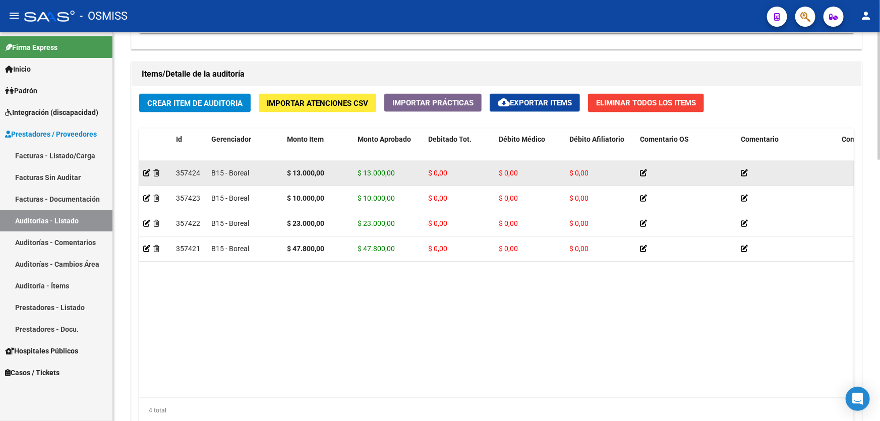
scroll to position [611, 0]
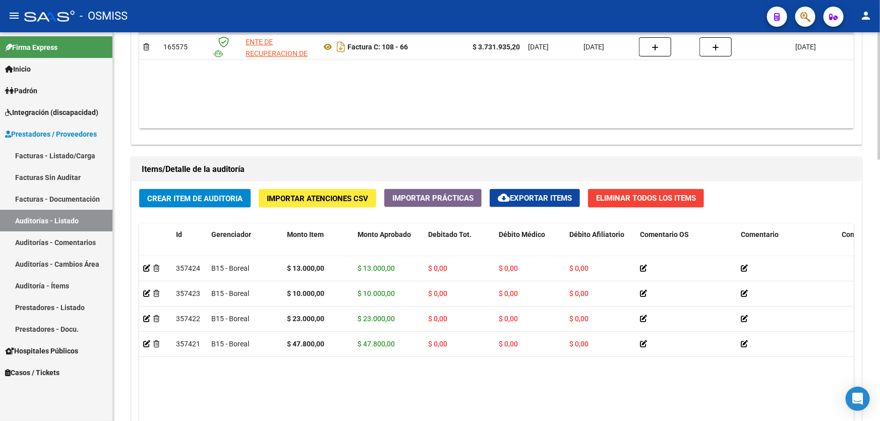
click at [308, 203] on button "Importar Atenciones CSV" at bounding box center [317, 198] width 117 height 19
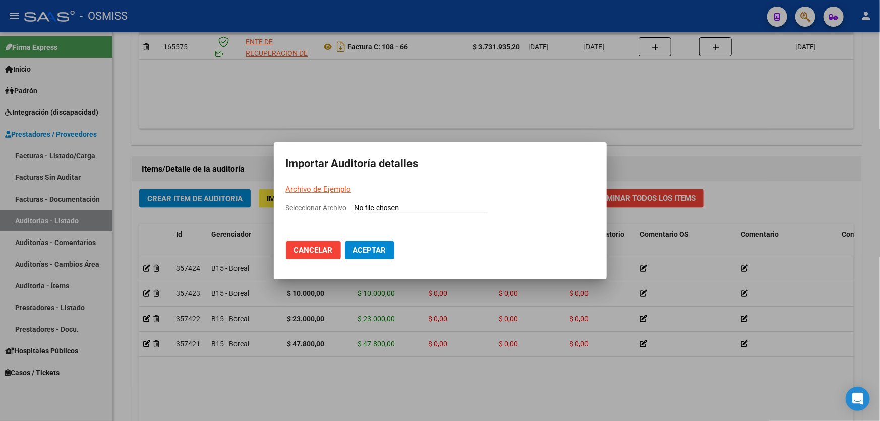
click at [338, 208] on span "Seleccionar Archivo" at bounding box center [316, 208] width 61 height 8
click at [354, 208] on input "Seleccionar Archivo" at bounding box center [421, 209] width 134 height 10
type input "C:\fakepath\Copia de PARA IMPORTAR.csv"
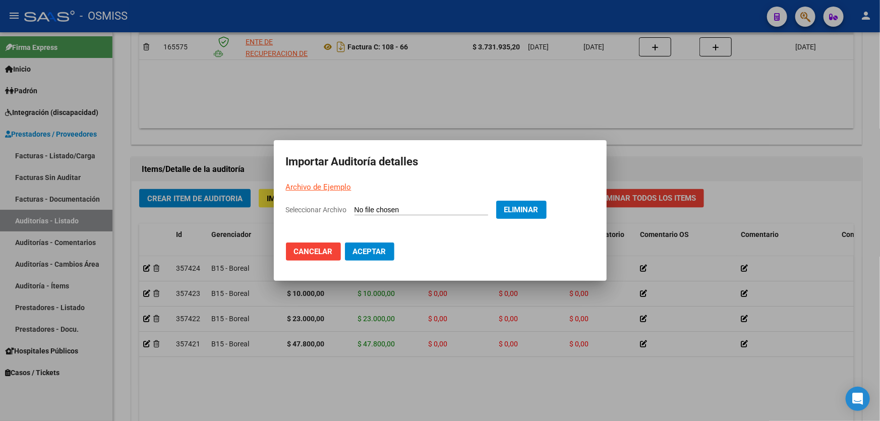
click at [383, 249] on span "Aceptar" at bounding box center [369, 251] width 33 height 9
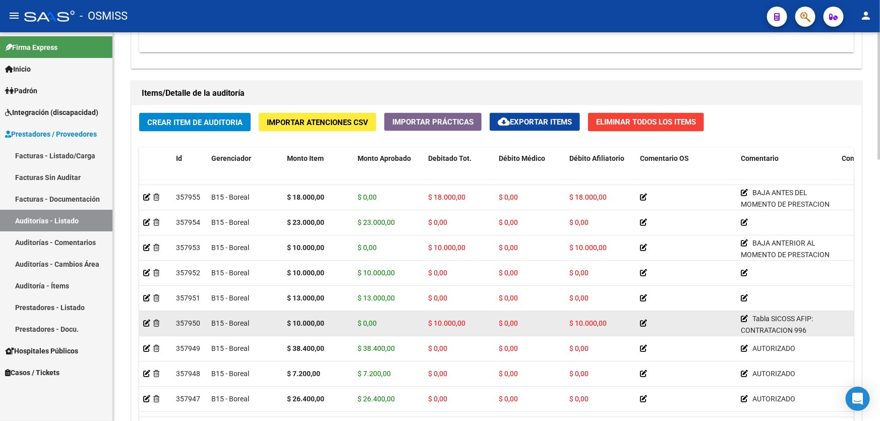
scroll to position [0, 0]
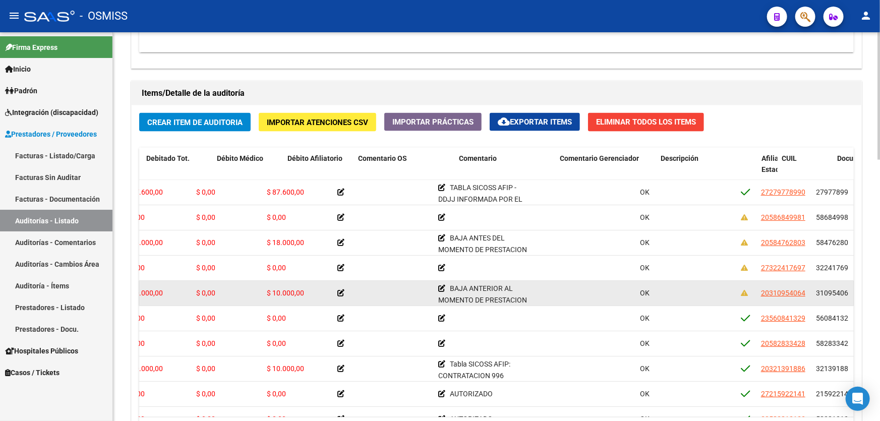
drag, startPoint x: 593, startPoint y: 304, endPoint x: 621, endPoint y: 301, distance: 27.9
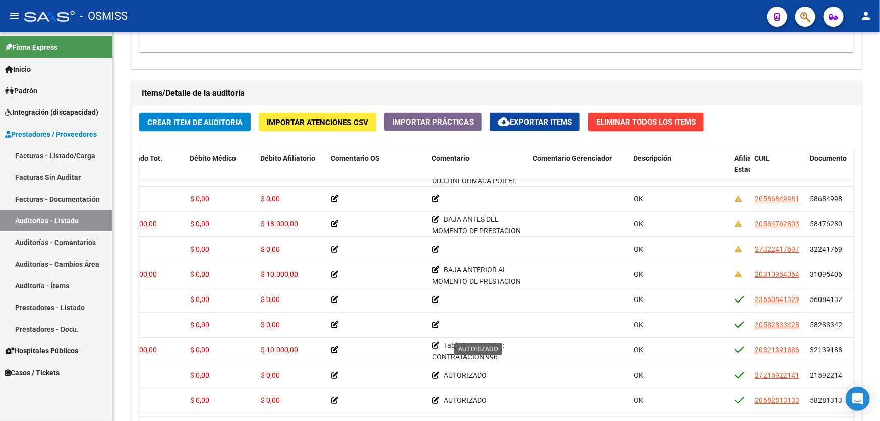
scroll to position [0, 308]
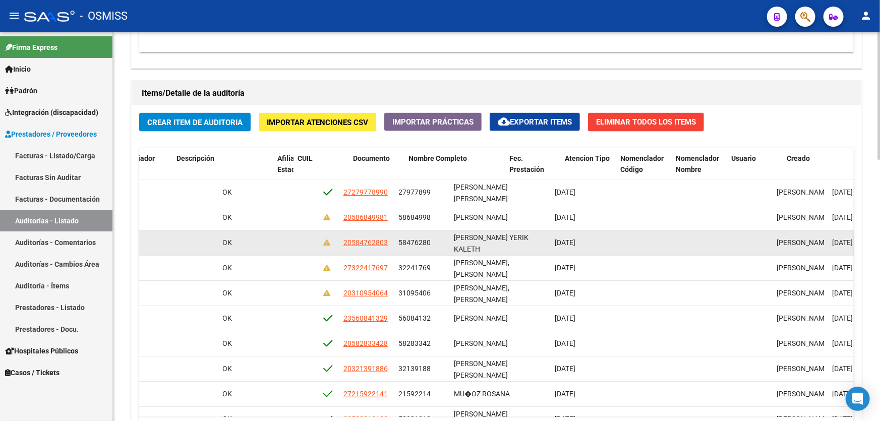
drag, startPoint x: 625, startPoint y: 246, endPoint x: 726, endPoint y: 240, distance: 101.5
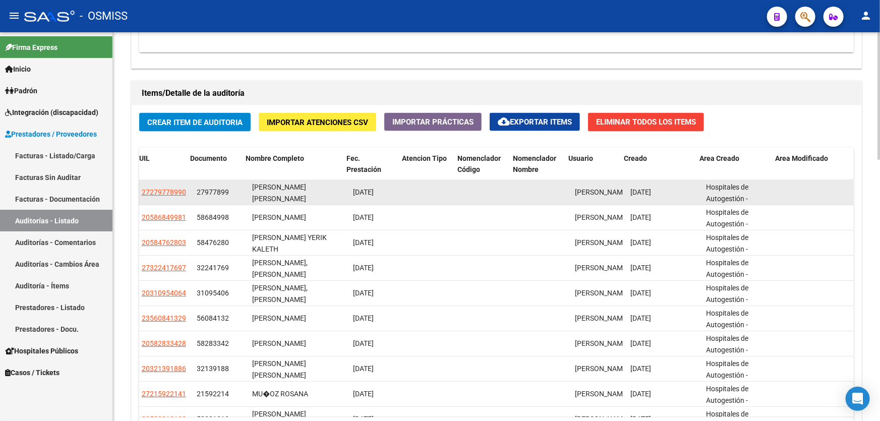
drag, startPoint x: 503, startPoint y: 195, endPoint x: 406, endPoint y: 193, distance: 96.8
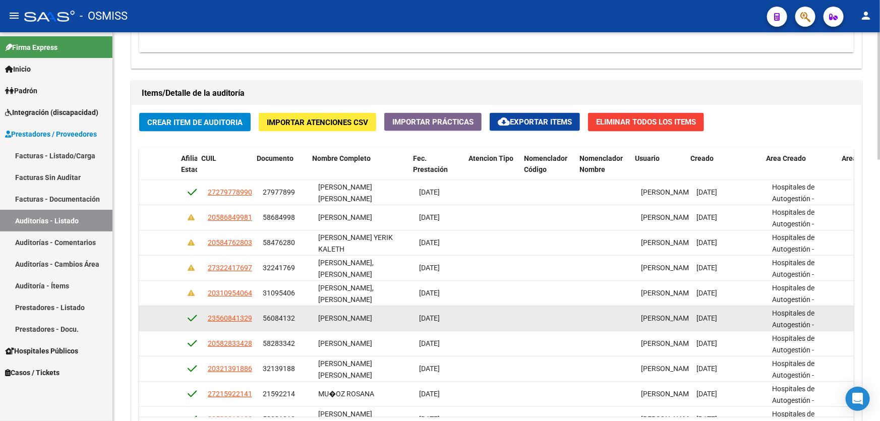
drag, startPoint x: 539, startPoint y: 323, endPoint x: 519, endPoint y: 325, distance: 19.7
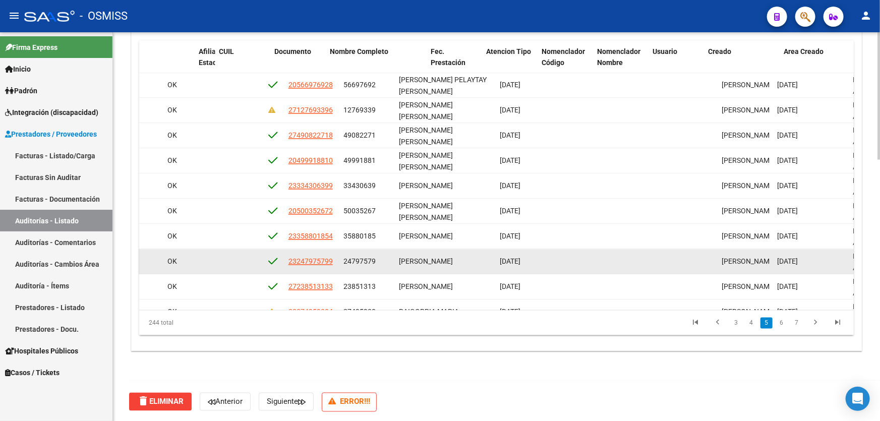
scroll to position [1008, 0]
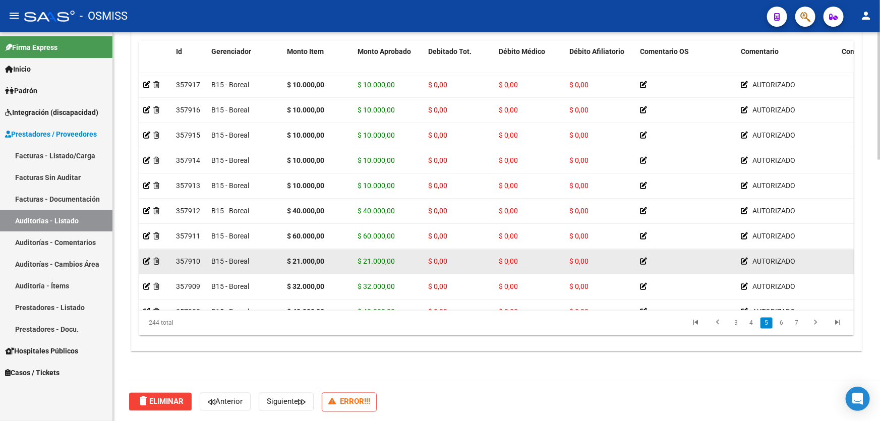
drag, startPoint x: 528, startPoint y: 263, endPoint x: 362, endPoint y: 260, distance: 165.4
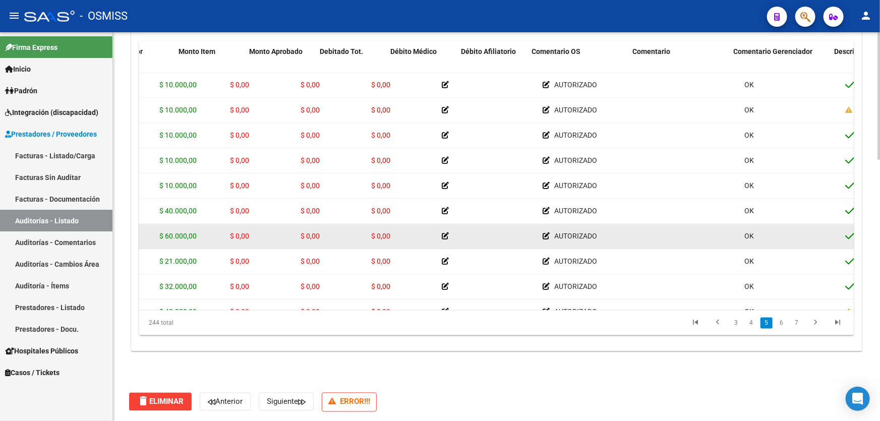
drag, startPoint x: 469, startPoint y: 247, endPoint x: 507, endPoint y: 242, distance: 38.1
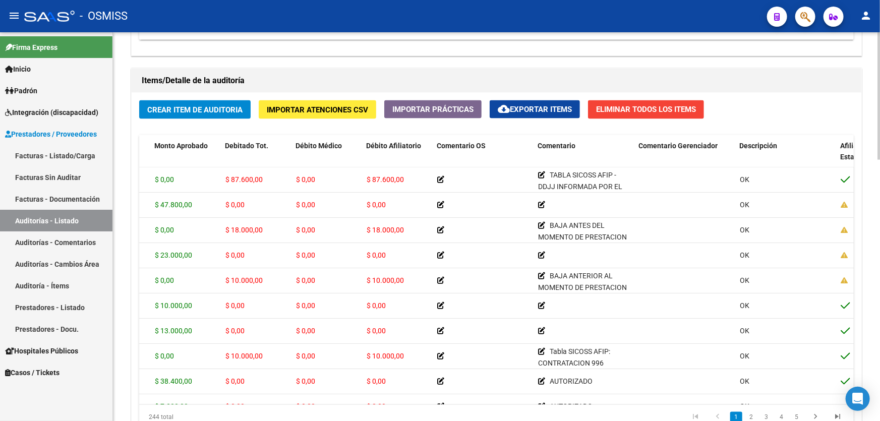
scroll to position [702, 0]
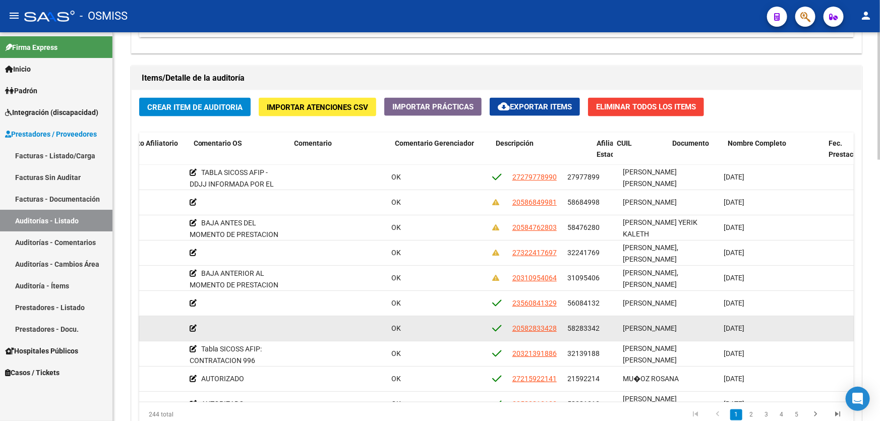
drag, startPoint x: 681, startPoint y: 316, endPoint x: 709, endPoint y: 318, distance: 27.8
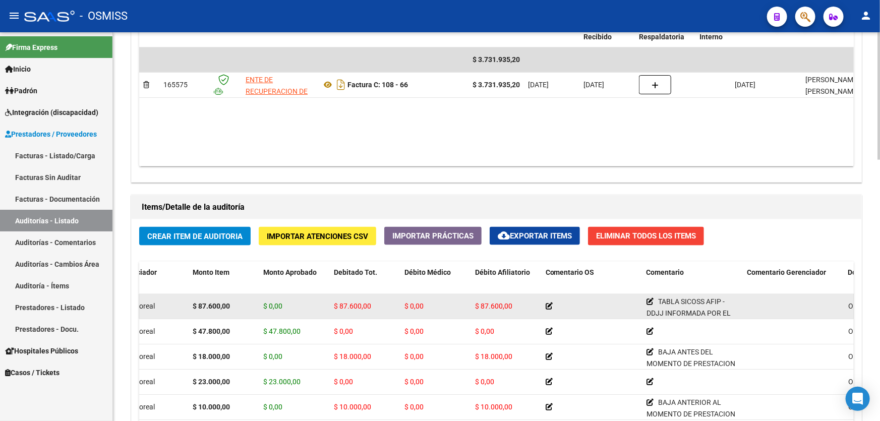
scroll to position [565, 0]
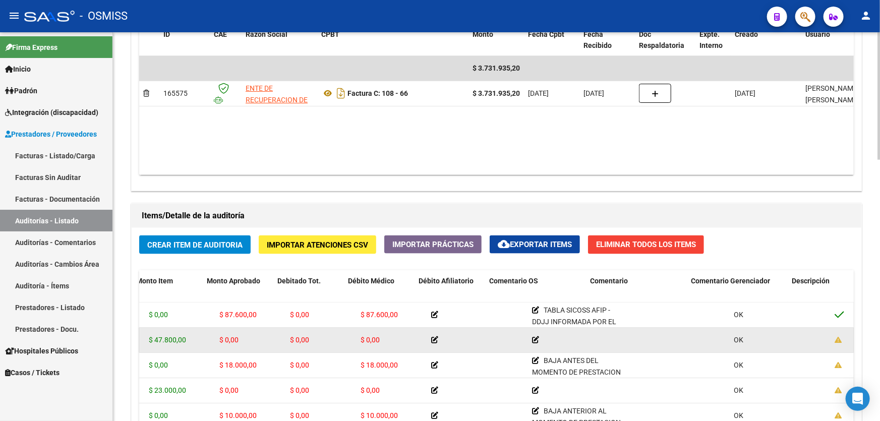
drag, startPoint x: 686, startPoint y: 348, endPoint x: 732, endPoint y: 344, distance: 46.5
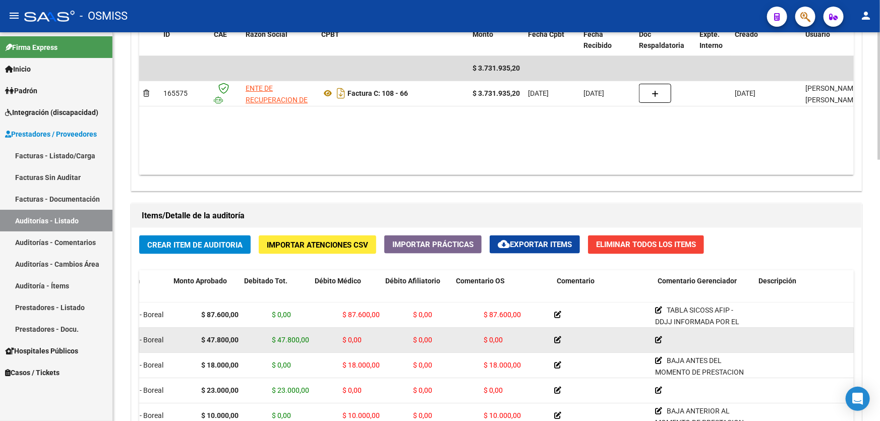
scroll to position [0, 0]
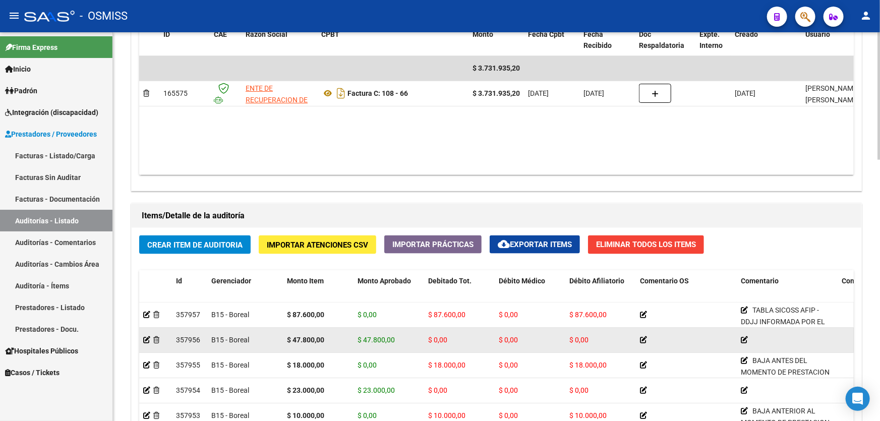
drag, startPoint x: 732, startPoint y: 343, endPoint x: 412, endPoint y: 324, distance: 320.1
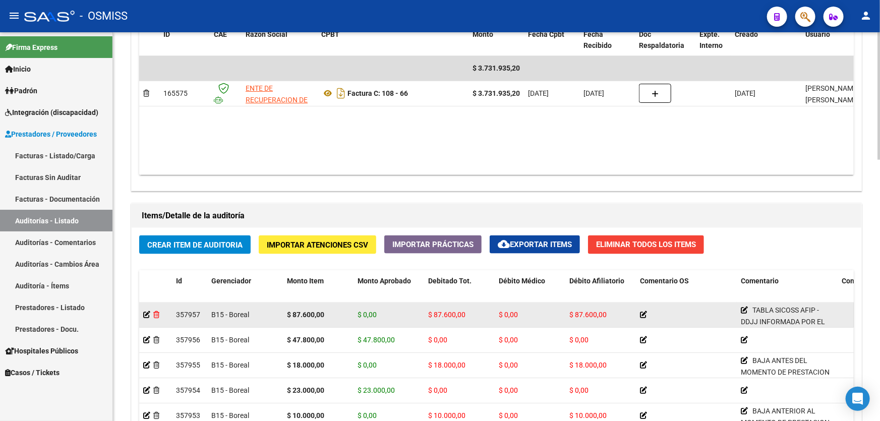
click at [156, 315] on icon at bounding box center [156, 314] width 6 height 7
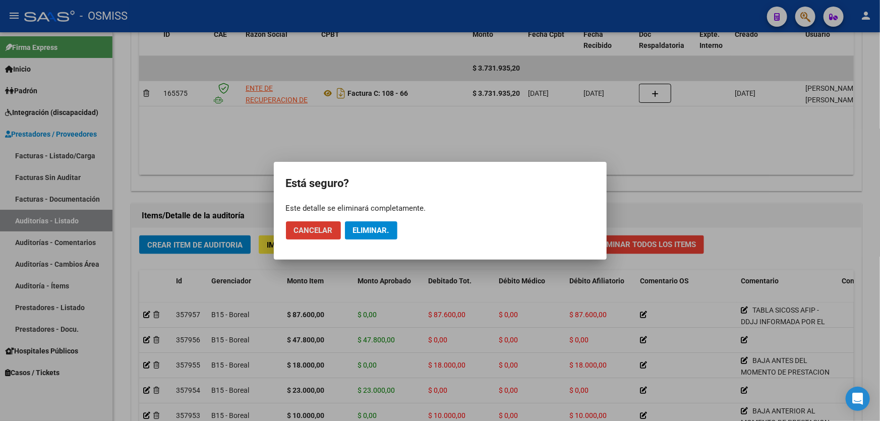
click at [378, 232] on span "Eliminar." at bounding box center [371, 230] width 36 height 9
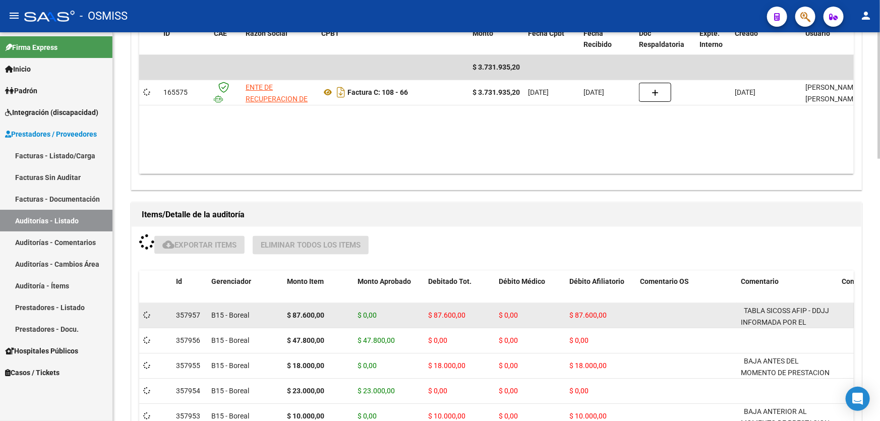
scroll to position [565, 0]
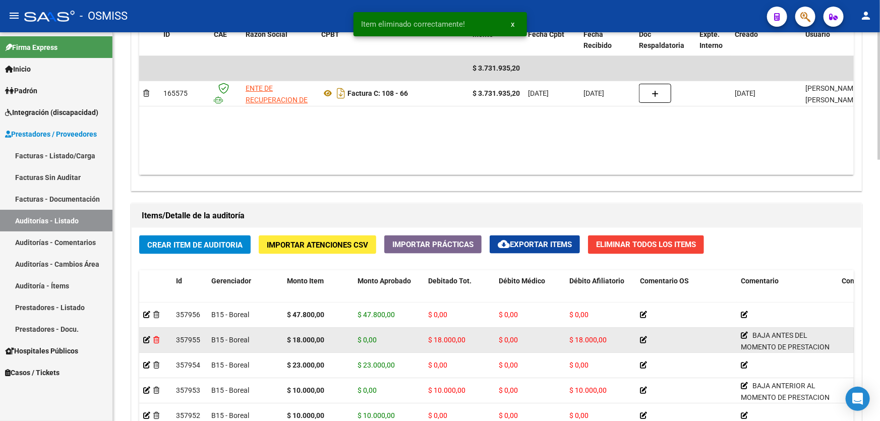
click at [159, 337] on icon at bounding box center [156, 339] width 6 height 7
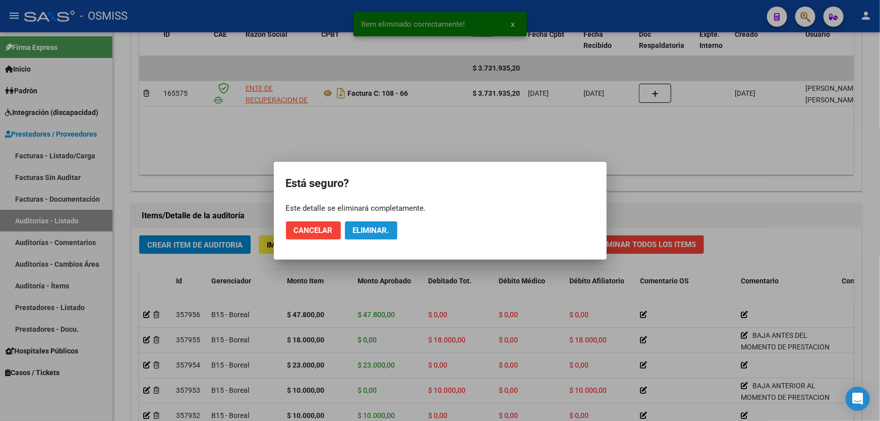
click at [369, 227] on span "Eliminar." at bounding box center [371, 230] width 36 height 9
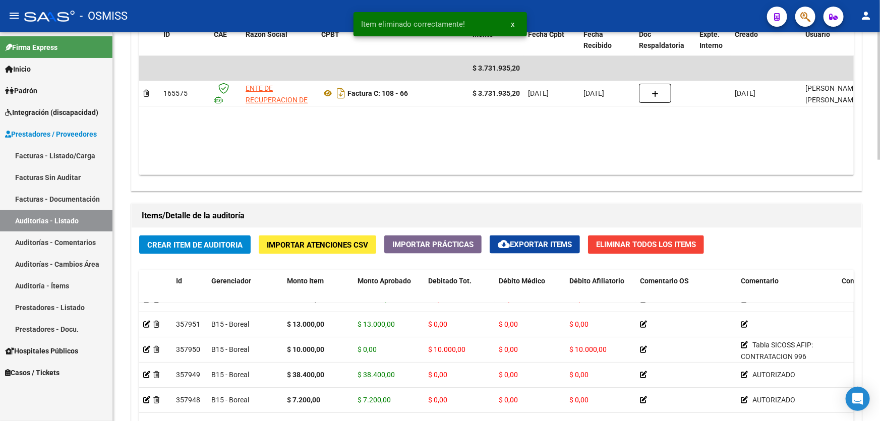
scroll to position [0, 0]
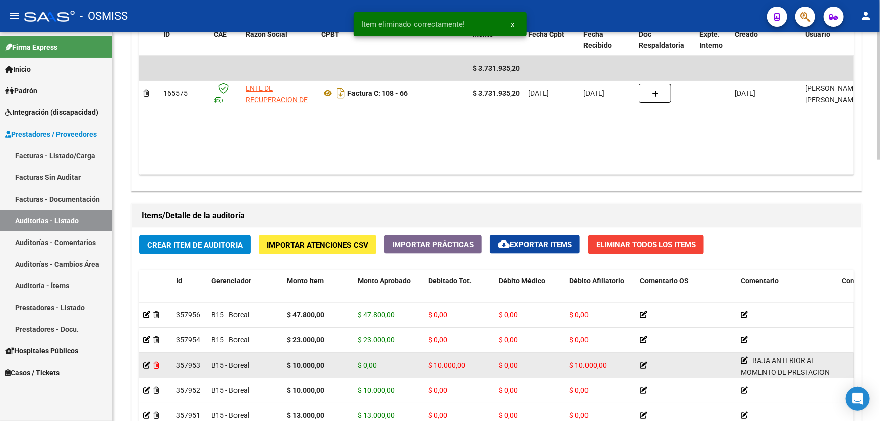
click at [156, 363] on icon at bounding box center [156, 364] width 6 height 7
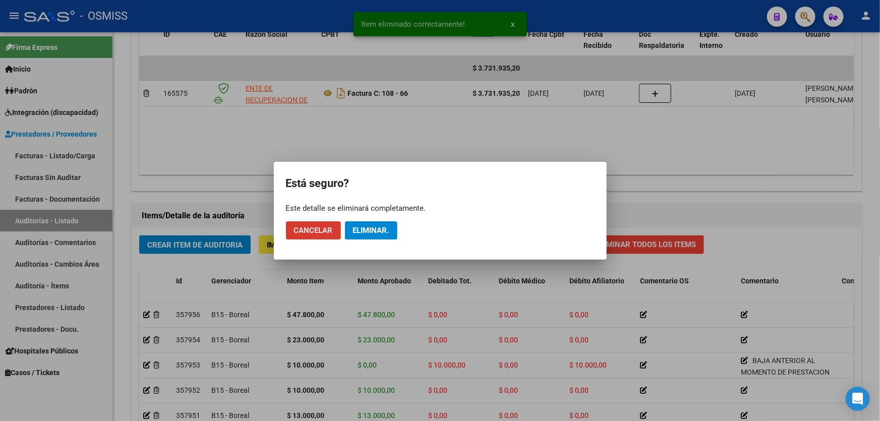
click at [363, 231] on span "Eliminar." at bounding box center [371, 230] width 36 height 9
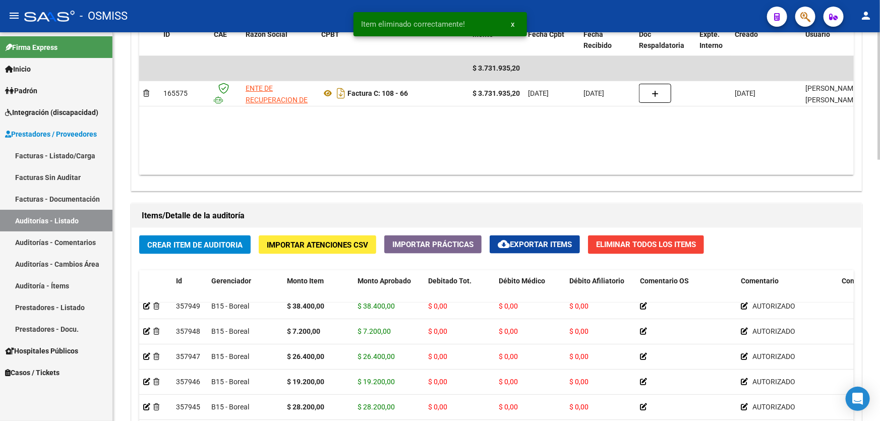
scroll to position [45, 0]
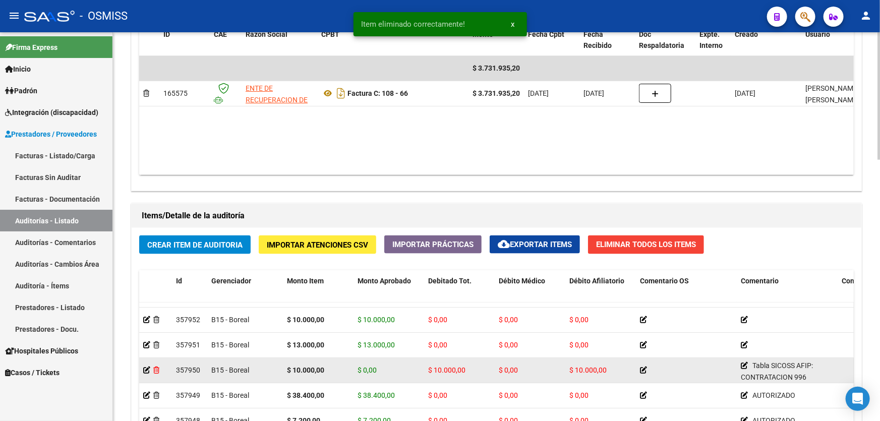
click at [156, 370] on icon at bounding box center [156, 369] width 6 height 7
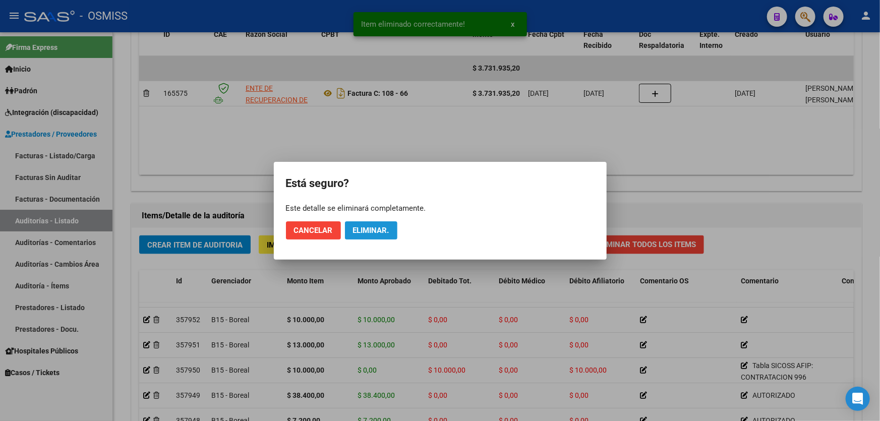
click at [363, 231] on span "Eliminar." at bounding box center [371, 230] width 36 height 9
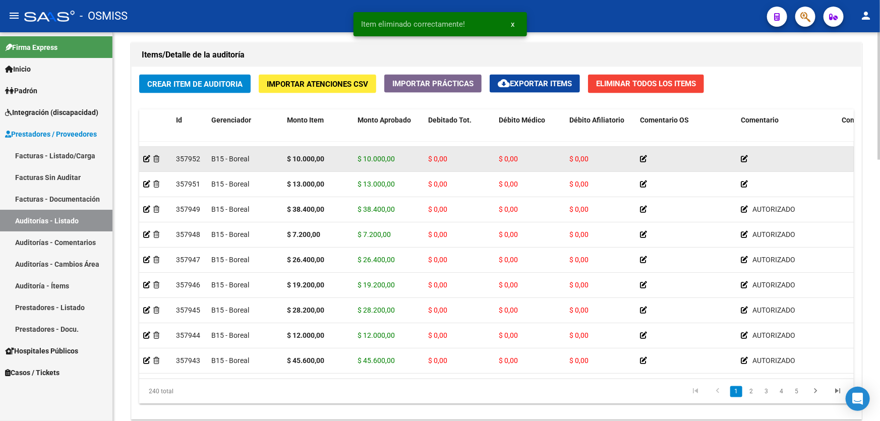
scroll to position [748, 0]
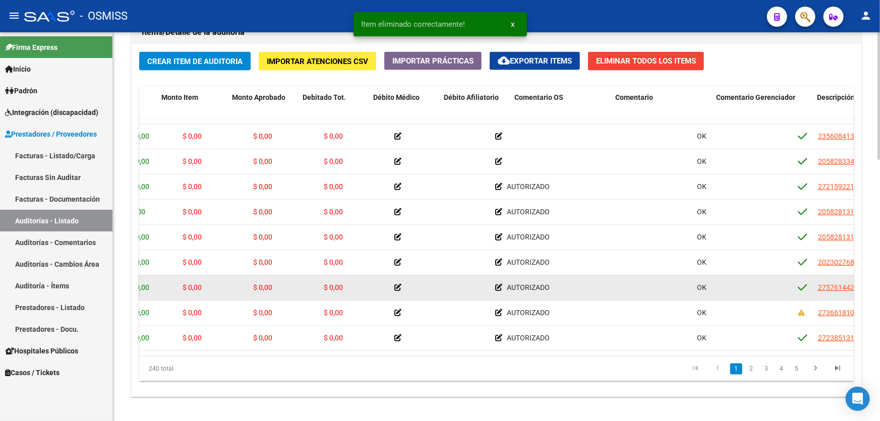
drag, startPoint x: 630, startPoint y: 275, endPoint x: 691, endPoint y: 275, distance: 60.5
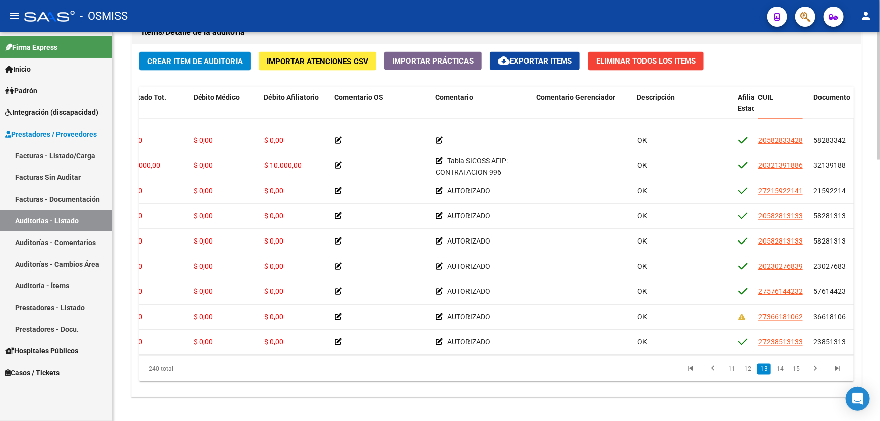
scroll to position [3070, 305]
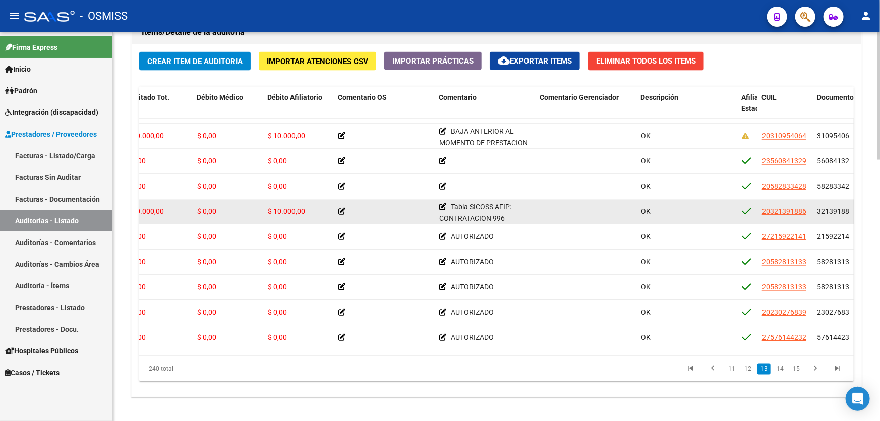
drag, startPoint x: 323, startPoint y: 205, endPoint x: 315, endPoint y: 206, distance: 8.1
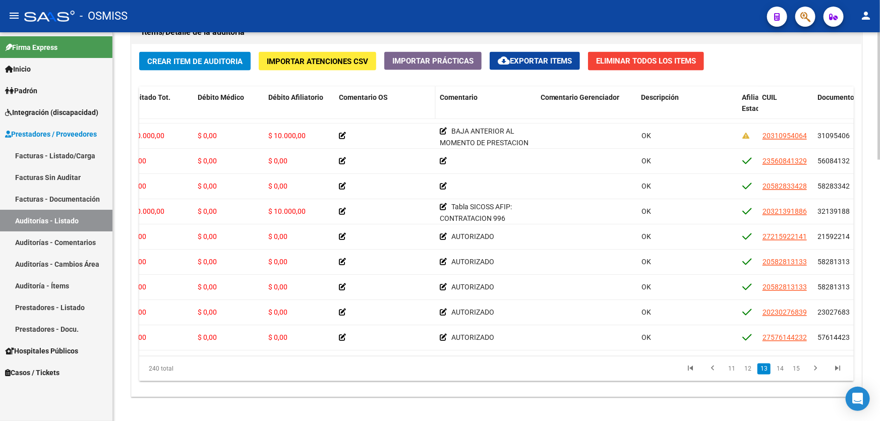
drag, startPoint x: 461, startPoint y: 94, endPoint x: 347, endPoint y: 106, distance: 114.5
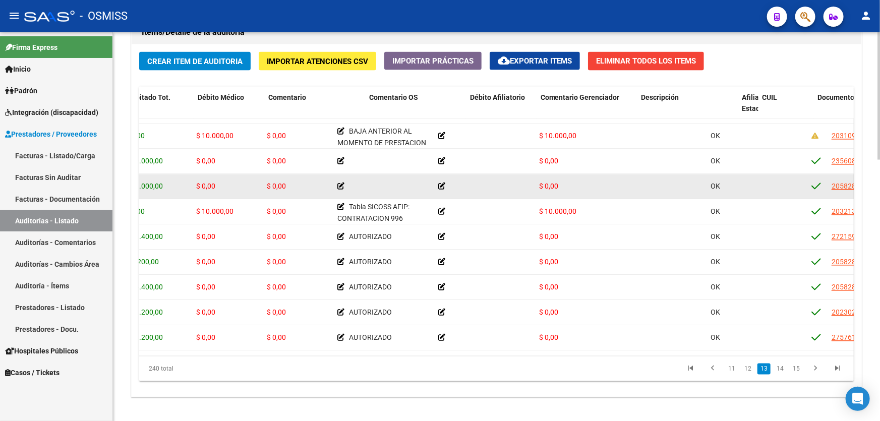
scroll to position [0, 0]
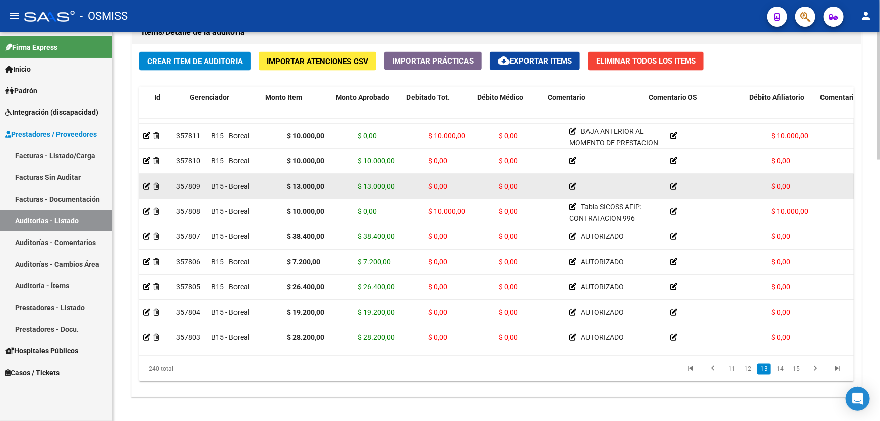
drag, startPoint x: 332, startPoint y: 181, endPoint x: 250, endPoint y: 180, distance: 81.7
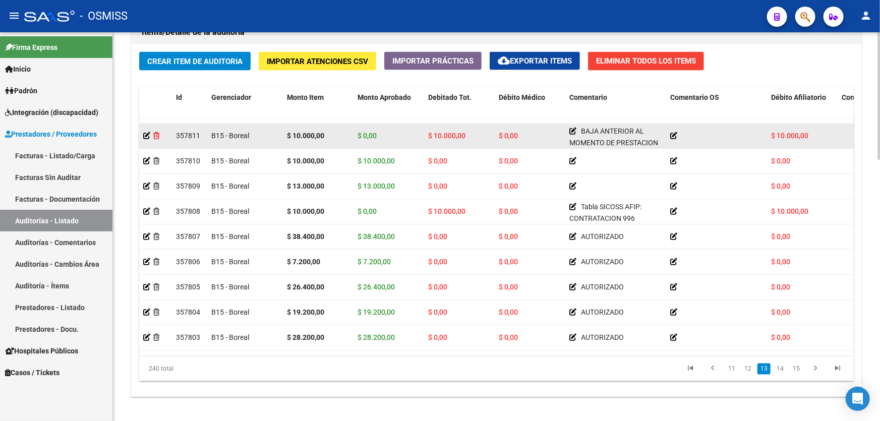
click at [154, 136] on icon at bounding box center [156, 136] width 6 height 7
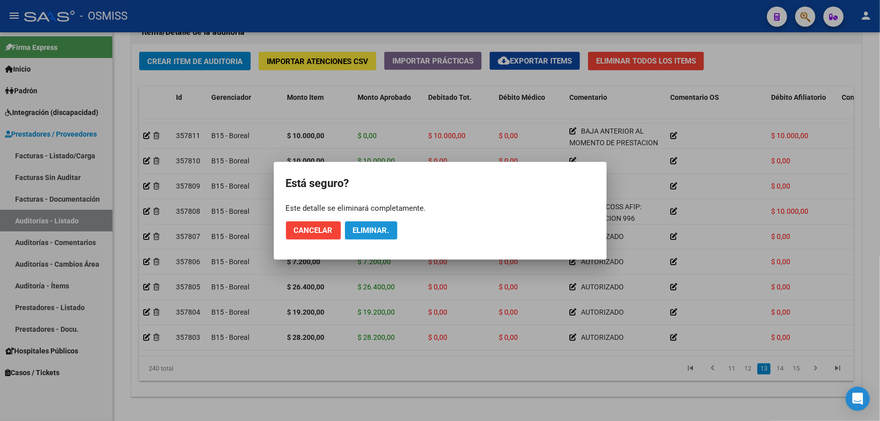
click at [382, 226] on span "Eliminar." at bounding box center [371, 230] width 36 height 9
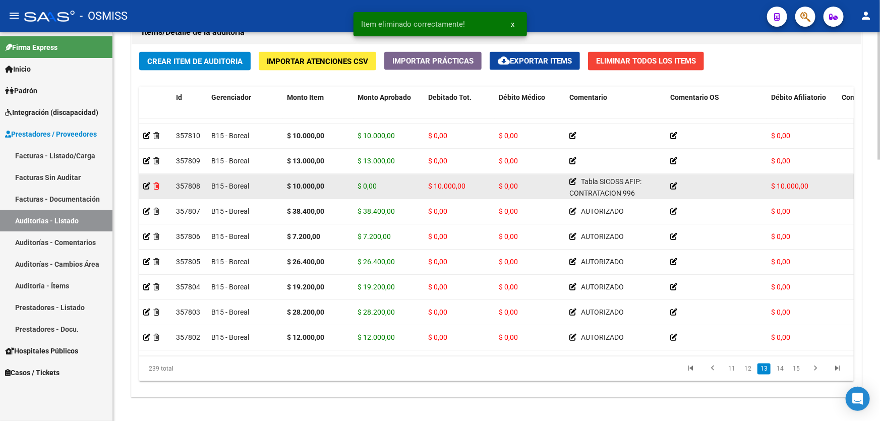
click at [156, 183] on icon at bounding box center [156, 186] width 6 height 7
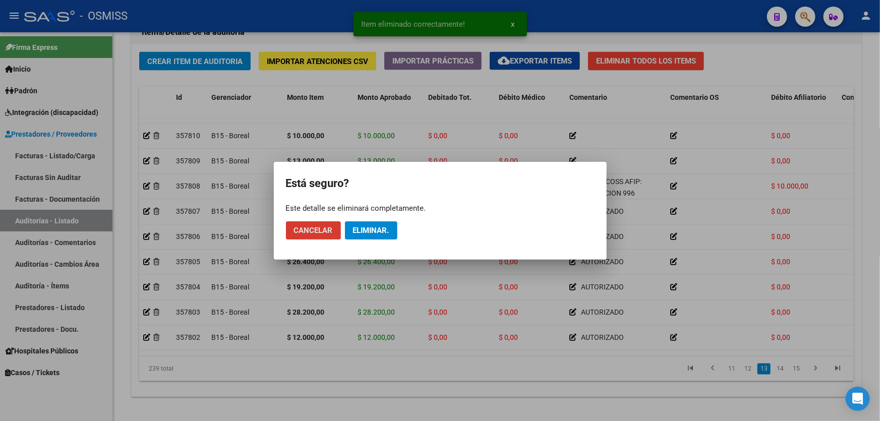
click at [356, 231] on span "Eliminar." at bounding box center [371, 230] width 36 height 9
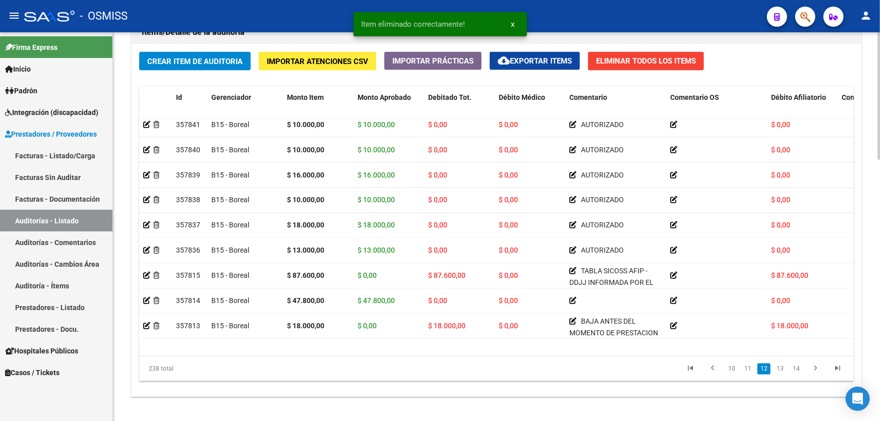
scroll to position [2795, 0]
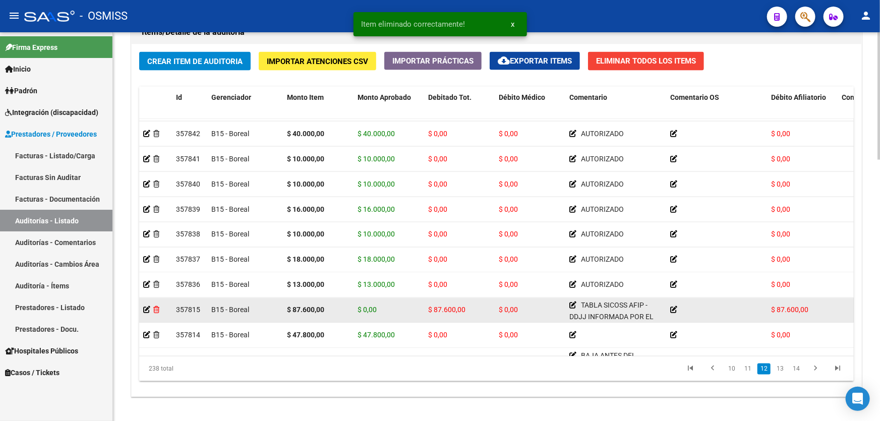
click at [159, 309] on icon at bounding box center [156, 309] width 6 height 7
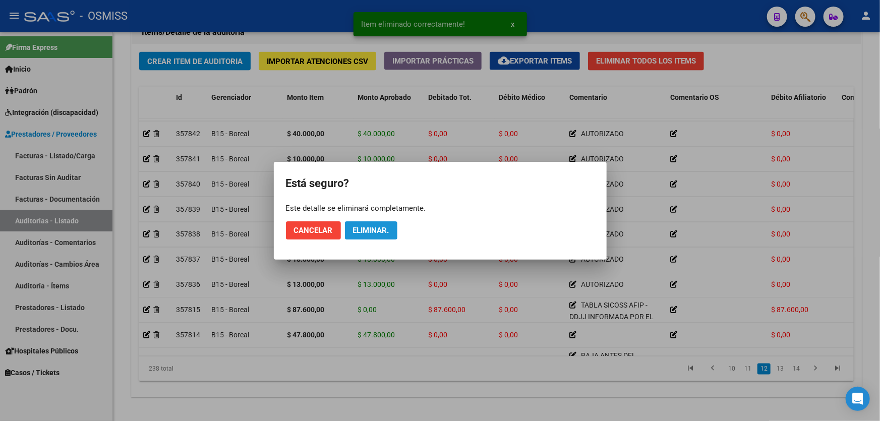
click at [393, 232] on button "Eliminar." at bounding box center [371, 230] width 52 height 18
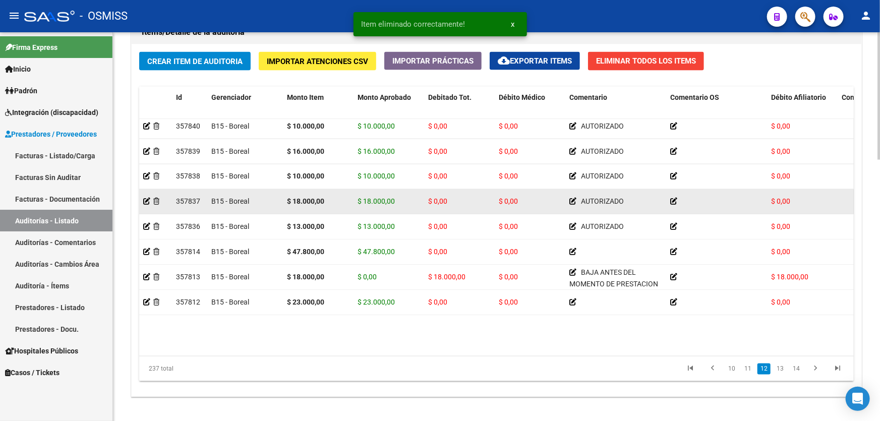
scroll to position [2887, 0]
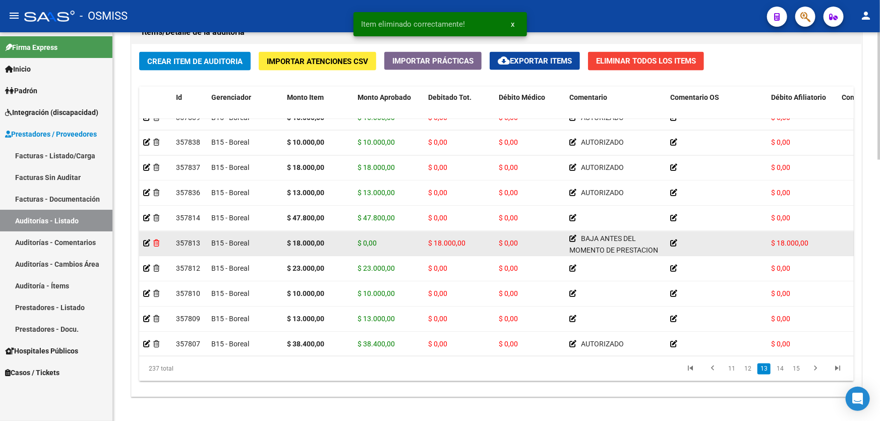
click at [157, 241] on icon at bounding box center [156, 243] width 6 height 7
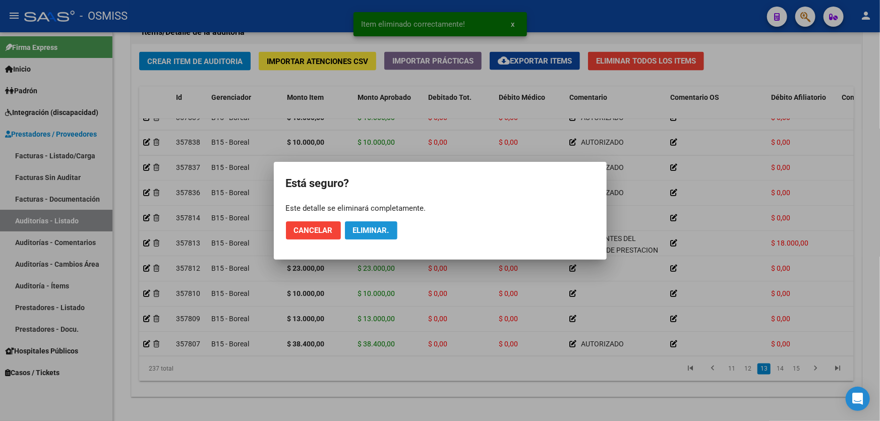
click at [366, 229] on span "Eliminar." at bounding box center [371, 230] width 36 height 9
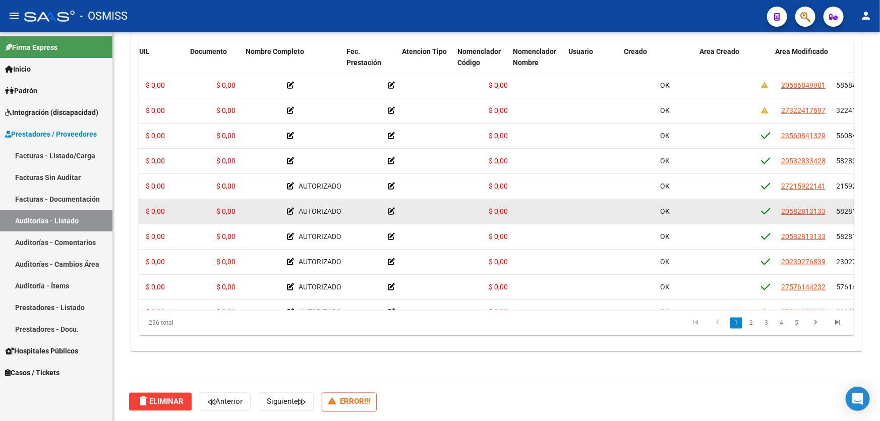
scroll to position [0, 928]
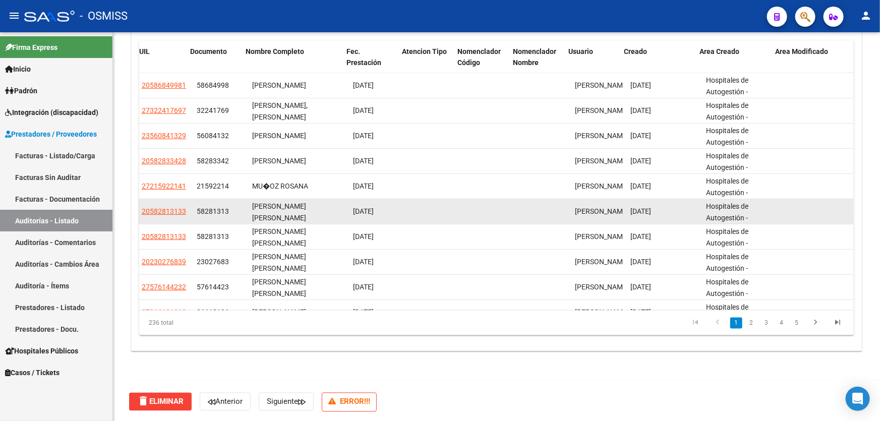
drag, startPoint x: 458, startPoint y: 206, endPoint x: 656, endPoint y: 211, distance: 197.6
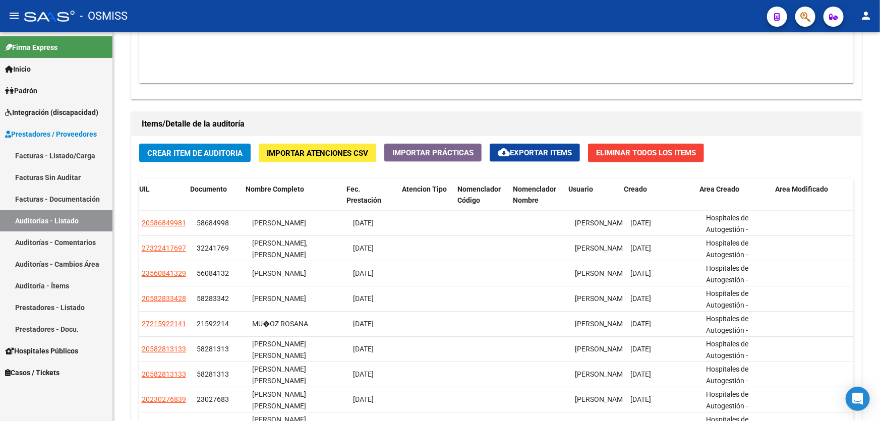
scroll to position [794, 0]
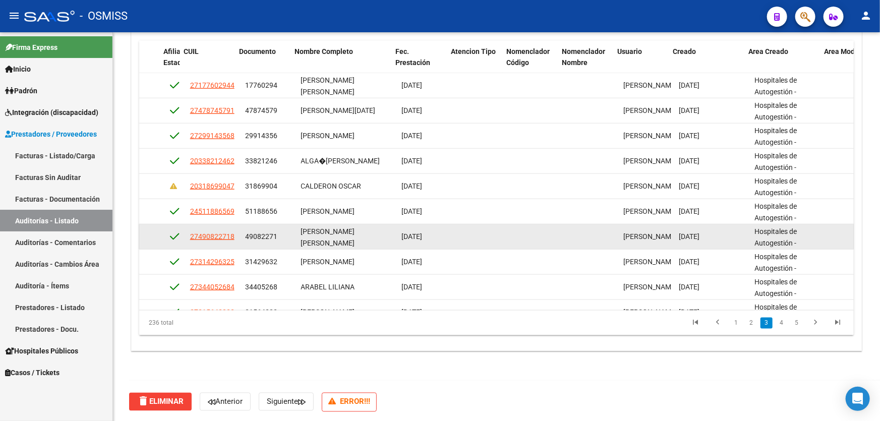
drag, startPoint x: 795, startPoint y: 233, endPoint x: 763, endPoint y: 231, distance: 32.8
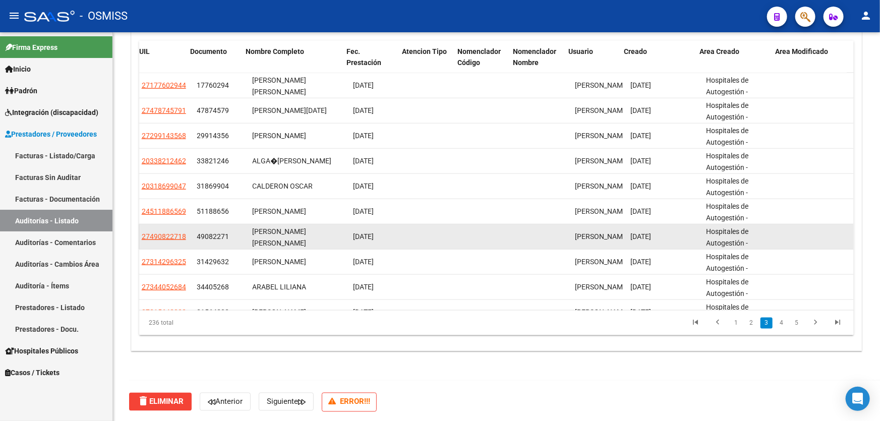
drag, startPoint x: 748, startPoint y: 231, endPoint x: 758, endPoint y: 229, distance: 10.3
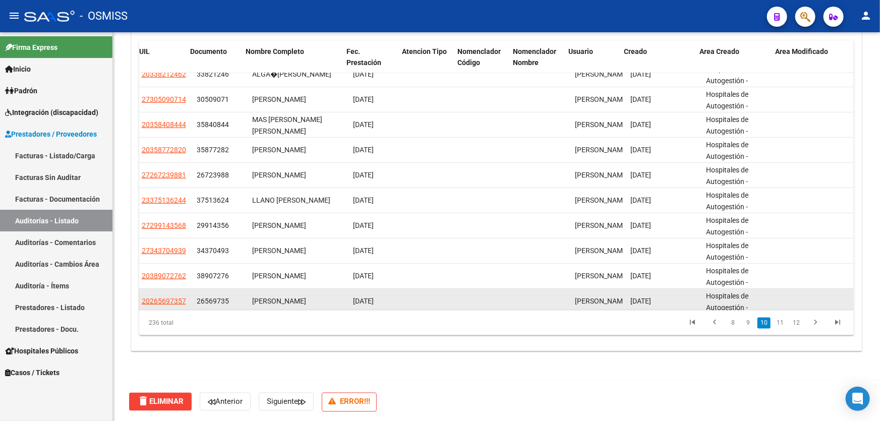
scroll to position [2383, 928]
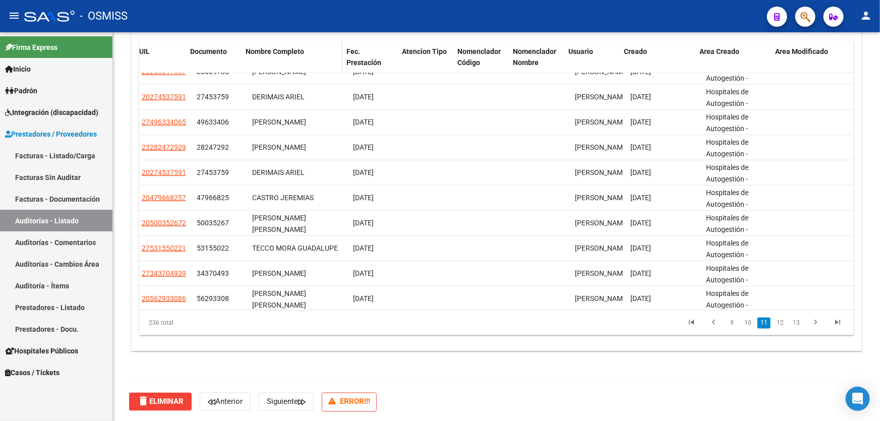
click at [276, 52] on span "Nombre Completo" at bounding box center [274, 51] width 58 height 8
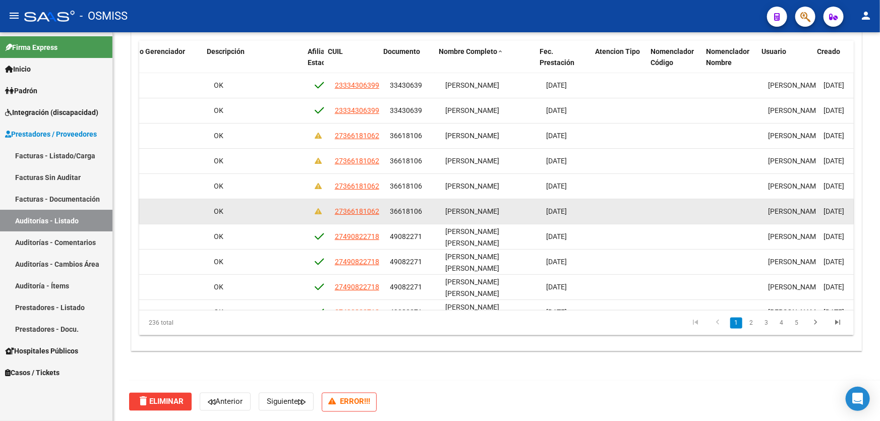
drag, startPoint x: 269, startPoint y: 199, endPoint x: 234, endPoint y: 202, distance: 34.9
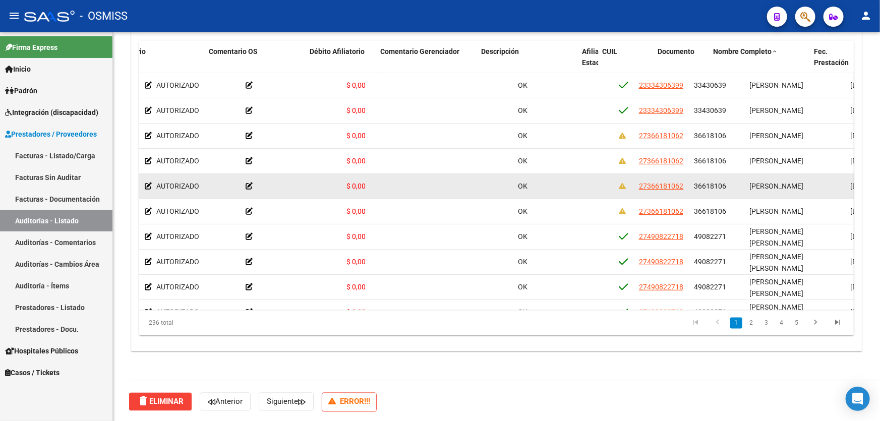
drag, startPoint x: 523, startPoint y: 184, endPoint x: 465, endPoint y: 188, distance: 58.1
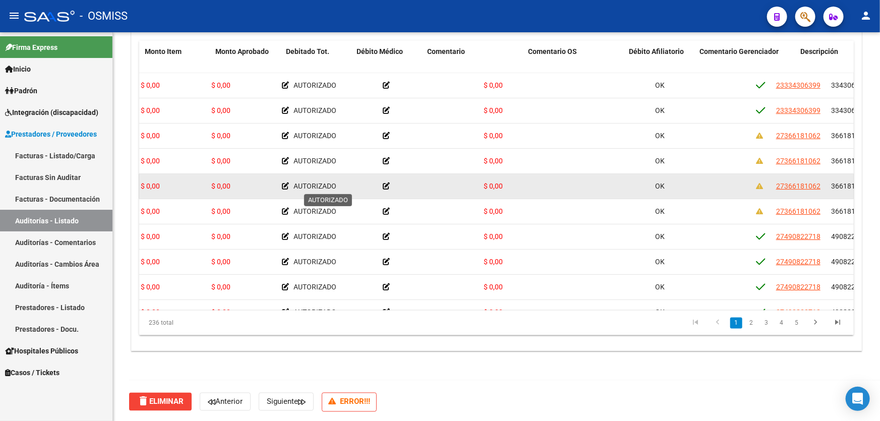
scroll to position [0, 0]
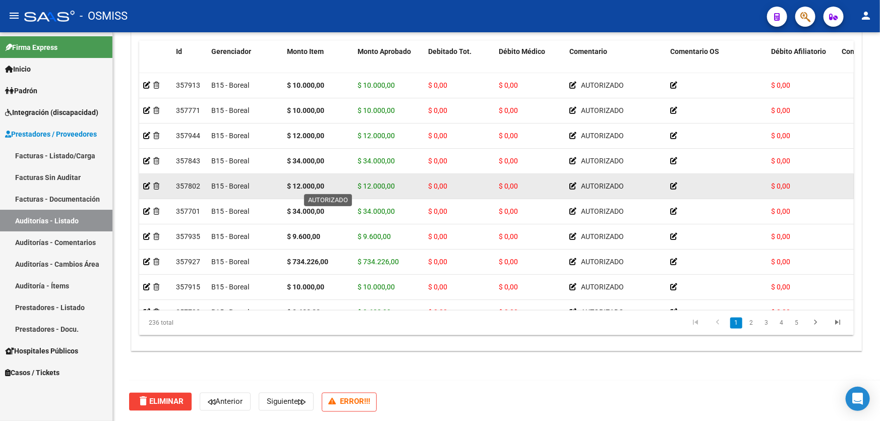
drag, startPoint x: 465, startPoint y: 188, endPoint x: 345, endPoint y: 186, distance: 119.5
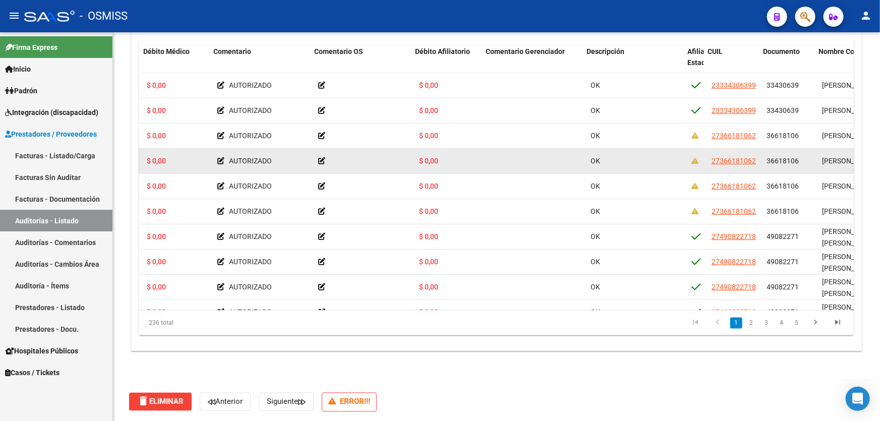
scroll to position [0, 367]
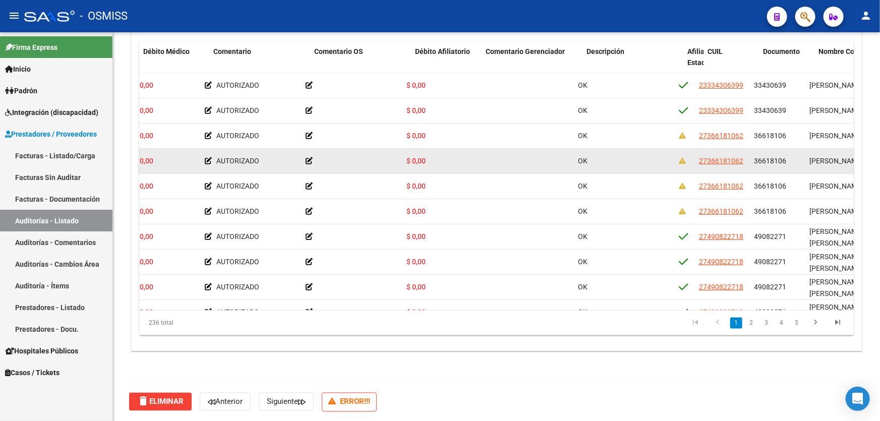
drag, startPoint x: 469, startPoint y: 165, endPoint x: 489, endPoint y: 163, distance: 20.8
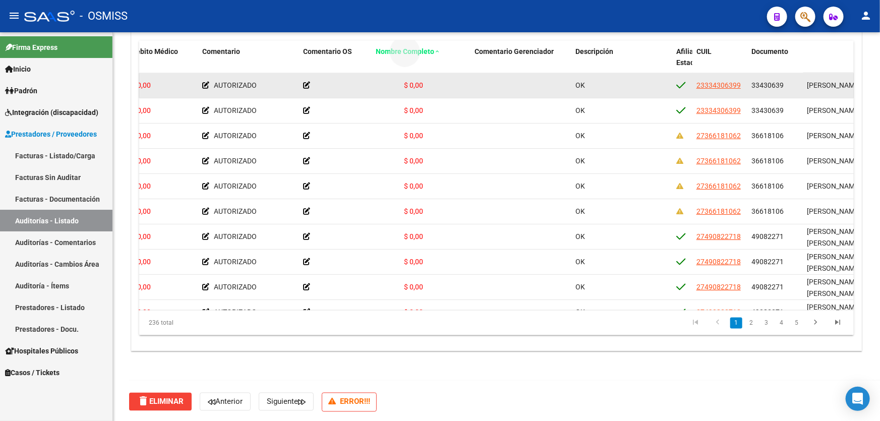
drag, startPoint x: 821, startPoint y: 51, endPoint x: 389, endPoint y: 73, distance: 432.0
click at [389, 73] on div "Id Gerenciador Monto Item Monto Aprobado Debitado Tot. Débito Médico Comentario…" at bounding box center [496, 188] width 714 height 295
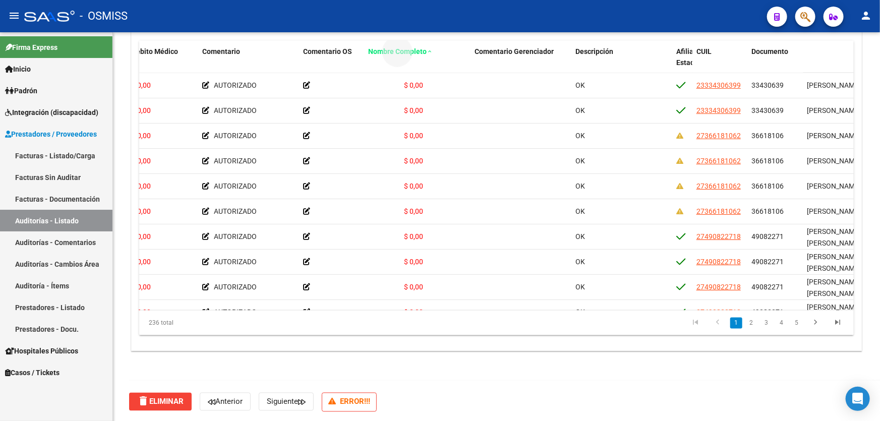
drag, startPoint x: 832, startPoint y: 49, endPoint x: 415, endPoint y: 49, distance: 416.8
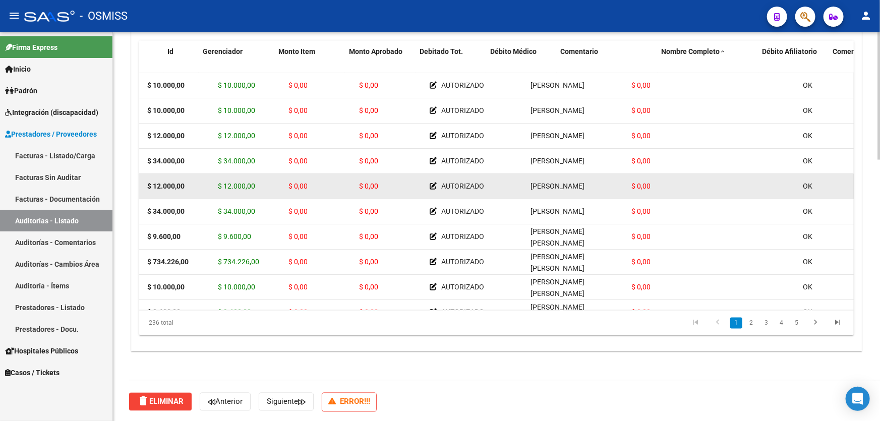
scroll to position [0, 0]
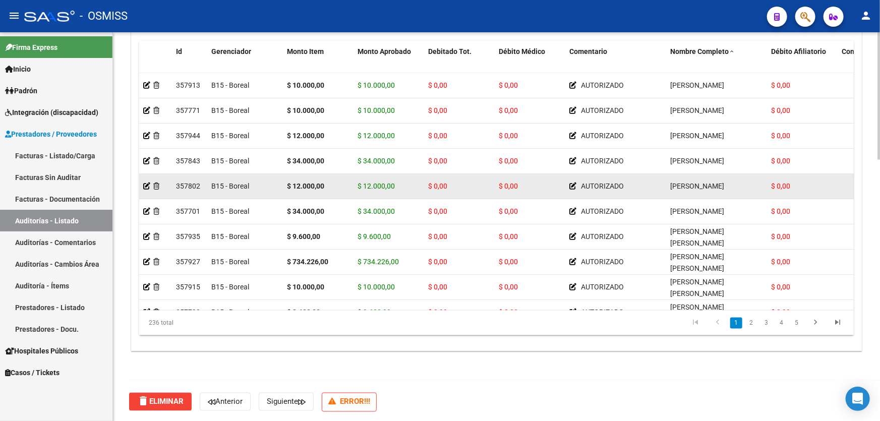
drag, startPoint x: 457, startPoint y: 172, endPoint x: 376, endPoint y: 173, distance: 81.2
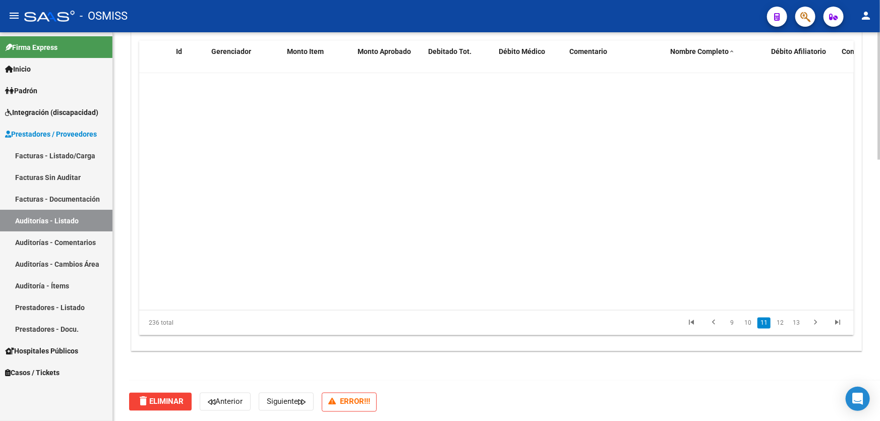
scroll to position [5720, 0]
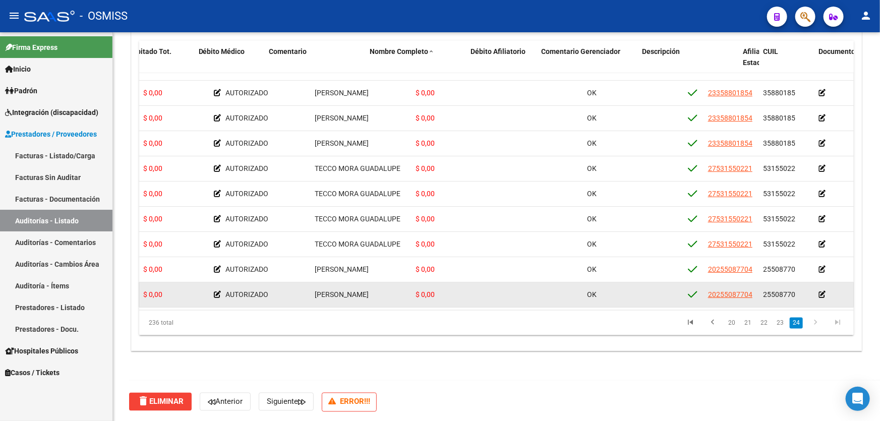
drag, startPoint x: 329, startPoint y: 287, endPoint x: 368, endPoint y: 284, distance: 39.4
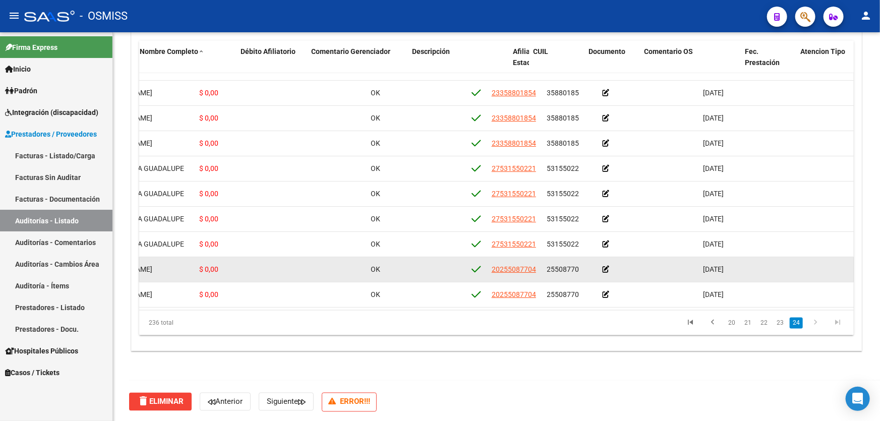
drag, startPoint x: 354, startPoint y: 253, endPoint x: 395, endPoint y: 252, distance: 40.8
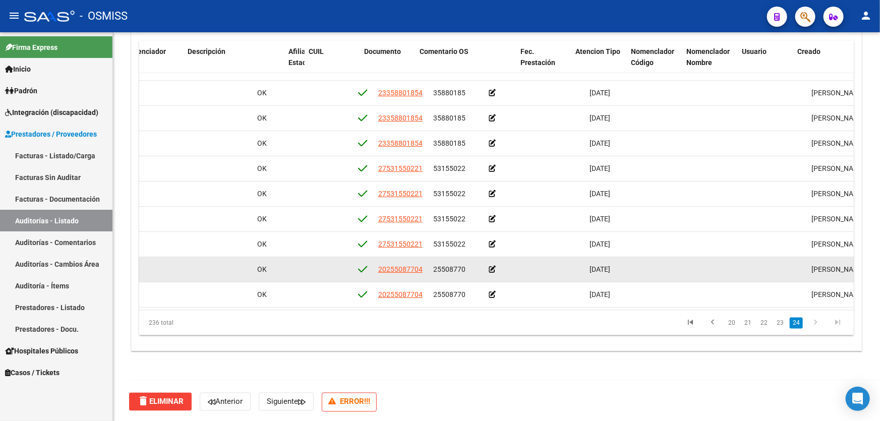
scroll to position [5720, 928]
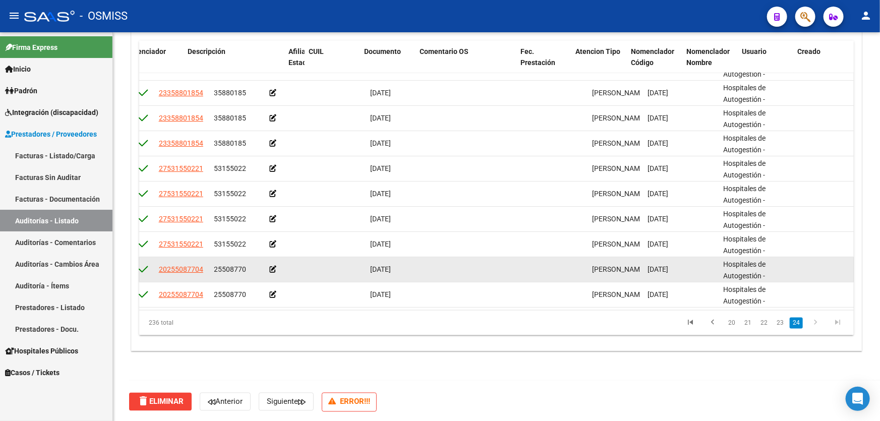
drag, startPoint x: 395, startPoint y: 252, endPoint x: 478, endPoint y: 259, distance: 83.5
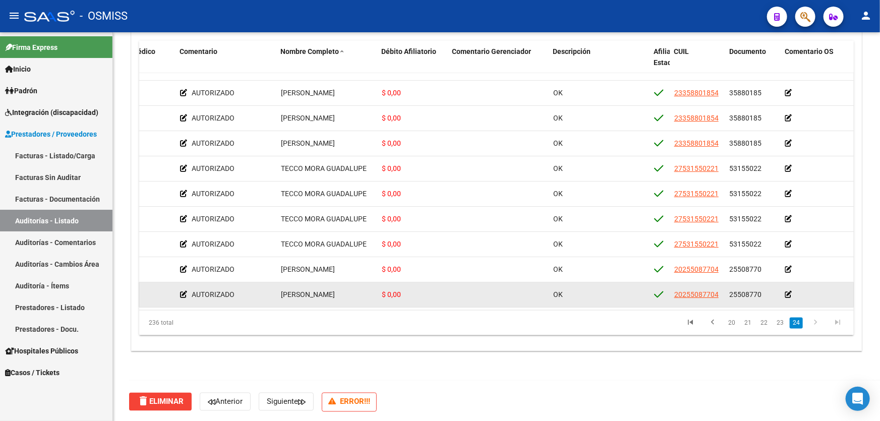
scroll to position [5720, 0]
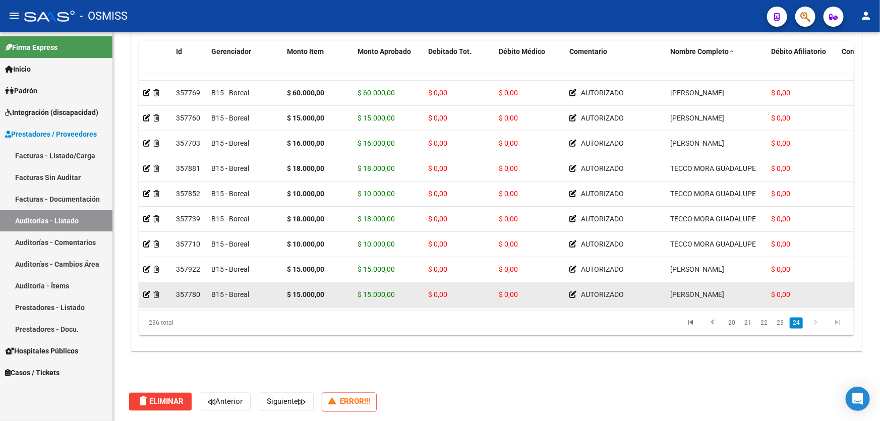
drag, startPoint x: 475, startPoint y: 273, endPoint x: 355, endPoint y: 279, distance: 119.6
click at [157, 291] on icon at bounding box center [156, 294] width 6 height 7
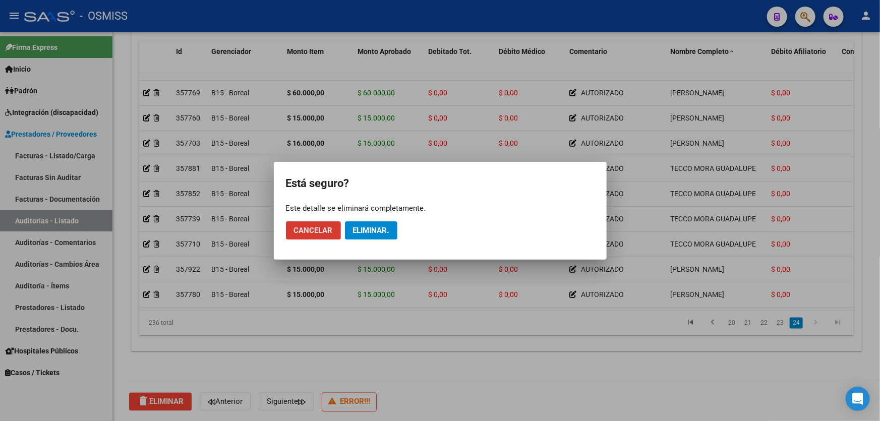
click at [362, 227] on span "Eliminar." at bounding box center [371, 230] width 36 height 9
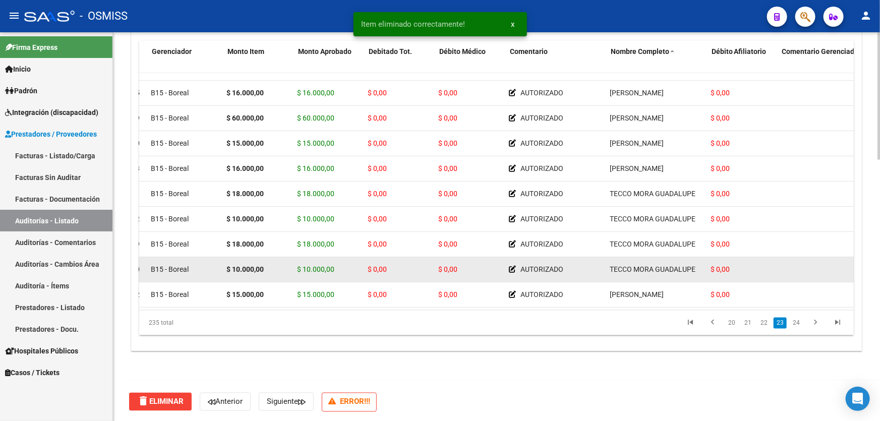
scroll to position [5695, 73]
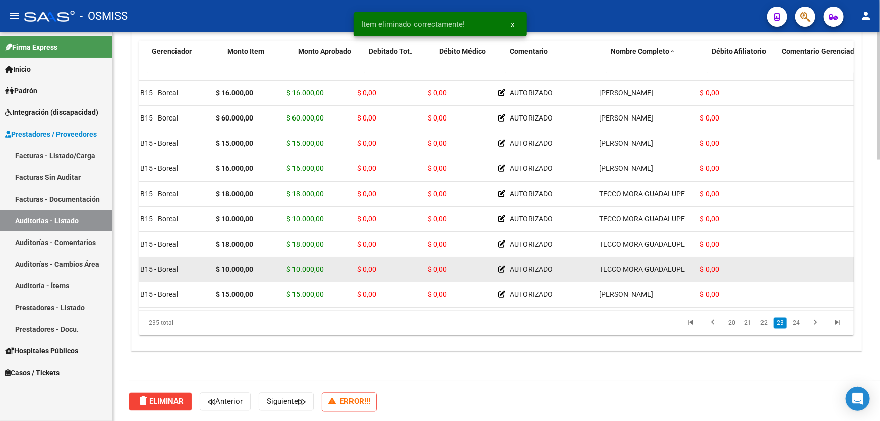
drag, startPoint x: 555, startPoint y: 270, endPoint x: 578, endPoint y: 268, distance: 23.3
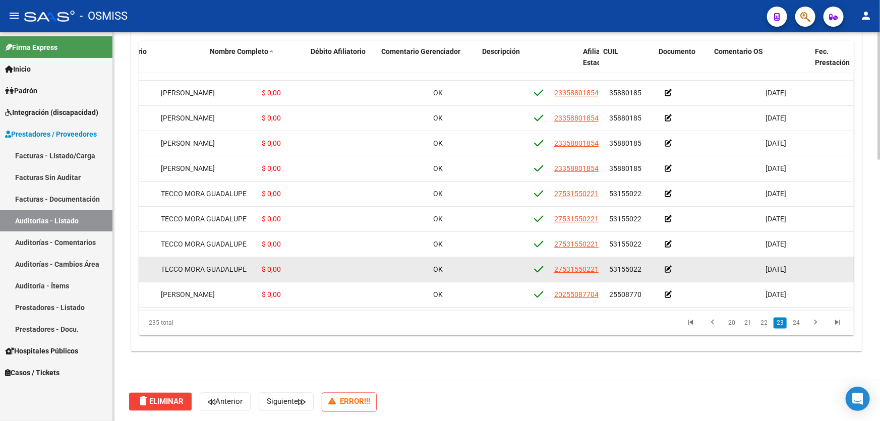
drag, startPoint x: 578, startPoint y: 268, endPoint x: 627, endPoint y: 266, distance: 48.5
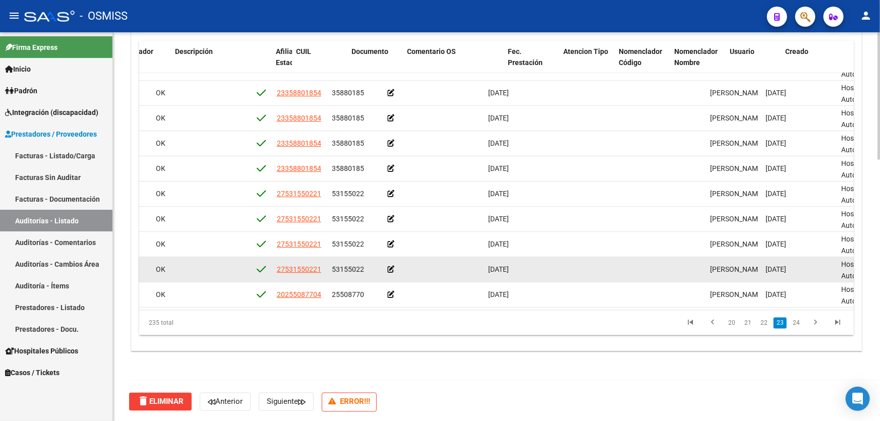
drag, startPoint x: 627, startPoint y: 266, endPoint x: 654, endPoint y: 267, distance: 27.3
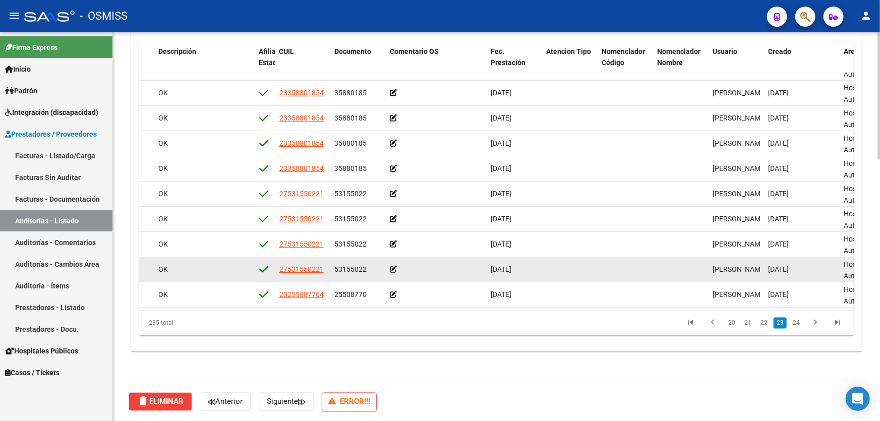
scroll to position [5695, 779]
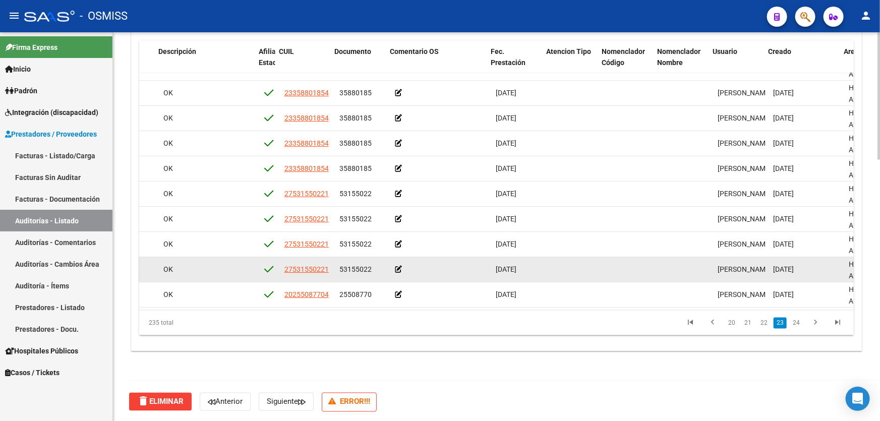
drag, startPoint x: 634, startPoint y: 255, endPoint x: 620, endPoint y: 258, distance: 13.6
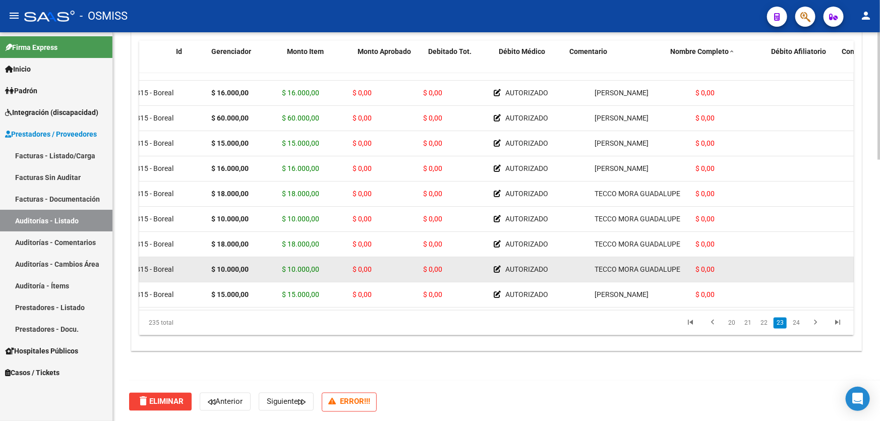
scroll to position [5695, 0]
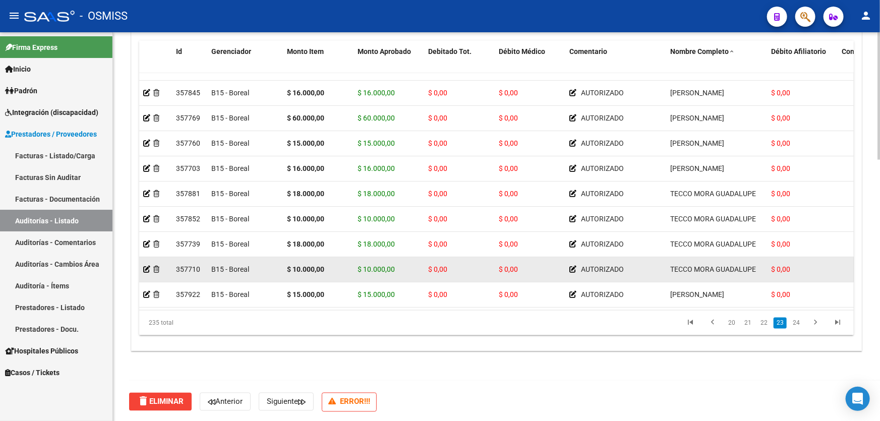
drag, startPoint x: 620, startPoint y: 258, endPoint x: 528, endPoint y: 259, distance: 92.7
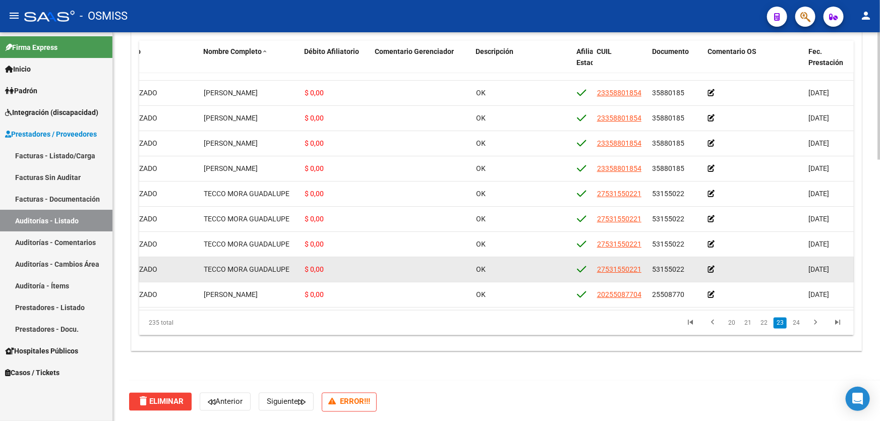
scroll to position [5695, 539]
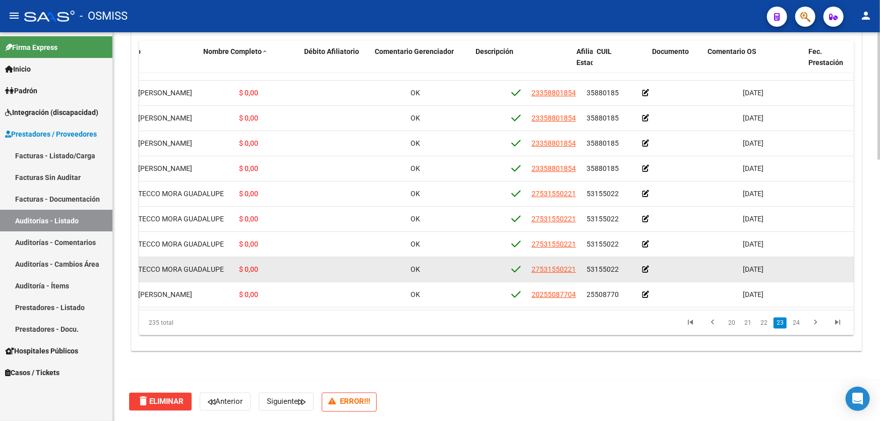
drag, startPoint x: 381, startPoint y: 260, endPoint x: 435, endPoint y: 264, distance: 54.6
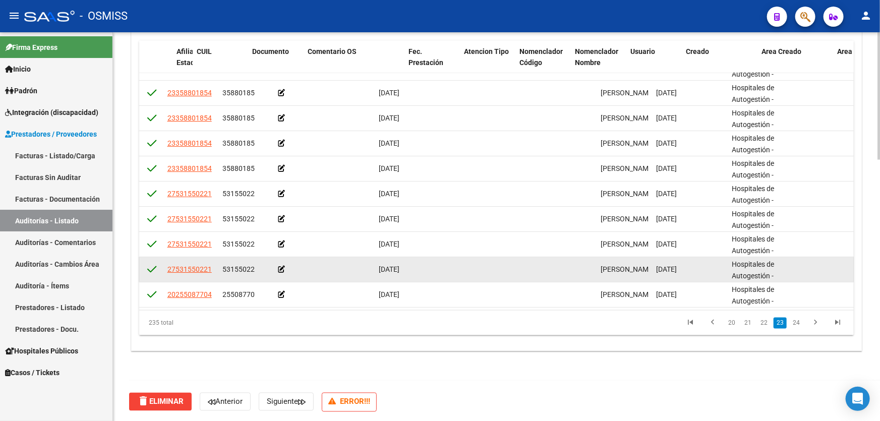
drag, startPoint x: 435, startPoint y: 264, endPoint x: 476, endPoint y: 263, distance: 40.8
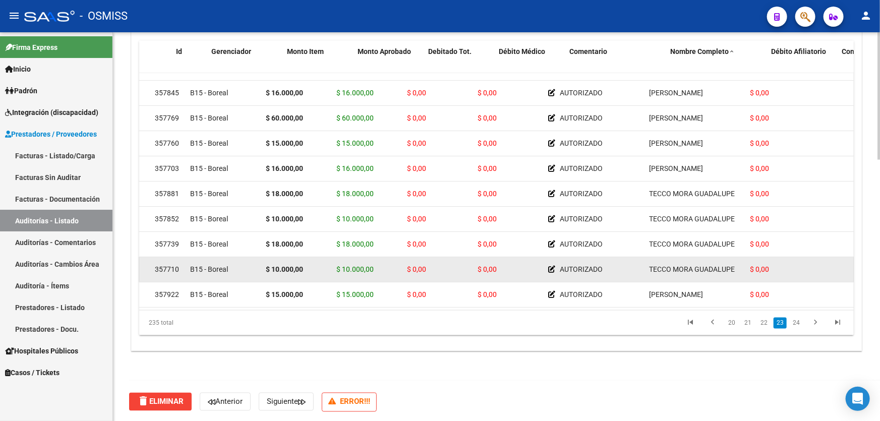
scroll to position [5695, 0]
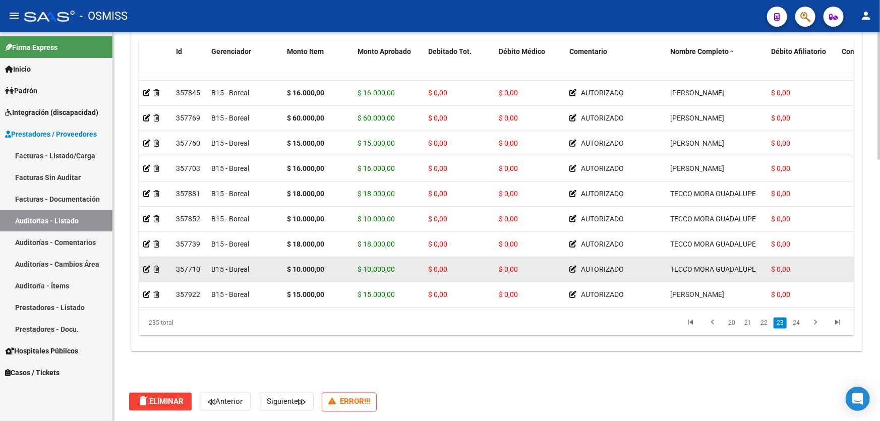
drag, startPoint x: 476, startPoint y: 263, endPoint x: 428, endPoint y: 263, distance: 47.4
click at [156, 266] on icon at bounding box center [156, 269] width 6 height 7
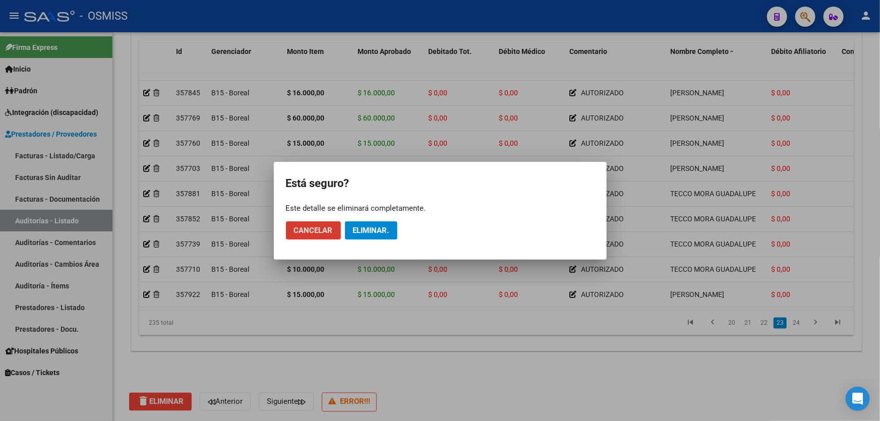
click at [375, 224] on button "Eliminar." at bounding box center [371, 230] width 52 height 18
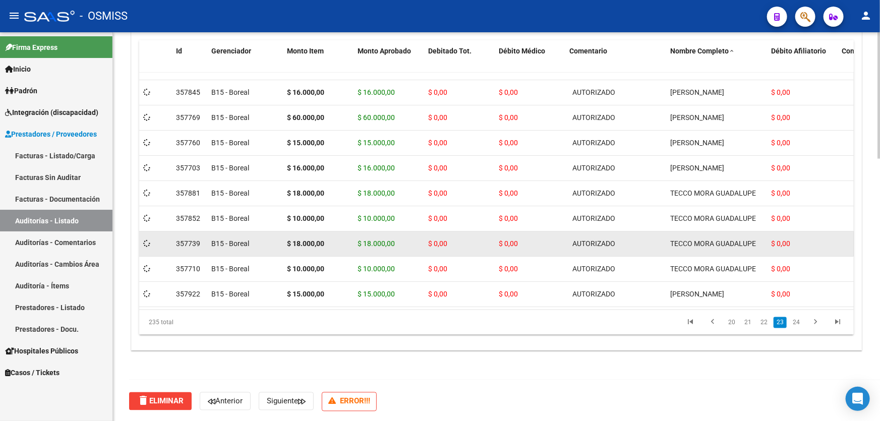
scroll to position [5669, 0]
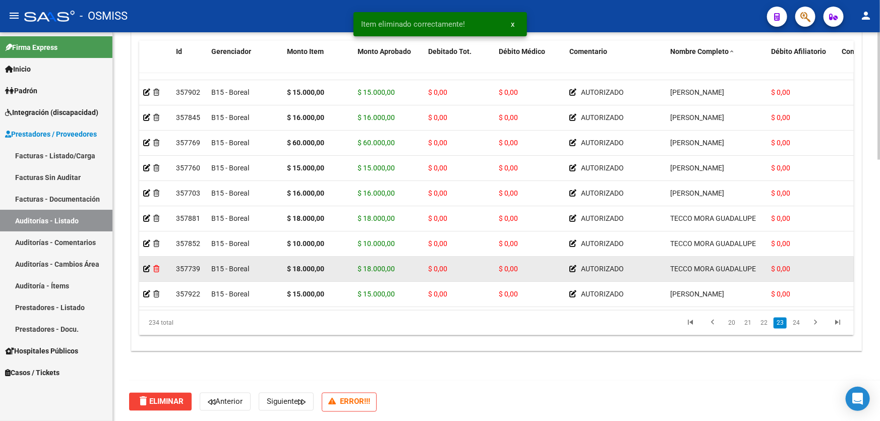
click at [156, 266] on icon at bounding box center [156, 269] width 6 height 7
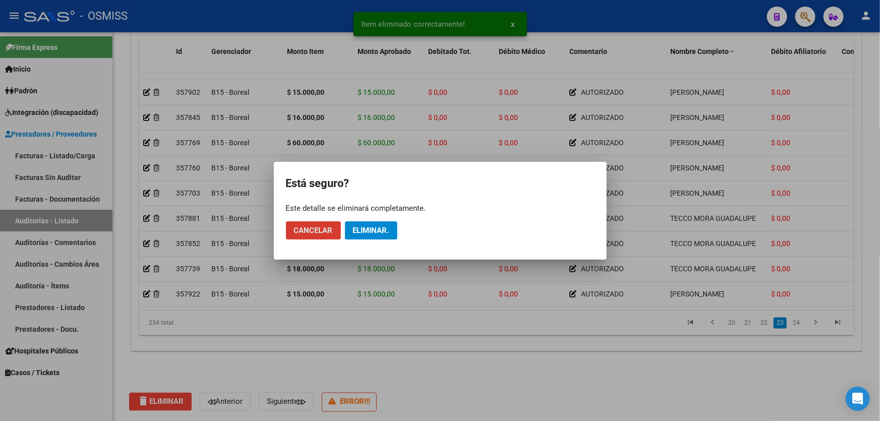
click at [367, 232] on span "Eliminar." at bounding box center [371, 230] width 36 height 9
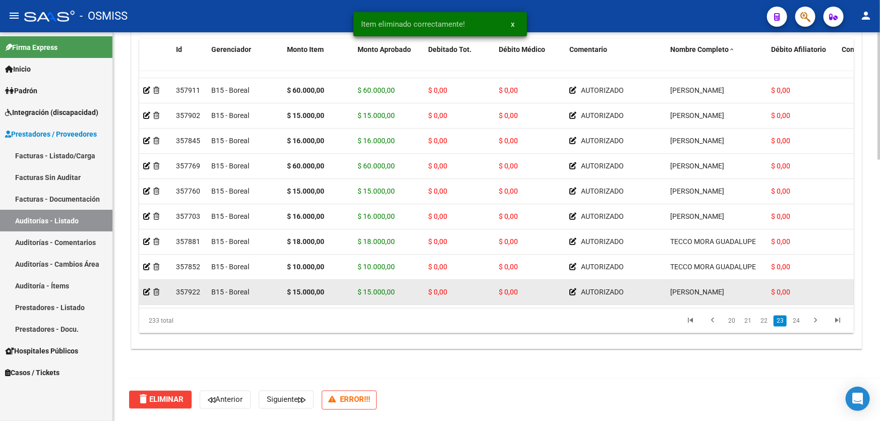
scroll to position [5644, 0]
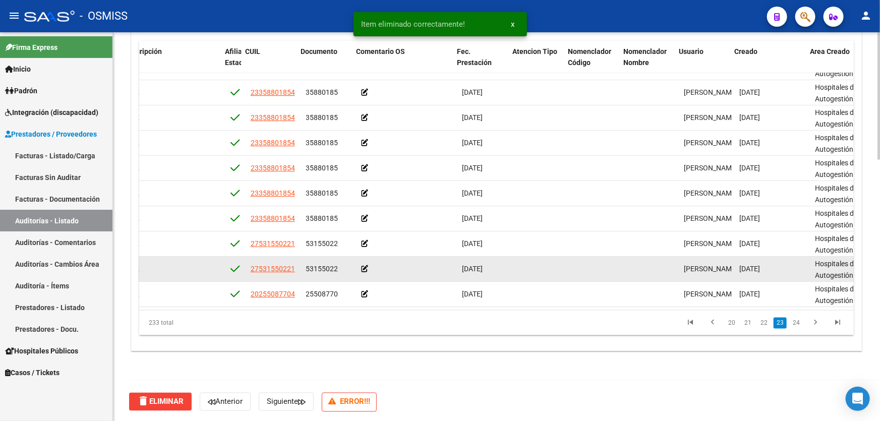
drag, startPoint x: 480, startPoint y: 266, endPoint x: 522, endPoint y: 265, distance: 42.4
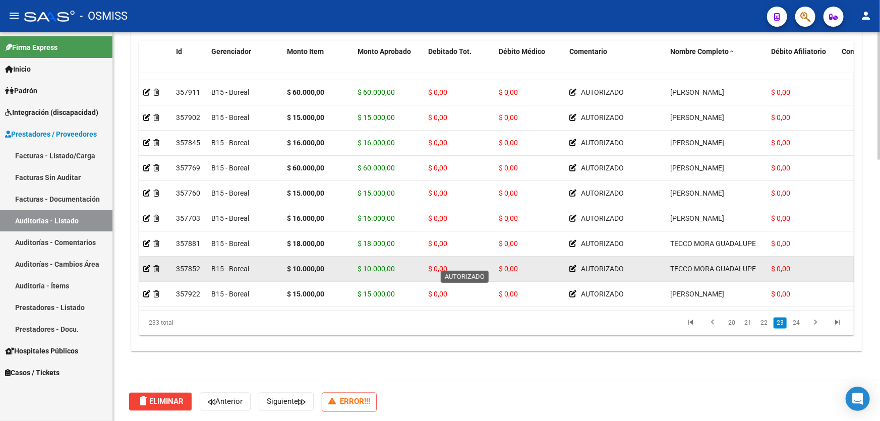
drag, startPoint x: 522, startPoint y: 265, endPoint x: 447, endPoint y: 261, distance: 75.2
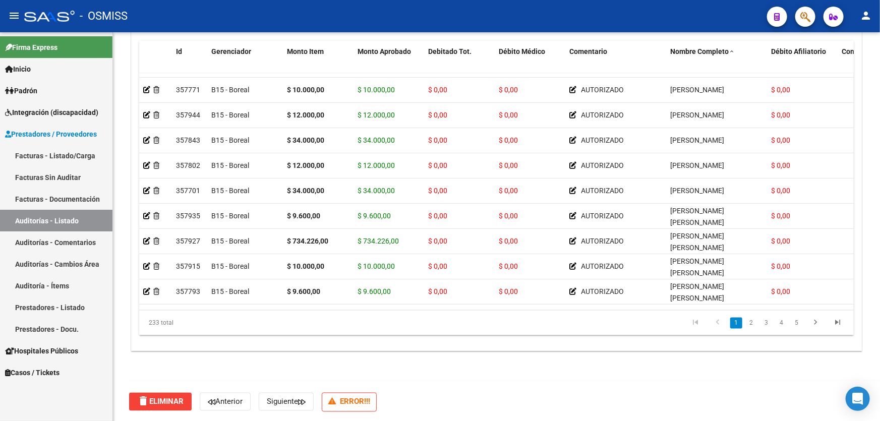
scroll to position [0, 0]
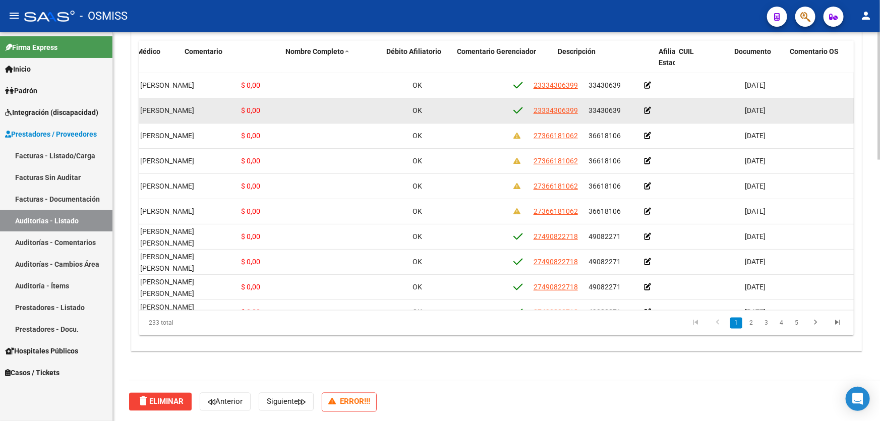
drag, startPoint x: 443, startPoint y: 97, endPoint x: 524, endPoint y: 102, distance: 81.8
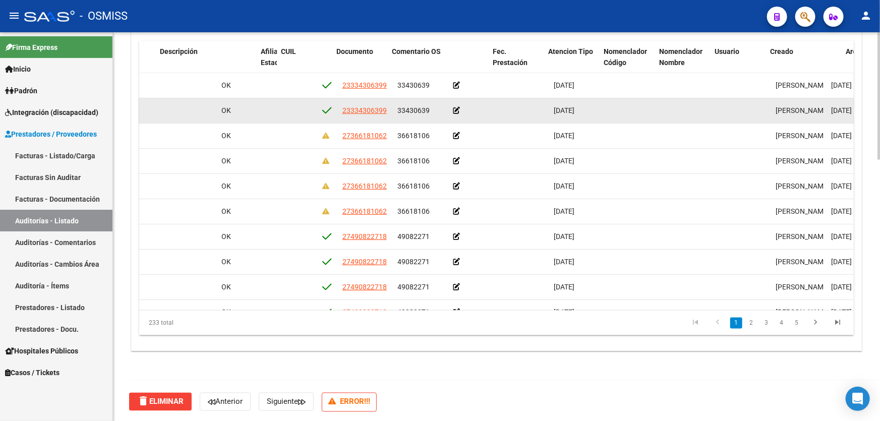
scroll to position [0, 892]
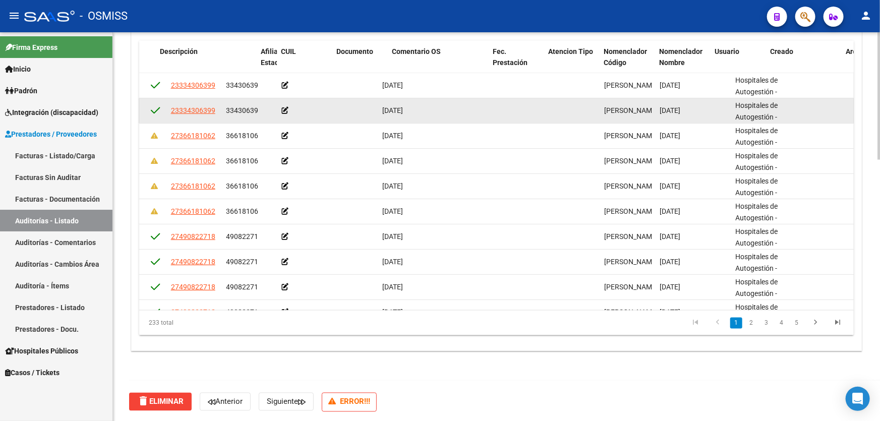
drag, startPoint x: 569, startPoint y: 108, endPoint x: 601, endPoint y: 106, distance: 32.3
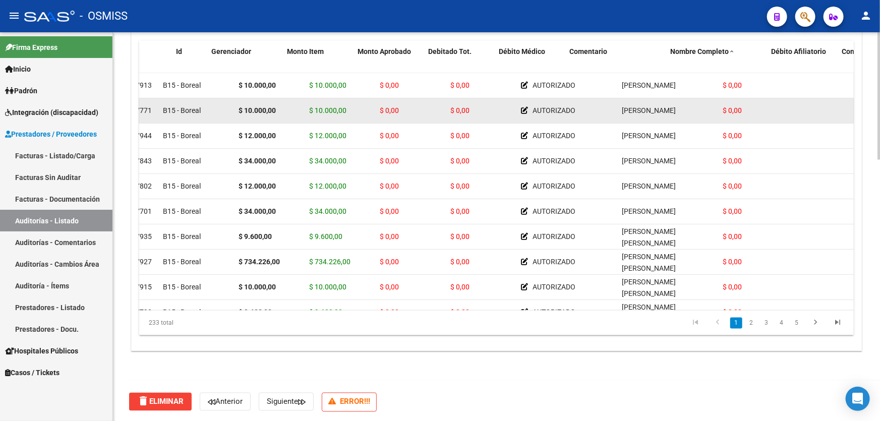
scroll to position [0, 0]
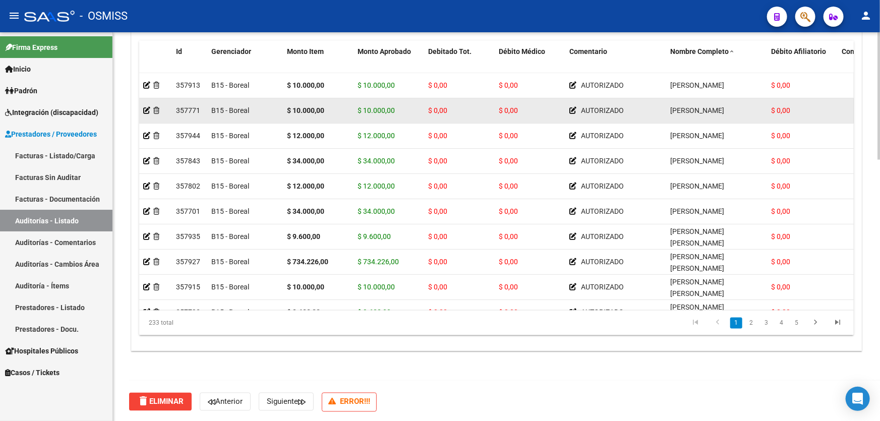
drag, startPoint x: 601, startPoint y: 106, endPoint x: 476, endPoint y: 113, distance: 125.2
click at [154, 109] on icon at bounding box center [156, 110] width 6 height 7
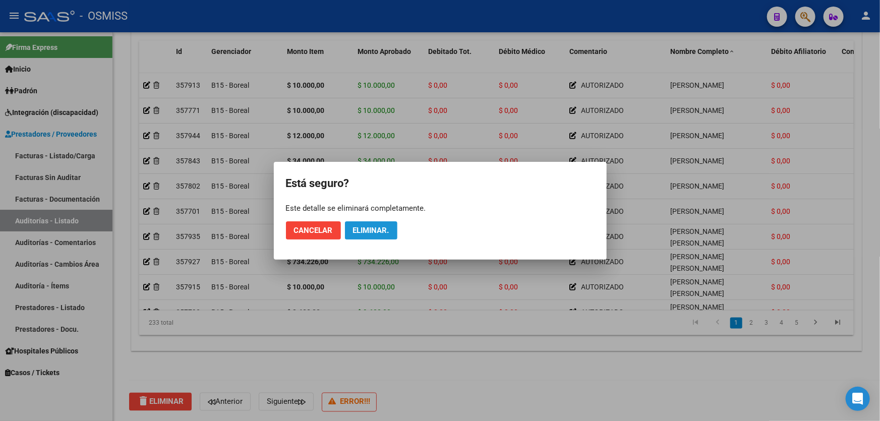
click at [373, 226] on span "Eliminar." at bounding box center [371, 230] width 36 height 9
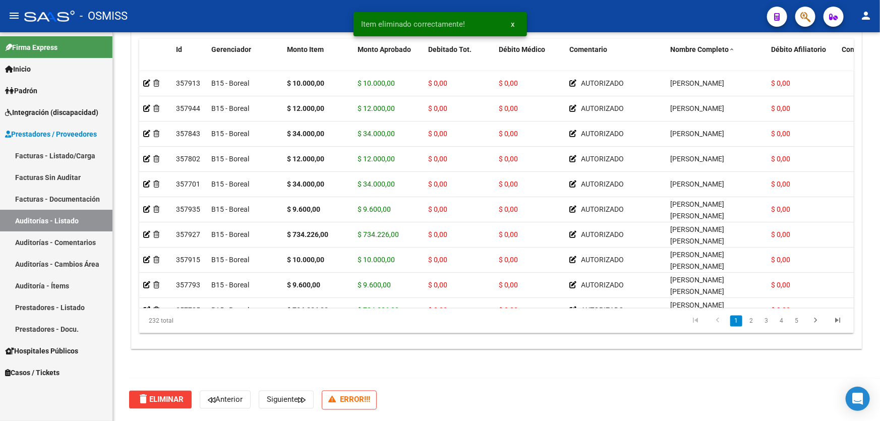
scroll to position [794, 0]
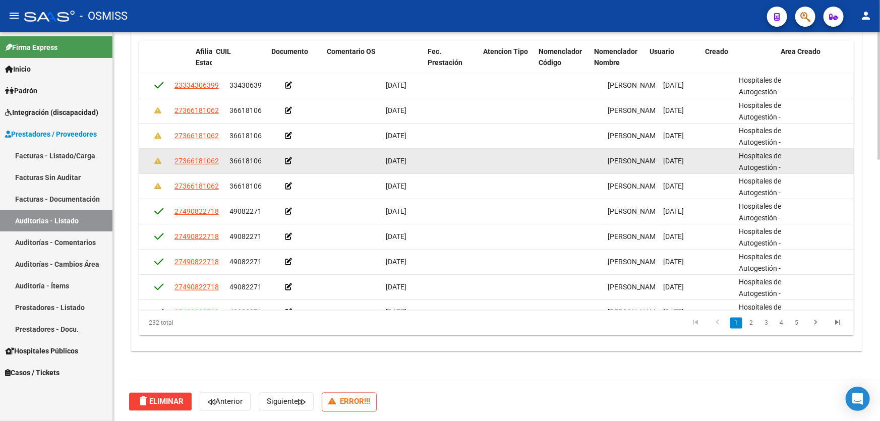
drag, startPoint x: 440, startPoint y: 155, endPoint x: 471, endPoint y: 153, distance: 31.8
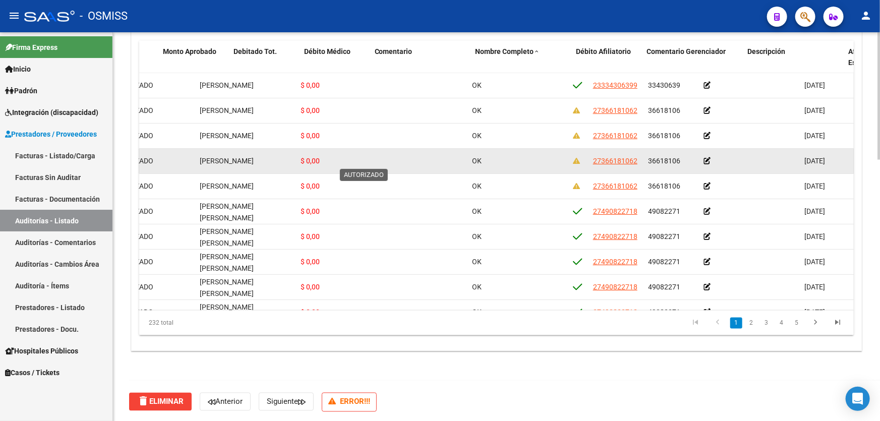
scroll to position [0, 0]
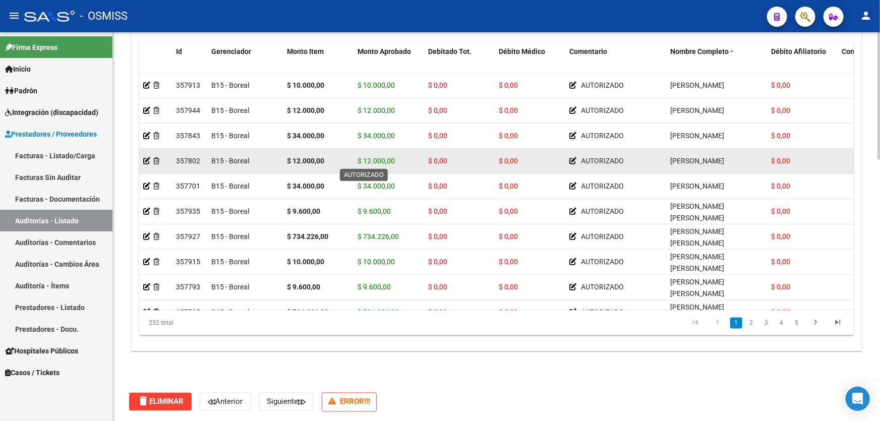
drag, startPoint x: 471, startPoint y: 153, endPoint x: 345, endPoint y: 153, distance: 126.5
click at [145, 158] on icon at bounding box center [146, 160] width 7 height 7
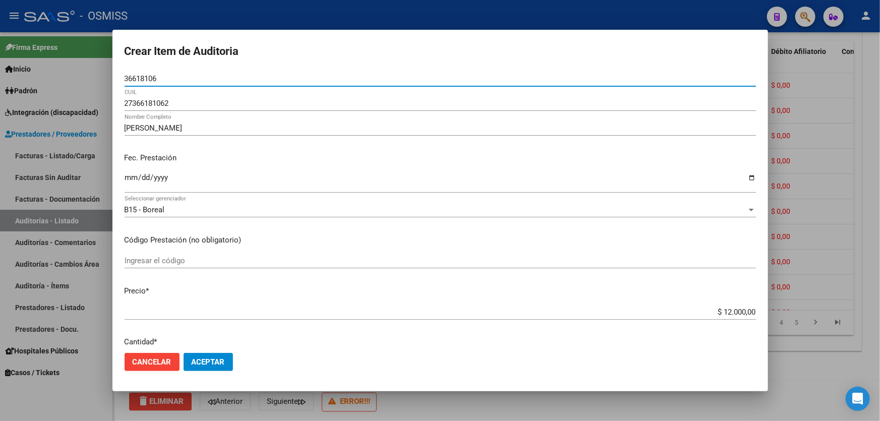
click at [208, 363] on span "Aceptar" at bounding box center [208, 361] width 33 height 9
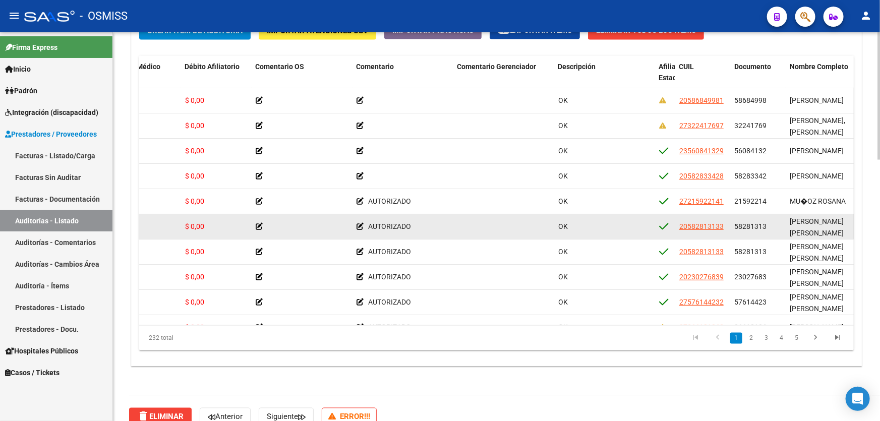
scroll to position [0, 503]
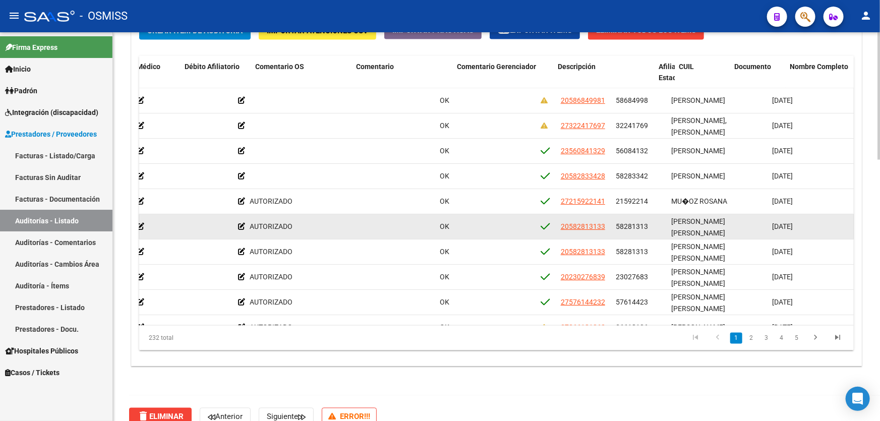
drag, startPoint x: 685, startPoint y: 219, endPoint x: 700, endPoint y: 218, distance: 15.2
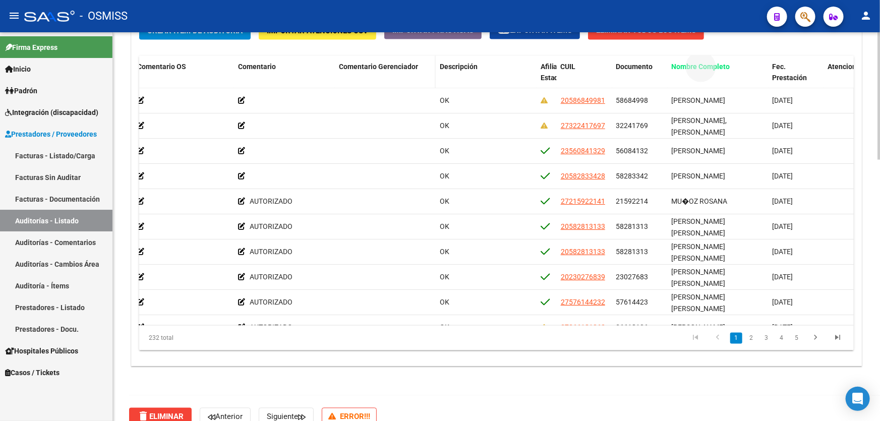
drag, startPoint x: 695, startPoint y: 67, endPoint x: 405, endPoint y: 76, distance: 289.5
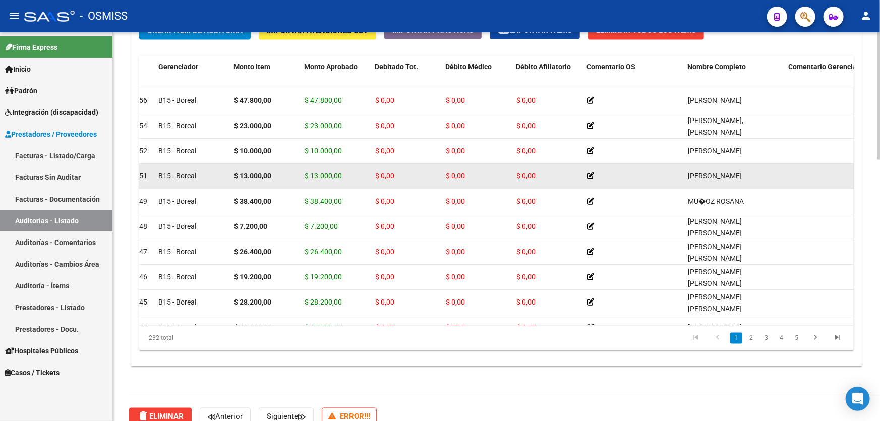
scroll to position [0, 0]
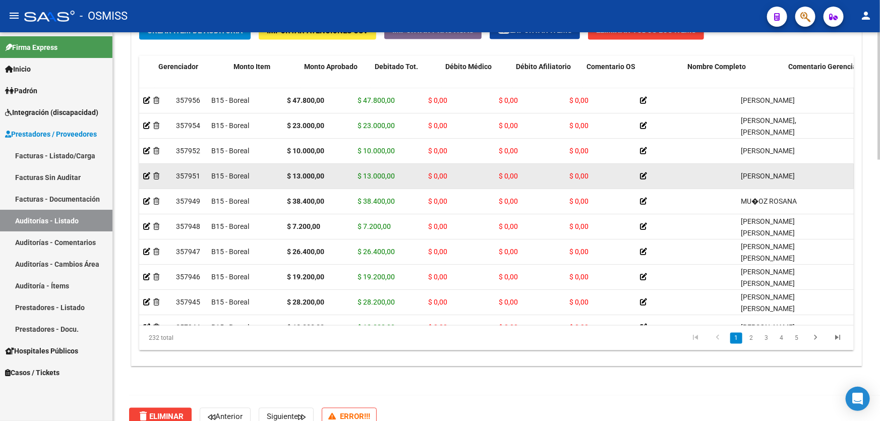
drag, startPoint x: 432, startPoint y: 171, endPoint x: 221, endPoint y: 166, distance: 210.7
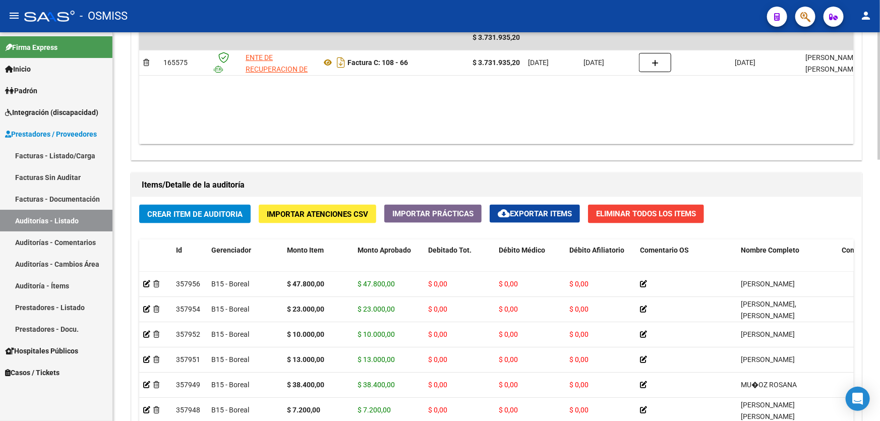
scroll to position [794, 0]
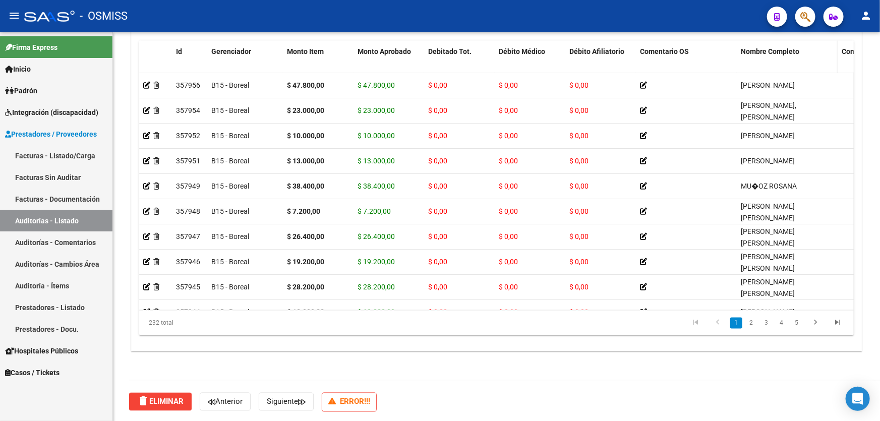
click at [762, 50] on span "Nombre Completo" at bounding box center [769, 51] width 58 height 8
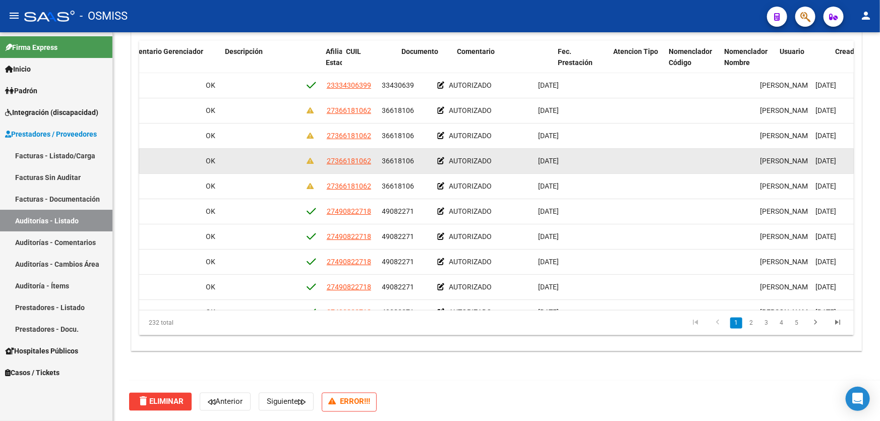
drag, startPoint x: 178, startPoint y: 163, endPoint x: 252, endPoint y: 162, distance: 73.6
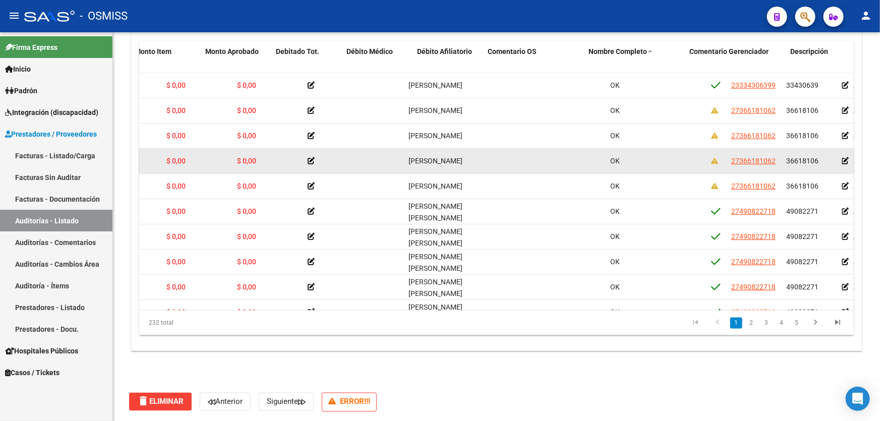
scroll to position [0, 0]
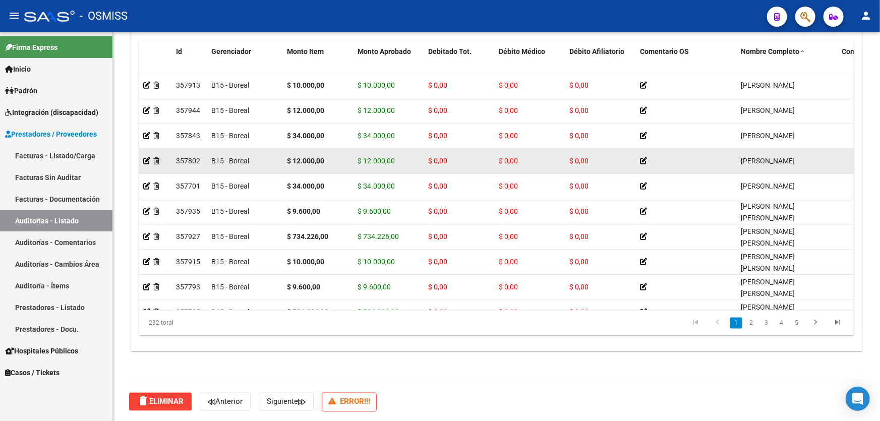
drag, startPoint x: 241, startPoint y: 167, endPoint x: 140, endPoint y: 168, distance: 101.8
click at [154, 161] on icon at bounding box center [156, 160] width 6 height 7
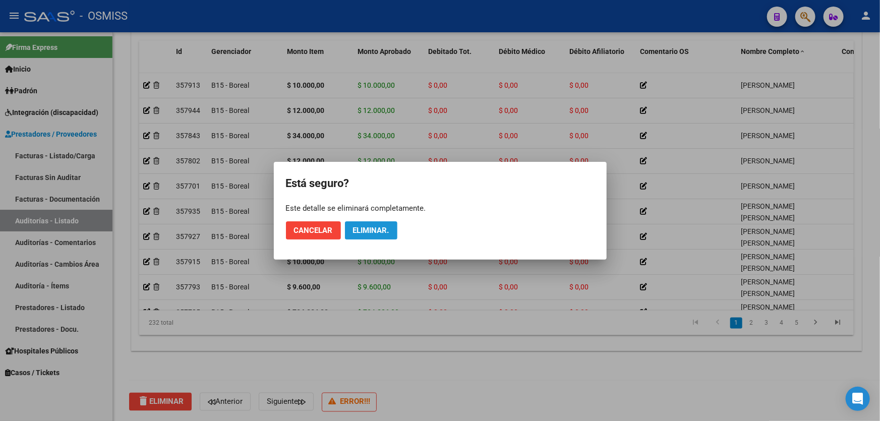
click at [376, 226] on span "Eliminar." at bounding box center [371, 230] width 36 height 9
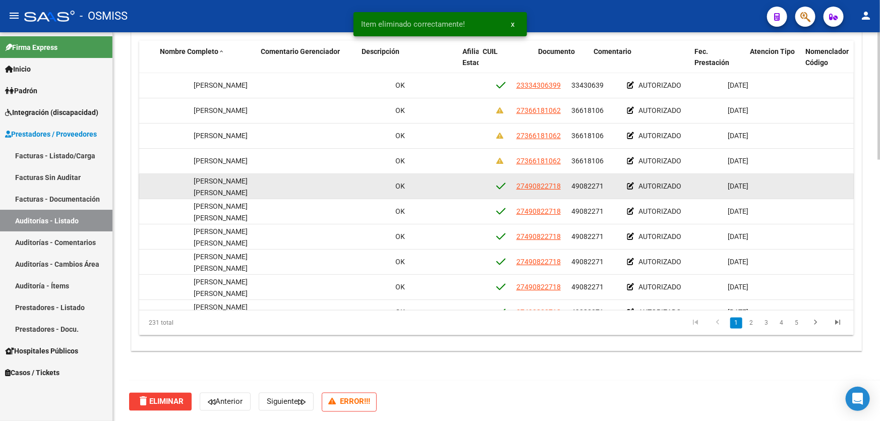
scroll to position [0, 625]
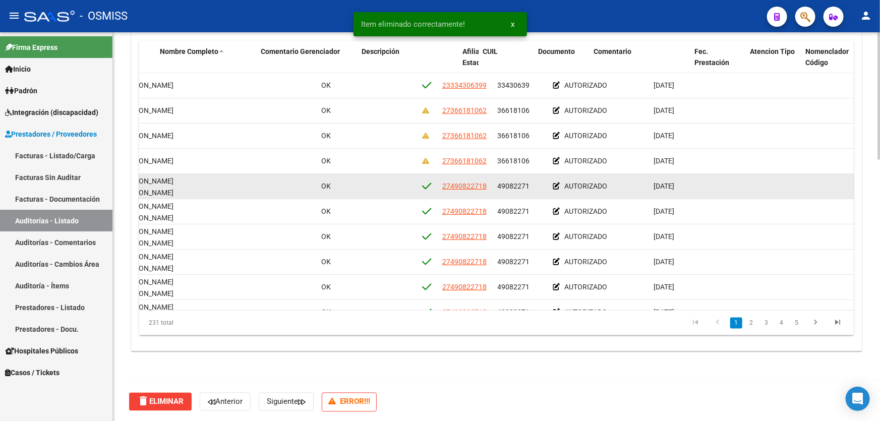
drag, startPoint x: 352, startPoint y: 189, endPoint x: 391, endPoint y: 187, distance: 38.8
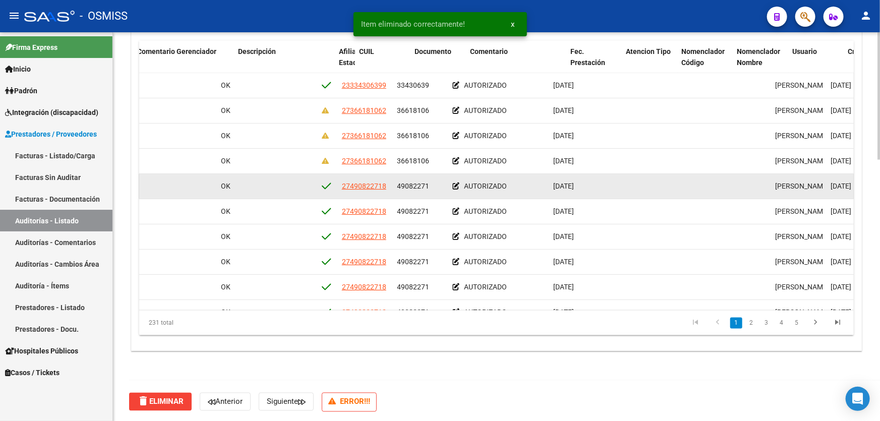
scroll to position [0, 907]
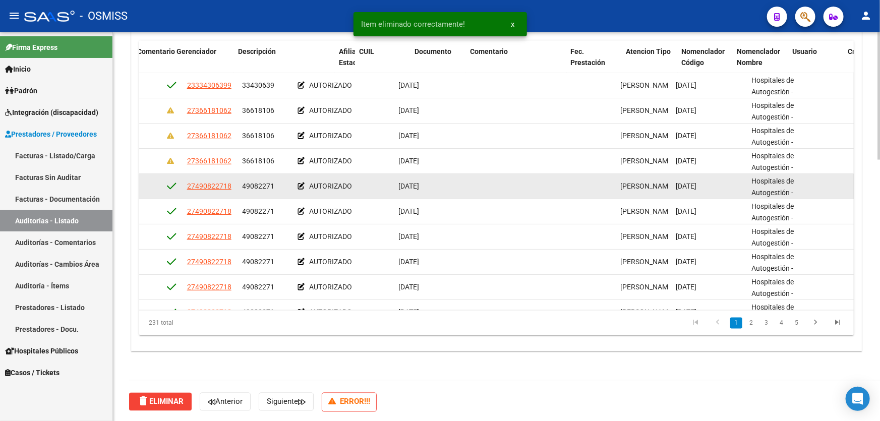
drag, startPoint x: 378, startPoint y: 179, endPoint x: 453, endPoint y: 180, distance: 75.1
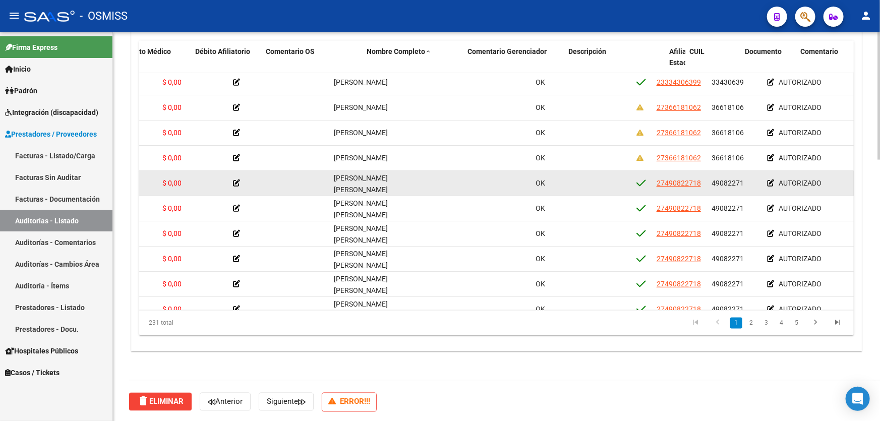
scroll to position [4, 176]
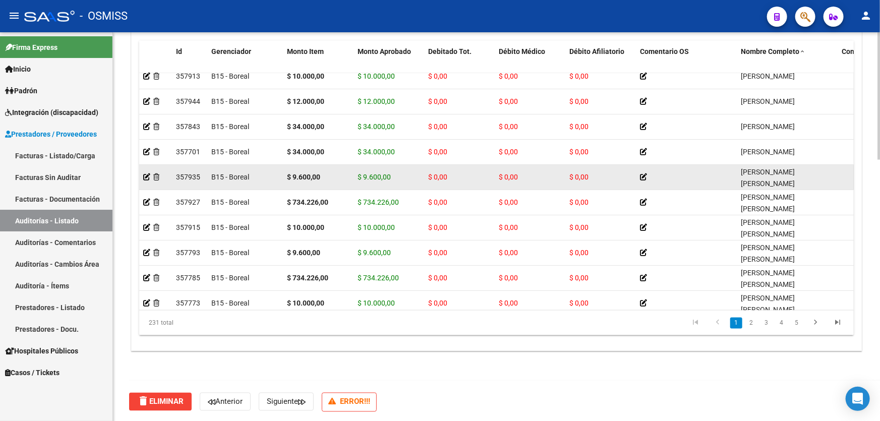
drag, startPoint x: 456, startPoint y: 162, endPoint x: 358, endPoint y: 171, distance: 98.3
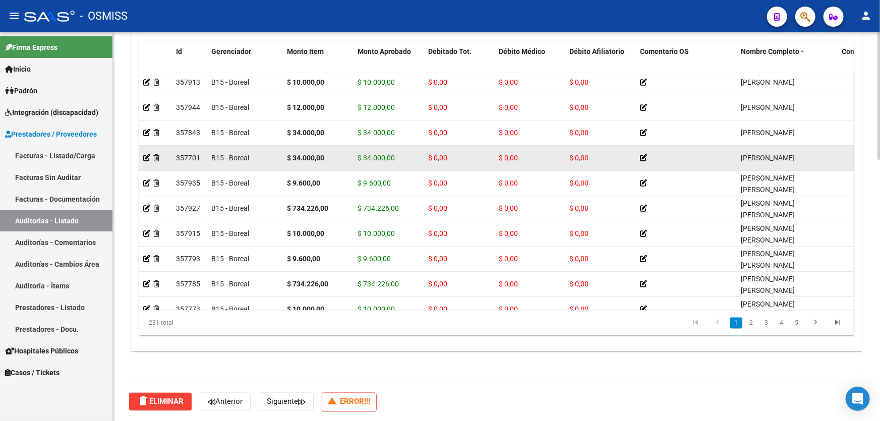
scroll to position [0, 0]
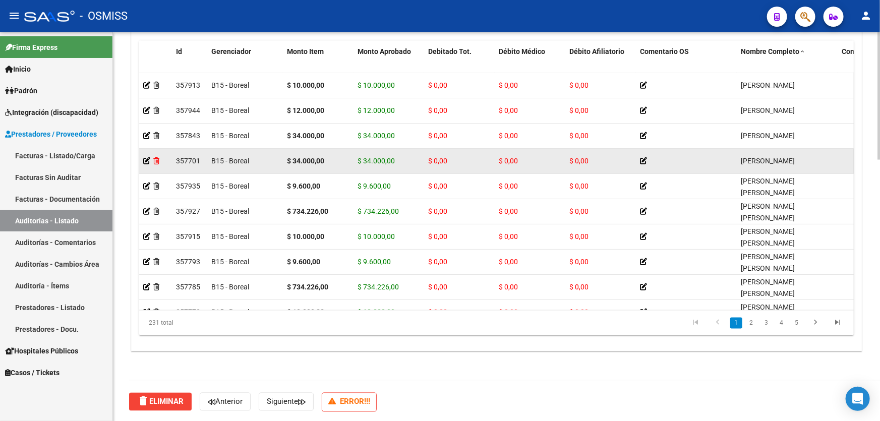
click at [154, 159] on icon at bounding box center [156, 160] width 6 height 7
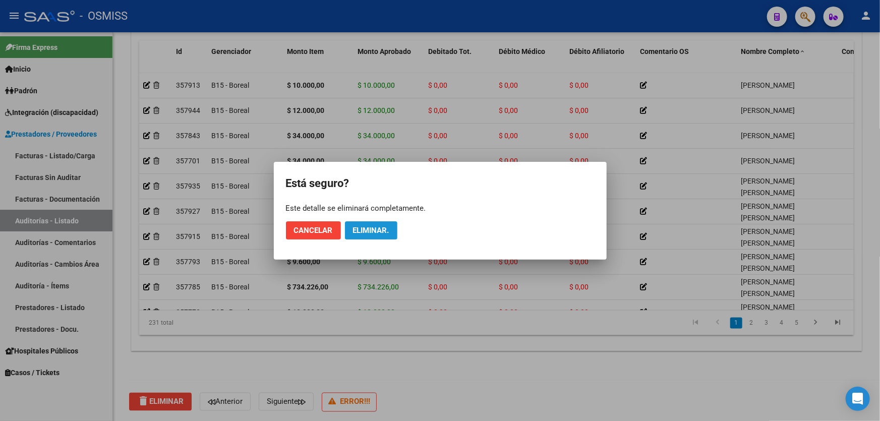
click at [370, 229] on span "Eliminar." at bounding box center [371, 230] width 36 height 9
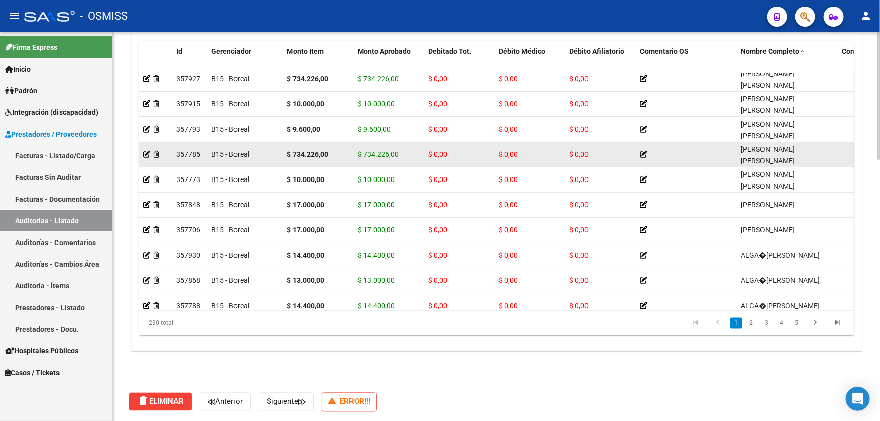
scroll to position [91, 0]
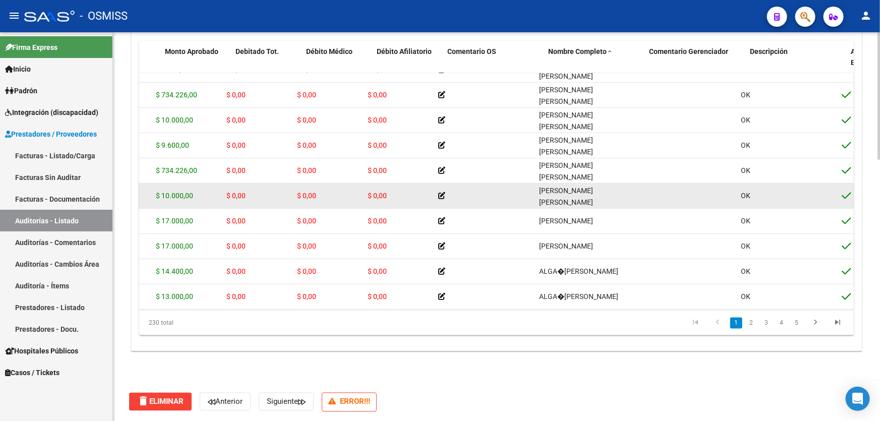
drag, startPoint x: 343, startPoint y: 190, endPoint x: 376, endPoint y: 189, distance: 32.8
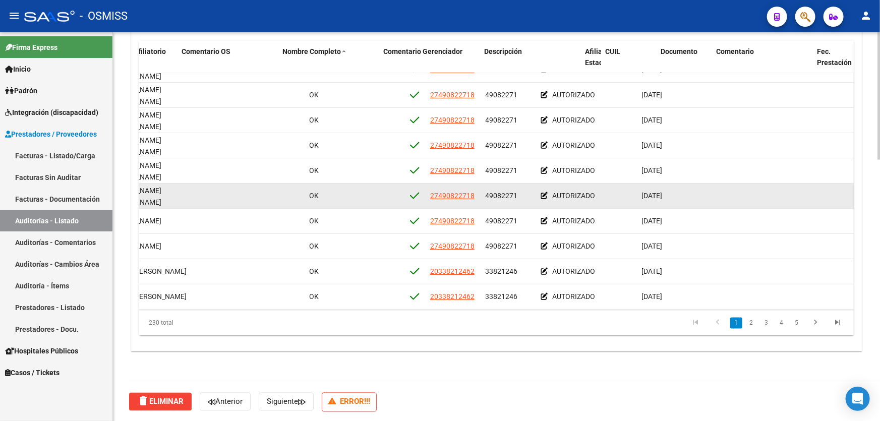
drag, startPoint x: 376, startPoint y: 196, endPoint x: 434, endPoint y: 194, distance: 59.0
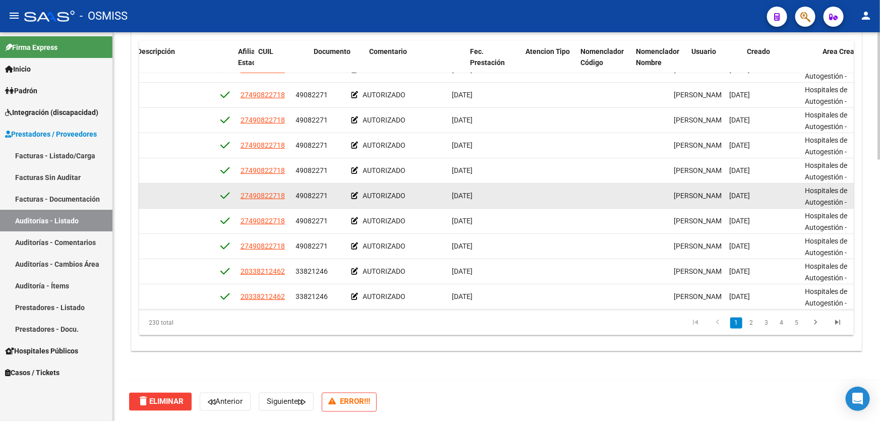
drag, startPoint x: 425, startPoint y: 198, endPoint x: 456, endPoint y: 196, distance: 30.8
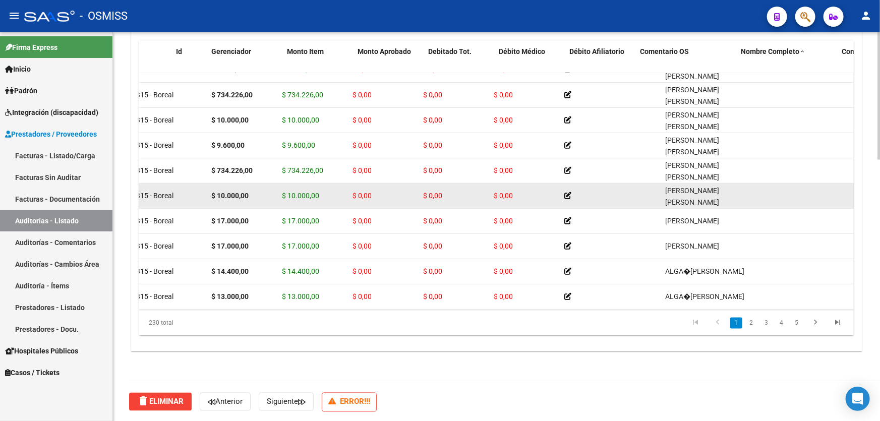
scroll to position [91, 0]
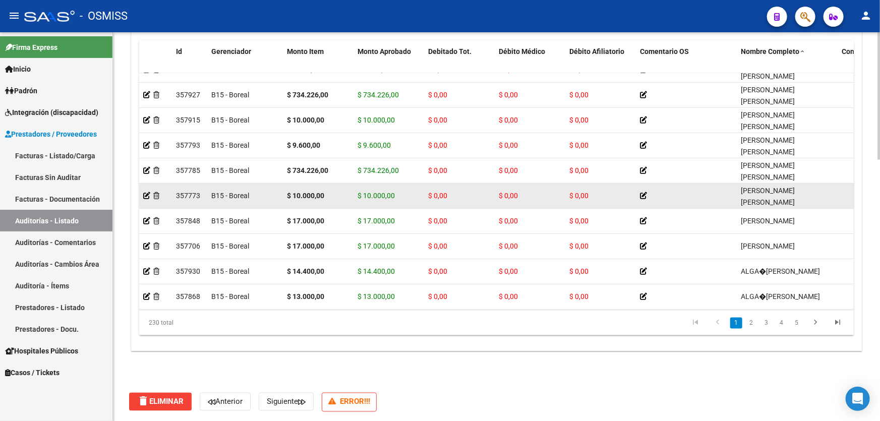
drag, startPoint x: 395, startPoint y: 197, endPoint x: 330, endPoint y: 199, distance: 64.6
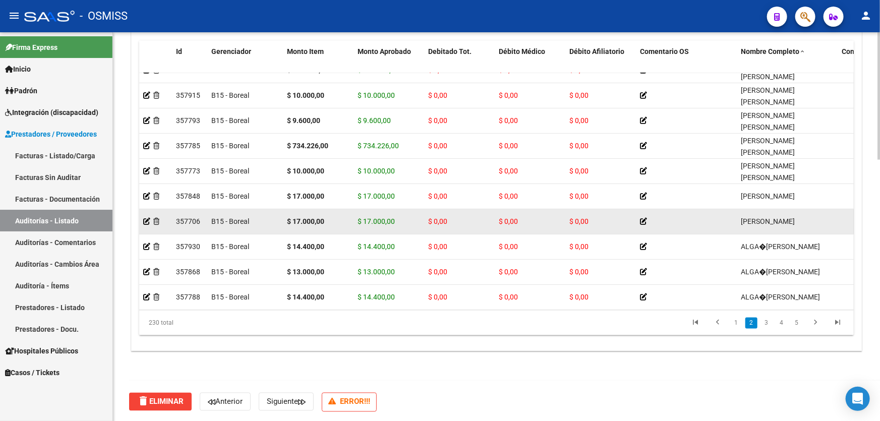
scroll to position [137, 0]
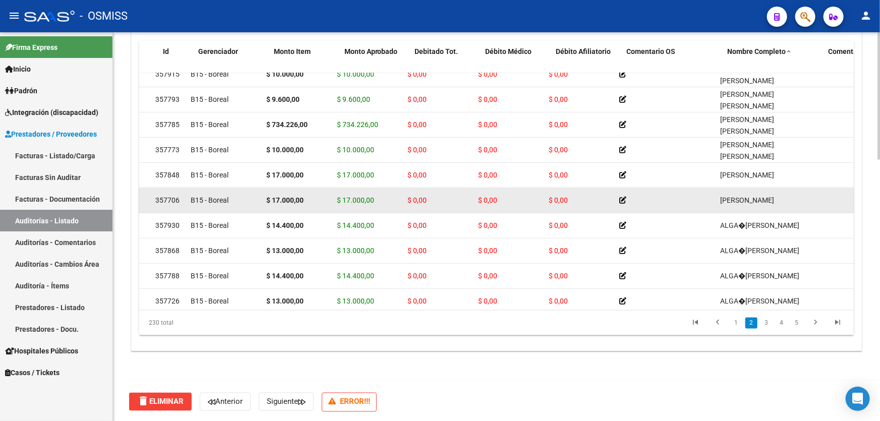
drag, startPoint x: 267, startPoint y: 211, endPoint x: 278, endPoint y: 210, distance: 11.6
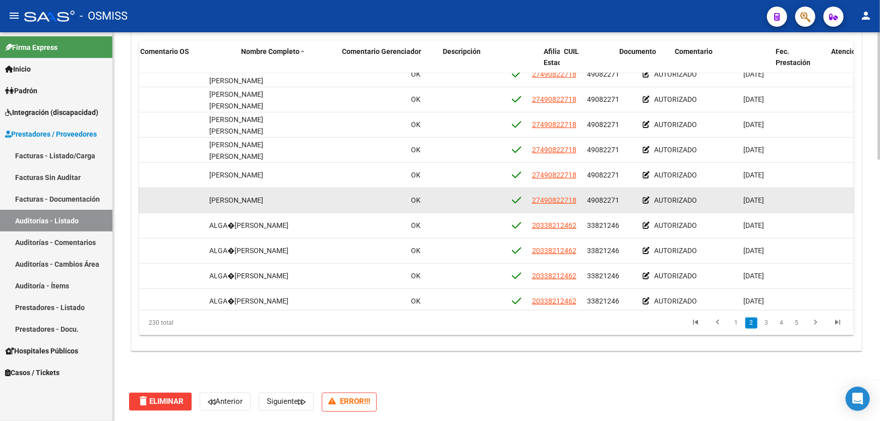
drag, startPoint x: 268, startPoint y: 198, endPoint x: 327, endPoint y: 199, distance: 58.5
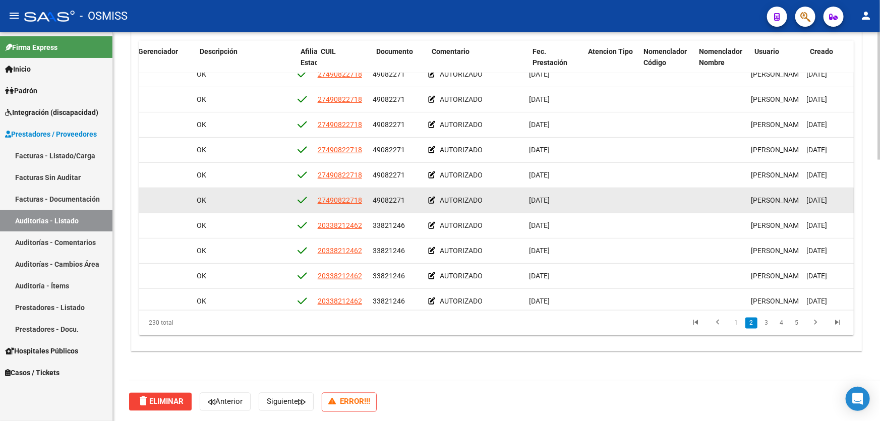
drag, startPoint x: 327, startPoint y: 199, endPoint x: 361, endPoint y: 201, distance: 34.3
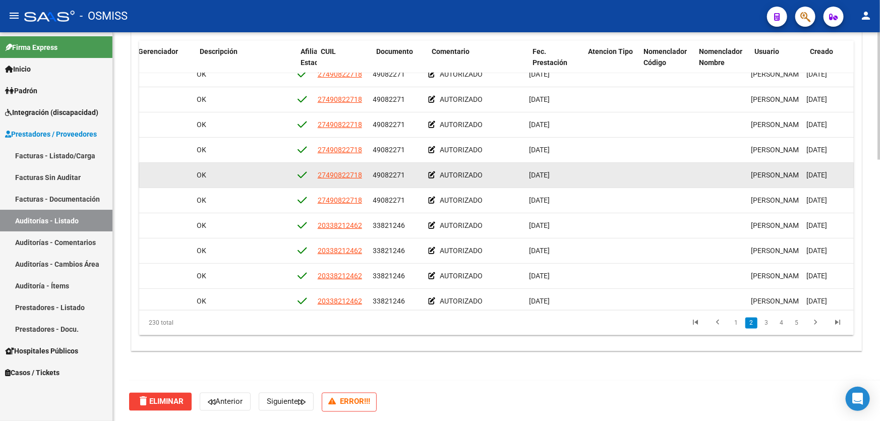
scroll to position [137, 758]
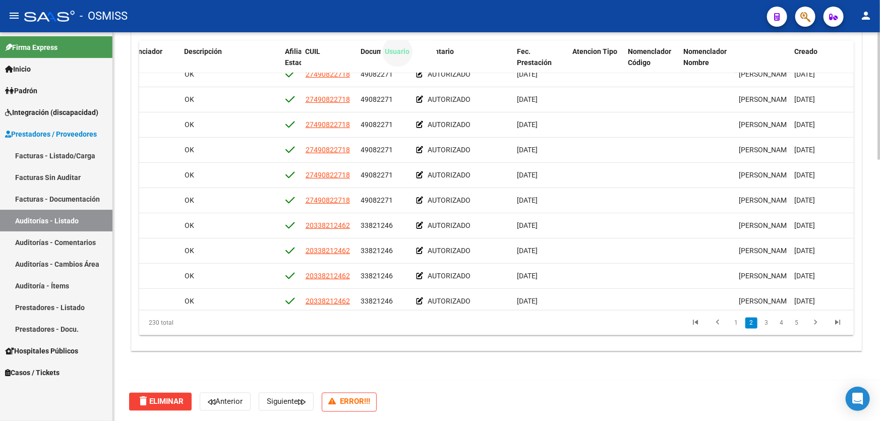
drag, startPoint x: 756, startPoint y: 48, endPoint x: 388, endPoint y: 67, distance: 368.9
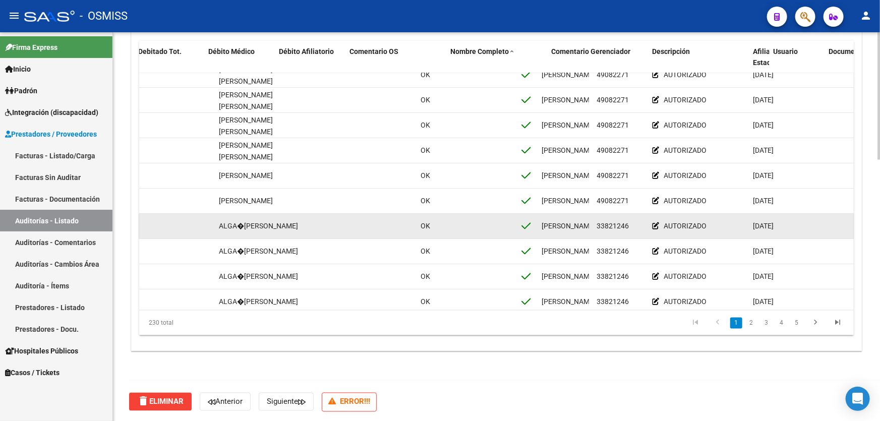
scroll to position [136, 242]
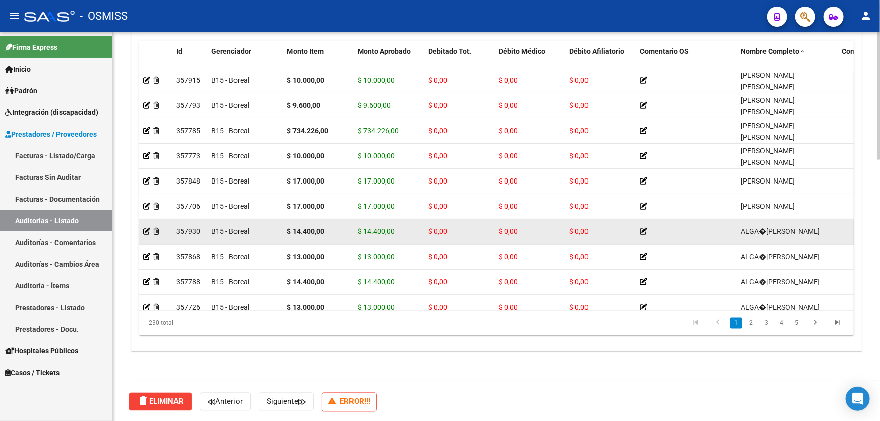
drag, startPoint x: 435, startPoint y: 225, endPoint x: 355, endPoint y: 213, distance: 81.5
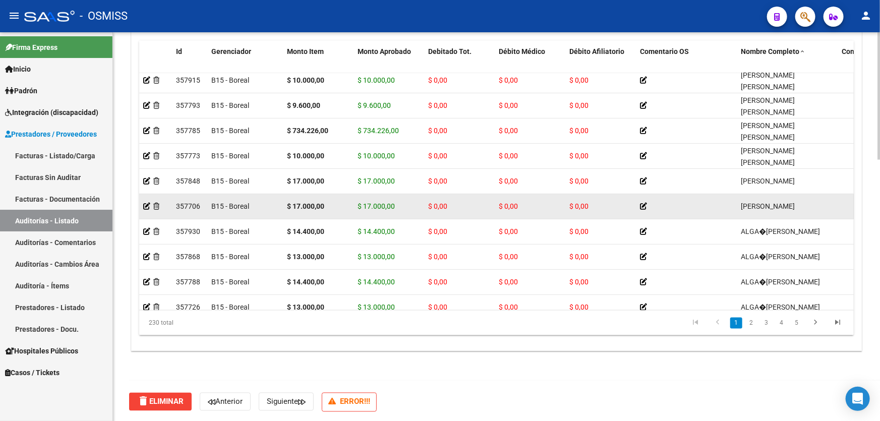
scroll to position [129, 0]
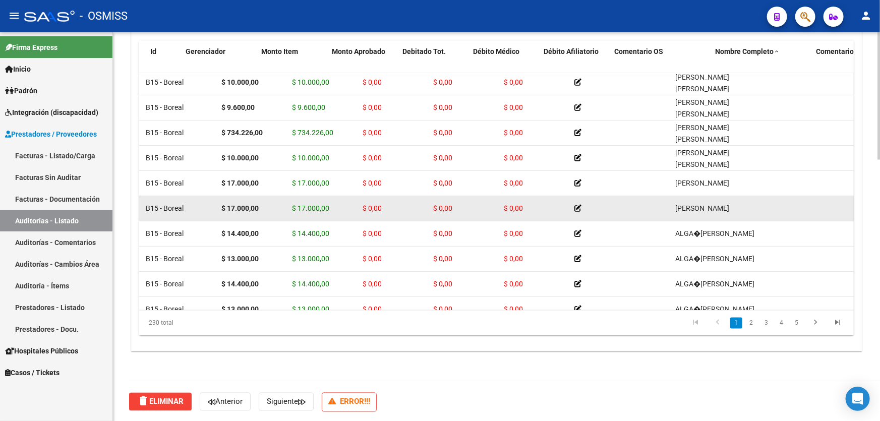
drag, startPoint x: 435, startPoint y: 203, endPoint x: 451, endPoint y: 198, distance: 16.8
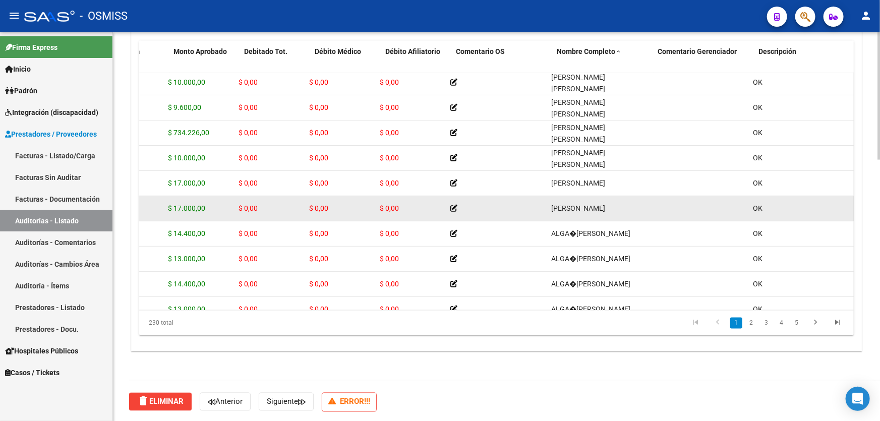
drag, startPoint x: 475, startPoint y: 202, endPoint x: 494, endPoint y: 201, distance: 19.7
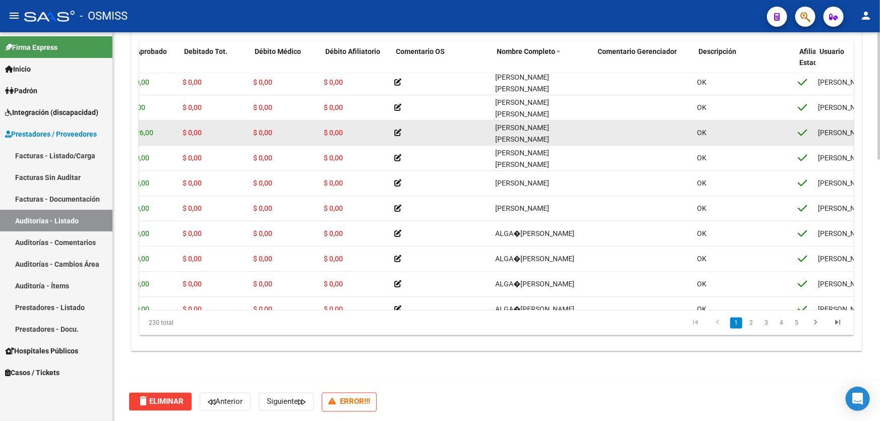
scroll to position [129, 263]
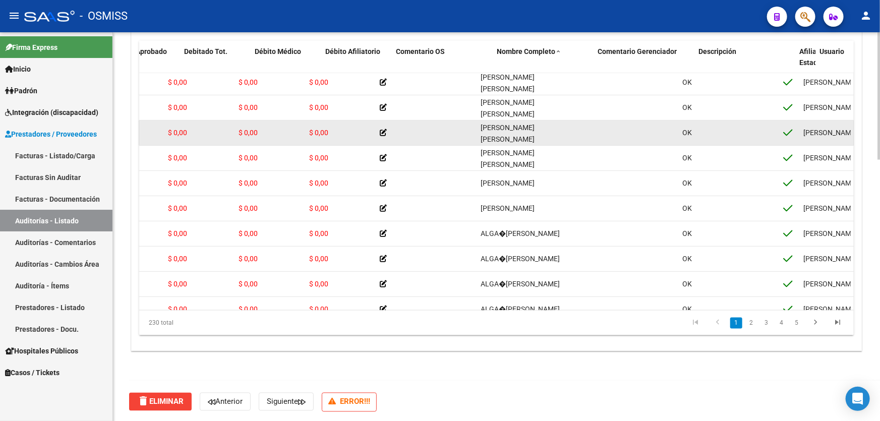
drag, startPoint x: 766, startPoint y: 132, endPoint x: 775, endPoint y: 131, distance: 8.7
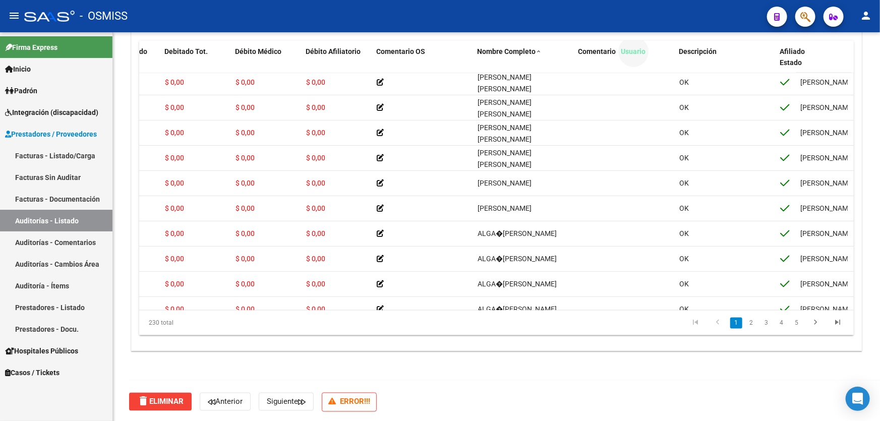
drag, startPoint x: 809, startPoint y: 49, endPoint x: 630, endPoint y: 57, distance: 179.1
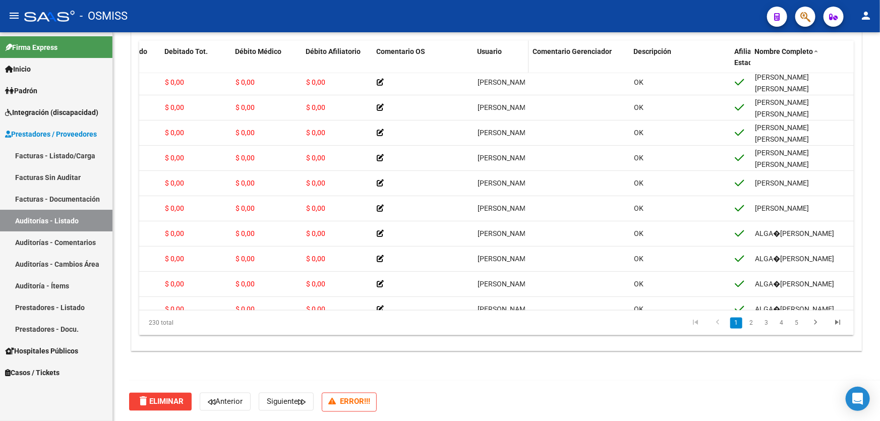
drag, startPoint x: 776, startPoint y: 49, endPoint x: 504, endPoint y: 55, distance: 272.7
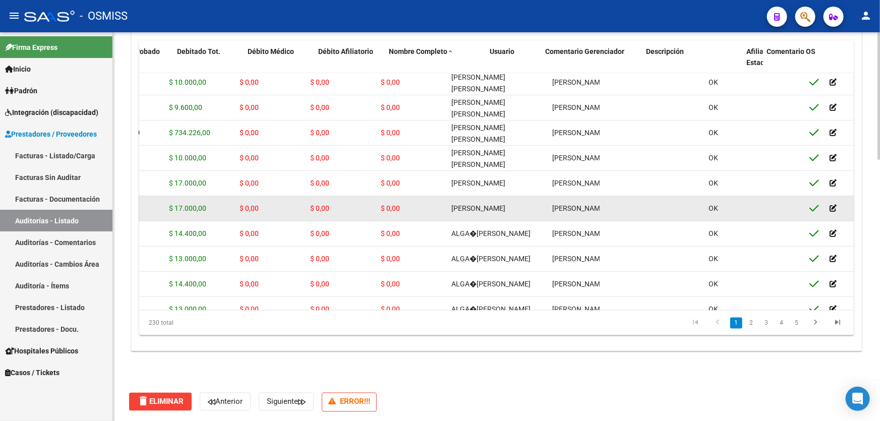
scroll to position [129, 0]
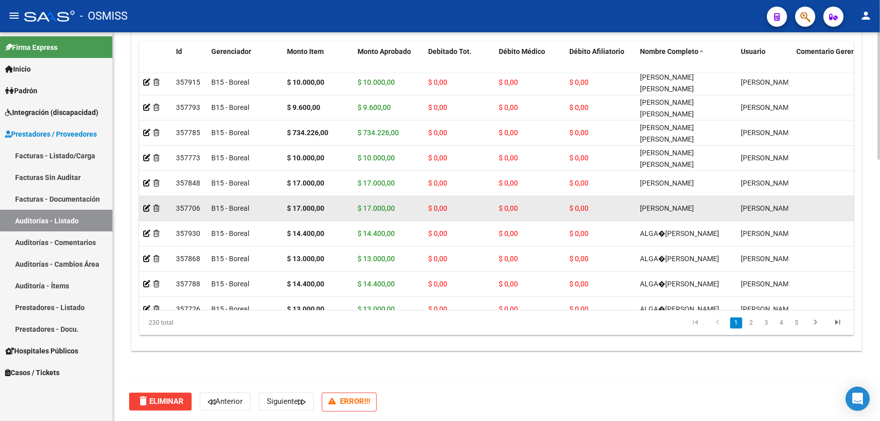
drag, startPoint x: 552, startPoint y: 204, endPoint x: 423, endPoint y: 198, distance: 128.6
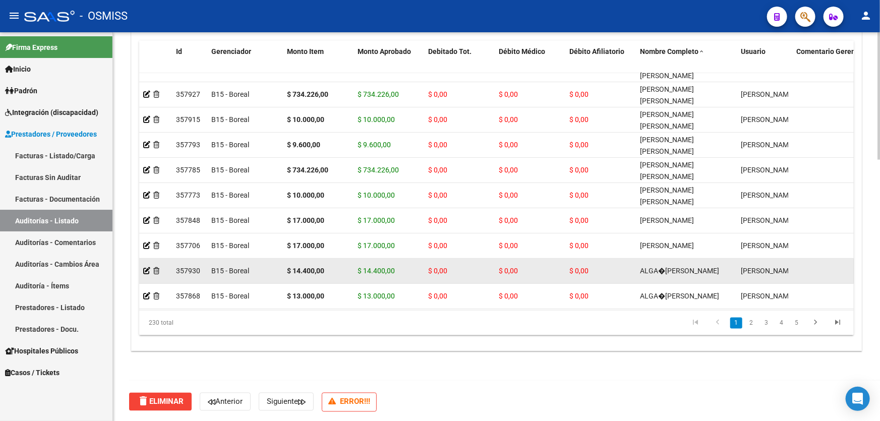
scroll to position [91, 0]
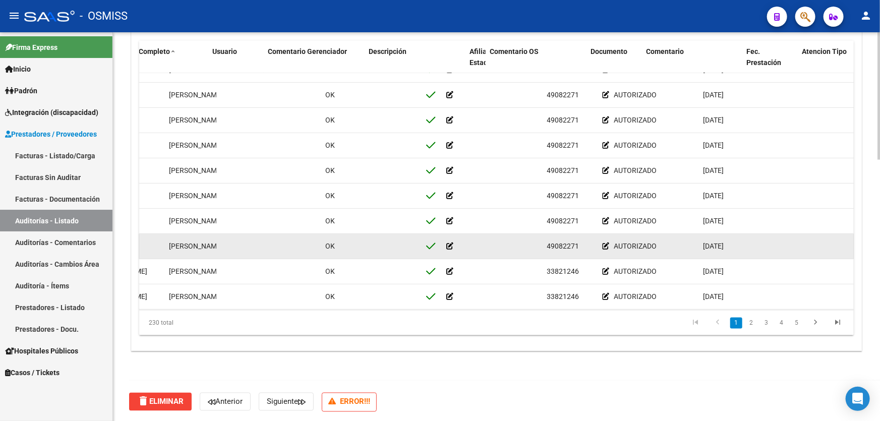
drag, startPoint x: 164, startPoint y: 247, endPoint x: 203, endPoint y: 251, distance: 39.5
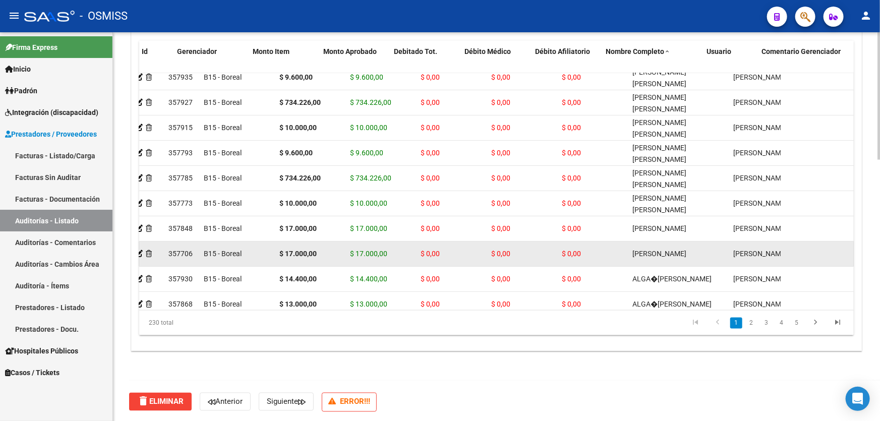
scroll to position [84, 0]
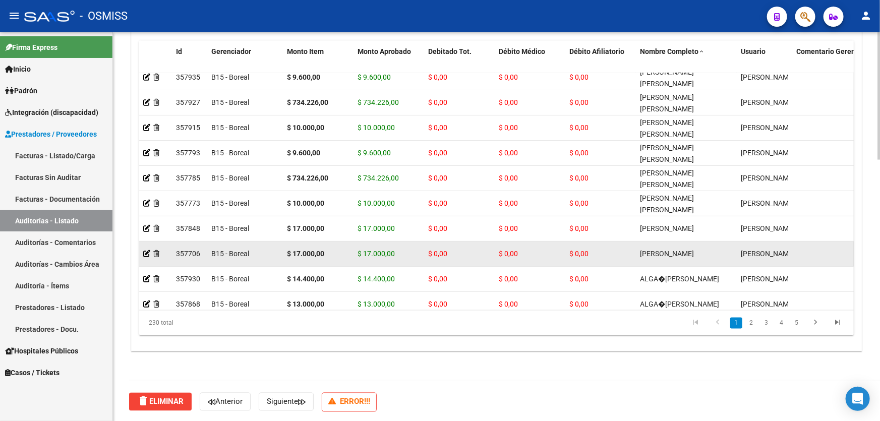
drag, startPoint x: 203, startPoint y: 251, endPoint x: 148, endPoint y: 246, distance: 55.2
click at [156, 250] on icon at bounding box center [156, 253] width 6 height 7
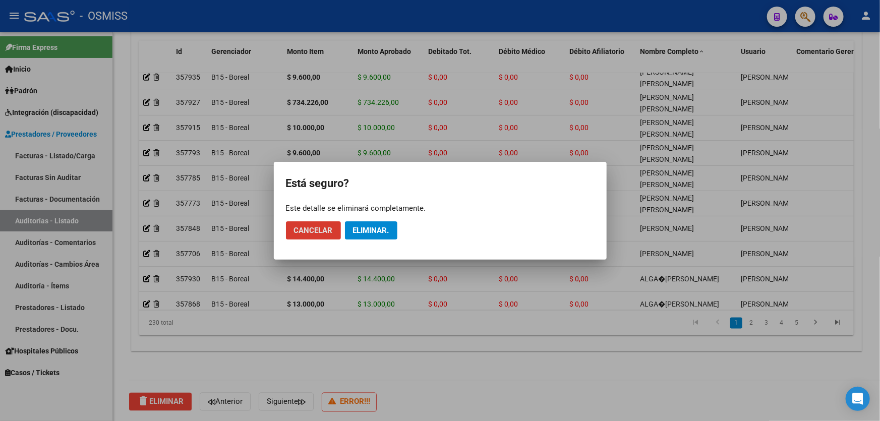
click at [370, 231] on span "Eliminar." at bounding box center [371, 230] width 36 height 9
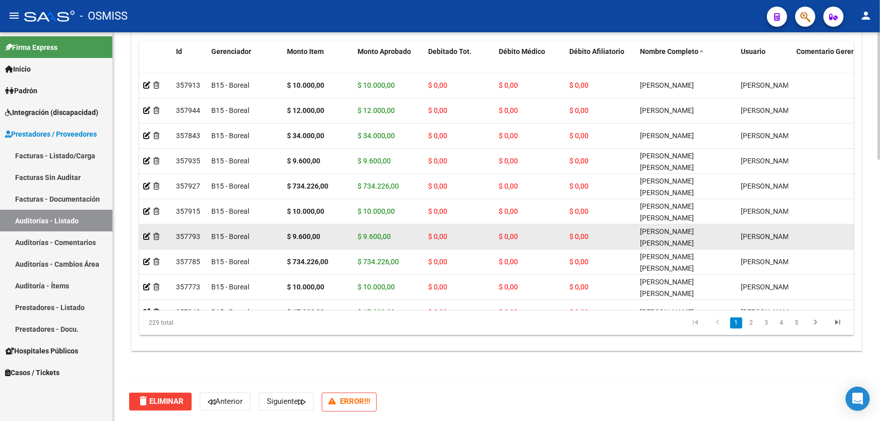
scroll to position [45, 0]
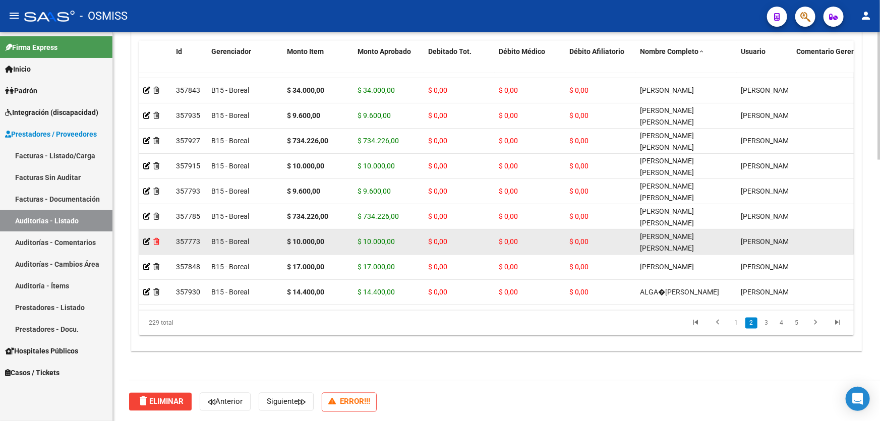
click at [157, 240] on icon at bounding box center [156, 241] width 6 height 7
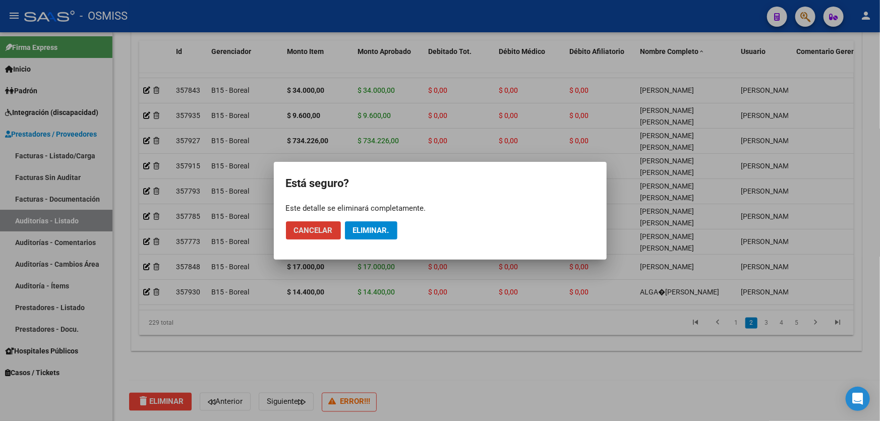
click at [360, 234] on button "Eliminar." at bounding box center [371, 230] width 52 height 18
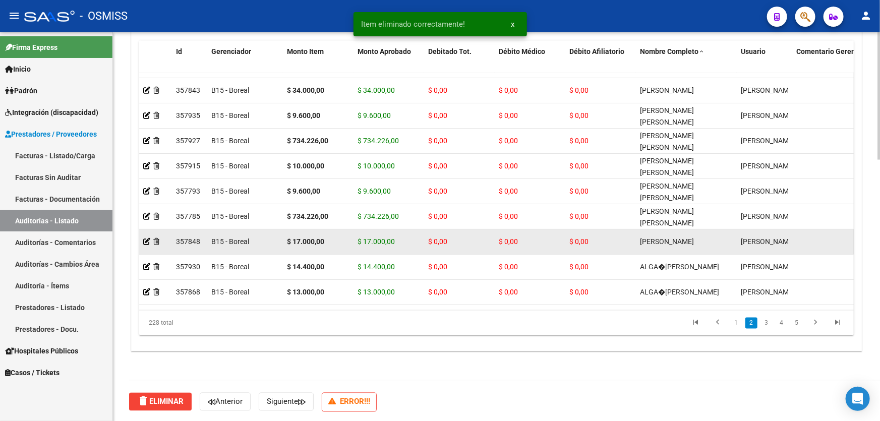
scroll to position [0, 0]
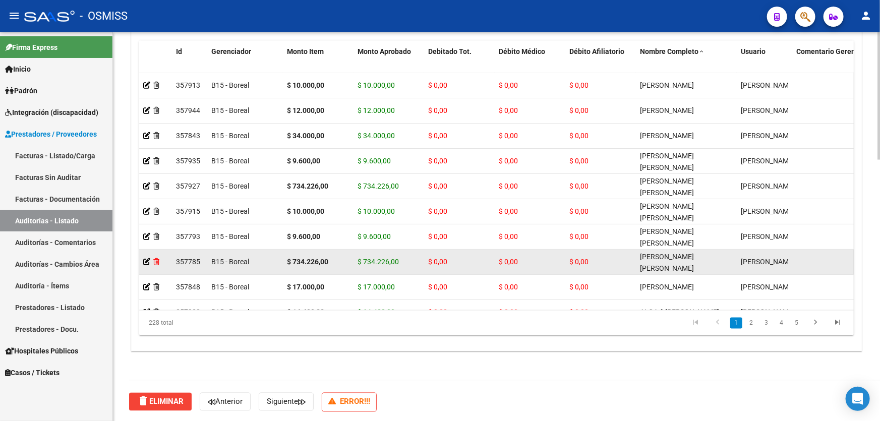
click at [158, 258] on icon at bounding box center [156, 261] width 6 height 7
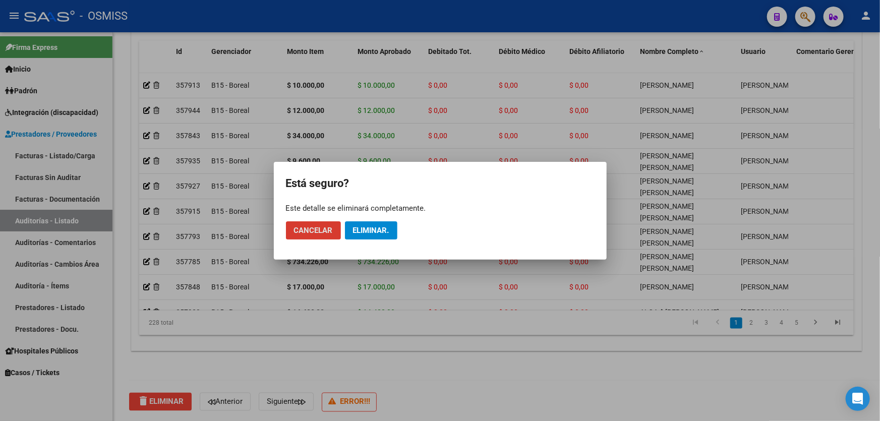
click at [348, 231] on button "Eliminar." at bounding box center [371, 230] width 52 height 18
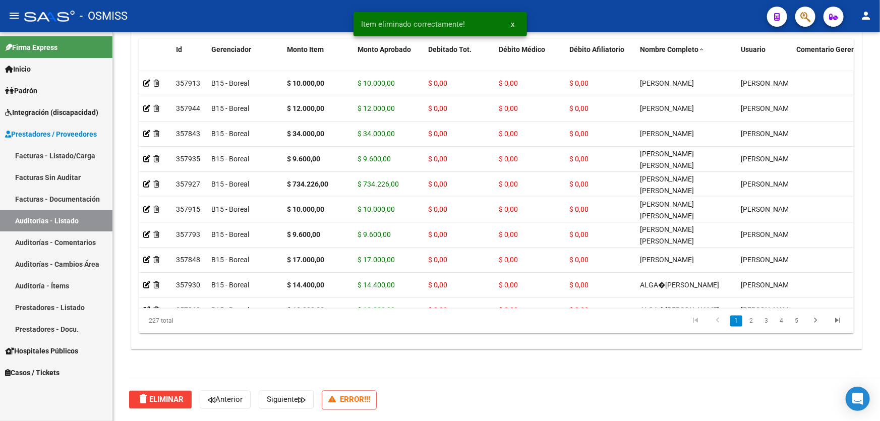
scroll to position [794, 0]
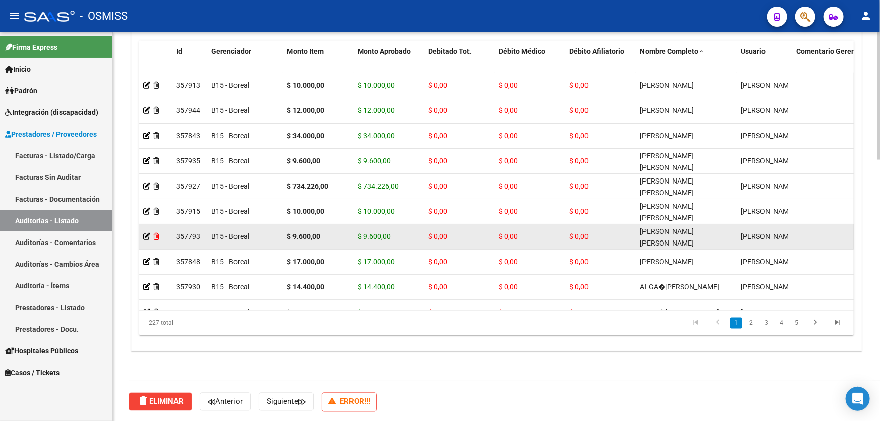
click at [157, 236] on icon at bounding box center [156, 236] width 6 height 7
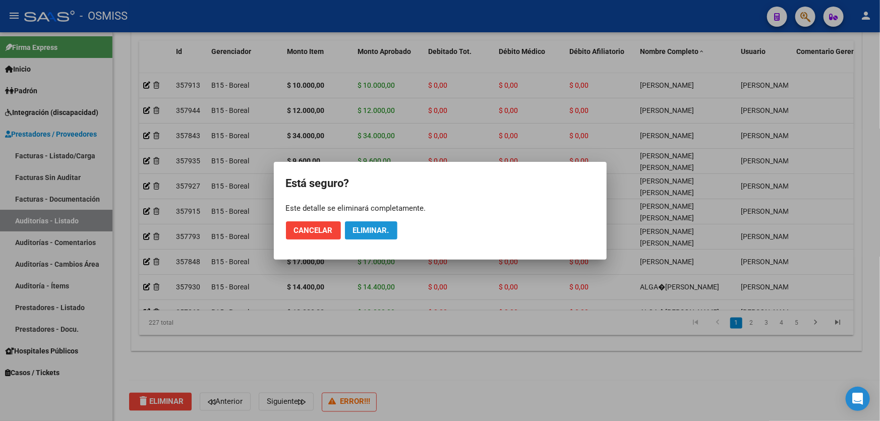
click at [354, 232] on span "Eliminar." at bounding box center [371, 230] width 36 height 9
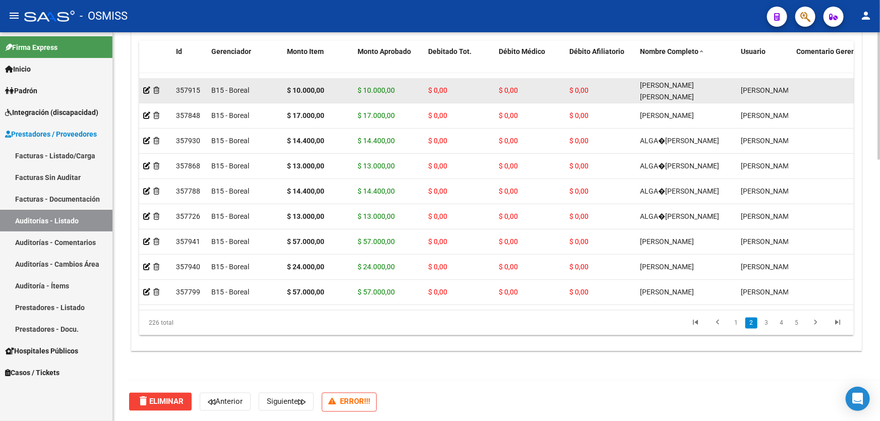
scroll to position [137, 0]
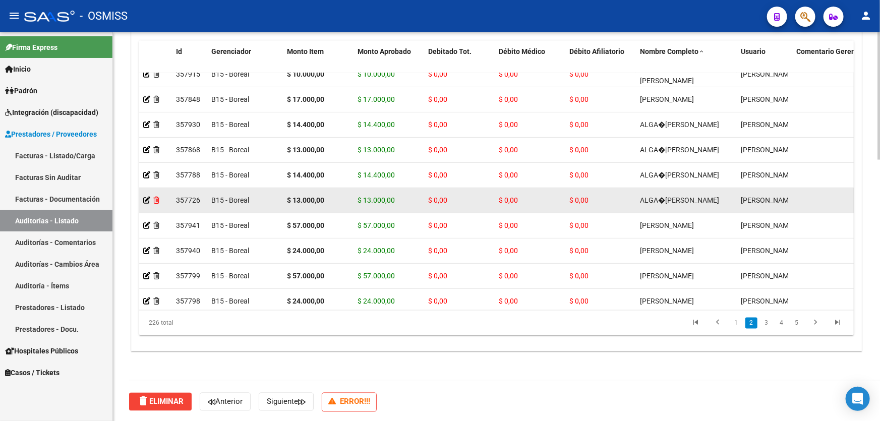
click at [156, 197] on icon at bounding box center [156, 200] width 6 height 7
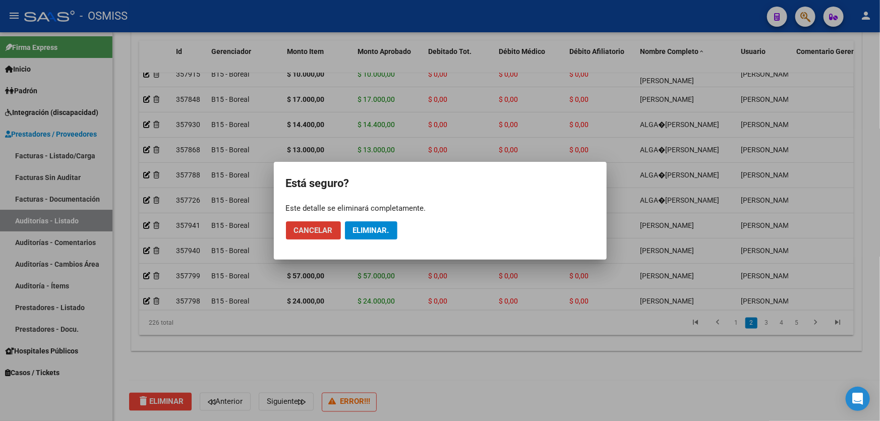
click at [378, 226] on span "Eliminar." at bounding box center [371, 230] width 36 height 9
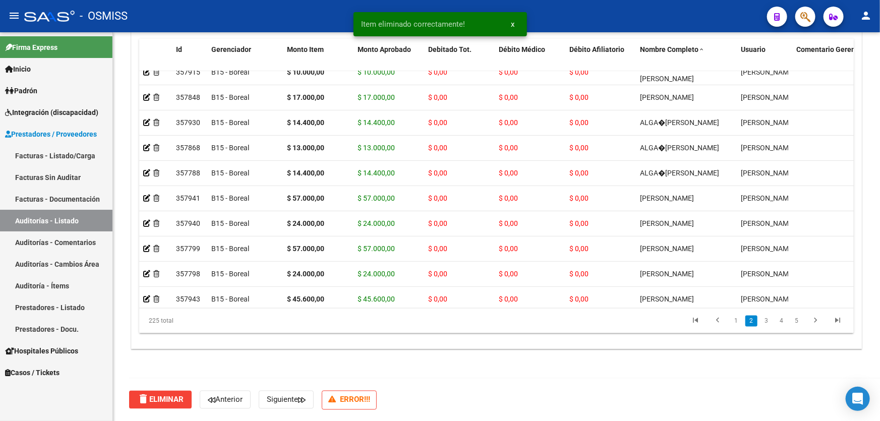
scroll to position [794, 0]
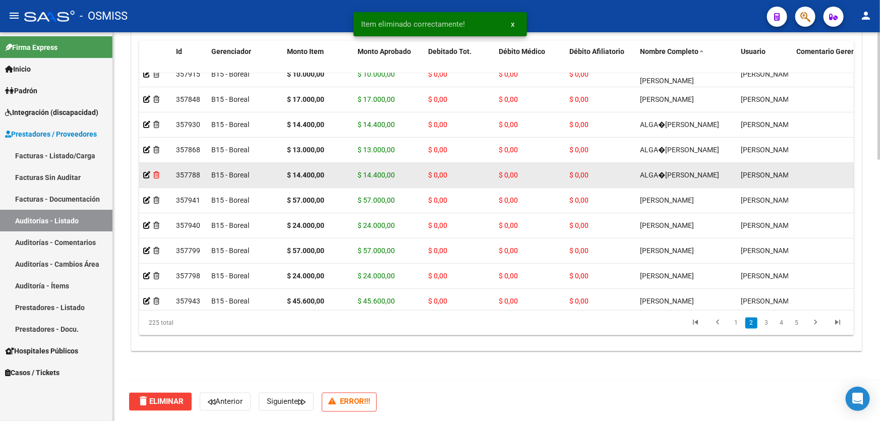
click at [154, 174] on icon at bounding box center [156, 174] width 6 height 7
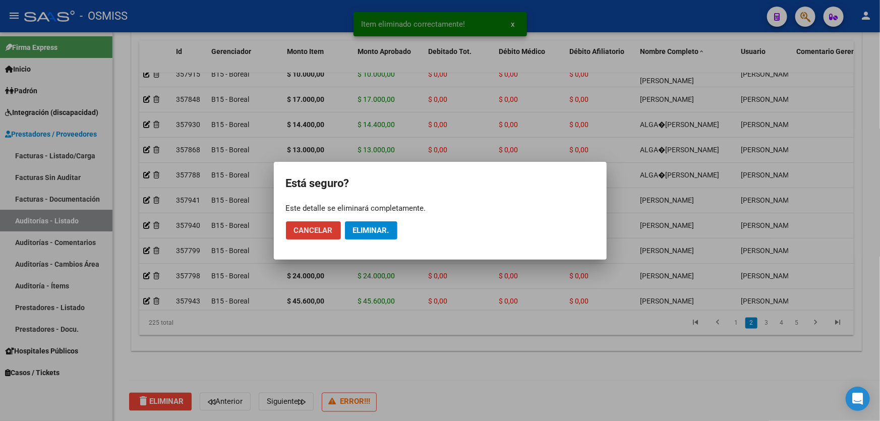
click at [377, 228] on span "Eliminar." at bounding box center [371, 230] width 36 height 9
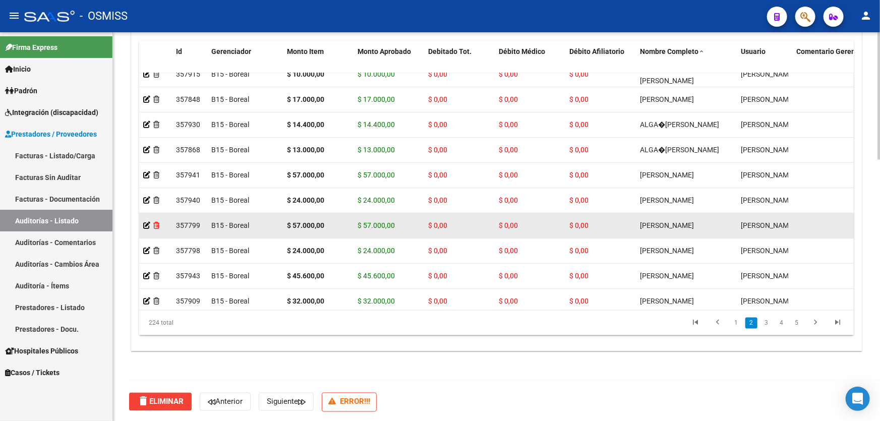
click at [154, 223] on icon at bounding box center [156, 225] width 6 height 7
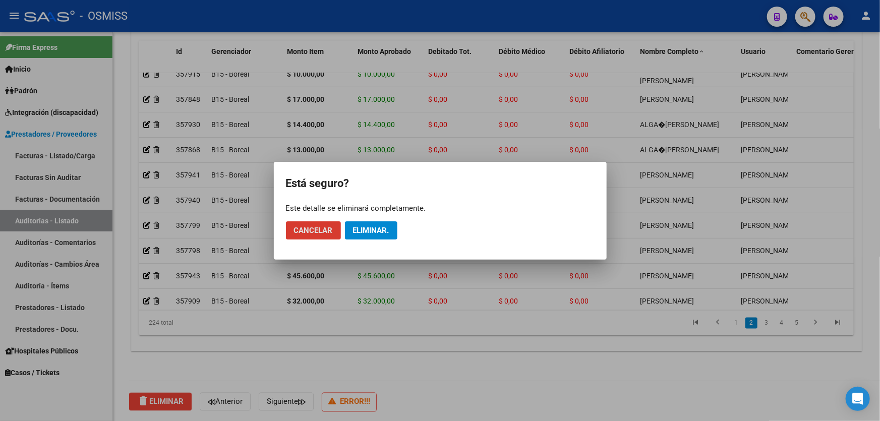
click at [358, 229] on span "Eliminar." at bounding box center [371, 230] width 36 height 9
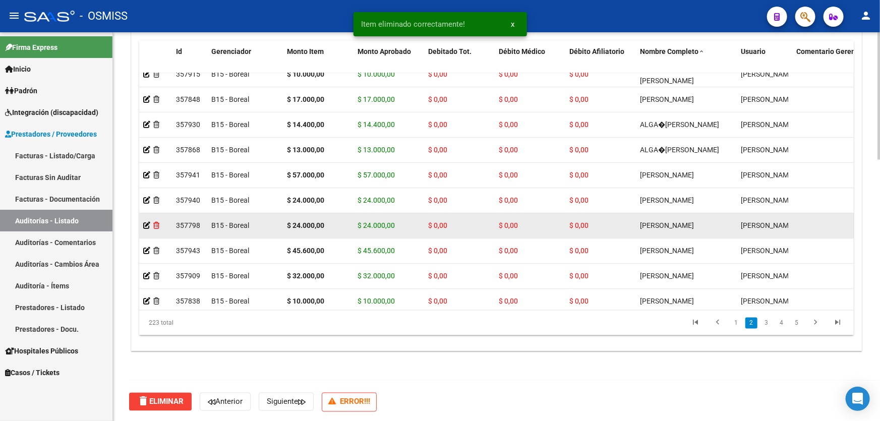
click at [158, 222] on icon at bounding box center [156, 225] width 6 height 7
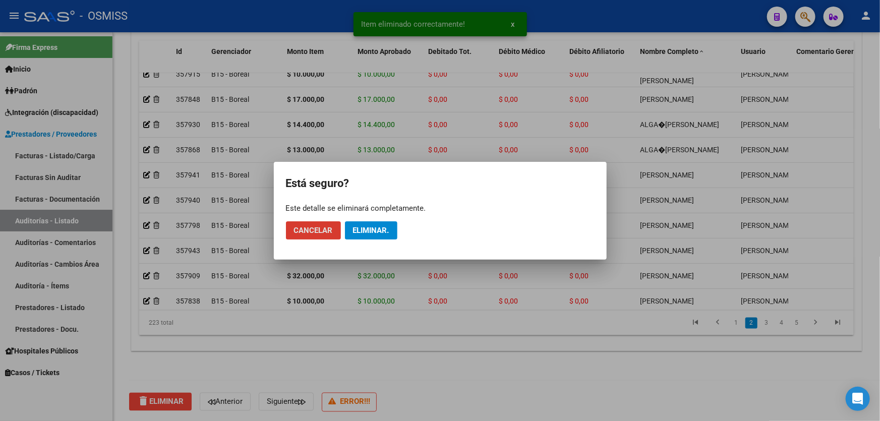
click at [358, 228] on span "Eliminar." at bounding box center [371, 230] width 36 height 9
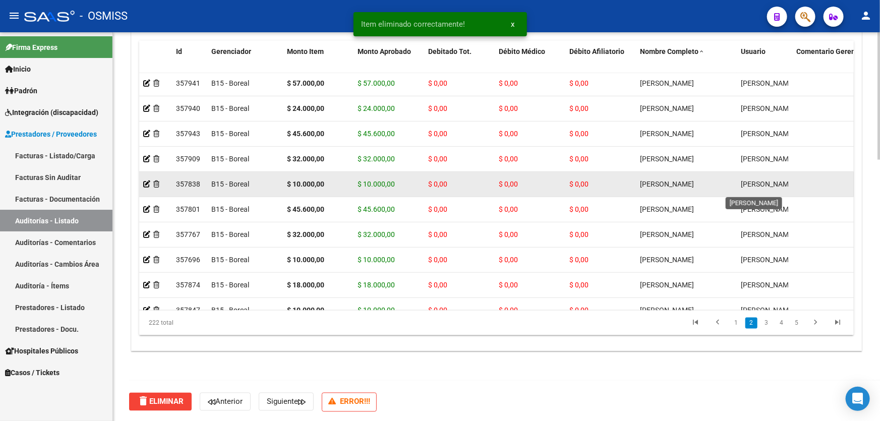
scroll to position [2, 0]
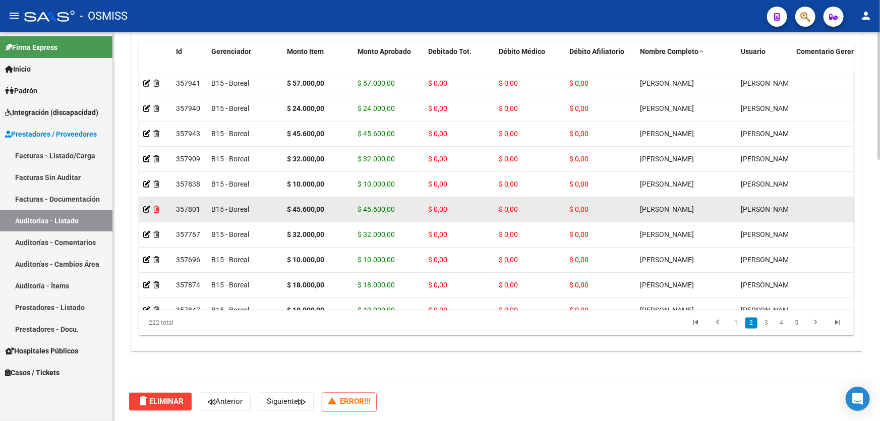
click at [156, 207] on icon at bounding box center [156, 209] width 6 height 7
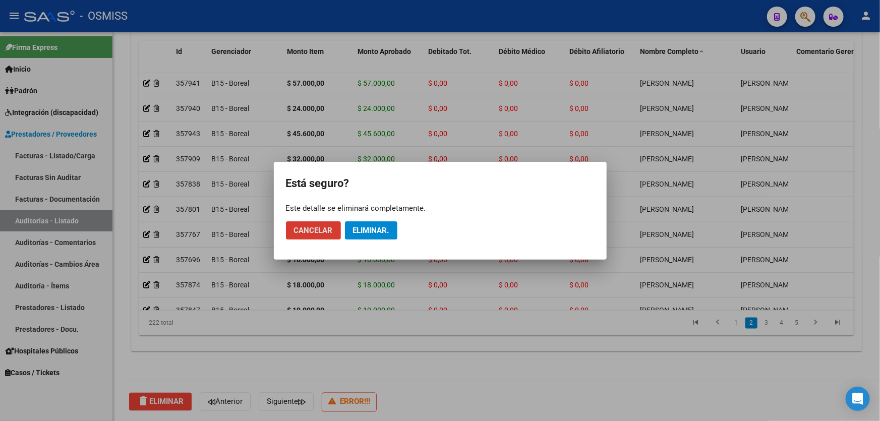
click at [353, 229] on span "Eliminar." at bounding box center [371, 230] width 36 height 9
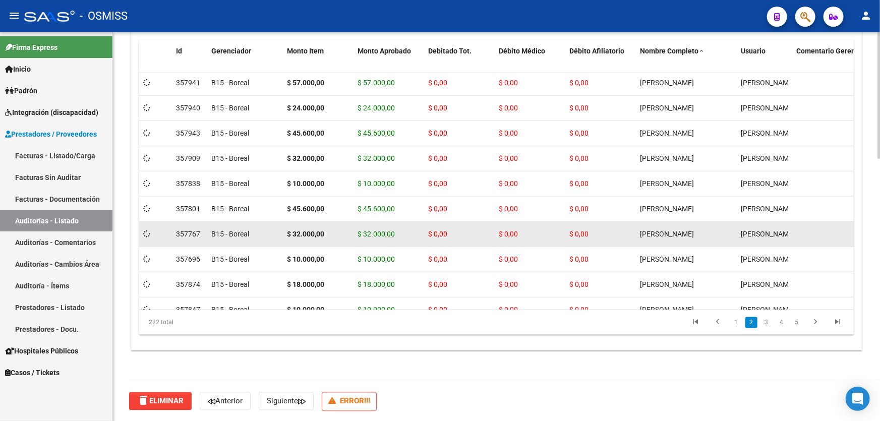
scroll to position [794, 0]
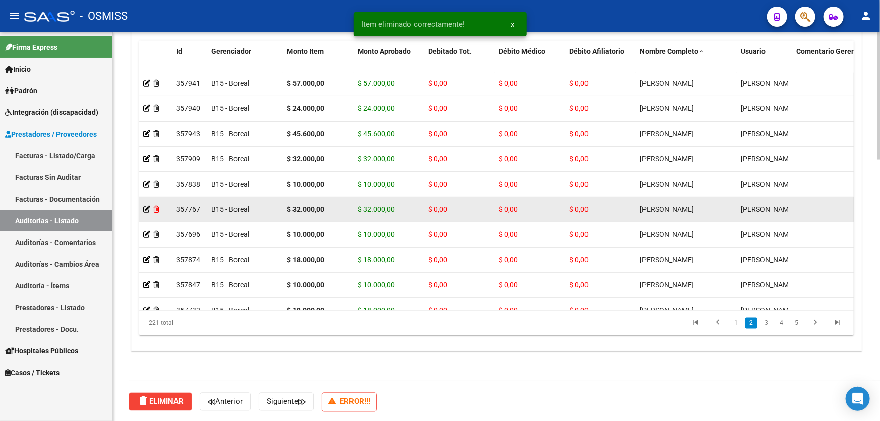
click at [159, 210] on icon at bounding box center [156, 209] width 6 height 7
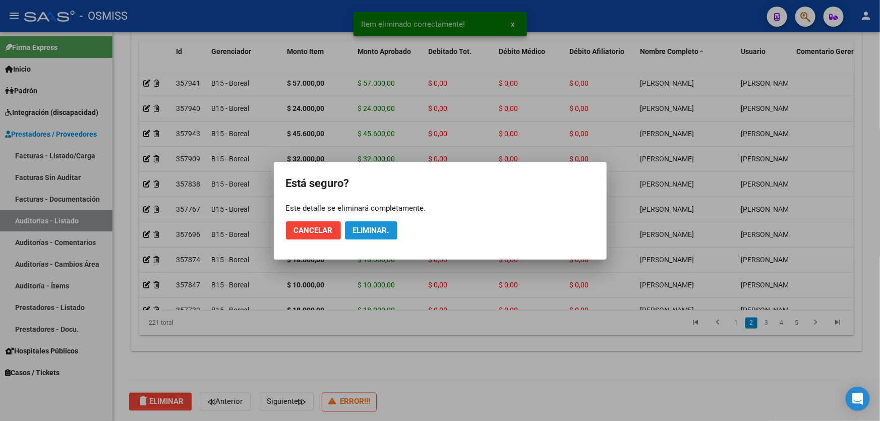
click at [376, 235] on button "Eliminar." at bounding box center [371, 230] width 52 height 18
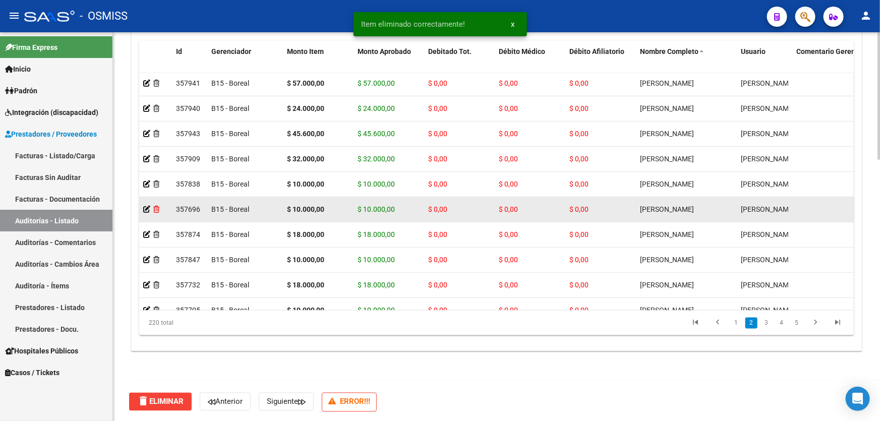
click at [158, 210] on icon at bounding box center [156, 209] width 6 height 7
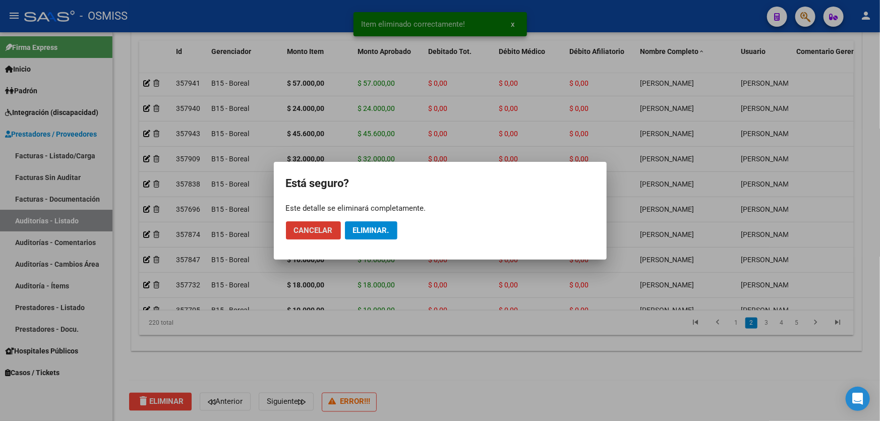
click at [372, 231] on span "Eliminar." at bounding box center [371, 230] width 36 height 9
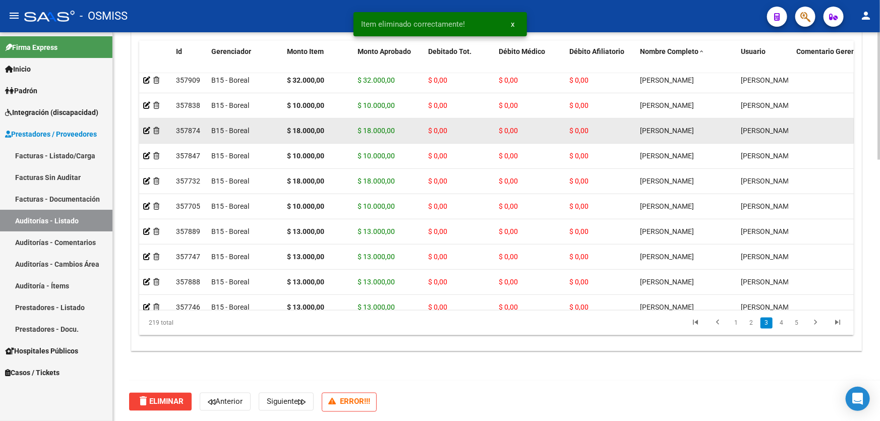
scroll to position [321, 0]
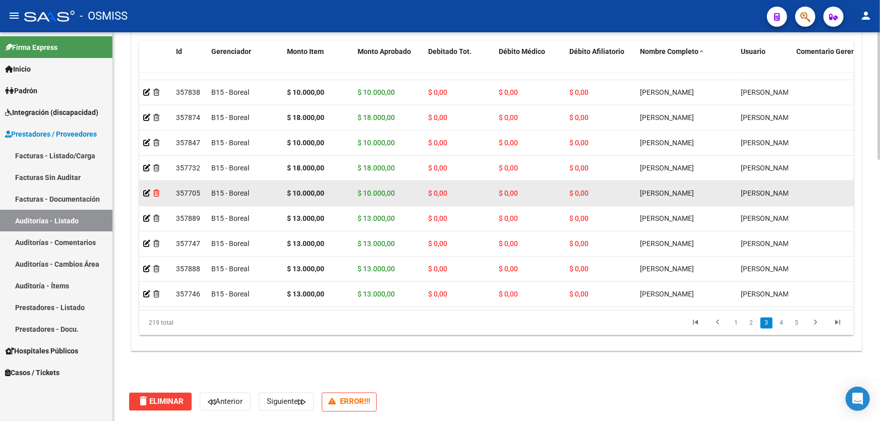
click at [155, 193] on icon at bounding box center [156, 193] width 6 height 7
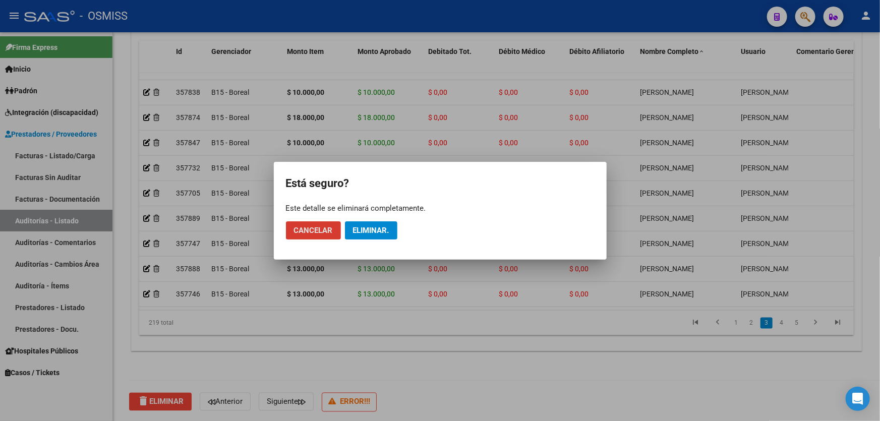
click at [374, 221] on button "Eliminar." at bounding box center [371, 230] width 52 height 18
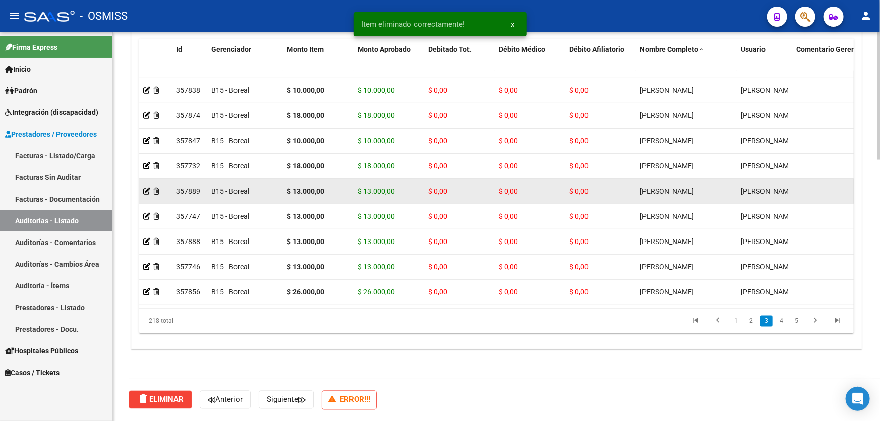
scroll to position [794, 0]
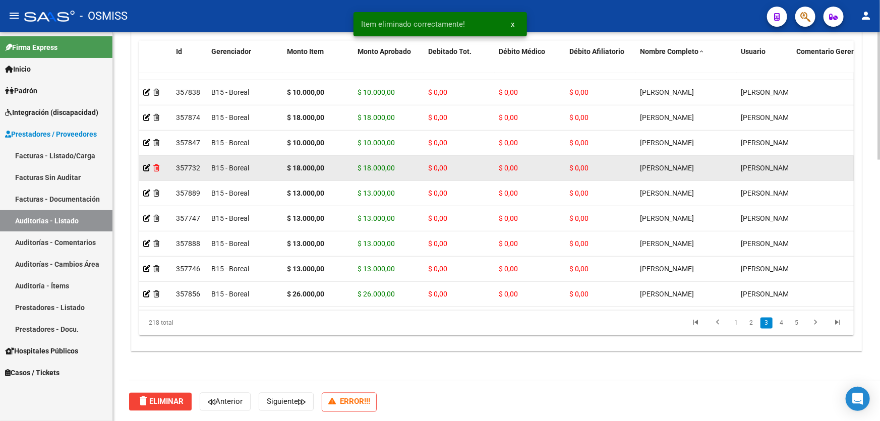
click at [156, 166] on icon at bounding box center [156, 167] width 6 height 7
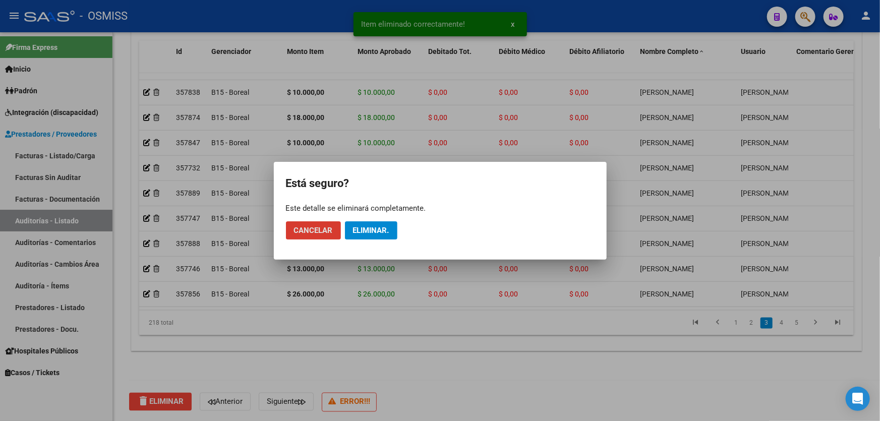
click at [365, 235] on button "Eliminar." at bounding box center [371, 230] width 52 height 18
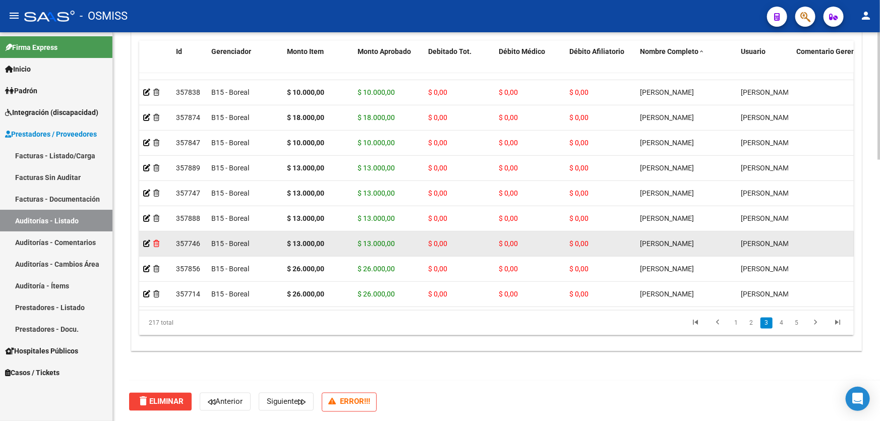
click at [158, 241] on icon at bounding box center [156, 243] width 6 height 7
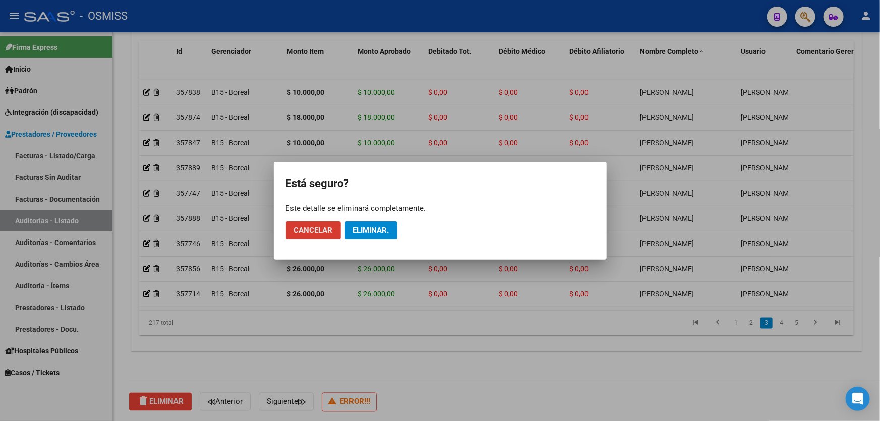
click at [379, 234] on span "Eliminar." at bounding box center [371, 230] width 36 height 9
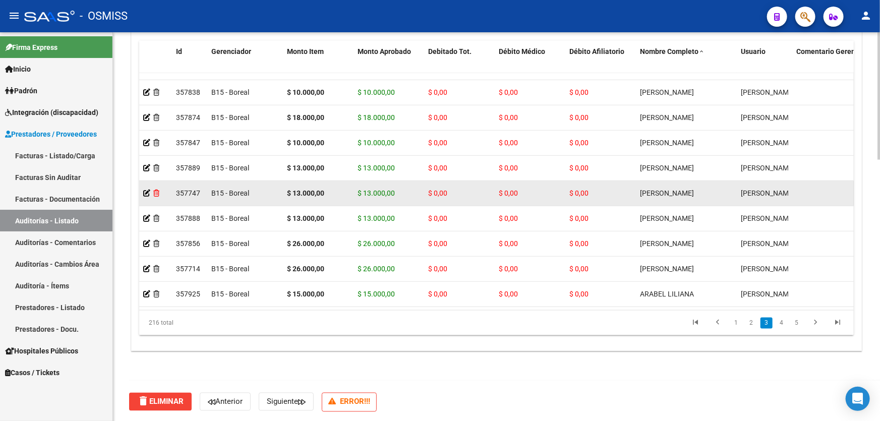
click at [155, 193] on icon at bounding box center [156, 193] width 6 height 7
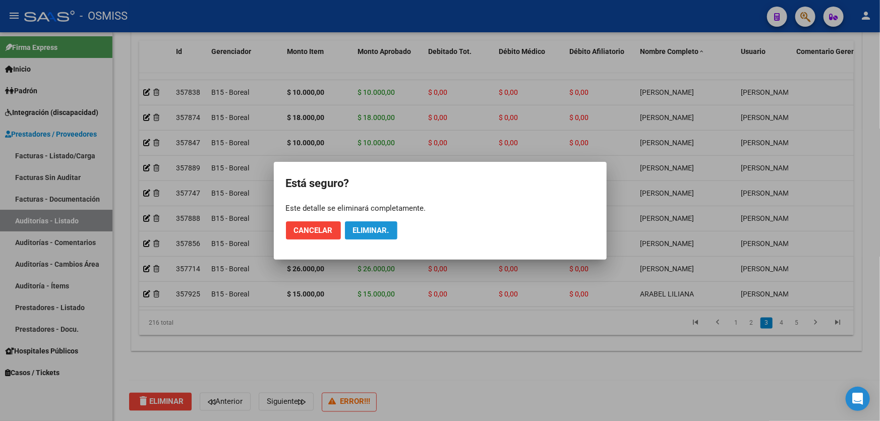
click at [383, 226] on span "Eliminar." at bounding box center [371, 230] width 36 height 9
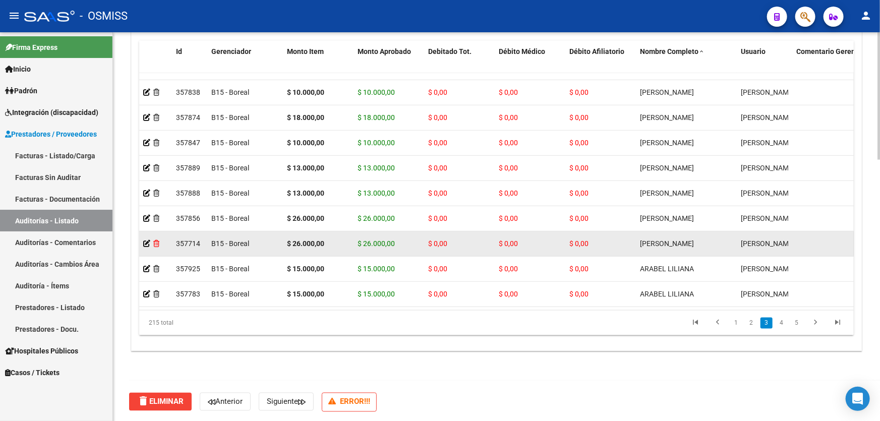
click at [157, 244] on icon at bounding box center [156, 243] width 6 height 7
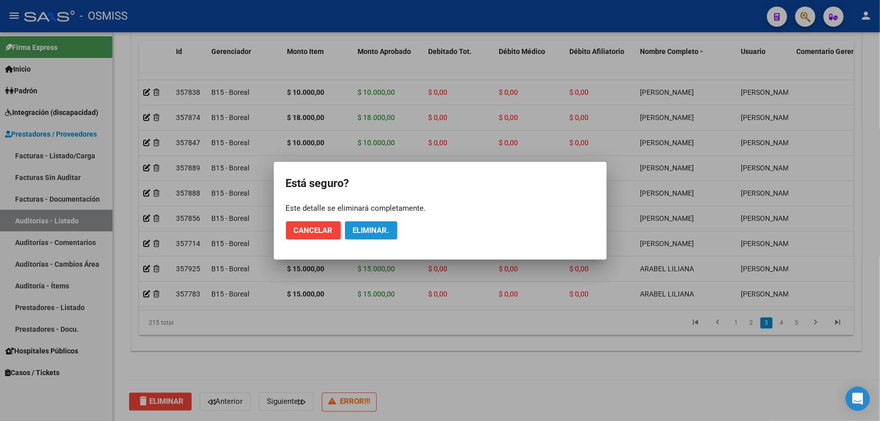
click at [375, 235] on button "Eliminar." at bounding box center [371, 230] width 52 height 18
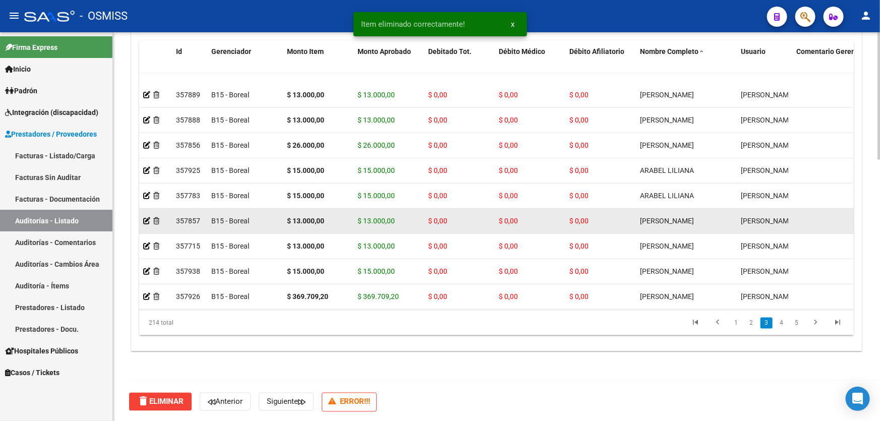
scroll to position [412, 0]
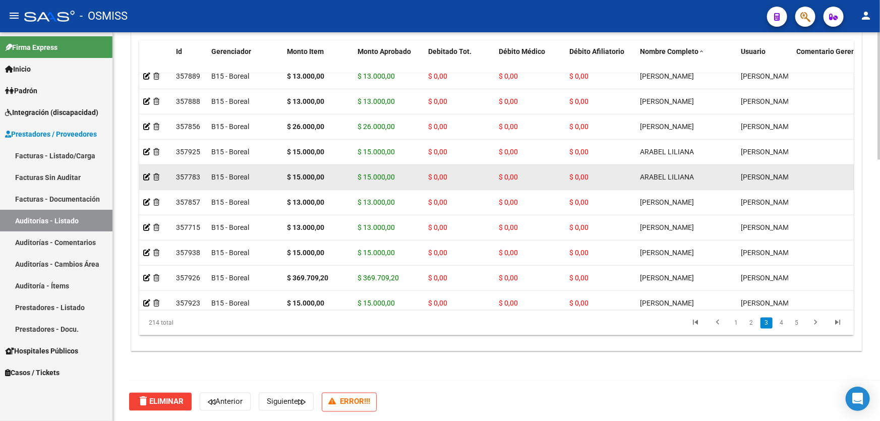
click at [157, 179] on div at bounding box center [155, 177] width 25 height 12
click at [155, 174] on icon at bounding box center [156, 176] width 6 height 7
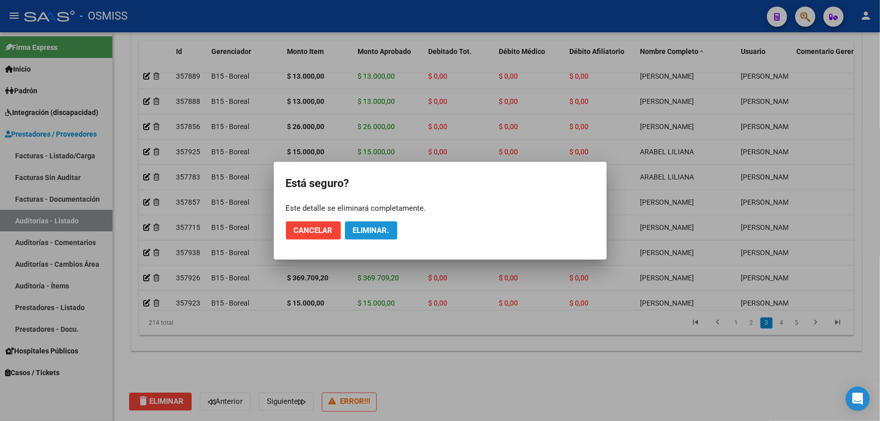
click at [373, 223] on button "Eliminar." at bounding box center [371, 230] width 52 height 18
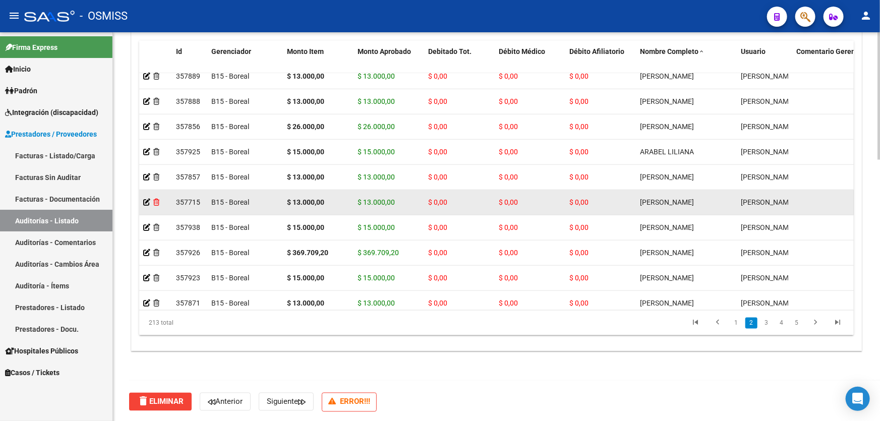
click at [158, 201] on icon at bounding box center [156, 202] width 6 height 7
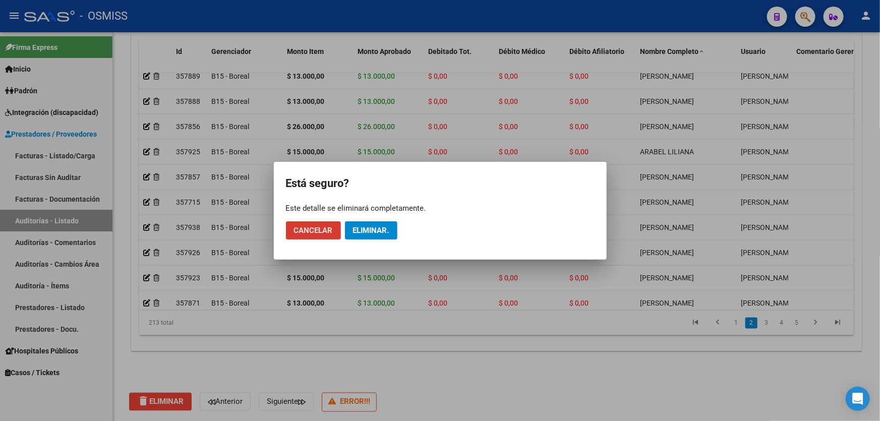
click at [394, 231] on button "Eliminar." at bounding box center [371, 230] width 52 height 18
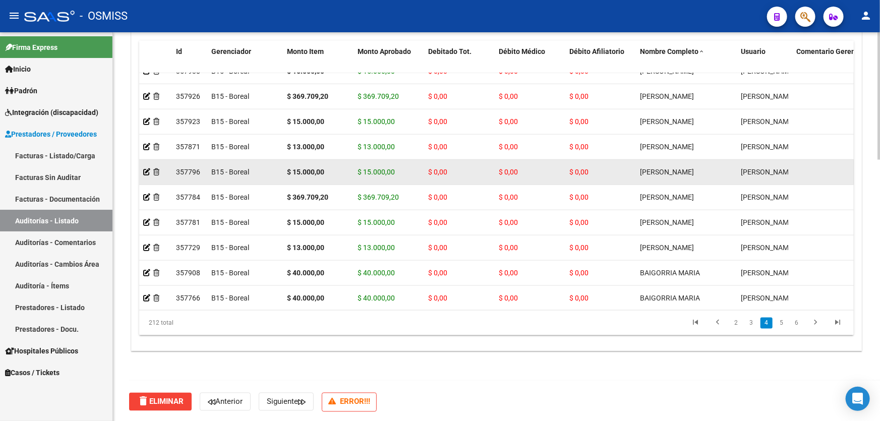
scroll to position [549, 0]
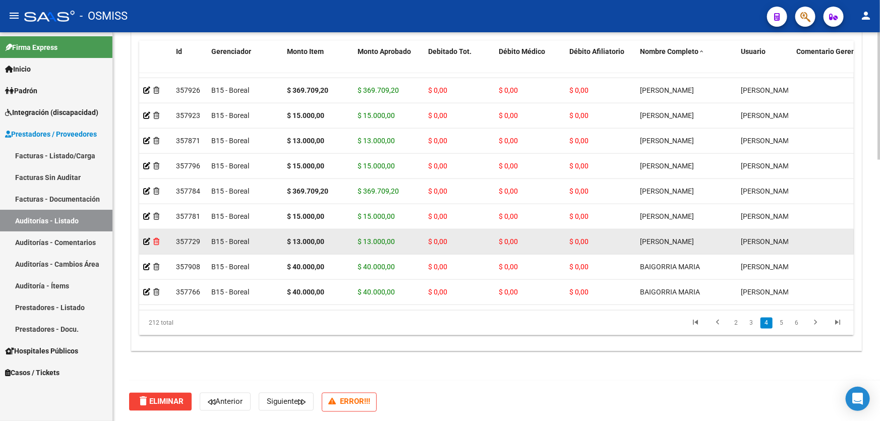
click at [154, 240] on icon at bounding box center [156, 241] width 6 height 7
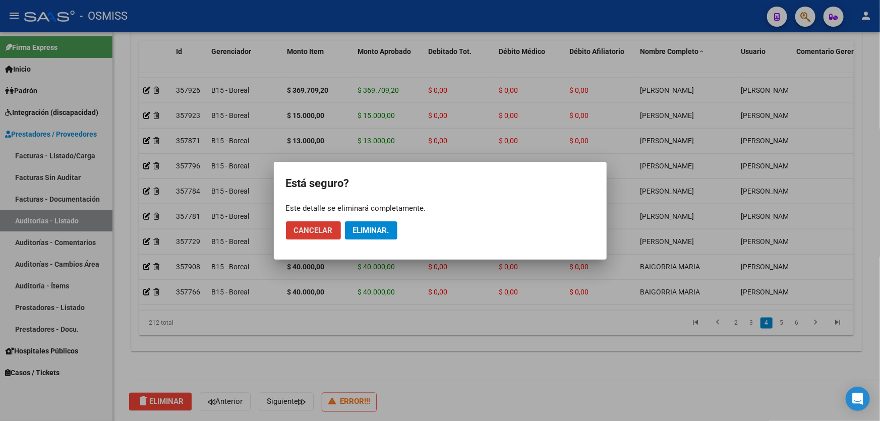
click at [361, 227] on span "Eliminar." at bounding box center [371, 230] width 36 height 9
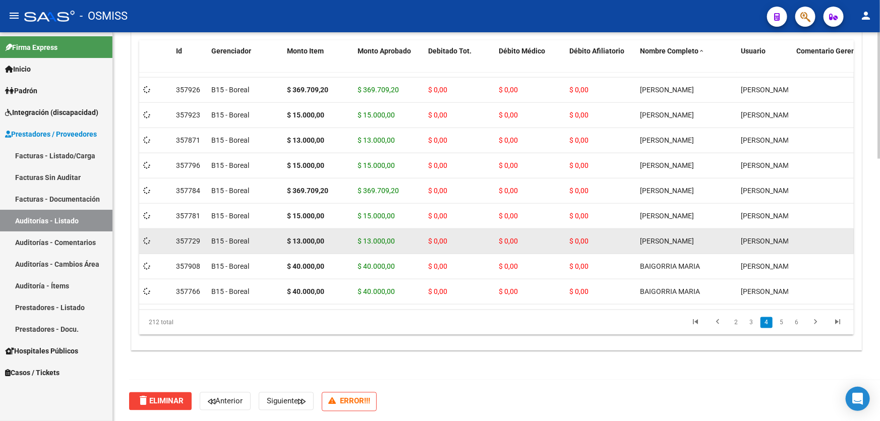
scroll to position [794, 0]
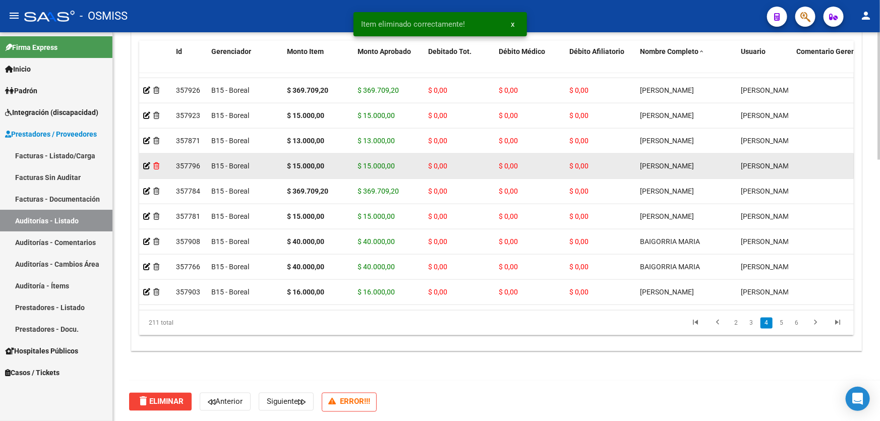
click at [159, 162] on icon at bounding box center [156, 165] width 6 height 7
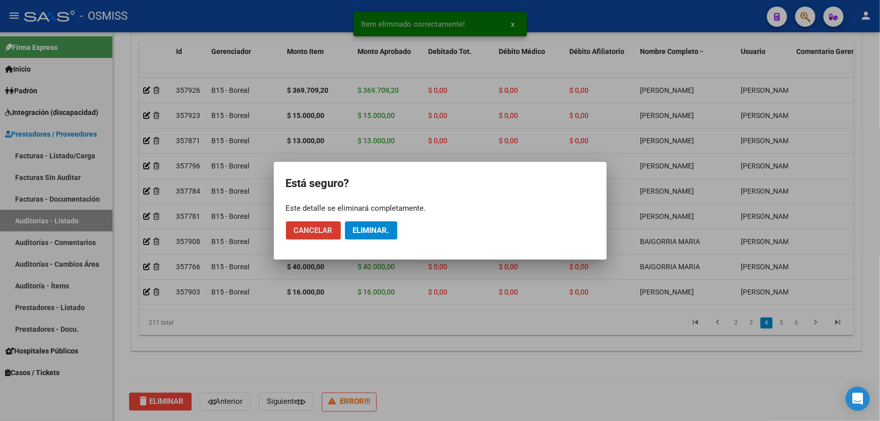
click at [379, 226] on span "Eliminar." at bounding box center [371, 230] width 36 height 9
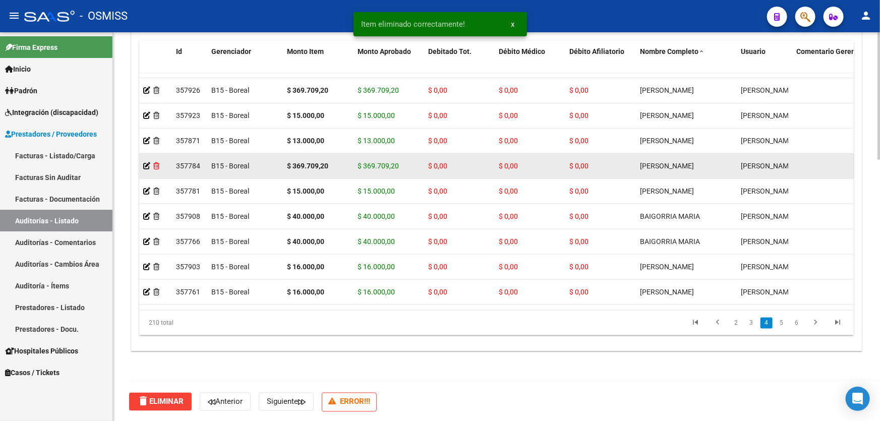
click at [156, 164] on icon at bounding box center [156, 165] width 6 height 7
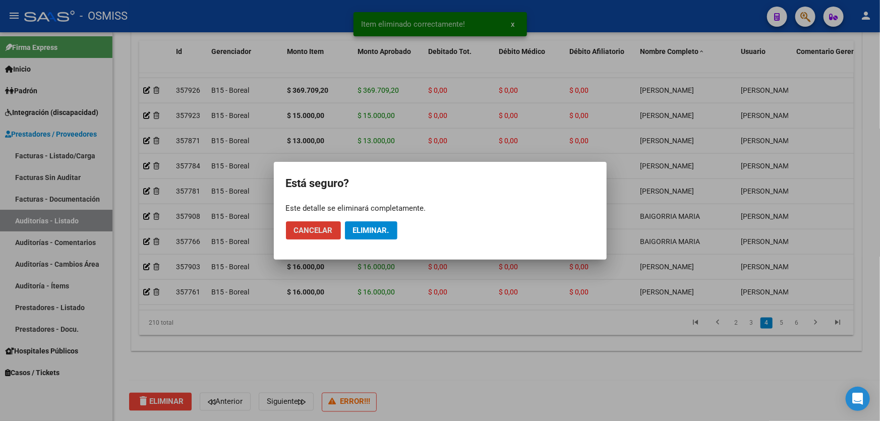
click at [355, 231] on span "Eliminar." at bounding box center [371, 230] width 36 height 9
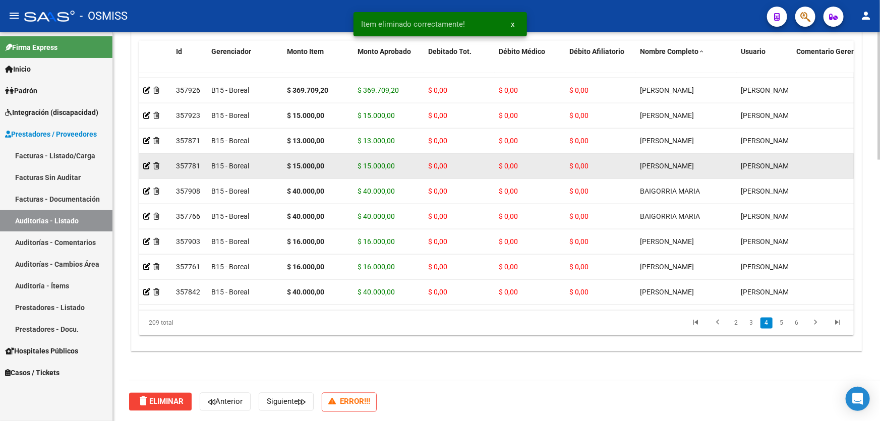
click at [163, 165] on div at bounding box center [155, 166] width 25 height 12
click at [156, 165] on icon at bounding box center [156, 165] width 6 height 7
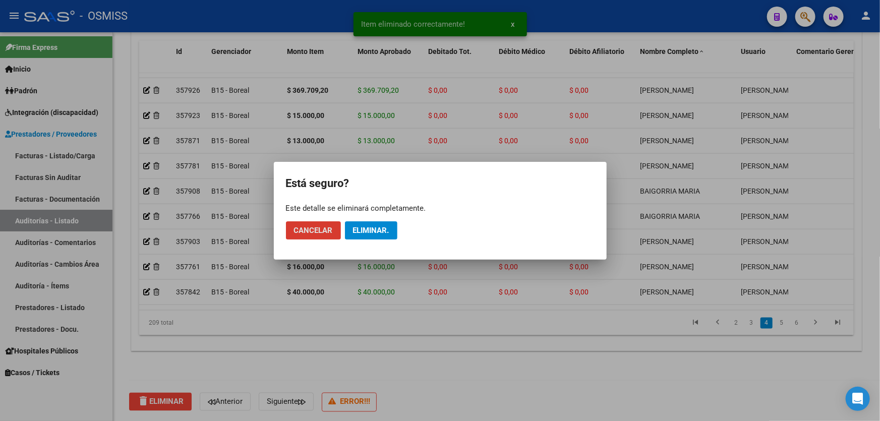
click at [385, 222] on button "Eliminar." at bounding box center [371, 230] width 52 height 18
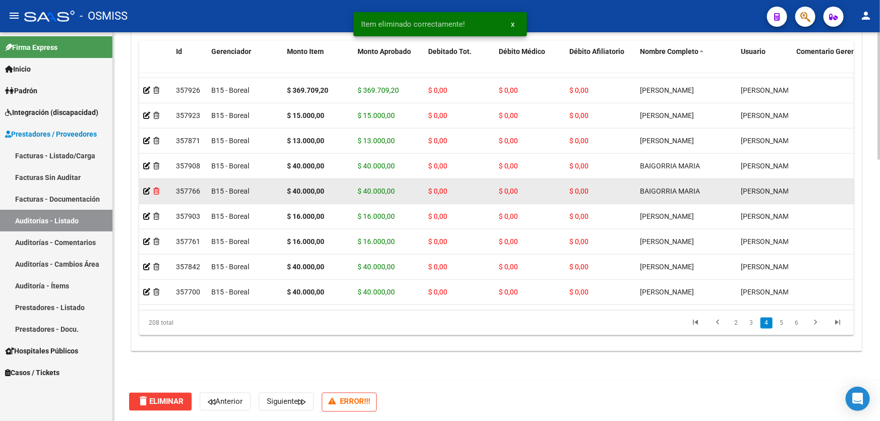
click at [159, 192] on icon at bounding box center [156, 191] width 6 height 7
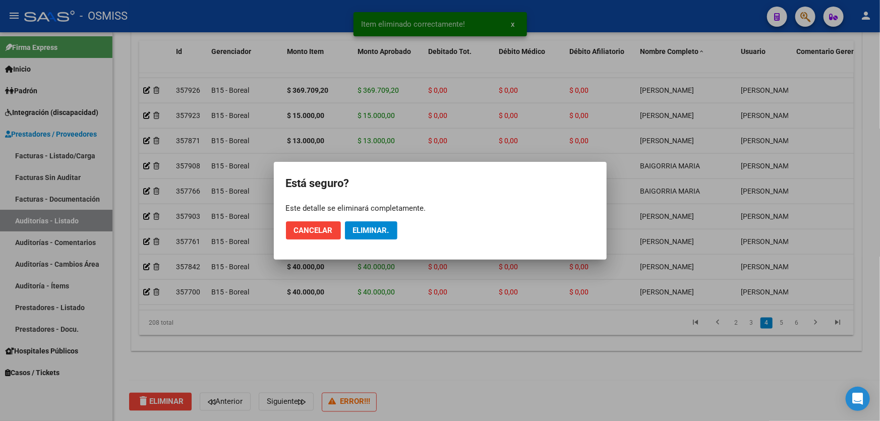
click at [305, 239] on mat-dialog-actions "Cancelar Eliminar." at bounding box center [440, 230] width 308 height 34
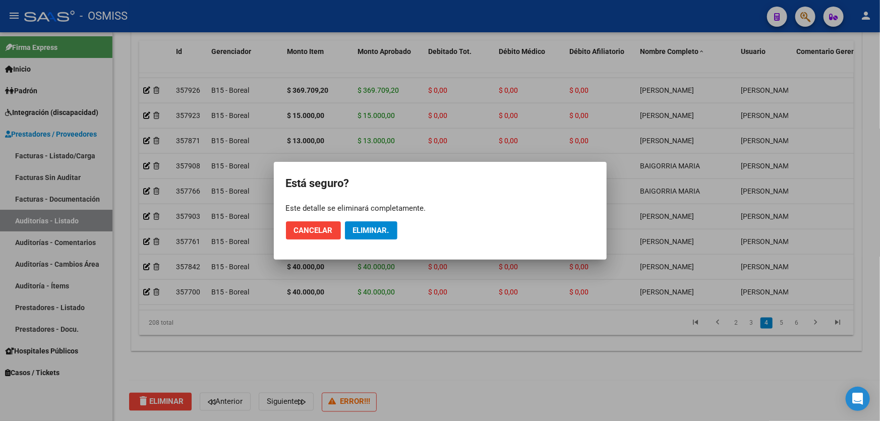
click at [312, 231] on span "Cancelar" at bounding box center [313, 230] width 39 height 9
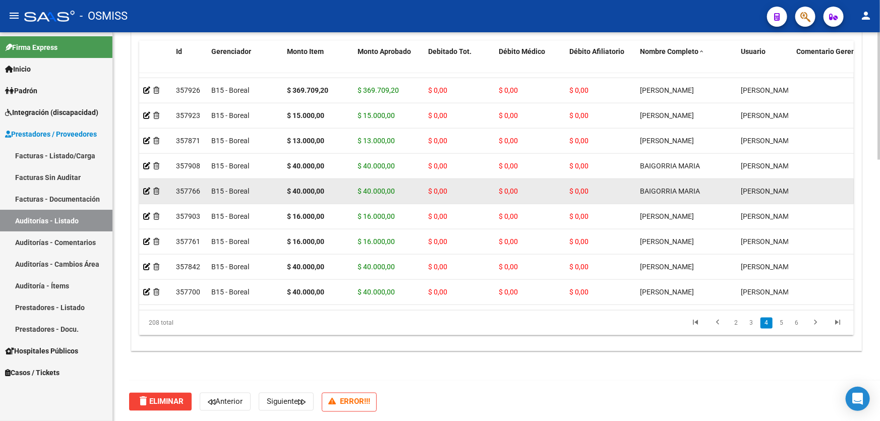
click at [155, 193] on div at bounding box center [155, 191] width 25 height 12
click at [157, 189] on icon at bounding box center [156, 191] width 6 height 7
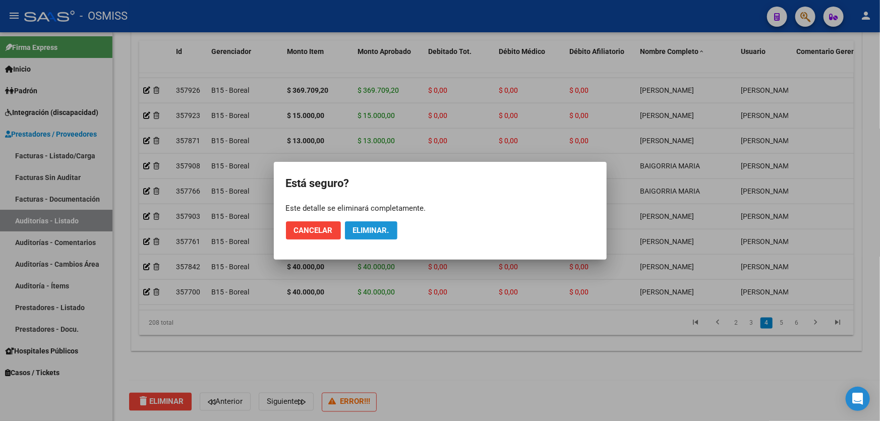
click at [384, 230] on span "Eliminar." at bounding box center [371, 230] width 36 height 9
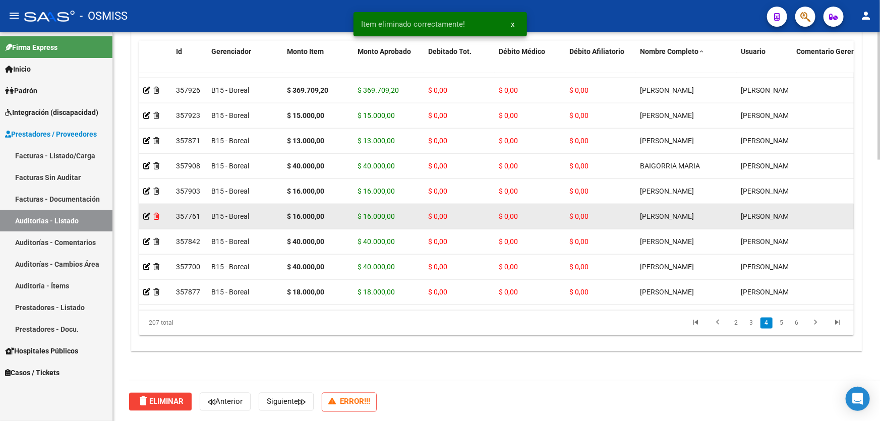
click at [156, 215] on icon at bounding box center [156, 216] width 6 height 7
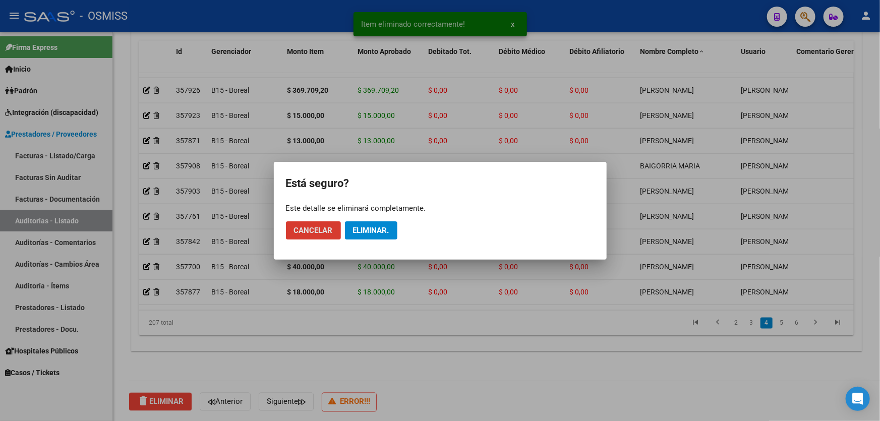
click at [363, 232] on span "Eliminar." at bounding box center [371, 230] width 36 height 9
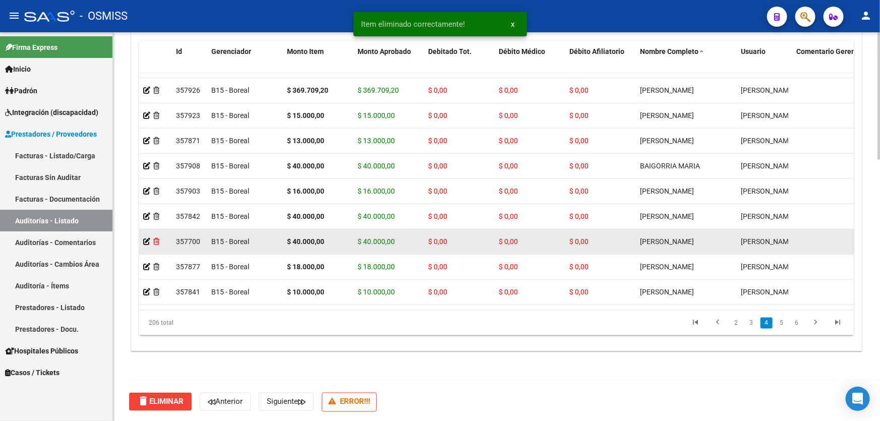
click at [156, 239] on icon at bounding box center [156, 241] width 6 height 7
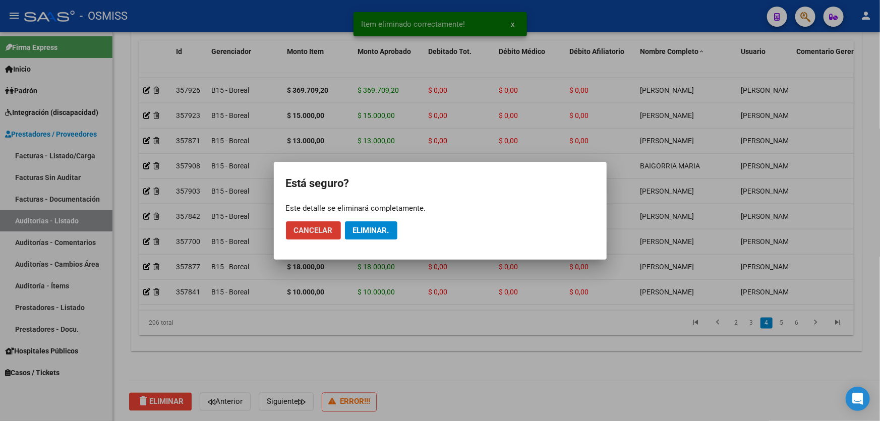
click at [384, 227] on span "Eliminar." at bounding box center [371, 230] width 36 height 9
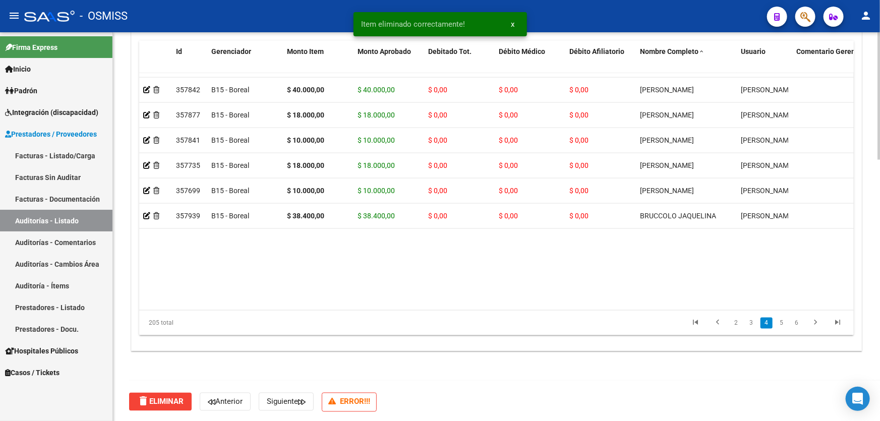
scroll to position [687, 0]
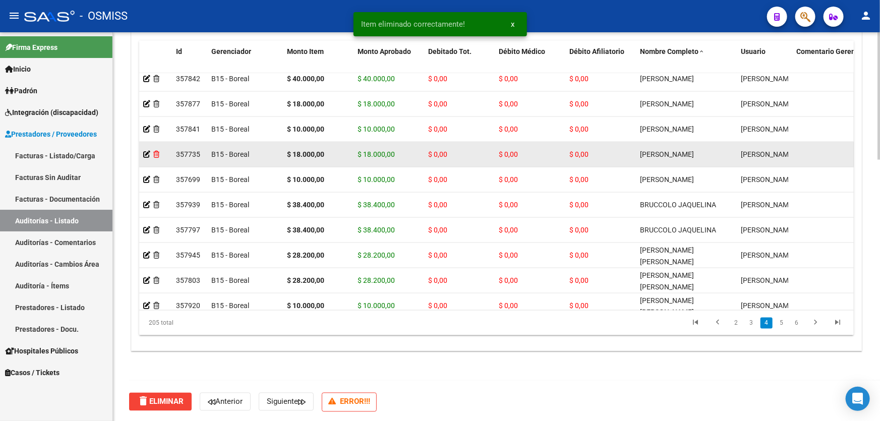
click at [157, 152] on icon at bounding box center [156, 154] width 6 height 7
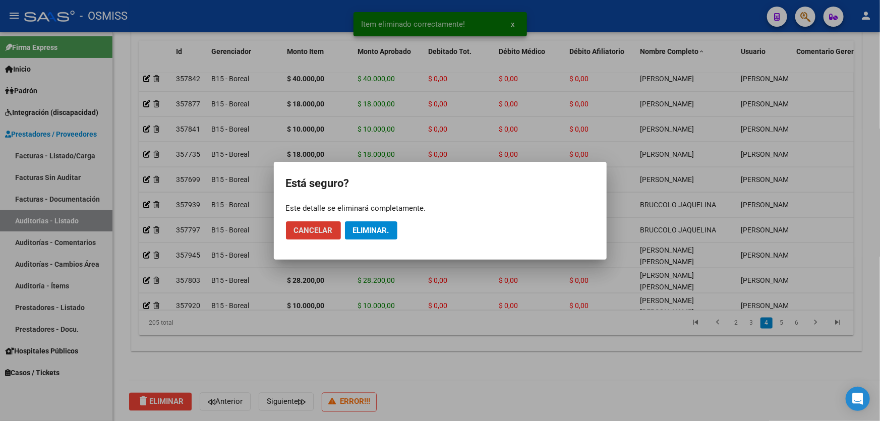
click at [353, 228] on span "Eliminar." at bounding box center [371, 230] width 36 height 9
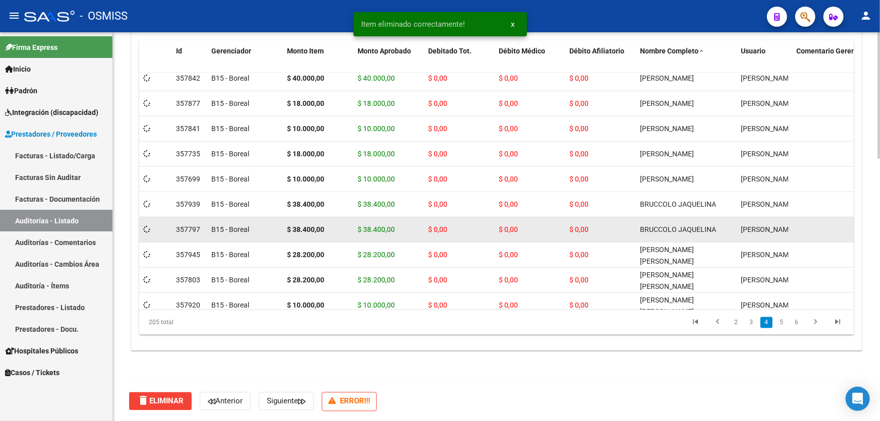
scroll to position [794, 0]
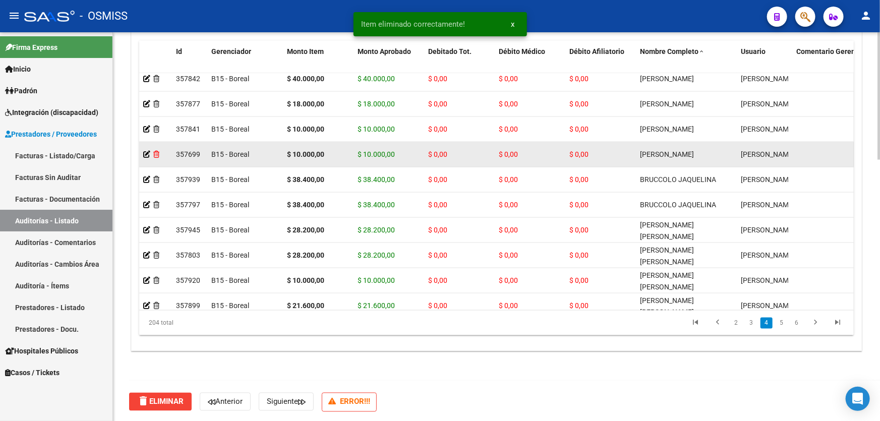
click at [157, 155] on icon at bounding box center [156, 154] width 6 height 7
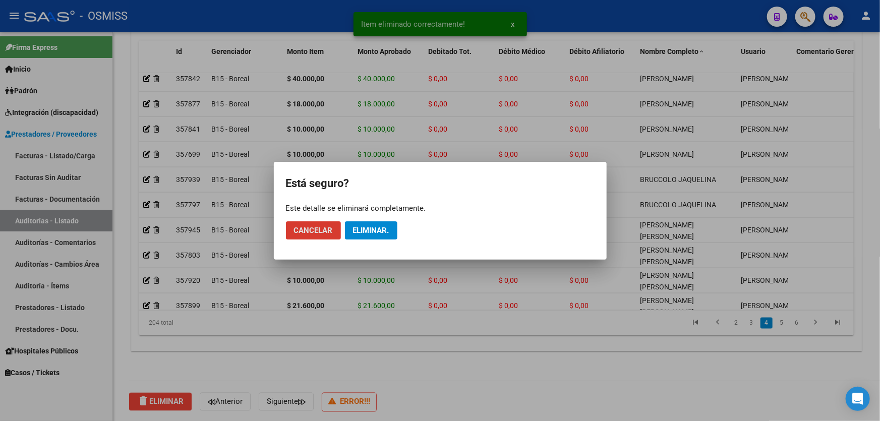
click at [373, 229] on span "Eliminar." at bounding box center [371, 230] width 36 height 9
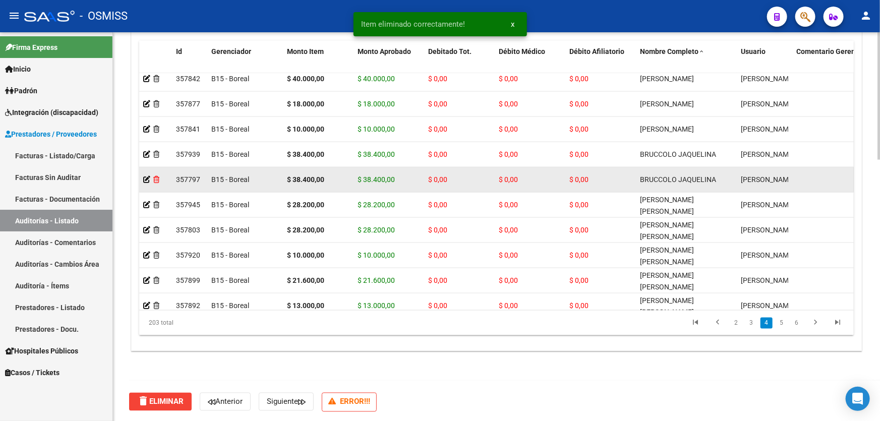
click at [159, 179] on icon at bounding box center [156, 179] width 6 height 7
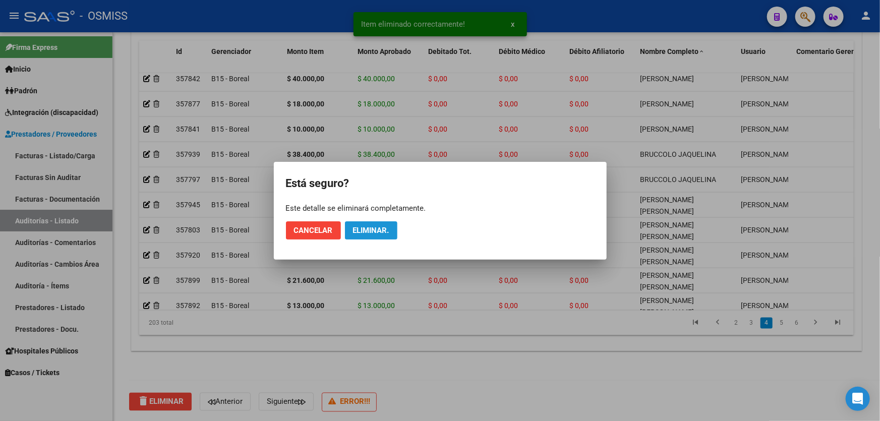
click at [378, 226] on span "Eliminar." at bounding box center [371, 230] width 36 height 9
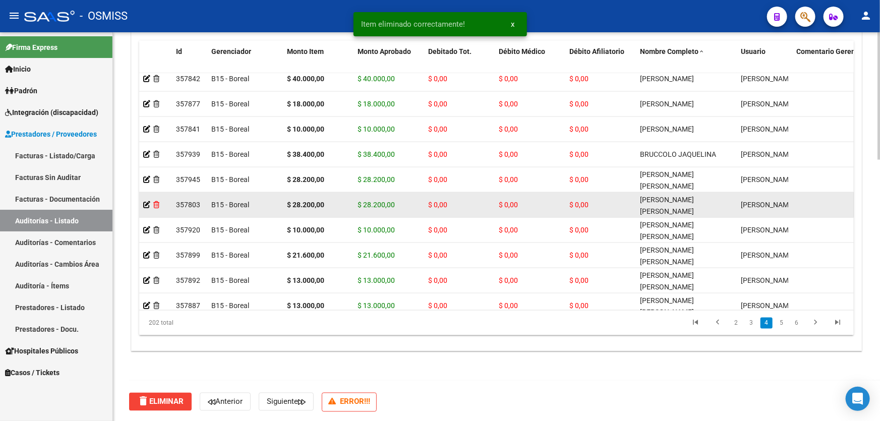
click at [154, 203] on icon at bounding box center [156, 204] width 6 height 7
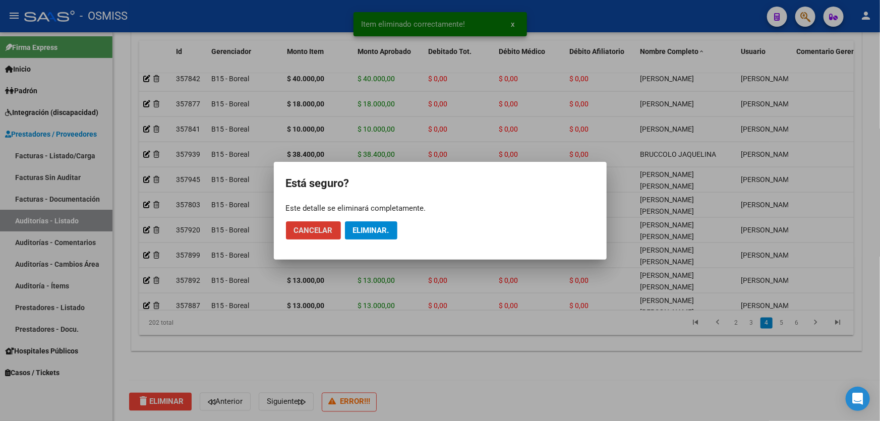
click at [372, 233] on span "Eliminar." at bounding box center [371, 230] width 36 height 9
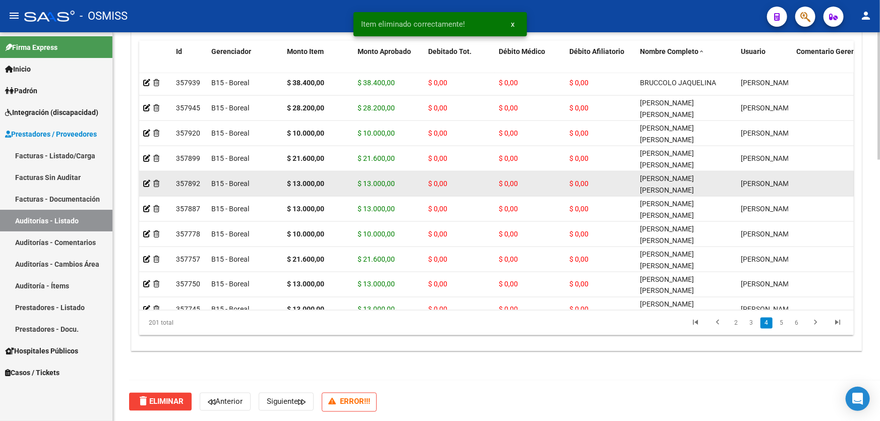
scroll to position [825, 0]
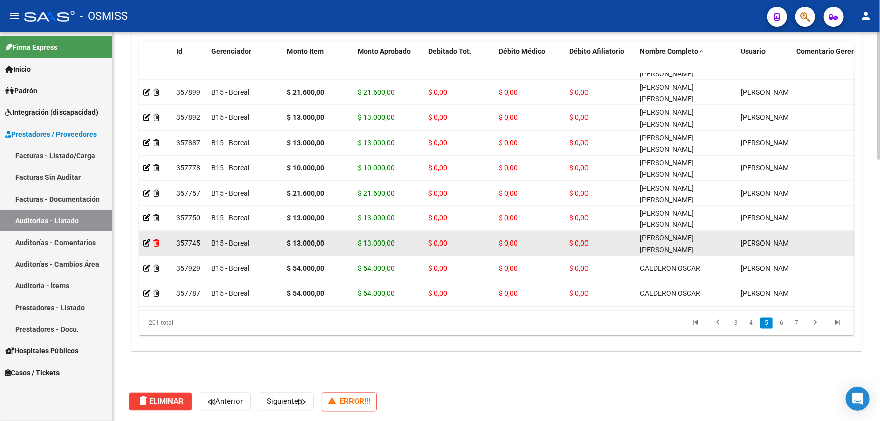
click at [156, 241] on icon at bounding box center [156, 243] width 6 height 7
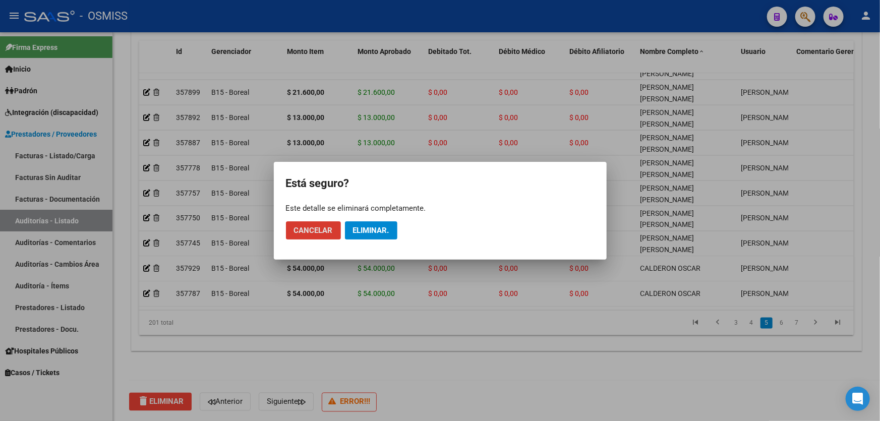
click at [377, 231] on span "Eliminar." at bounding box center [371, 230] width 36 height 9
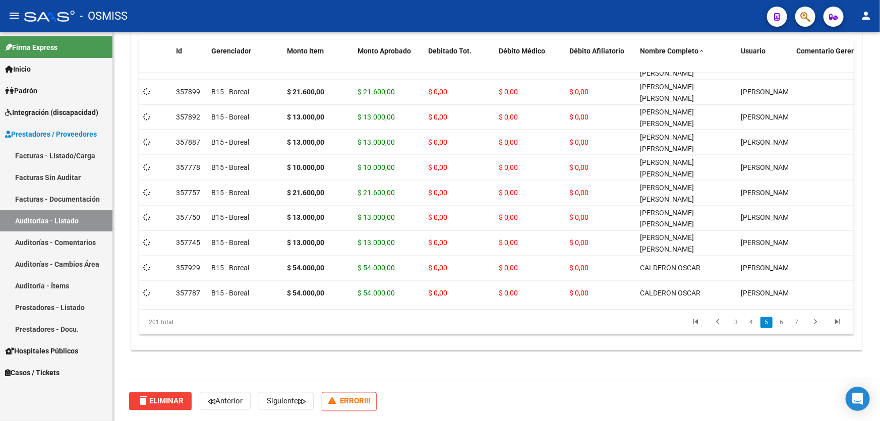
scroll to position [794, 0]
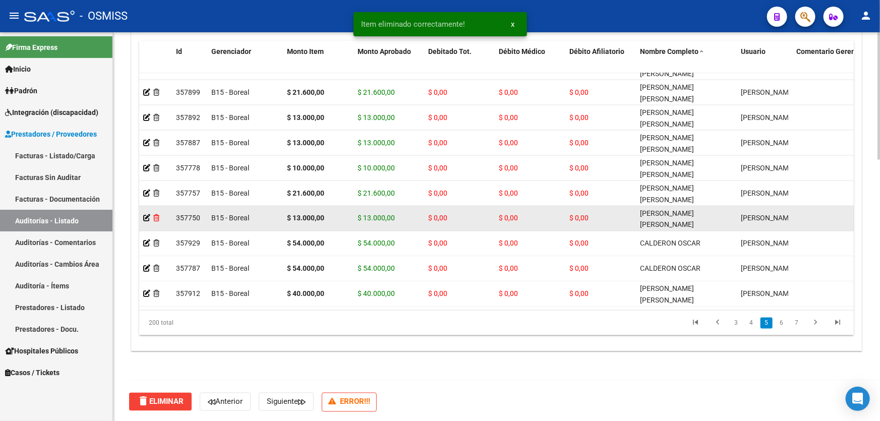
click at [156, 218] on icon at bounding box center [156, 218] width 6 height 7
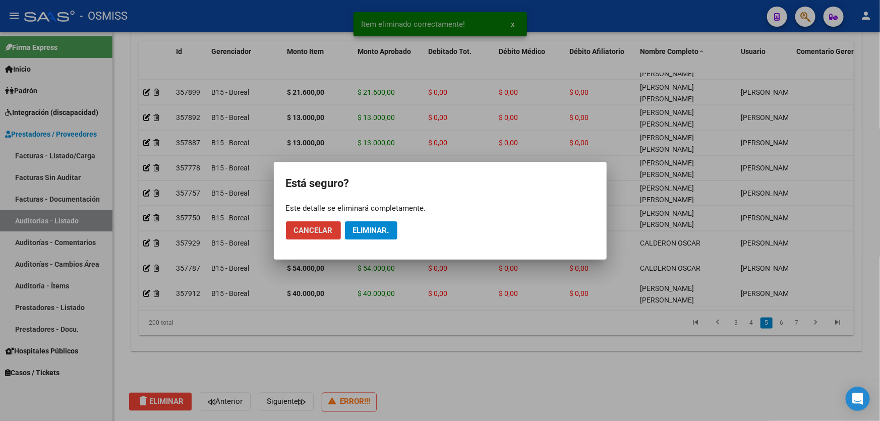
click at [357, 231] on span "Eliminar." at bounding box center [371, 230] width 36 height 9
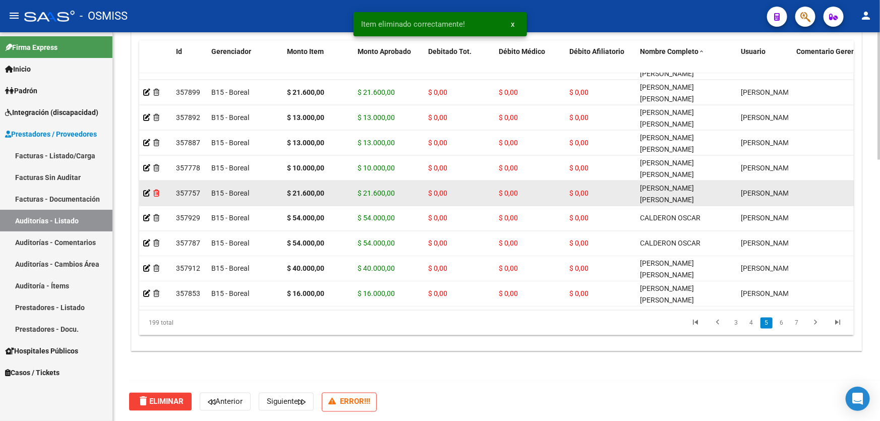
click at [156, 194] on icon at bounding box center [156, 193] width 6 height 7
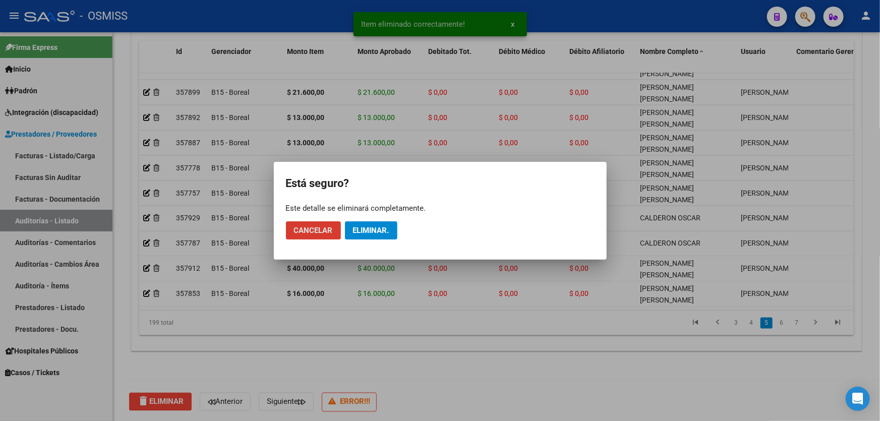
click at [368, 230] on span "Eliminar." at bounding box center [371, 230] width 36 height 9
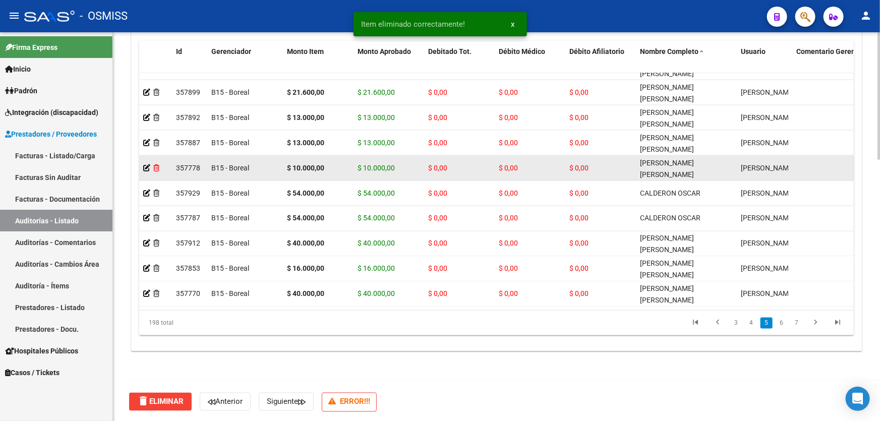
click at [157, 169] on icon at bounding box center [156, 167] width 6 height 7
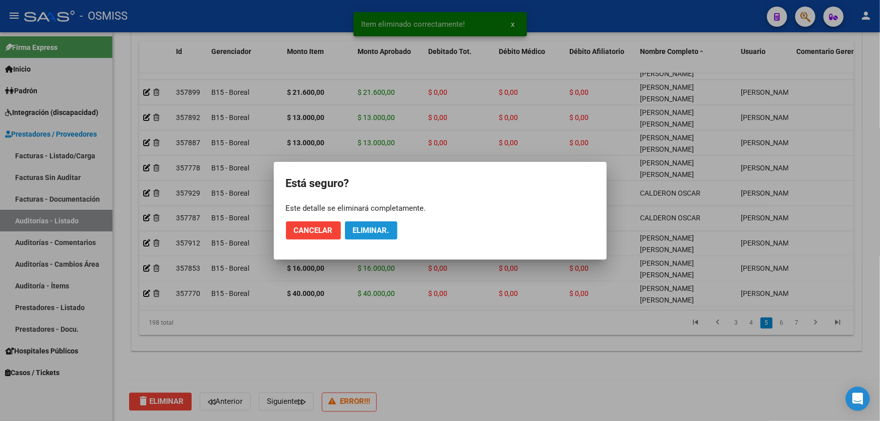
click at [385, 226] on span "Eliminar." at bounding box center [371, 230] width 36 height 9
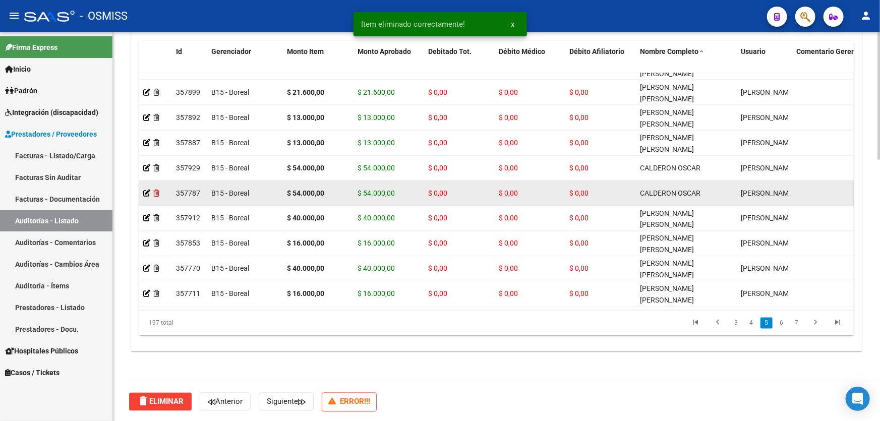
click at [157, 191] on icon at bounding box center [156, 193] width 6 height 7
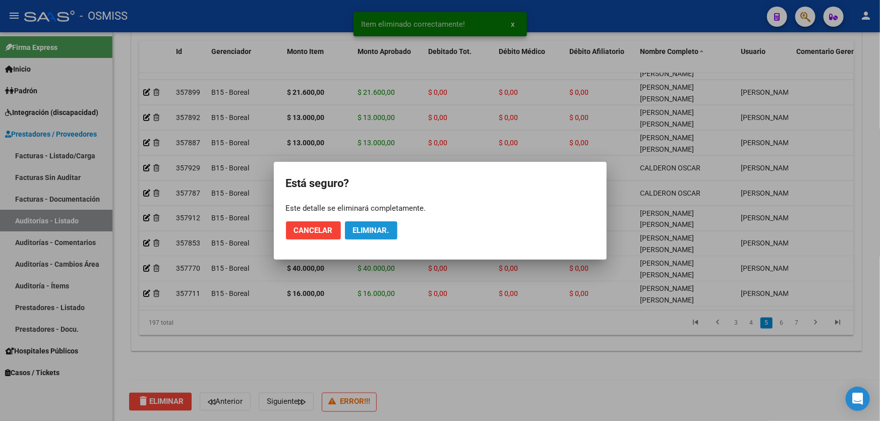
click at [368, 231] on span "Eliminar." at bounding box center [371, 230] width 36 height 9
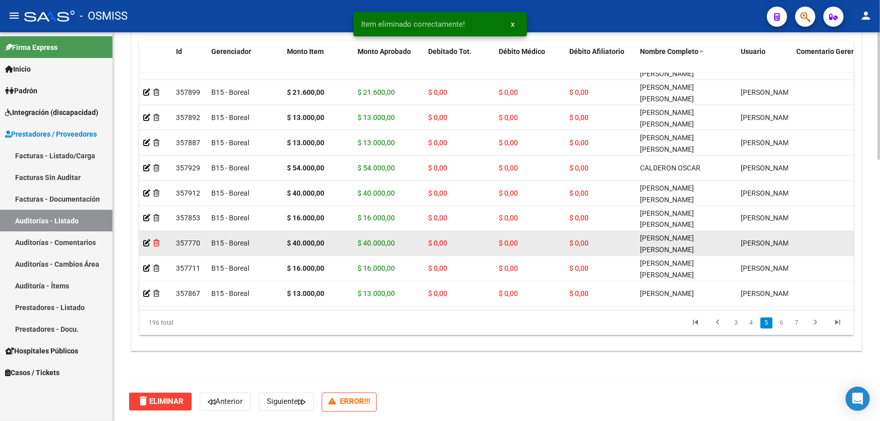
click at [156, 242] on icon at bounding box center [156, 243] width 6 height 7
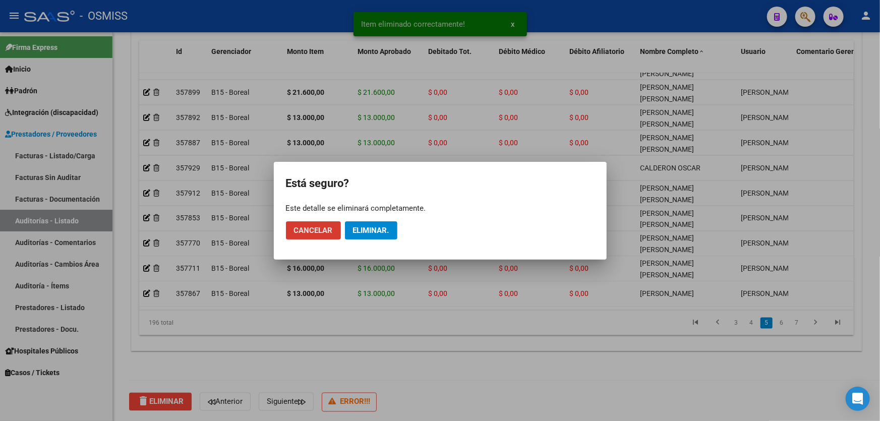
click at [360, 235] on button "Eliminar." at bounding box center [371, 230] width 52 height 18
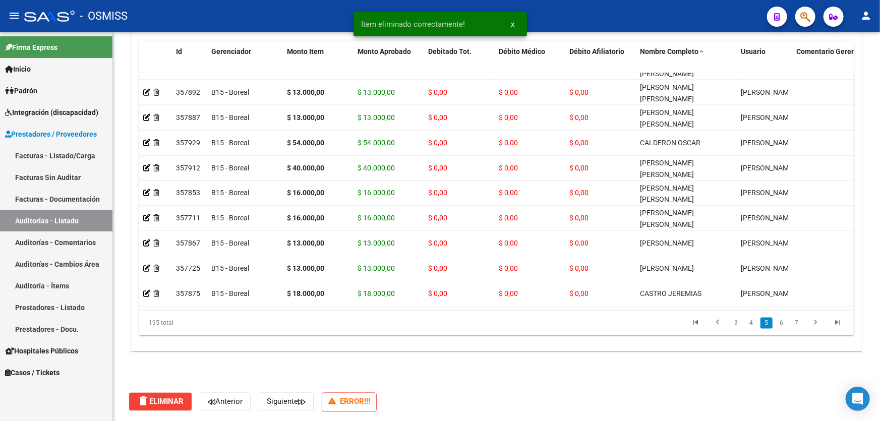
scroll to position [870, 0]
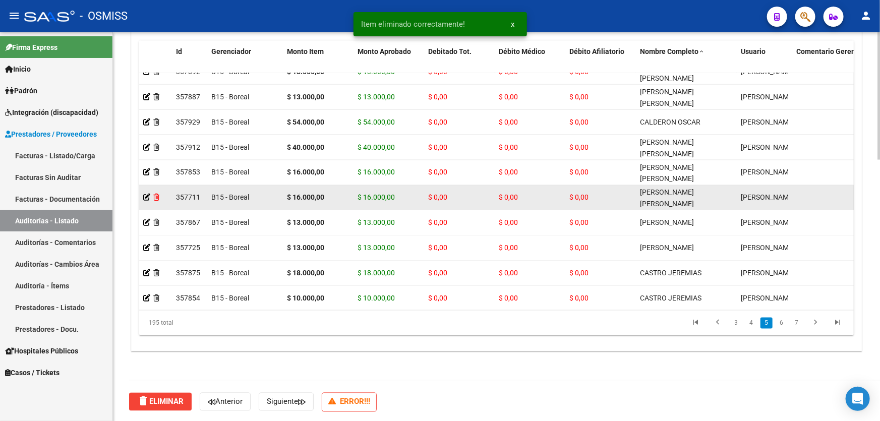
click at [156, 197] on icon at bounding box center [156, 197] width 6 height 7
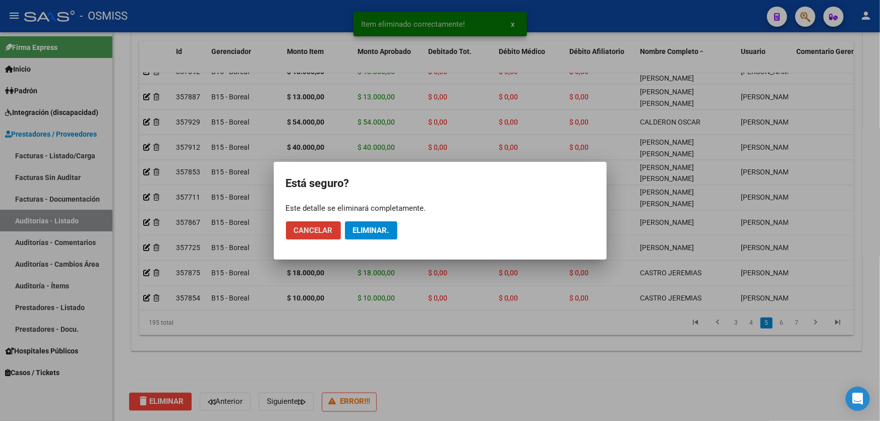
click at [383, 231] on span "Eliminar." at bounding box center [371, 230] width 36 height 9
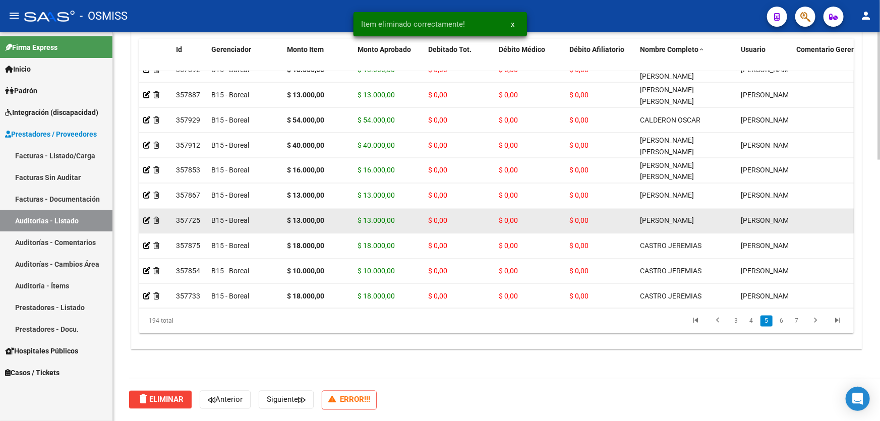
scroll to position [794, 0]
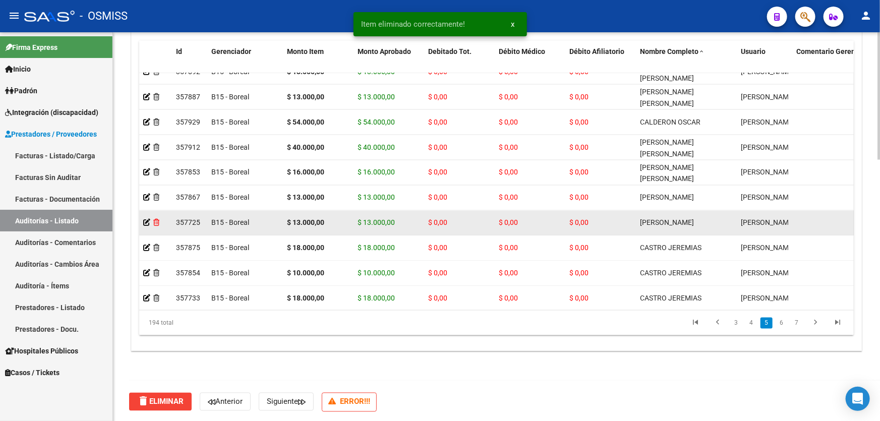
click at [157, 221] on icon at bounding box center [156, 222] width 6 height 7
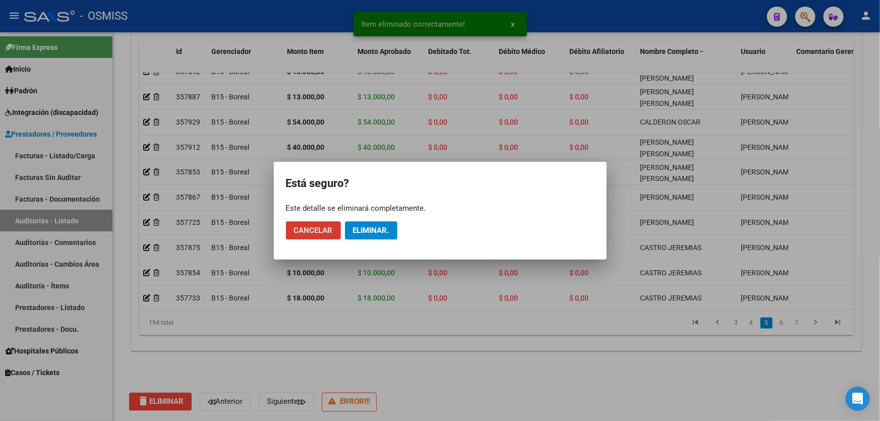
click at [392, 229] on button "Eliminar." at bounding box center [371, 230] width 52 height 18
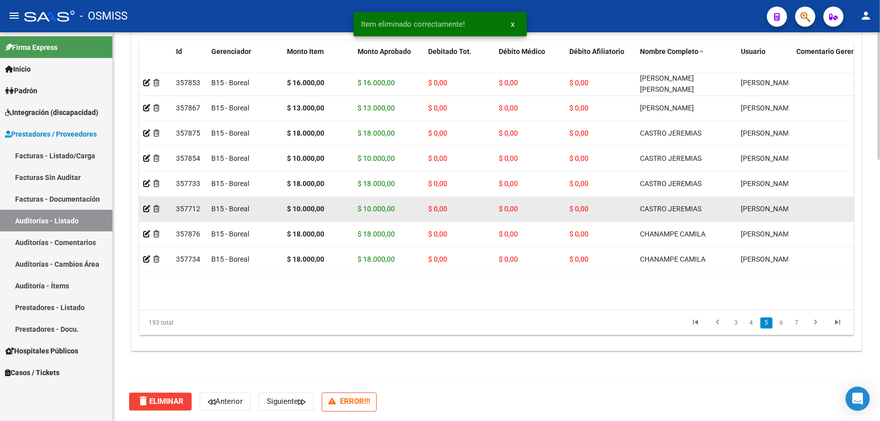
scroll to position [962, 0]
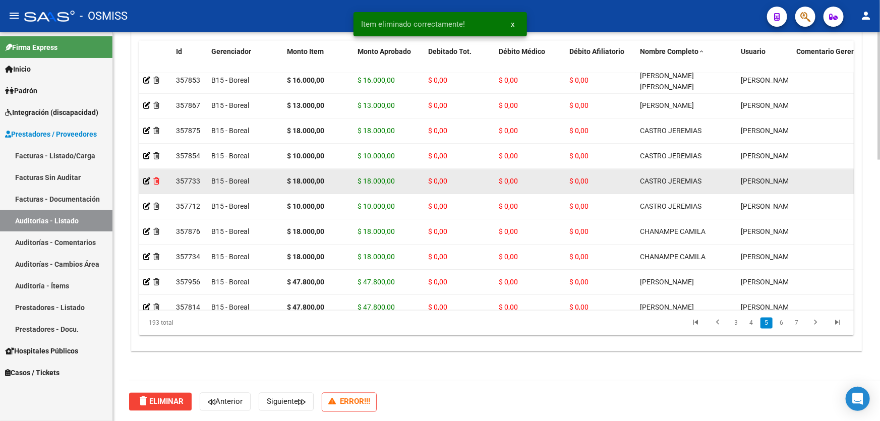
click at [159, 181] on icon at bounding box center [156, 181] width 6 height 7
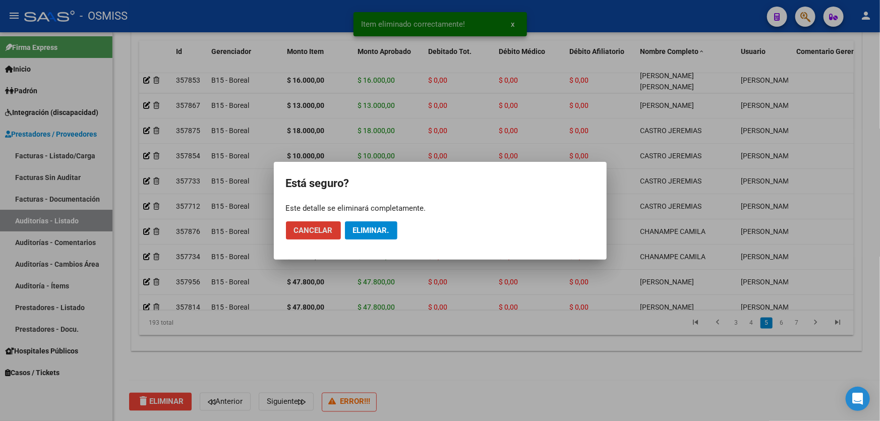
click at [374, 224] on button "Eliminar." at bounding box center [371, 230] width 52 height 18
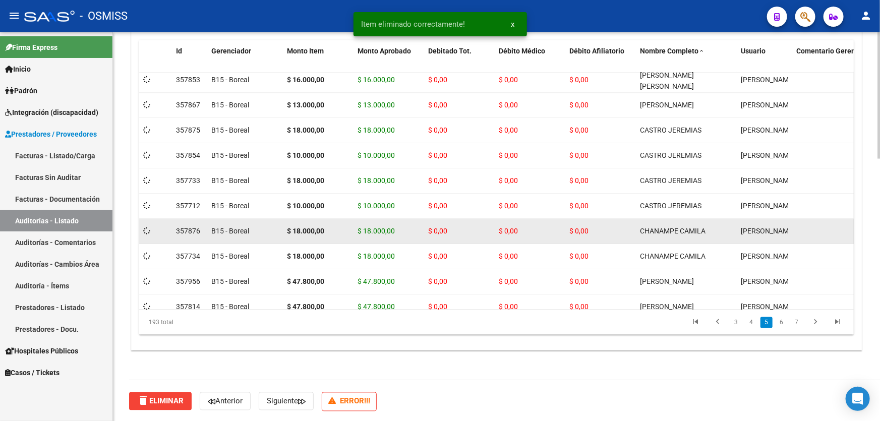
scroll to position [794, 0]
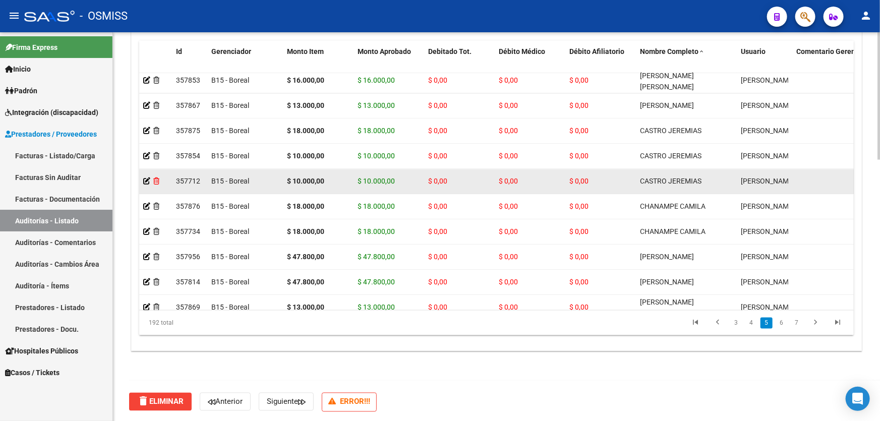
click at [157, 181] on icon at bounding box center [156, 181] width 6 height 7
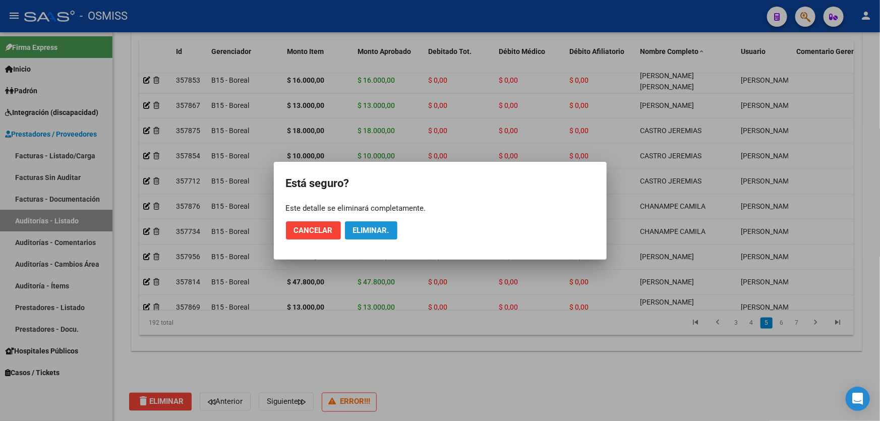
click at [362, 236] on button "Eliminar." at bounding box center [371, 230] width 52 height 18
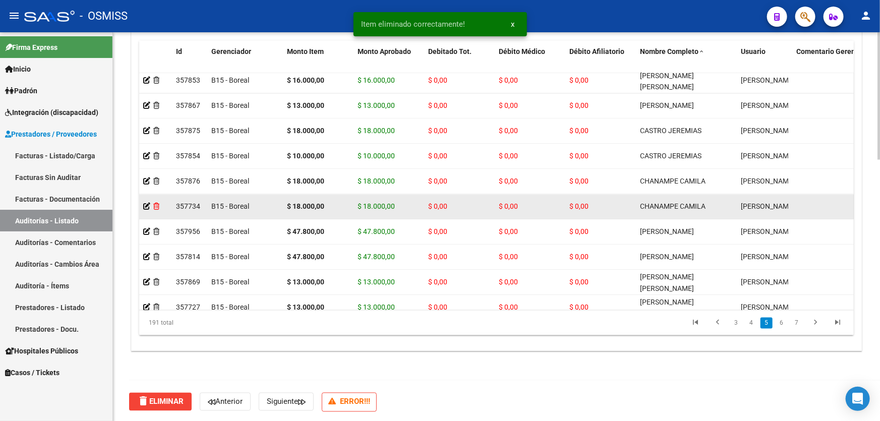
click at [154, 207] on icon at bounding box center [156, 206] width 6 height 7
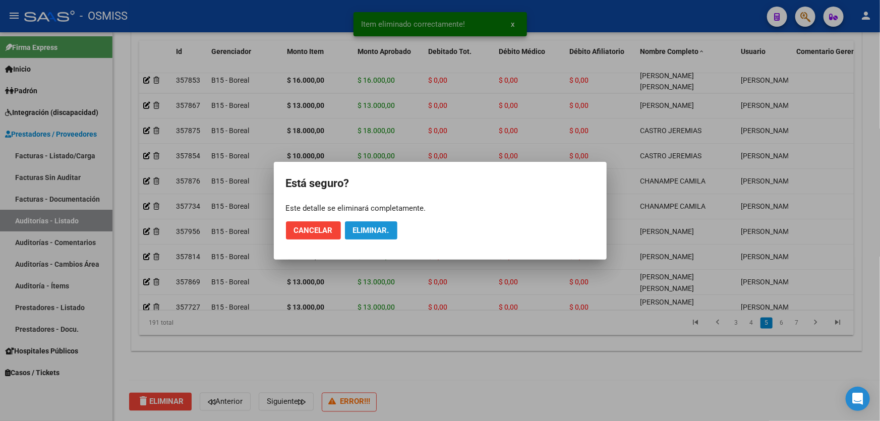
click at [360, 229] on span "Eliminar." at bounding box center [371, 230] width 36 height 9
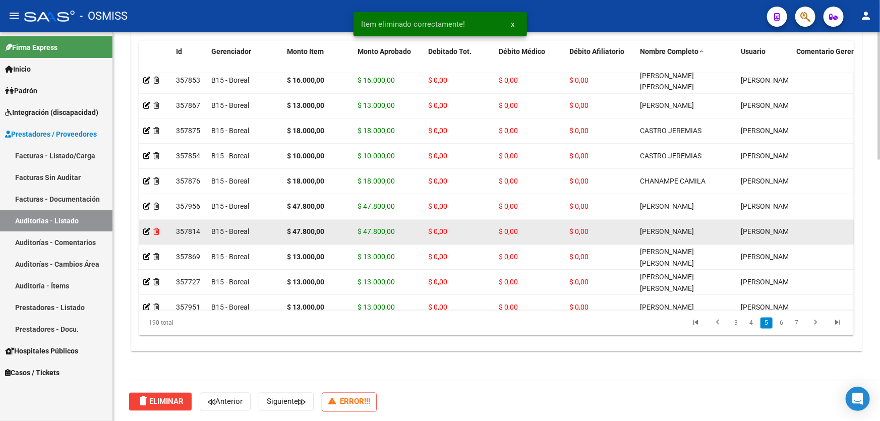
click at [158, 229] on icon at bounding box center [156, 231] width 6 height 7
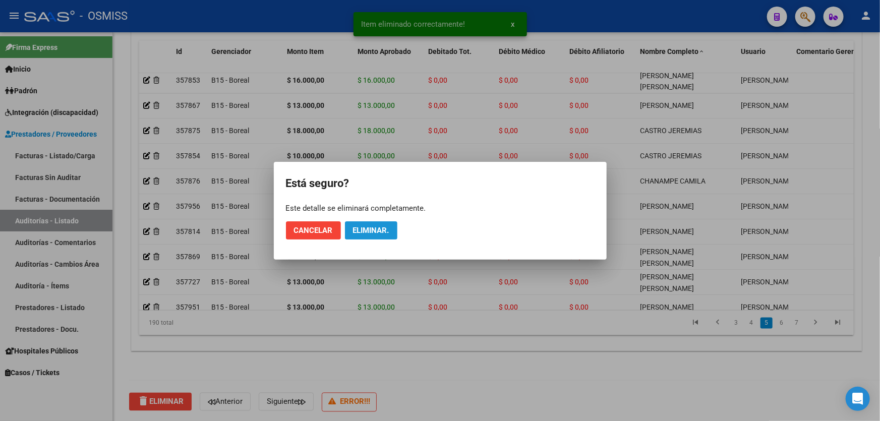
click at [377, 227] on span "Eliminar." at bounding box center [371, 230] width 36 height 9
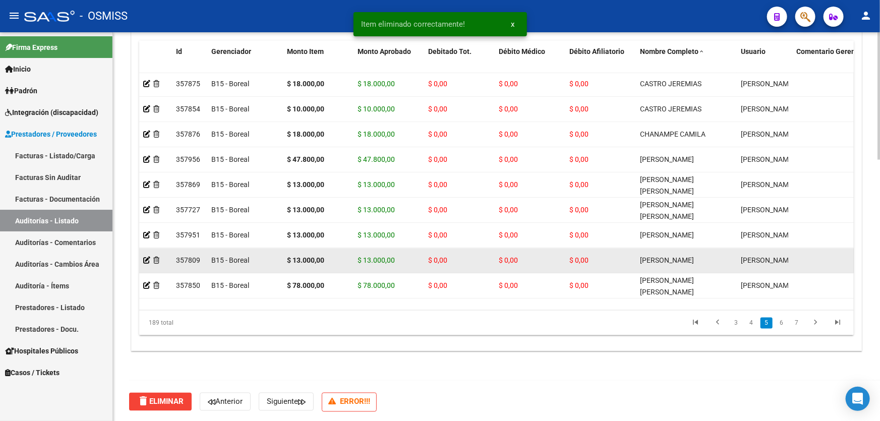
scroll to position [1053, 0]
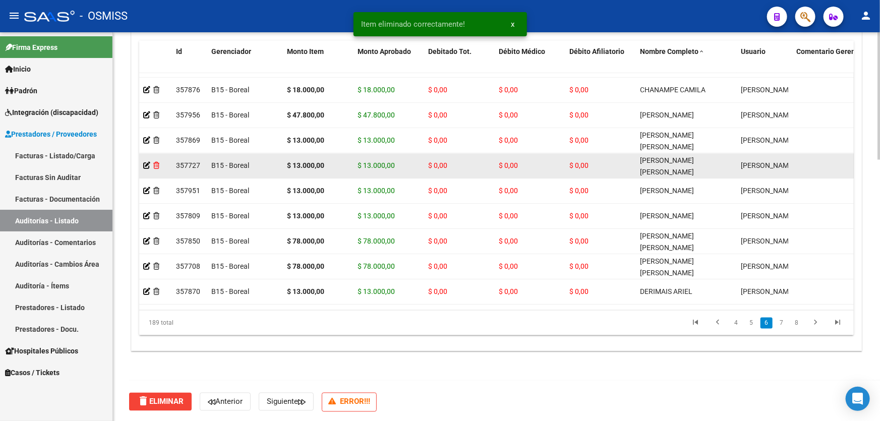
click at [155, 165] on icon at bounding box center [156, 165] width 6 height 7
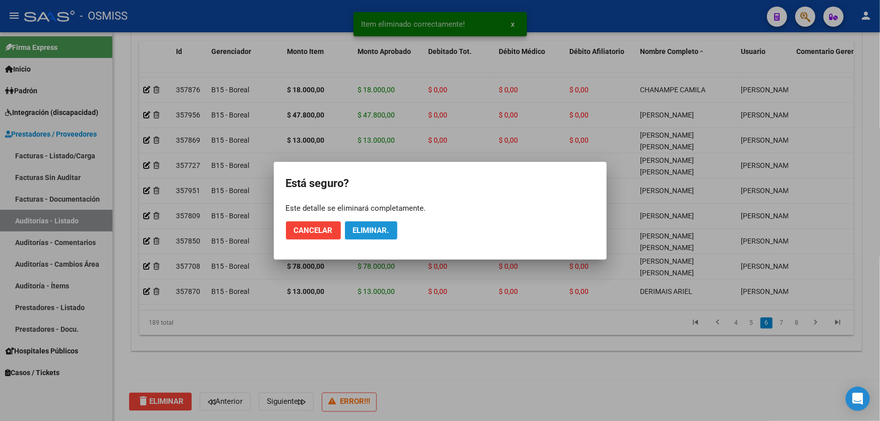
click at [384, 230] on span "Eliminar." at bounding box center [371, 230] width 36 height 9
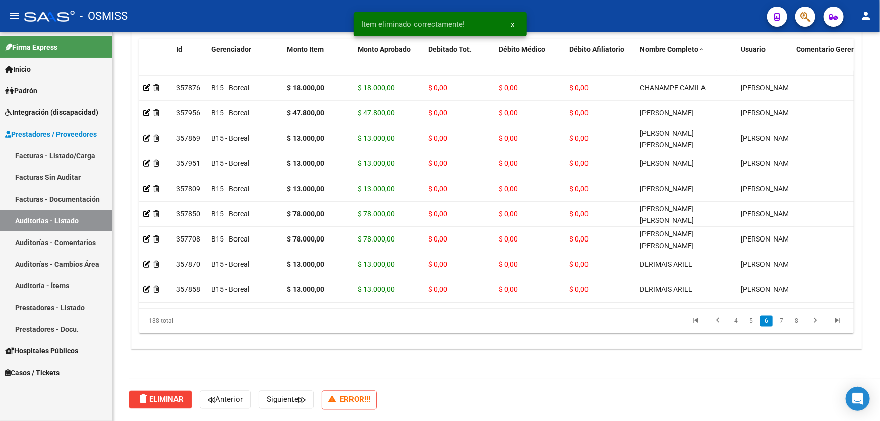
scroll to position [794, 0]
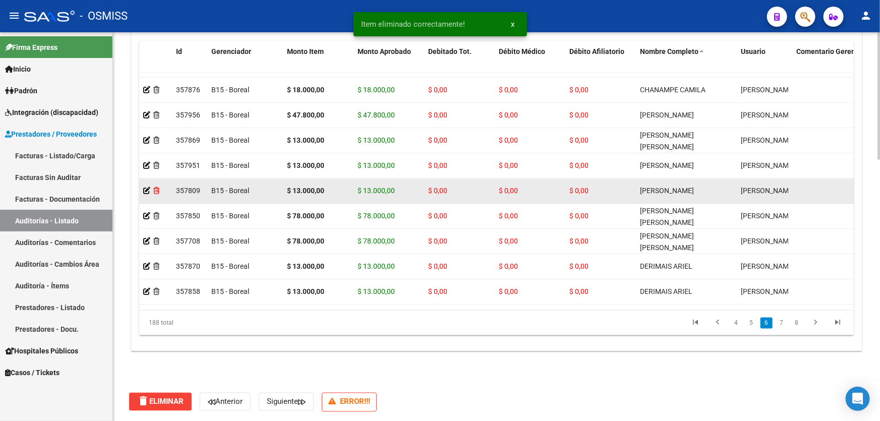
click at [156, 188] on icon at bounding box center [156, 191] width 6 height 7
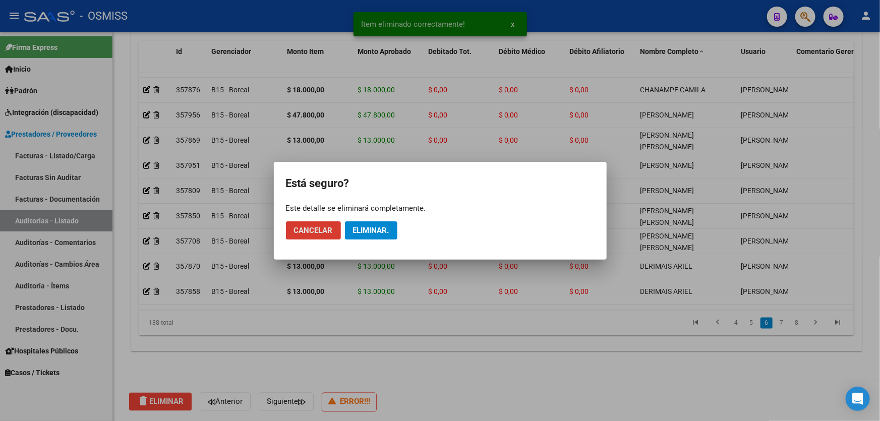
click at [378, 230] on span "Eliminar." at bounding box center [371, 230] width 36 height 9
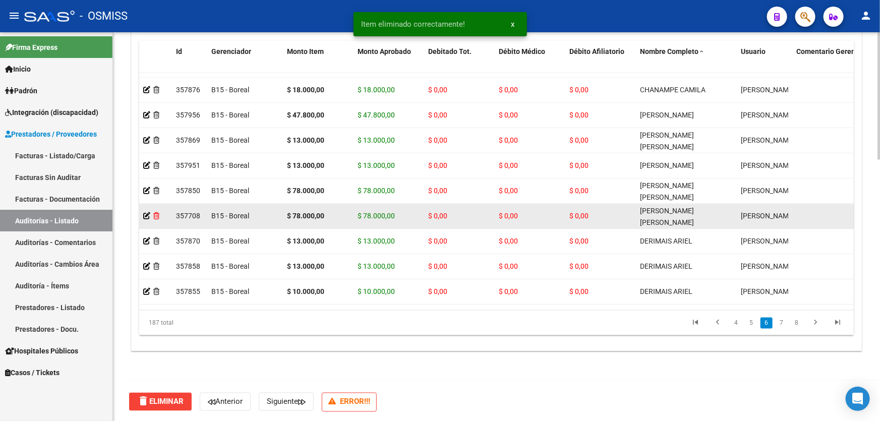
click at [157, 214] on icon at bounding box center [156, 216] width 6 height 7
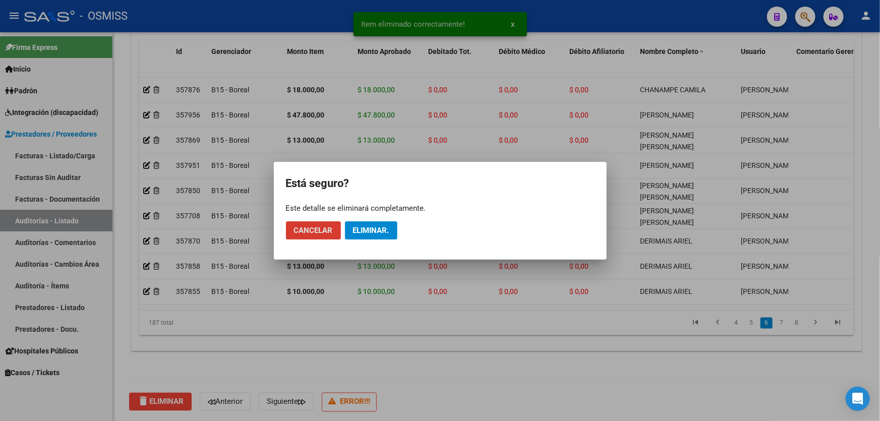
click at [365, 229] on span "Eliminar." at bounding box center [371, 230] width 36 height 9
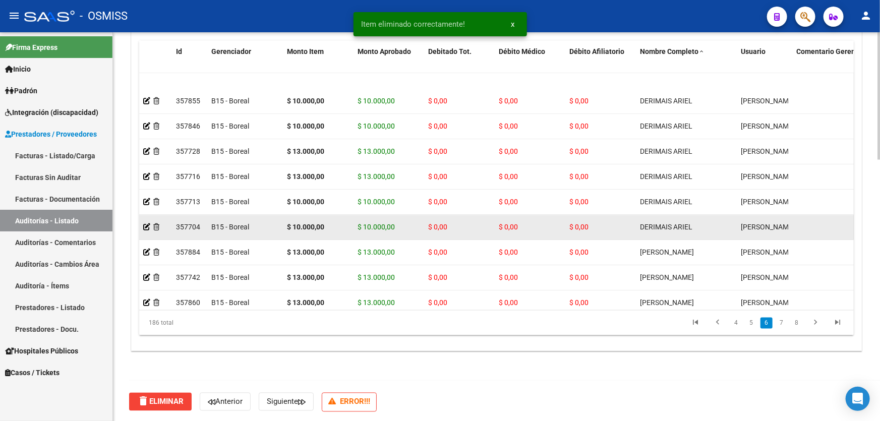
scroll to position [1237, 0]
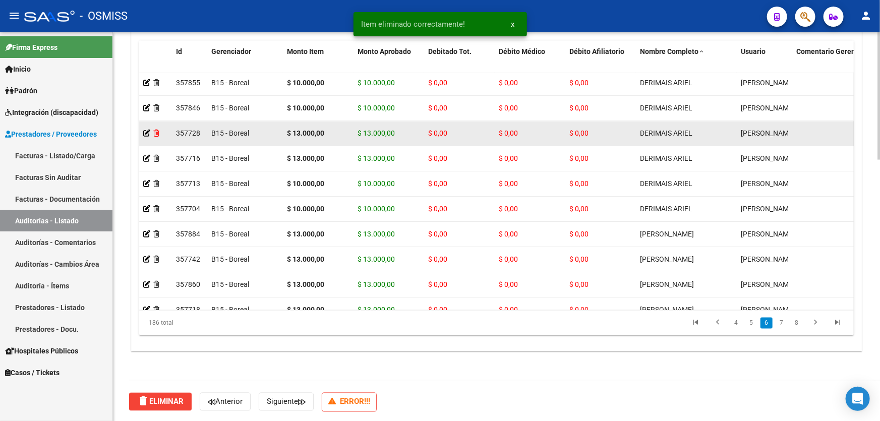
click at [158, 135] on icon at bounding box center [156, 133] width 6 height 7
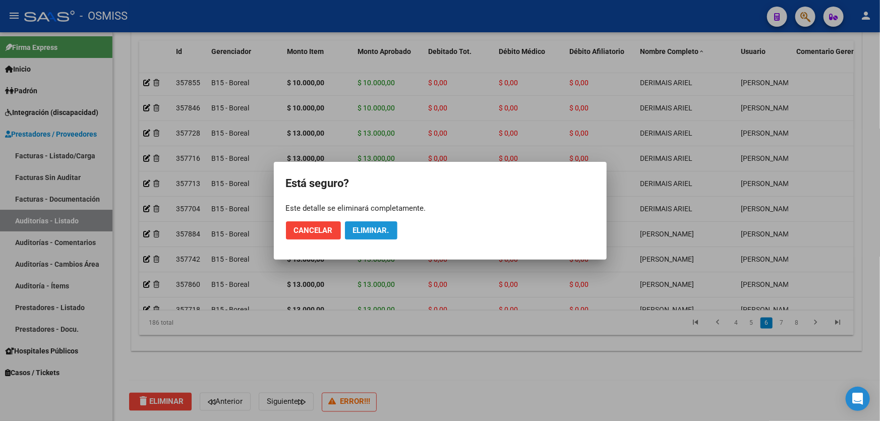
click at [380, 230] on span "Eliminar." at bounding box center [371, 230] width 36 height 9
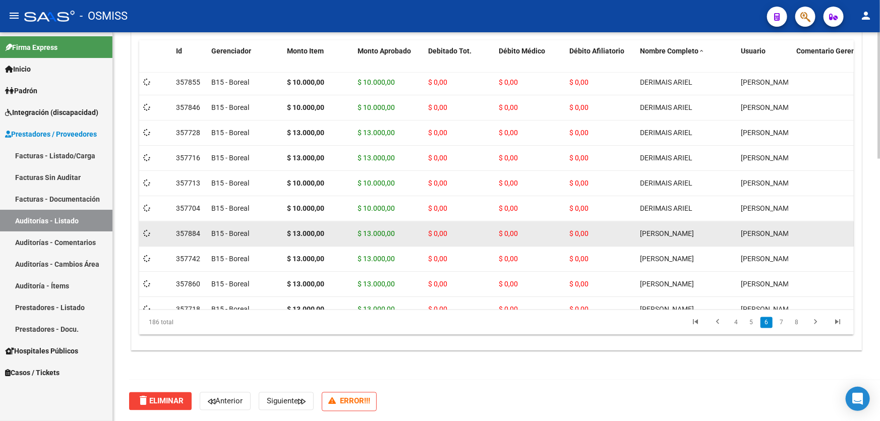
scroll to position [794, 0]
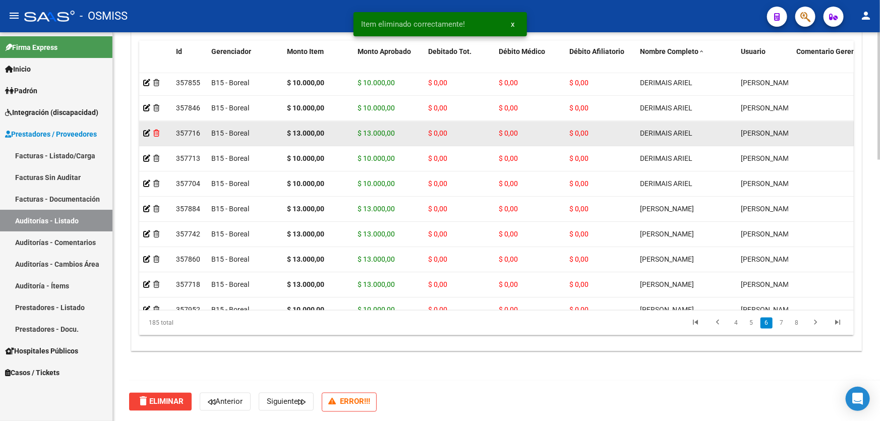
click at [155, 134] on icon at bounding box center [156, 133] width 6 height 7
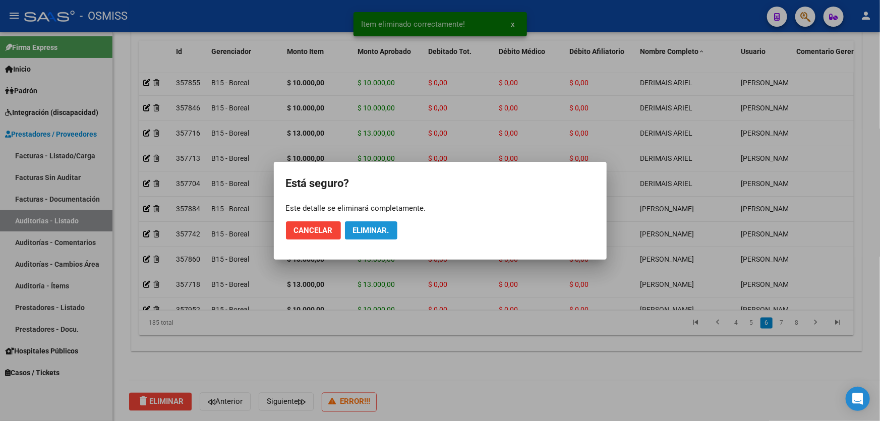
click at [373, 226] on span "Eliminar." at bounding box center [371, 230] width 36 height 9
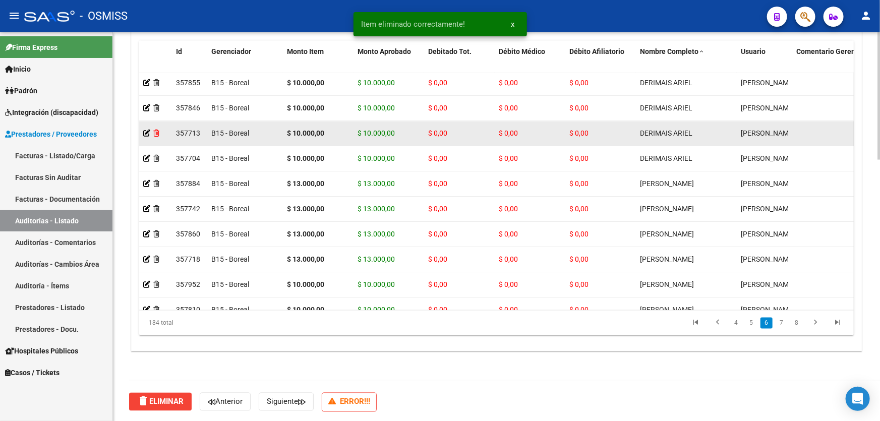
click at [157, 133] on icon at bounding box center [156, 133] width 6 height 7
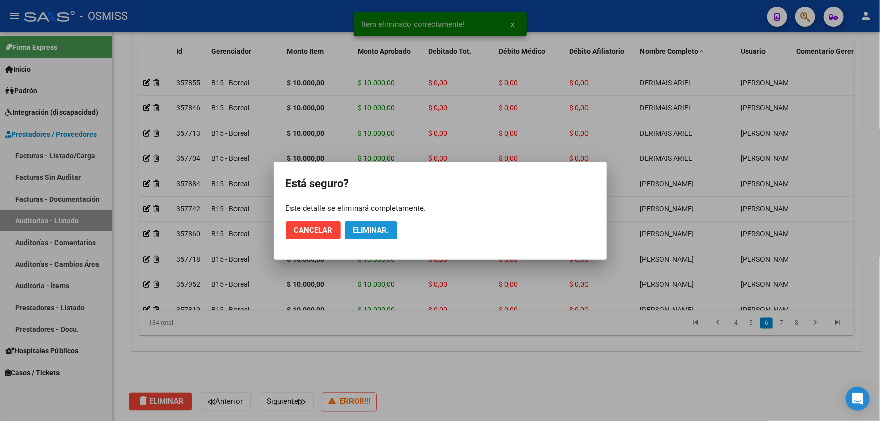
click at [364, 230] on span "Eliminar." at bounding box center [371, 230] width 36 height 9
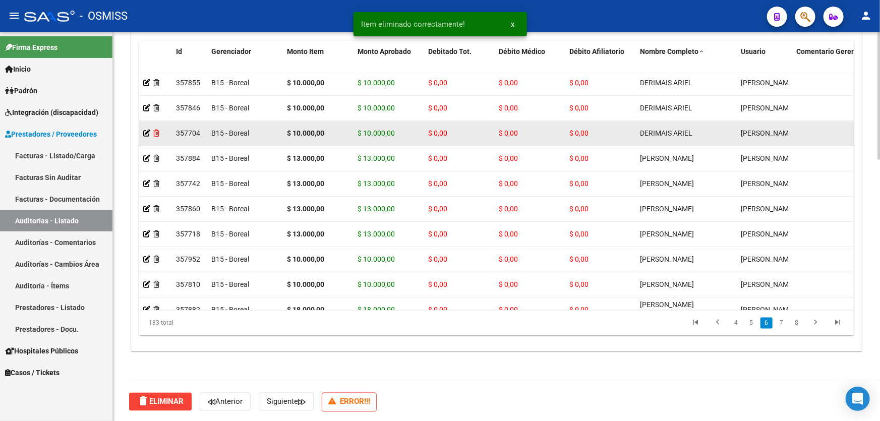
click at [157, 131] on icon at bounding box center [156, 133] width 6 height 7
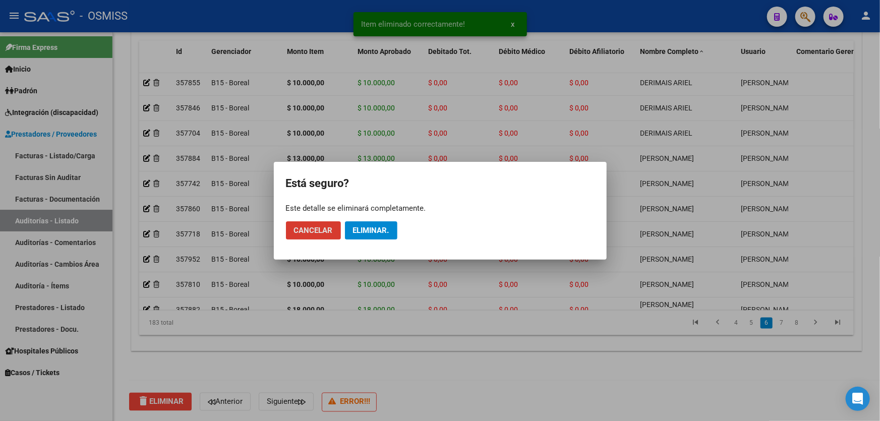
click at [385, 230] on span "Eliminar." at bounding box center [371, 230] width 36 height 9
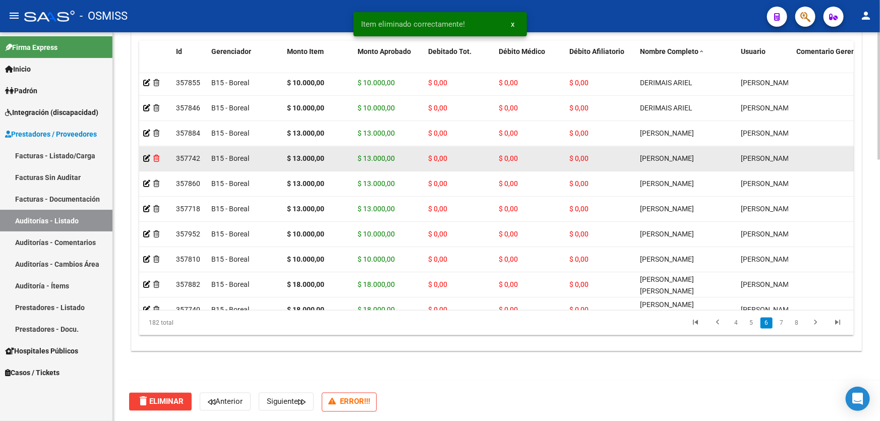
click at [156, 156] on icon at bounding box center [156, 158] width 6 height 7
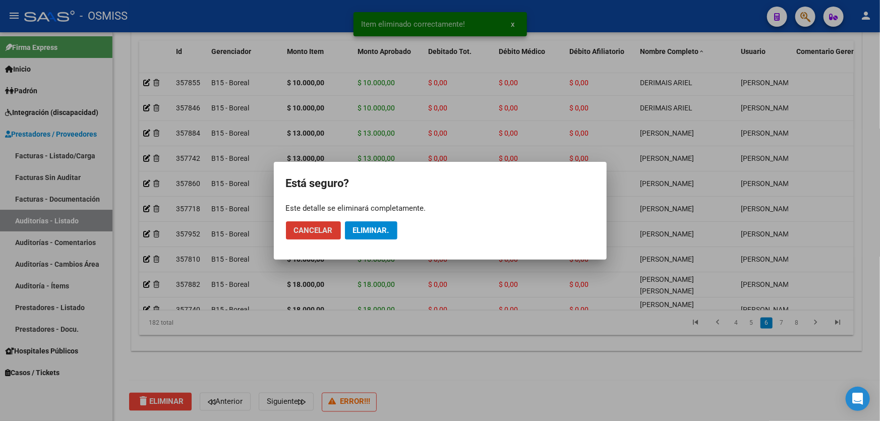
click at [359, 229] on span "Eliminar." at bounding box center [371, 230] width 36 height 9
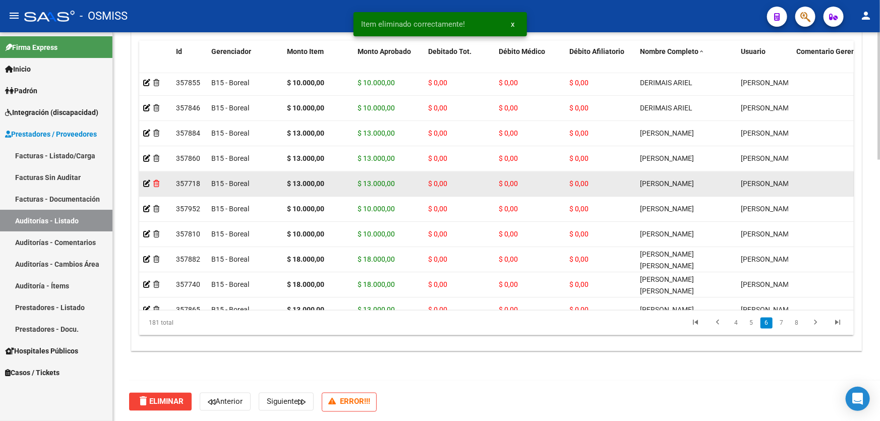
click at [158, 183] on icon at bounding box center [156, 183] width 6 height 7
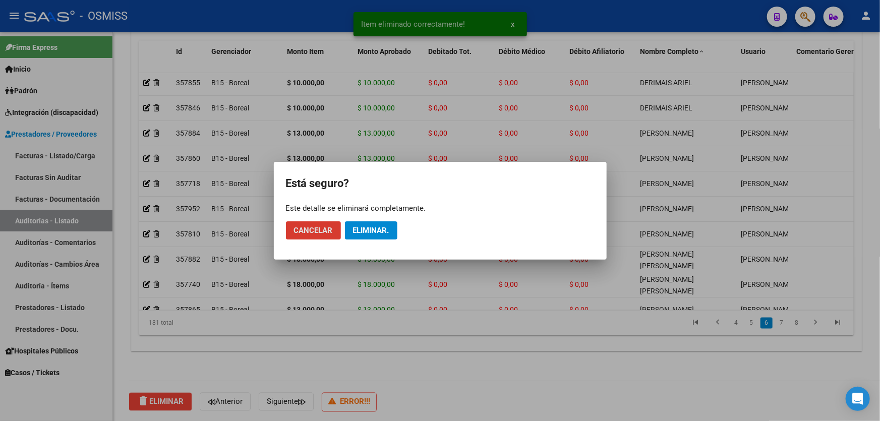
click at [362, 231] on span "Eliminar." at bounding box center [371, 230] width 36 height 9
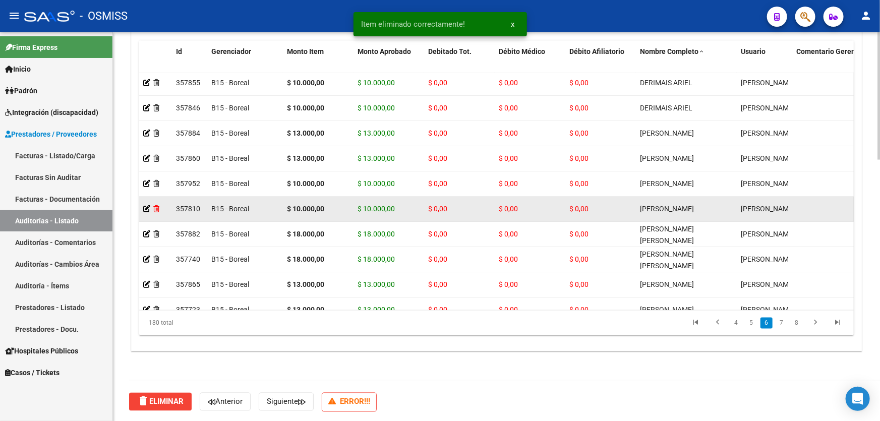
click at [156, 206] on icon at bounding box center [156, 209] width 6 height 7
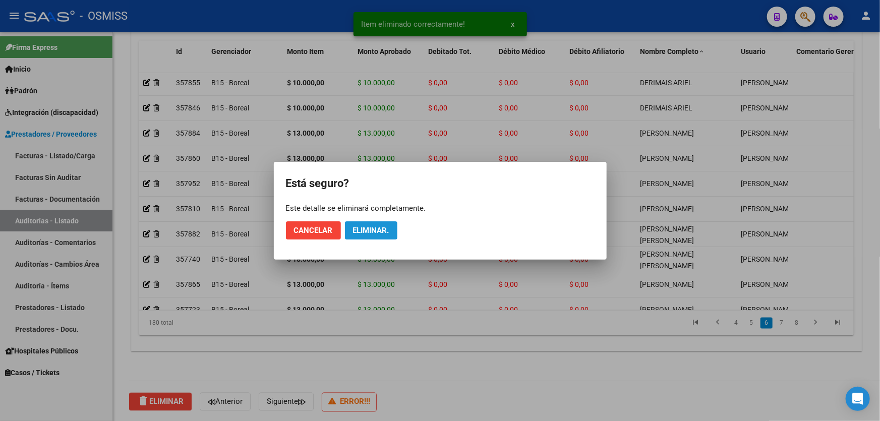
click at [371, 231] on span "Eliminar." at bounding box center [371, 230] width 36 height 9
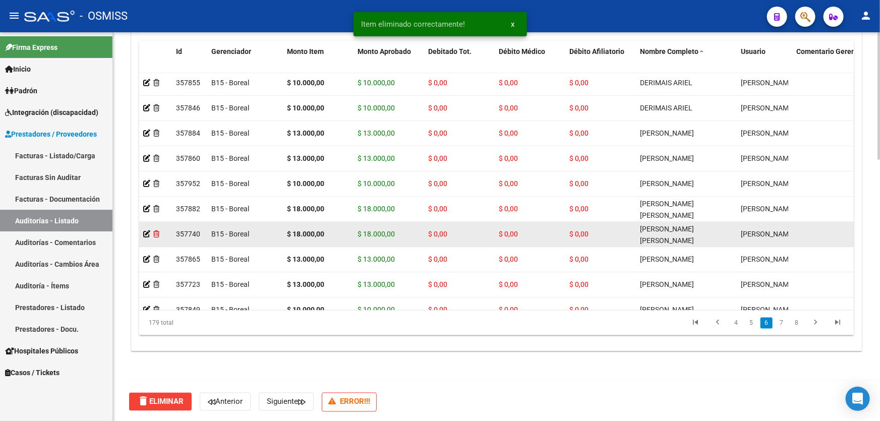
click at [155, 233] on icon at bounding box center [156, 234] width 6 height 7
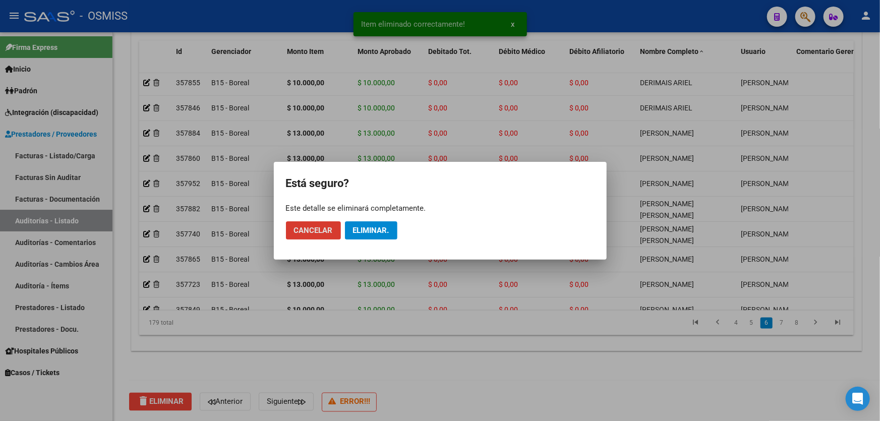
click at [382, 231] on span "Eliminar." at bounding box center [371, 230] width 36 height 9
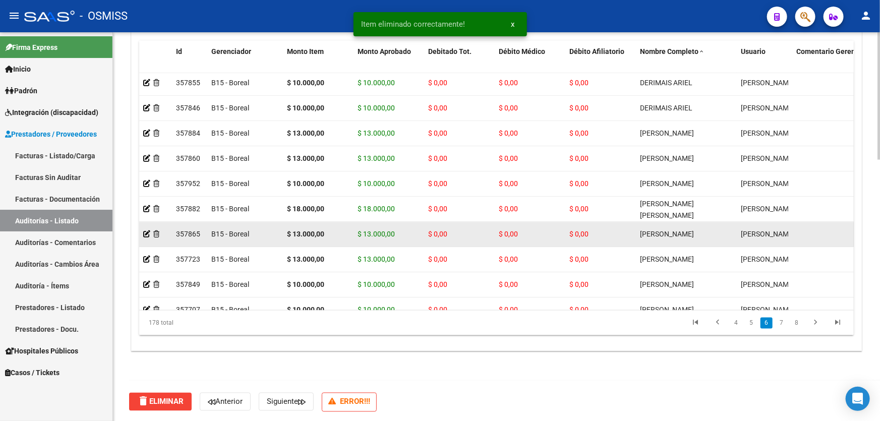
scroll to position [1329, 0]
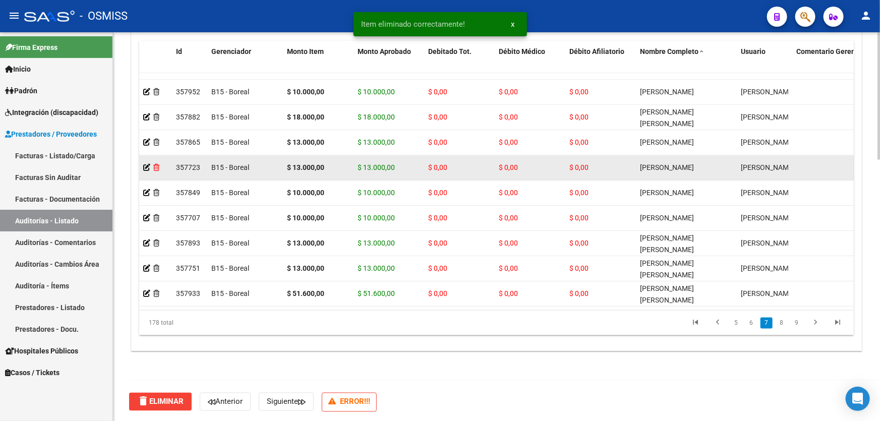
click at [157, 166] on icon at bounding box center [156, 167] width 6 height 7
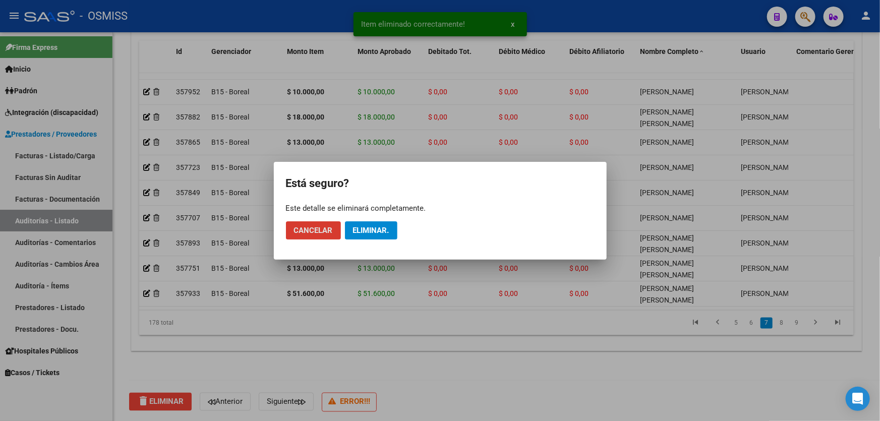
drag, startPoint x: 400, startPoint y: 241, endPoint x: 400, endPoint y: 232, distance: 9.6
click at [401, 241] on mat-dialog-actions "Cancelar Eliminar." at bounding box center [440, 230] width 308 height 34
click at [388, 232] on span "Eliminar." at bounding box center [371, 230] width 36 height 9
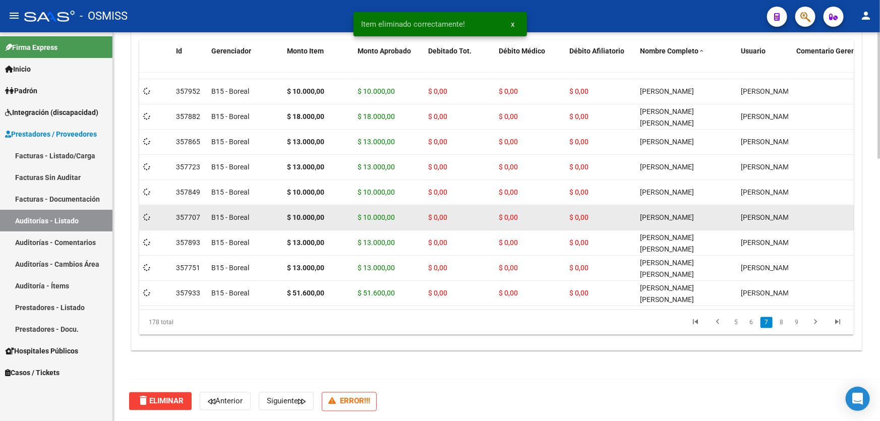
scroll to position [794, 0]
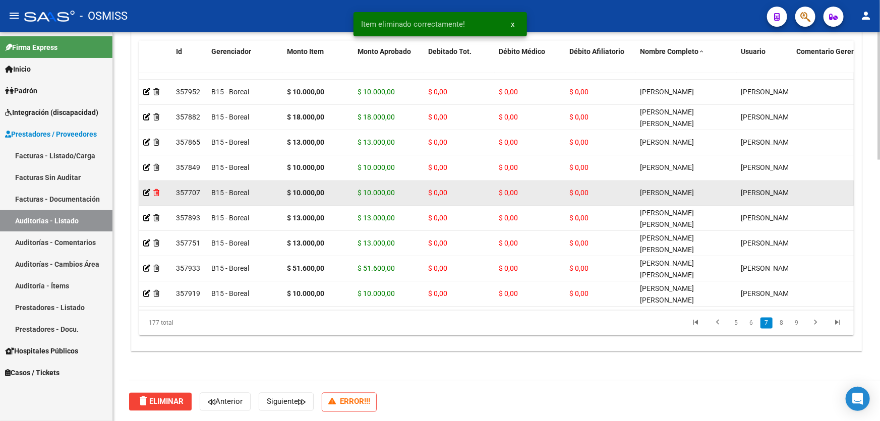
click at [156, 193] on icon at bounding box center [156, 193] width 6 height 7
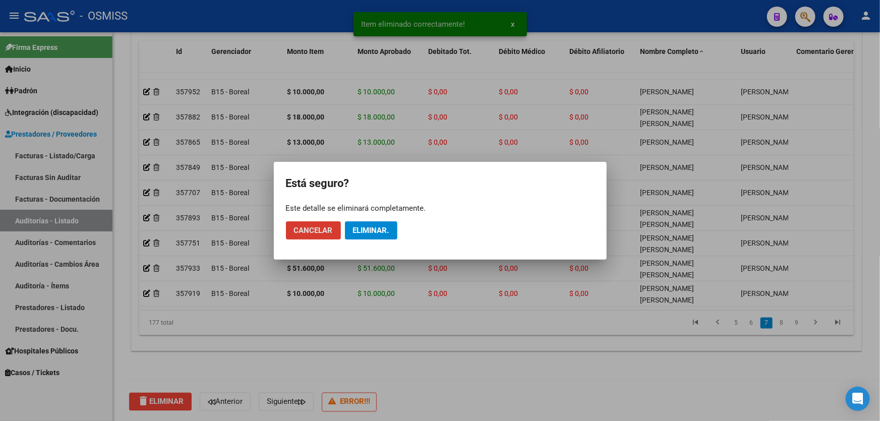
click at [377, 228] on span "Eliminar." at bounding box center [371, 230] width 36 height 9
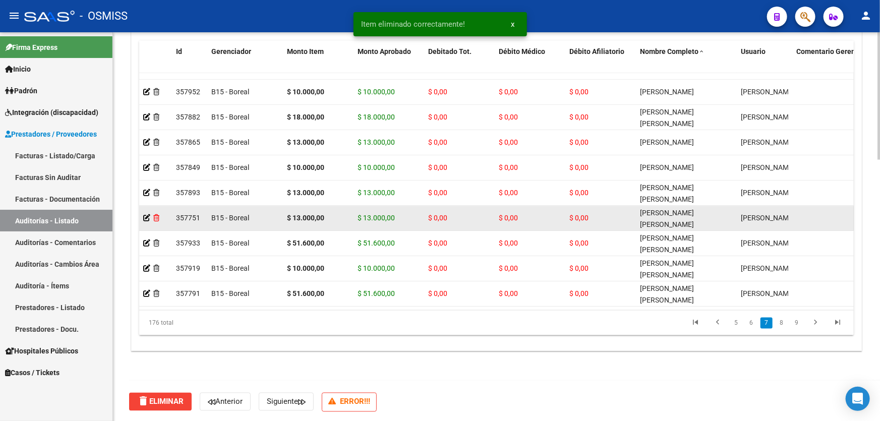
click at [156, 216] on icon at bounding box center [156, 218] width 6 height 7
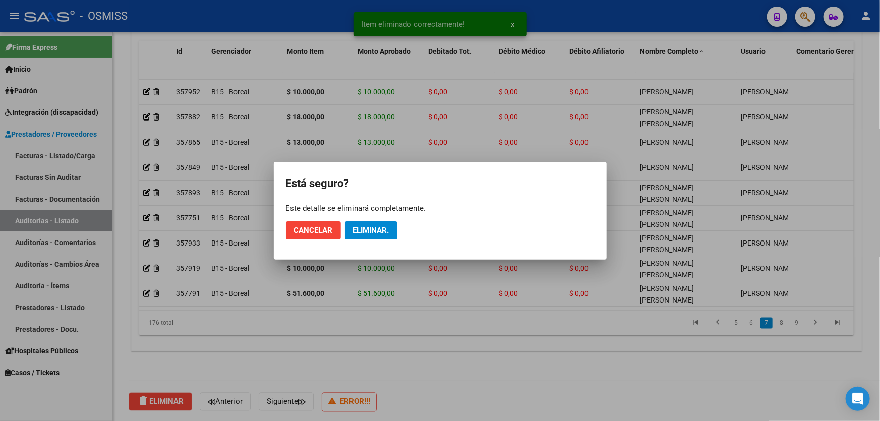
click at [358, 219] on mat-dialog-actions "Cancelar Eliminar." at bounding box center [440, 230] width 308 height 34
click at [359, 226] on span "Eliminar." at bounding box center [371, 230] width 36 height 9
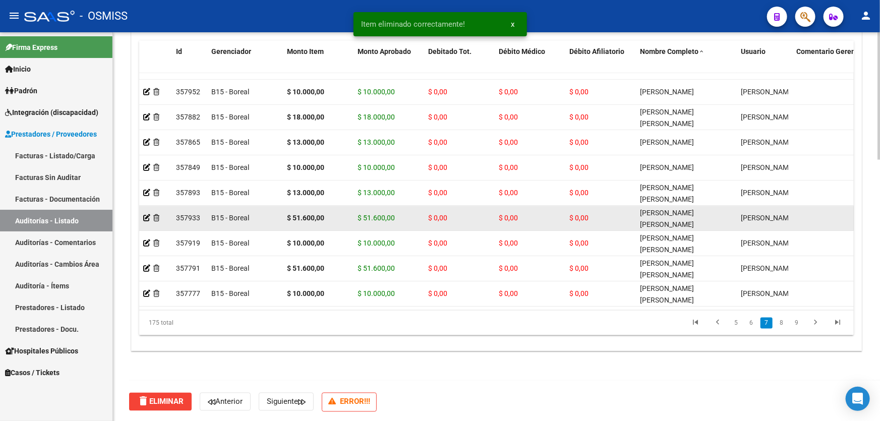
scroll to position [1374, 0]
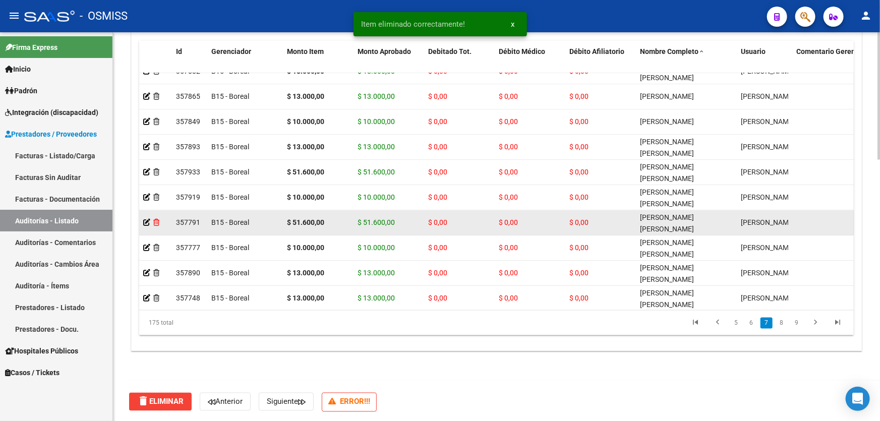
click at [153, 221] on icon at bounding box center [156, 222] width 6 height 7
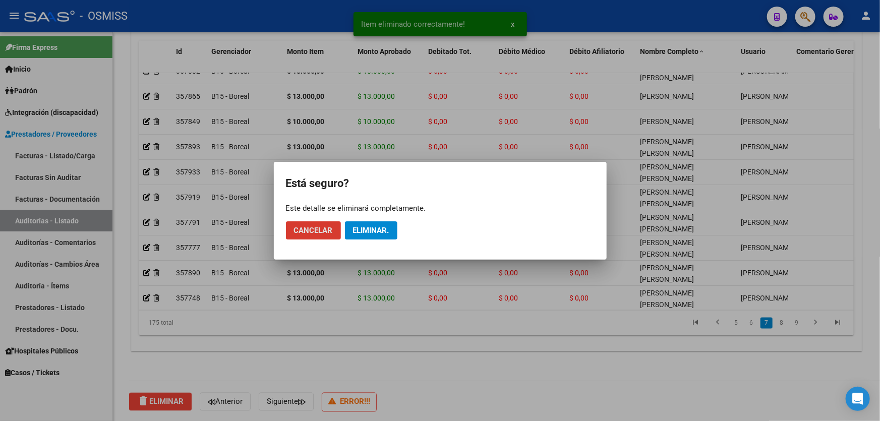
click at [363, 231] on span "Eliminar." at bounding box center [371, 230] width 36 height 9
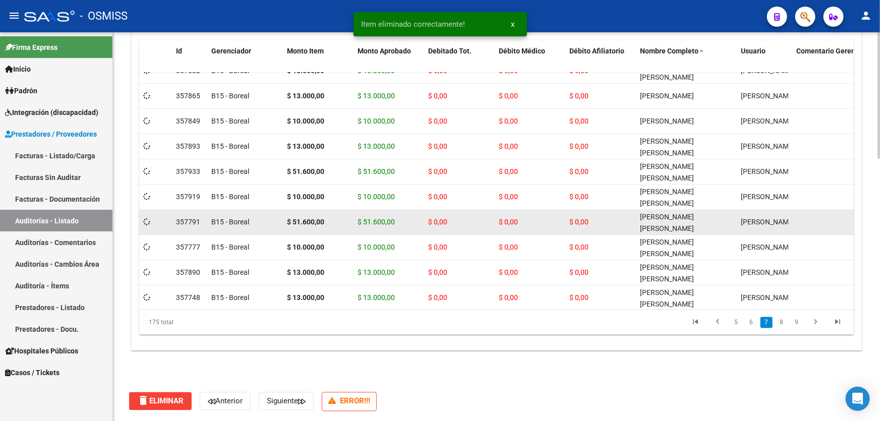
scroll to position [794, 0]
click at [156, 221] on icon at bounding box center [156, 222] width 6 height 7
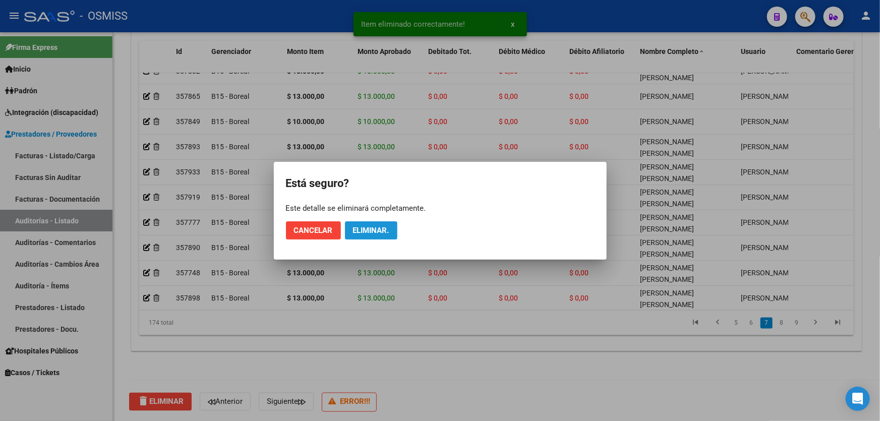
click at [374, 228] on span "Eliminar." at bounding box center [371, 230] width 36 height 9
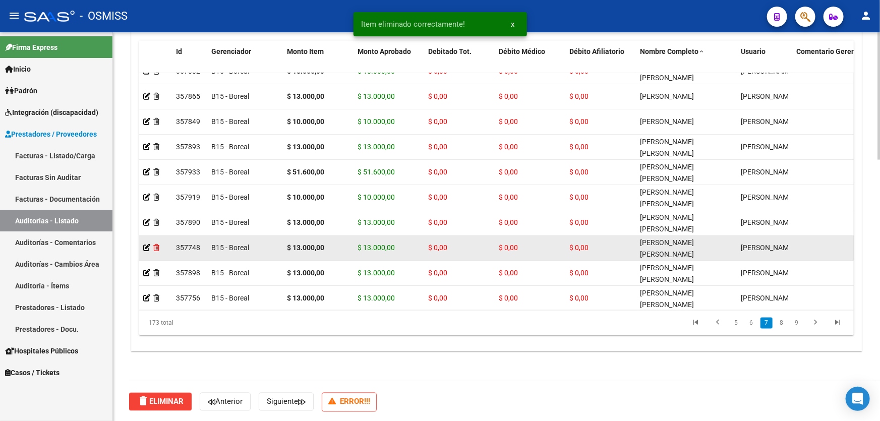
click at [154, 244] on icon at bounding box center [156, 247] width 6 height 7
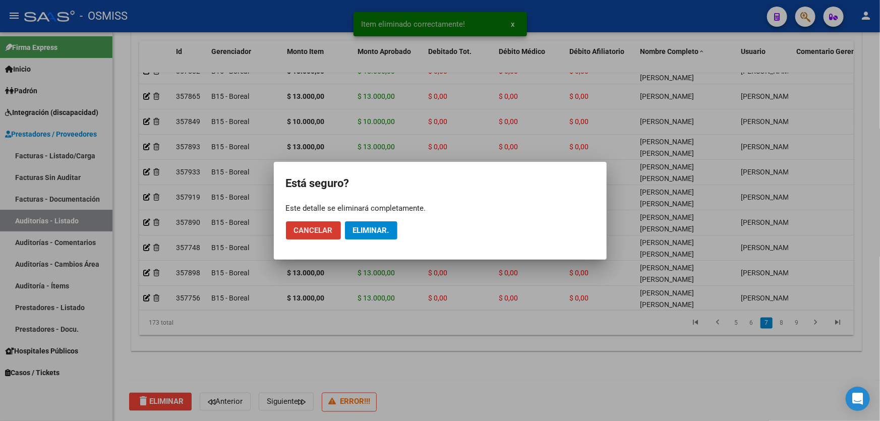
click at [382, 229] on span "Eliminar." at bounding box center [371, 230] width 36 height 9
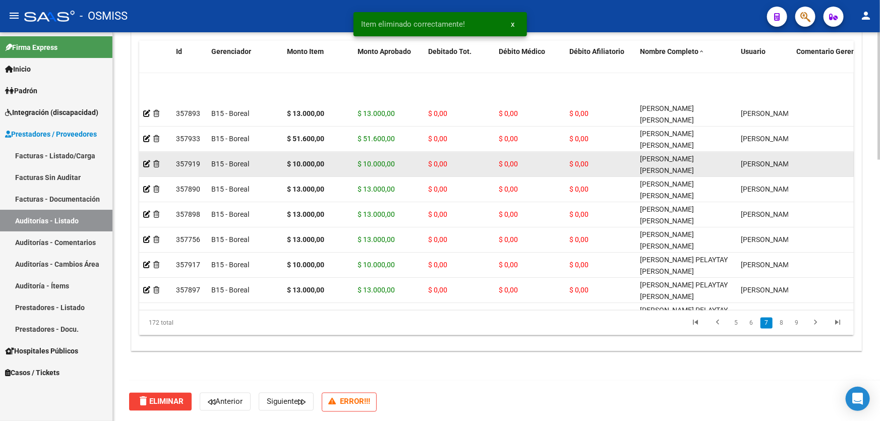
scroll to position [1466, 0]
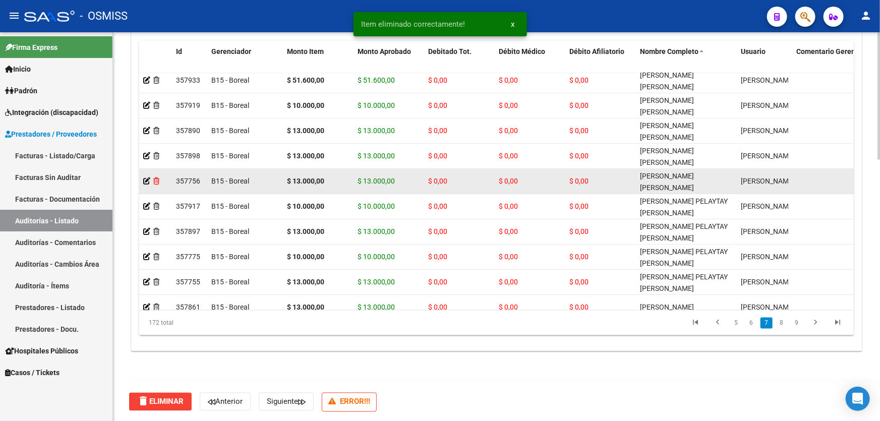
click at [157, 181] on icon at bounding box center [156, 181] width 6 height 7
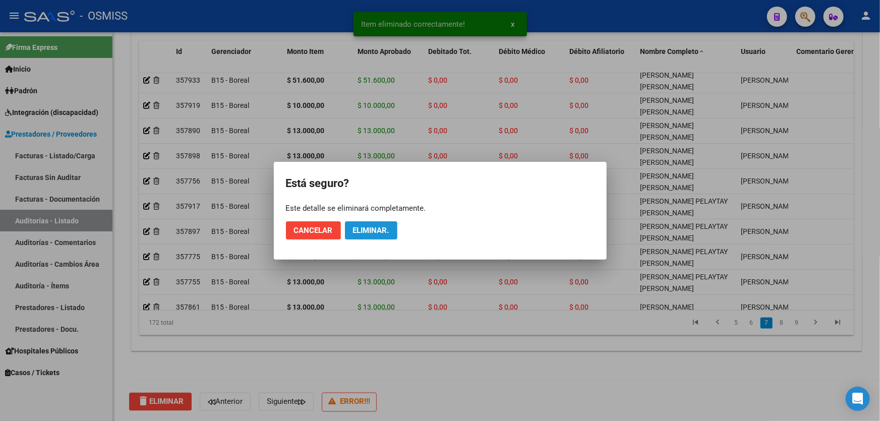
click at [372, 227] on span "Eliminar." at bounding box center [371, 230] width 36 height 9
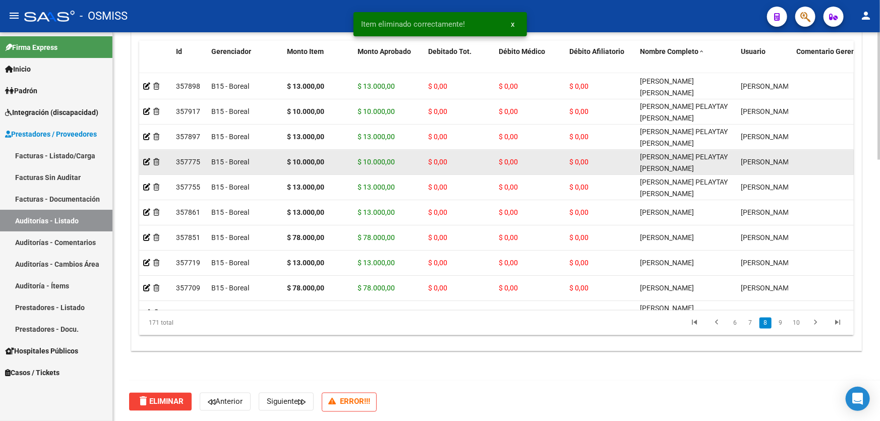
scroll to position [1557, 0]
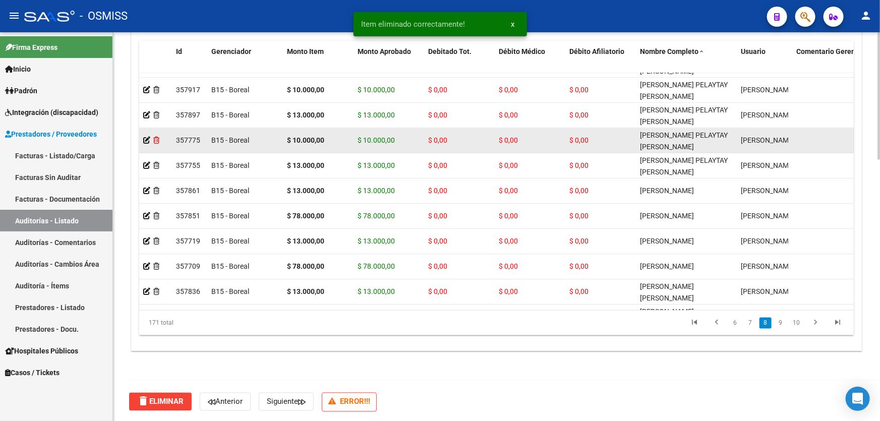
click at [158, 138] on icon at bounding box center [156, 140] width 6 height 7
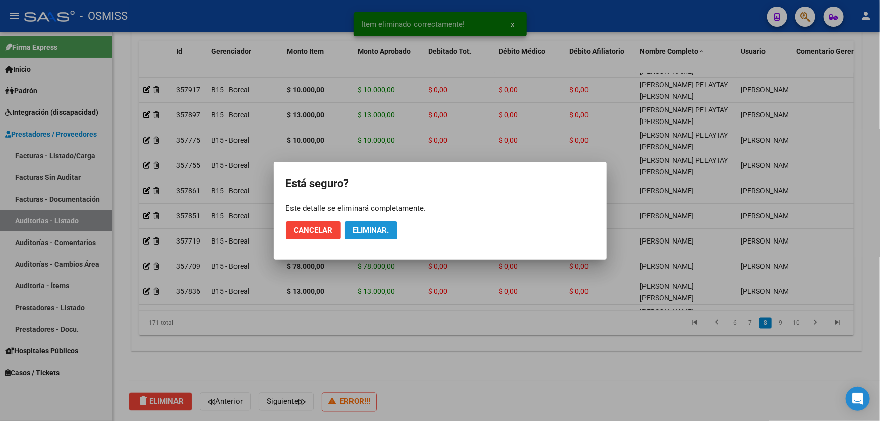
click at [376, 226] on span "Eliminar." at bounding box center [371, 230] width 36 height 9
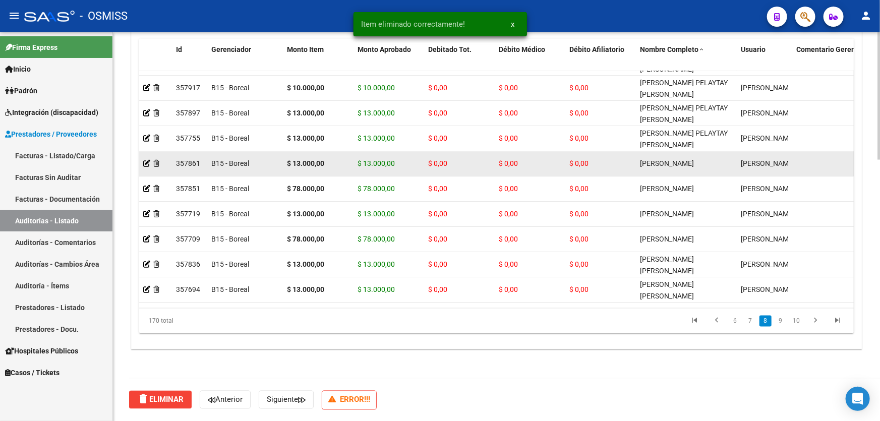
scroll to position [794, 0]
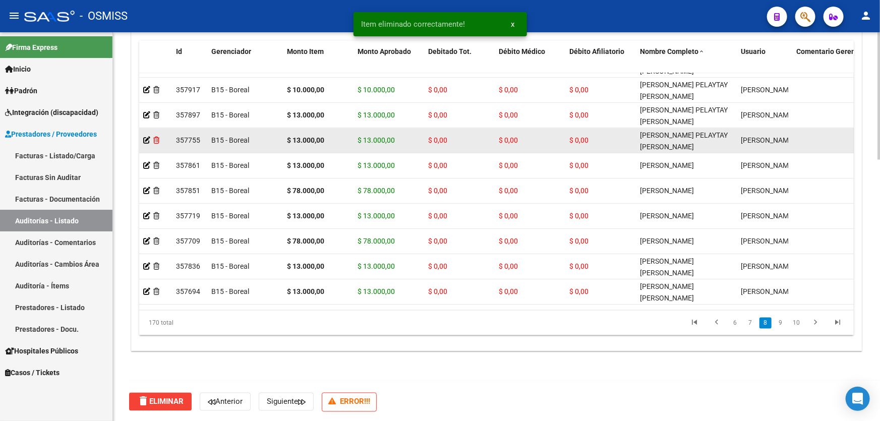
click at [157, 138] on icon at bounding box center [156, 140] width 6 height 7
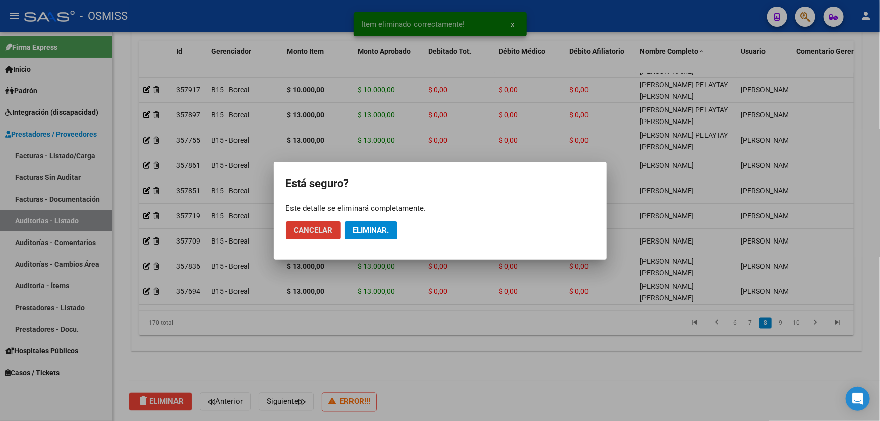
click at [373, 228] on span "Eliminar." at bounding box center [371, 230] width 36 height 9
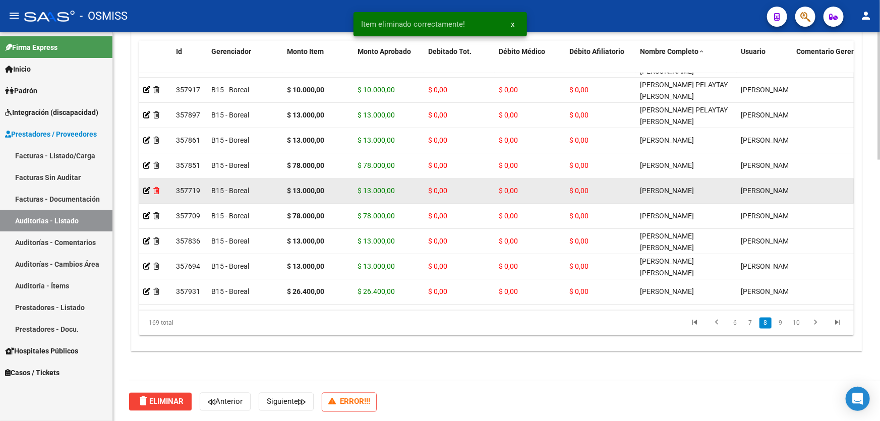
click at [155, 188] on icon at bounding box center [156, 191] width 6 height 7
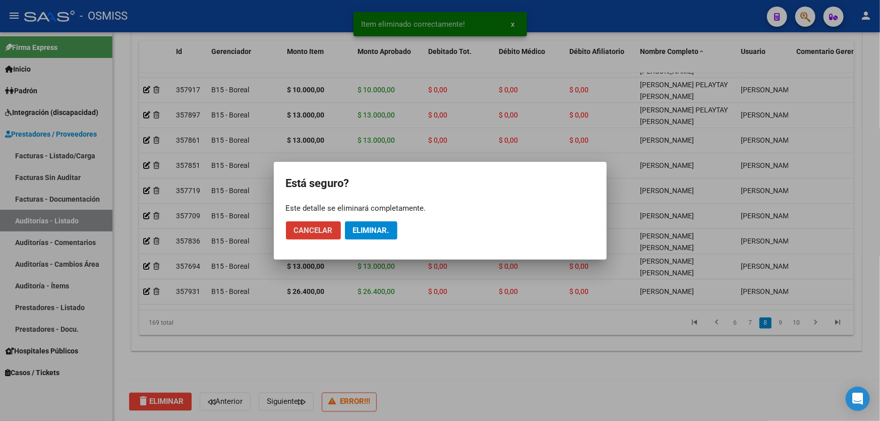
click at [389, 224] on button "Eliminar." at bounding box center [371, 230] width 52 height 18
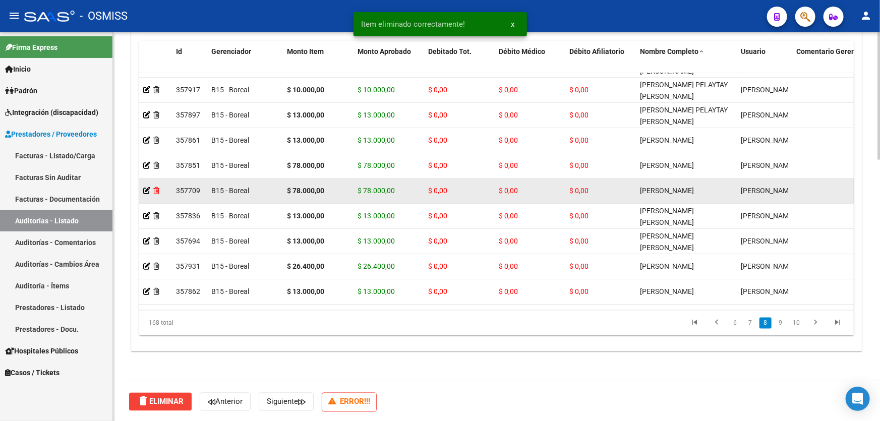
click at [159, 191] on icon at bounding box center [156, 191] width 6 height 7
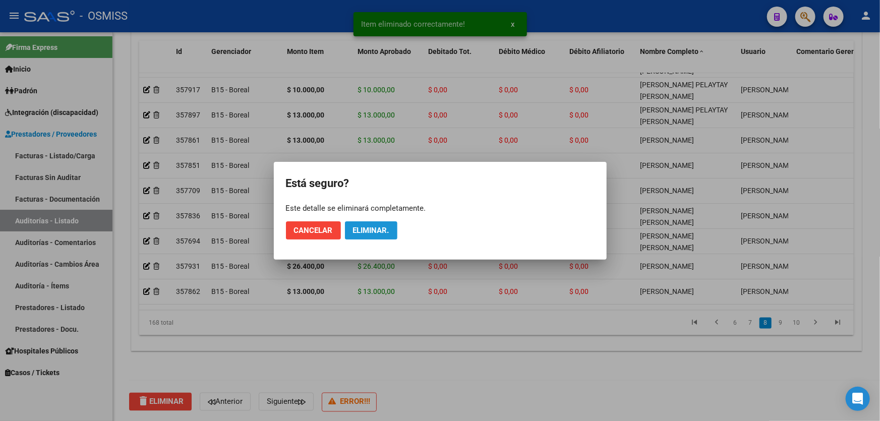
click at [371, 230] on span "Eliminar." at bounding box center [371, 230] width 36 height 9
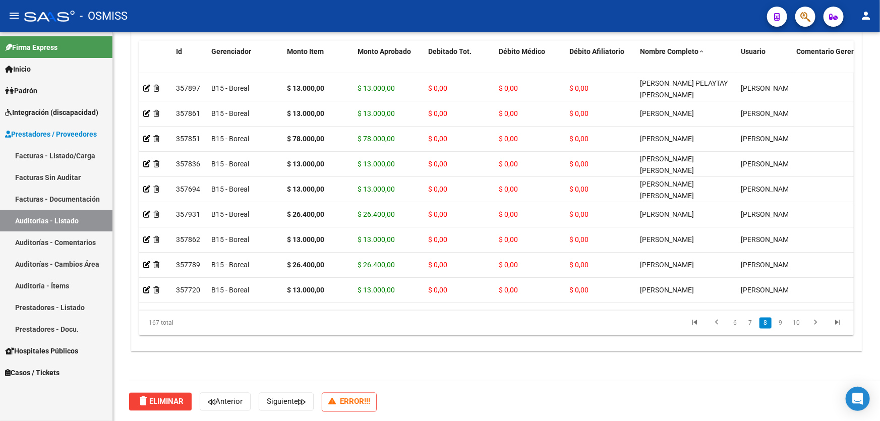
scroll to position [1603, 0]
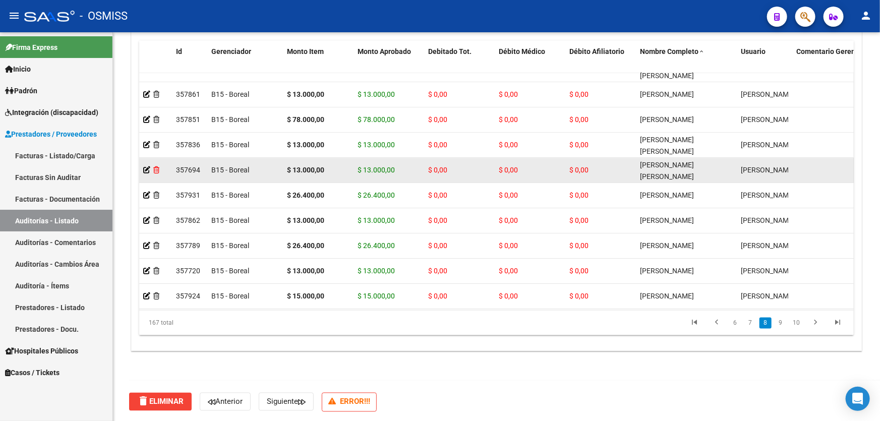
click at [156, 170] on icon at bounding box center [156, 170] width 6 height 7
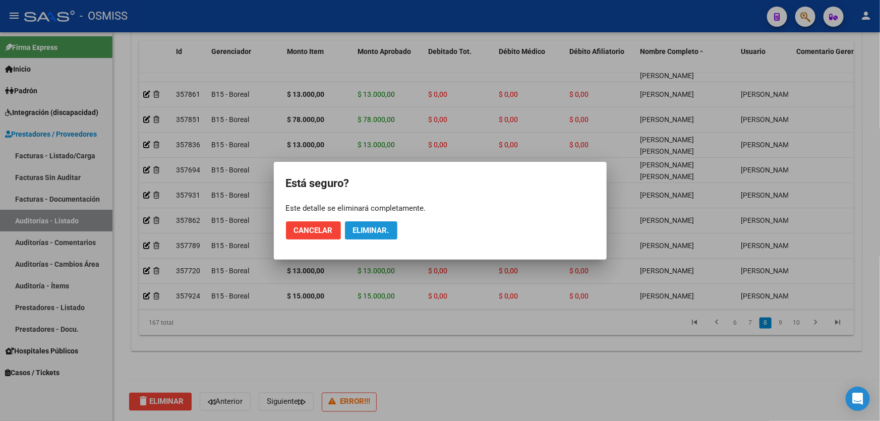
click at [361, 228] on span "Eliminar." at bounding box center [371, 230] width 36 height 9
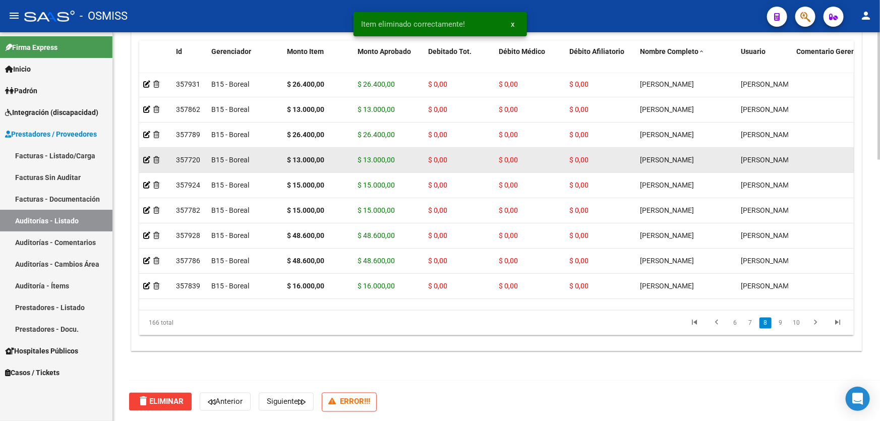
scroll to position [1695, 0]
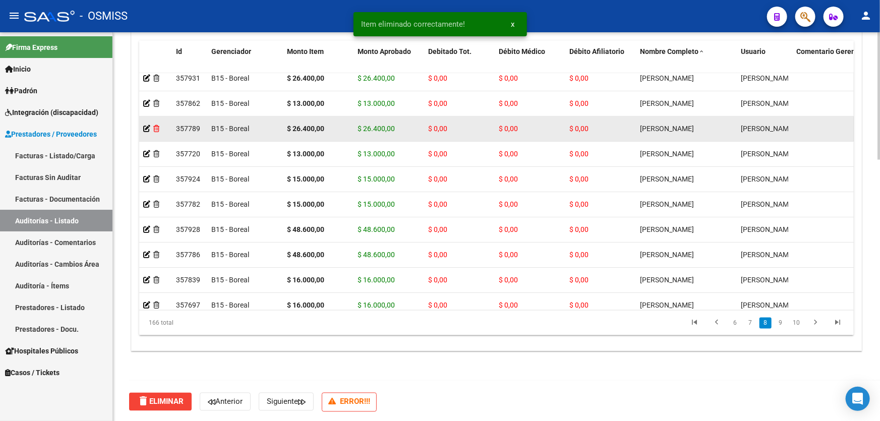
click at [156, 129] on icon at bounding box center [156, 129] width 6 height 7
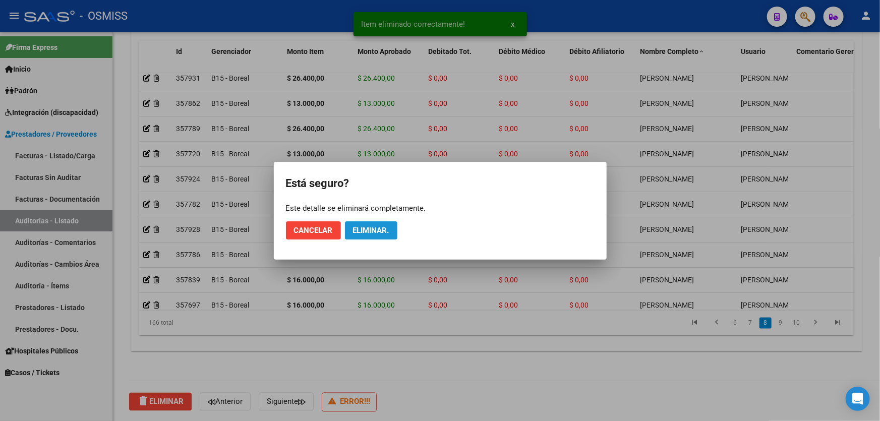
click at [377, 235] on button "Eliminar." at bounding box center [371, 230] width 52 height 18
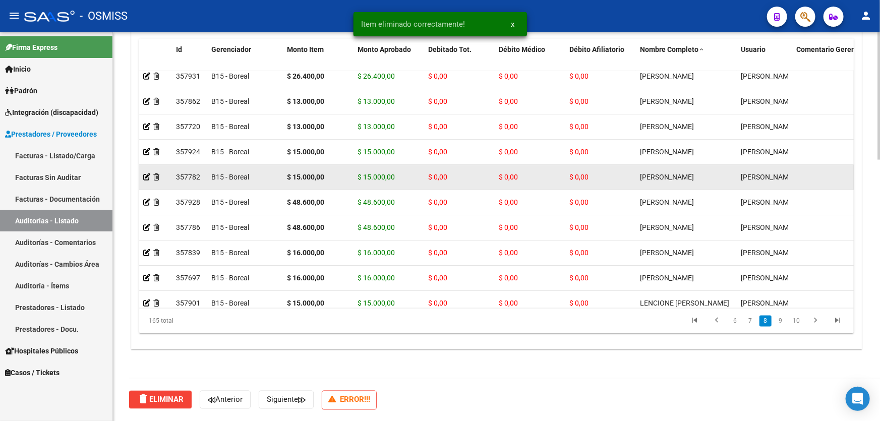
scroll to position [794, 0]
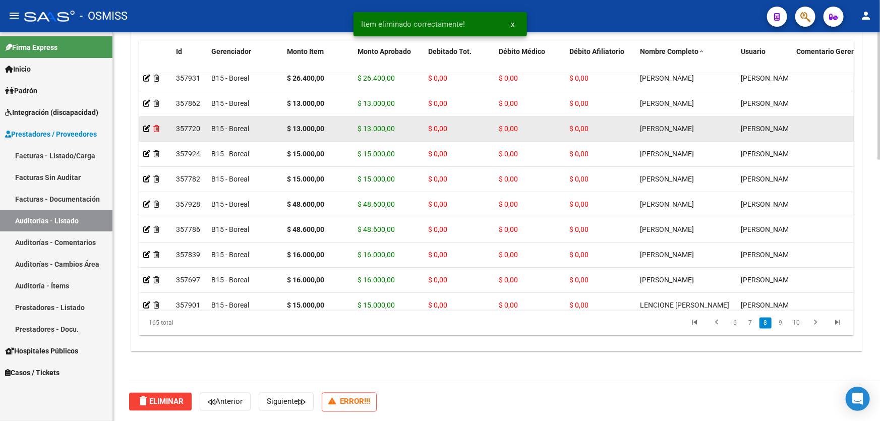
click at [157, 127] on icon at bounding box center [156, 129] width 6 height 7
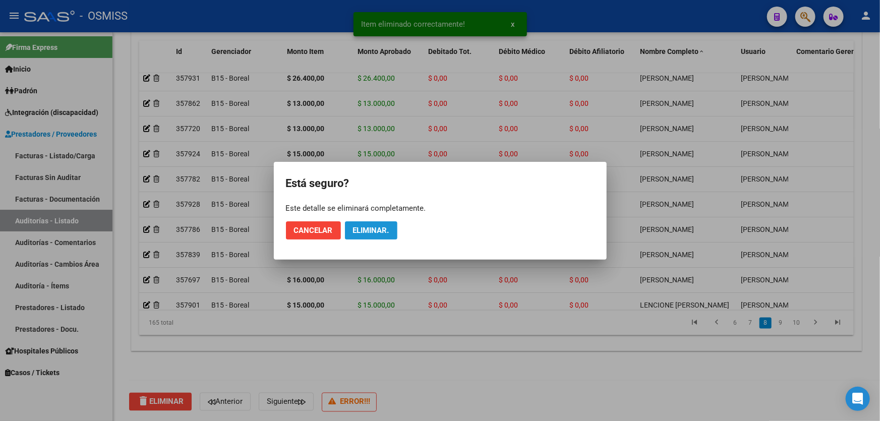
click at [373, 237] on button "Eliminar." at bounding box center [371, 230] width 52 height 18
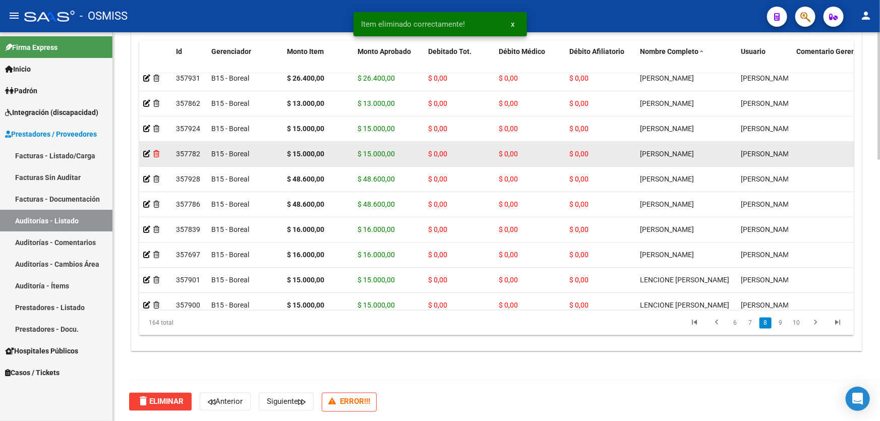
click at [155, 153] on icon at bounding box center [156, 154] width 6 height 7
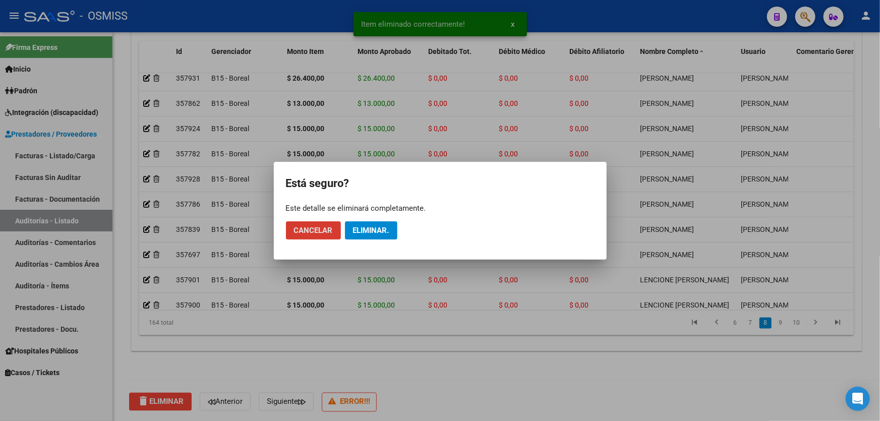
click at [365, 231] on span "Eliminar." at bounding box center [371, 230] width 36 height 9
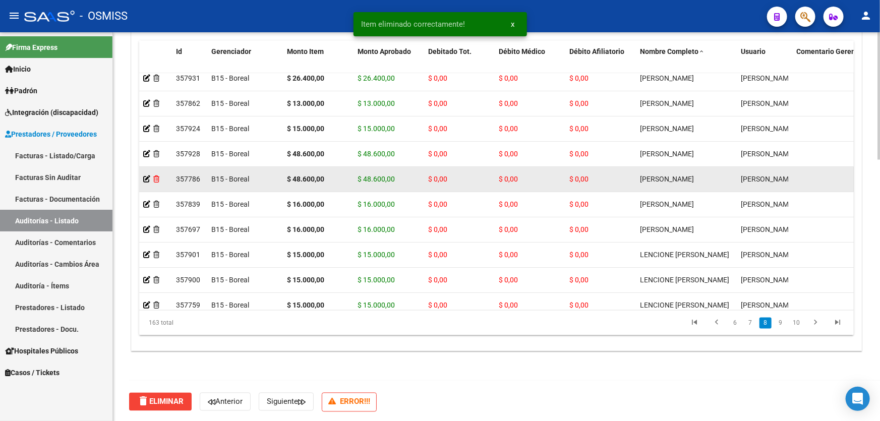
click at [158, 177] on icon at bounding box center [156, 179] width 6 height 7
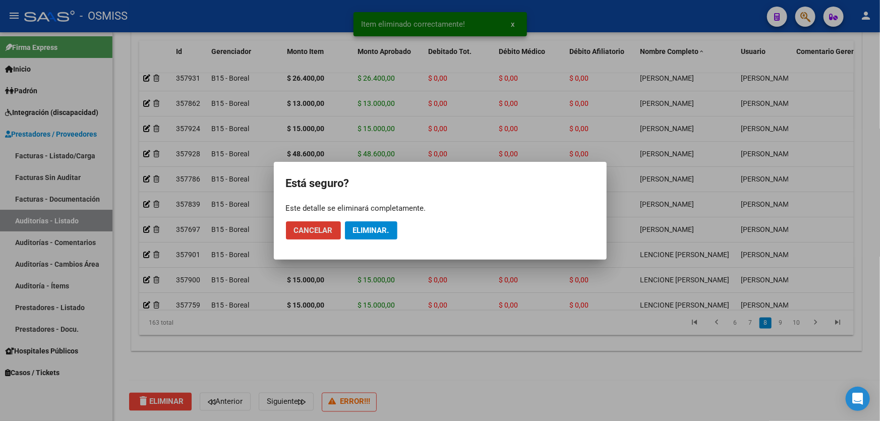
click at [357, 223] on button "Eliminar." at bounding box center [371, 230] width 52 height 18
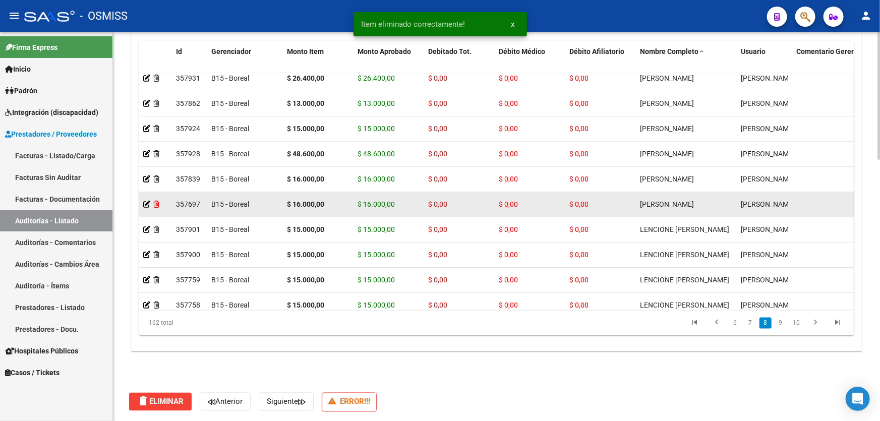
click at [157, 203] on icon at bounding box center [156, 204] width 6 height 7
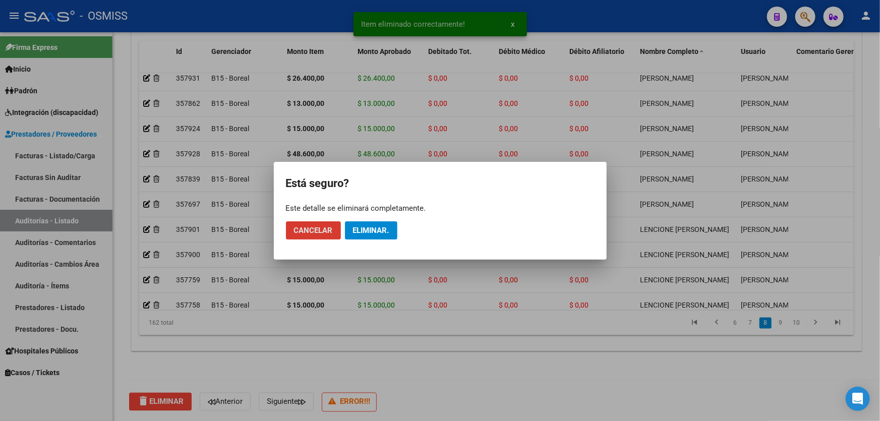
click at [381, 238] on button "Eliminar." at bounding box center [371, 230] width 52 height 18
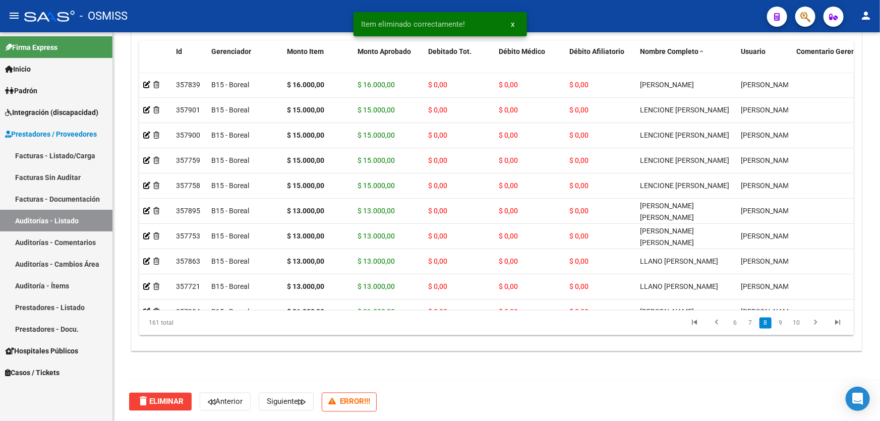
scroll to position [1787, 0]
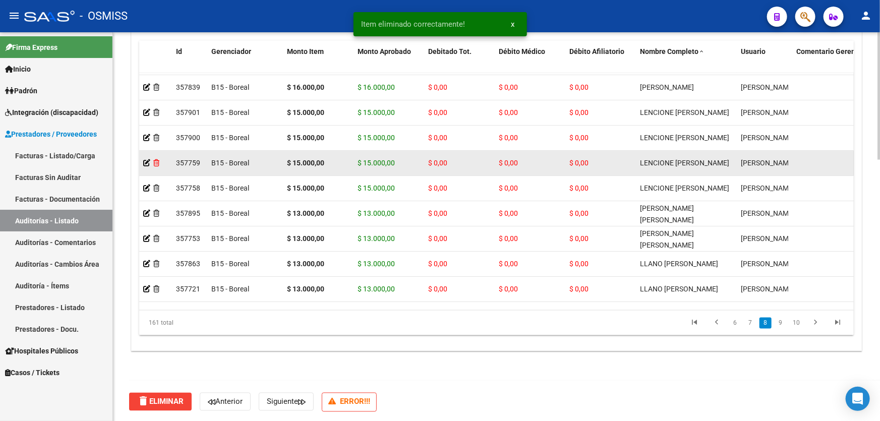
click at [158, 163] on icon at bounding box center [156, 163] width 6 height 7
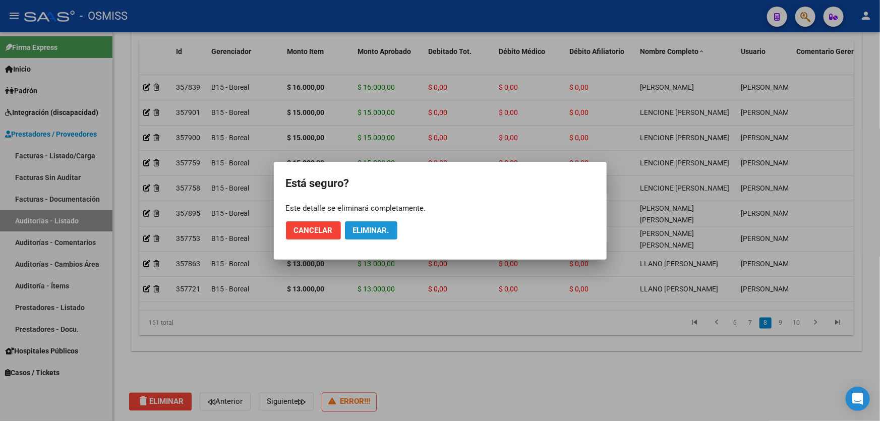
click at [388, 229] on span "Eliminar." at bounding box center [371, 230] width 36 height 9
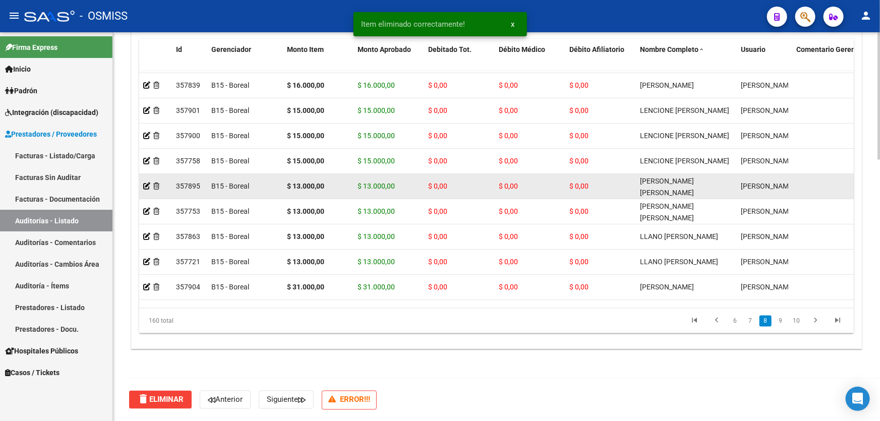
scroll to position [794, 0]
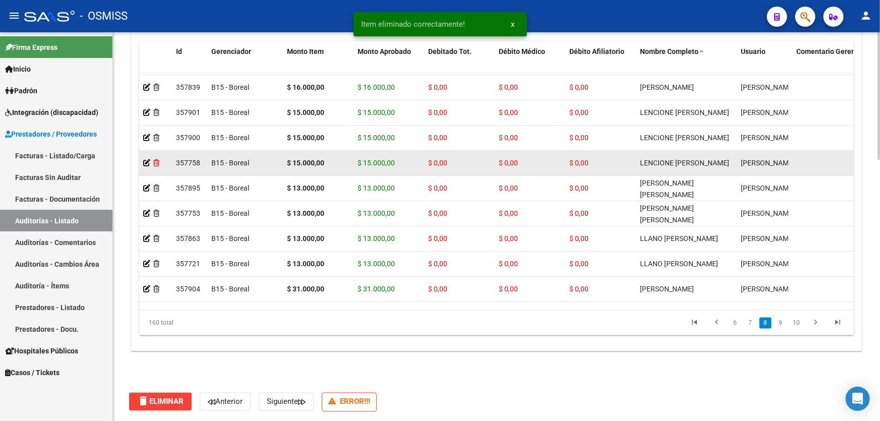
click at [157, 163] on icon at bounding box center [156, 163] width 6 height 7
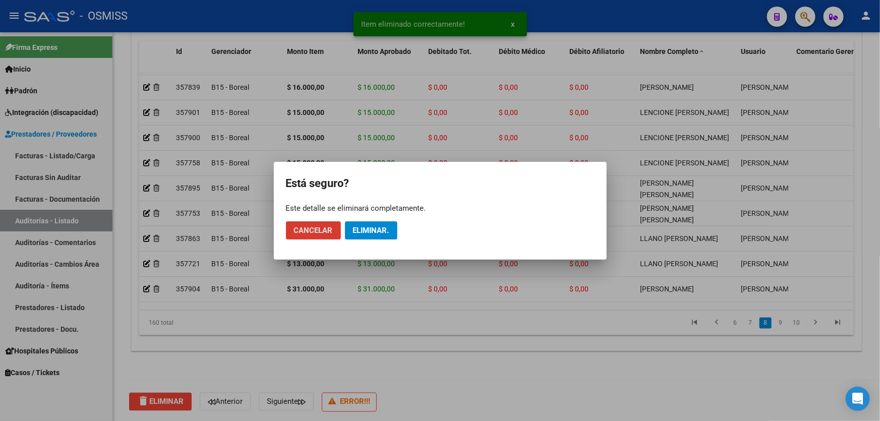
click at [373, 226] on span "Eliminar." at bounding box center [371, 230] width 36 height 9
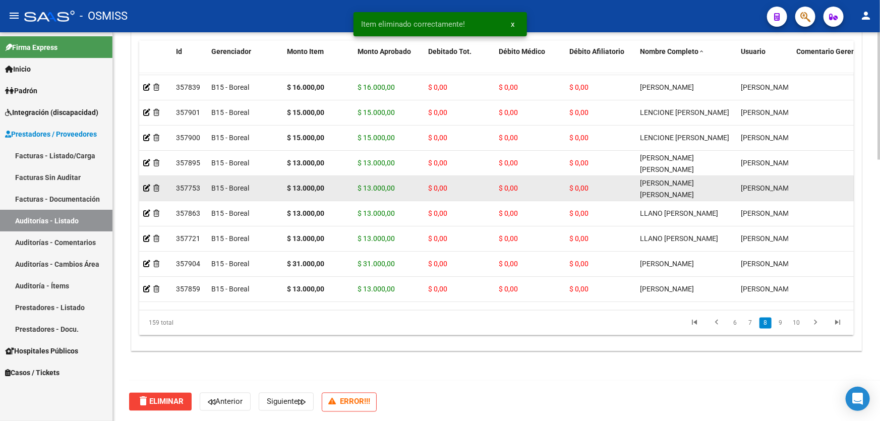
click at [156, 191] on div at bounding box center [155, 189] width 25 height 12
click at [156, 186] on icon at bounding box center [156, 188] width 6 height 7
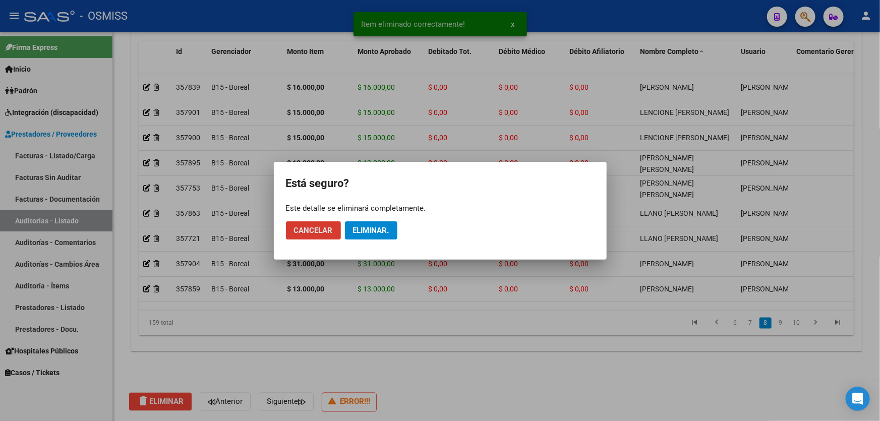
click at [375, 226] on span "Eliminar." at bounding box center [371, 230] width 36 height 9
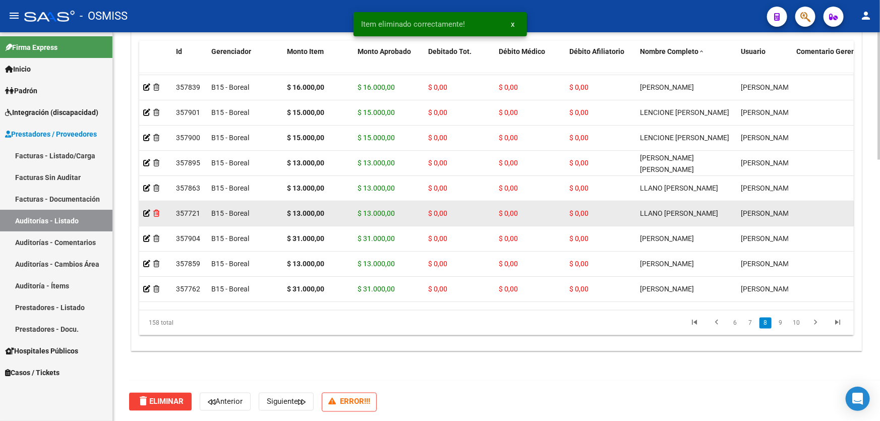
click at [155, 214] on icon at bounding box center [156, 213] width 6 height 7
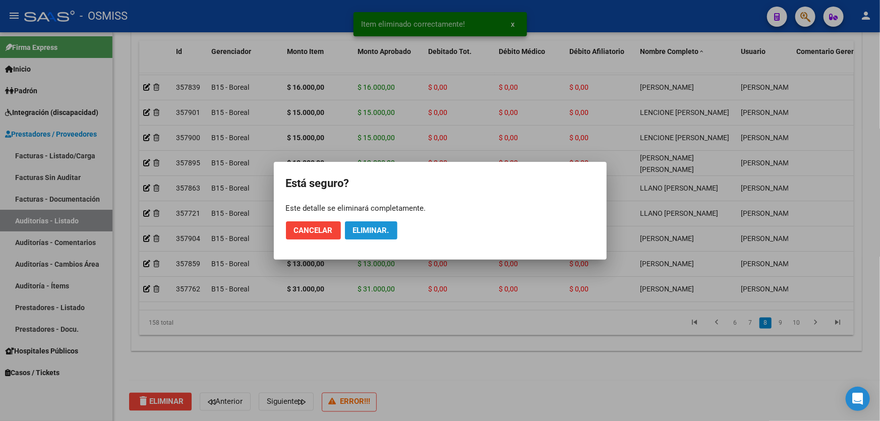
click at [381, 231] on span "Eliminar." at bounding box center [371, 230] width 36 height 9
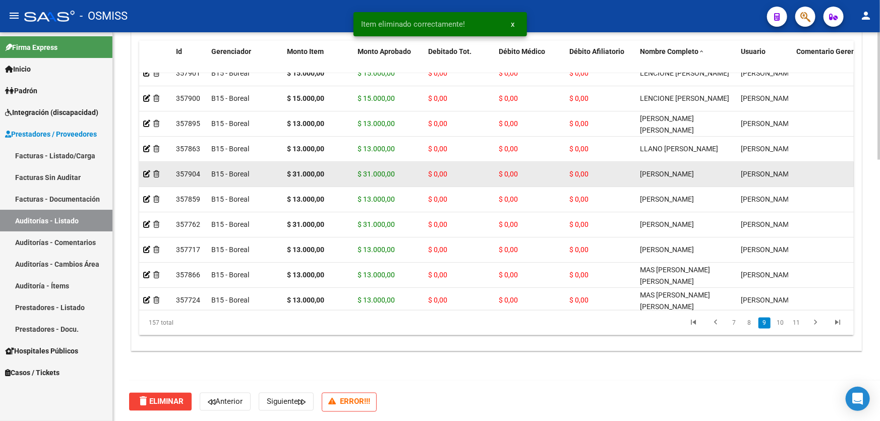
scroll to position [1879, 0]
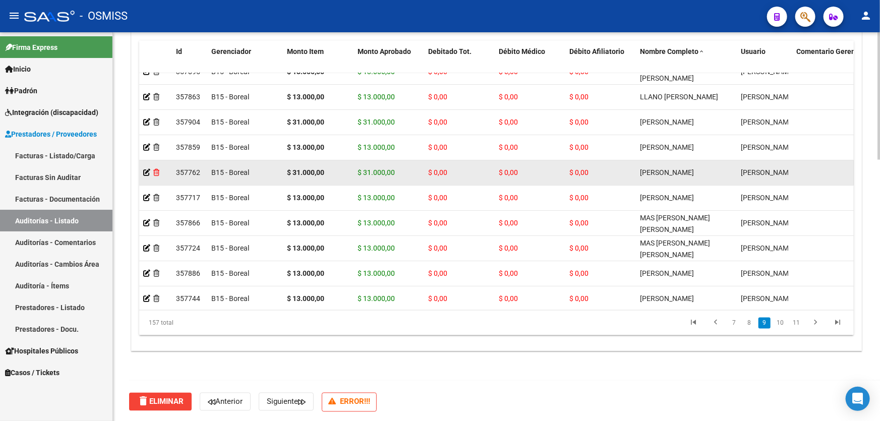
click at [157, 169] on icon at bounding box center [156, 172] width 6 height 7
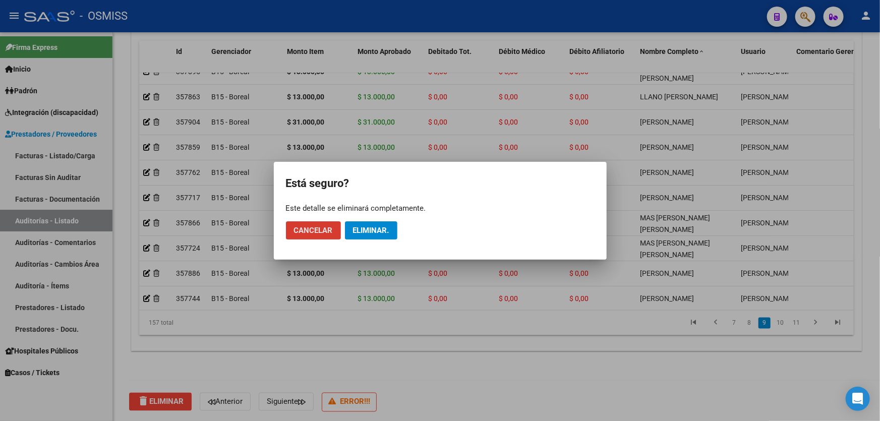
click at [393, 230] on button "Eliminar." at bounding box center [371, 230] width 52 height 18
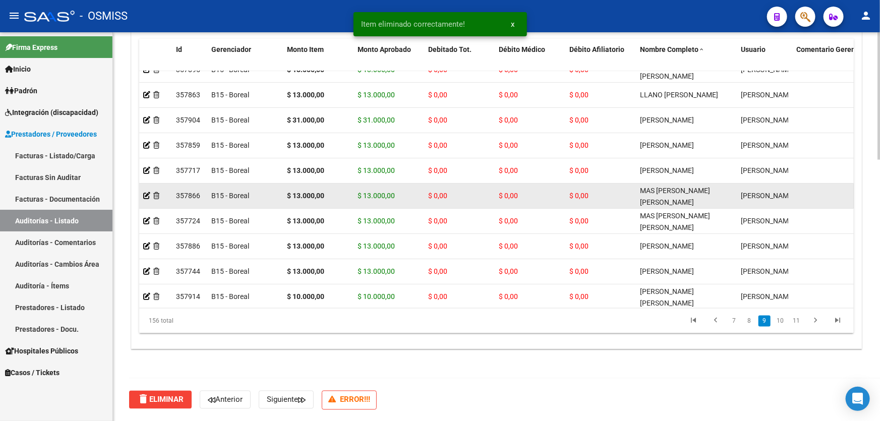
scroll to position [794, 0]
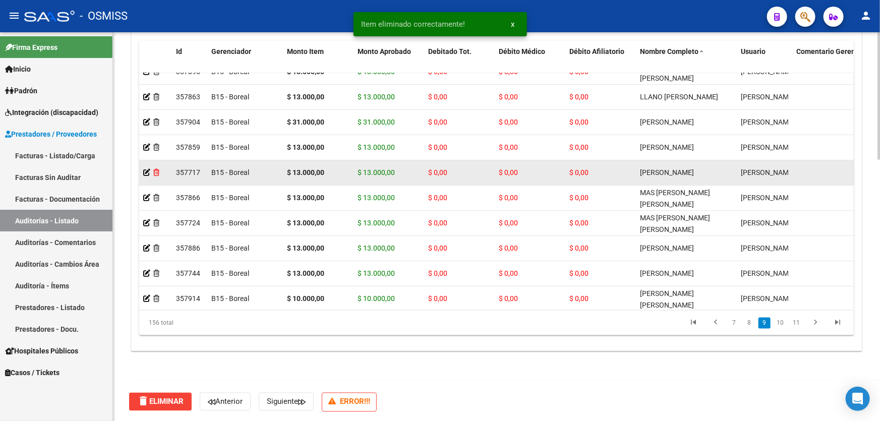
click at [156, 173] on icon at bounding box center [156, 172] width 6 height 7
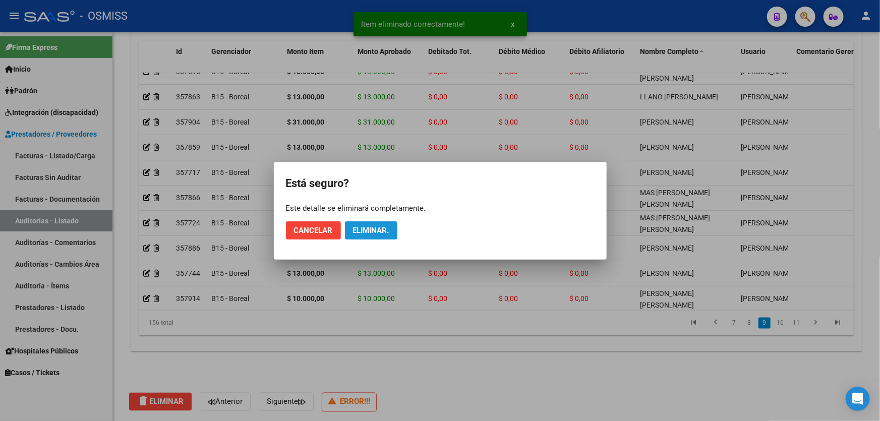
click at [372, 230] on span "Eliminar." at bounding box center [371, 230] width 36 height 9
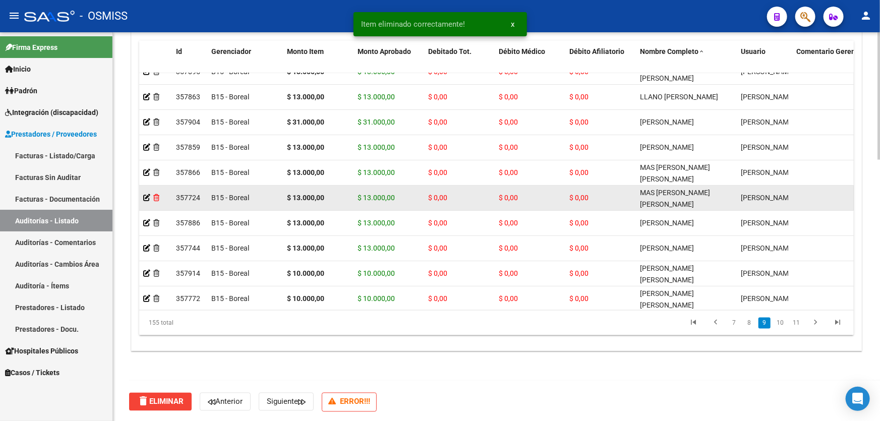
click at [155, 198] on icon at bounding box center [156, 197] width 6 height 7
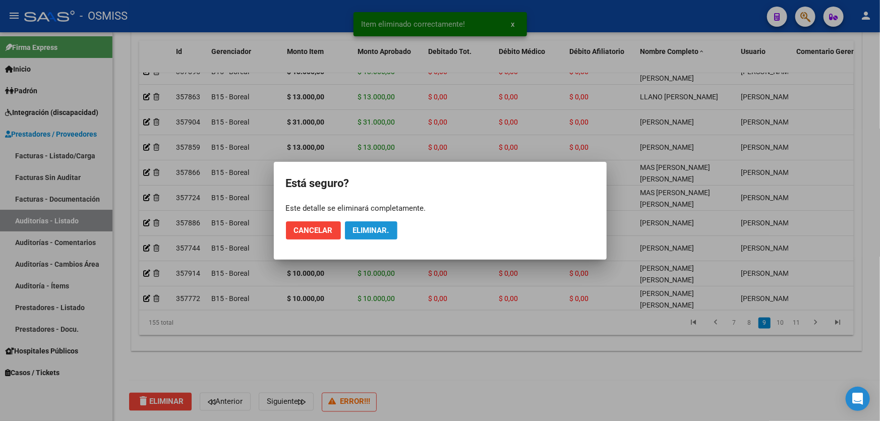
click at [375, 235] on button "Eliminar." at bounding box center [371, 230] width 52 height 18
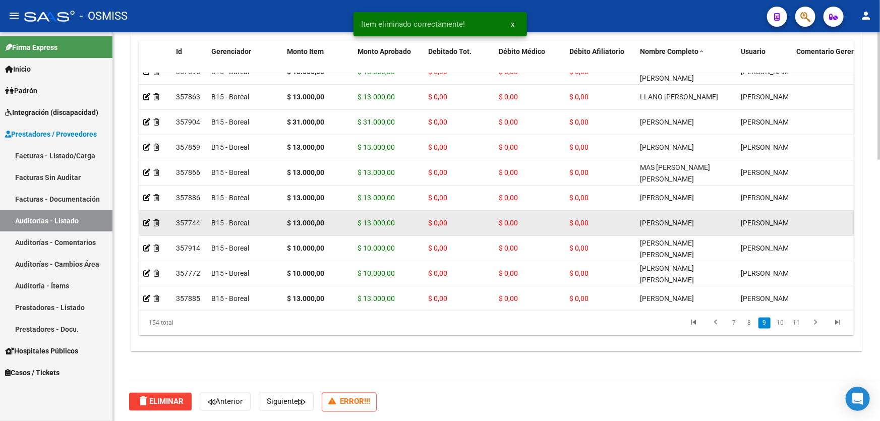
click at [157, 225] on div at bounding box center [155, 223] width 25 height 12
click at [158, 222] on icon at bounding box center [156, 222] width 6 height 7
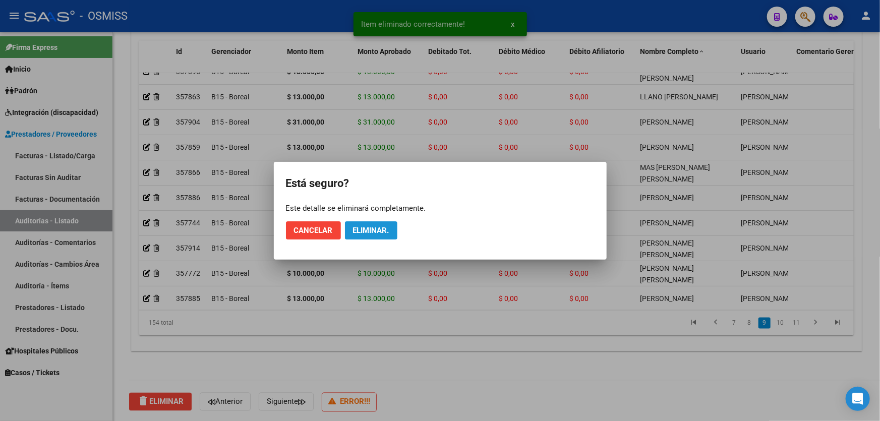
click at [388, 233] on span "Eliminar." at bounding box center [371, 230] width 36 height 9
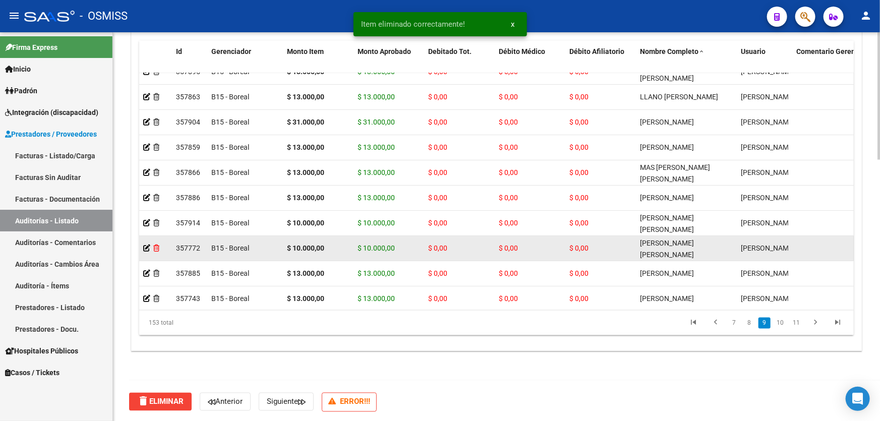
click at [157, 247] on icon at bounding box center [156, 247] width 6 height 7
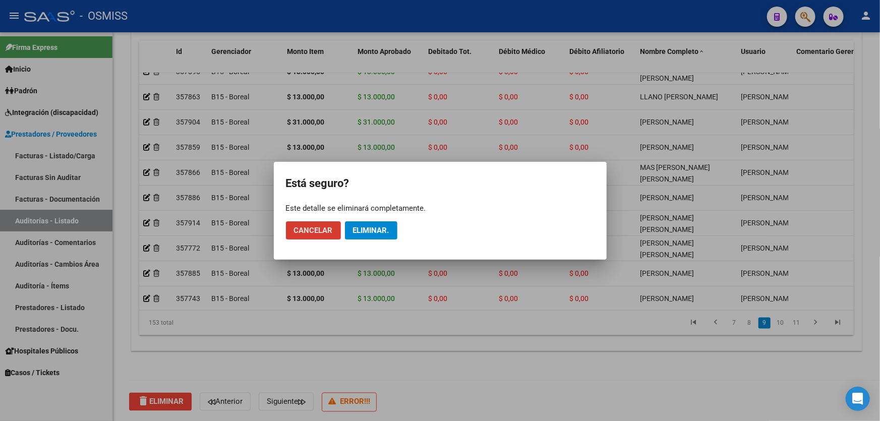
click at [388, 226] on span "Eliminar." at bounding box center [371, 230] width 36 height 9
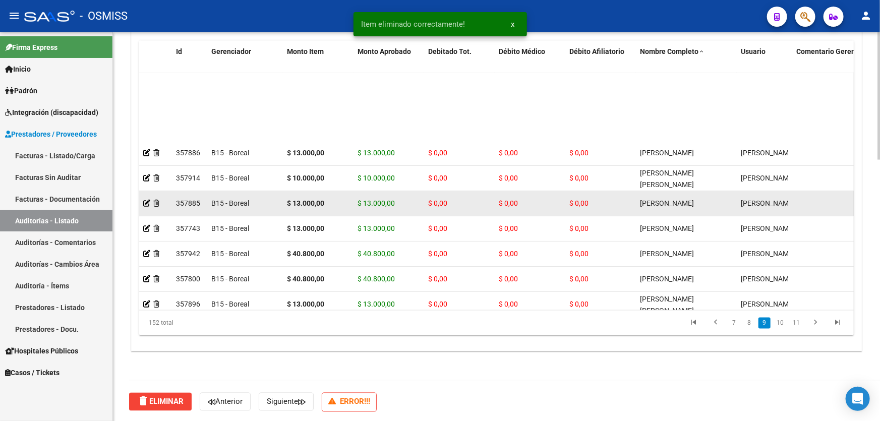
scroll to position [2016, 0]
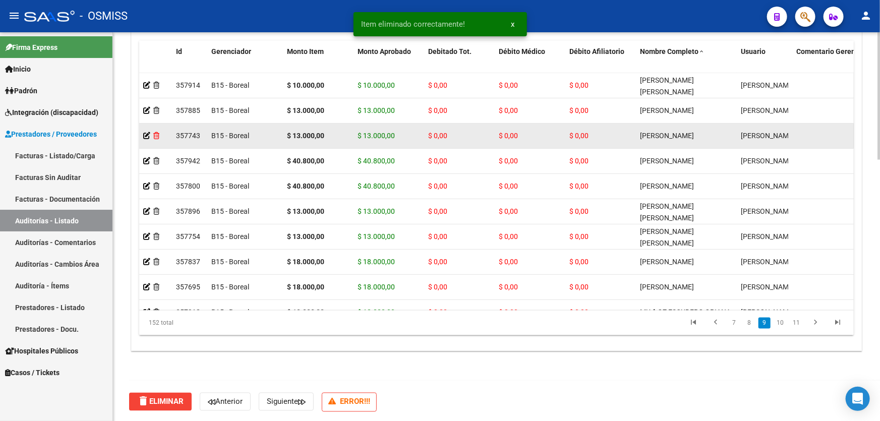
click at [157, 136] on icon at bounding box center [156, 135] width 6 height 7
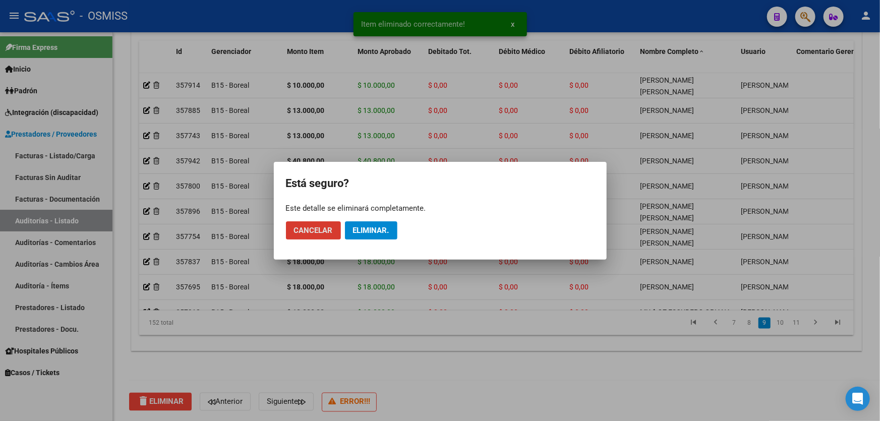
click at [387, 226] on span "Eliminar." at bounding box center [371, 230] width 36 height 9
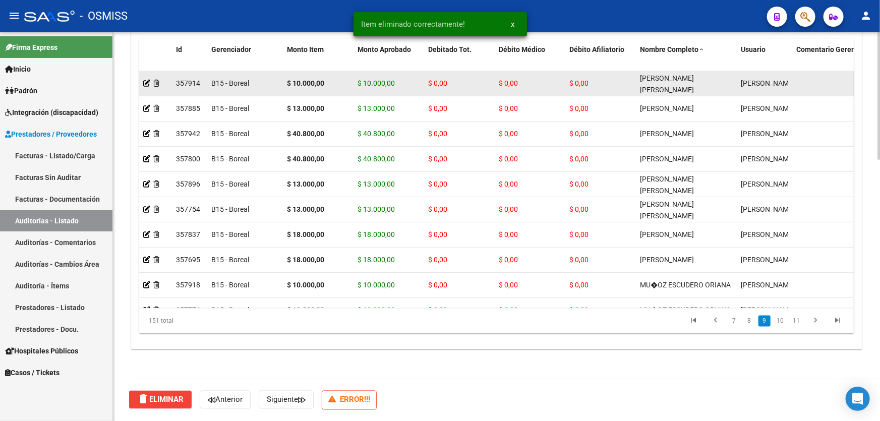
scroll to position [794, 0]
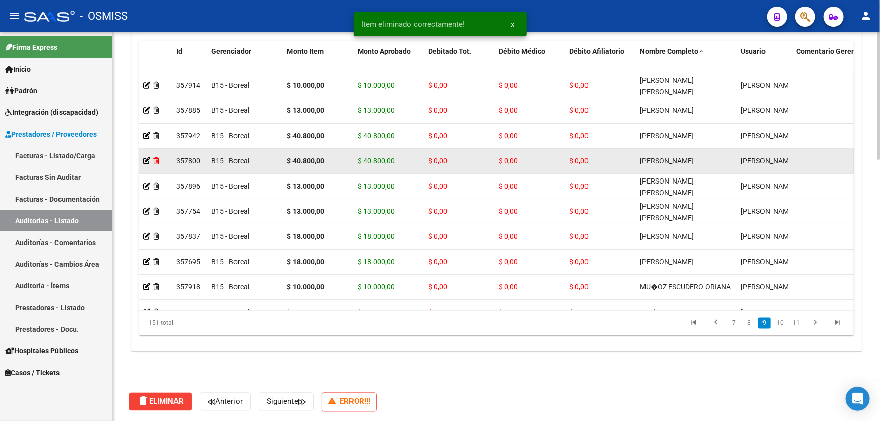
click at [156, 160] on icon at bounding box center [156, 160] width 6 height 7
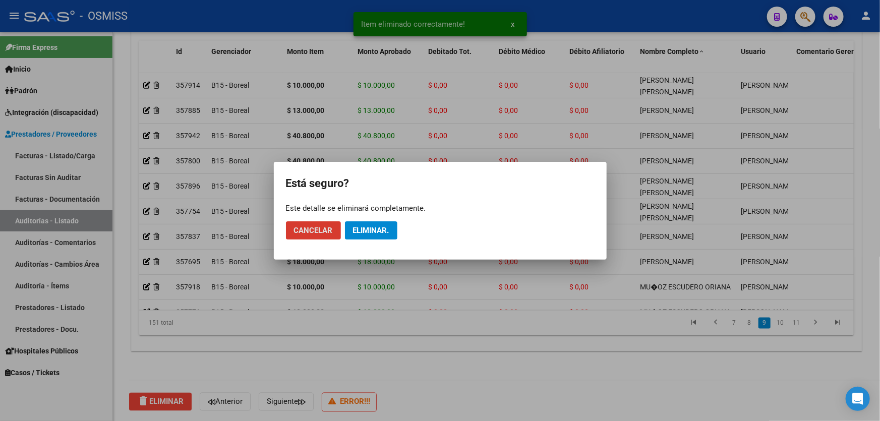
click at [373, 229] on span "Eliminar." at bounding box center [371, 230] width 36 height 9
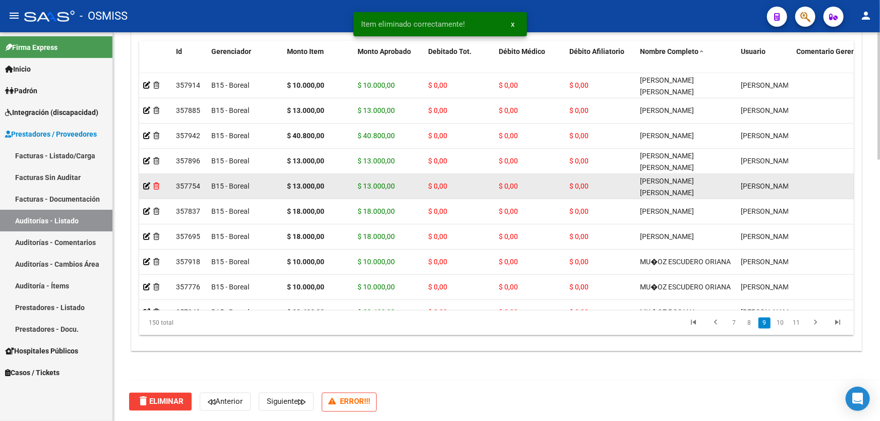
click at [155, 186] on icon at bounding box center [156, 185] width 6 height 7
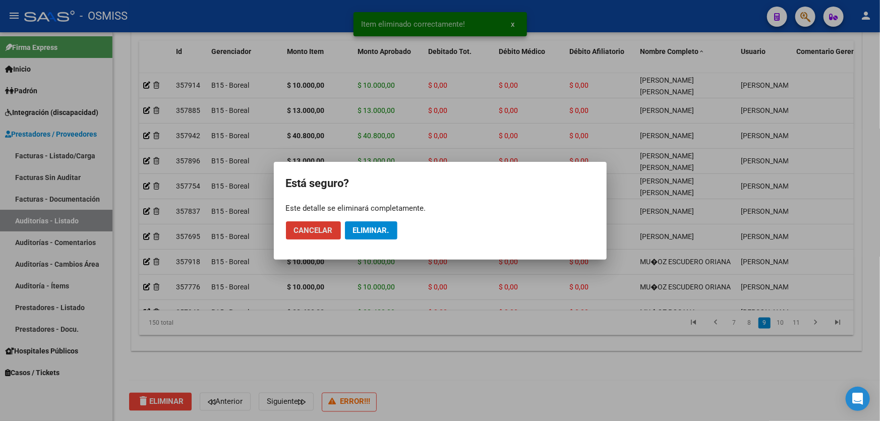
click at [358, 231] on span "Eliminar." at bounding box center [371, 230] width 36 height 9
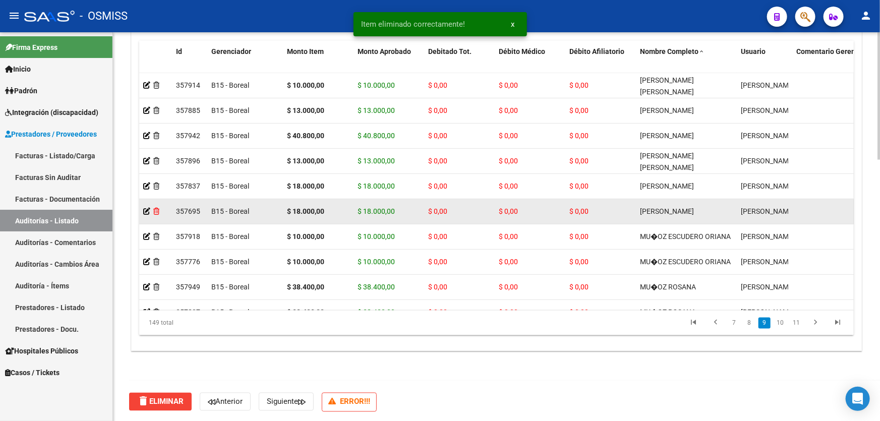
click at [156, 211] on icon at bounding box center [156, 211] width 6 height 7
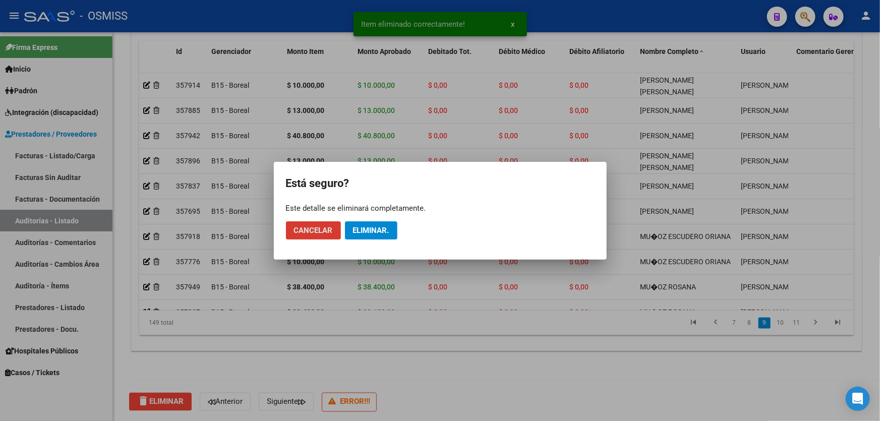
click at [379, 230] on span "Eliminar." at bounding box center [371, 230] width 36 height 9
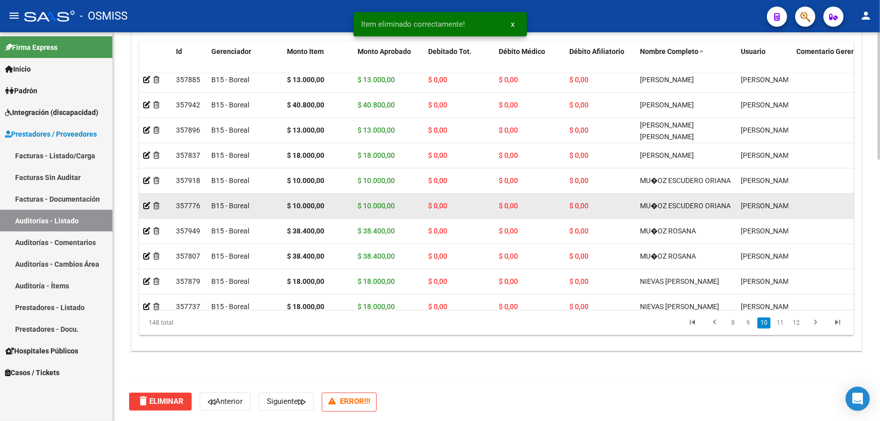
scroll to position [2061, 0]
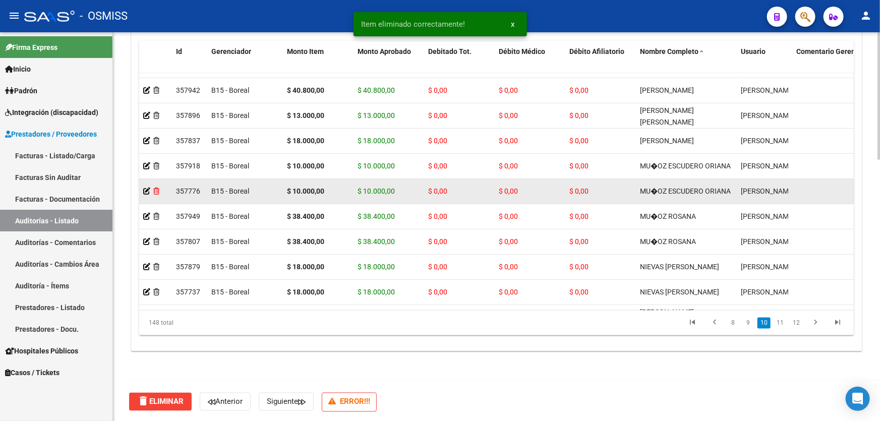
click at [157, 188] on icon at bounding box center [156, 191] width 6 height 7
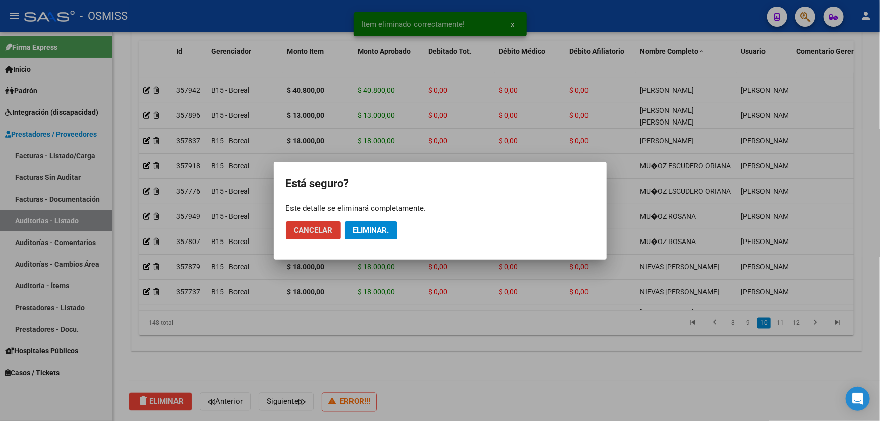
click at [373, 230] on span "Eliminar." at bounding box center [371, 230] width 36 height 9
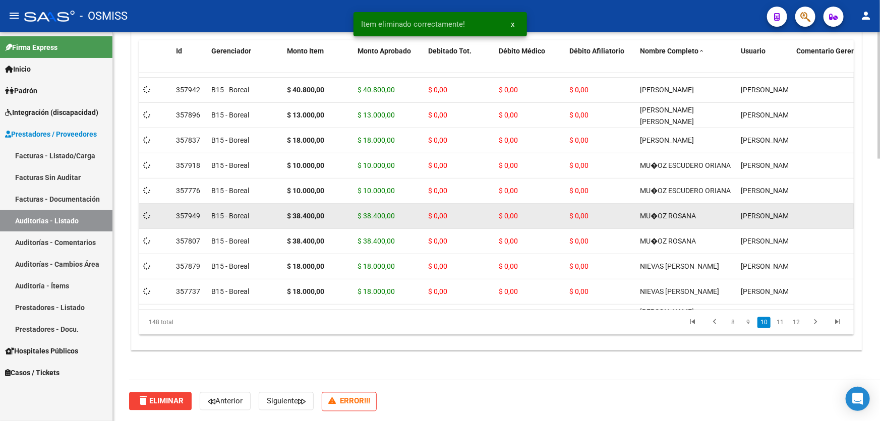
scroll to position [794, 0]
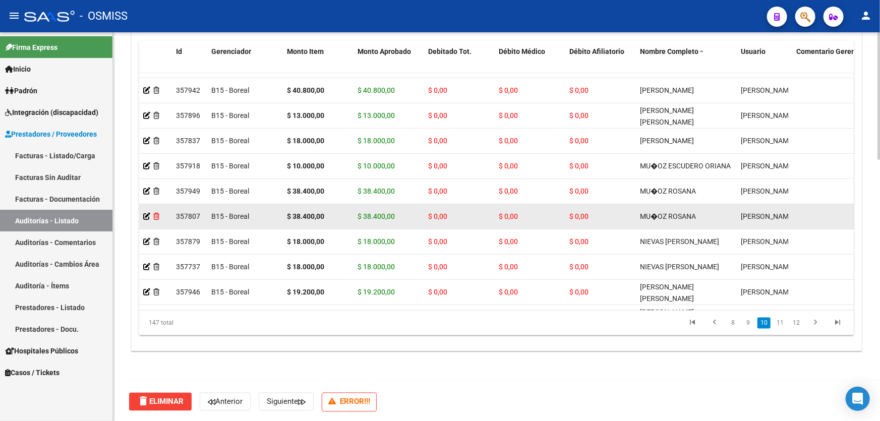
click at [157, 216] on icon at bounding box center [156, 216] width 6 height 7
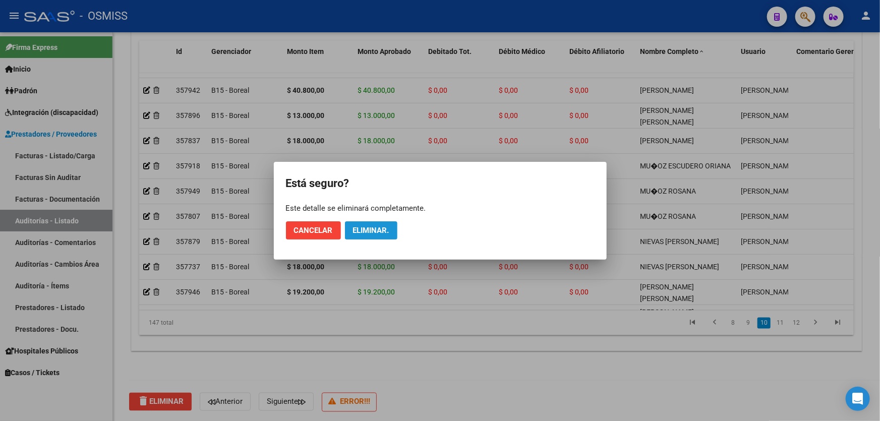
click at [364, 232] on span "Eliminar." at bounding box center [371, 230] width 36 height 9
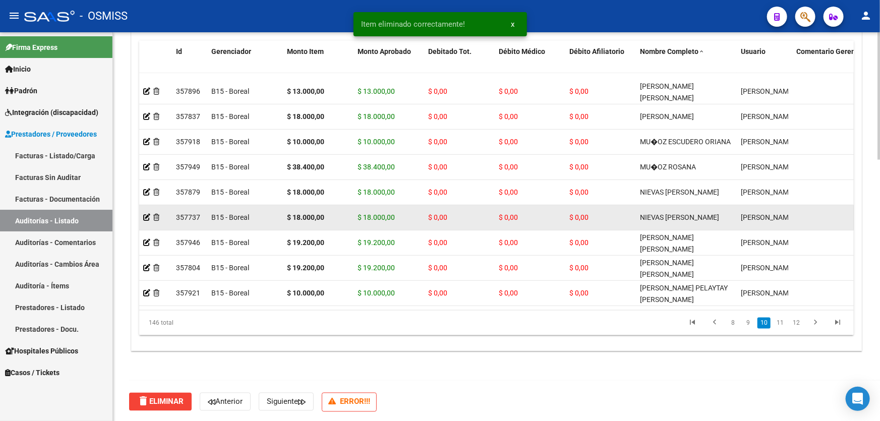
scroll to position [2107, 0]
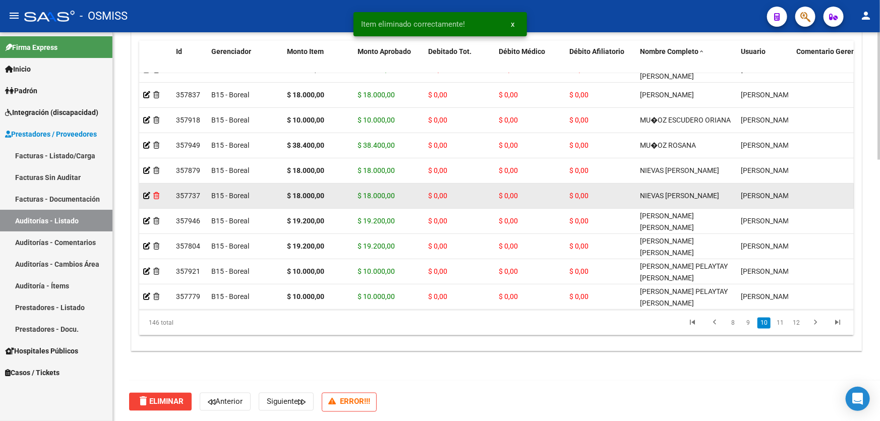
click at [156, 195] on icon at bounding box center [156, 195] width 6 height 7
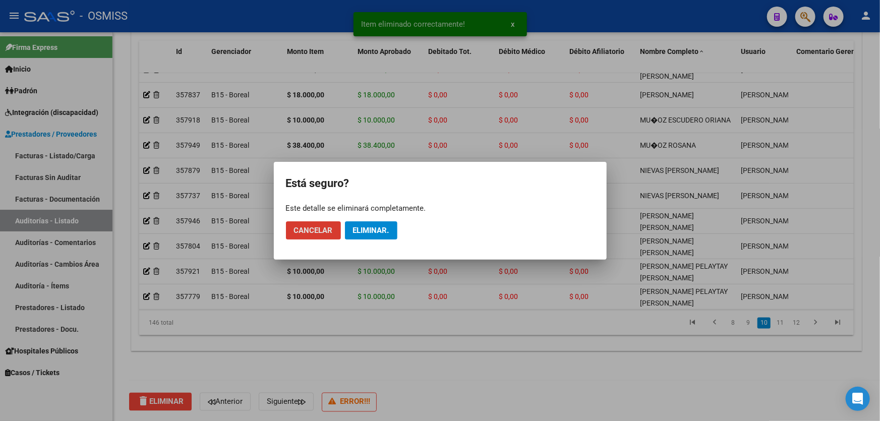
click at [370, 234] on button "Eliminar." at bounding box center [371, 230] width 52 height 18
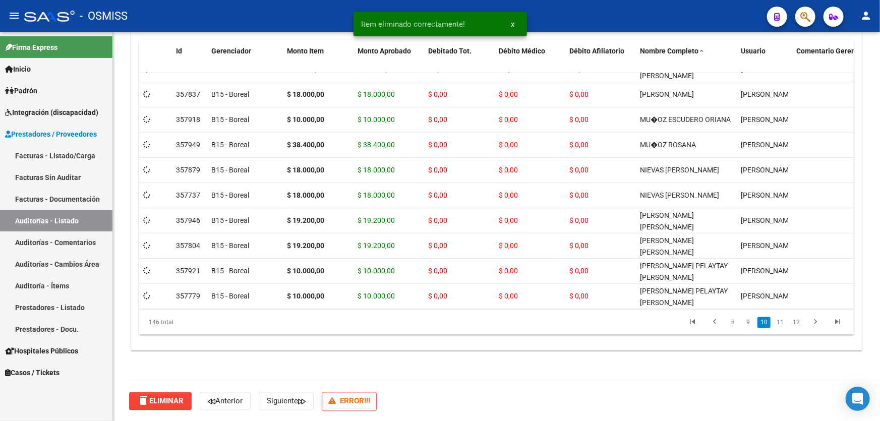
scroll to position [794, 0]
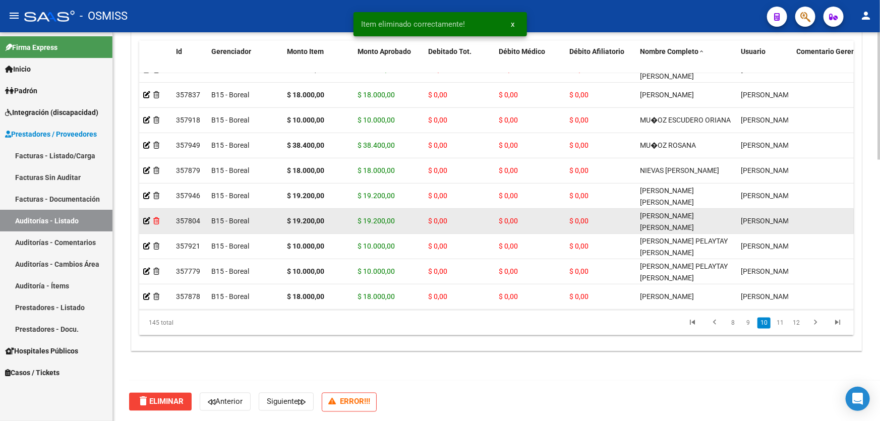
click at [156, 219] on icon at bounding box center [156, 220] width 6 height 7
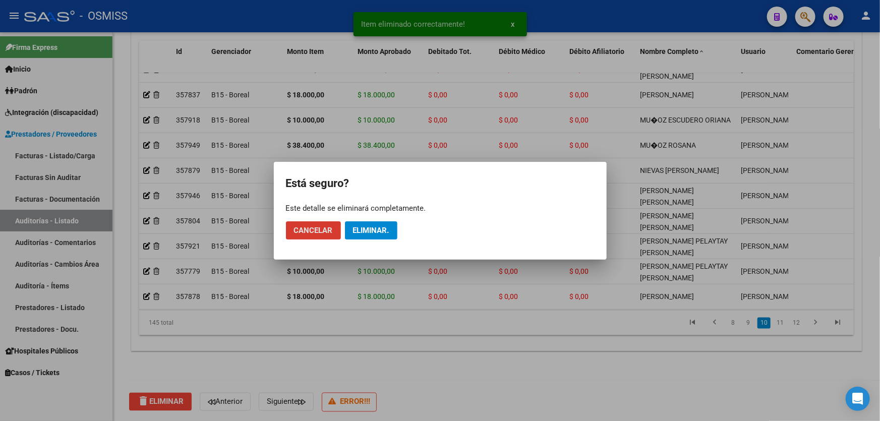
click at [380, 231] on span "Eliminar." at bounding box center [371, 230] width 36 height 9
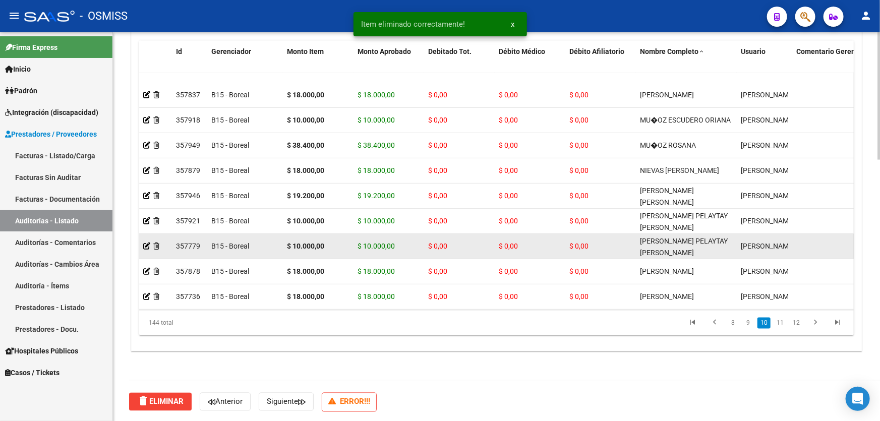
scroll to position [2153, 0]
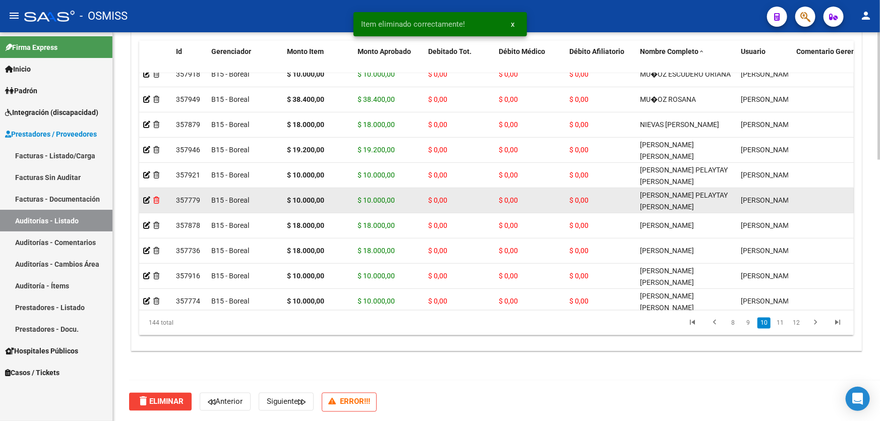
click at [155, 199] on icon at bounding box center [156, 200] width 6 height 7
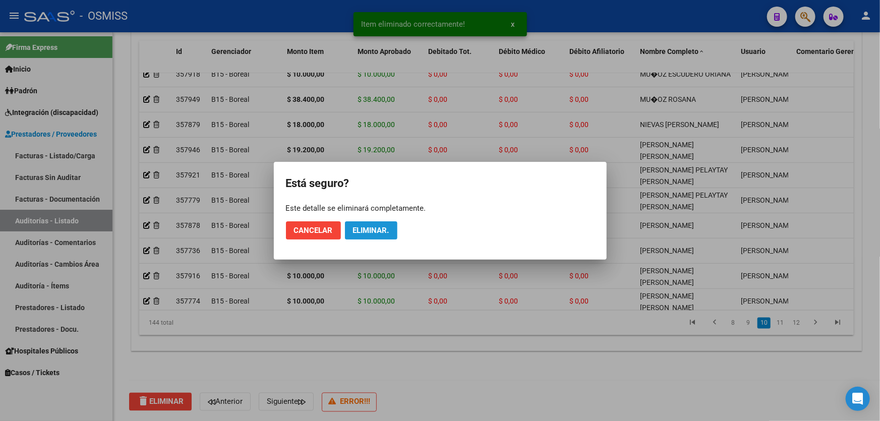
click at [371, 230] on span "Eliminar." at bounding box center [371, 230] width 36 height 9
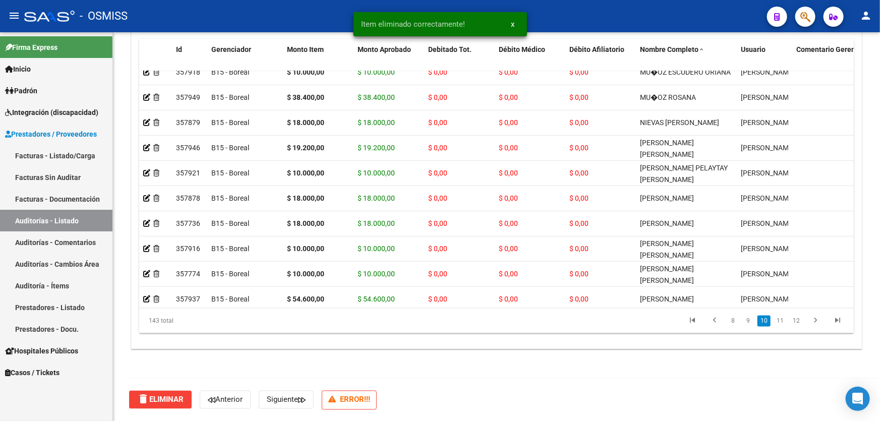
scroll to position [794, 0]
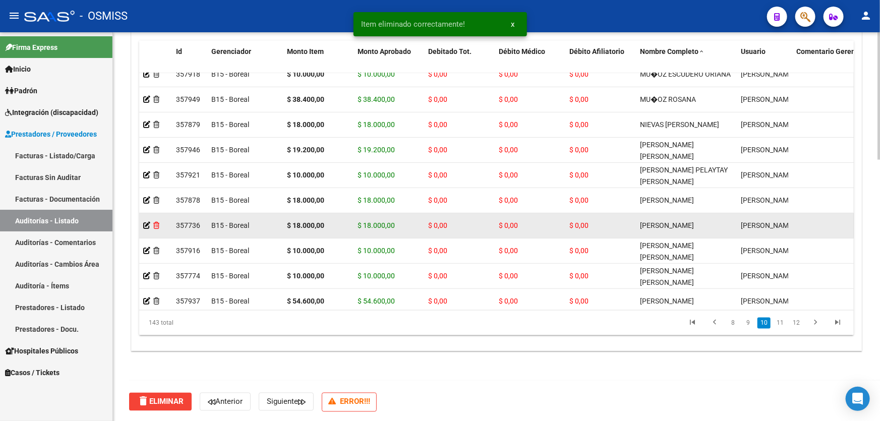
click at [155, 226] on icon at bounding box center [156, 225] width 6 height 7
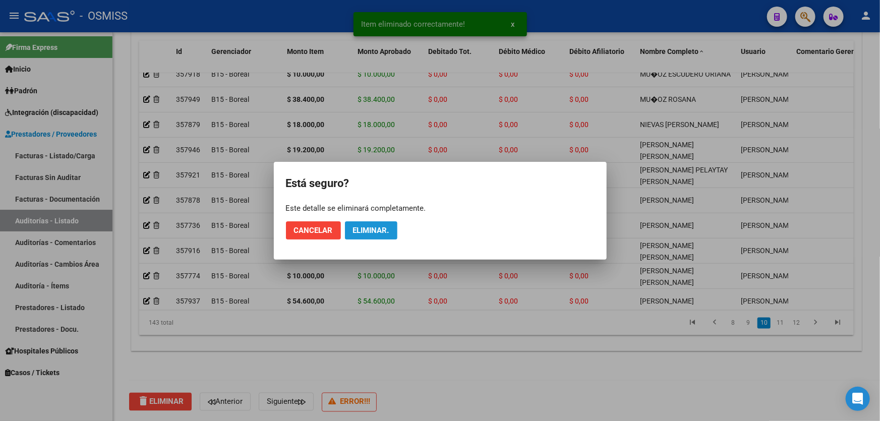
click at [366, 227] on span "Eliminar." at bounding box center [371, 230] width 36 height 9
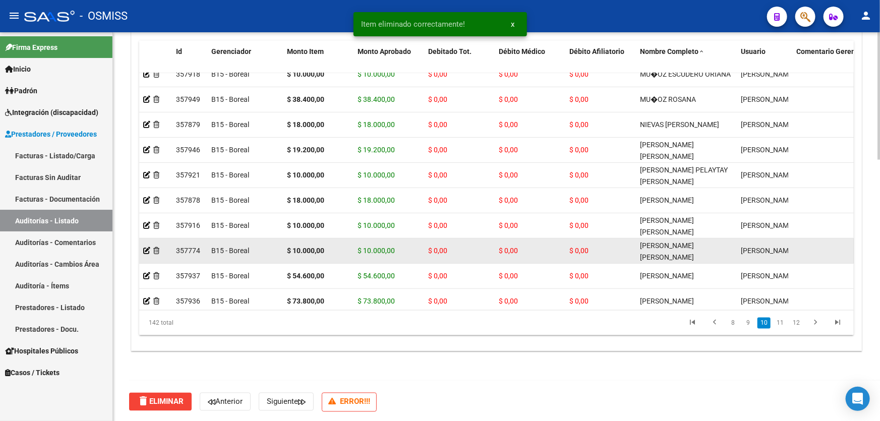
scroll to position [2199, 0]
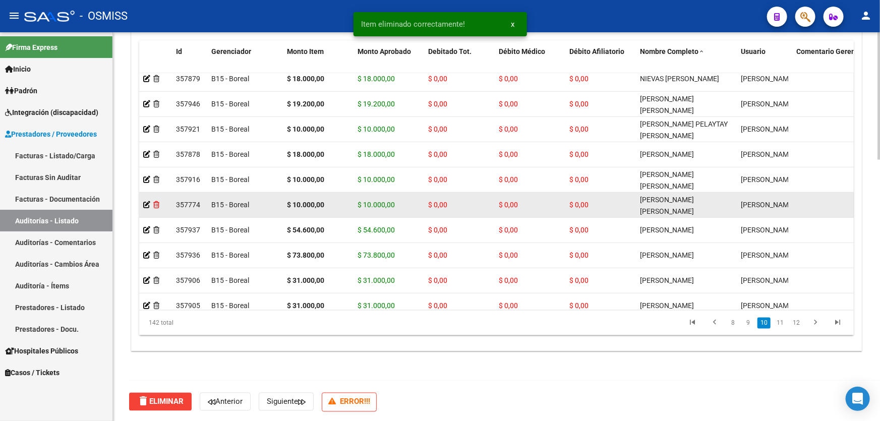
click at [158, 203] on icon at bounding box center [156, 204] width 6 height 7
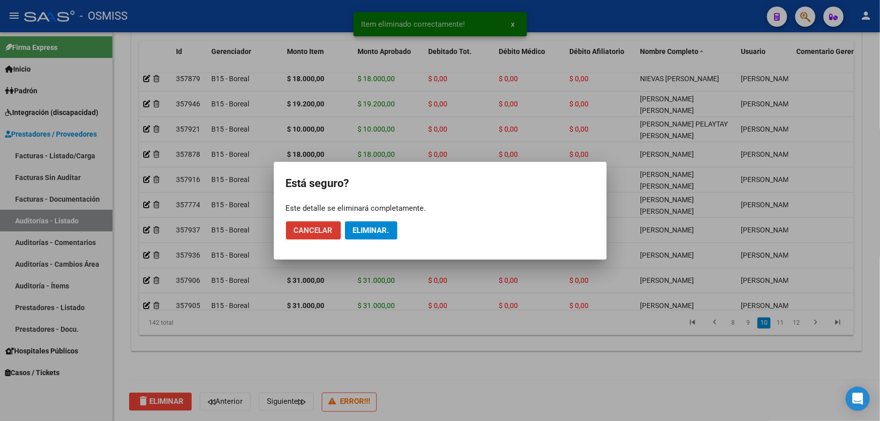
click at [388, 229] on span "Eliminar." at bounding box center [371, 230] width 36 height 9
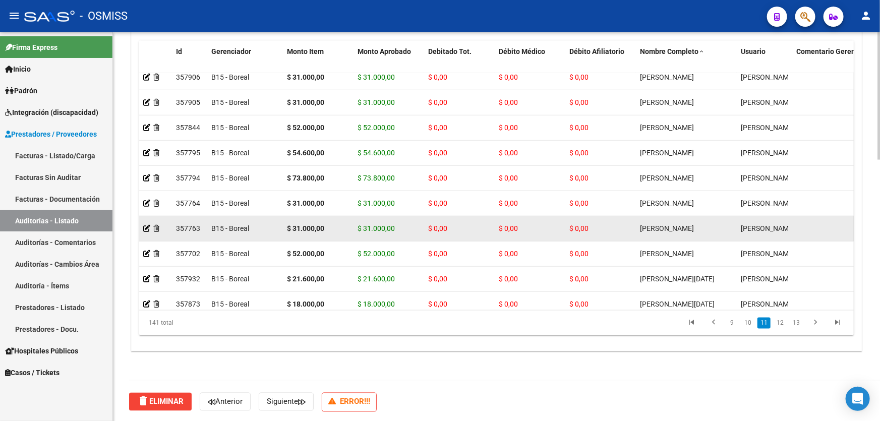
scroll to position [2383, 0]
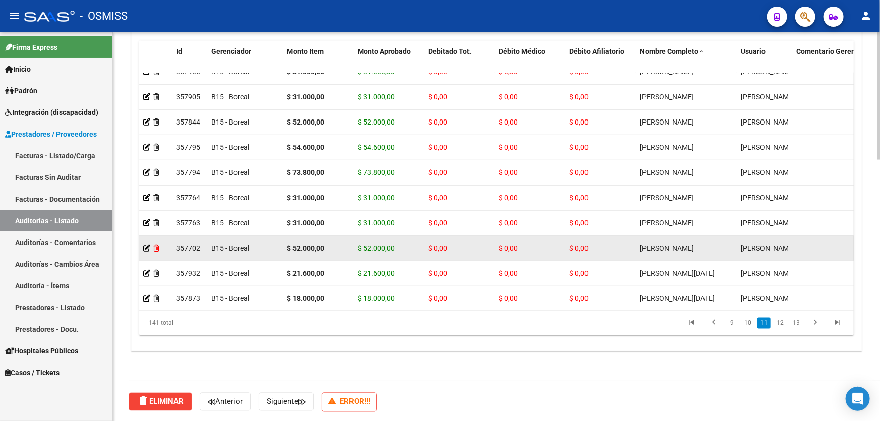
click at [157, 246] on icon at bounding box center [156, 247] width 6 height 7
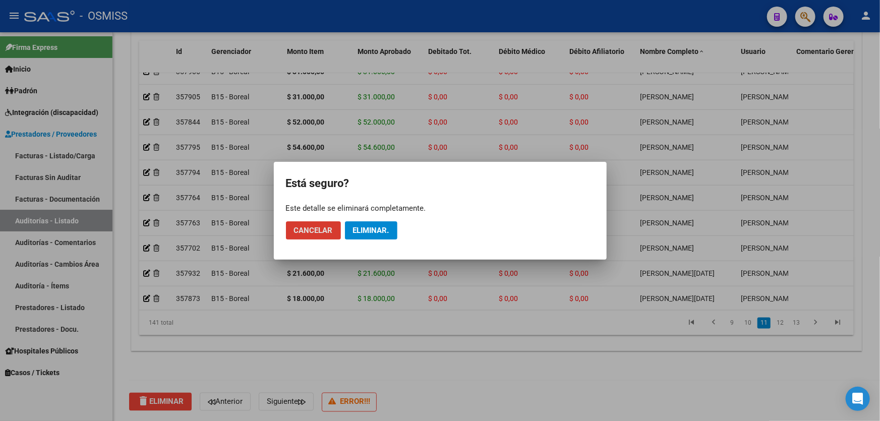
click at [380, 232] on span "Eliminar." at bounding box center [371, 230] width 36 height 9
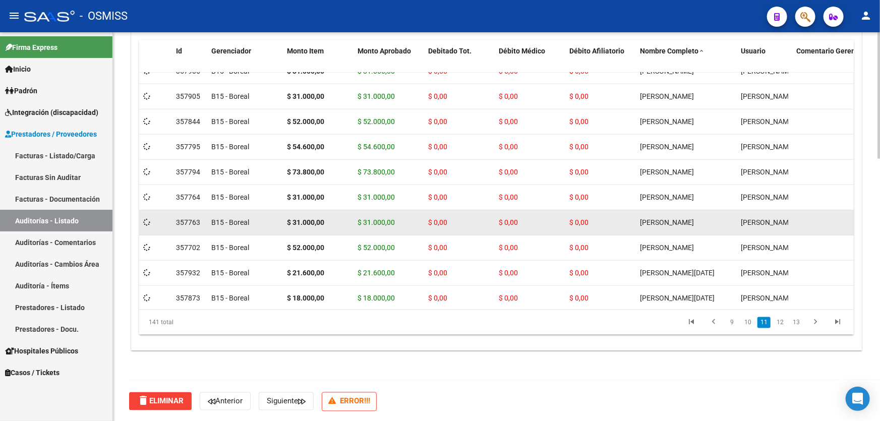
scroll to position [794, 0]
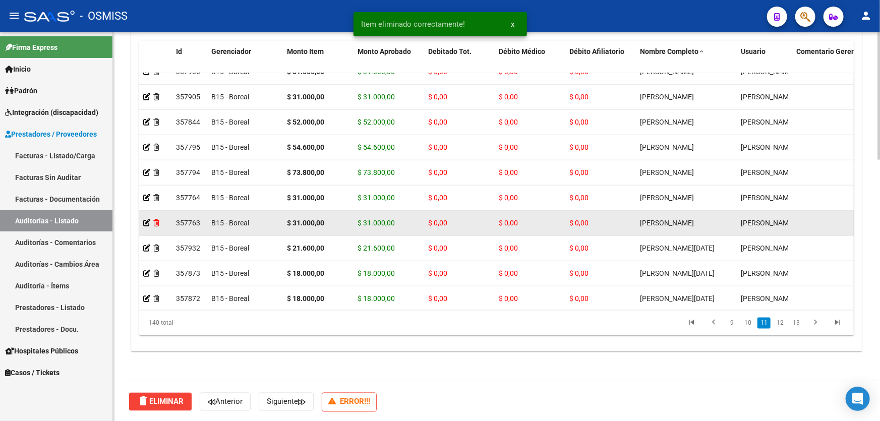
click at [156, 220] on icon at bounding box center [156, 222] width 6 height 7
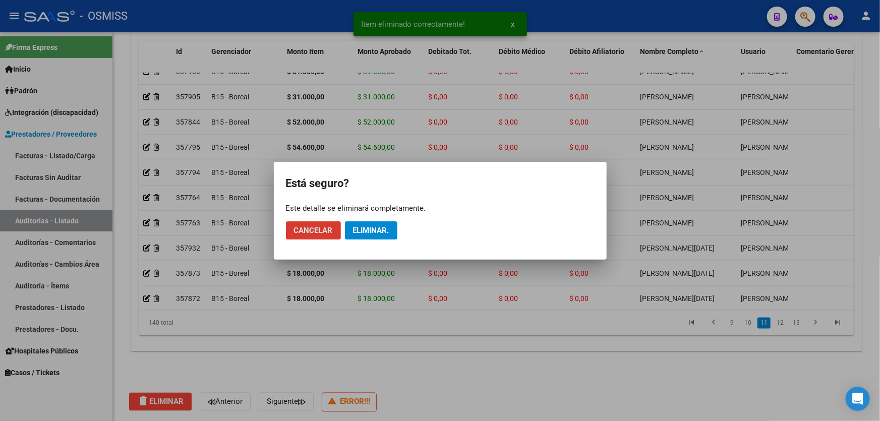
click at [379, 230] on span "Eliminar." at bounding box center [371, 230] width 36 height 9
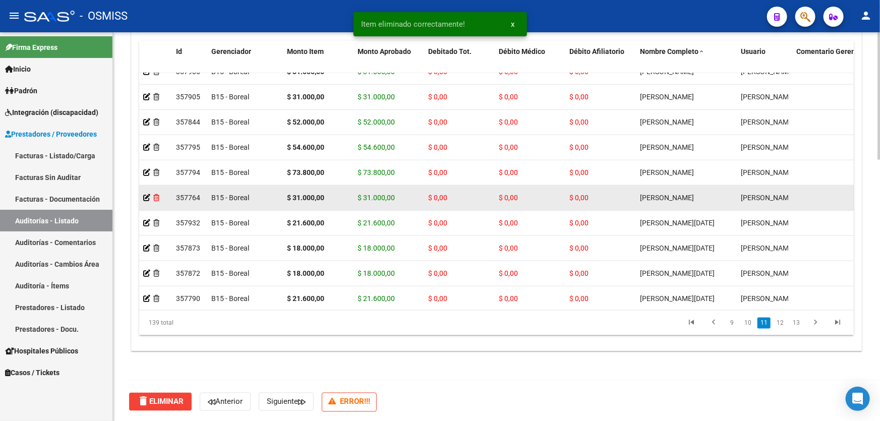
click at [155, 194] on icon at bounding box center [156, 197] width 6 height 7
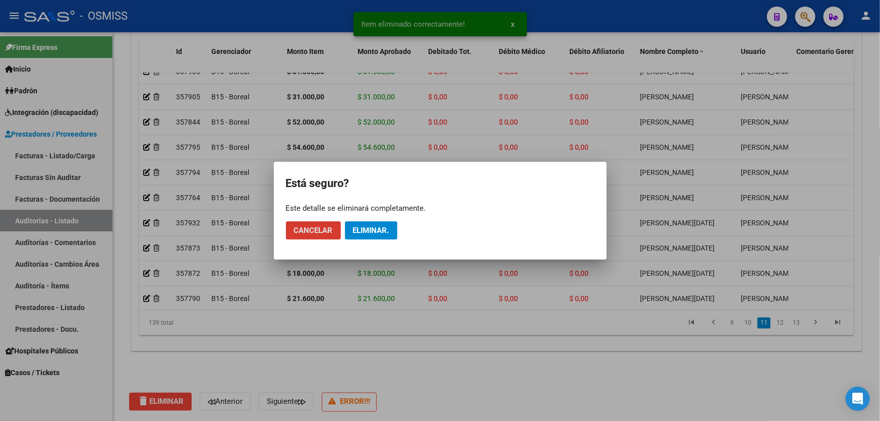
click at [379, 226] on span "Eliminar." at bounding box center [371, 230] width 36 height 9
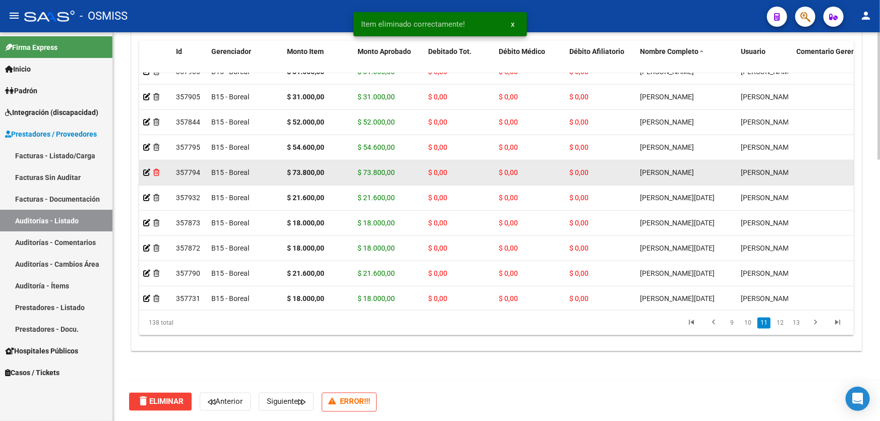
click at [156, 170] on icon at bounding box center [156, 172] width 6 height 7
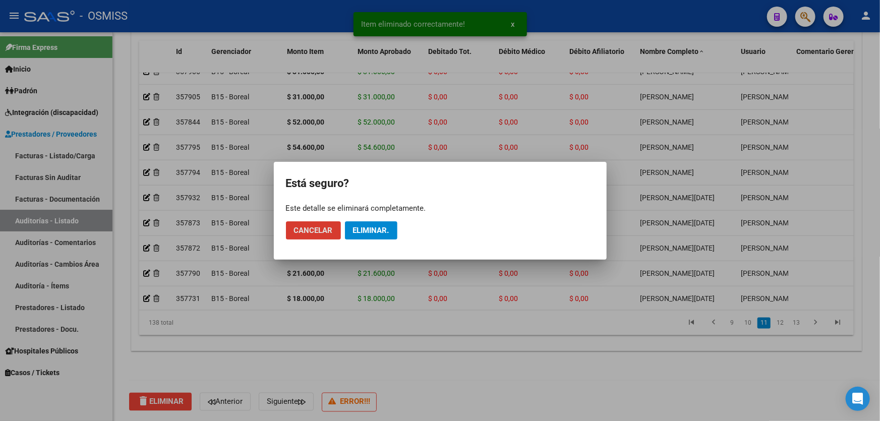
click at [382, 234] on span "Eliminar." at bounding box center [371, 230] width 36 height 9
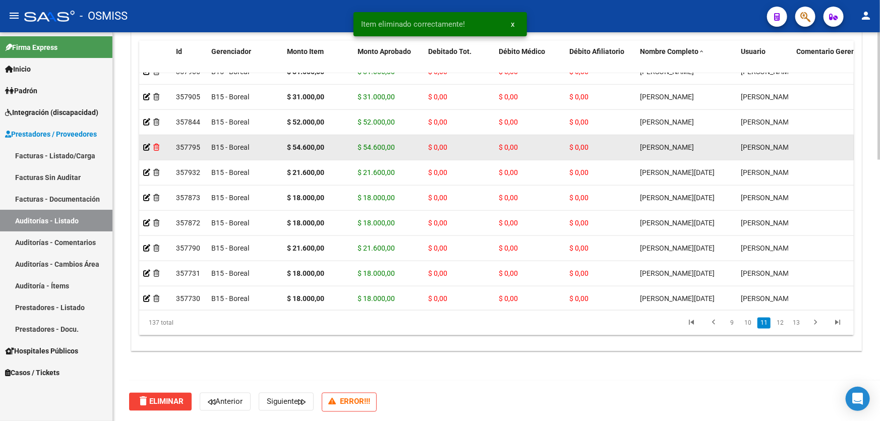
click at [154, 146] on icon at bounding box center [156, 147] width 6 height 7
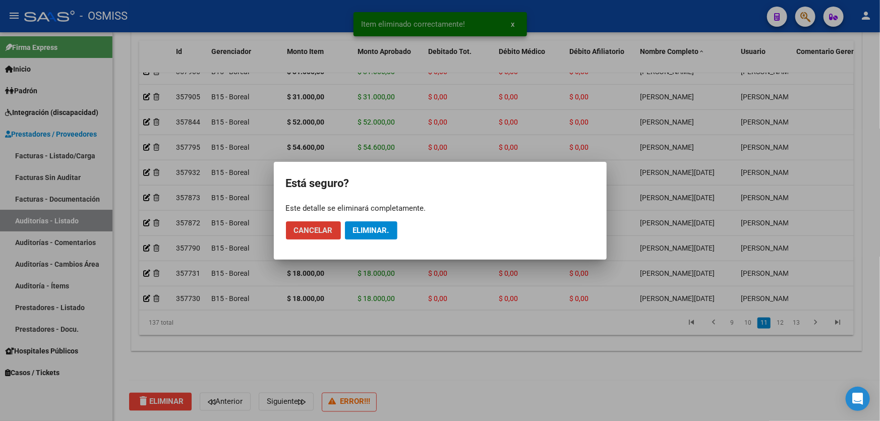
click at [358, 227] on span "Eliminar." at bounding box center [371, 230] width 36 height 9
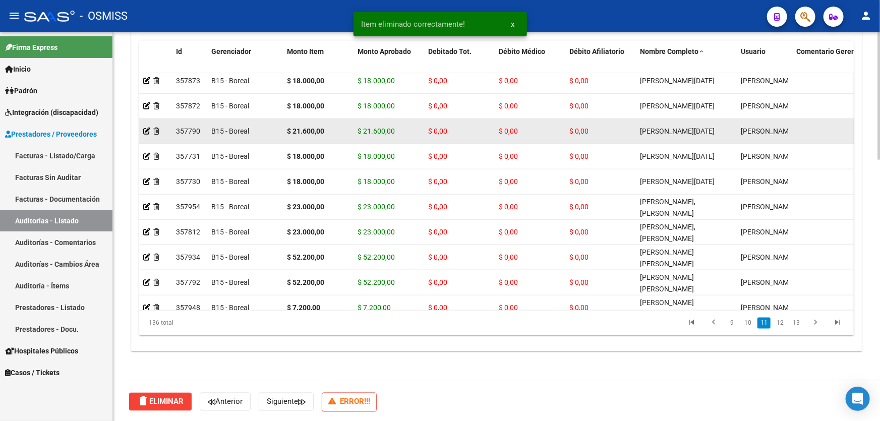
scroll to position [2428, 0]
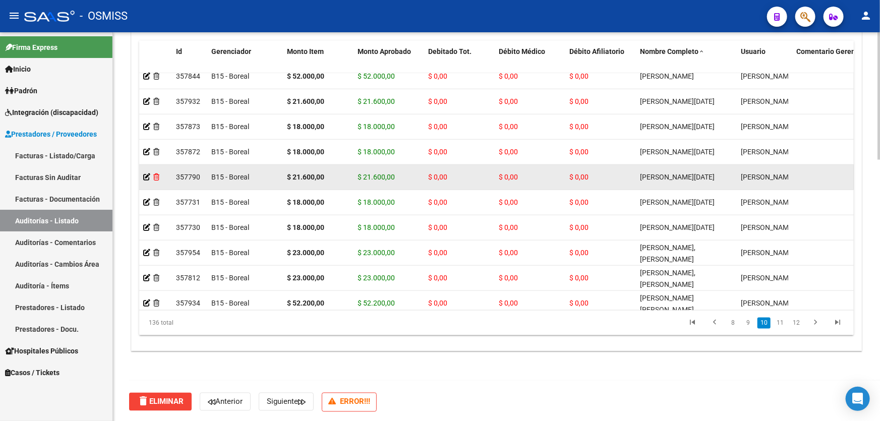
click at [157, 176] on icon at bounding box center [156, 176] width 6 height 7
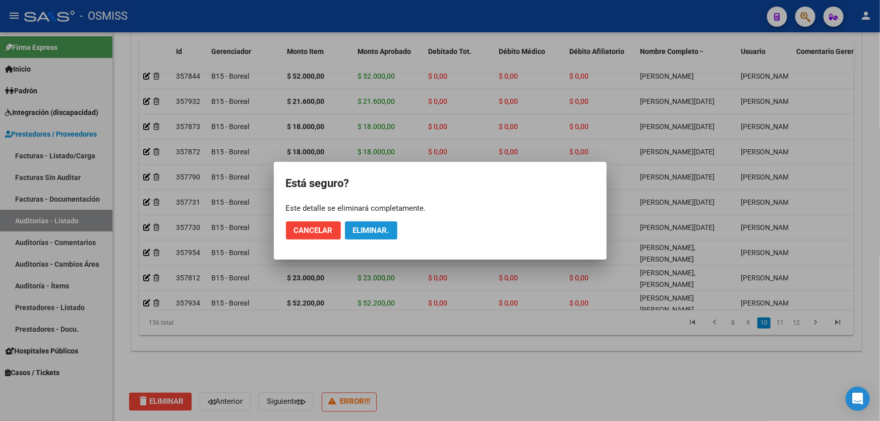
click at [364, 228] on span "Eliminar." at bounding box center [371, 230] width 36 height 9
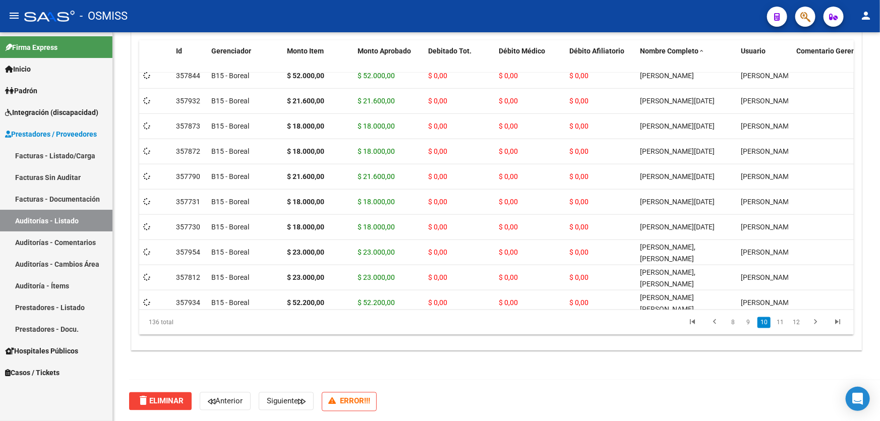
scroll to position [794, 0]
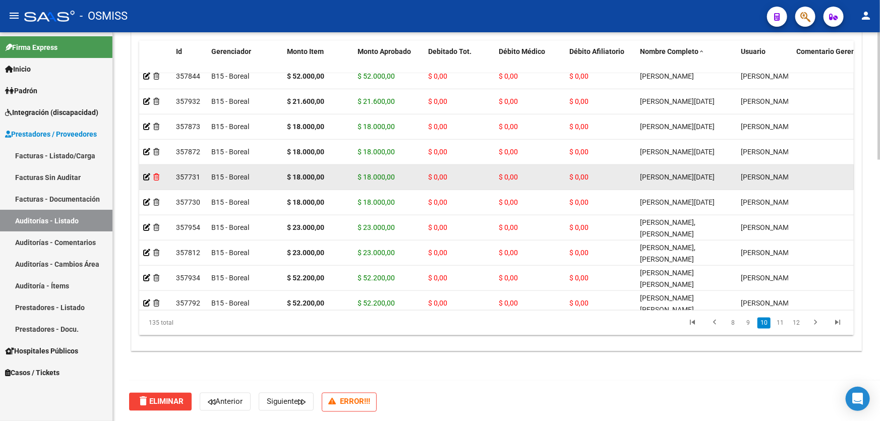
click at [159, 174] on icon at bounding box center [156, 176] width 6 height 7
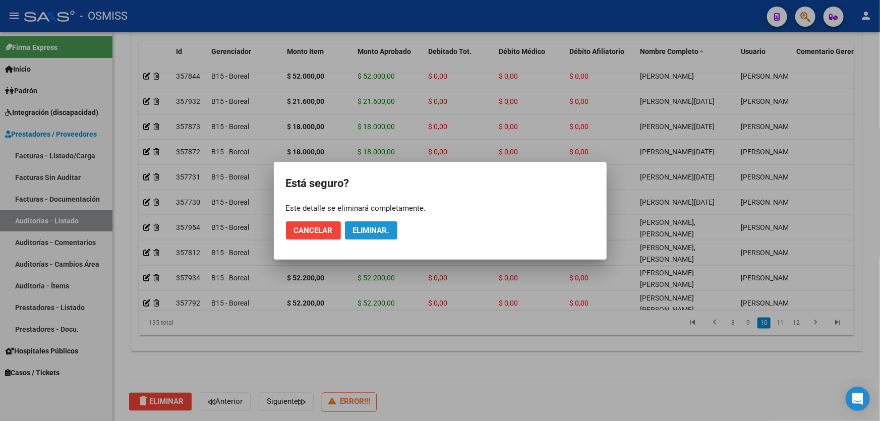
click at [371, 232] on span "Eliminar." at bounding box center [371, 230] width 36 height 9
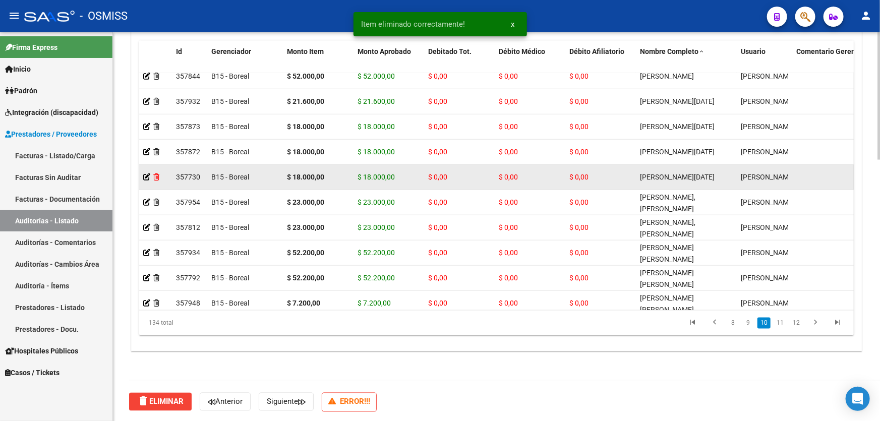
click at [156, 175] on icon at bounding box center [156, 176] width 6 height 7
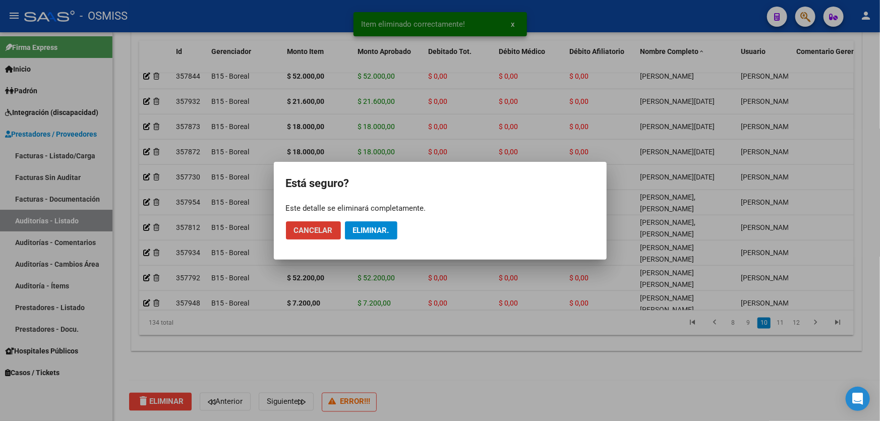
click at [359, 228] on span "Eliminar." at bounding box center [371, 230] width 36 height 9
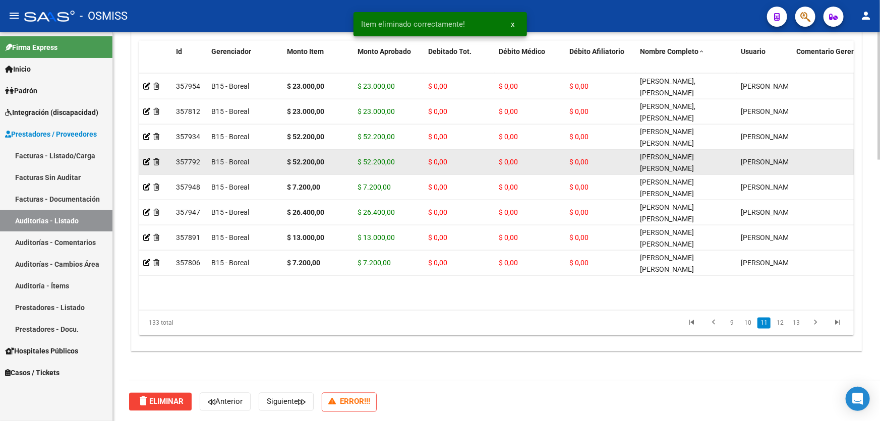
scroll to position [2520, 0]
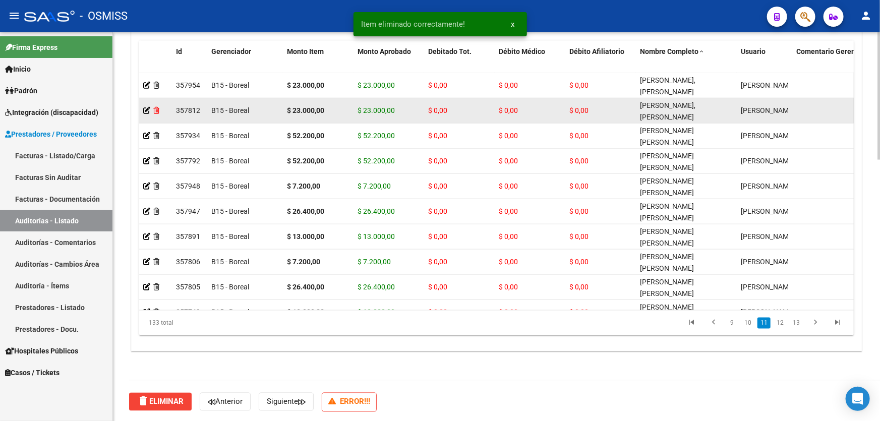
click at [155, 109] on icon at bounding box center [156, 110] width 6 height 7
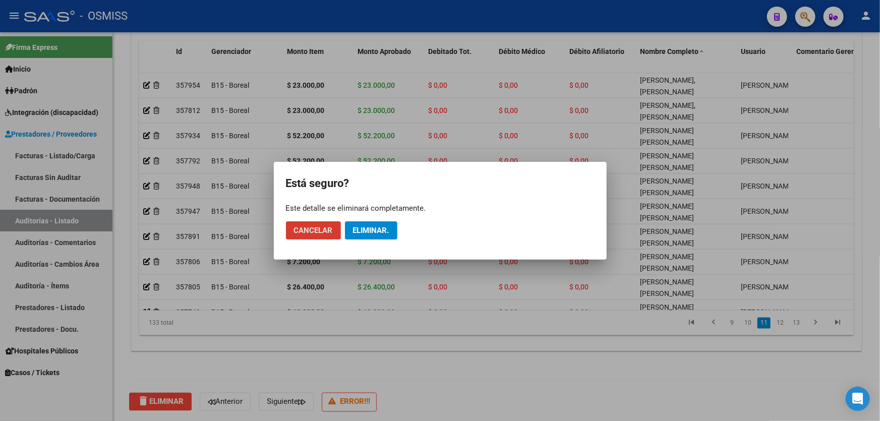
click at [370, 226] on span "Eliminar." at bounding box center [371, 230] width 36 height 9
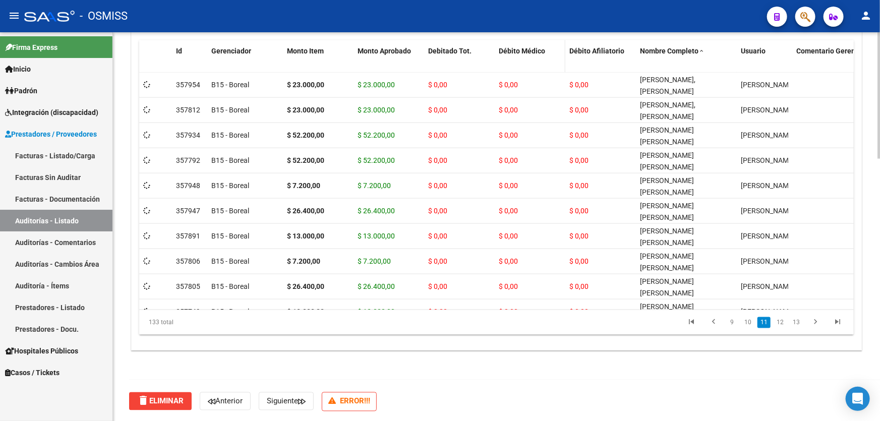
scroll to position [794, 0]
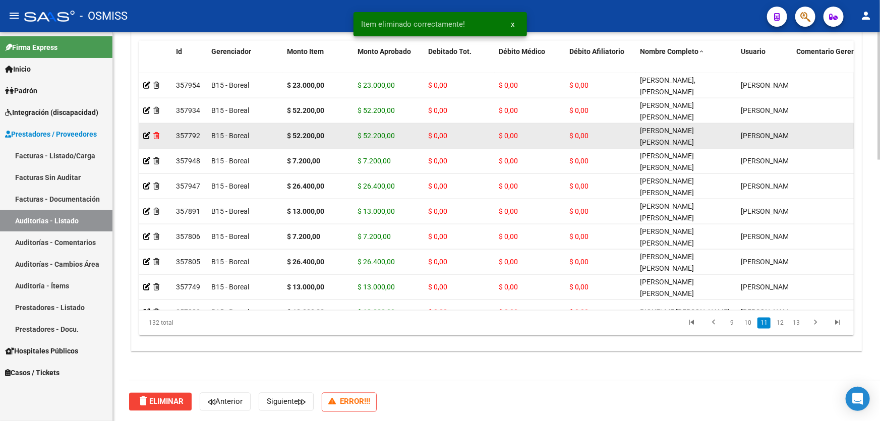
click at [158, 134] on icon at bounding box center [156, 135] width 6 height 7
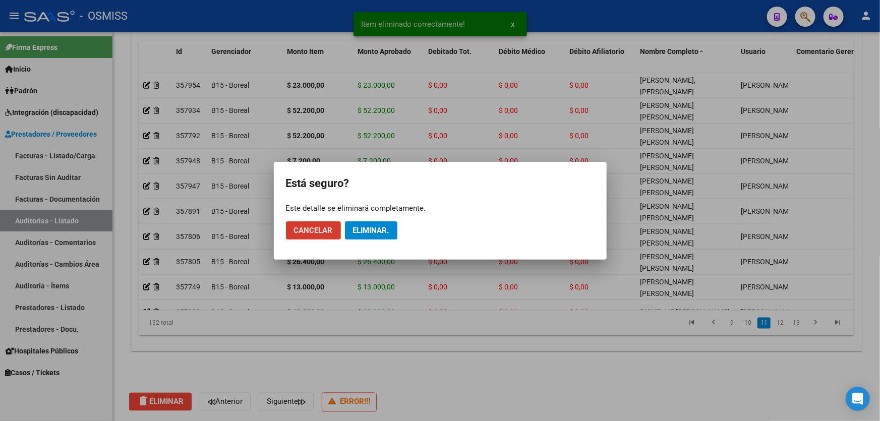
click at [372, 230] on span "Eliminar." at bounding box center [371, 230] width 36 height 9
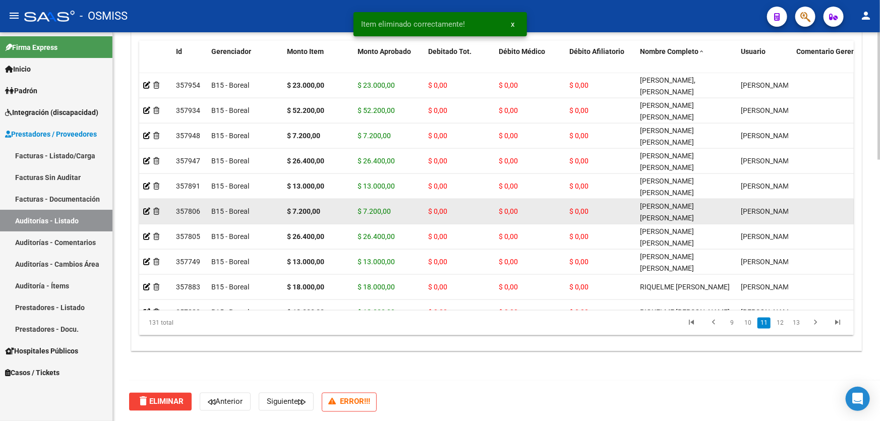
scroll to position [2566, 0]
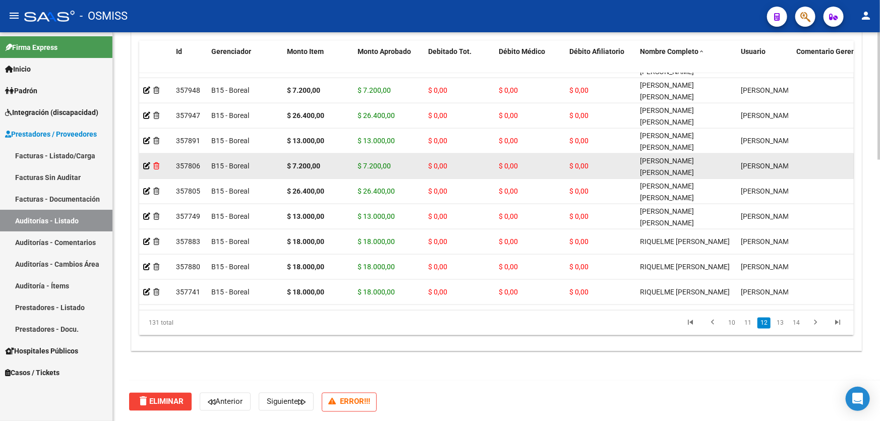
click at [155, 166] on icon at bounding box center [156, 165] width 6 height 7
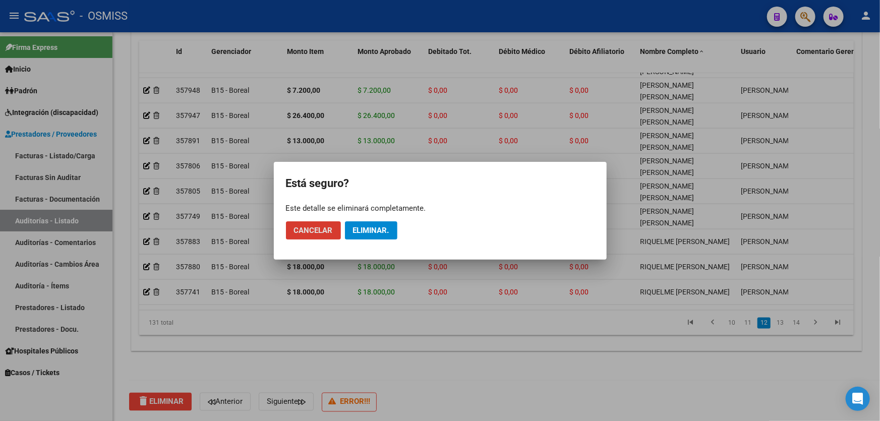
click at [381, 230] on span "Eliminar." at bounding box center [371, 230] width 36 height 9
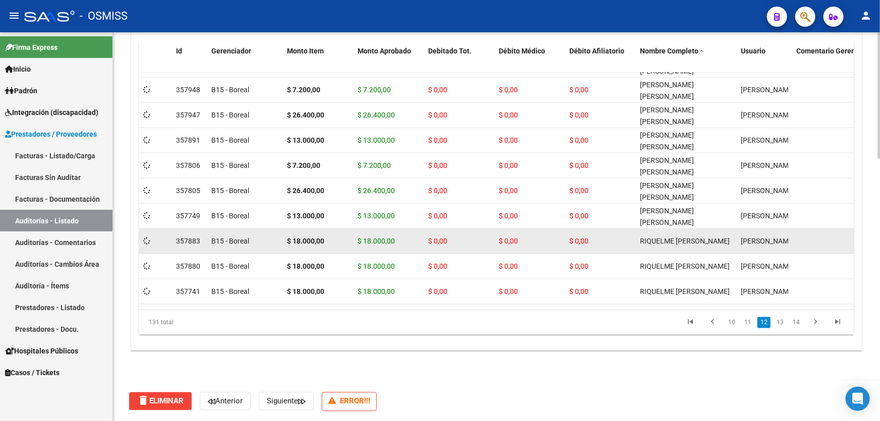
scroll to position [794, 0]
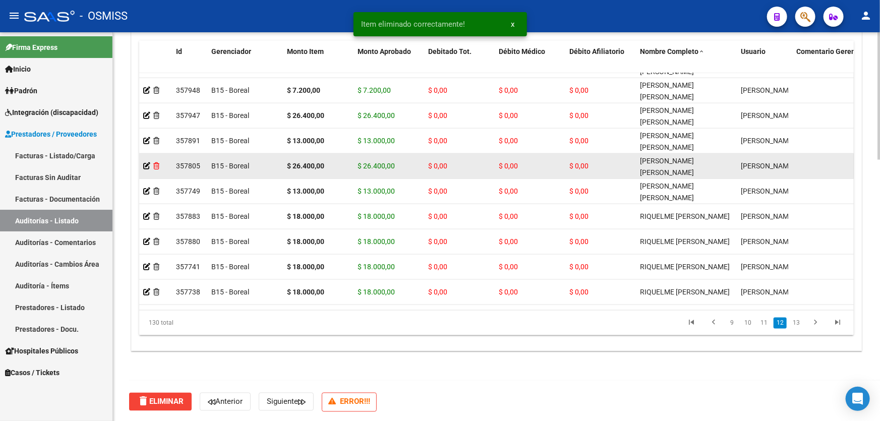
click at [158, 163] on icon at bounding box center [156, 165] width 6 height 7
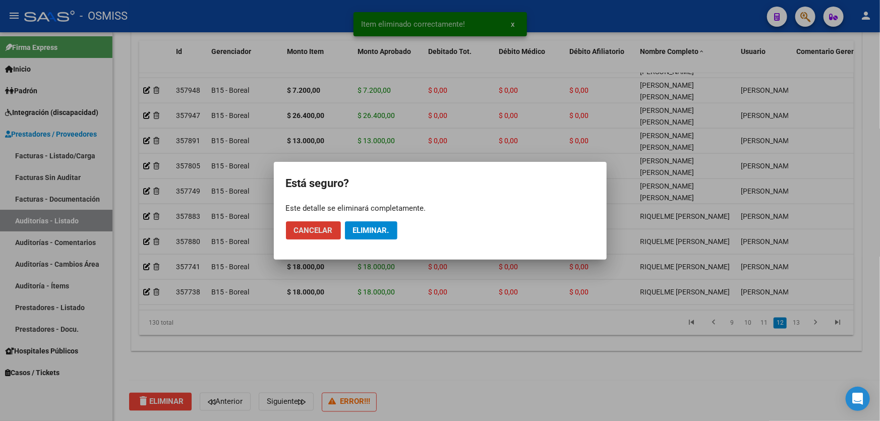
click at [364, 221] on button "Eliminar." at bounding box center [371, 230] width 52 height 18
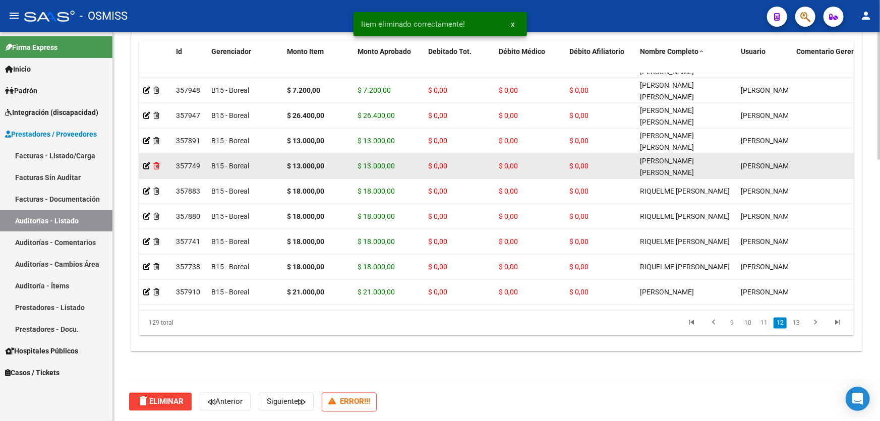
click at [159, 163] on icon at bounding box center [156, 165] width 6 height 7
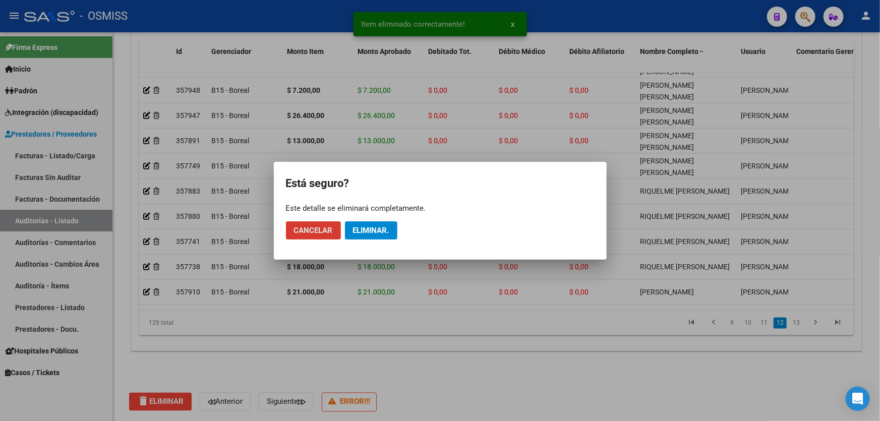
click at [379, 226] on span "Eliminar." at bounding box center [371, 230] width 36 height 9
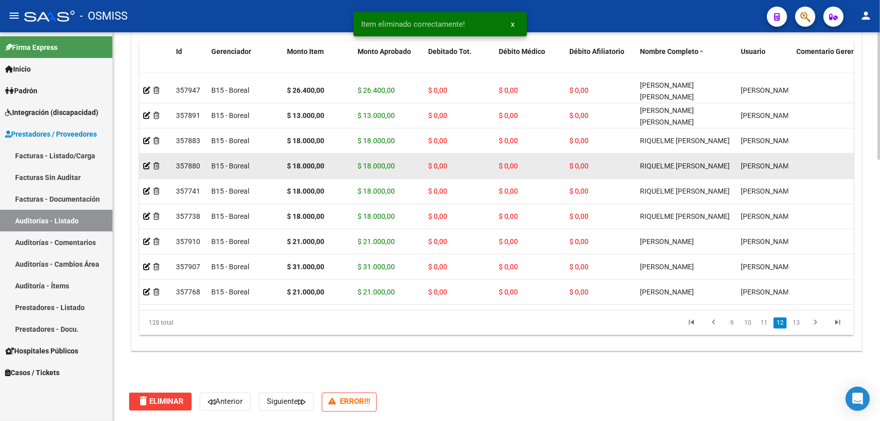
scroll to position [2611, 0]
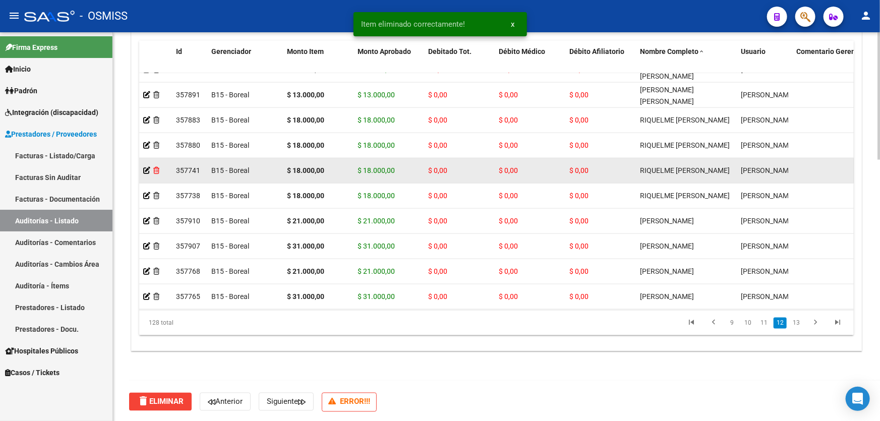
click at [156, 169] on icon at bounding box center [156, 170] width 6 height 7
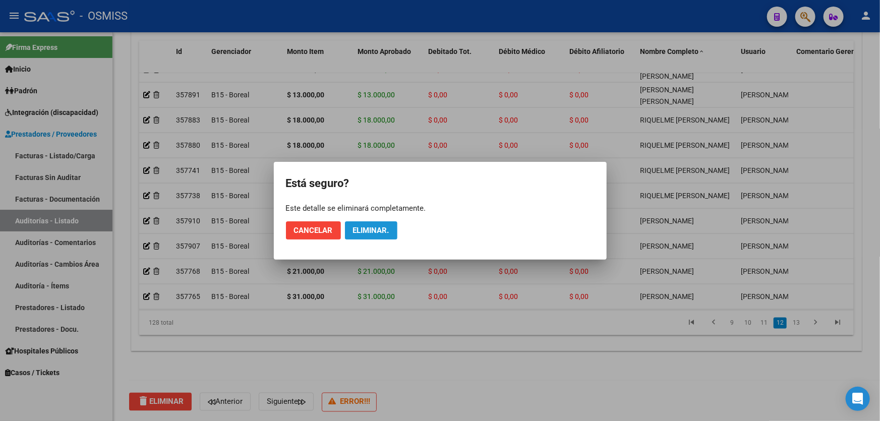
click at [358, 236] on button "Eliminar." at bounding box center [371, 230] width 52 height 18
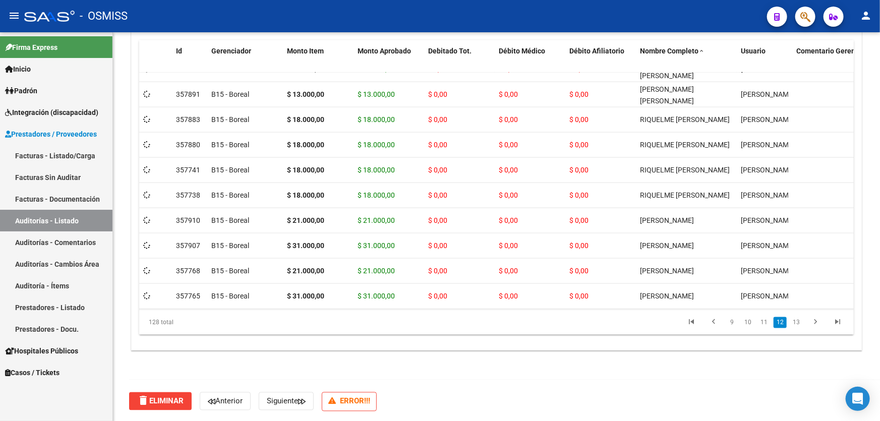
scroll to position [794, 0]
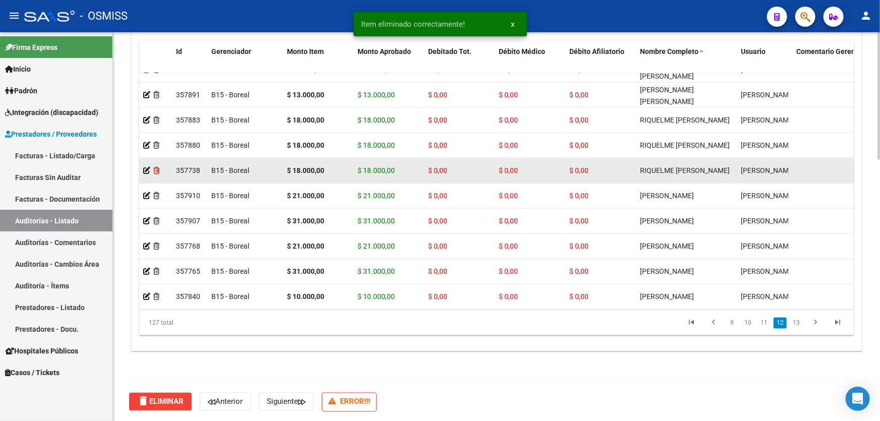
click at [155, 170] on icon at bounding box center [156, 170] width 6 height 7
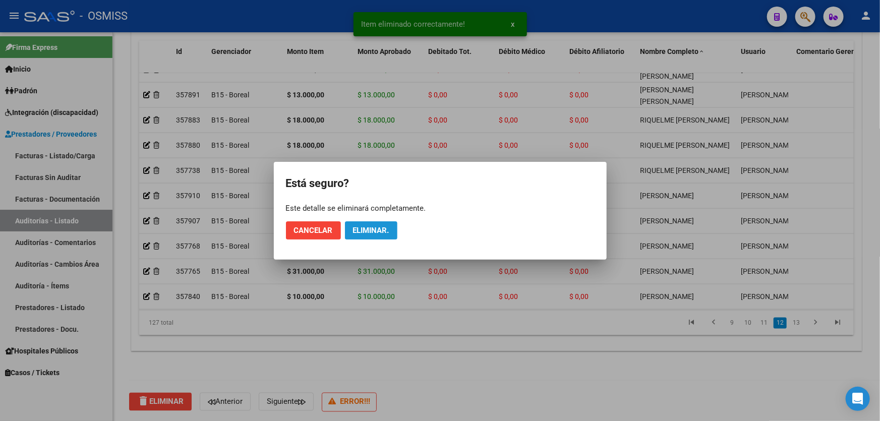
click at [359, 231] on span "Eliminar." at bounding box center [371, 230] width 36 height 9
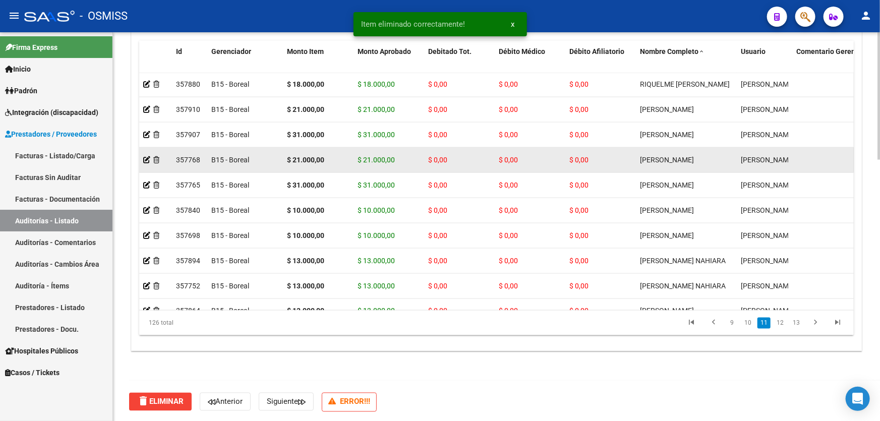
scroll to position [2657, 0]
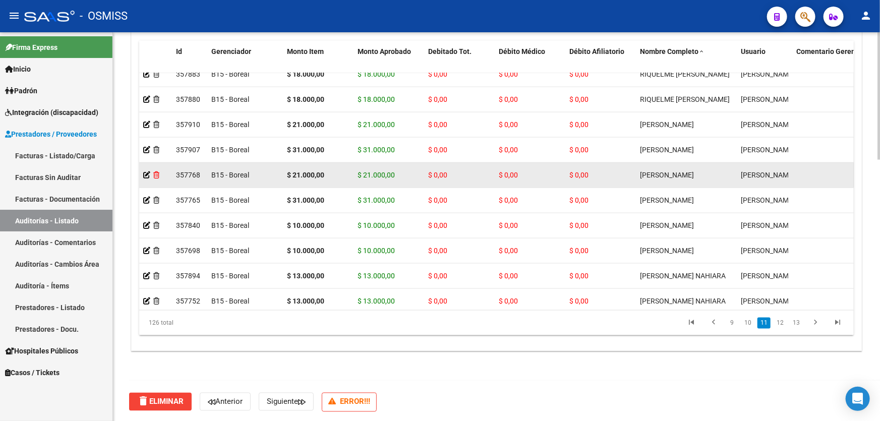
click at [156, 173] on icon at bounding box center [156, 174] width 6 height 7
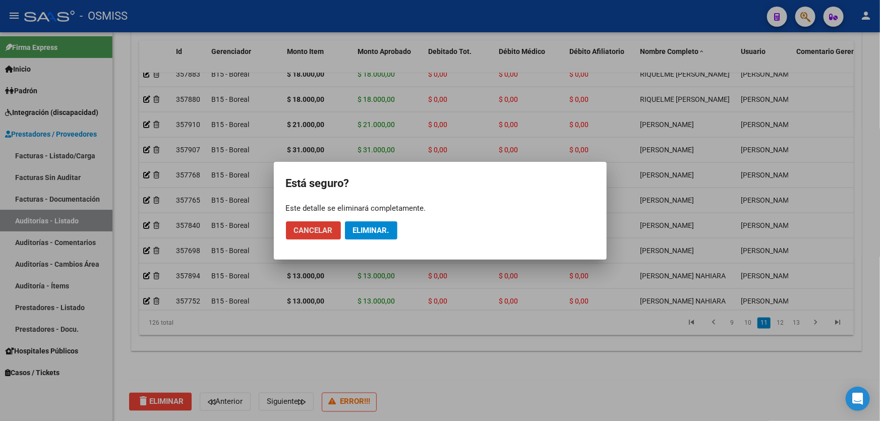
click at [377, 235] on button "Eliminar." at bounding box center [371, 230] width 52 height 18
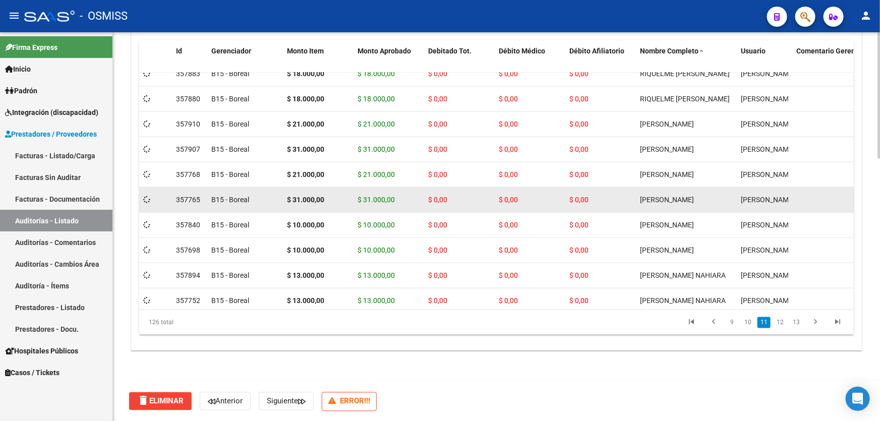
scroll to position [794, 0]
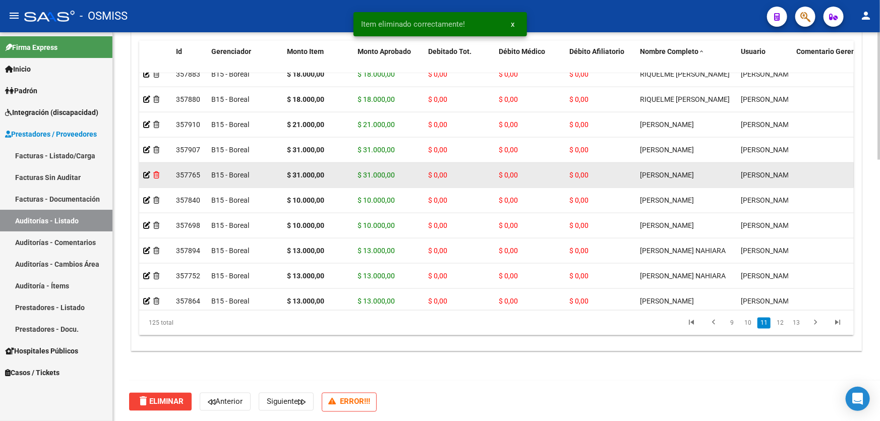
click at [155, 174] on icon at bounding box center [156, 174] width 6 height 7
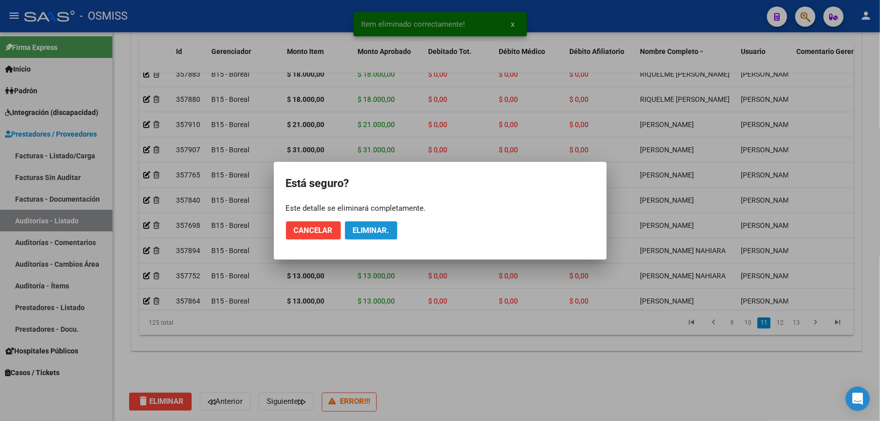
click at [380, 221] on button "Eliminar." at bounding box center [371, 230] width 52 height 18
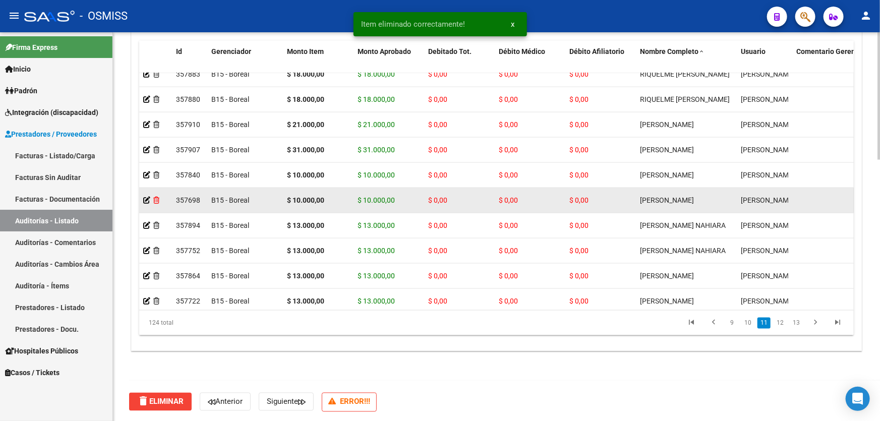
click at [158, 199] on icon at bounding box center [156, 200] width 6 height 7
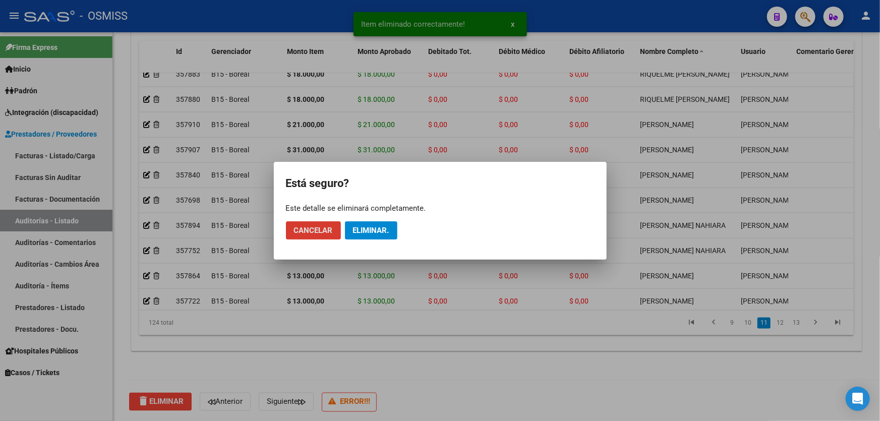
click at [370, 231] on span "Eliminar." at bounding box center [371, 230] width 36 height 9
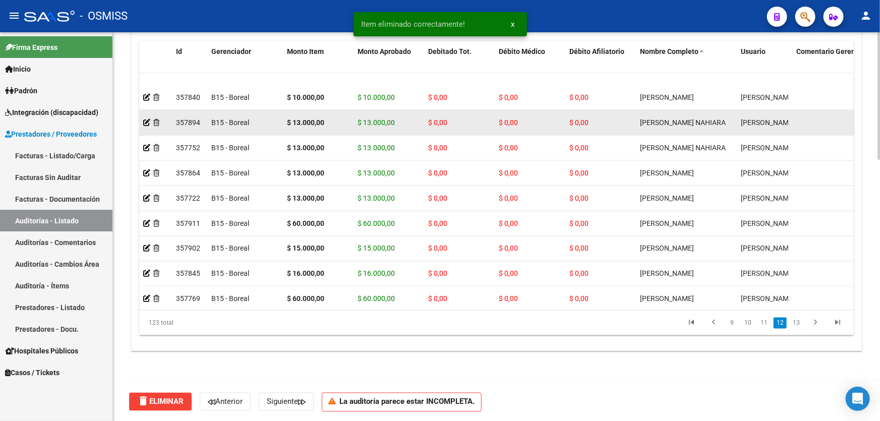
scroll to position [2749, 0]
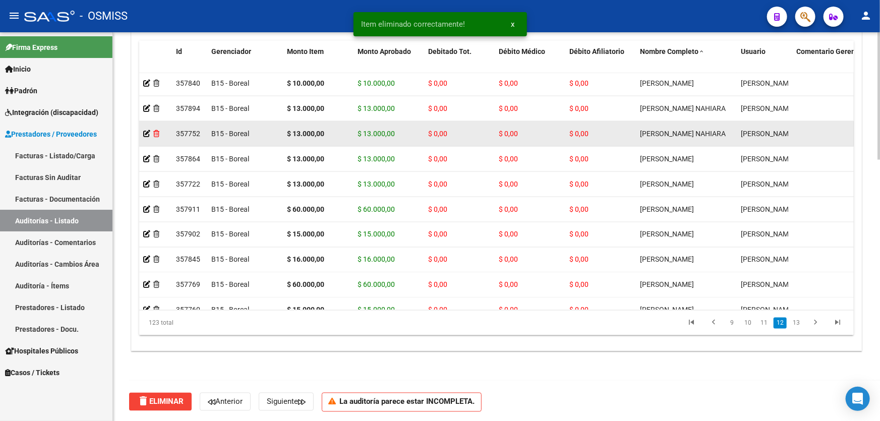
click at [156, 131] on icon at bounding box center [156, 133] width 6 height 7
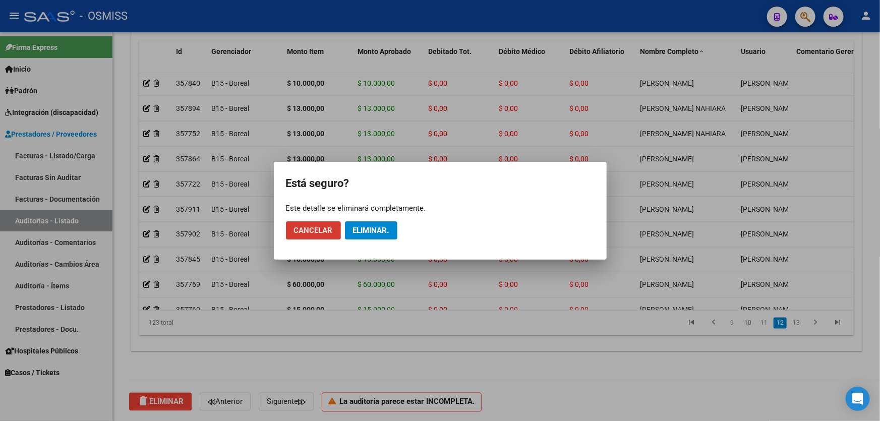
click at [372, 224] on button "Eliminar." at bounding box center [371, 230] width 52 height 18
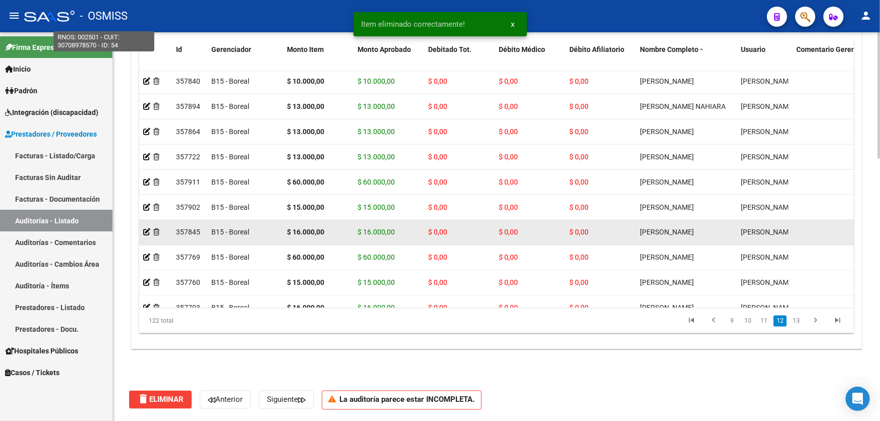
scroll to position [794, 0]
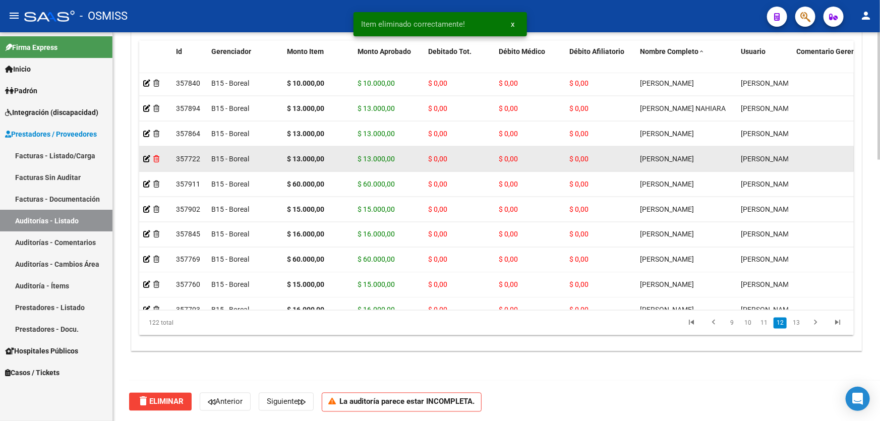
click at [156, 160] on icon at bounding box center [156, 158] width 6 height 7
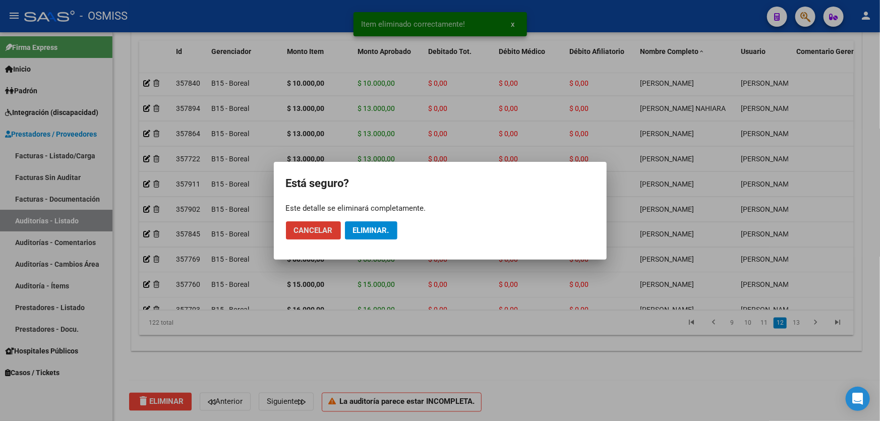
click at [359, 231] on span "Eliminar." at bounding box center [371, 230] width 36 height 9
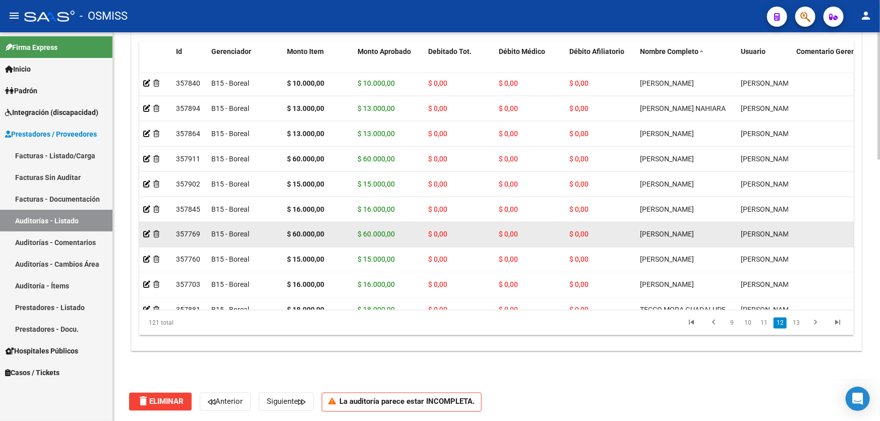
scroll to position [2795, 0]
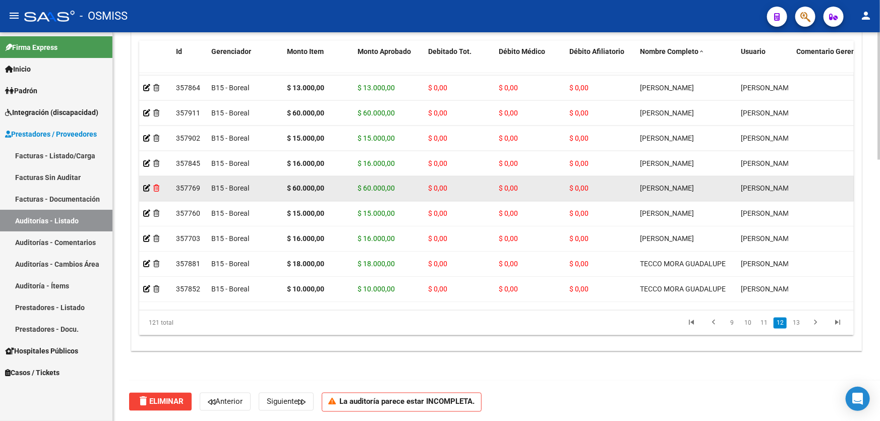
click at [156, 188] on icon at bounding box center [156, 188] width 6 height 7
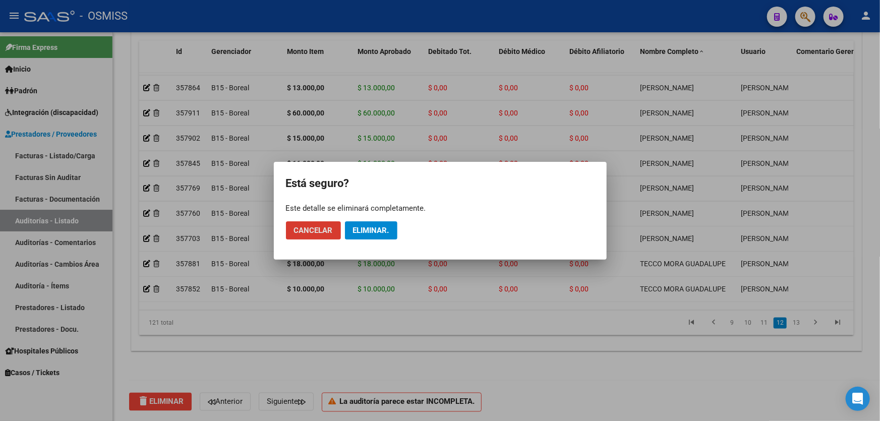
click at [365, 233] on span "Eliminar." at bounding box center [371, 230] width 36 height 9
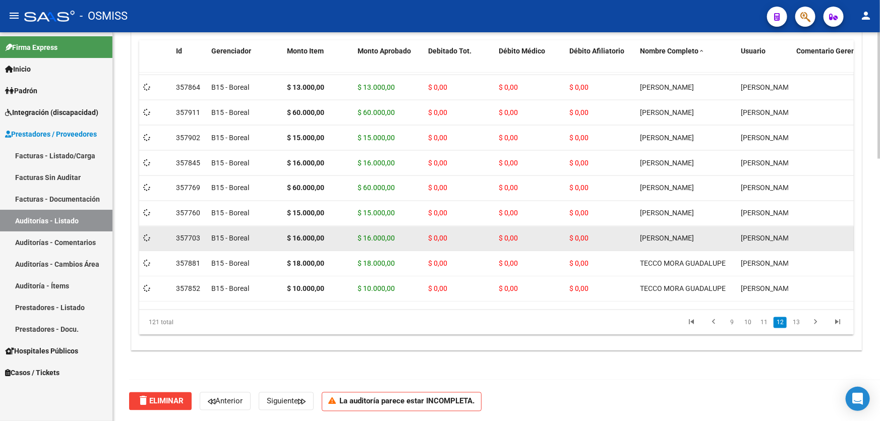
scroll to position [794, 0]
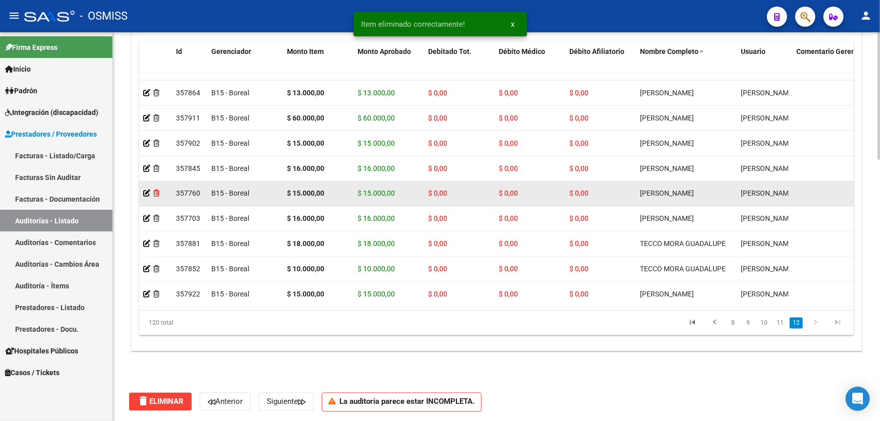
click at [156, 190] on icon at bounding box center [156, 193] width 6 height 7
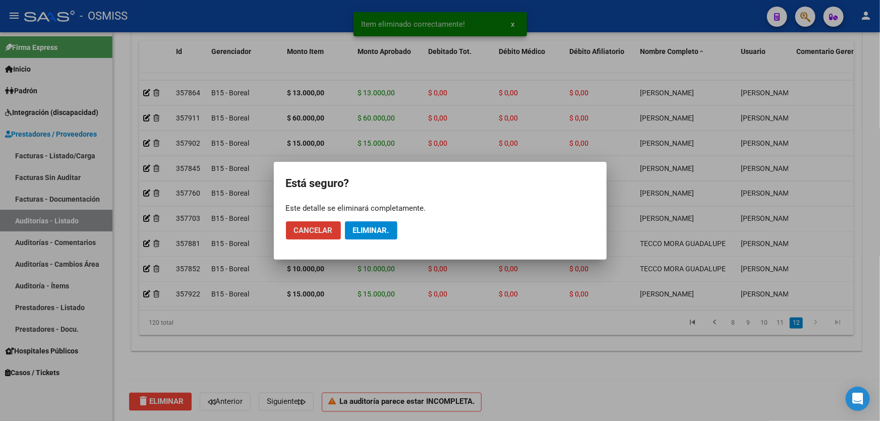
click at [364, 236] on button "Eliminar." at bounding box center [371, 230] width 52 height 18
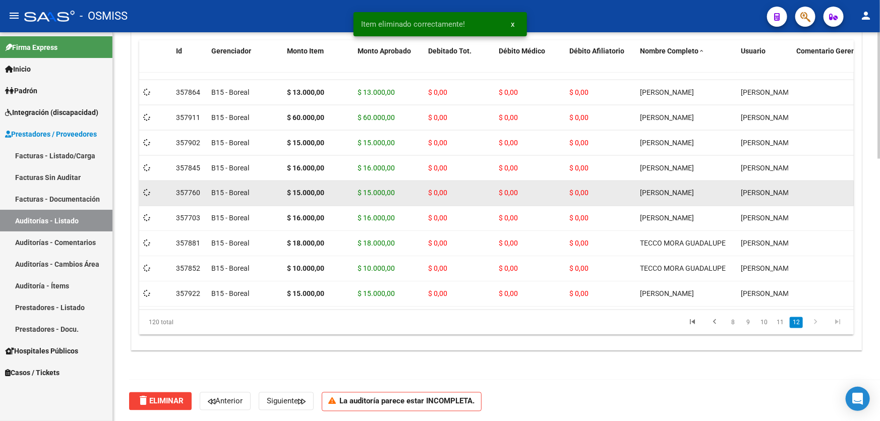
scroll to position [2771, 0]
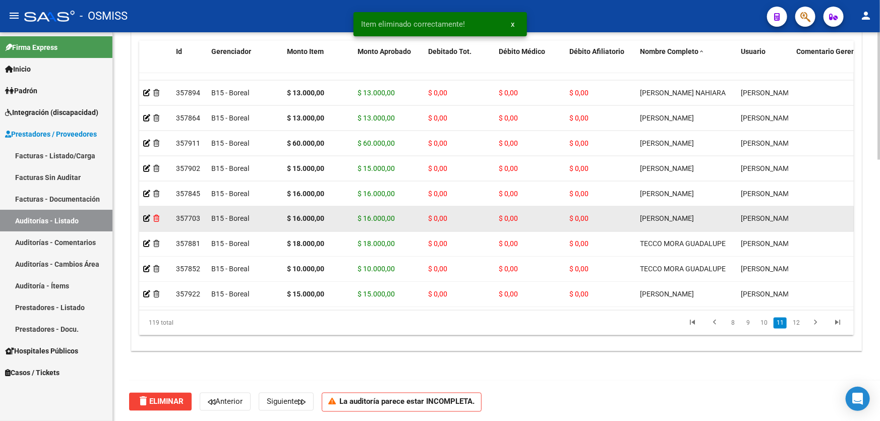
click at [158, 215] on icon at bounding box center [156, 218] width 6 height 7
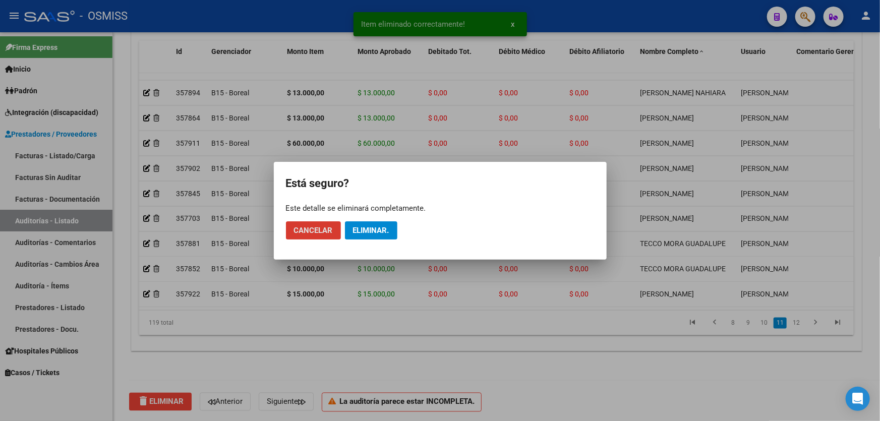
click at [394, 233] on button "Eliminar." at bounding box center [371, 230] width 52 height 18
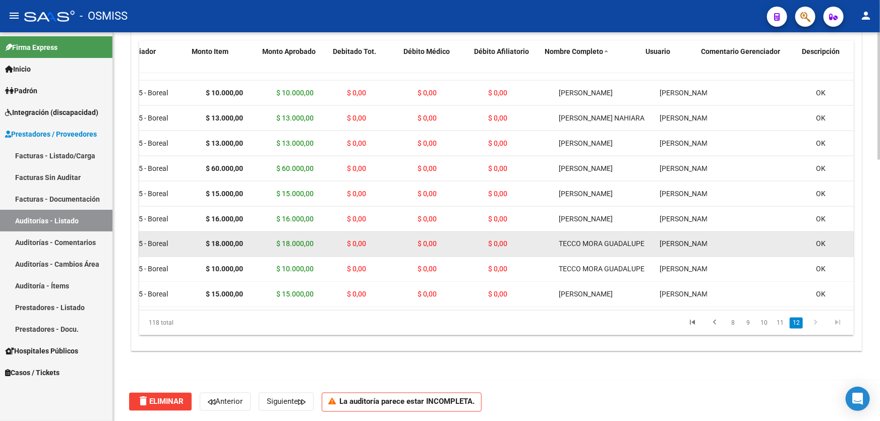
scroll to position [2746, 115]
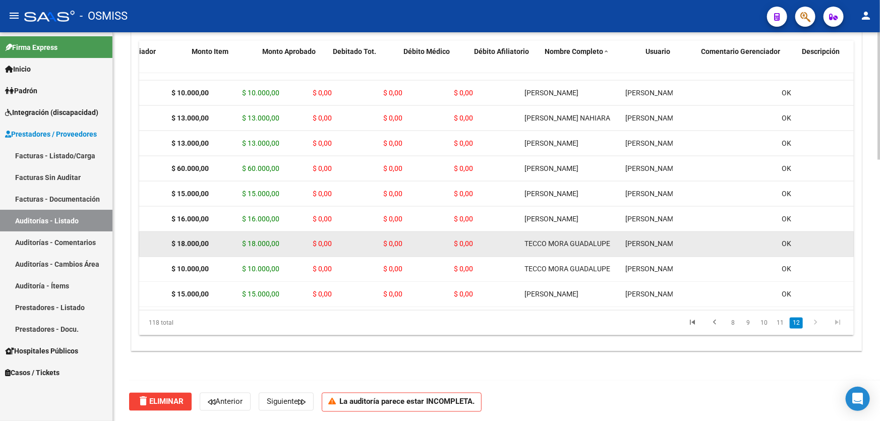
drag, startPoint x: 571, startPoint y: 241, endPoint x: 588, endPoint y: 241, distance: 16.6
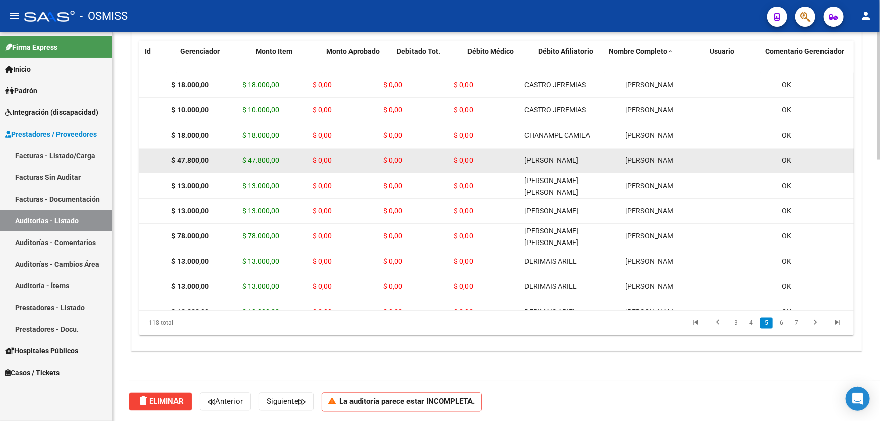
scroll to position [1008, 0]
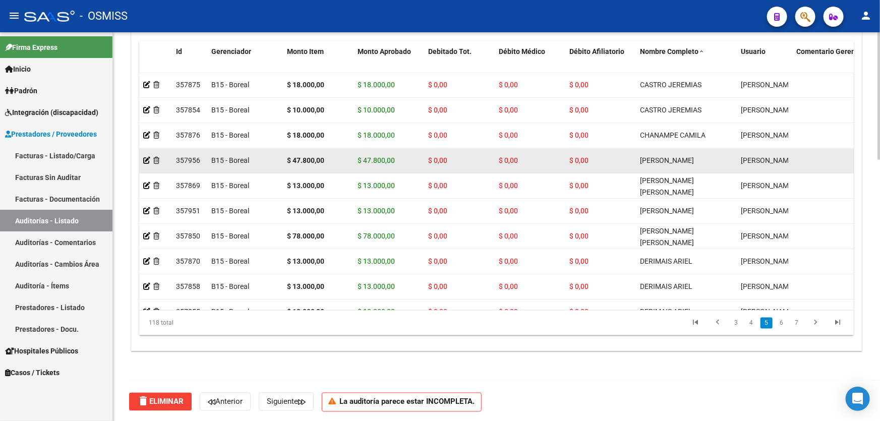
drag, startPoint x: 522, startPoint y: 165, endPoint x: 429, endPoint y: 166, distance: 93.2
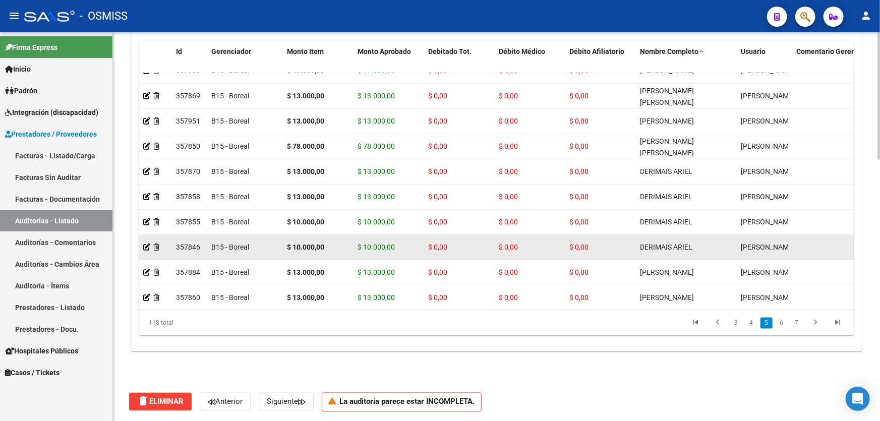
scroll to position [1097, 0]
drag, startPoint x: 491, startPoint y: 256, endPoint x: 432, endPoint y: 250, distance: 59.3
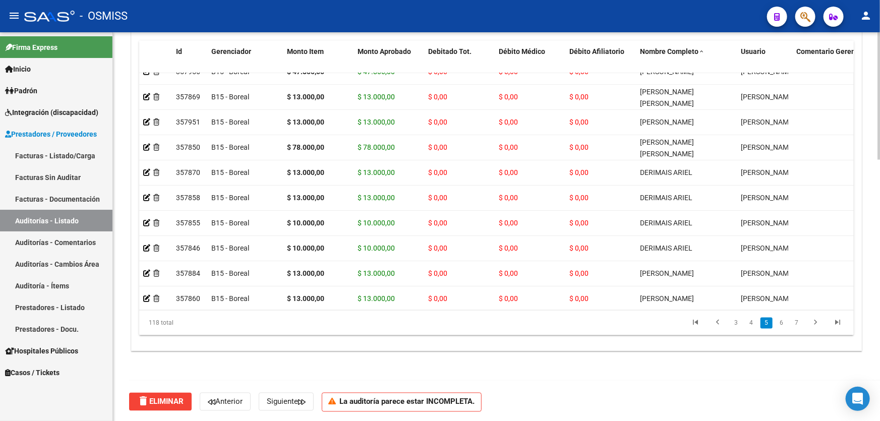
click at [163, 401] on span "delete Eliminar" at bounding box center [160, 401] width 46 height 9
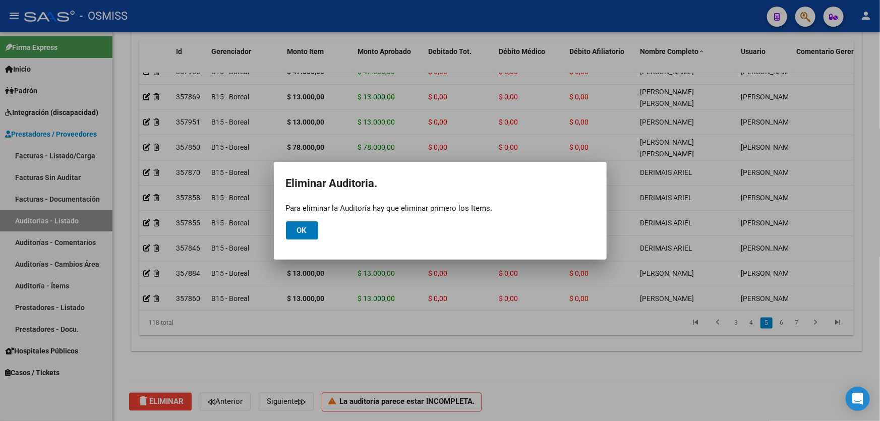
click at [305, 230] on span "Ok" at bounding box center [302, 230] width 10 height 9
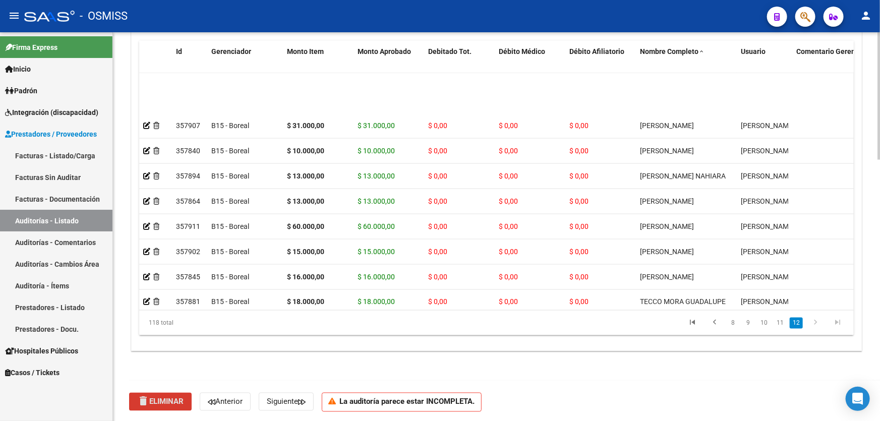
scroll to position [2746, 0]
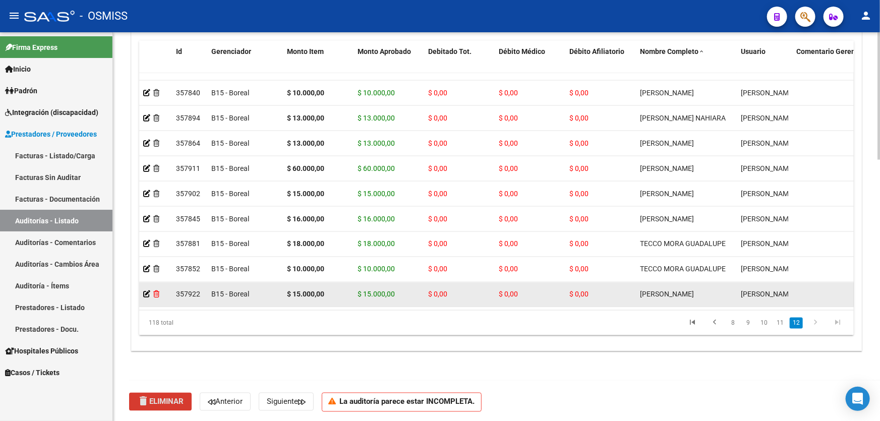
click at [157, 291] on icon at bounding box center [156, 294] width 6 height 7
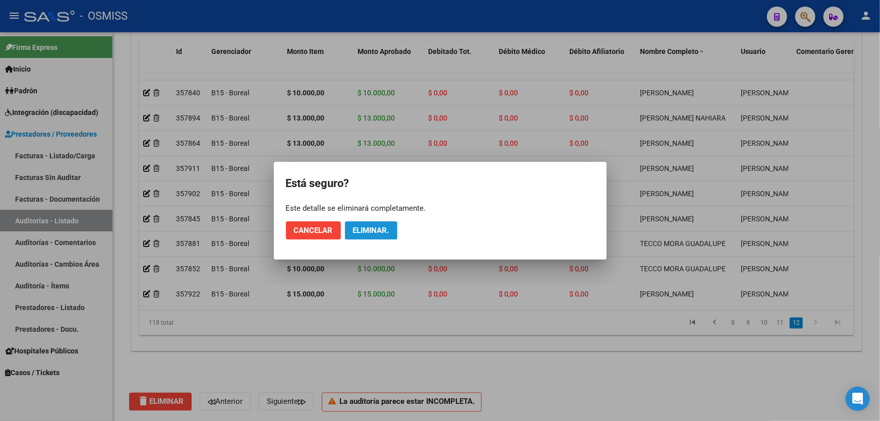
click at [357, 231] on span "Eliminar." at bounding box center [371, 230] width 36 height 9
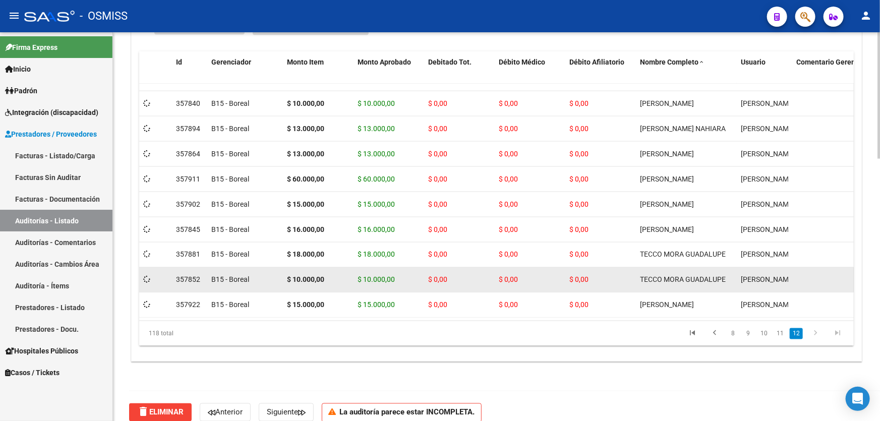
scroll to position [2721, 0]
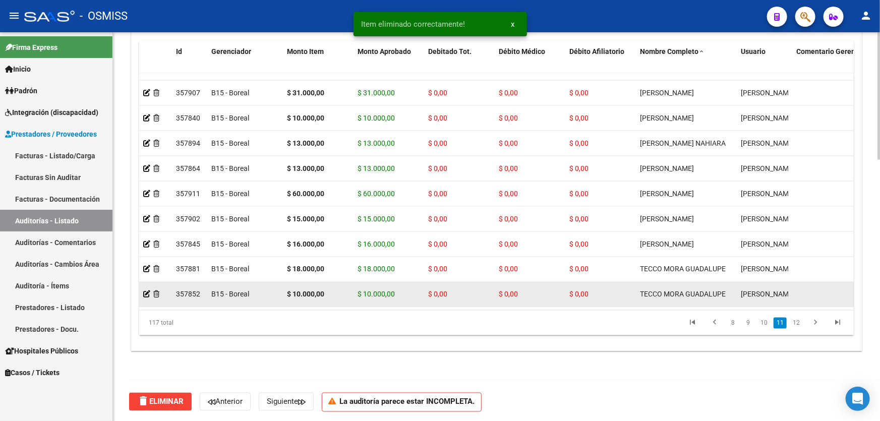
click at [157, 266] on icon at bounding box center [156, 269] width 6 height 7
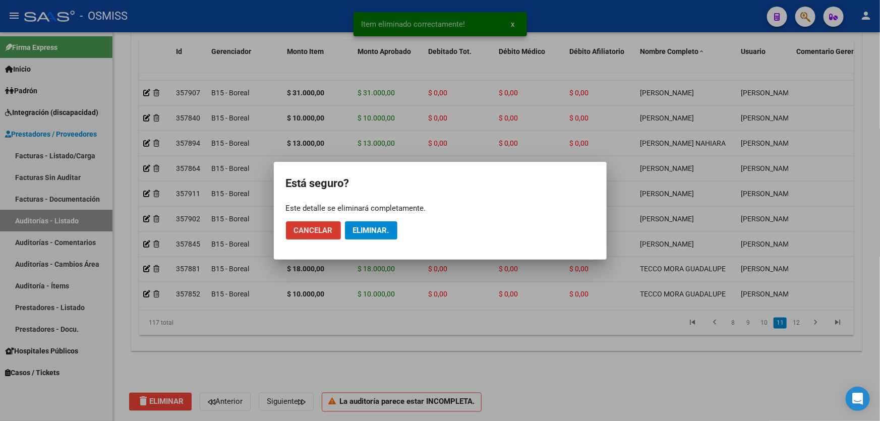
click at [368, 226] on span "Eliminar." at bounding box center [371, 230] width 36 height 9
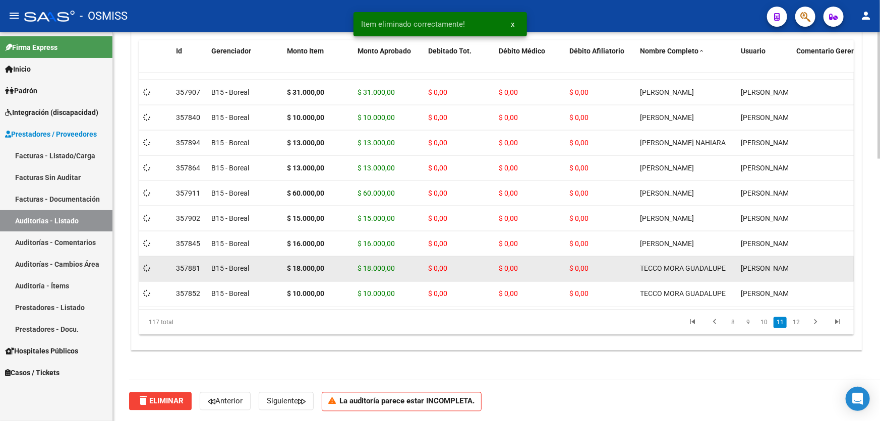
scroll to position [2696, 0]
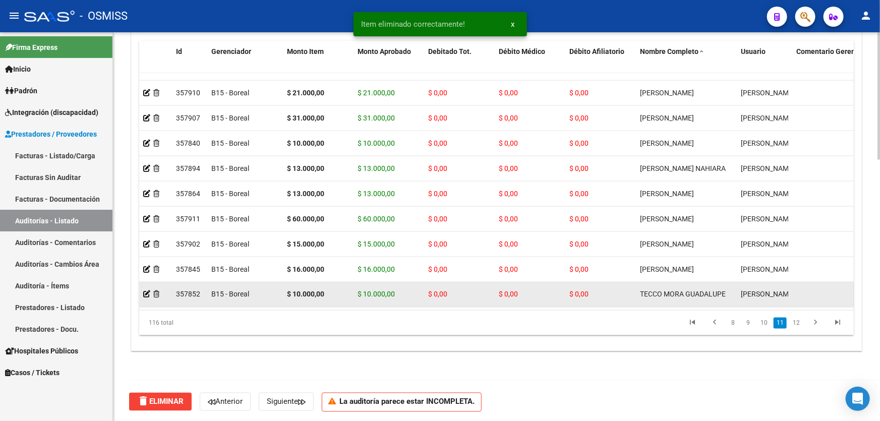
click at [155, 291] on icon at bounding box center [156, 294] width 6 height 7
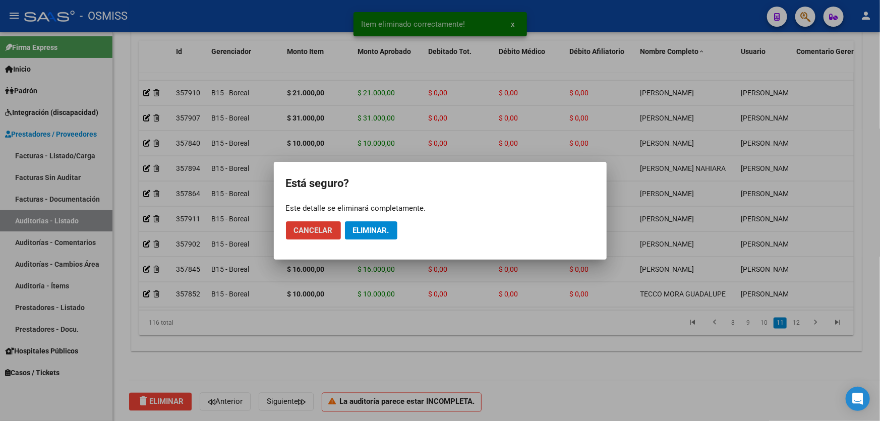
click at [347, 231] on button "Eliminar." at bounding box center [371, 230] width 52 height 18
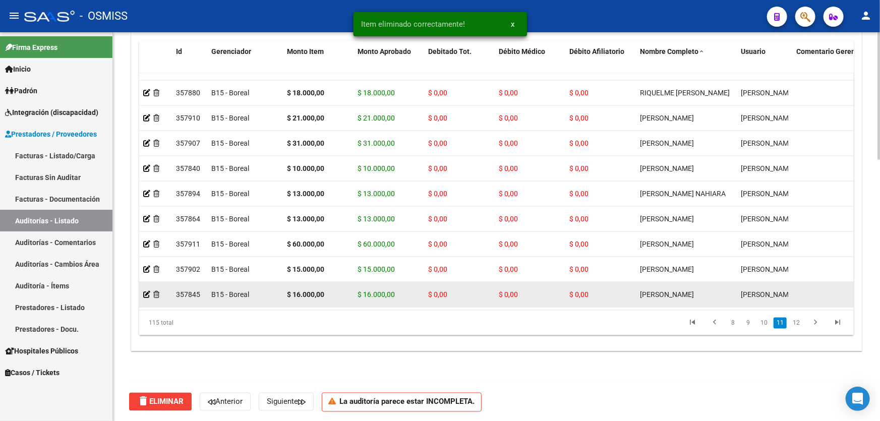
scroll to position [2670, 0]
click at [156, 291] on icon at bounding box center [156, 294] width 6 height 7
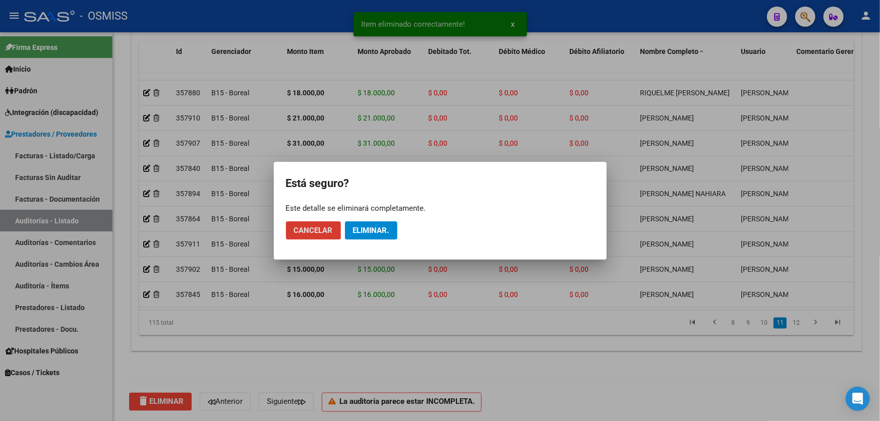
click at [367, 228] on span "Eliminar." at bounding box center [371, 230] width 36 height 9
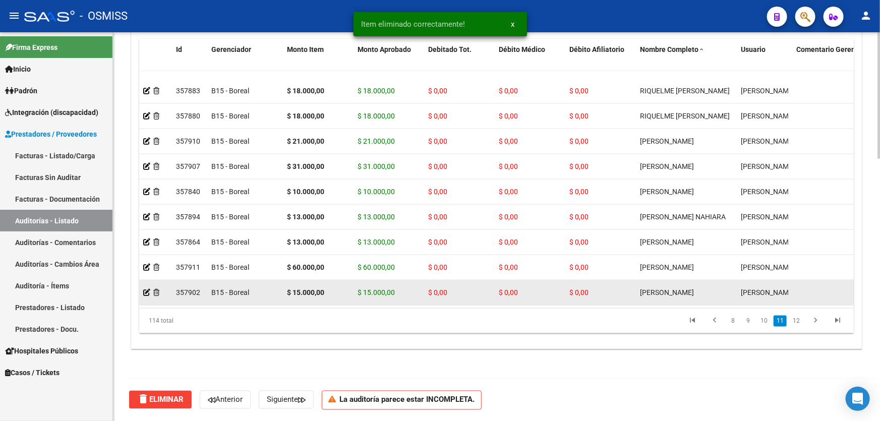
scroll to position [2645, 0]
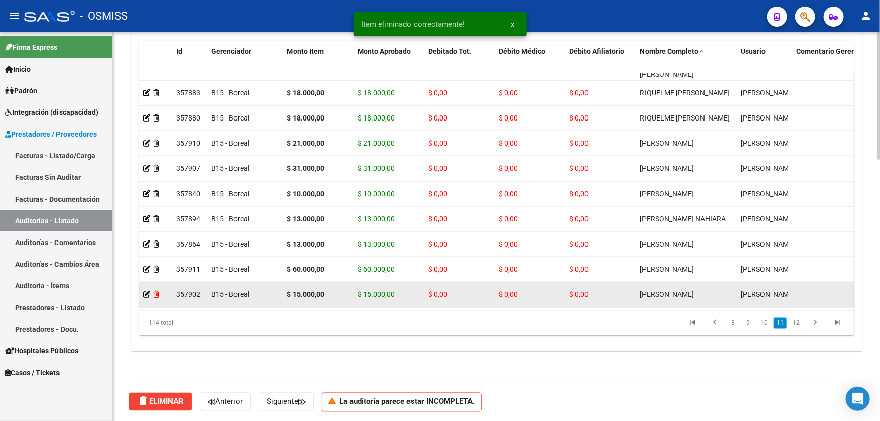
click at [157, 291] on icon at bounding box center [156, 294] width 6 height 7
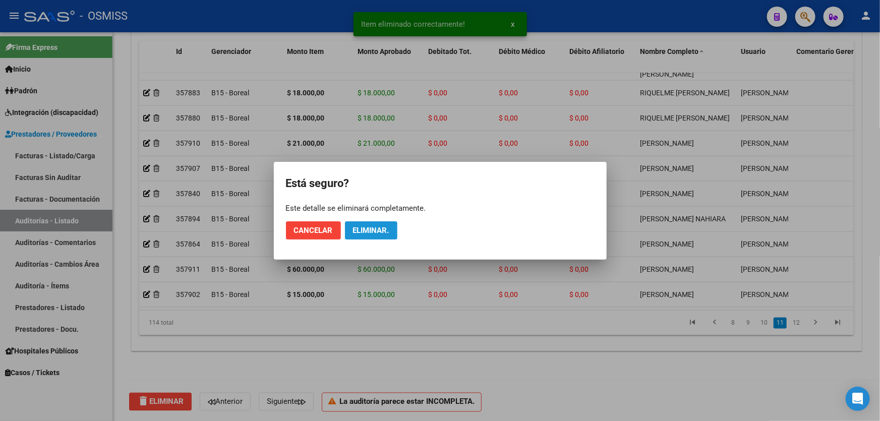
click at [360, 226] on span "Eliminar." at bounding box center [371, 230] width 36 height 9
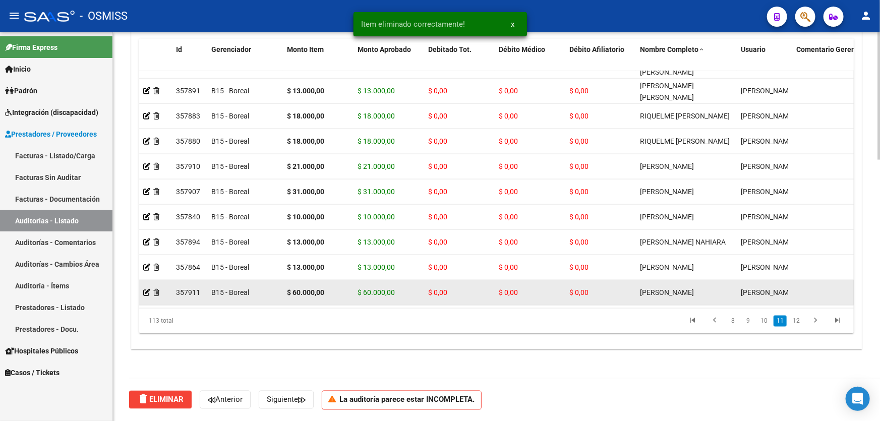
scroll to position [2620, 0]
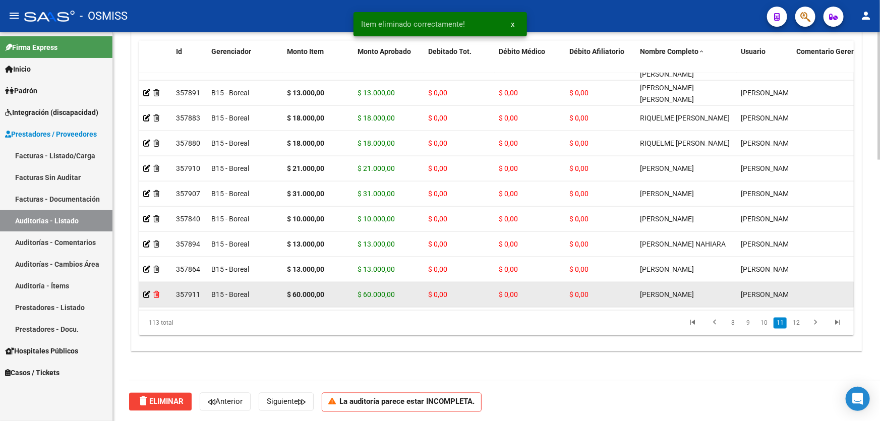
click at [154, 291] on icon at bounding box center [156, 294] width 6 height 7
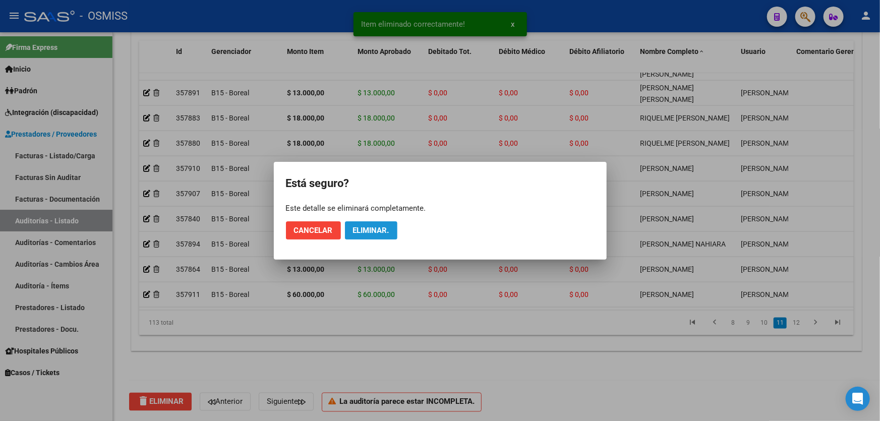
click at [365, 224] on button "Eliminar." at bounding box center [371, 230] width 52 height 18
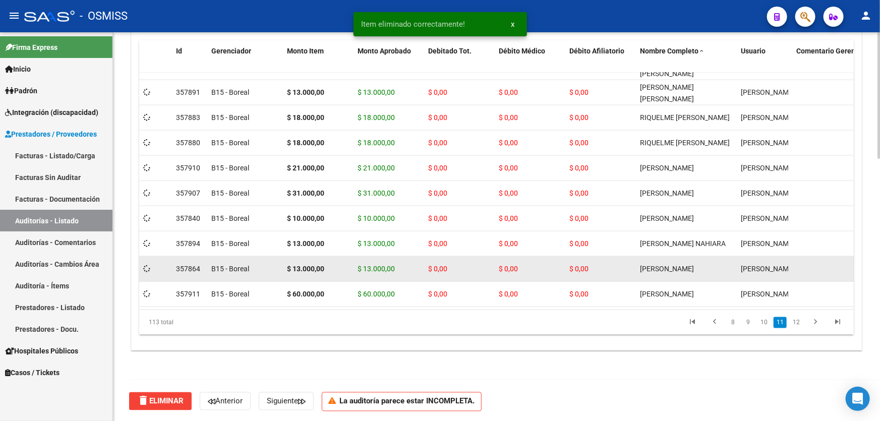
scroll to position [2595, 0]
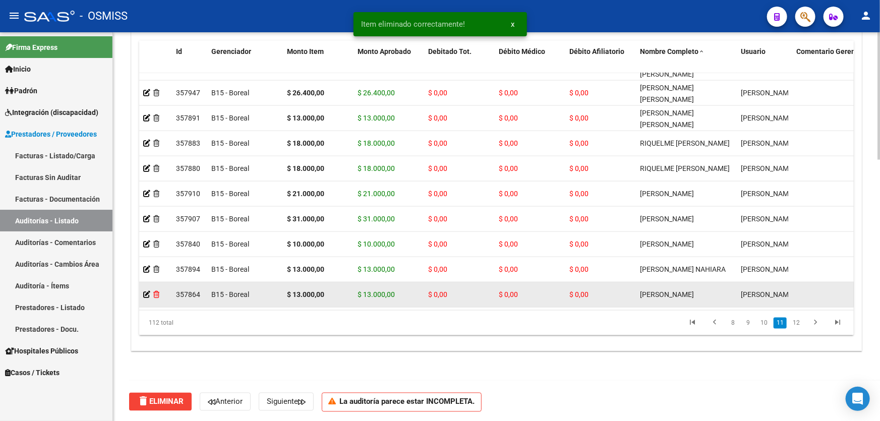
click at [155, 291] on icon at bounding box center [156, 294] width 6 height 7
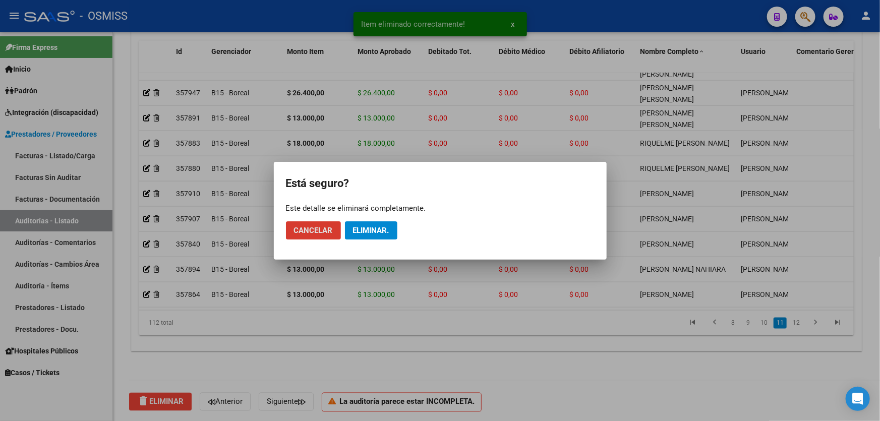
click at [388, 235] on button "Eliminar." at bounding box center [371, 230] width 52 height 18
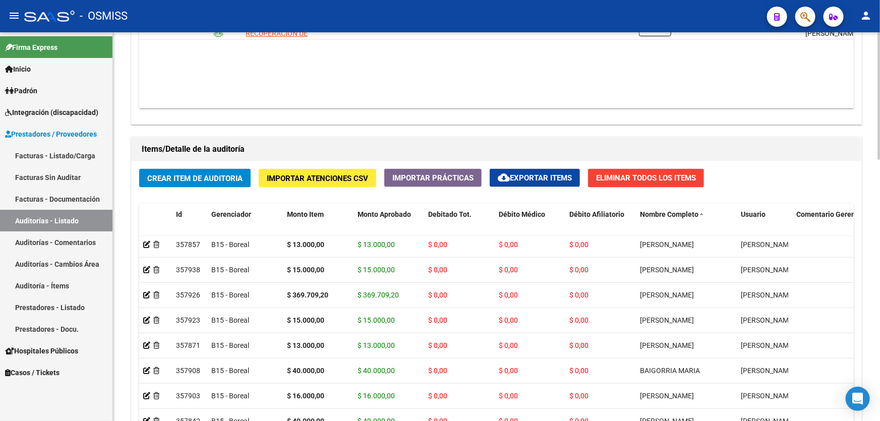
scroll to position [610, 0]
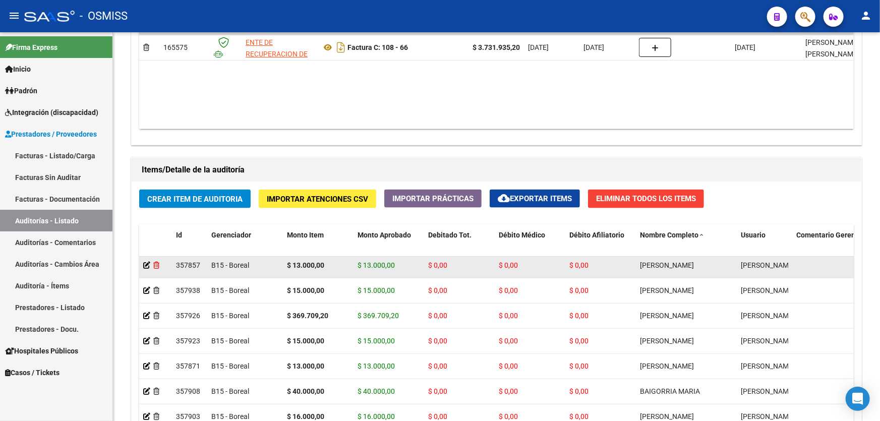
click at [156, 264] on icon at bounding box center [156, 265] width 6 height 7
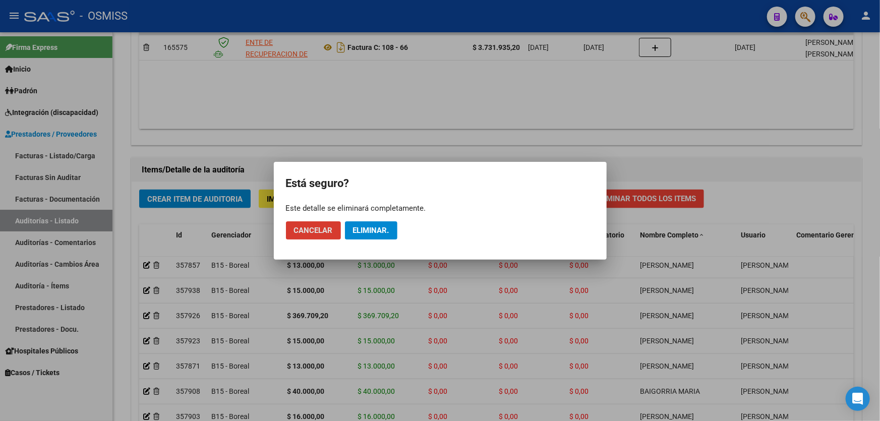
click at [360, 228] on span "Eliminar." at bounding box center [371, 230] width 36 height 9
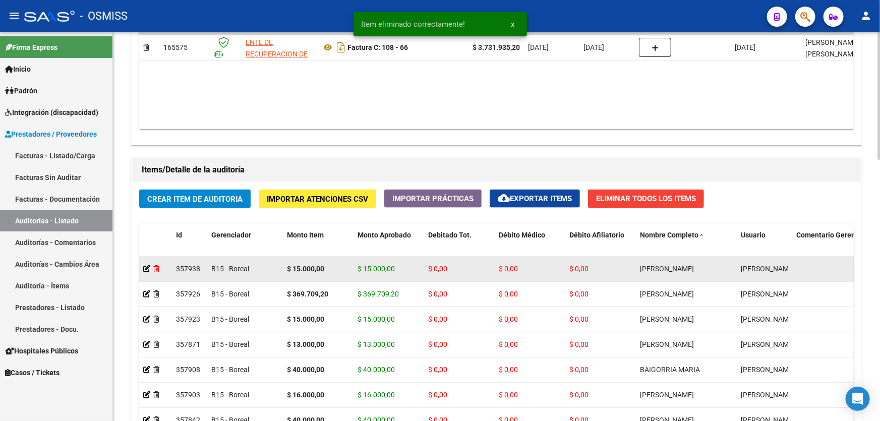
click at [156, 265] on icon at bounding box center [156, 268] width 6 height 7
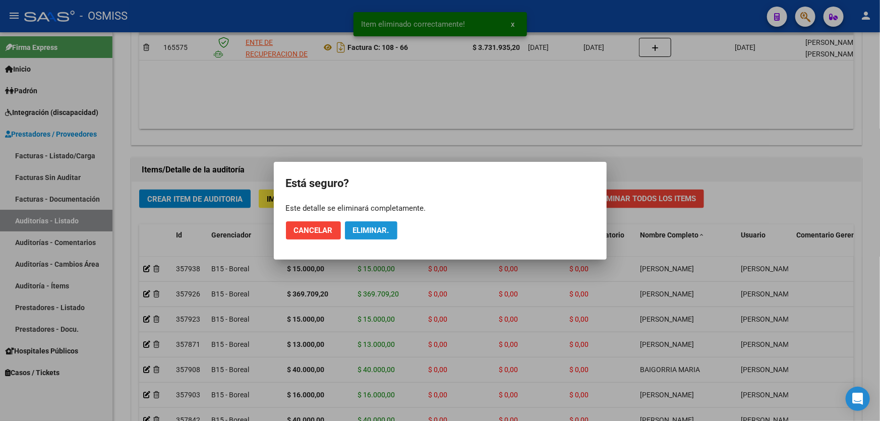
click at [371, 230] on span "Eliminar." at bounding box center [371, 230] width 36 height 9
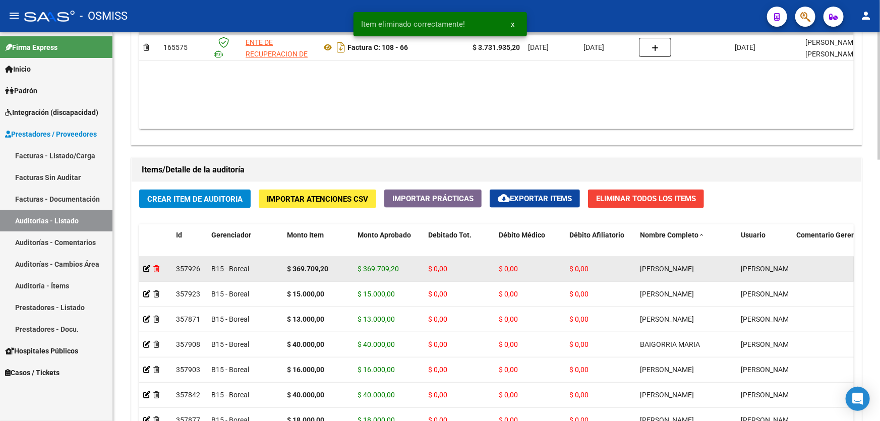
click at [157, 266] on icon at bounding box center [156, 268] width 6 height 7
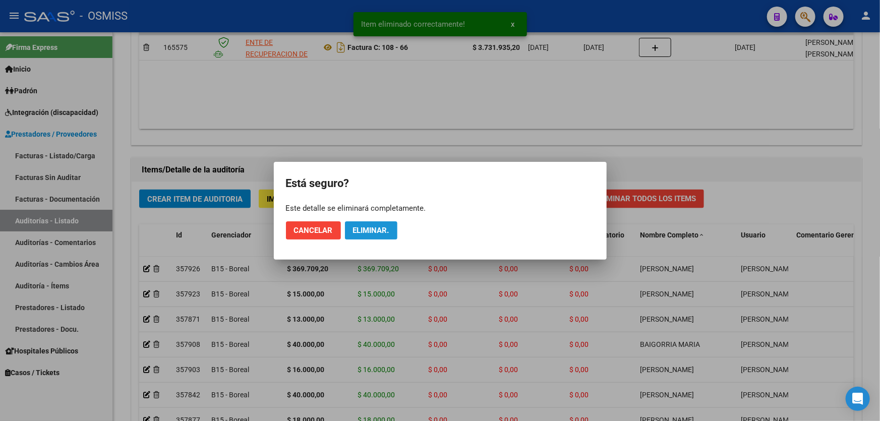
click at [381, 226] on span "Eliminar." at bounding box center [371, 230] width 36 height 9
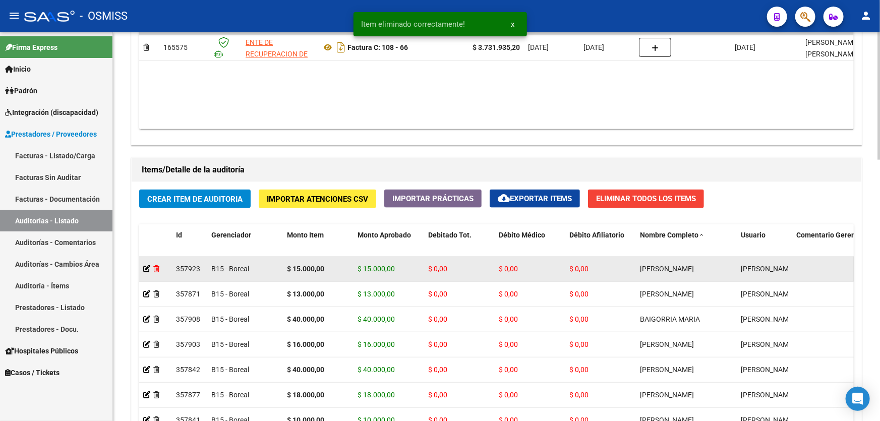
click at [157, 268] on icon at bounding box center [156, 268] width 6 height 7
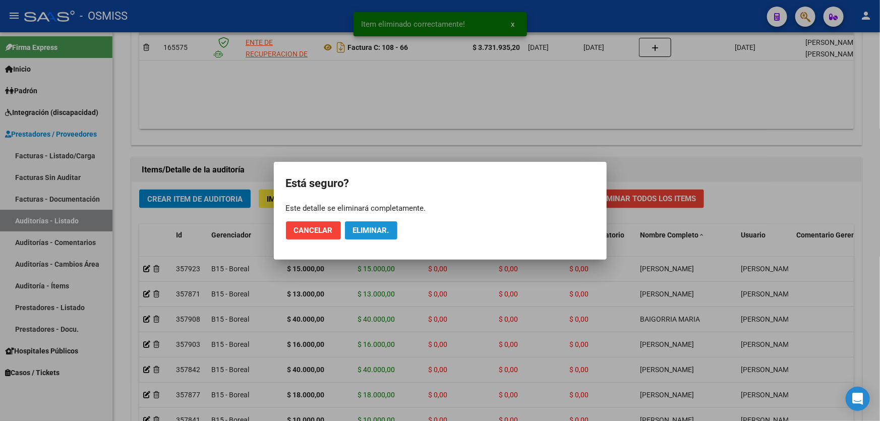
click at [355, 229] on span "Eliminar." at bounding box center [371, 230] width 36 height 9
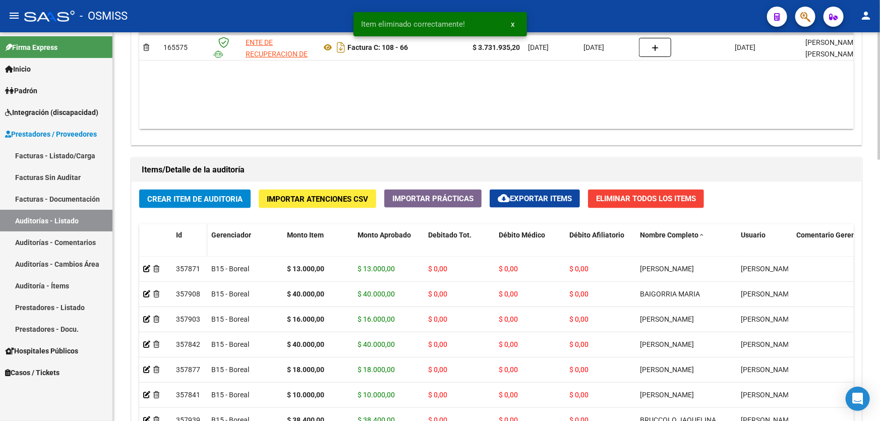
click at [177, 235] on span "Id" at bounding box center [179, 235] width 6 height 8
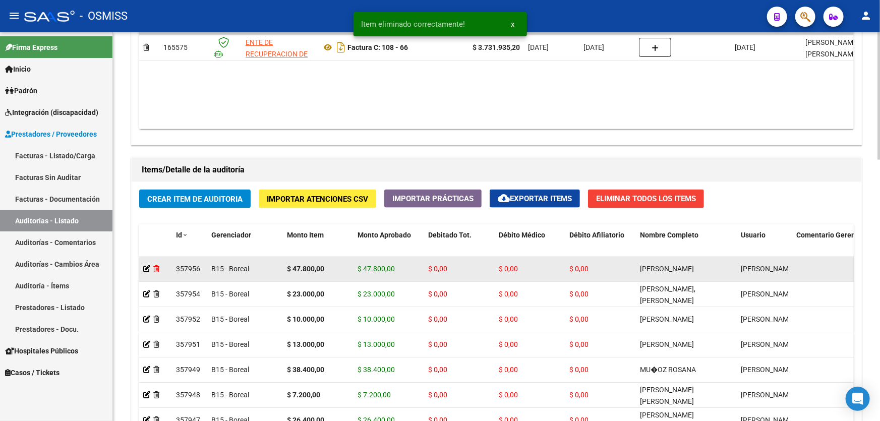
click at [157, 269] on icon at bounding box center [156, 268] width 6 height 7
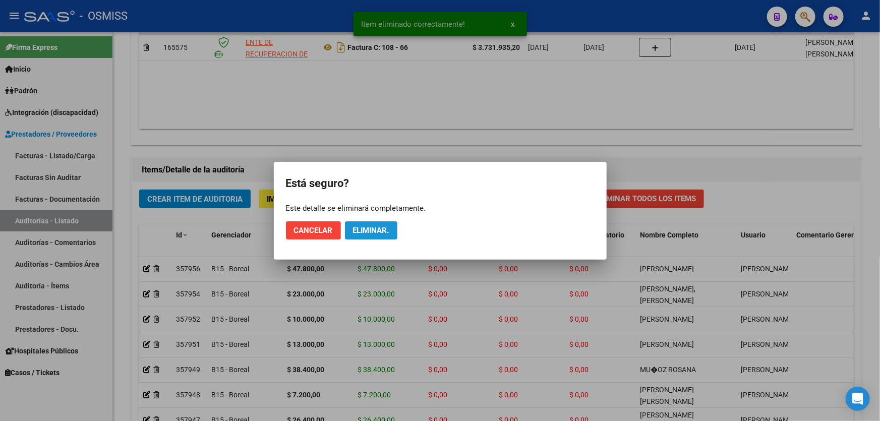
click at [363, 230] on span "Eliminar." at bounding box center [371, 230] width 36 height 9
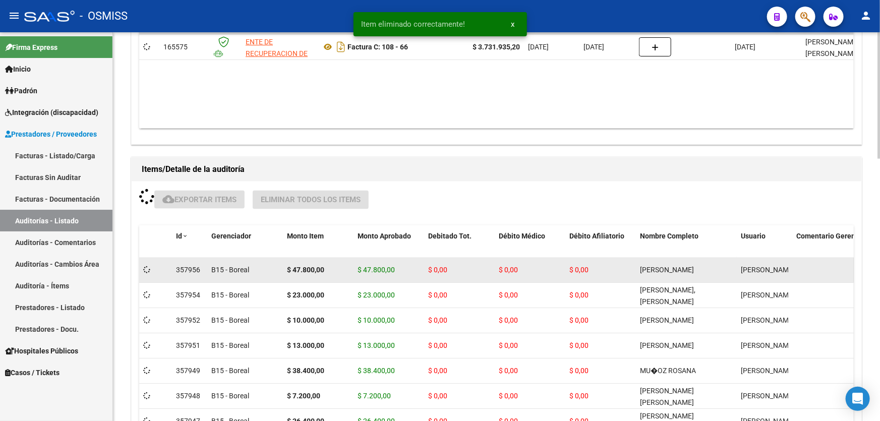
scroll to position [610, 0]
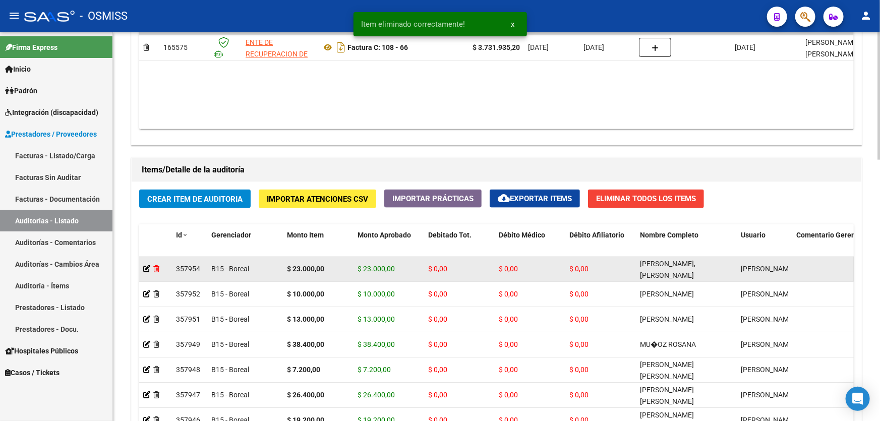
click at [155, 270] on icon at bounding box center [156, 268] width 6 height 7
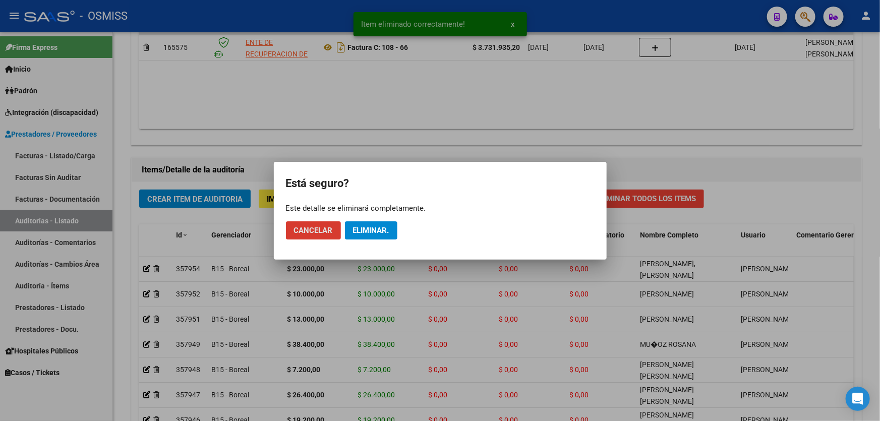
click at [360, 229] on span "Eliminar." at bounding box center [371, 230] width 36 height 9
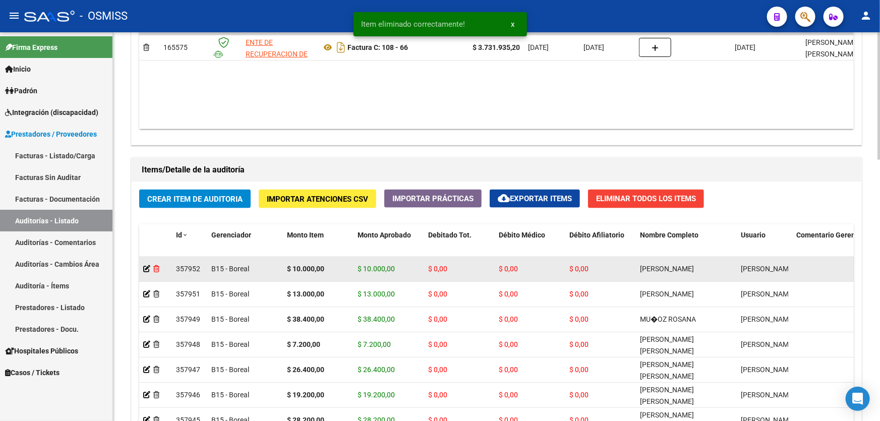
click at [156, 268] on icon at bounding box center [156, 268] width 6 height 7
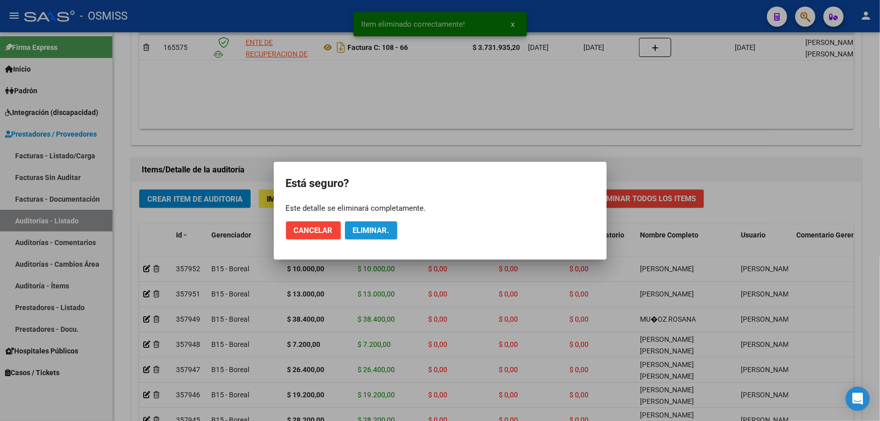
click at [372, 231] on span "Eliminar." at bounding box center [371, 230] width 36 height 9
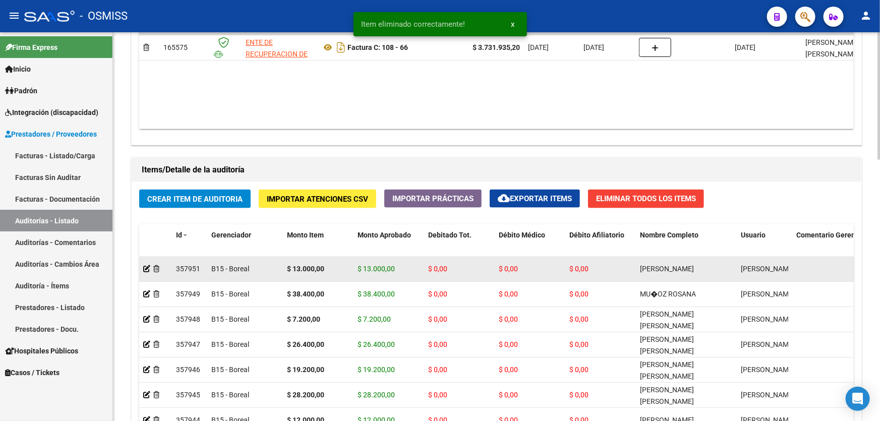
click at [159, 267] on icon at bounding box center [156, 268] width 6 height 7
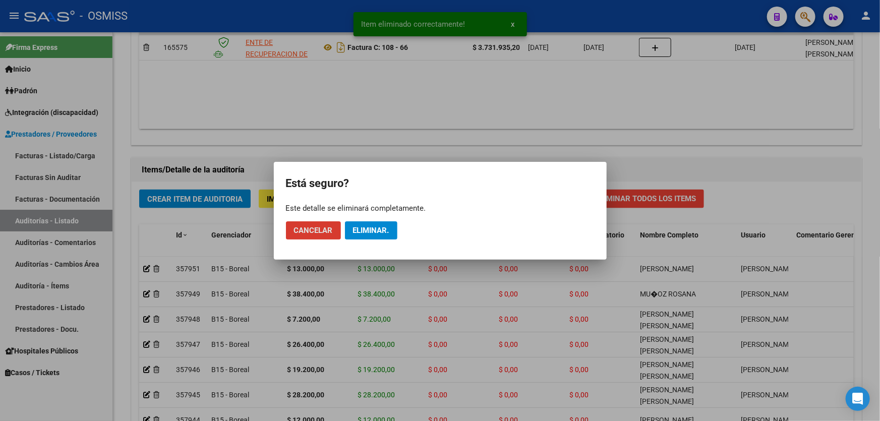
click at [358, 231] on span "Eliminar." at bounding box center [371, 230] width 36 height 9
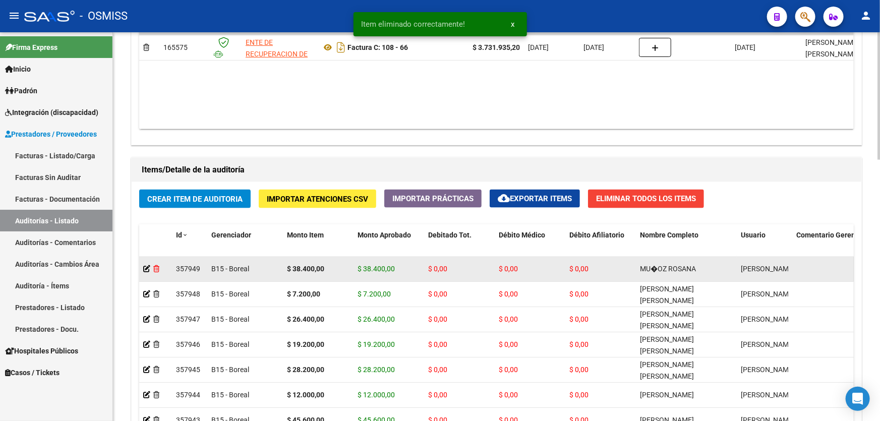
click at [156, 269] on icon at bounding box center [156, 268] width 6 height 7
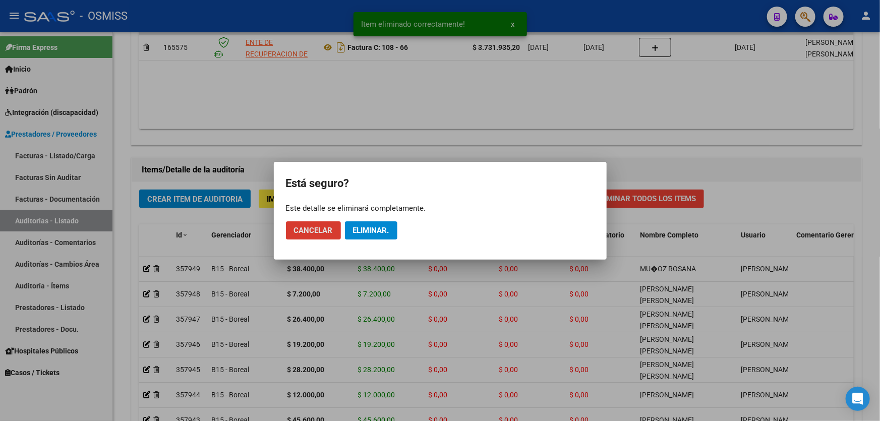
click at [371, 222] on button "Eliminar." at bounding box center [371, 230] width 52 height 18
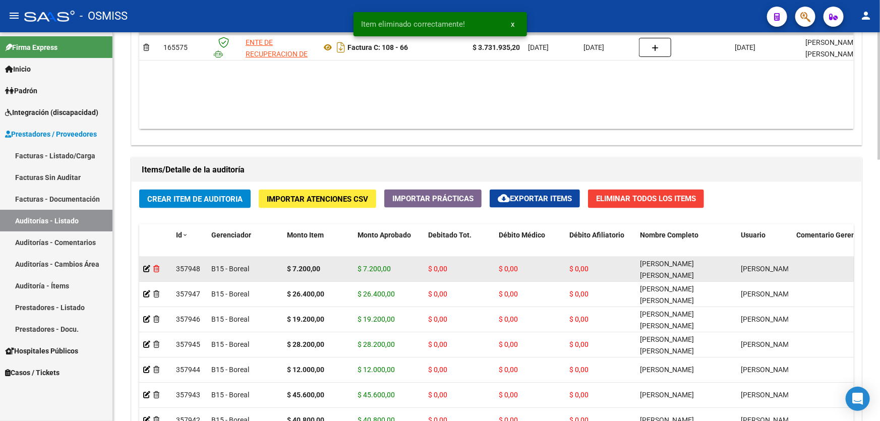
click at [156, 266] on icon at bounding box center [156, 268] width 6 height 7
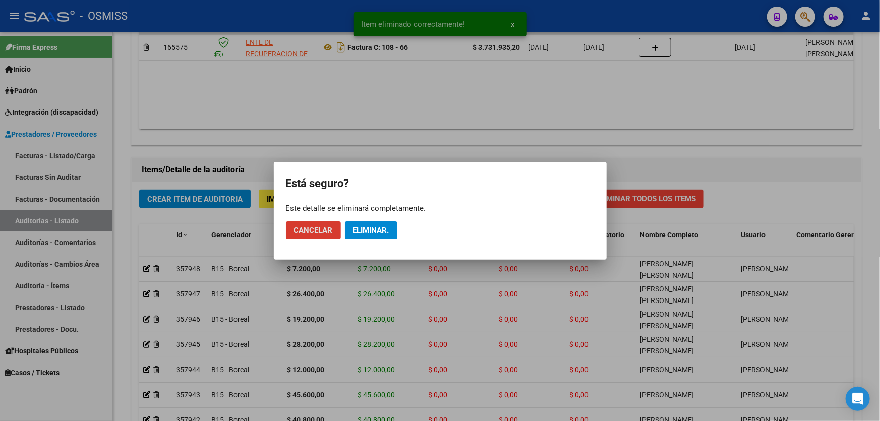
click at [380, 219] on mat-dialog-actions "Cancelar Eliminar." at bounding box center [440, 230] width 308 height 34
click at [366, 227] on span "Eliminar." at bounding box center [371, 230] width 36 height 9
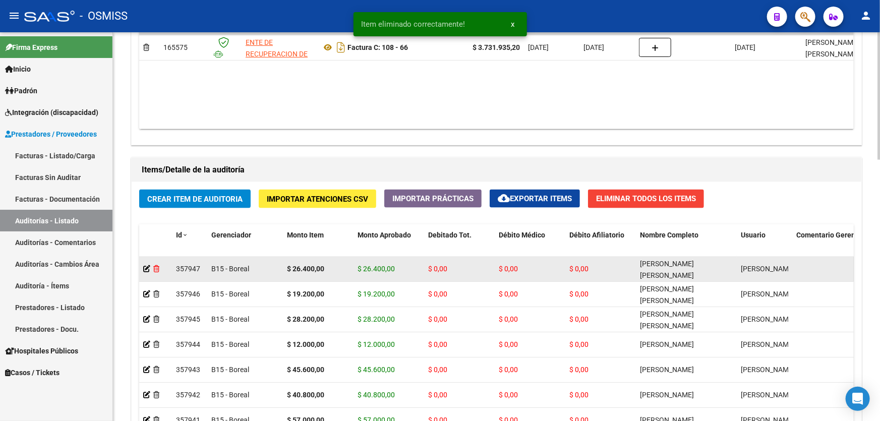
click at [154, 266] on icon at bounding box center [156, 268] width 6 height 7
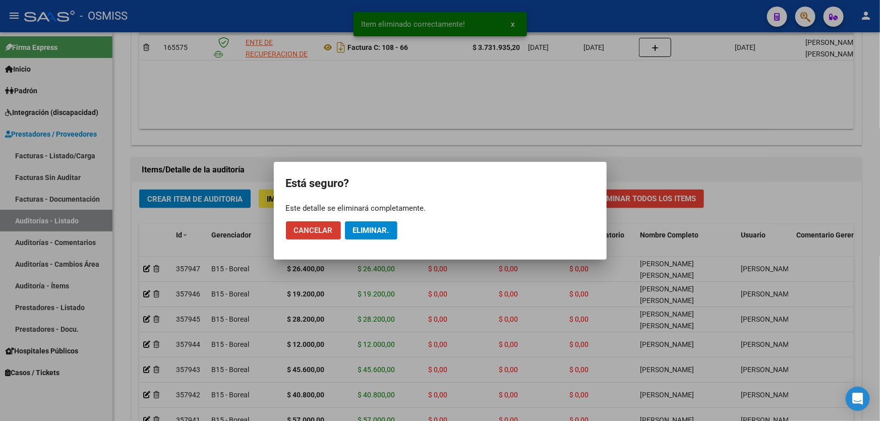
click at [383, 222] on button "Eliminar." at bounding box center [371, 230] width 52 height 18
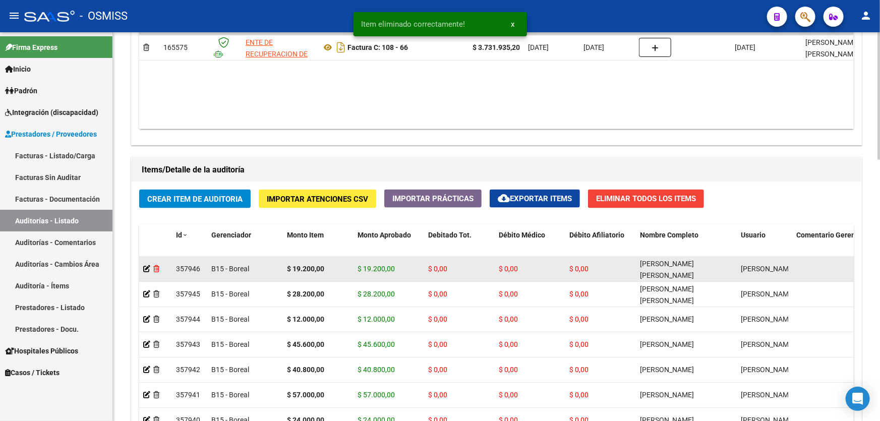
click at [155, 267] on icon at bounding box center [156, 268] width 6 height 7
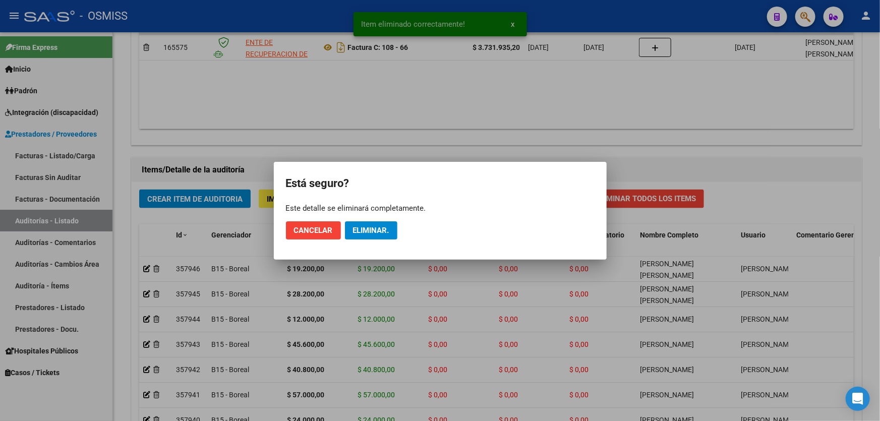
click at [345, 240] on mat-dialog-actions "Cancelar Eliminar." at bounding box center [440, 230] width 308 height 34
click at [367, 234] on button "Eliminar." at bounding box center [371, 230] width 52 height 18
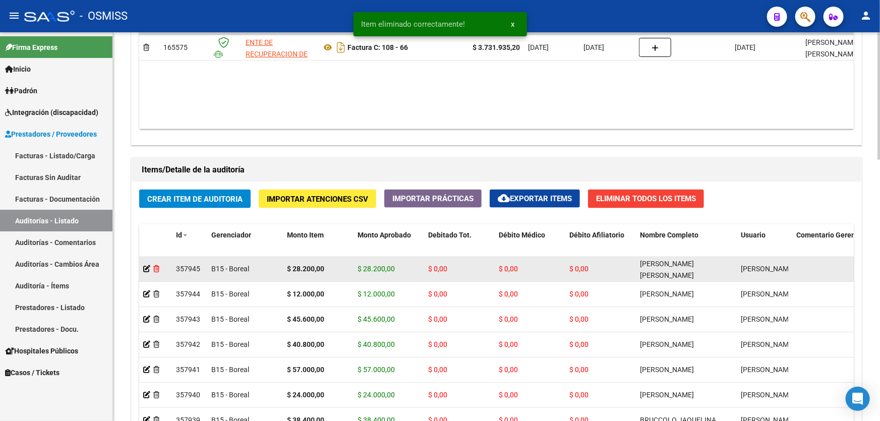
click at [157, 267] on icon at bounding box center [156, 268] width 6 height 7
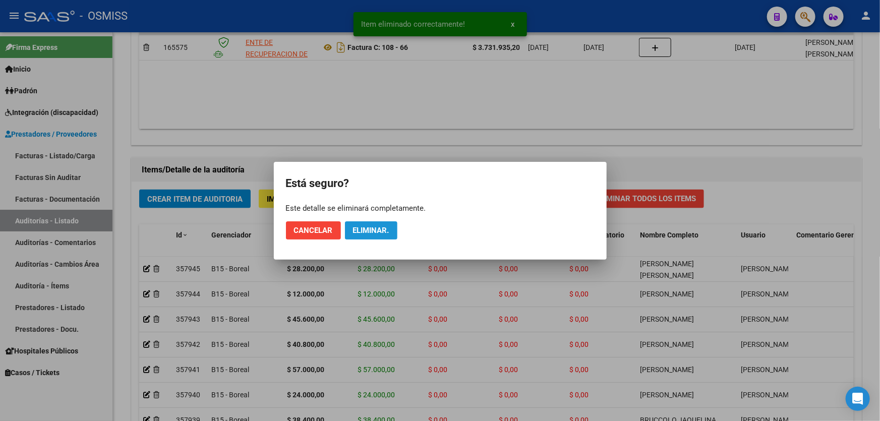
click at [362, 223] on button "Eliminar." at bounding box center [371, 230] width 52 height 18
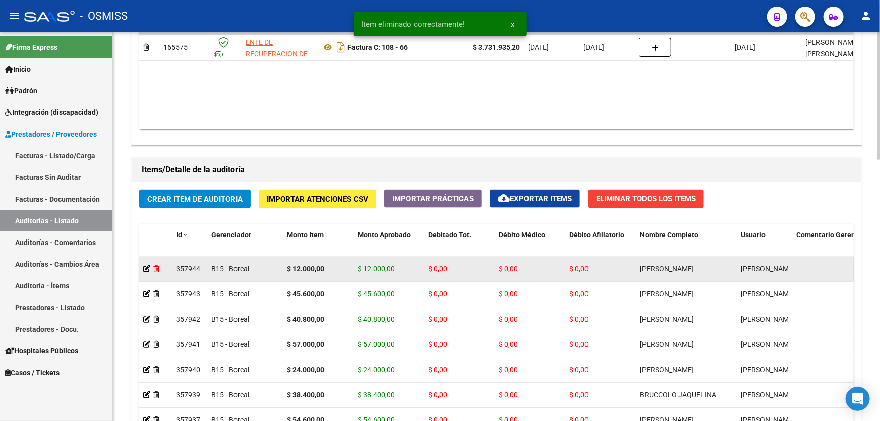
click at [156, 270] on icon at bounding box center [156, 268] width 6 height 7
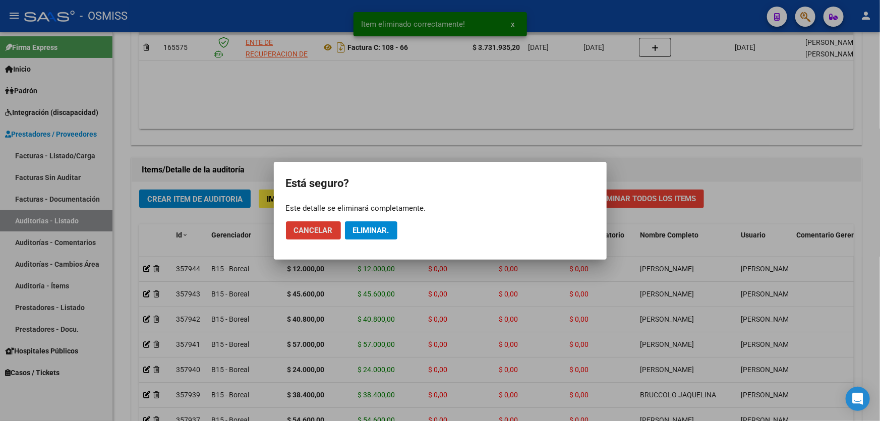
click at [367, 219] on mat-dialog-actions "Cancelar Eliminar." at bounding box center [440, 230] width 308 height 34
click at [365, 226] on span "Eliminar." at bounding box center [371, 230] width 36 height 9
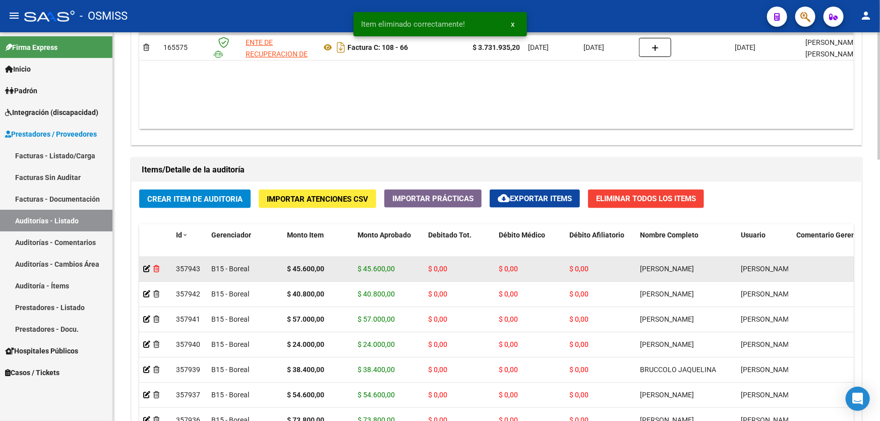
click at [155, 267] on icon at bounding box center [156, 268] width 6 height 7
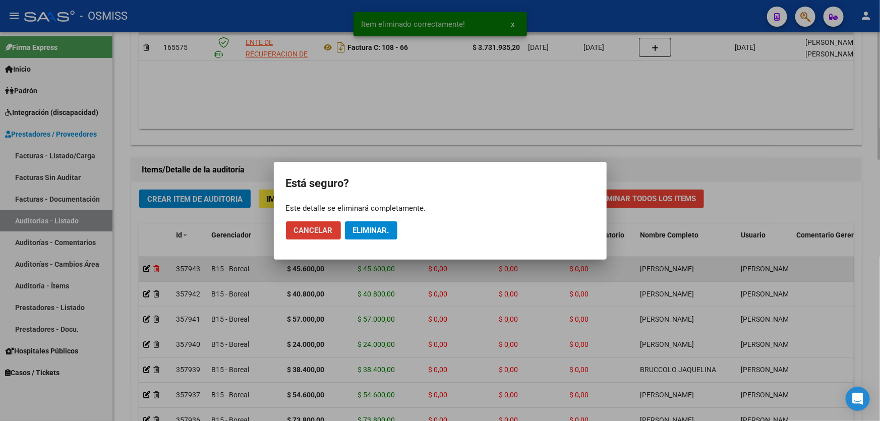
click at [286, 221] on button "Cancelar" at bounding box center [313, 230] width 55 height 18
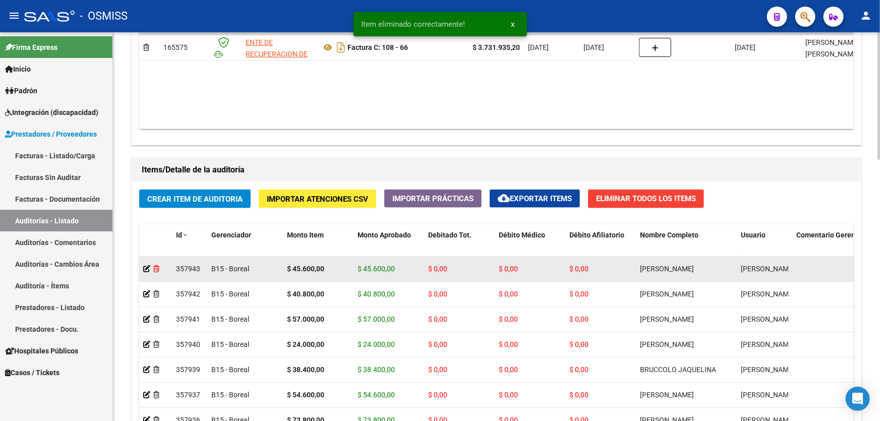
click at [157, 269] on icon at bounding box center [156, 268] width 6 height 7
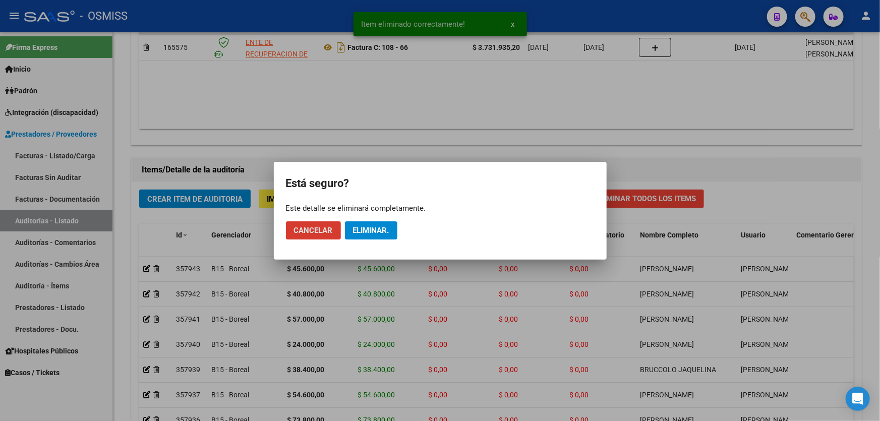
click at [372, 228] on span "Eliminar." at bounding box center [371, 230] width 36 height 9
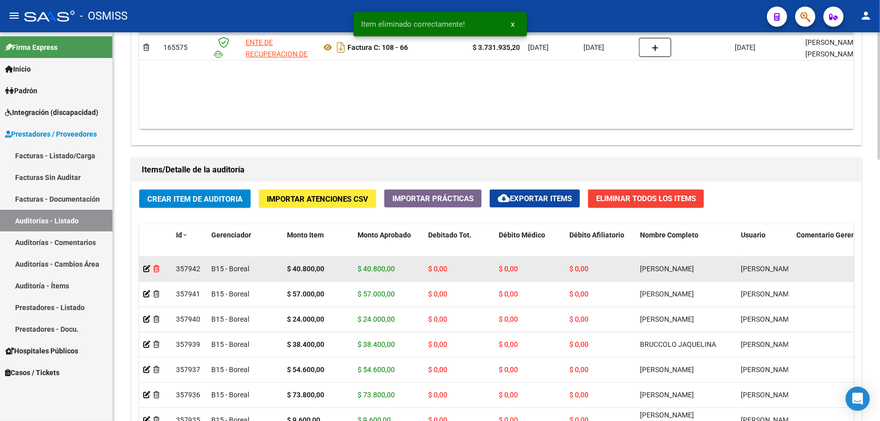
click at [156, 268] on icon at bounding box center [156, 268] width 6 height 7
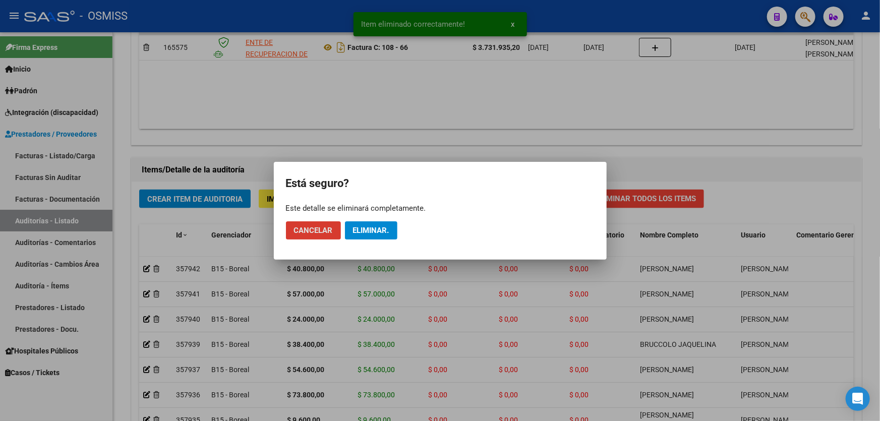
click at [375, 230] on span "Eliminar." at bounding box center [371, 230] width 36 height 9
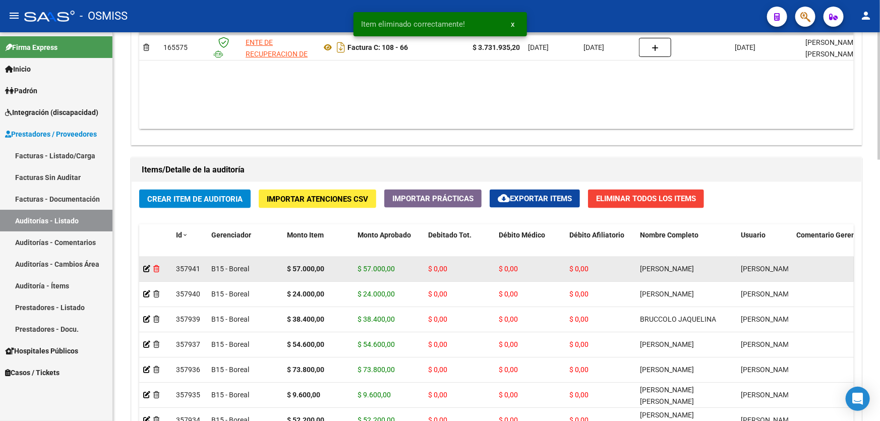
click at [157, 269] on icon at bounding box center [156, 268] width 6 height 7
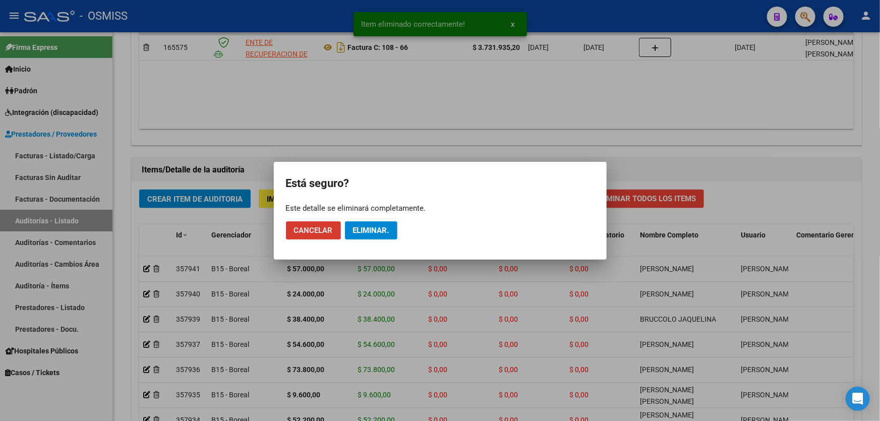
click at [393, 231] on button "Eliminar." at bounding box center [371, 230] width 52 height 18
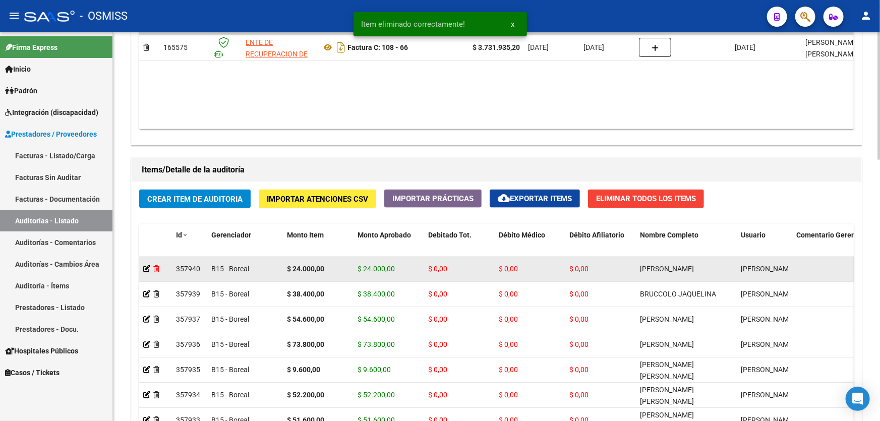
click at [157, 268] on icon at bounding box center [156, 268] width 6 height 7
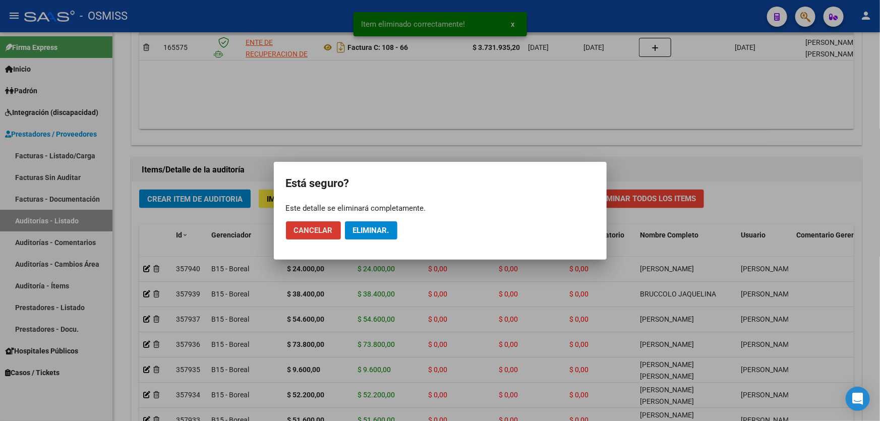
click at [370, 228] on span "Eliminar." at bounding box center [371, 230] width 36 height 9
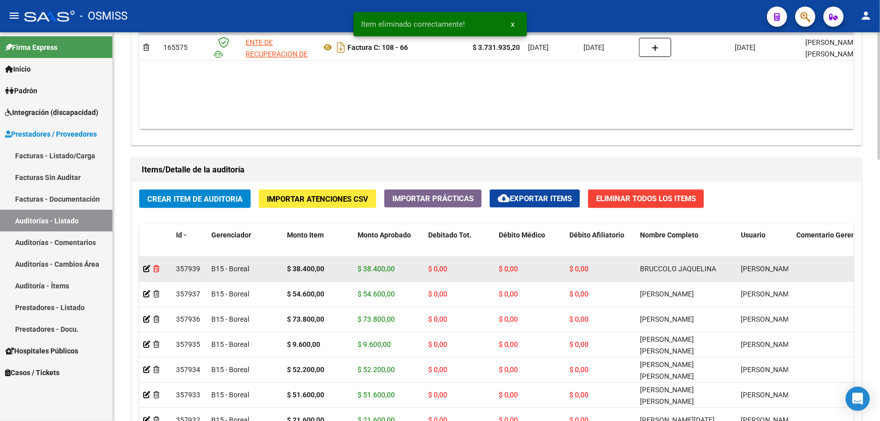
click at [157, 265] on icon at bounding box center [156, 268] width 6 height 7
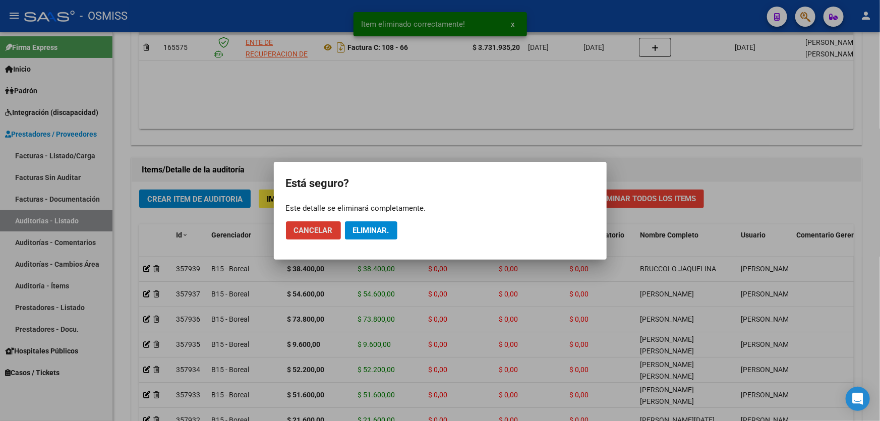
click at [361, 232] on span "Eliminar." at bounding box center [371, 230] width 36 height 9
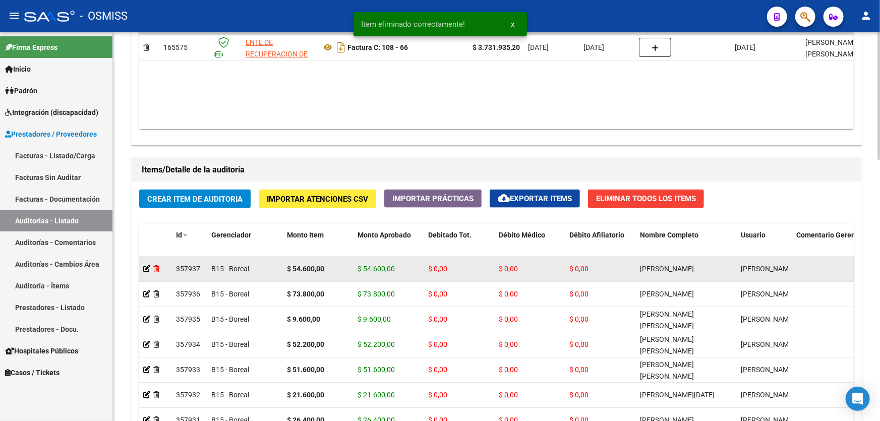
click at [157, 270] on icon at bounding box center [156, 268] width 6 height 7
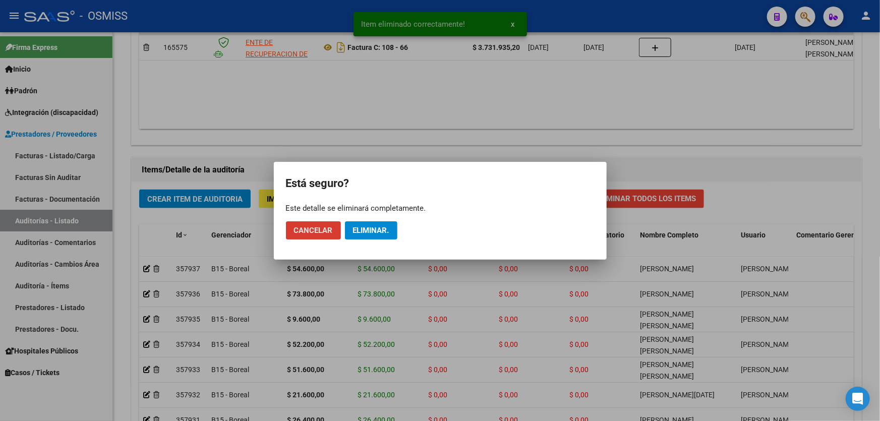
click at [353, 229] on span "Eliminar." at bounding box center [371, 230] width 36 height 9
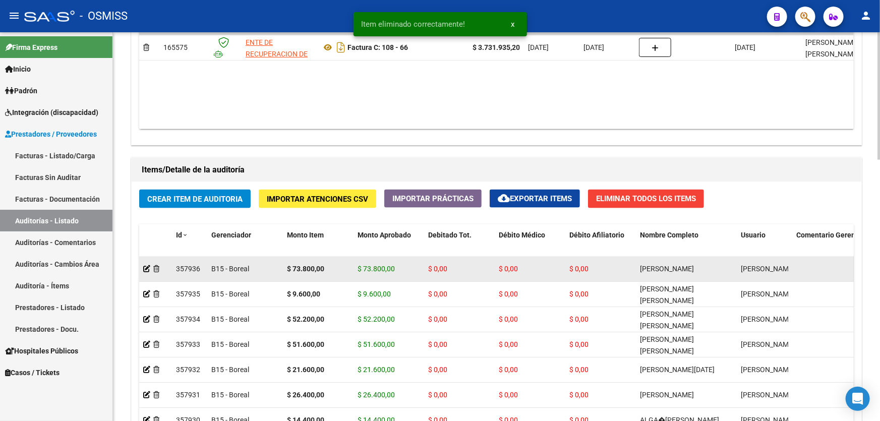
click at [158, 268] on icon at bounding box center [156, 268] width 6 height 7
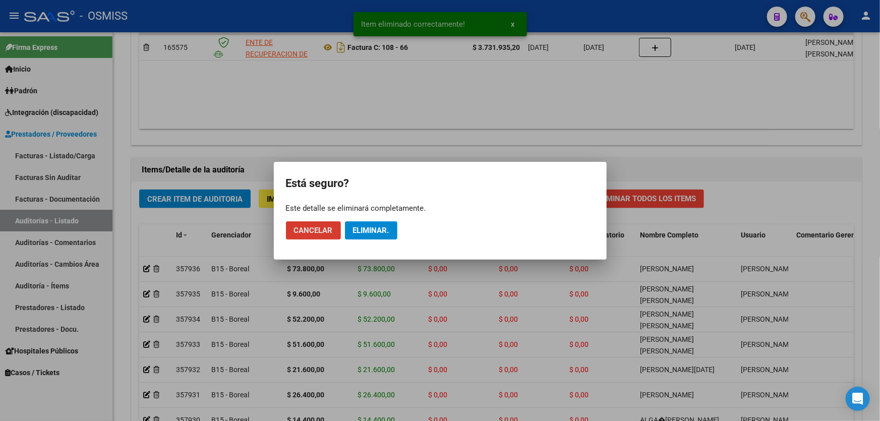
click at [343, 228] on mat-dialog-actions "Cancelar Eliminar." at bounding box center [440, 230] width 308 height 34
click at [359, 228] on span "Eliminar." at bounding box center [371, 230] width 36 height 9
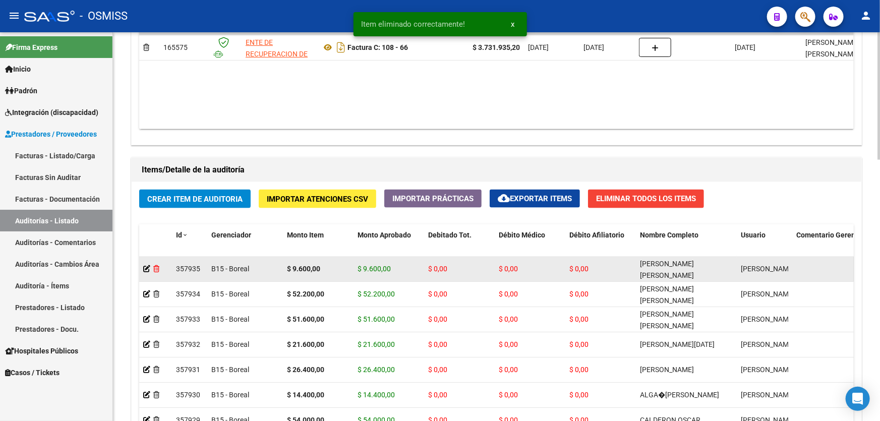
click at [159, 265] on icon at bounding box center [156, 268] width 6 height 7
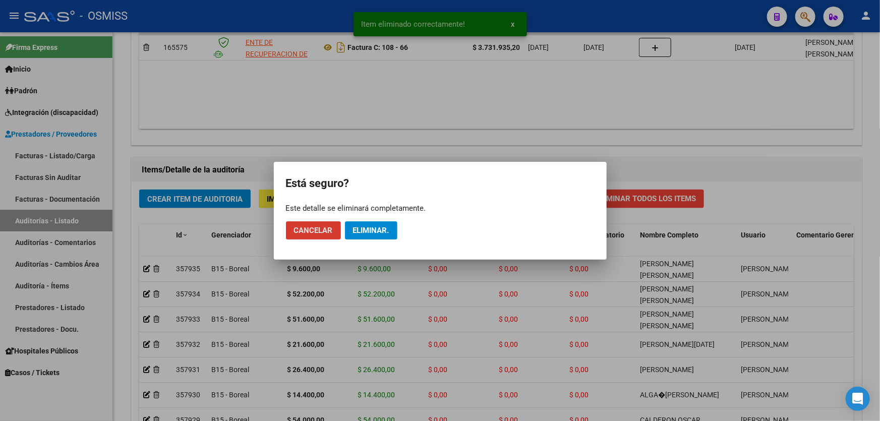
click at [363, 226] on span "Eliminar." at bounding box center [371, 230] width 36 height 9
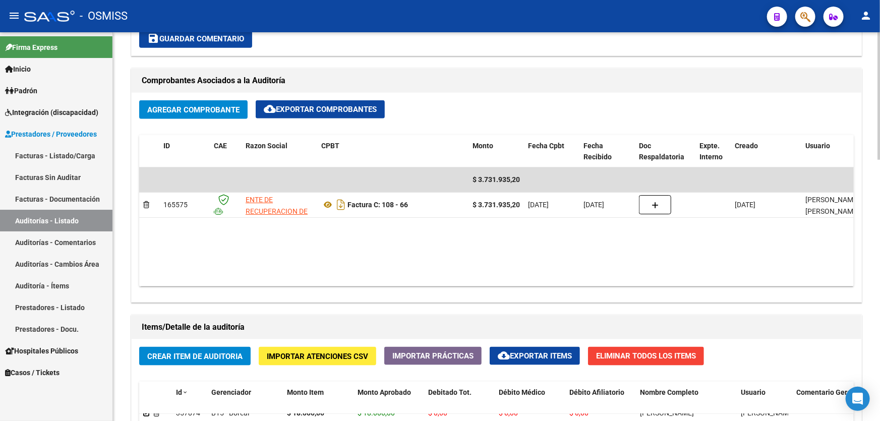
scroll to position [473, 0]
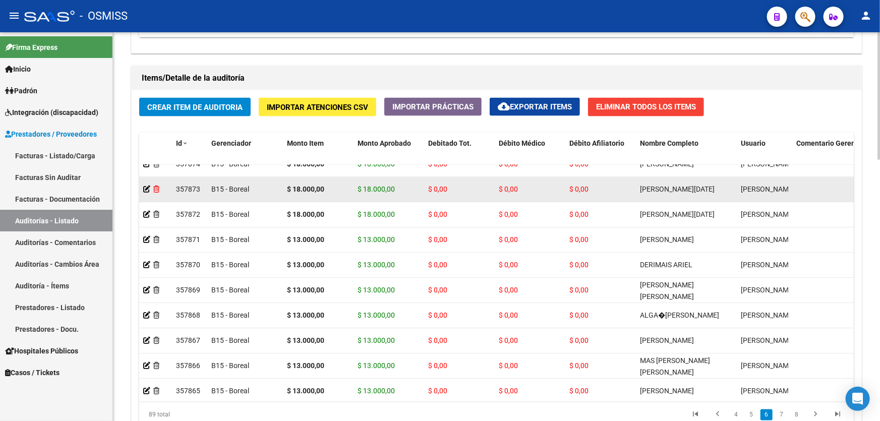
click at [157, 190] on icon at bounding box center [156, 189] width 6 height 7
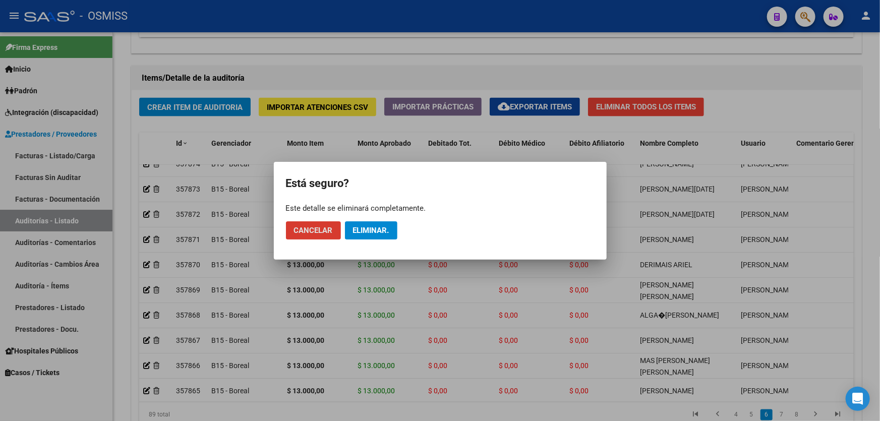
click at [365, 232] on span "Eliminar." at bounding box center [371, 230] width 36 height 9
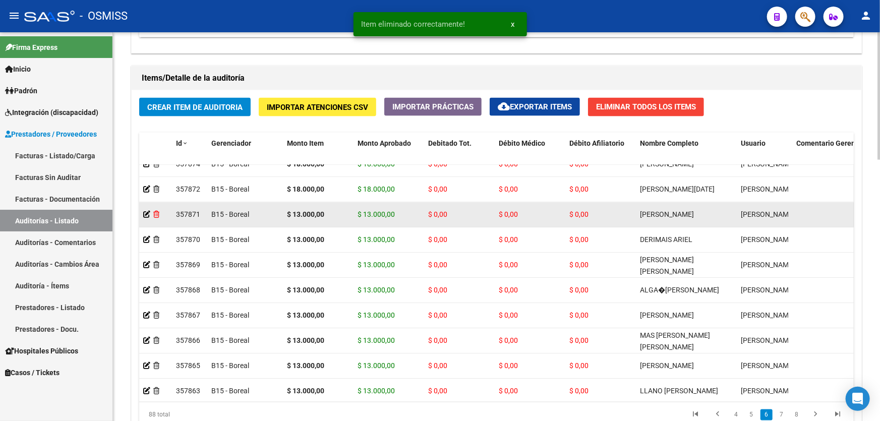
click at [156, 215] on icon at bounding box center [156, 214] width 6 height 7
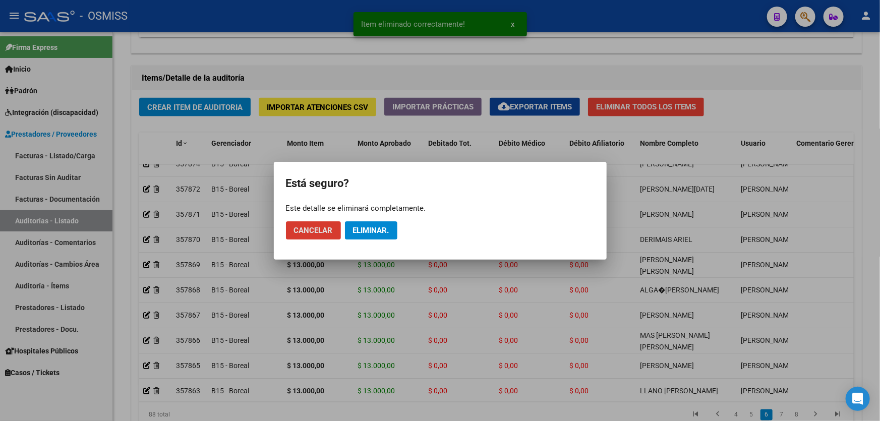
click at [377, 226] on span "Eliminar." at bounding box center [371, 230] width 36 height 9
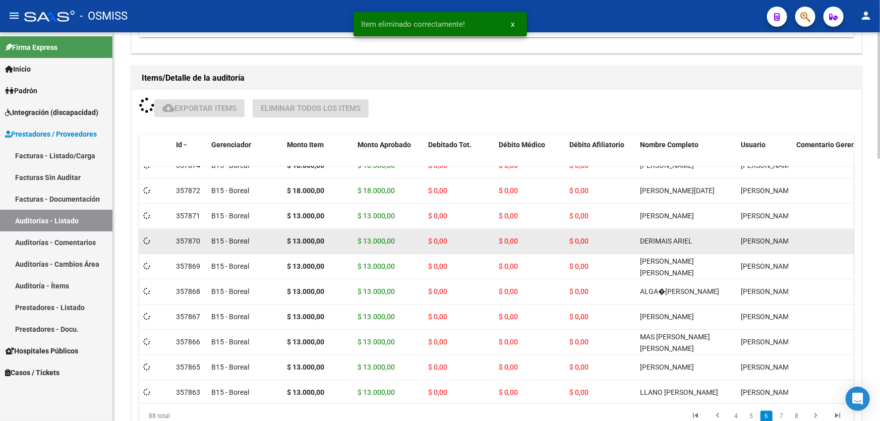
scroll to position [702, 0]
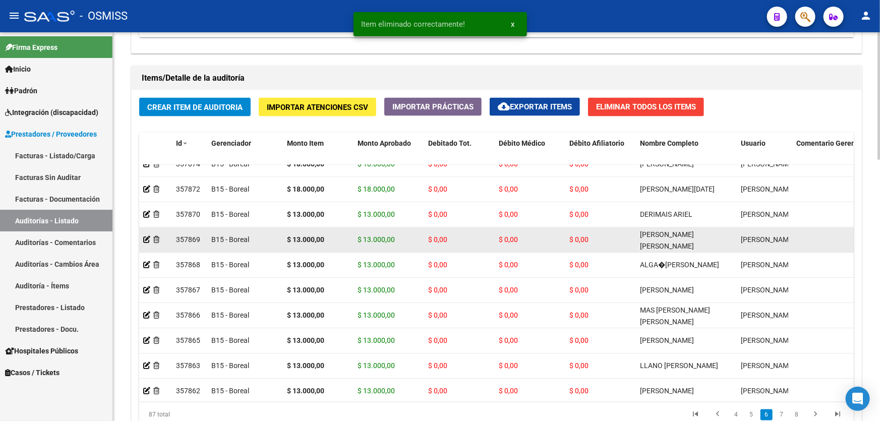
click at [156, 241] on div at bounding box center [155, 240] width 25 height 12
click at [156, 240] on icon at bounding box center [156, 239] width 6 height 7
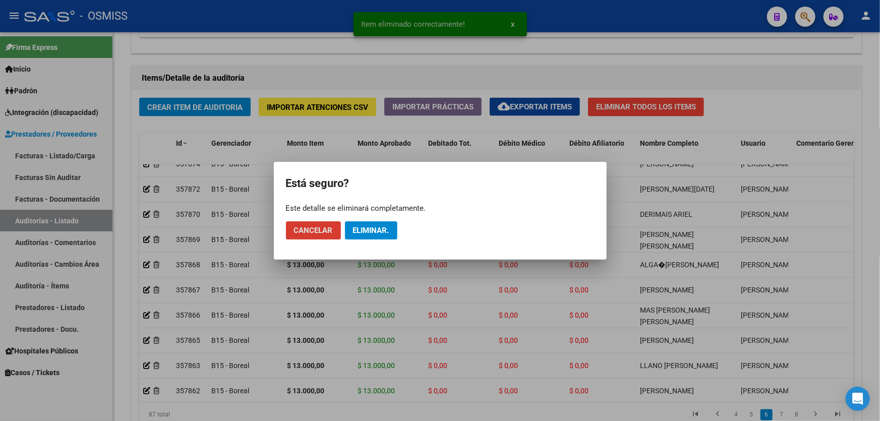
click at [377, 230] on span "Eliminar." at bounding box center [371, 230] width 36 height 9
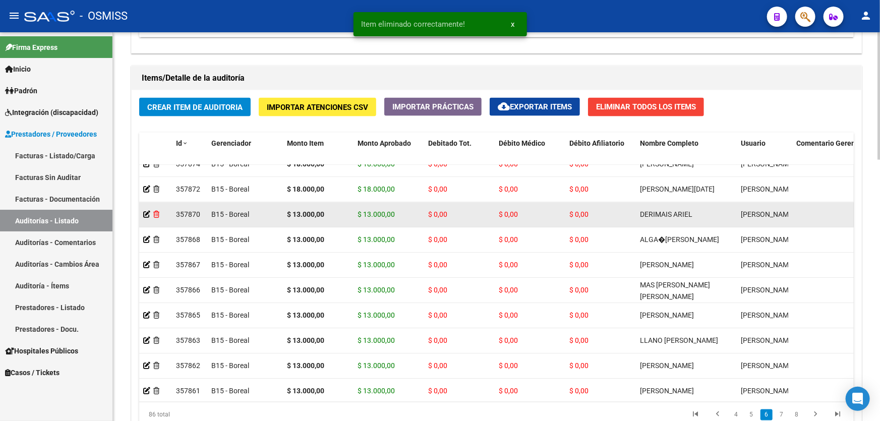
click at [158, 215] on icon at bounding box center [156, 214] width 6 height 7
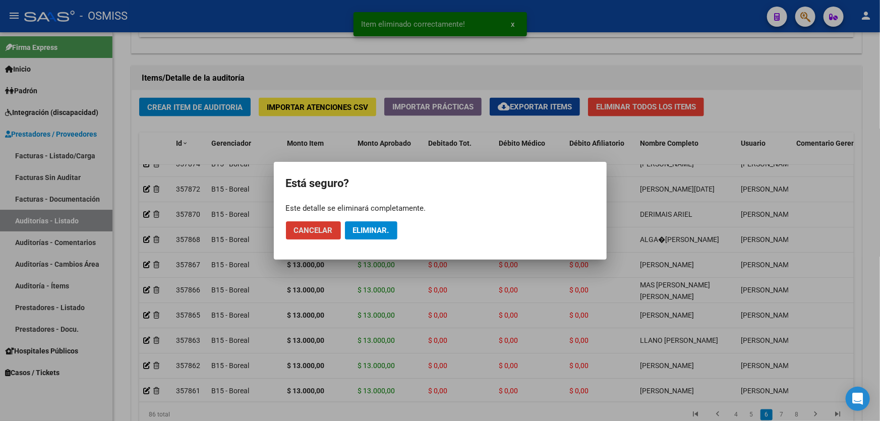
click at [389, 228] on button "Eliminar." at bounding box center [371, 230] width 52 height 18
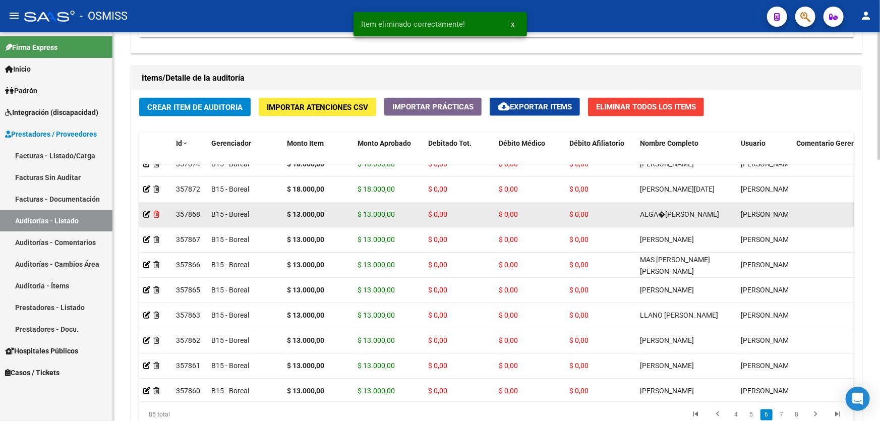
click at [157, 214] on icon at bounding box center [156, 214] width 6 height 7
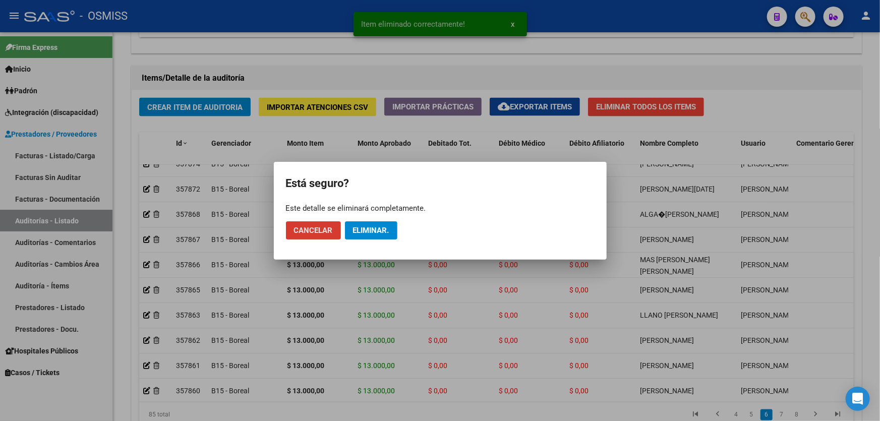
click at [349, 233] on button "Eliminar." at bounding box center [371, 230] width 52 height 18
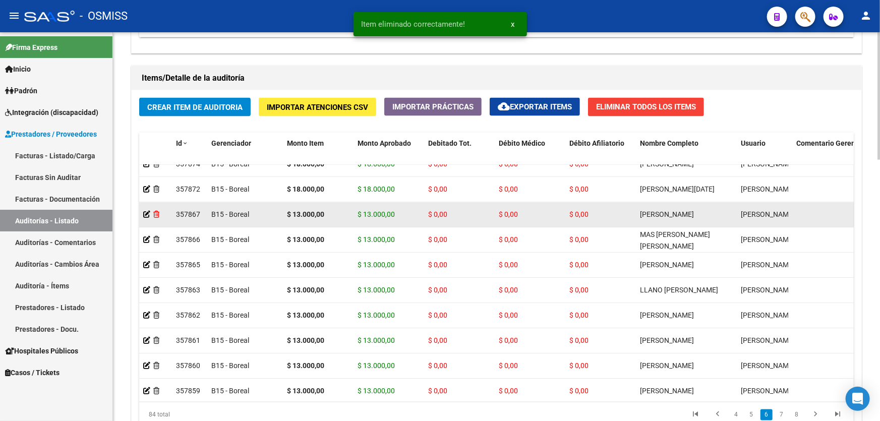
click at [156, 213] on icon at bounding box center [156, 214] width 6 height 7
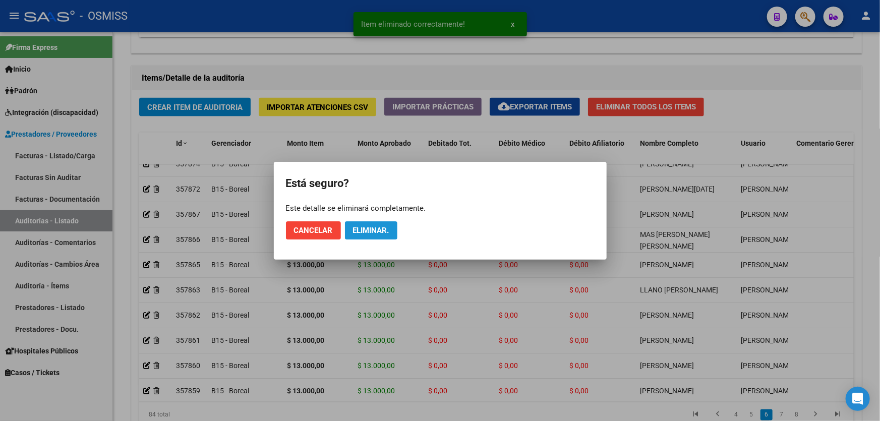
click at [376, 230] on span "Eliminar." at bounding box center [371, 230] width 36 height 9
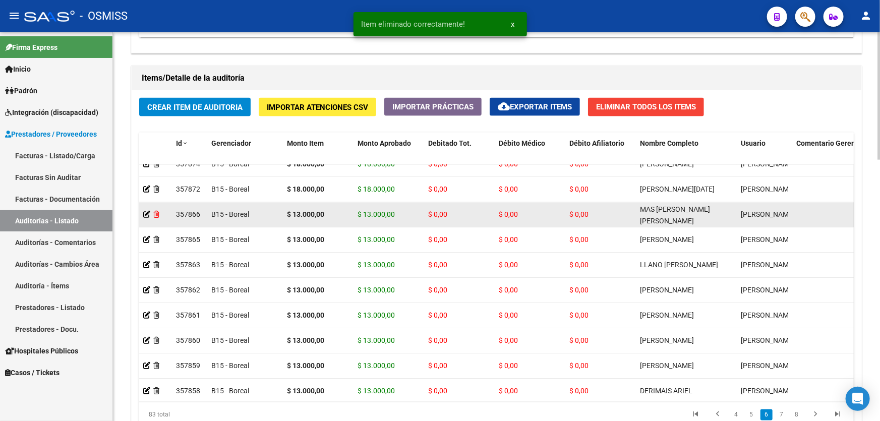
click at [156, 215] on icon at bounding box center [156, 214] width 6 height 7
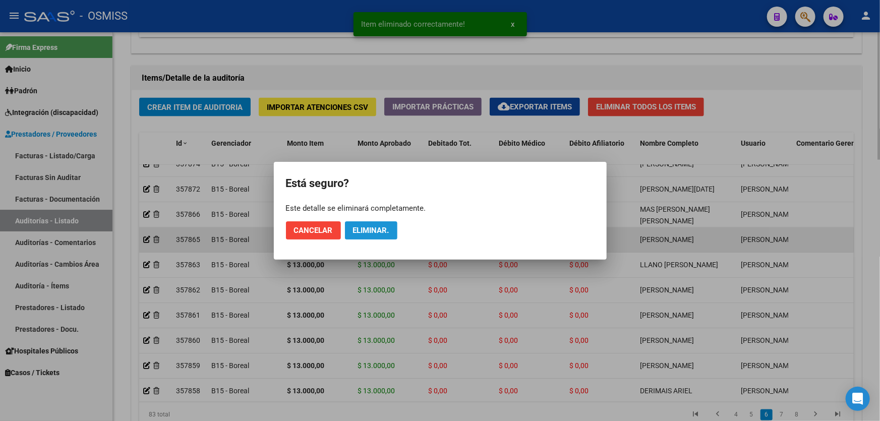
drag, startPoint x: 376, startPoint y: 228, endPoint x: 229, endPoint y: 228, distance: 146.2
click at [376, 228] on span "Eliminar." at bounding box center [371, 230] width 36 height 9
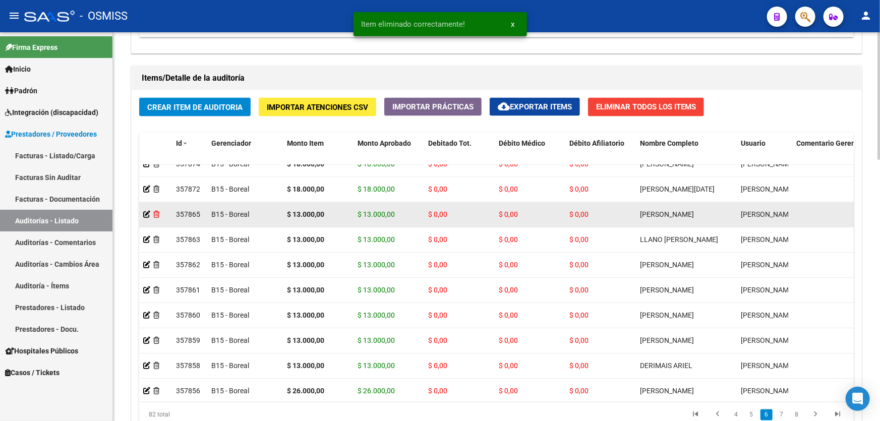
click at [154, 215] on icon at bounding box center [156, 214] width 6 height 7
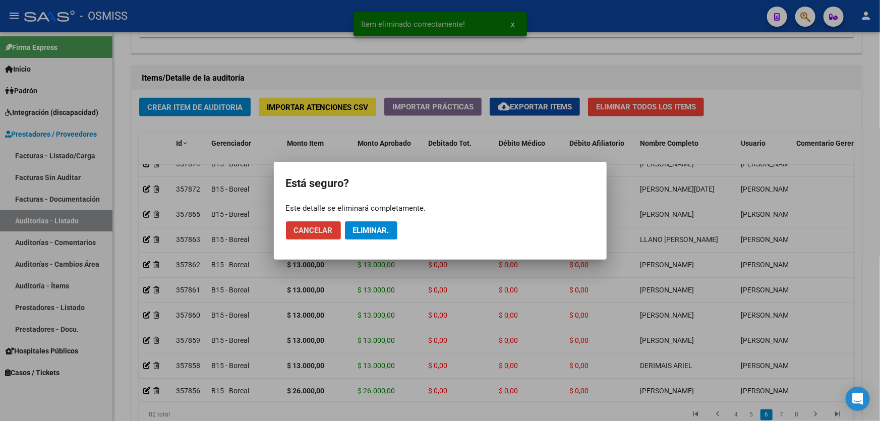
click at [379, 226] on span "Eliminar." at bounding box center [371, 230] width 36 height 9
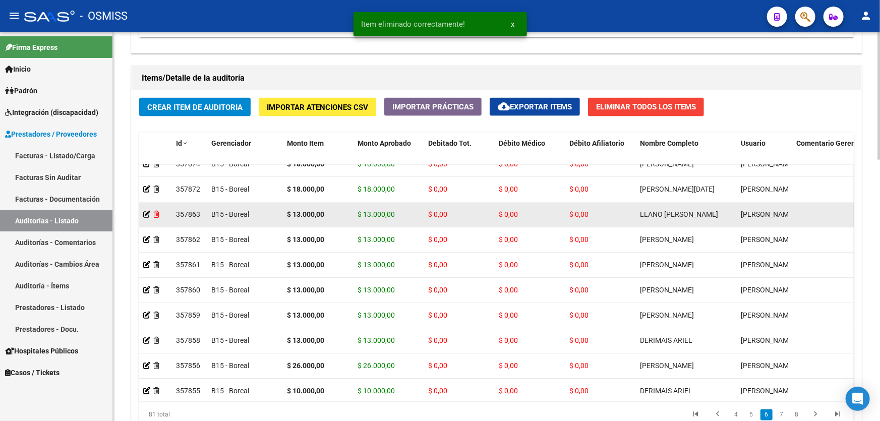
click at [156, 213] on icon at bounding box center [156, 214] width 6 height 7
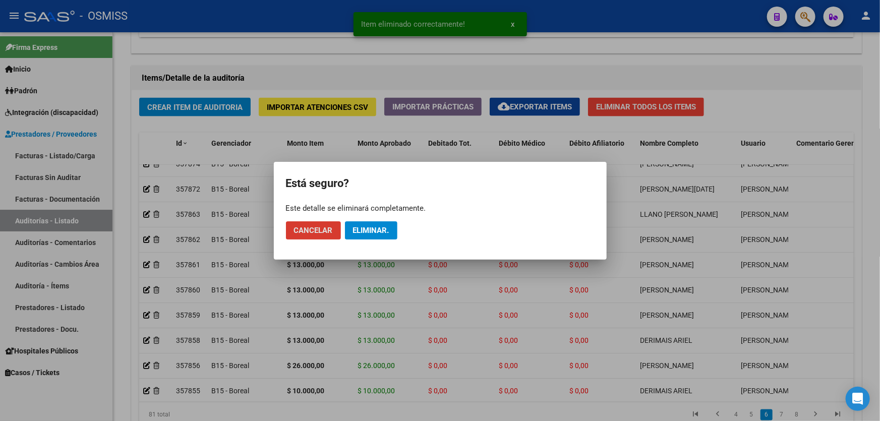
click at [371, 236] on button "Eliminar." at bounding box center [371, 230] width 52 height 18
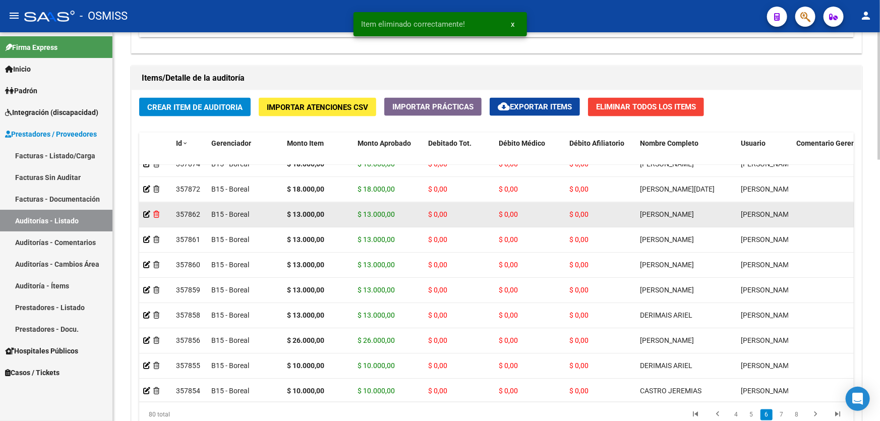
click at [155, 214] on icon at bounding box center [156, 214] width 6 height 7
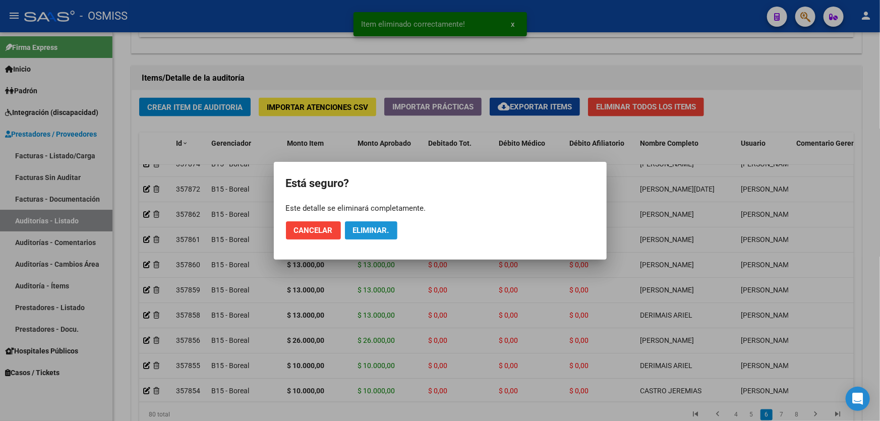
click at [359, 234] on span "Eliminar." at bounding box center [371, 230] width 36 height 9
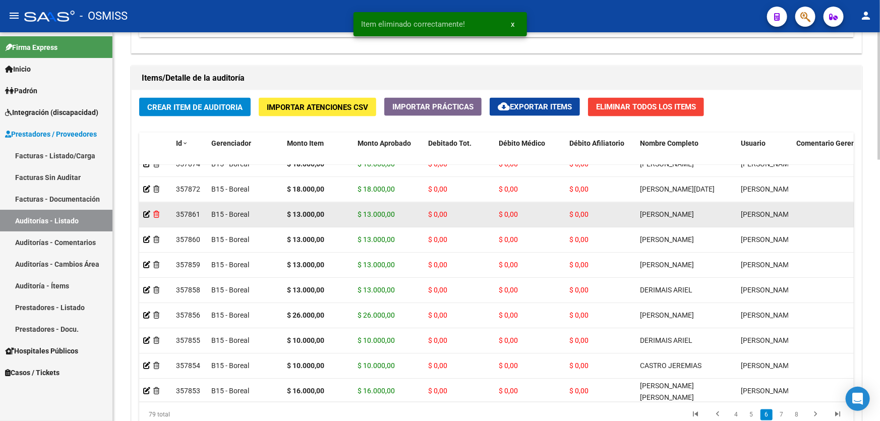
click at [157, 214] on icon at bounding box center [156, 214] width 6 height 7
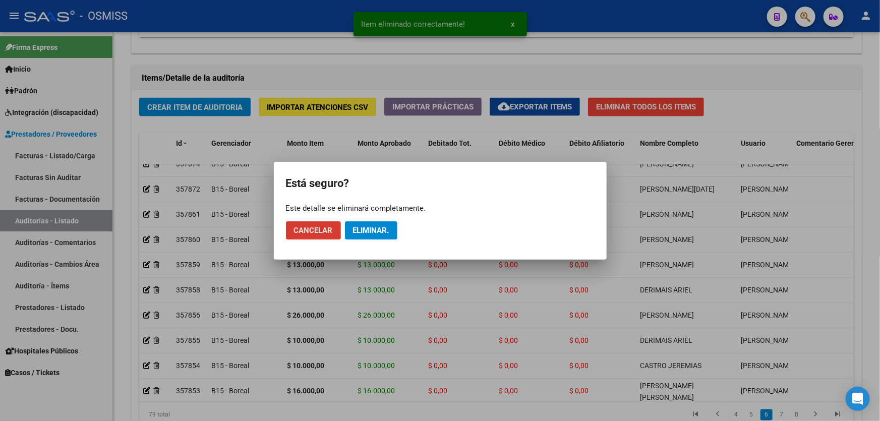
drag, startPoint x: 363, startPoint y: 230, endPoint x: 292, endPoint y: 236, distance: 70.8
click at [364, 230] on span "Eliminar." at bounding box center [371, 230] width 36 height 9
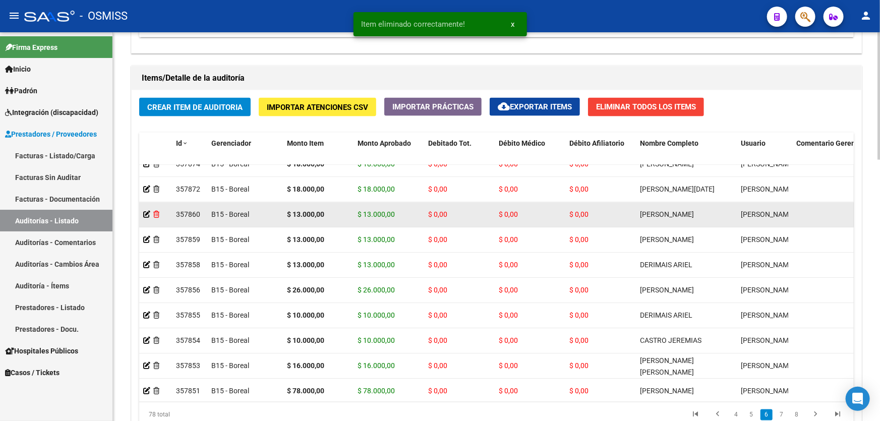
click at [158, 215] on icon at bounding box center [156, 214] width 6 height 7
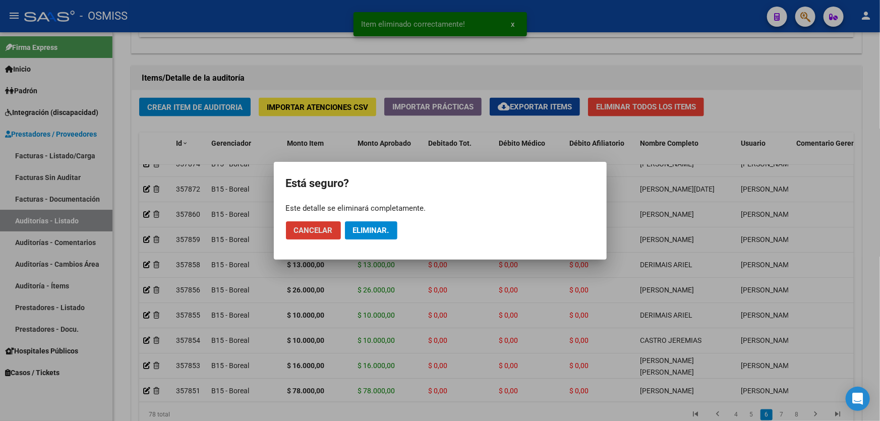
click at [384, 226] on span "Eliminar." at bounding box center [371, 230] width 36 height 9
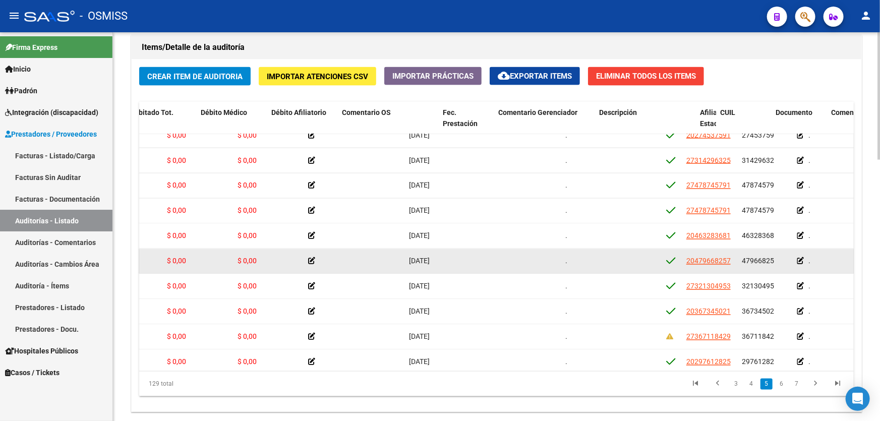
scroll to position [922, 705]
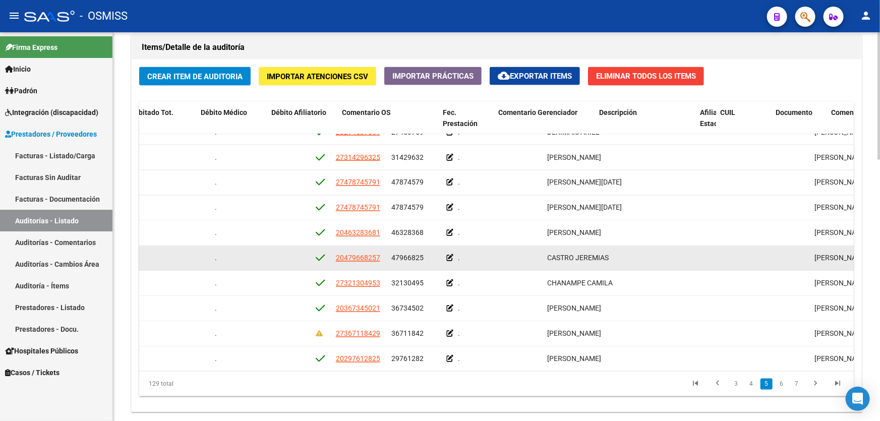
drag, startPoint x: 406, startPoint y: 245, endPoint x: 503, endPoint y: 256, distance: 97.4
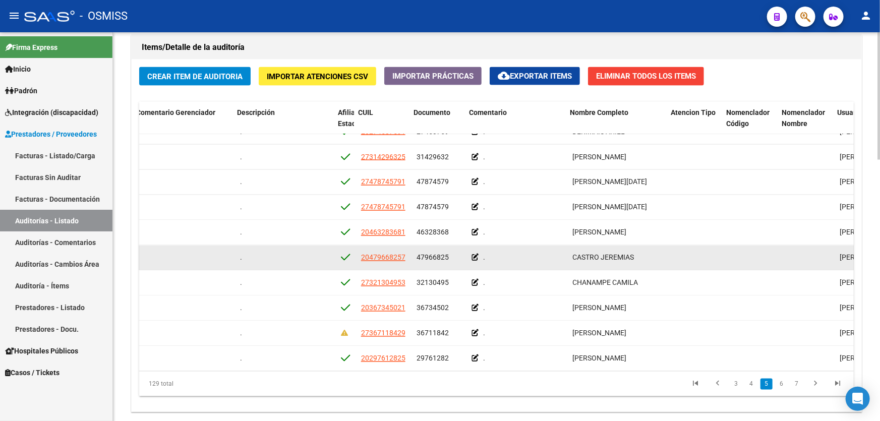
drag, startPoint x: 551, startPoint y: 260, endPoint x: 531, endPoint y: 262, distance: 20.3
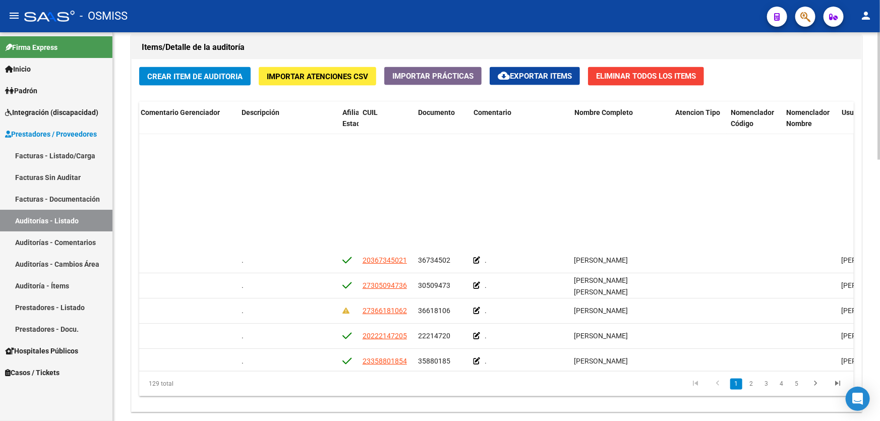
scroll to position [0, 655]
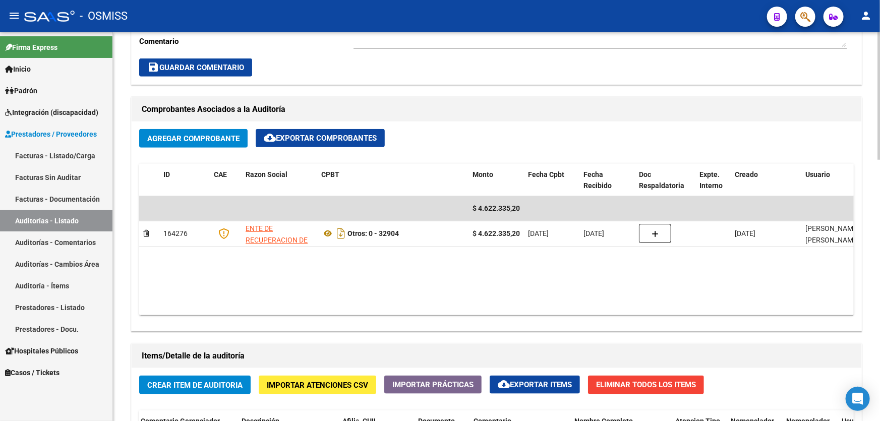
drag, startPoint x: 533, startPoint y: 190, endPoint x: 537, endPoint y: 157, distance: 33.0
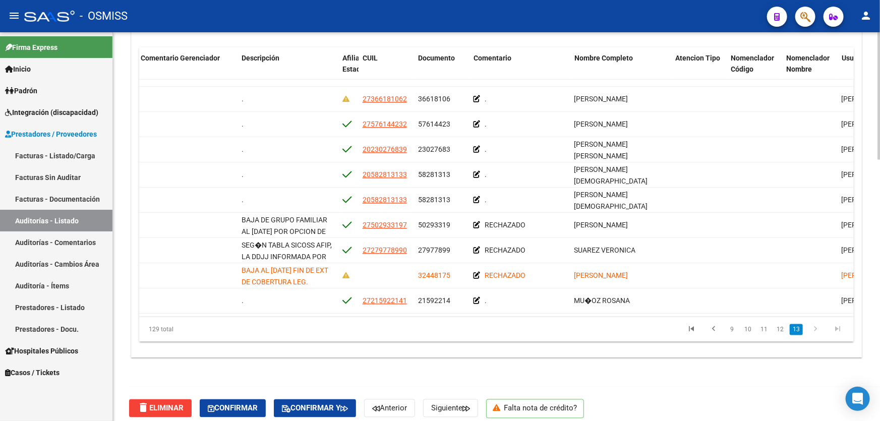
scroll to position [794, 0]
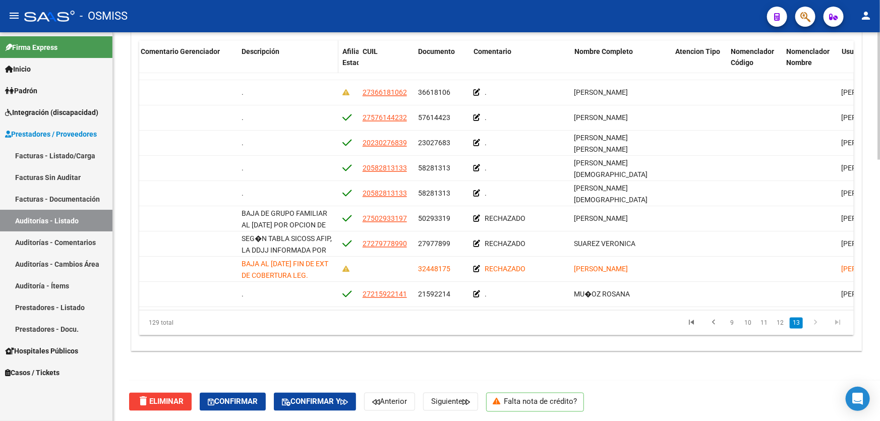
click at [262, 50] on span "Descripción" at bounding box center [260, 51] width 38 height 8
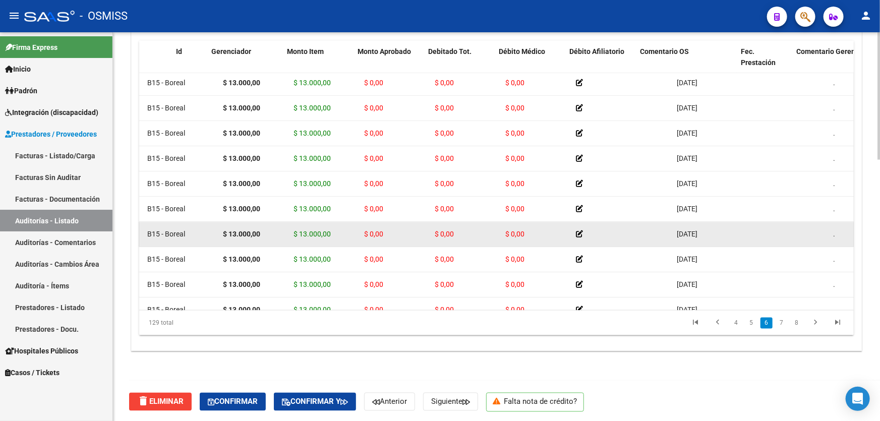
scroll to position [1237, 0]
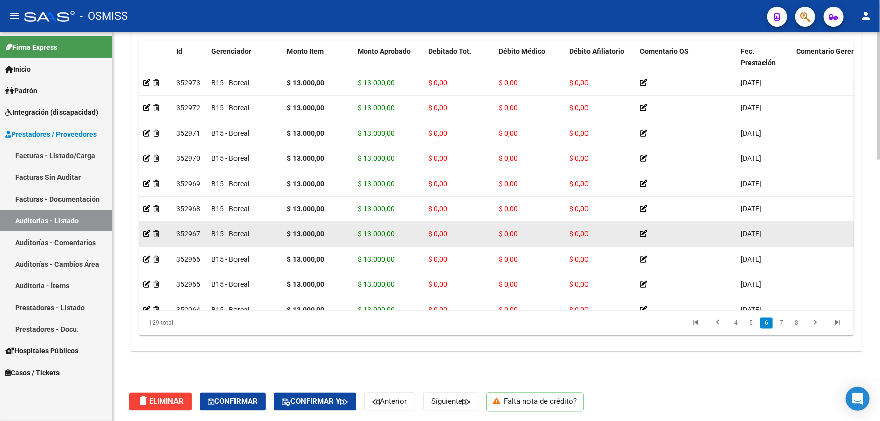
drag, startPoint x: 483, startPoint y: 226, endPoint x: 380, endPoint y: 231, distance: 103.4
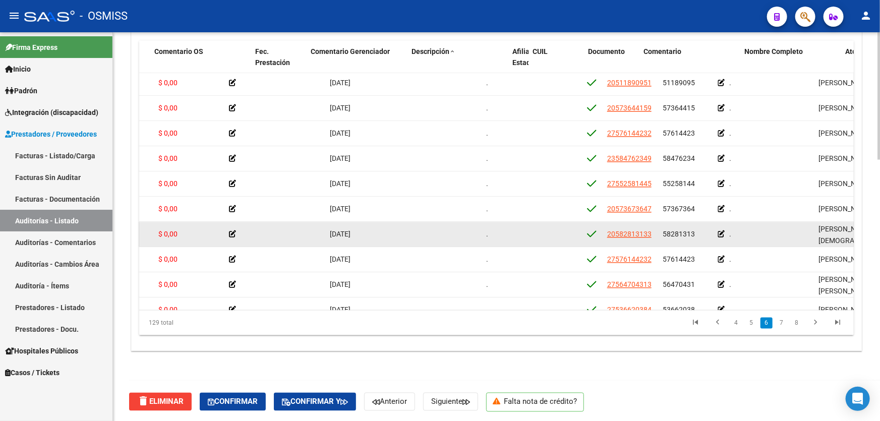
drag, startPoint x: 453, startPoint y: 221, endPoint x: 516, endPoint y: 220, distance: 62.5
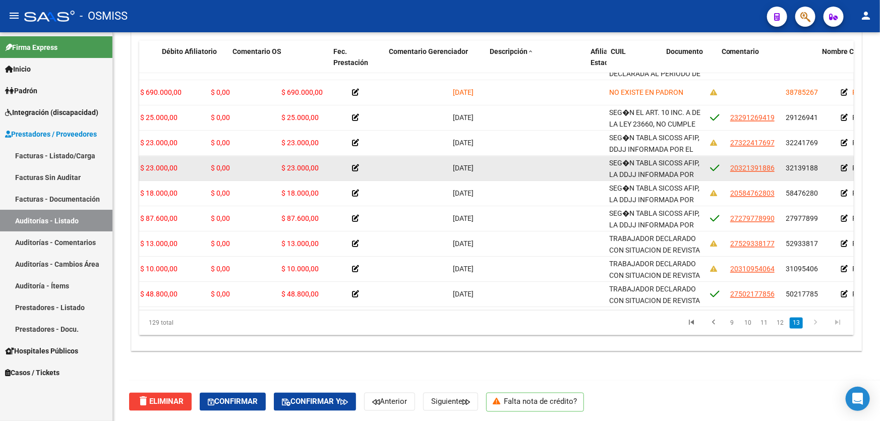
scroll to position [3023, 0]
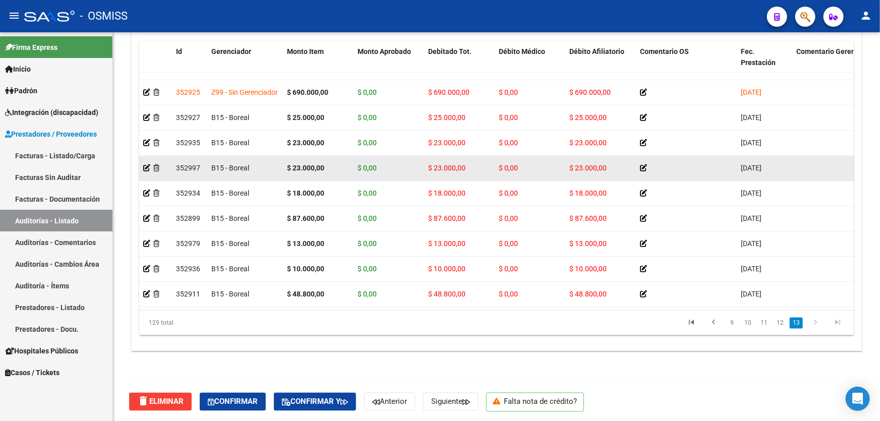
drag, startPoint x: 526, startPoint y: 166, endPoint x: 435, endPoint y: 169, distance: 90.8
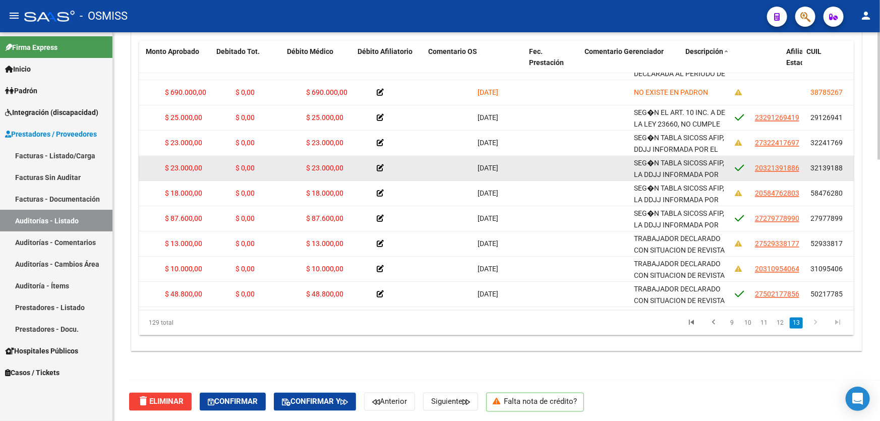
drag, startPoint x: 620, startPoint y: 163, endPoint x: 664, endPoint y: 156, distance: 44.9
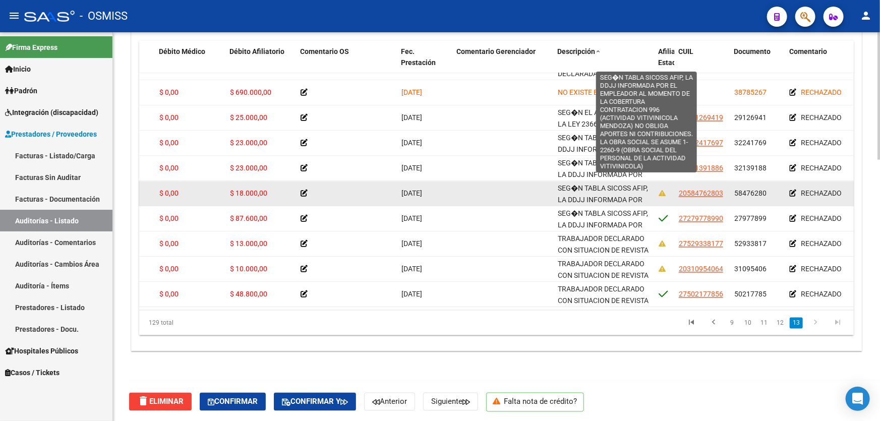
drag, startPoint x: 596, startPoint y: 194, endPoint x: 626, endPoint y: 192, distance: 29.8
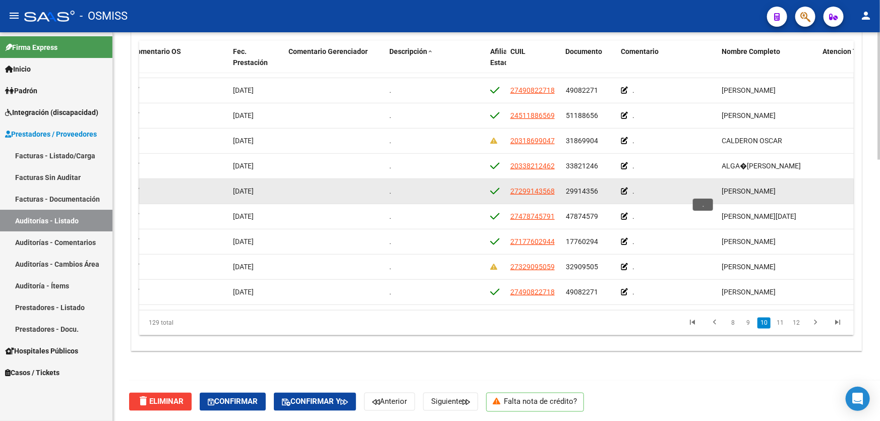
scroll to position [2287, 569]
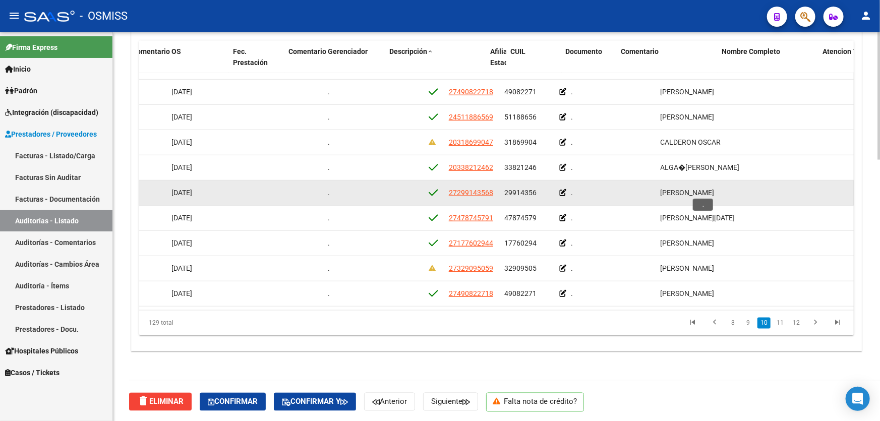
drag, startPoint x: 608, startPoint y: 193, endPoint x: 661, endPoint y: 184, distance: 54.1
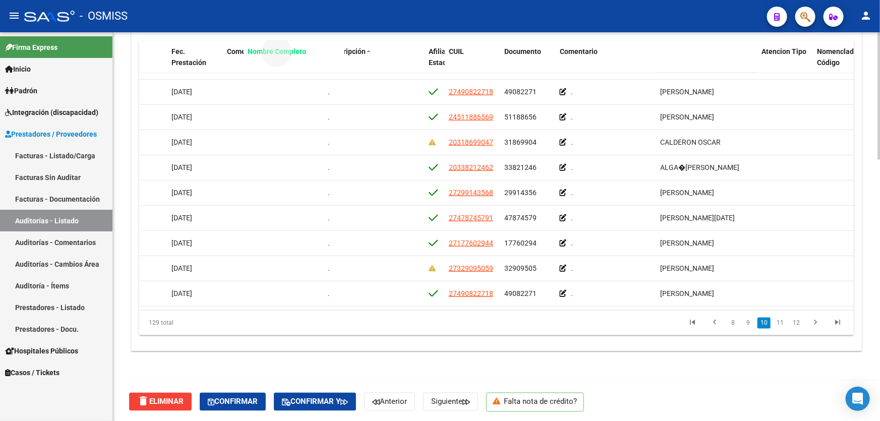
drag, startPoint x: 677, startPoint y: 48, endPoint x: 265, endPoint y: 65, distance: 413.1
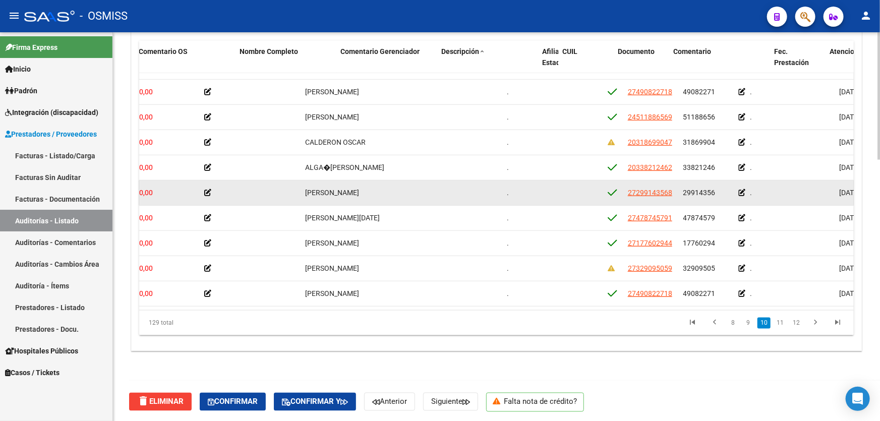
drag, startPoint x: 319, startPoint y: 184, endPoint x: 291, endPoint y: 180, distance: 28.4
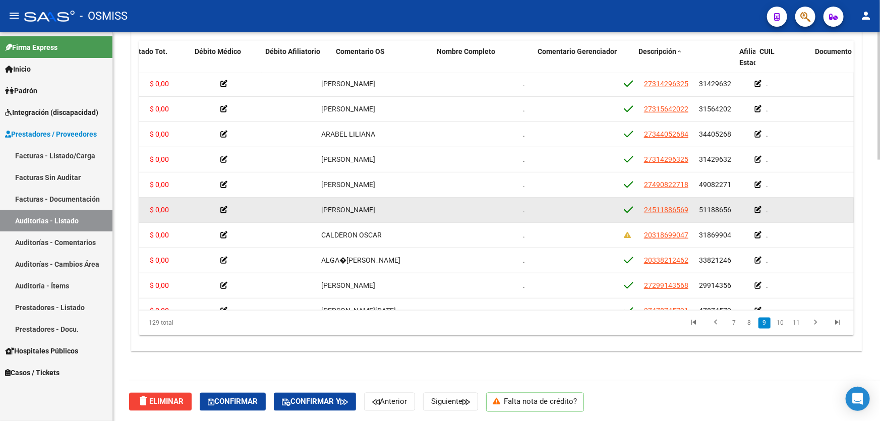
drag, startPoint x: 424, startPoint y: 215, endPoint x: 454, endPoint y: 207, distance: 30.3
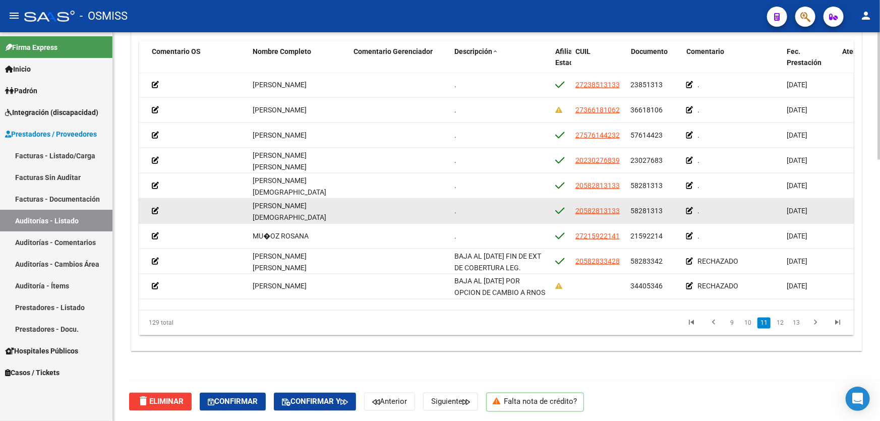
scroll to position [2651, 488]
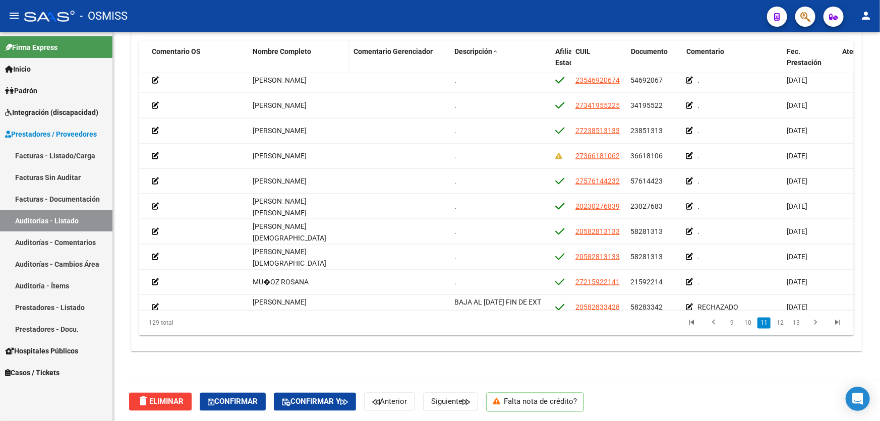
click at [280, 54] on div "Nombre Completo" at bounding box center [299, 52] width 93 height 12
click at [279, 47] on span "Nombre Completo" at bounding box center [282, 51] width 58 height 8
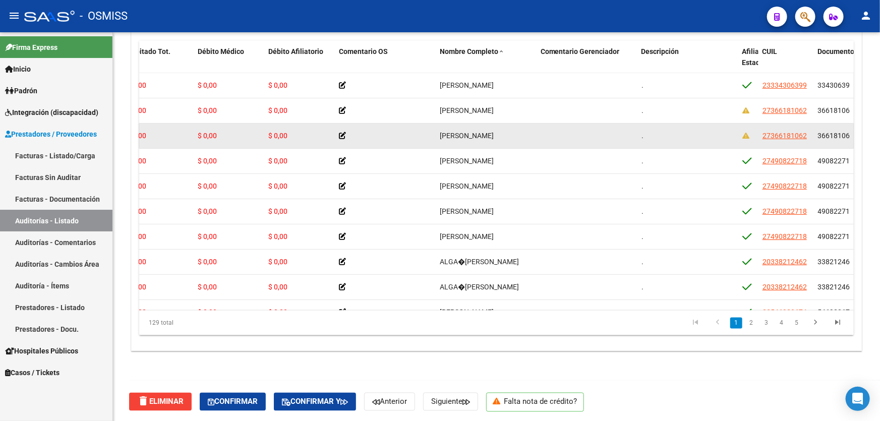
drag, startPoint x: 358, startPoint y: 131, endPoint x: 313, endPoint y: 131, distance: 45.4
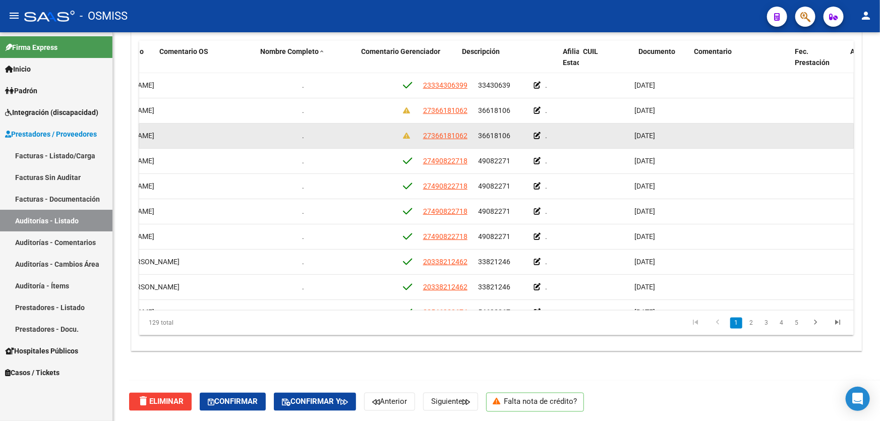
drag, startPoint x: 345, startPoint y: 134, endPoint x: 409, endPoint y: 137, distance: 63.6
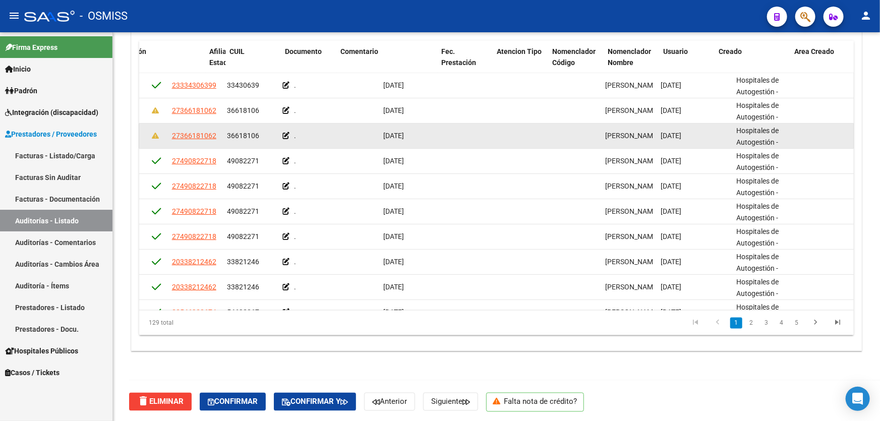
drag, startPoint x: 409, startPoint y: 137, endPoint x: 464, endPoint y: 139, distance: 55.0
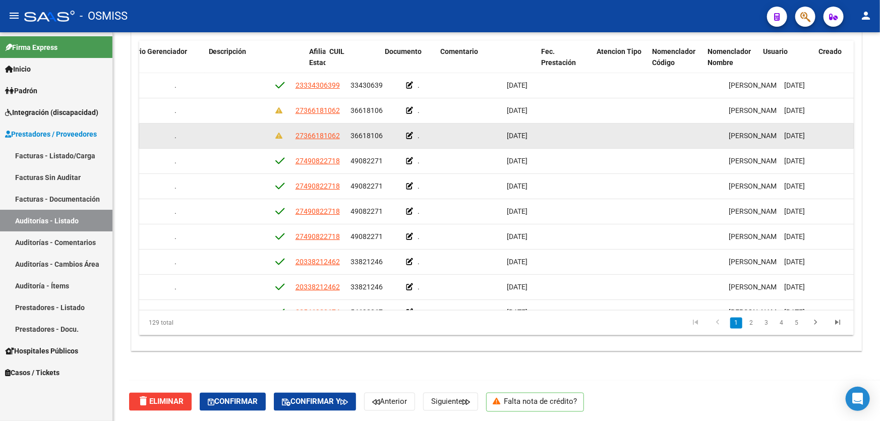
scroll to position [0, 642]
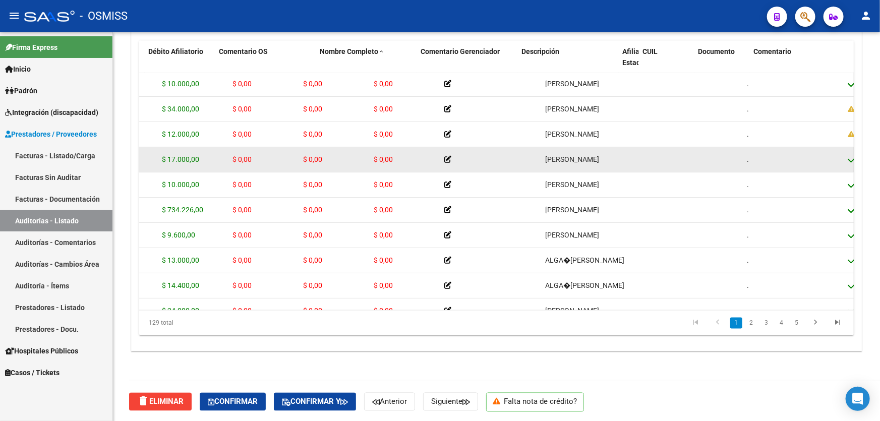
drag, startPoint x: 464, startPoint y: 139, endPoint x: 367, endPoint y: 147, distance: 96.6
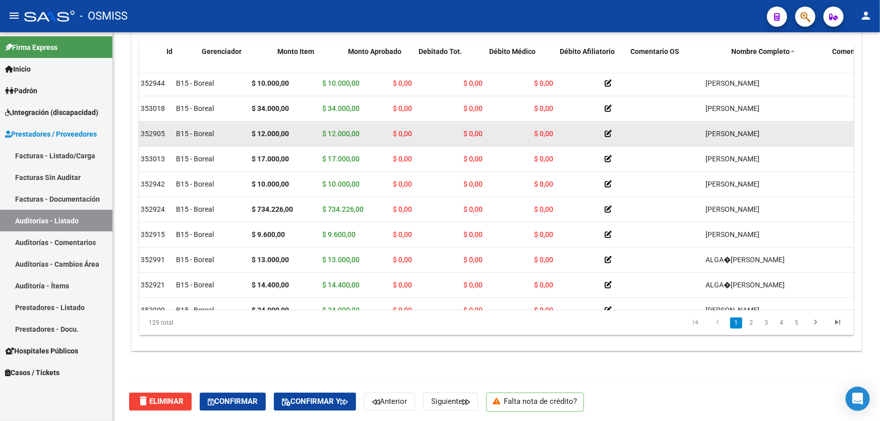
scroll to position [2, 0]
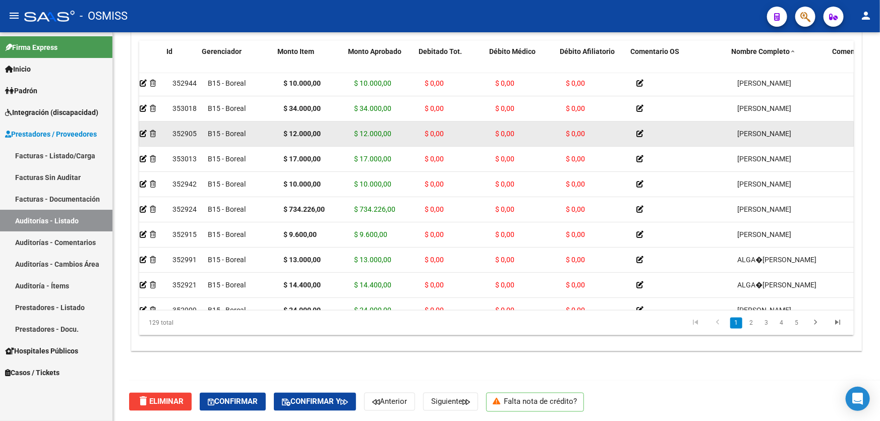
drag, startPoint x: 371, startPoint y: 142, endPoint x: 333, endPoint y: 144, distance: 38.8
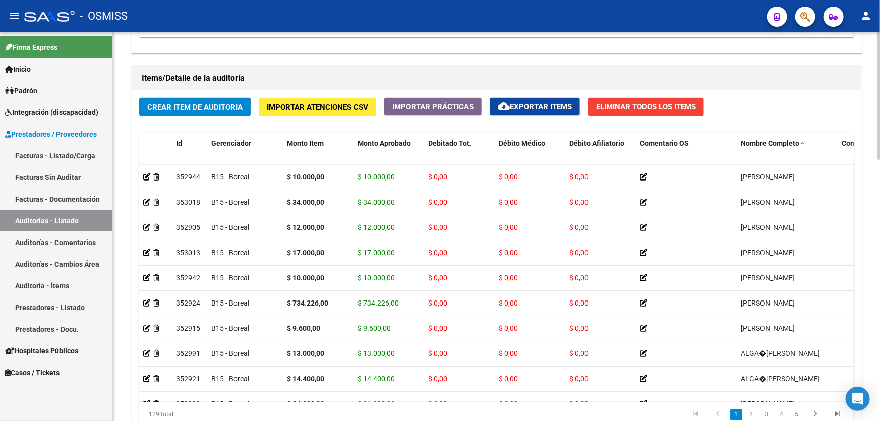
scroll to position [794, 0]
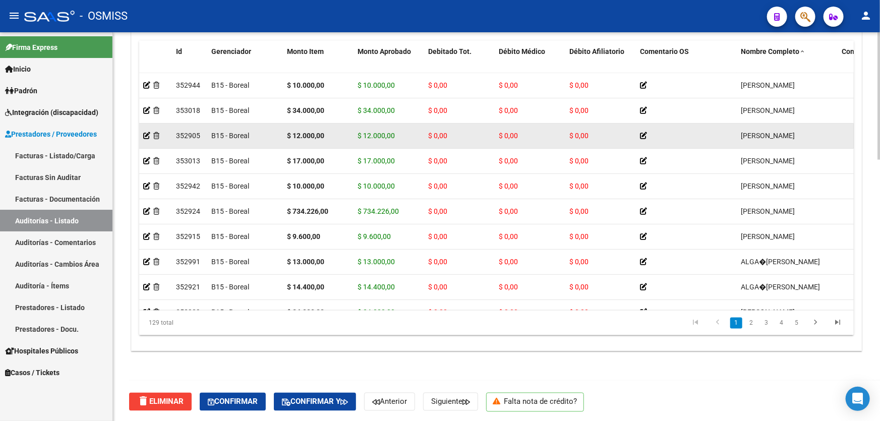
drag, startPoint x: 535, startPoint y: 122, endPoint x: 542, endPoint y: 122, distance: 7.1
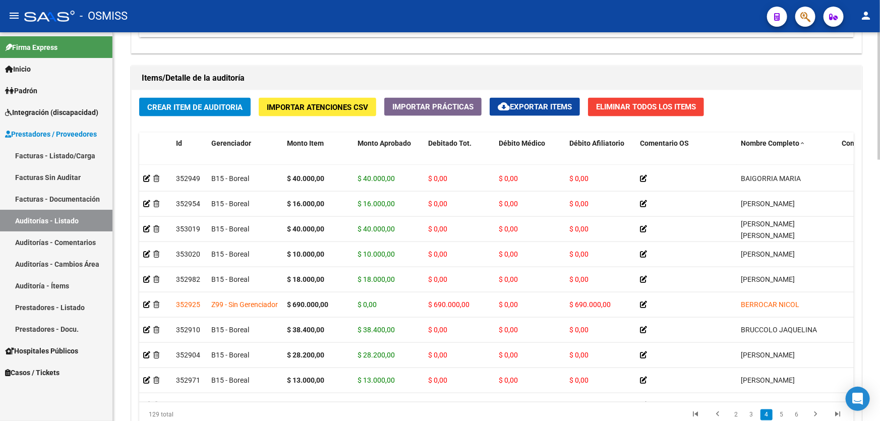
scroll to position [687, 0]
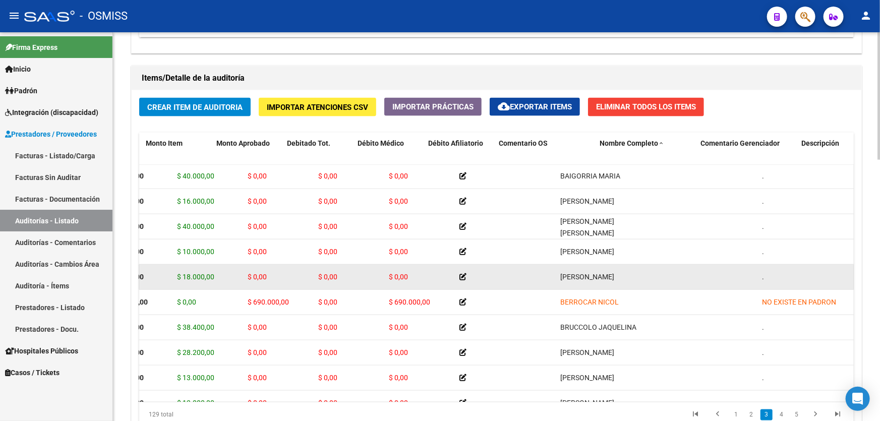
drag, startPoint x: 696, startPoint y: 276, endPoint x: 727, endPoint y: 269, distance: 31.9
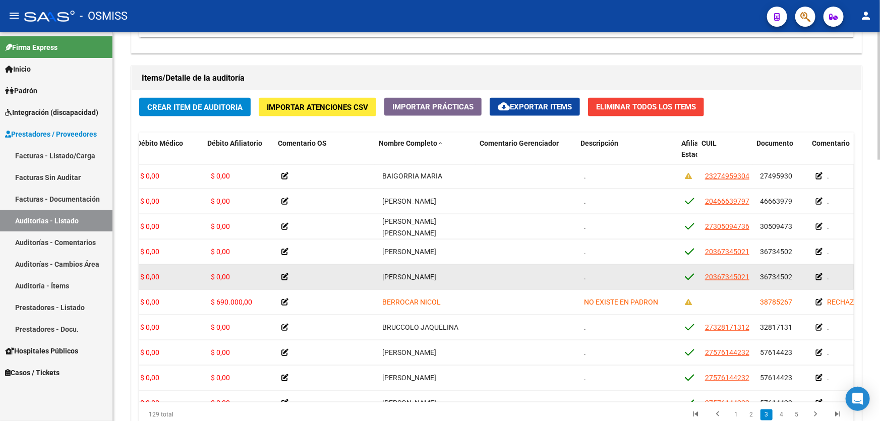
drag, startPoint x: 674, startPoint y: 284, endPoint x: 710, endPoint y: 282, distance: 35.3
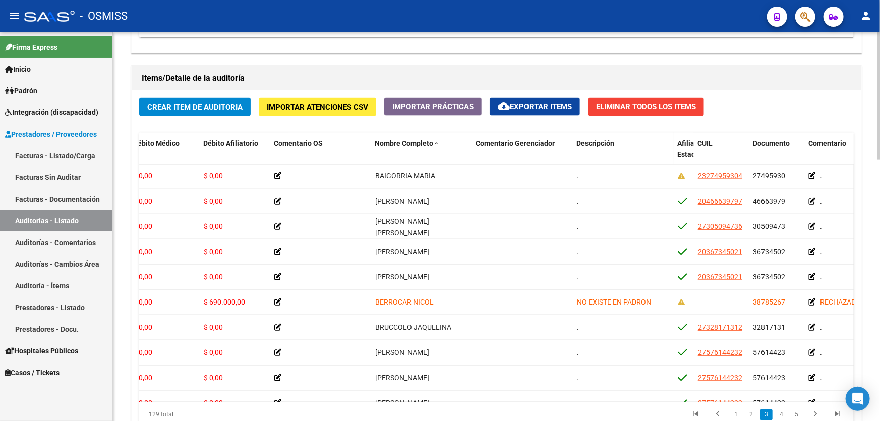
click at [605, 142] on span "Descripción" at bounding box center [596, 143] width 38 height 8
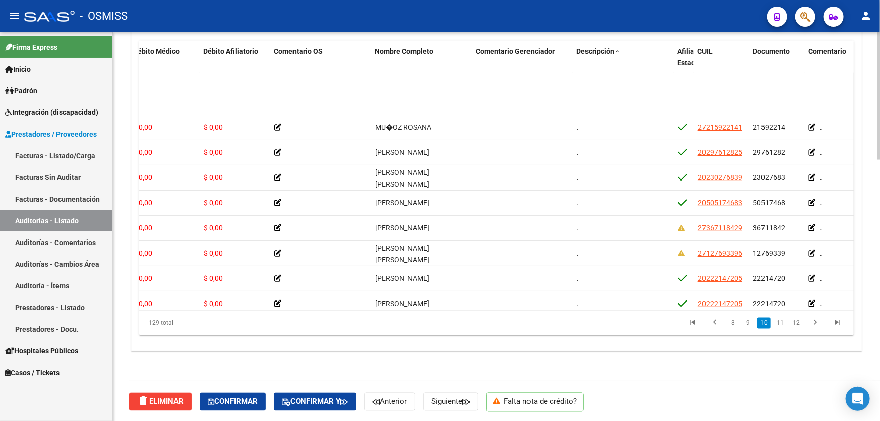
scroll to position [2152, 365]
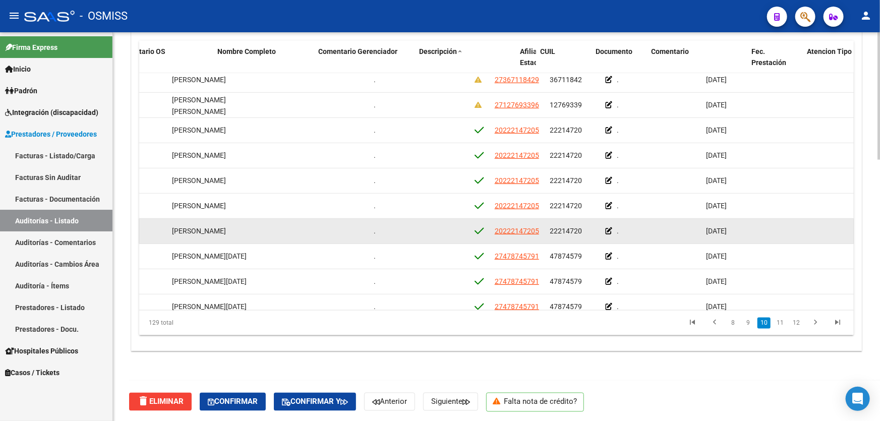
drag, startPoint x: 576, startPoint y: 233, endPoint x: 617, endPoint y: 226, distance: 42.4
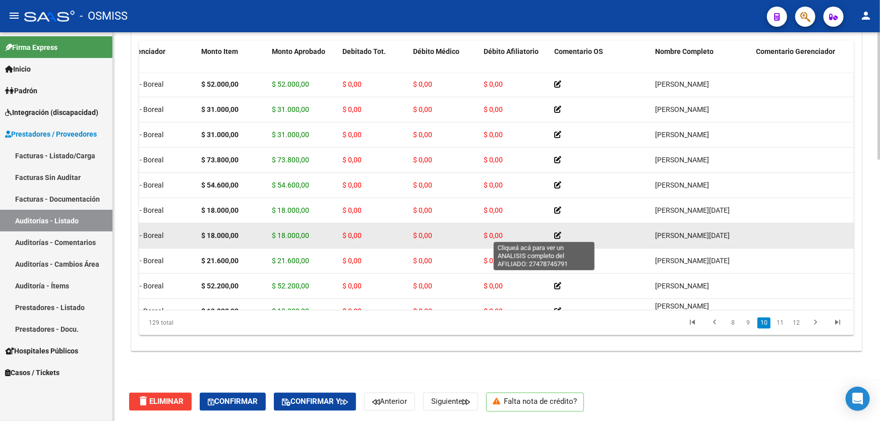
scroll to position [2244, 0]
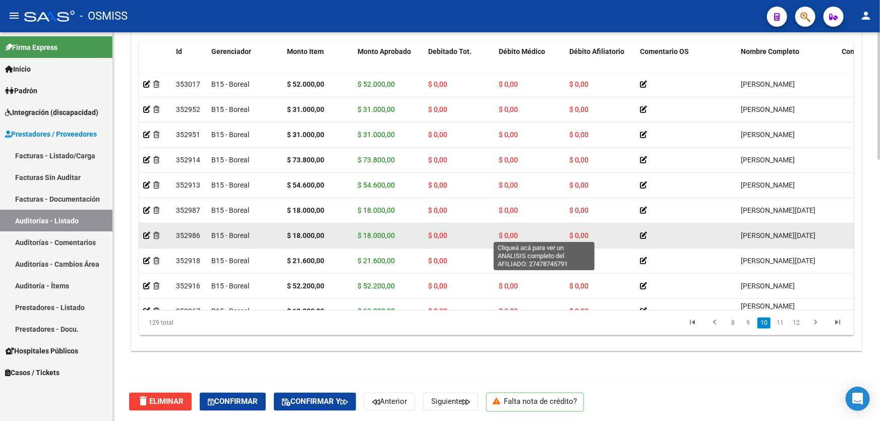
drag, startPoint x: 609, startPoint y: 227, endPoint x: 557, endPoint y: 229, distance: 51.4
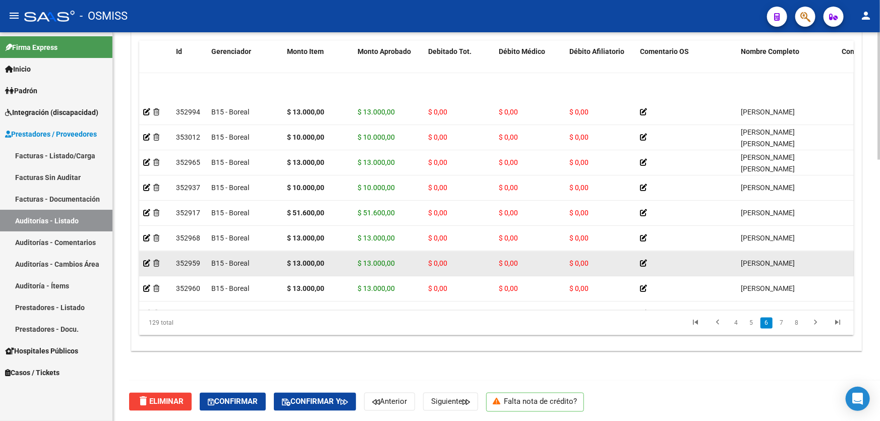
scroll to position [1236, 0]
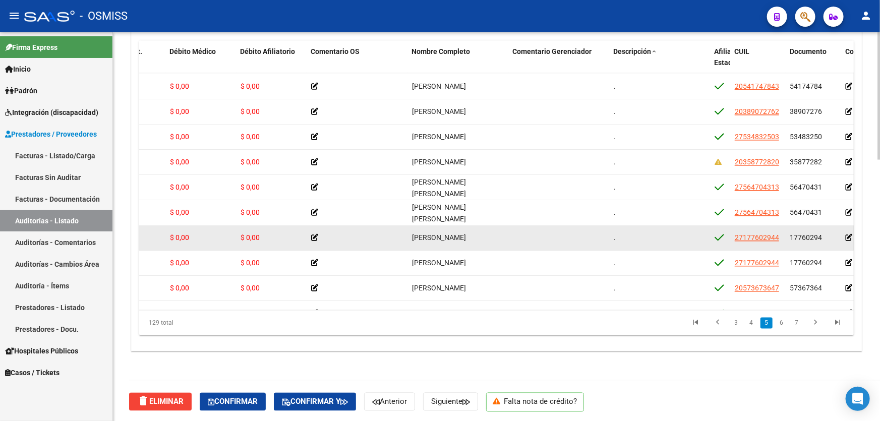
drag, startPoint x: 423, startPoint y: 232, endPoint x: 476, endPoint y: 225, distance: 53.4
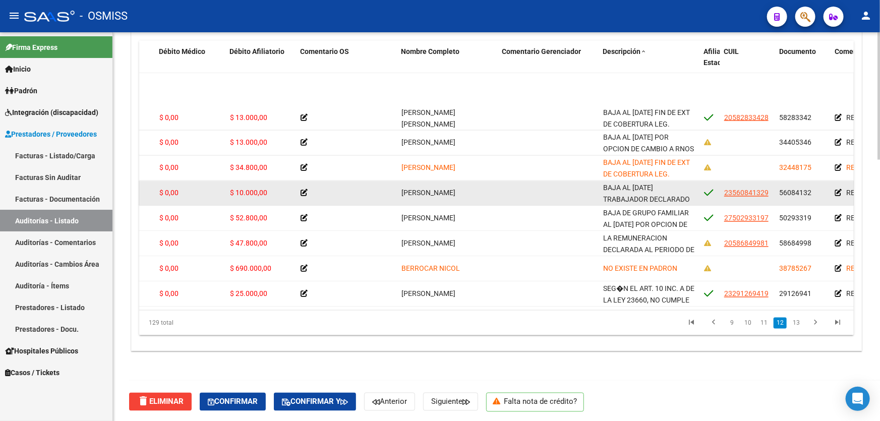
scroll to position [2840, 339]
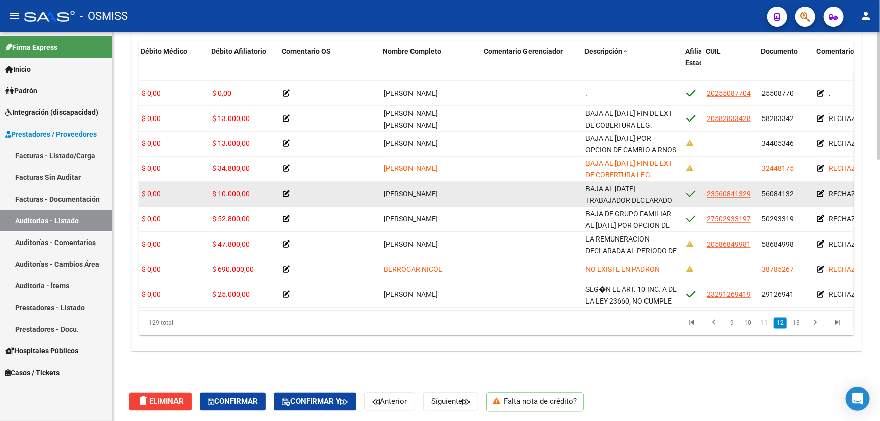
drag, startPoint x: 528, startPoint y: 192, endPoint x: 544, endPoint y: 192, distance: 16.6
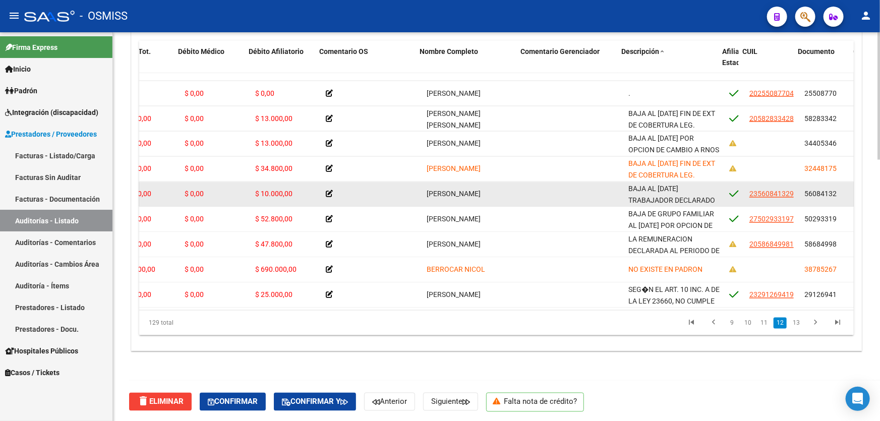
drag, startPoint x: 519, startPoint y: 194, endPoint x: 498, endPoint y: 194, distance: 20.7
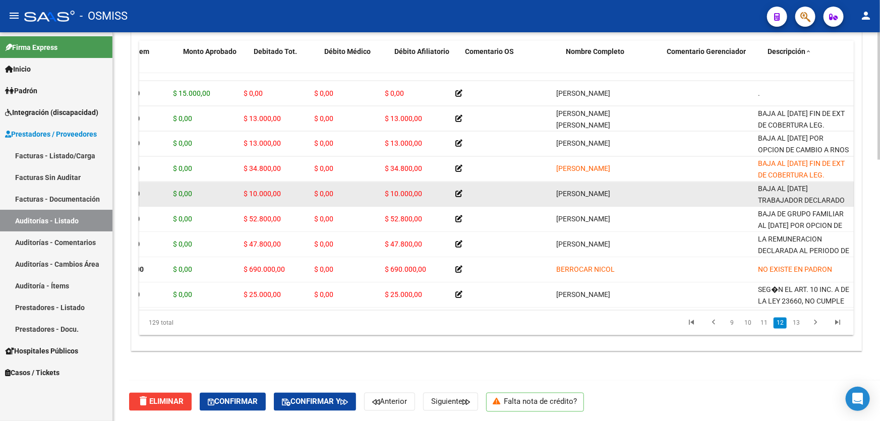
drag, startPoint x: 574, startPoint y: 201, endPoint x: 517, endPoint y: 197, distance: 57.1
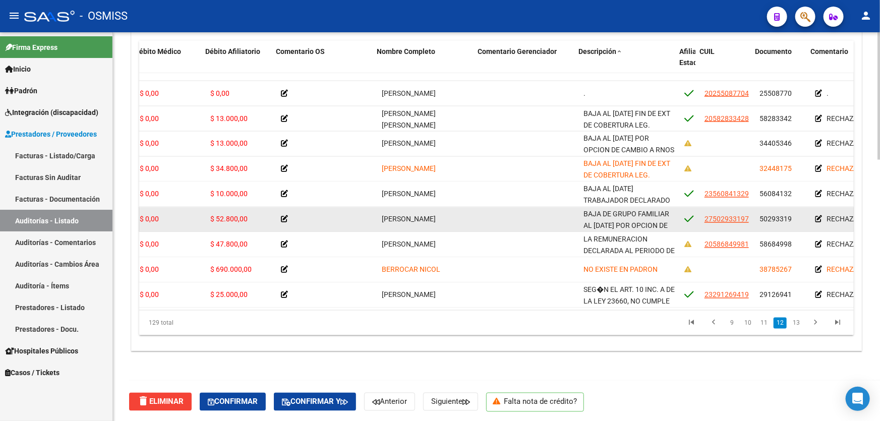
drag, startPoint x: 519, startPoint y: 215, endPoint x: 559, endPoint y: 214, distance: 40.3
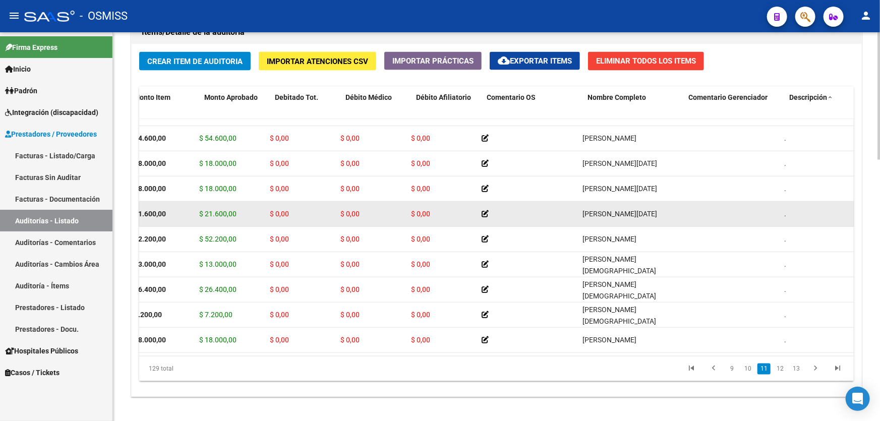
scroll to position [2337, 138]
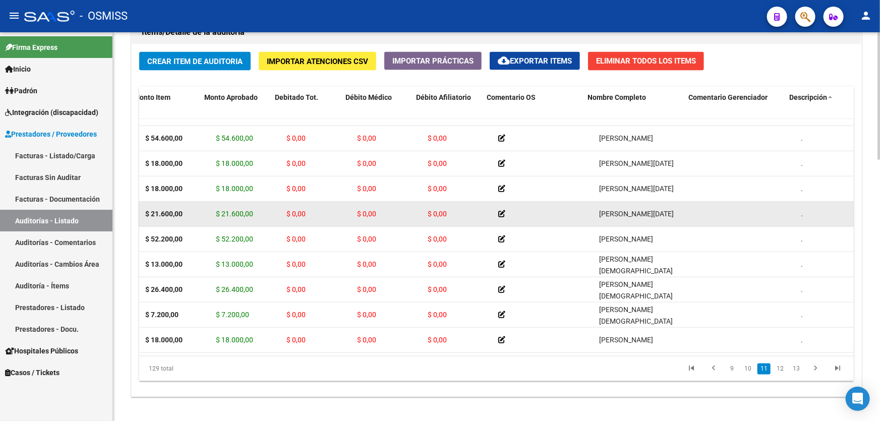
drag, startPoint x: 623, startPoint y: 200, endPoint x: 590, endPoint y: 200, distance: 32.8
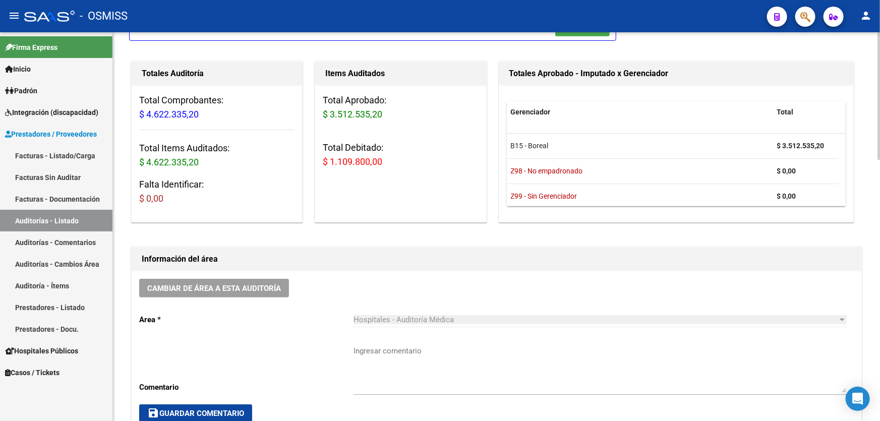
scroll to position [0, 0]
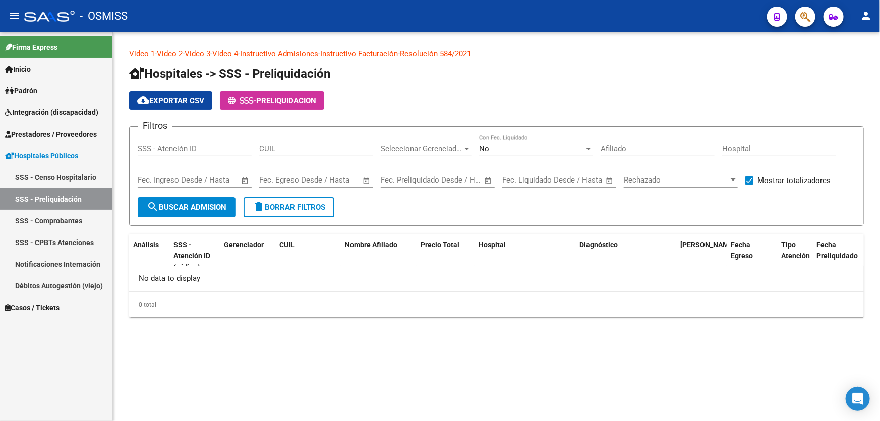
click at [40, 204] on link "SSS - Preliquidación" at bounding box center [56, 199] width 112 height 22
click at [86, 137] on span "Prestadores / Proveedores" at bounding box center [51, 134] width 92 height 11
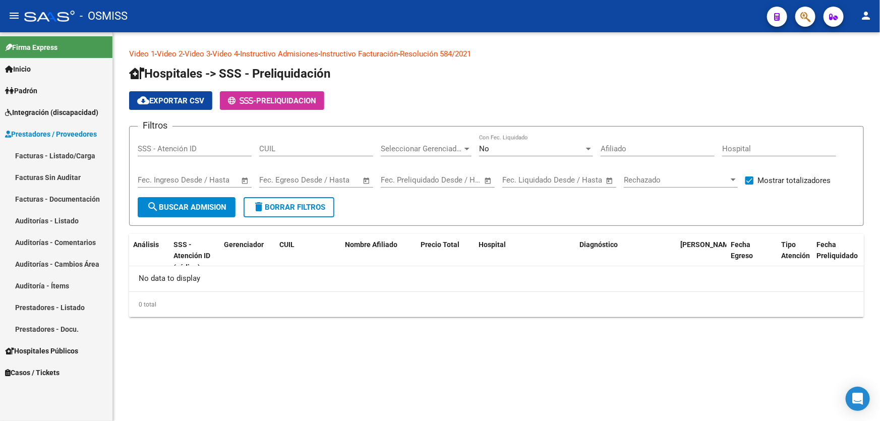
click at [65, 224] on link "Auditorías - Listado" at bounding box center [56, 221] width 112 height 22
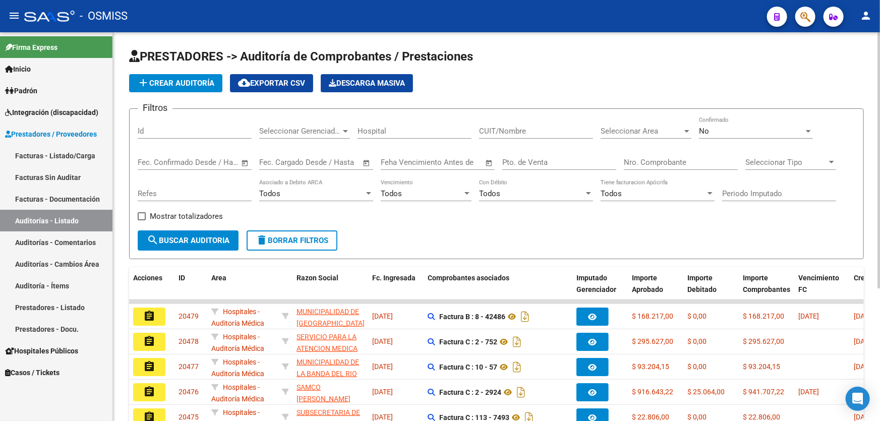
click at [650, 162] on input "Nro. Comprobante" at bounding box center [680, 162] width 114 height 9
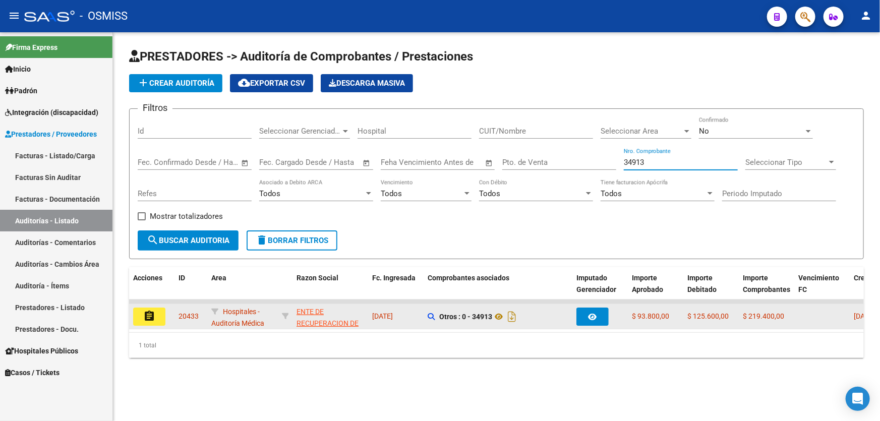
type input "34913"
click at [135, 318] on button "assignment" at bounding box center [149, 316] width 32 height 18
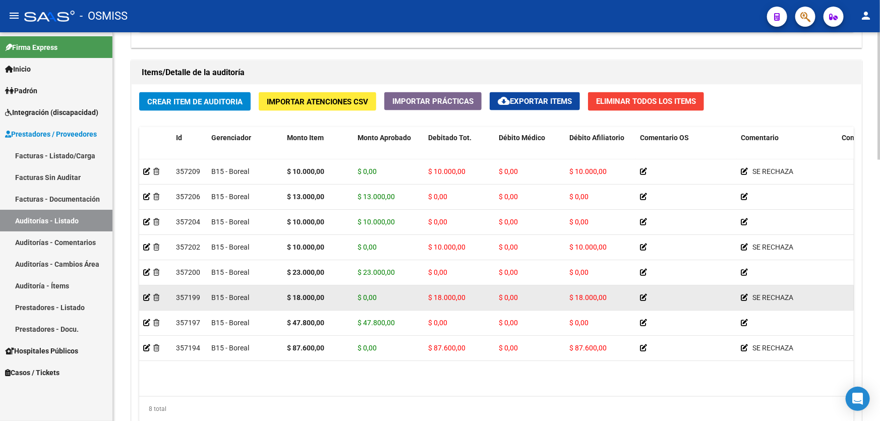
scroll to position [779, 0]
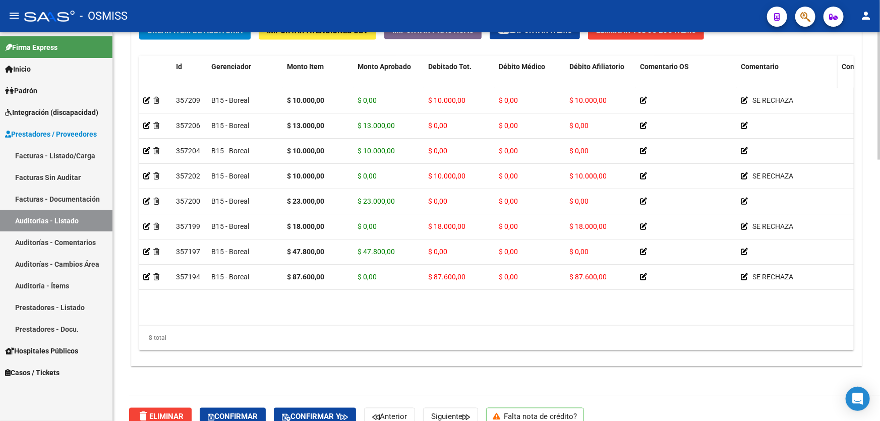
click at [765, 63] on span "Comentario" at bounding box center [759, 67] width 38 height 8
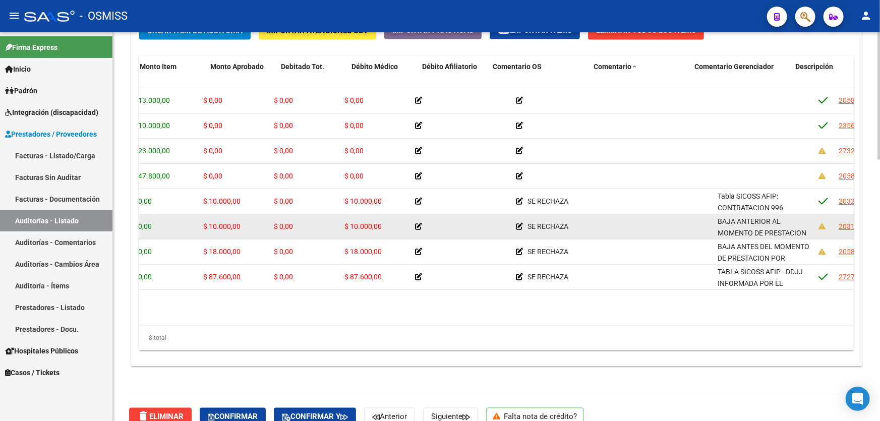
drag, startPoint x: 737, startPoint y: 218, endPoint x: 776, endPoint y: 214, distance: 39.5
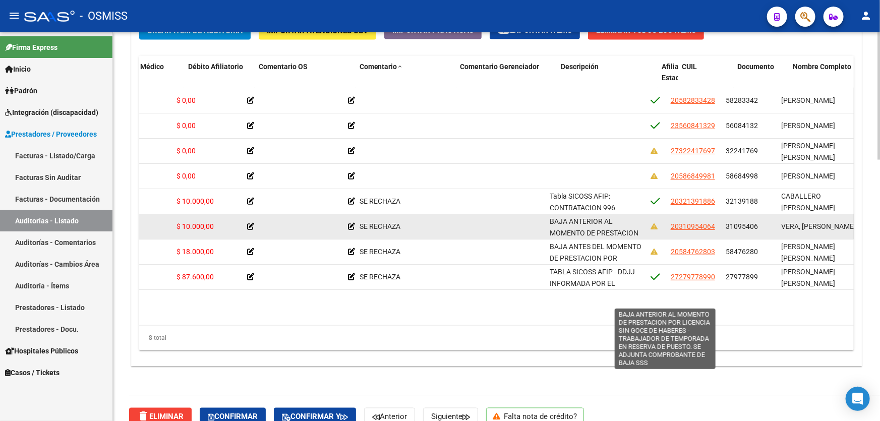
drag, startPoint x: 627, startPoint y: 219, endPoint x: 646, endPoint y: 218, distance: 19.7
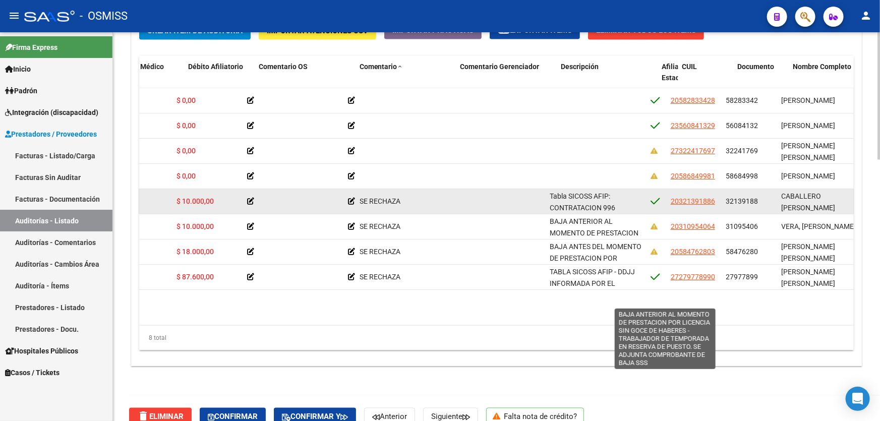
scroll to position [0, 415]
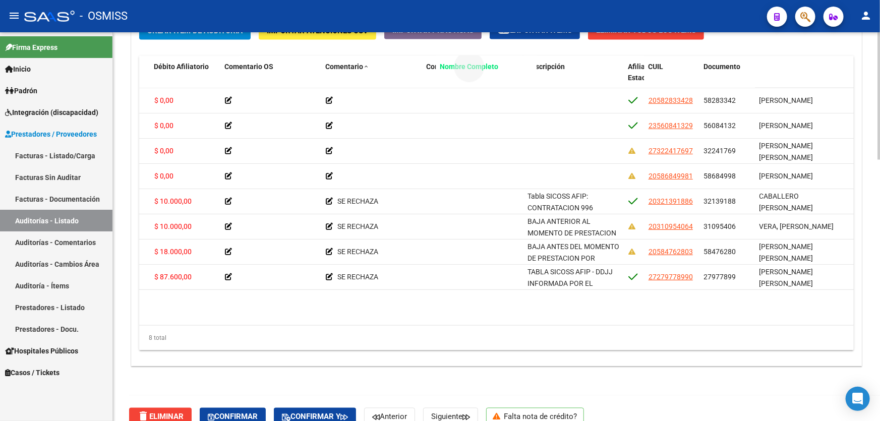
drag, startPoint x: 776, startPoint y: 61, endPoint x: 455, endPoint y: 75, distance: 321.3
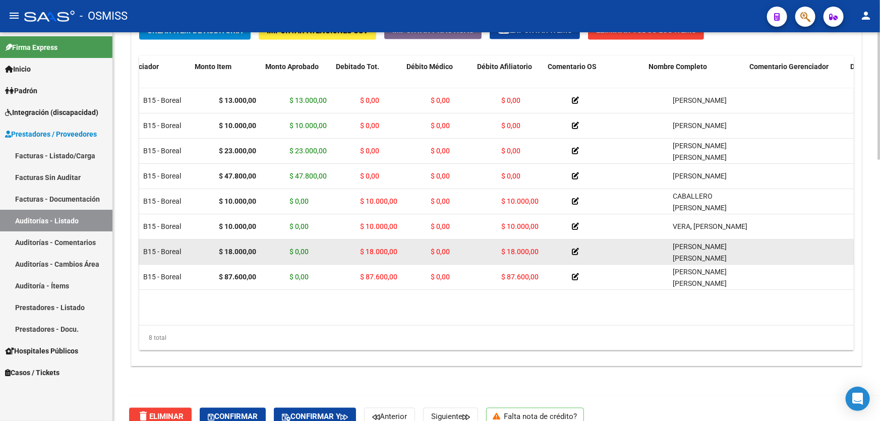
drag, startPoint x: 402, startPoint y: 259, endPoint x: 368, endPoint y: 256, distance: 33.5
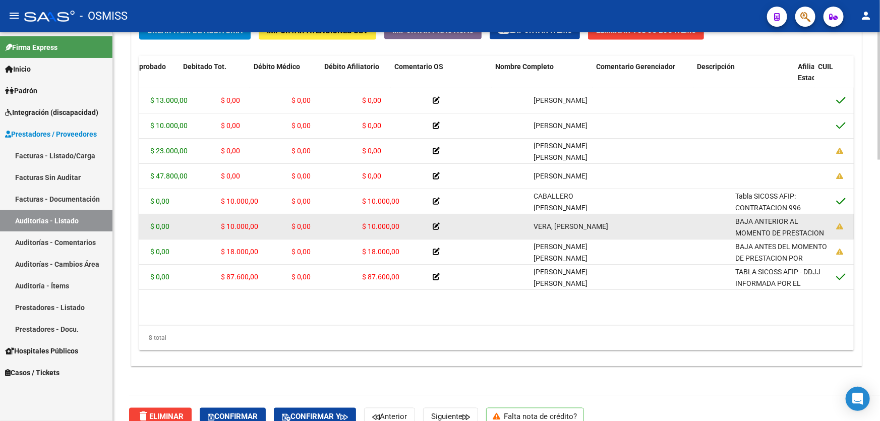
scroll to position [0, 251]
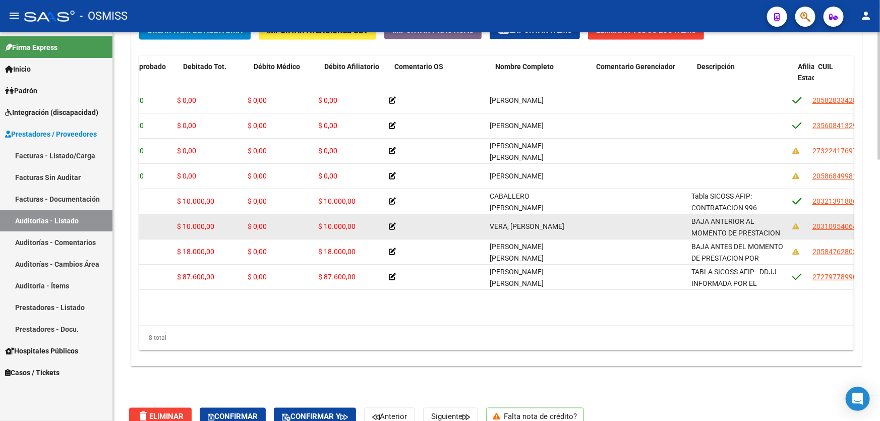
drag, startPoint x: 475, startPoint y: 233, endPoint x: 521, endPoint y: 224, distance: 46.7
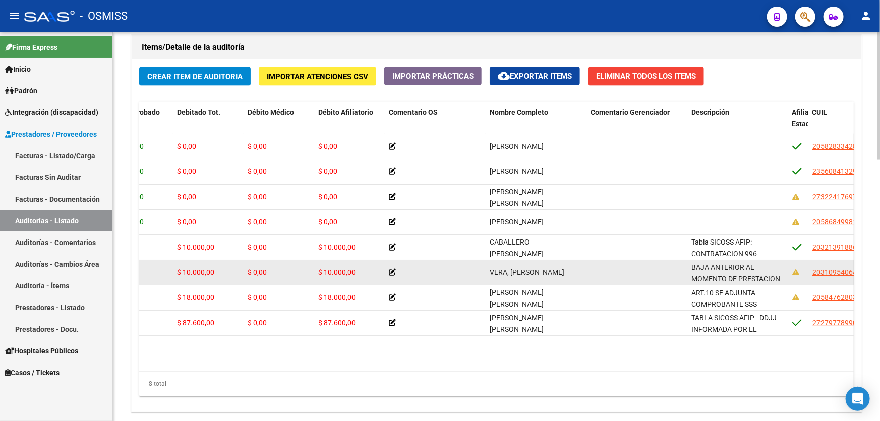
scroll to position [71, 0]
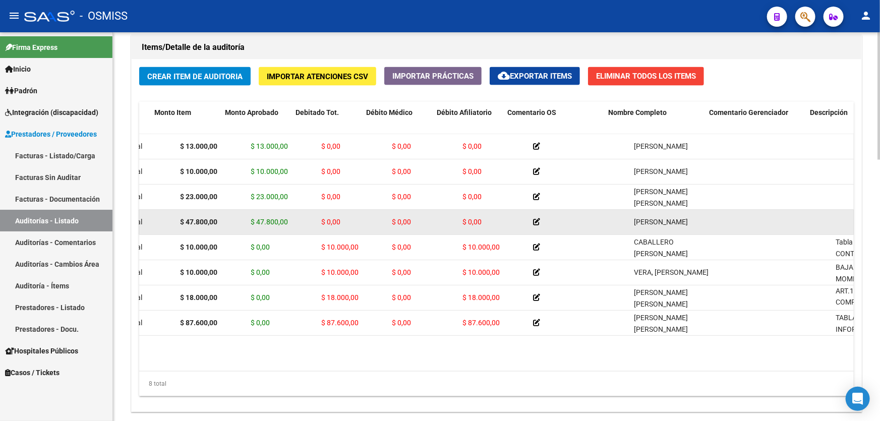
drag, startPoint x: 538, startPoint y: 221, endPoint x: 506, endPoint y: 218, distance: 31.9
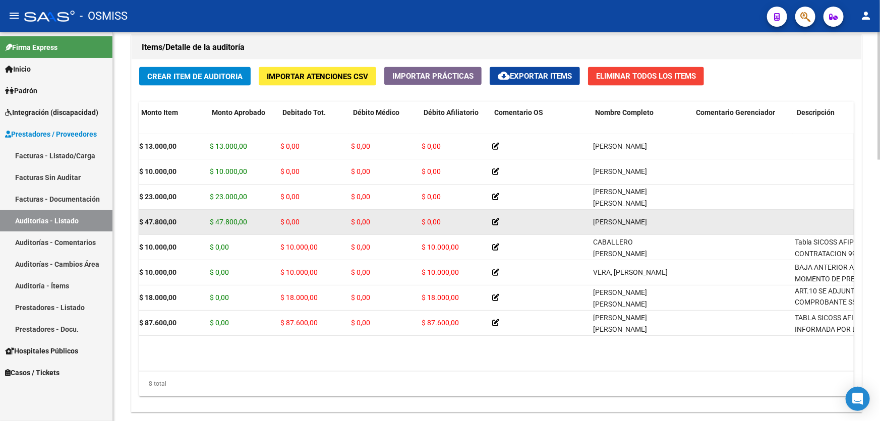
scroll to position [0, 176]
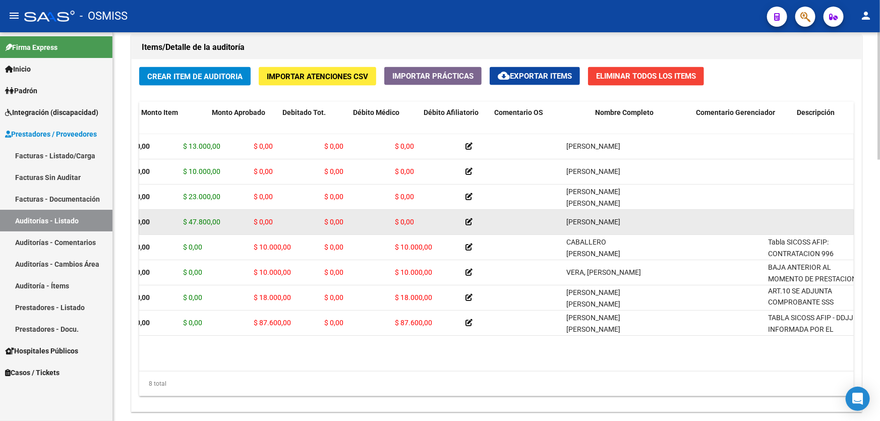
drag, startPoint x: 510, startPoint y: 223, endPoint x: 537, endPoint y: 220, distance: 26.9
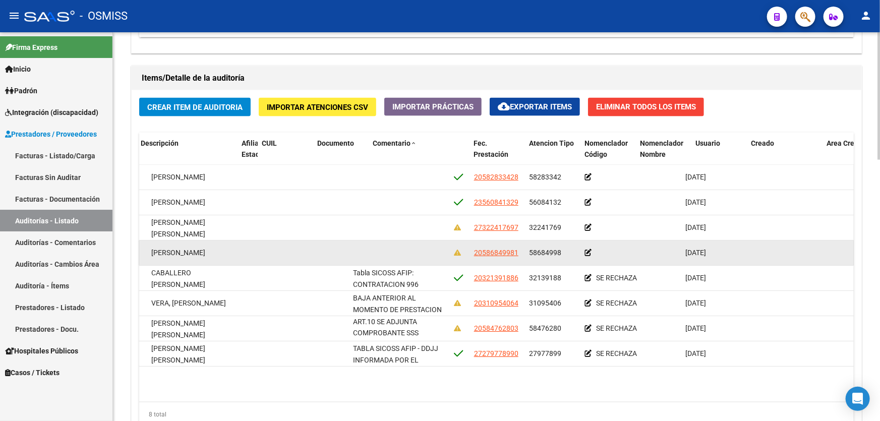
scroll to position [0, 0]
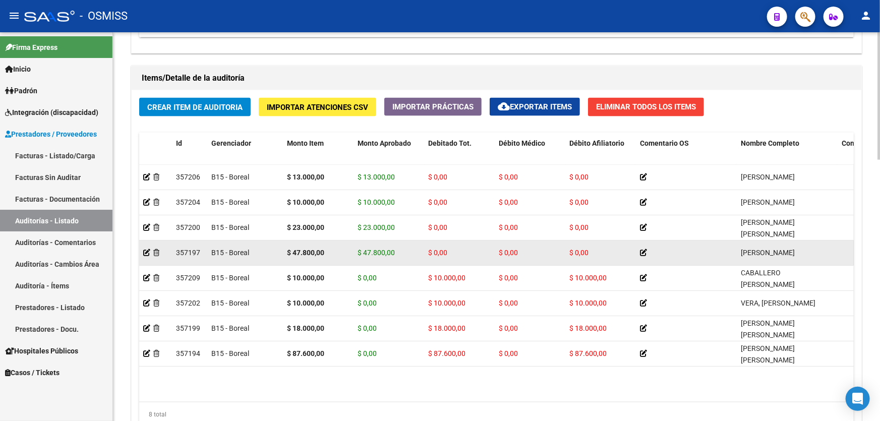
drag, startPoint x: 382, startPoint y: 249, endPoint x: 225, endPoint y: 244, distance: 157.3
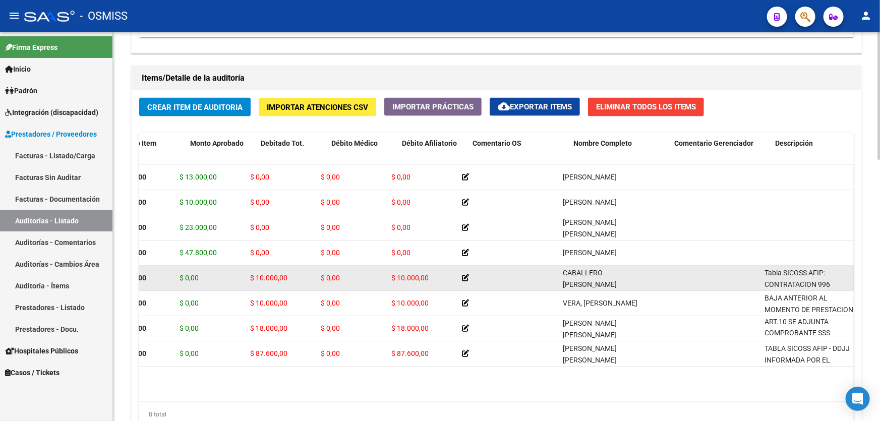
scroll to position [0, 331]
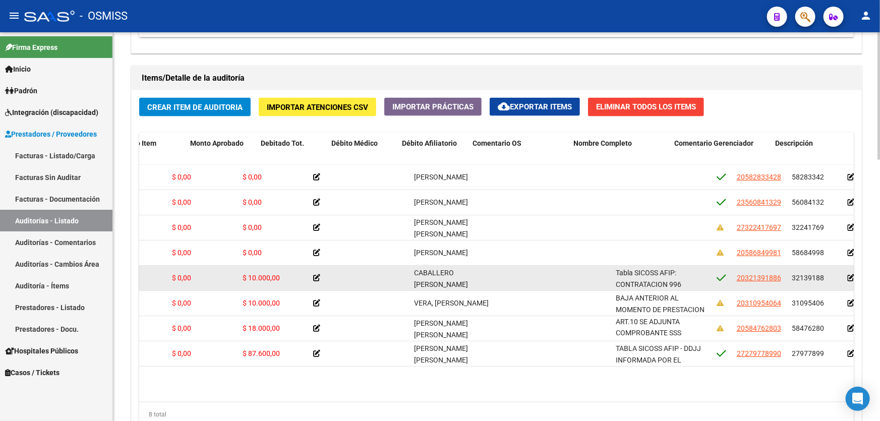
drag, startPoint x: 613, startPoint y: 270, endPoint x: 634, endPoint y: 269, distance: 20.7
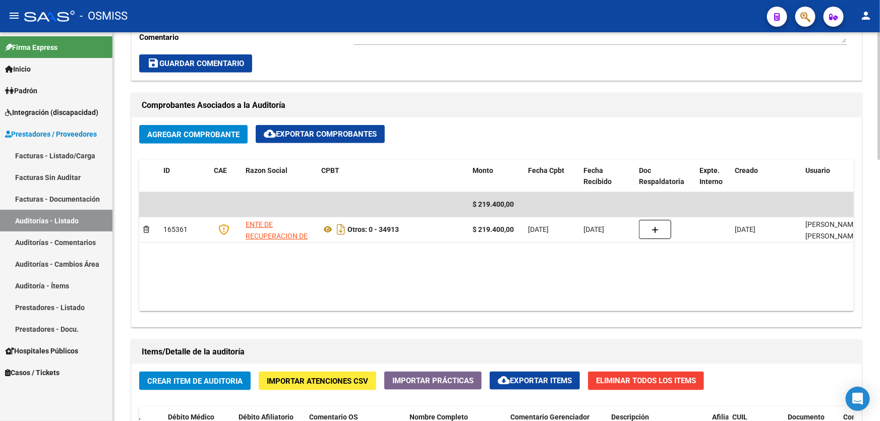
scroll to position [519, 0]
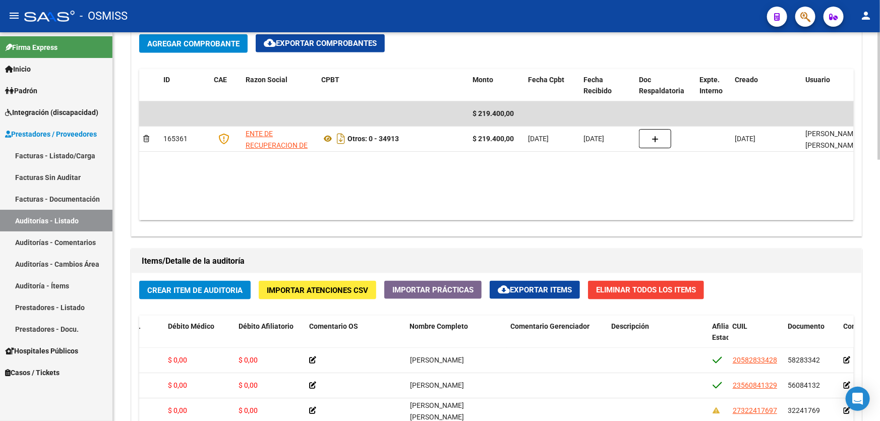
click at [335, 291] on span "Importar Atenciones CSV" at bounding box center [317, 290] width 101 height 9
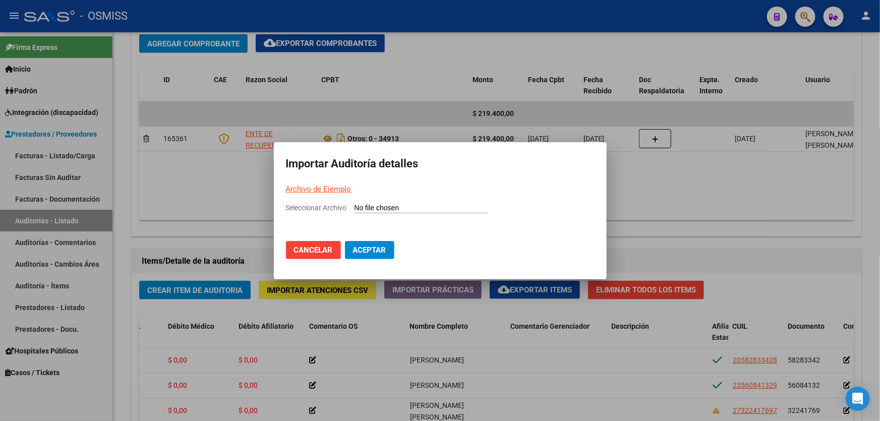
click at [702, 214] on div at bounding box center [440, 210] width 880 height 421
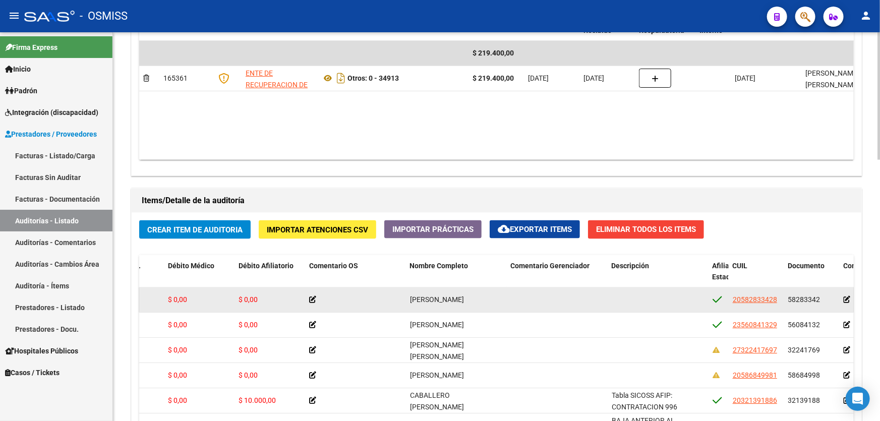
scroll to position [748, 0]
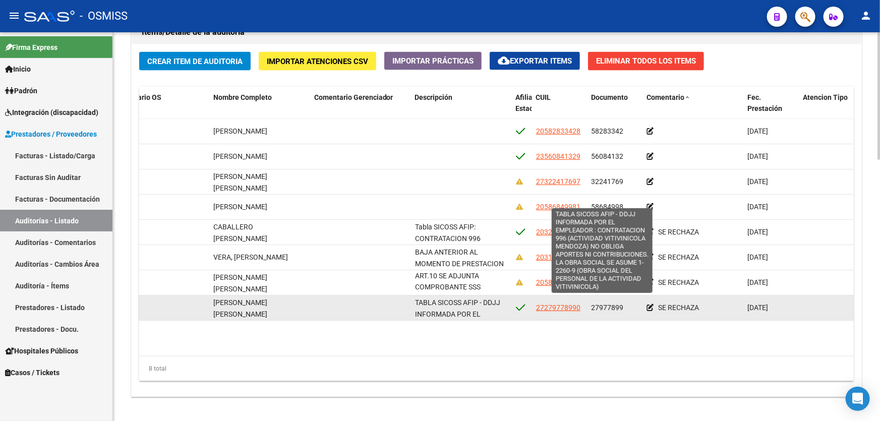
drag, startPoint x: 493, startPoint y: 309, endPoint x: 557, endPoint y: 305, distance: 64.1
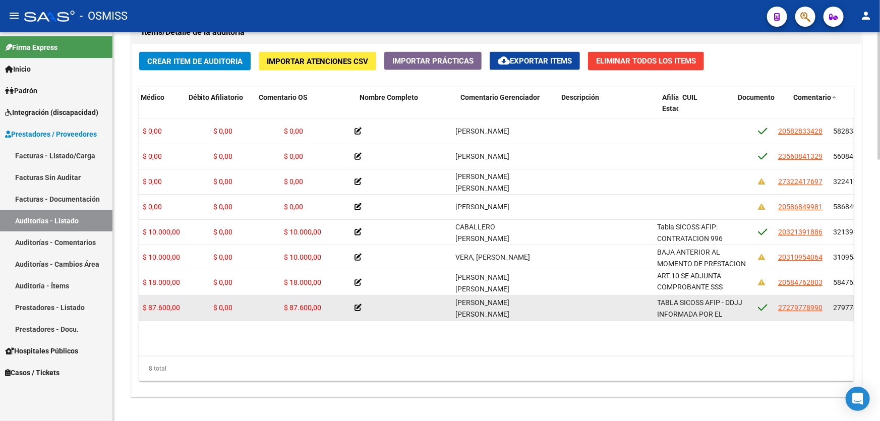
scroll to position [0, 0]
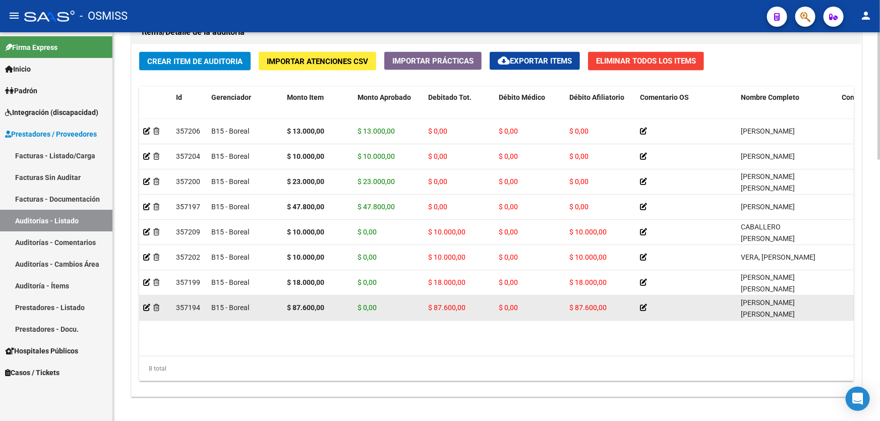
drag, startPoint x: 622, startPoint y: 302, endPoint x: 502, endPoint y: 295, distance: 120.7
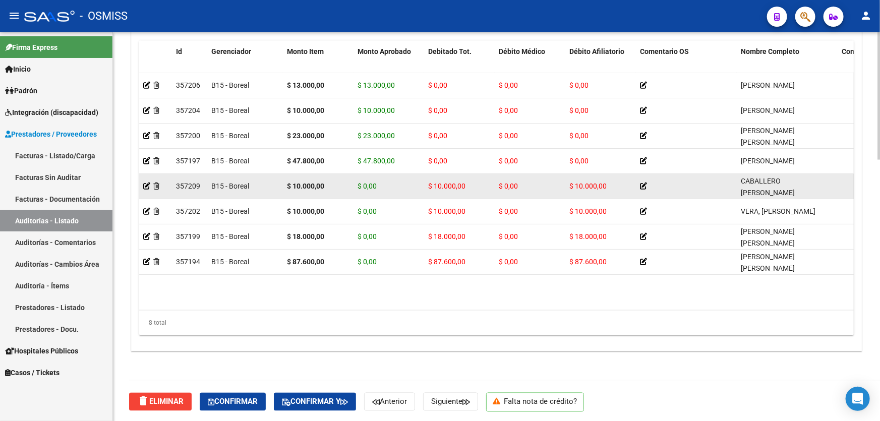
scroll to position [748, 0]
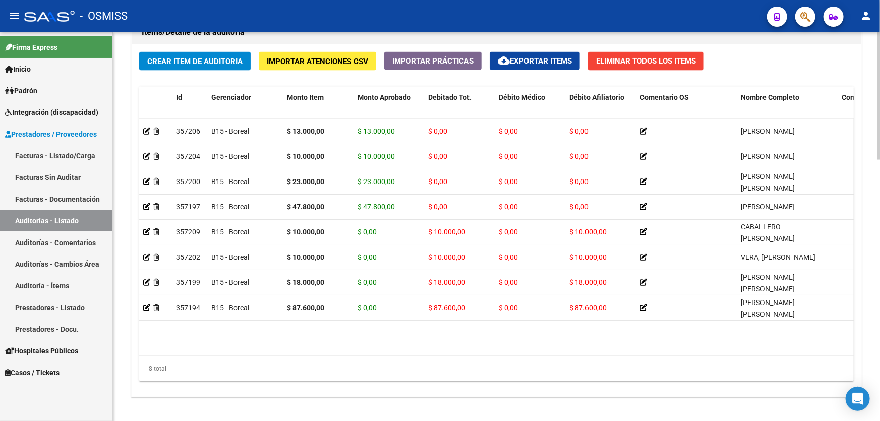
click at [640, 416] on div "Información del área Cambiar de área a esta auditoría Area * Hospitales - Audit…" at bounding box center [496, -1] width 734 height 865
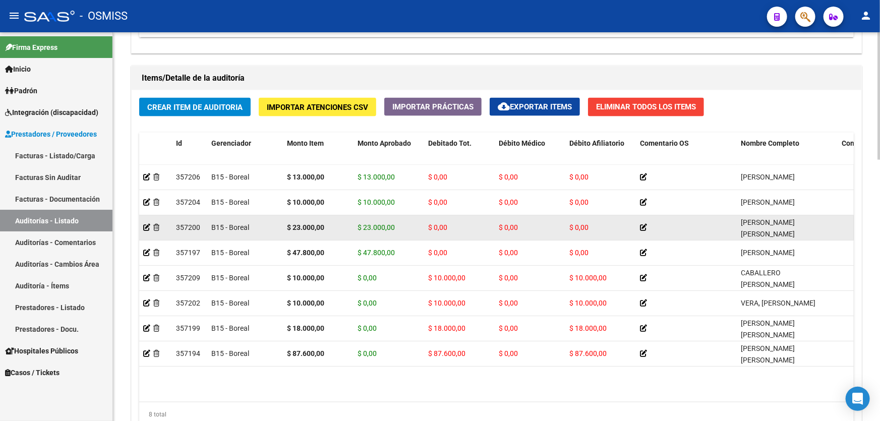
scroll to position [794, 0]
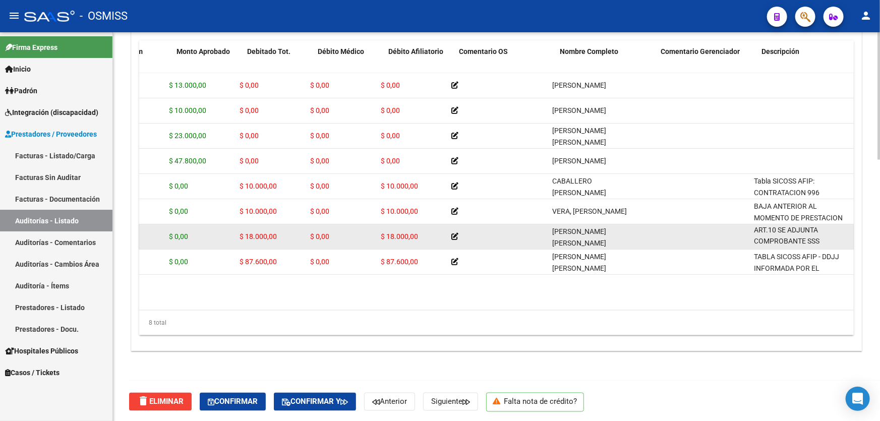
drag, startPoint x: 636, startPoint y: 231, endPoint x: 670, endPoint y: 231, distance: 34.3
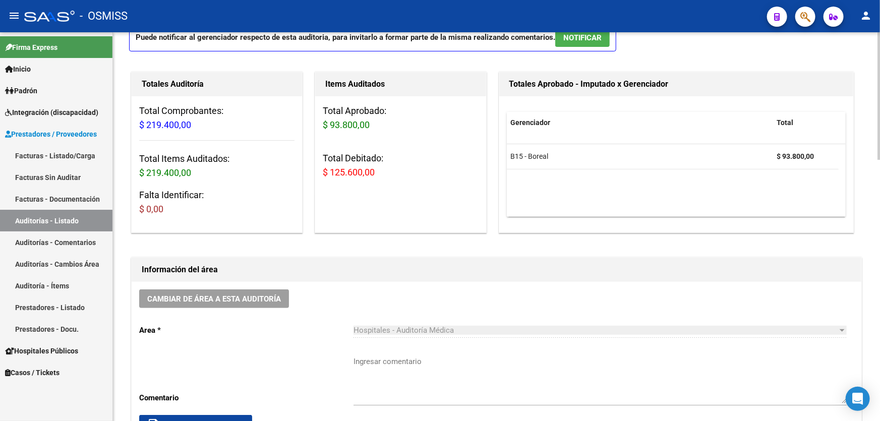
scroll to position [60, 0]
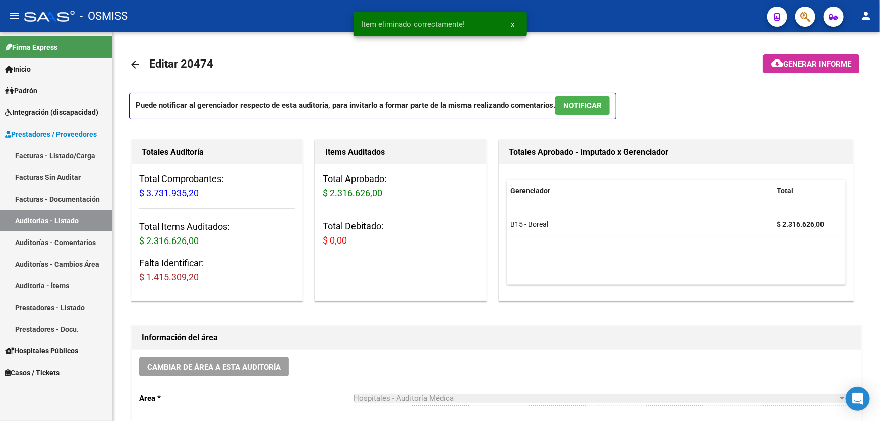
scroll to position [1373, 0]
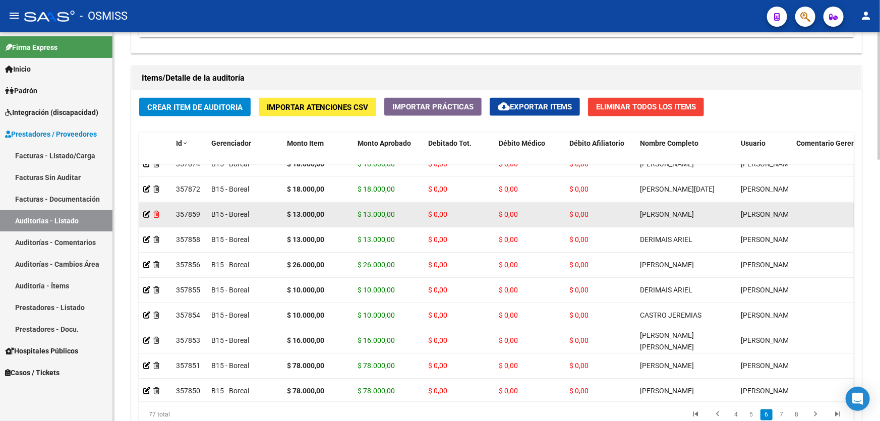
click at [158, 212] on icon at bounding box center [156, 214] width 6 height 7
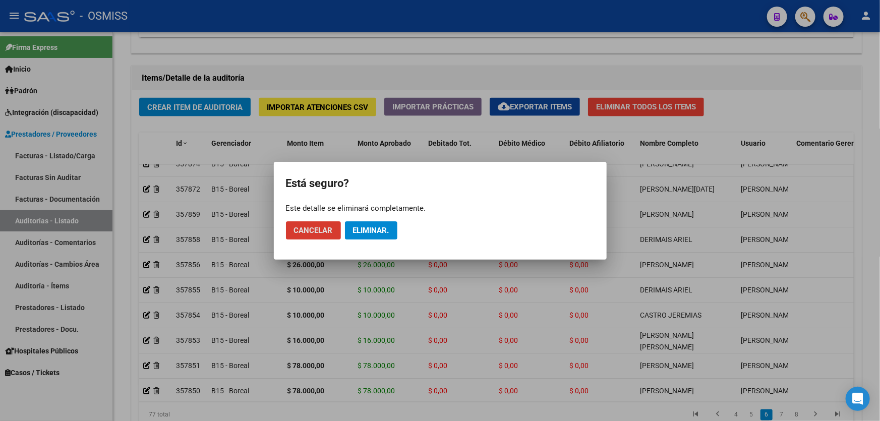
click at [390, 230] on button "Eliminar." at bounding box center [371, 230] width 52 height 18
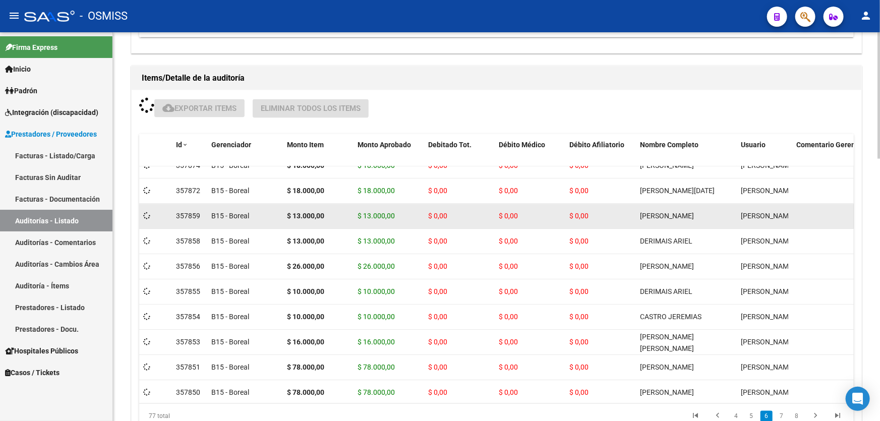
scroll to position [702, 0]
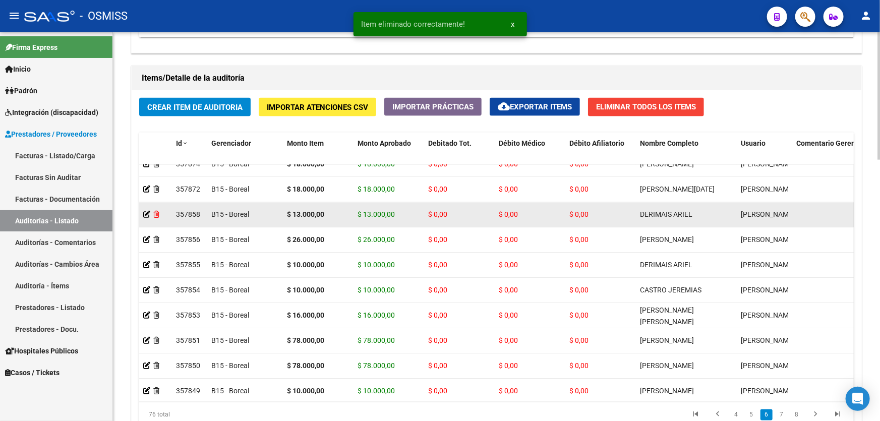
click at [156, 212] on icon at bounding box center [156, 214] width 6 height 7
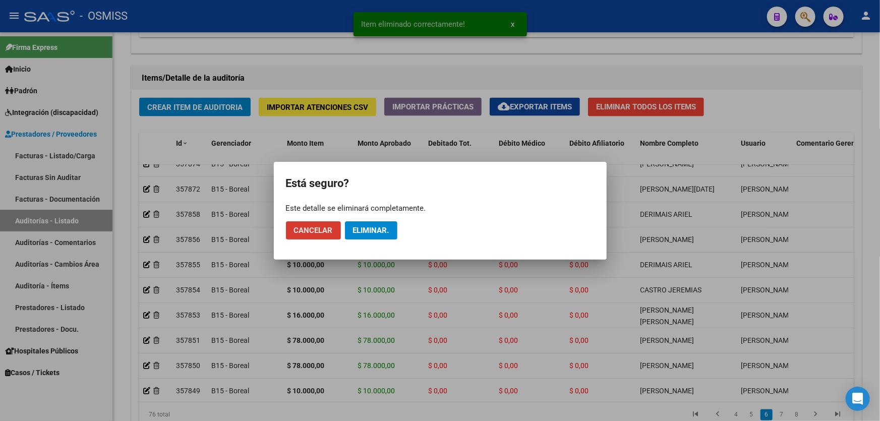
click at [379, 232] on span "Eliminar." at bounding box center [371, 230] width 36 height 9
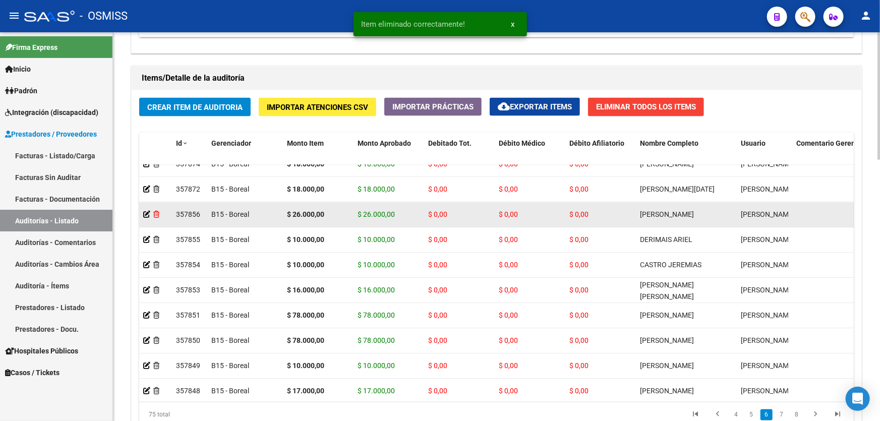
click at [157, 214] on icon at bounding box center [156, 214] width 6 height 7
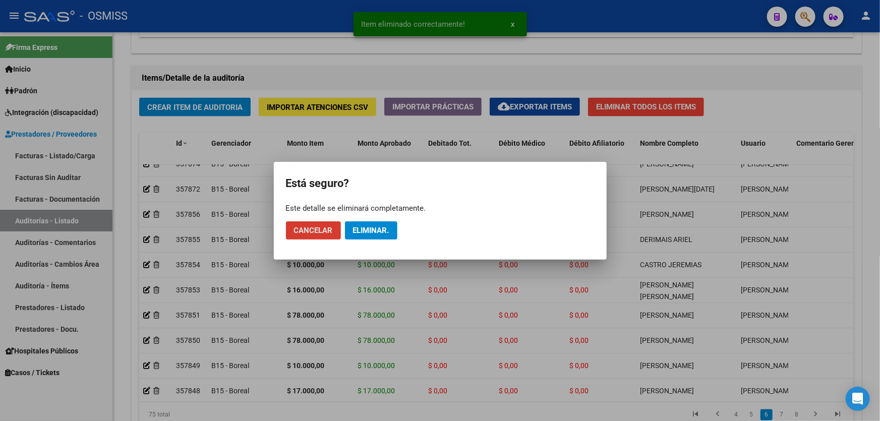
click at [381, 231] on span "Eliminar." at bounding box center [371, 230] width 36 height 9
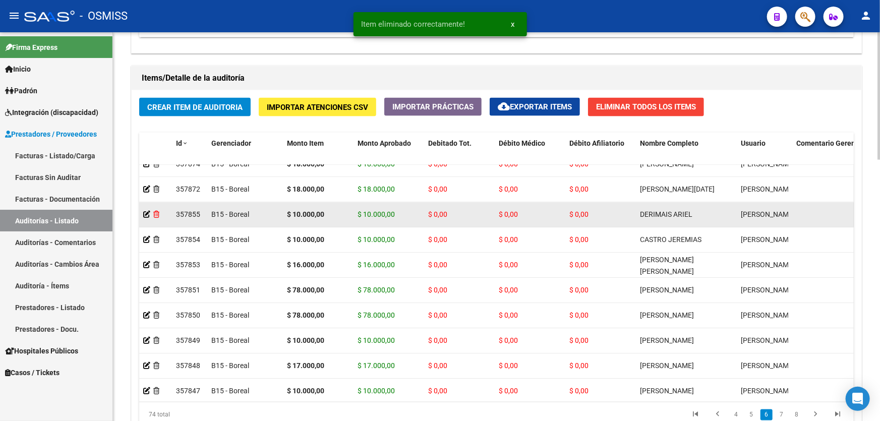
click at [158, 212] on icon at bounding box center [156, 214] width 6 height 7
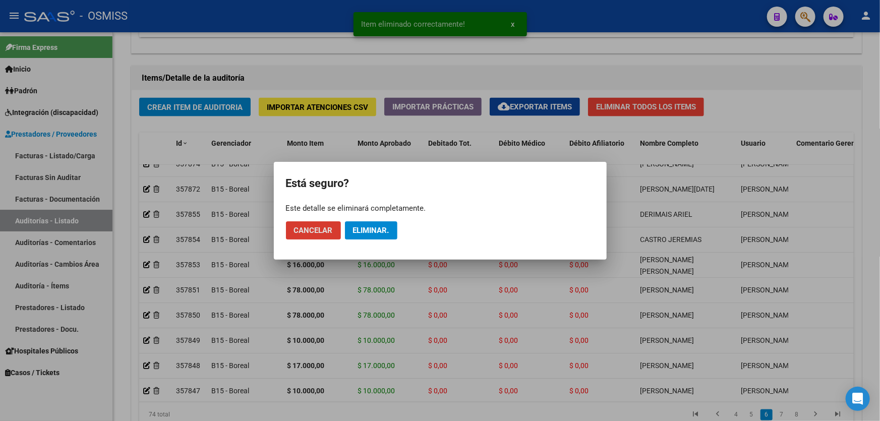
click at [363, 234] on button "Eliminar." at bounding box center [371, 230] width 52 height 18
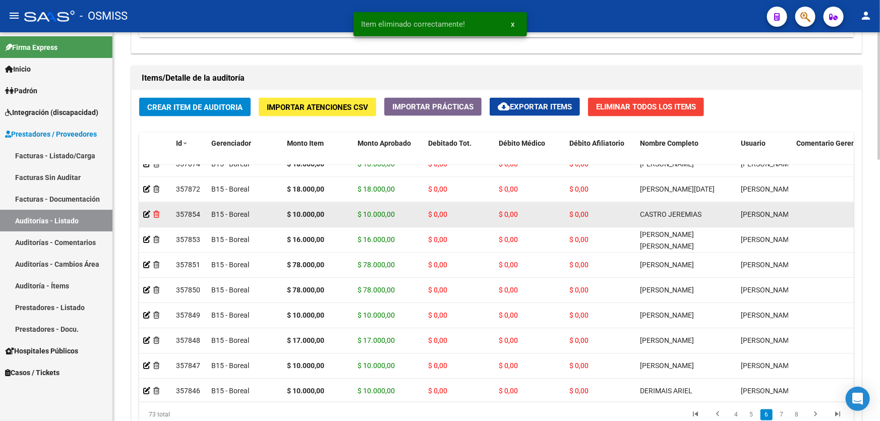
click at [158, 213] on icon at bounding box center [156, 214] width 6 height 7
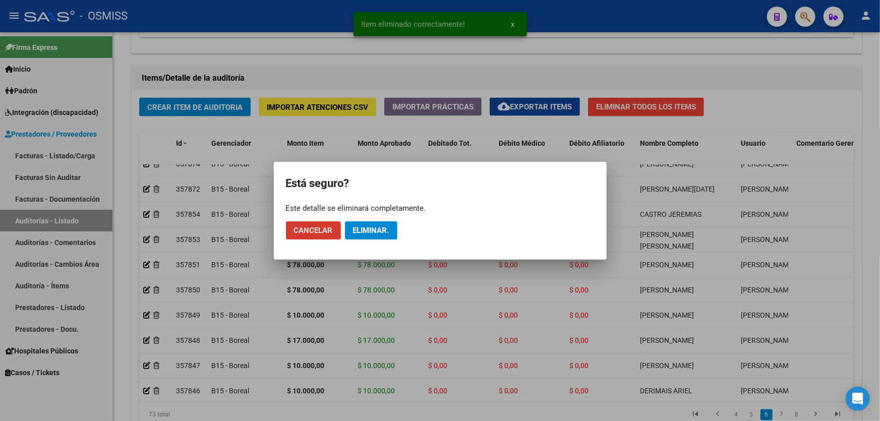
click at [384, 229] on span "Eliminar." at bounding box center [371, 230] width 36 height 9
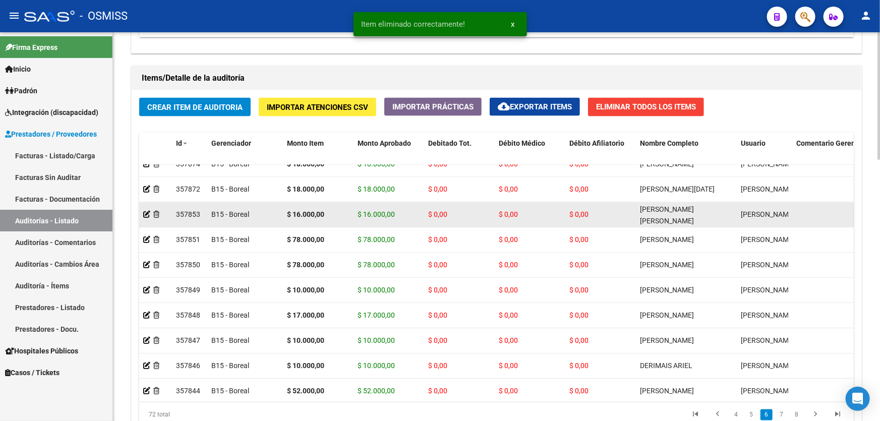
click at [160, 211] on div at bounding box center [155, 215] width 25 height 12
click at [156, 214] on icon at bounding box center [156, 214] width 6 height 7
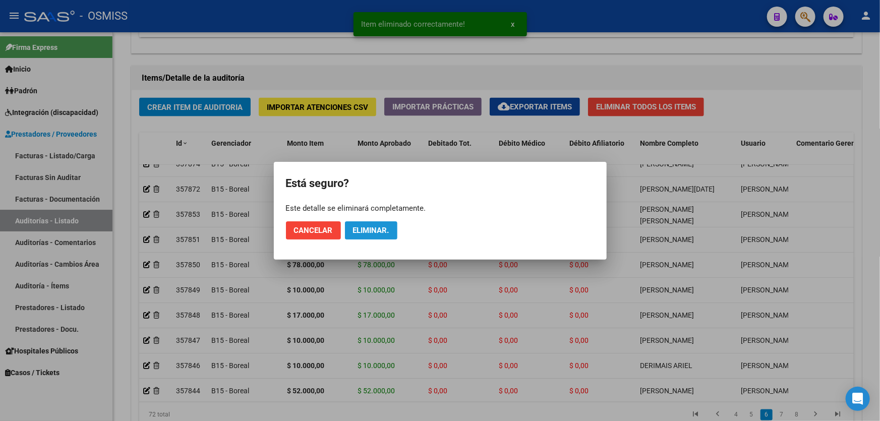
click at [369, 233] on span "Eliminar." at bounding box center [371, 230] width 36 height 9
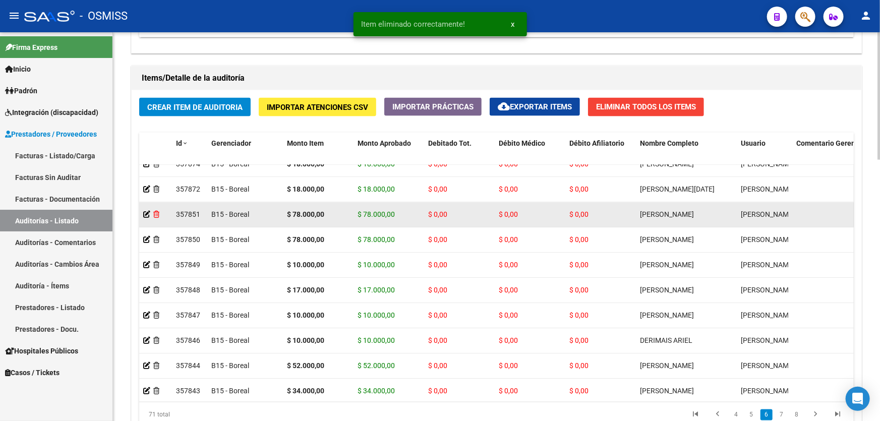
click at [156, 215] on icon at bounding box center [156, 214] width 6 height 7
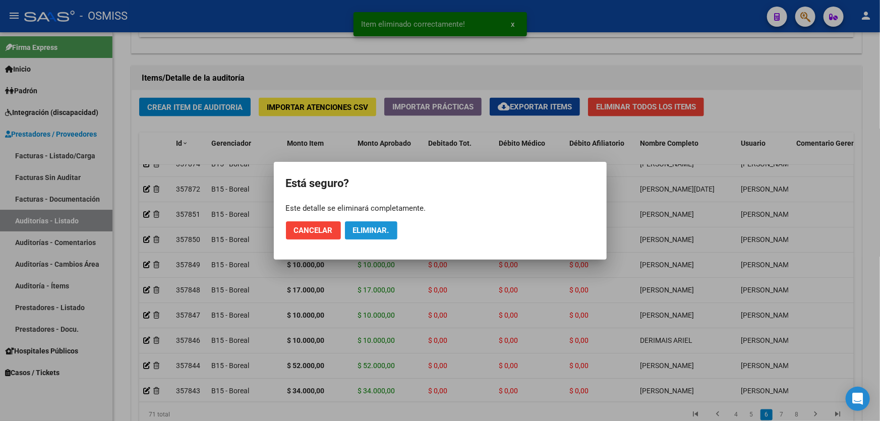
click at [373, 229] on span "Eliminar." at bounding box center [371, 230] width 36 height 9
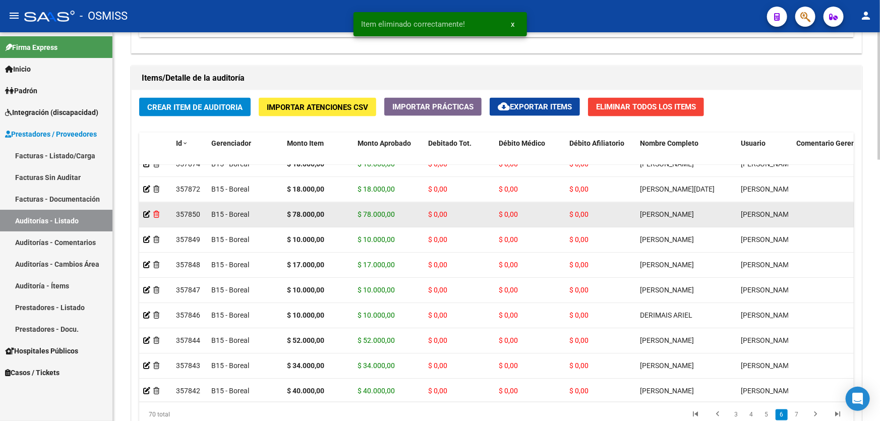
click at [156, 212] on icon at bounding box center [156, 214] width 6 height 7
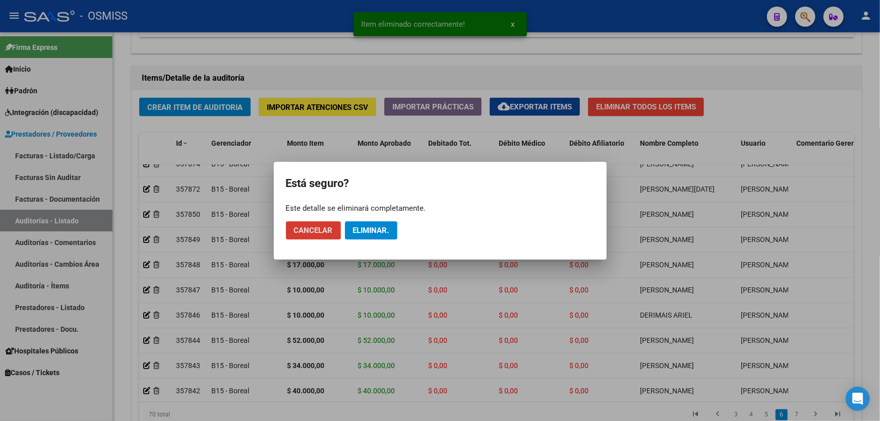
click at [383, 231] on span "Eliminar." at bounding box center [371, 230] width 36 height 9
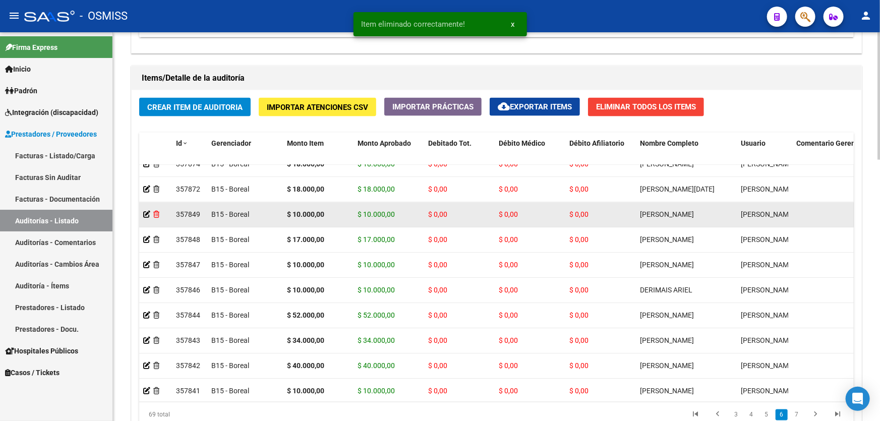
click at [157, 215] on icon at bounding box center [156, 214] width 6 height 7
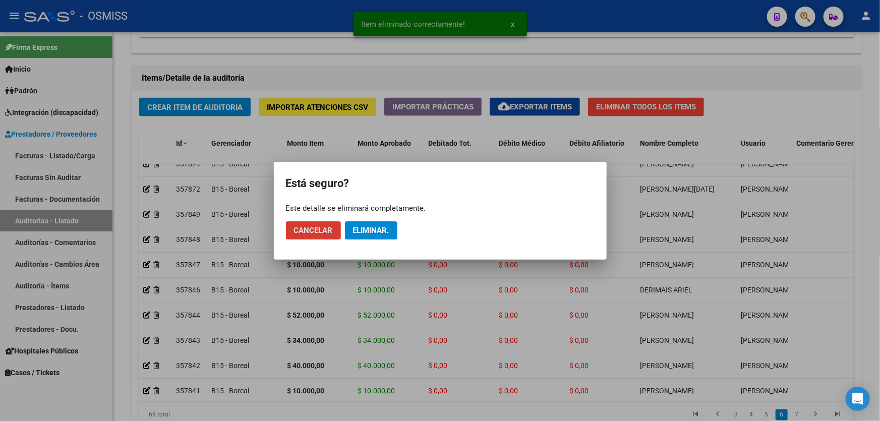
click at [387, 227] on span "Eliminar." at bounding box center [371, 230] width 36 height 9
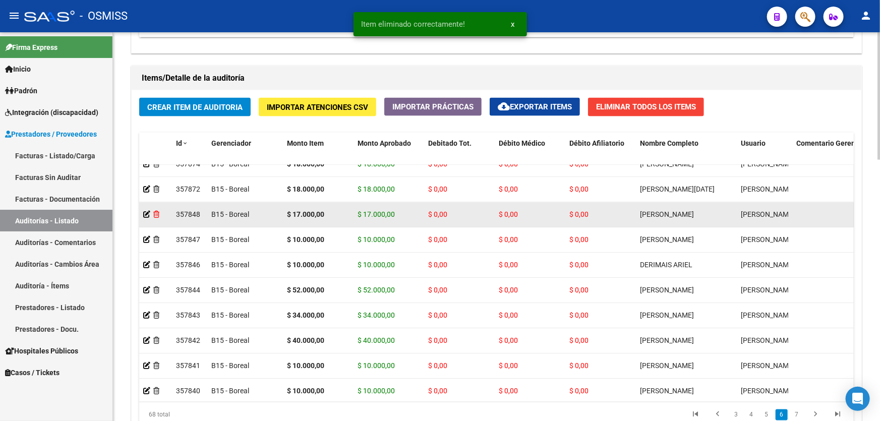
click at [155, 214] on icon at bounding box center [156, 214] width 6 height 7
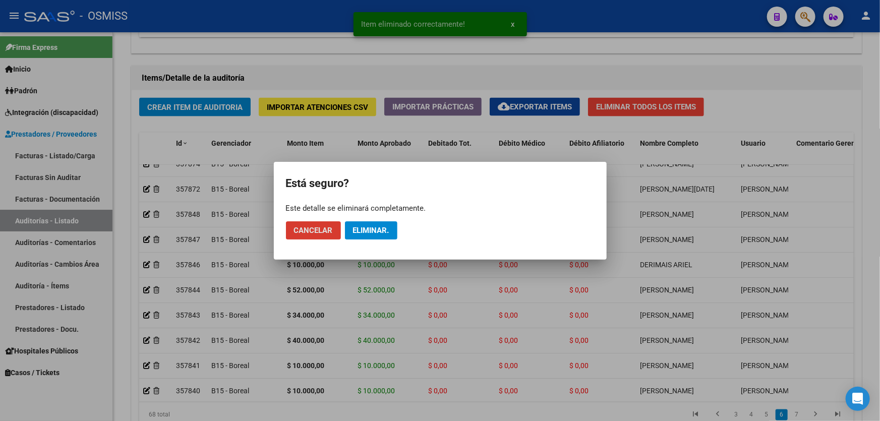
click at [367, 230] on span "Eliminar." at bounding box center [371, 230] width 36 height 9
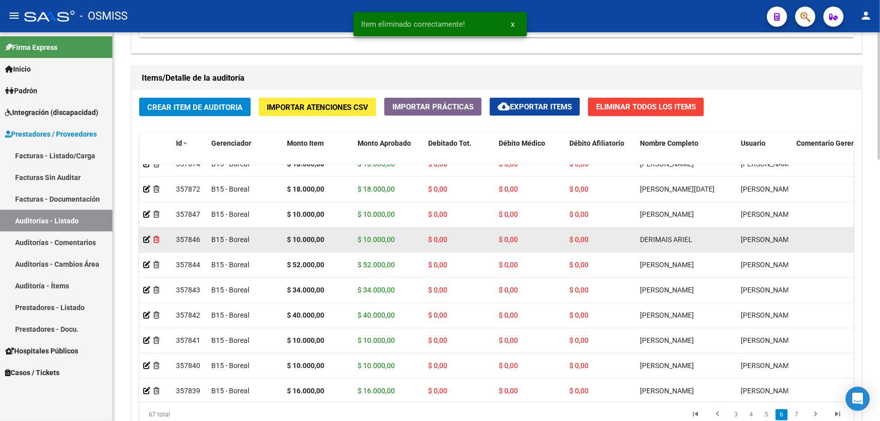
click at [158, 240] on icon at bounding box center [156, 239] width 6 height 7
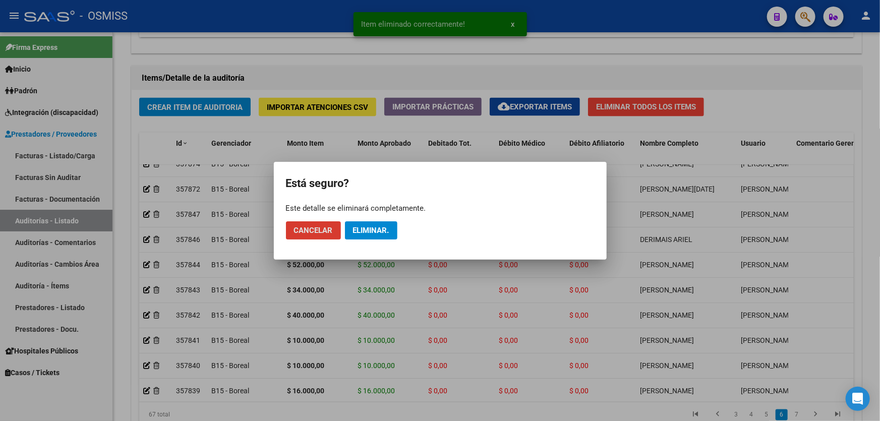
click at [371, 237] on button "Eliminar." at bounding box center [371, 230] width 52 height 18
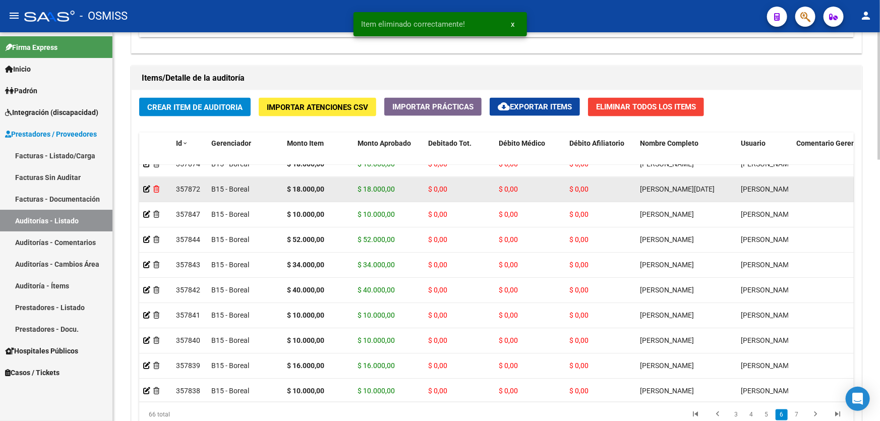
click at [154, 191] on icon at bounding box center [156, 189] width 6 height 7
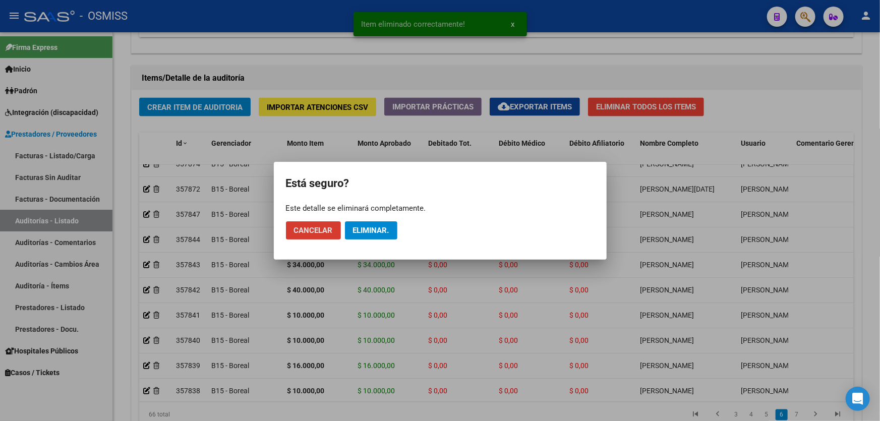
click at [376, 227] on span "Eliminar." at bounding box center [371, 230] width 36 height 9
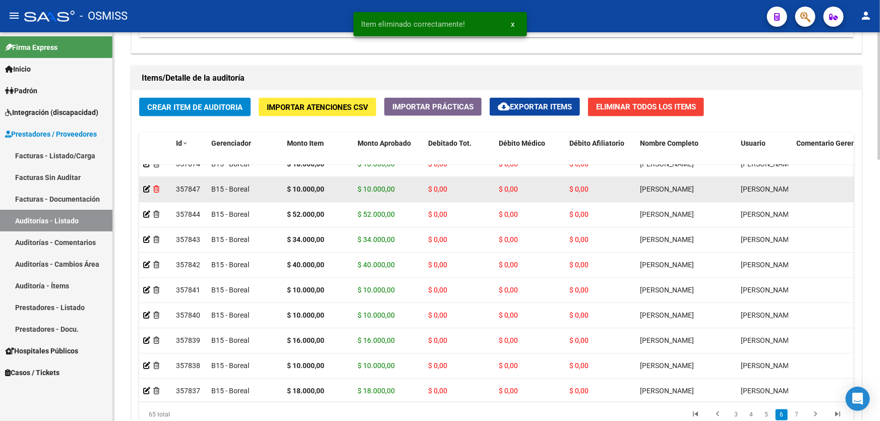
click at [157, 190] on icon at bounding box center [156, 189] width 6 height 7
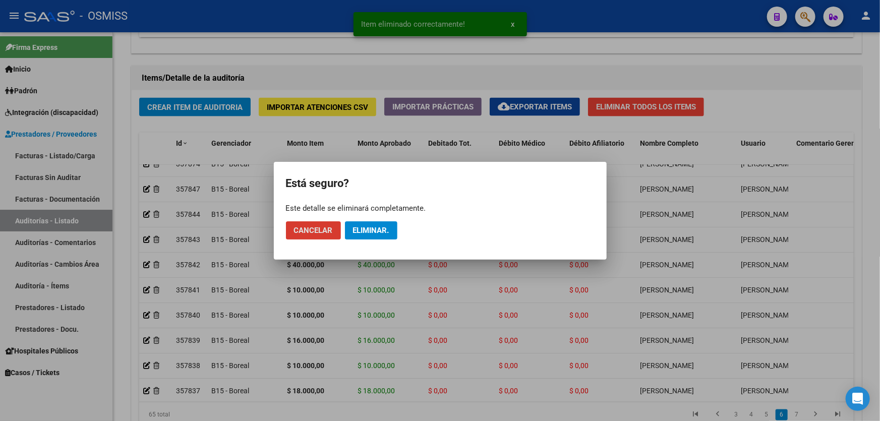
click at [371, 233] on span "Eliminar." at bounding box center [371, 230] width 36 height 9
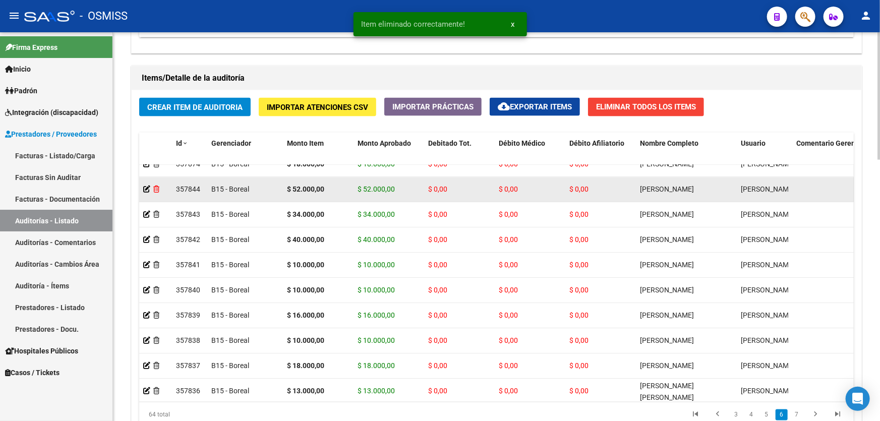
click at [157, 189] on icon at bounding box center [156, 189] width 6 height 7
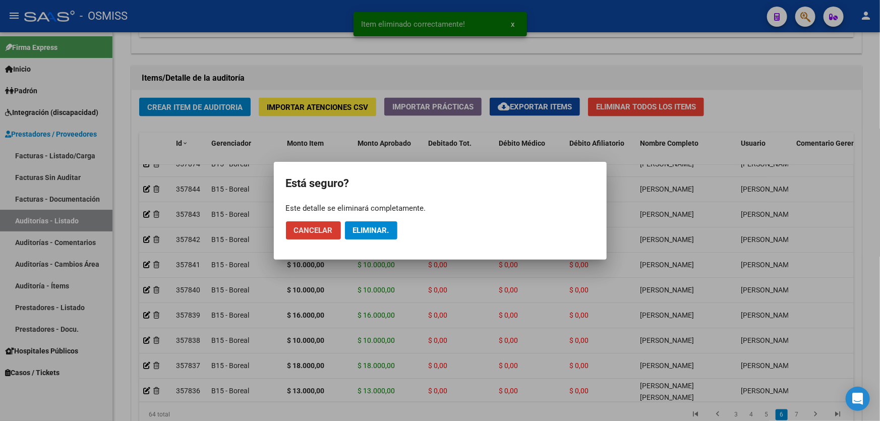
click at [391, 227] on button "Eliminar." at bounding box center [371, 230] width 52 height 18
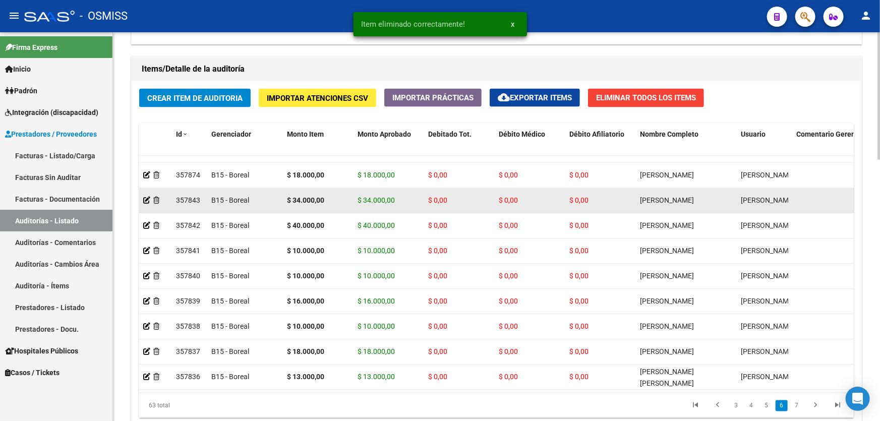
scroll to position [1360, 0]
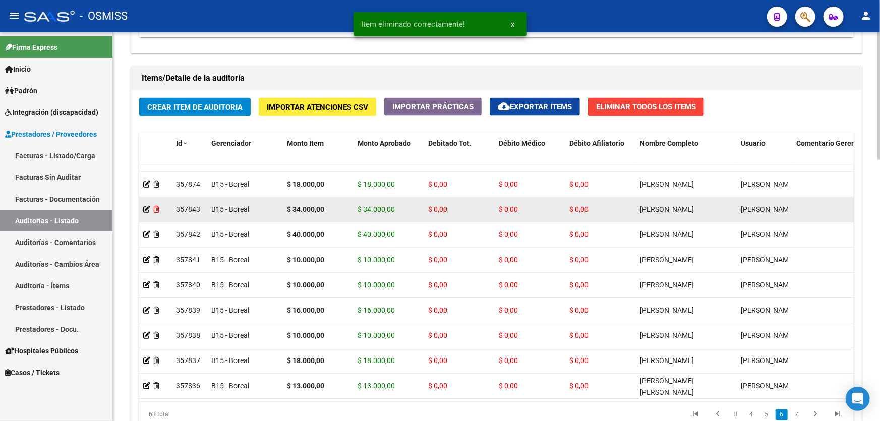
click at [156, 206] on icon at bounding box center [156, 209] width 6 height 7
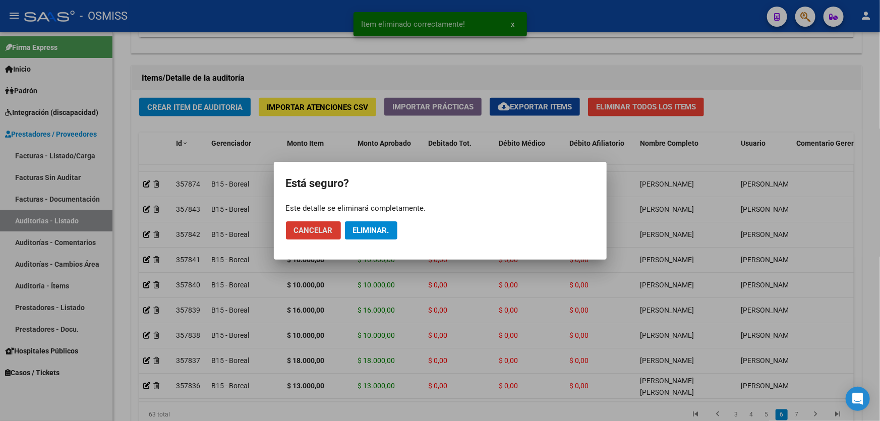
click at [378, 231] on span "Eliminar." at bounding box center [371, 230] width 36 height 9
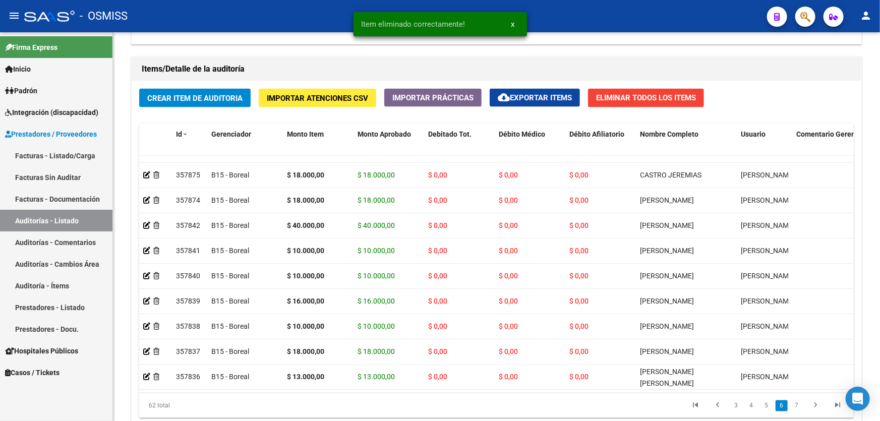
scroll to position [1335, 0]
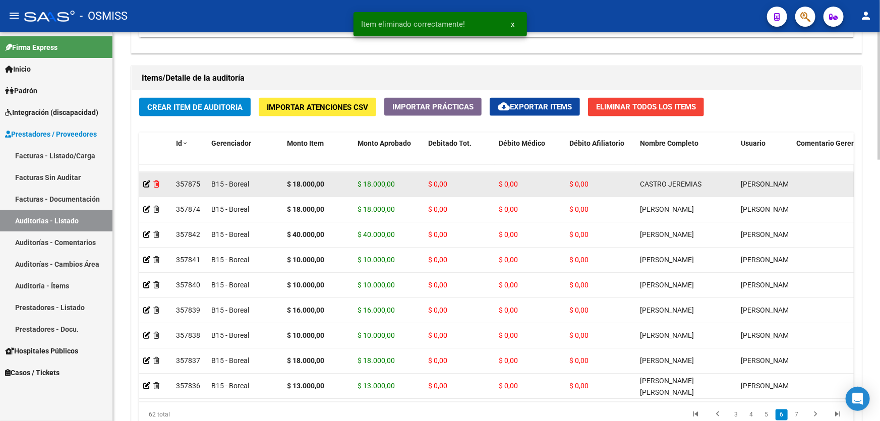
click at [154, 181] on icon at bounding box center [156, 184] width 6 height 7
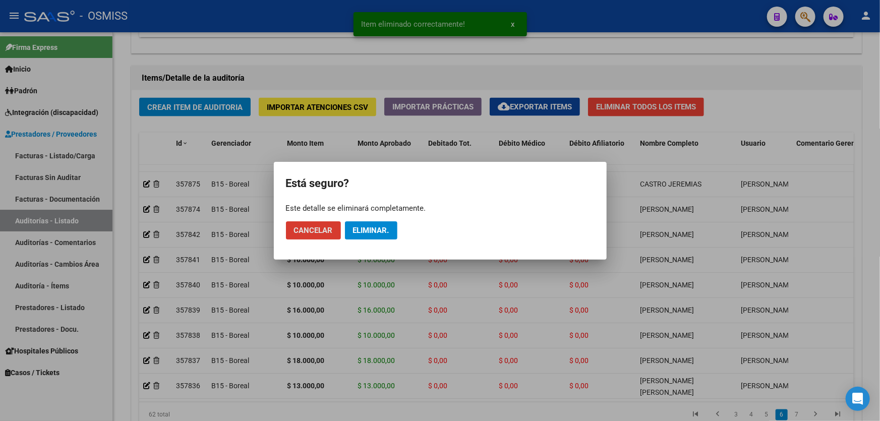
click at [367, 229] on span "Eliminar." at bounding box center [371, 230] width 36 height 9
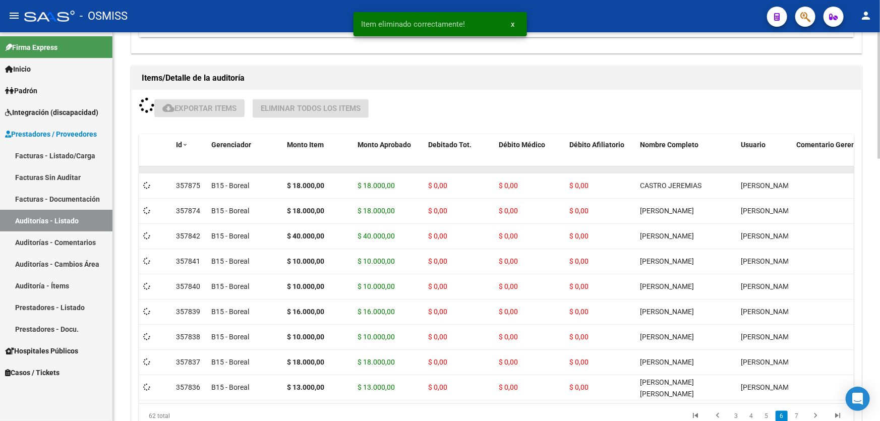
scroll to position [1309, 0]
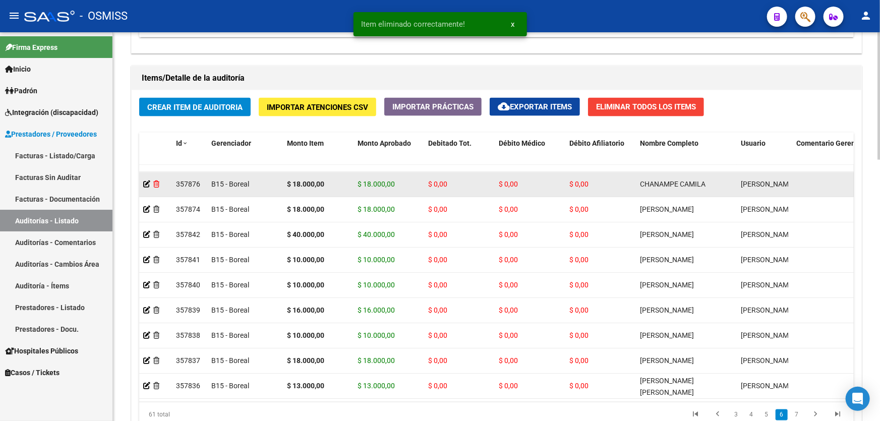
click at [155, 181] on icon at bounding box center [156, 184] width 6 height 7
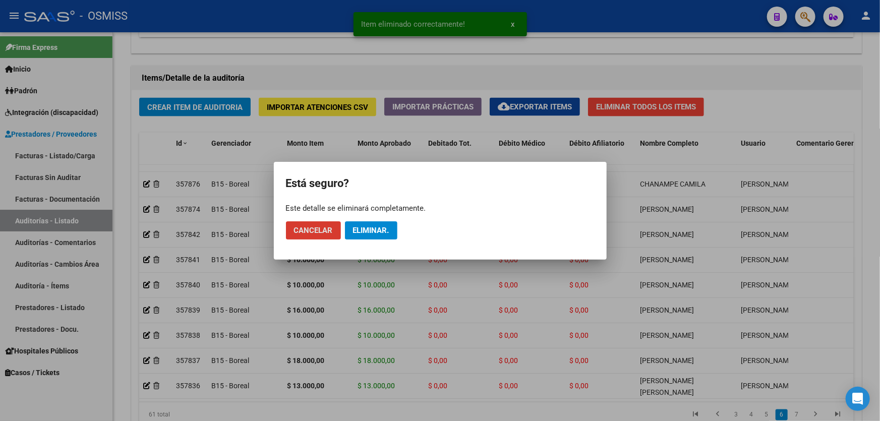
click at [361, 229] on span "Eliminar." at bounding box center [371, 230] width 36 height 9
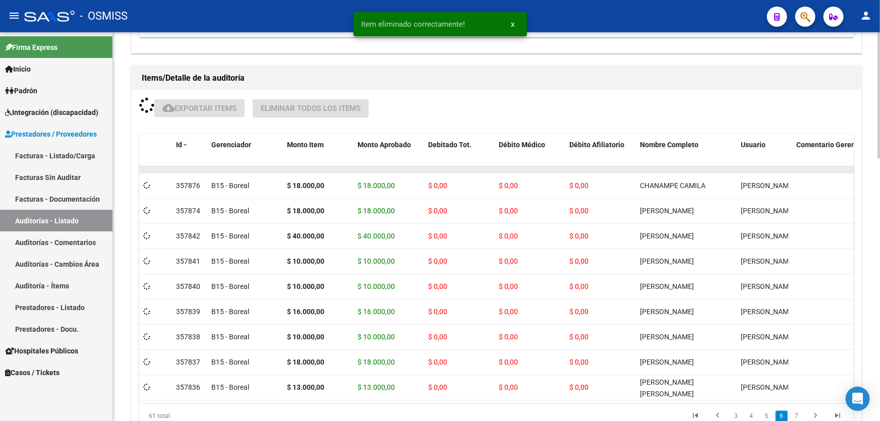
scroll to position [1284, 0]
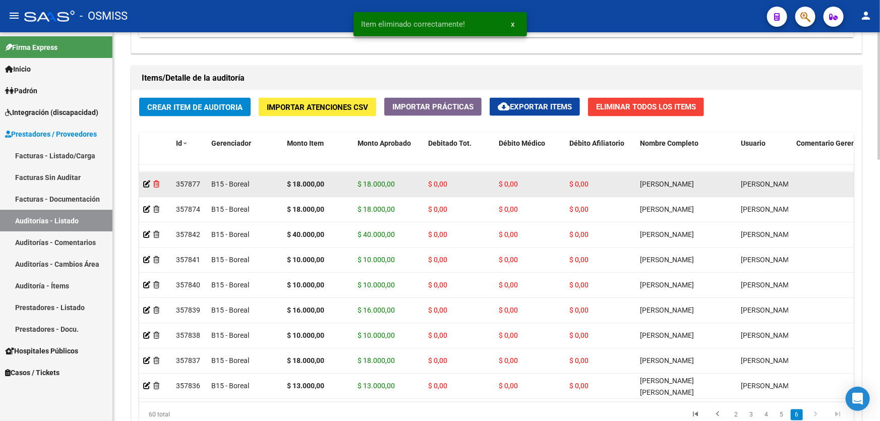
click at [158, 181] on icon at bounding box center [156, 184] width 6 height 7
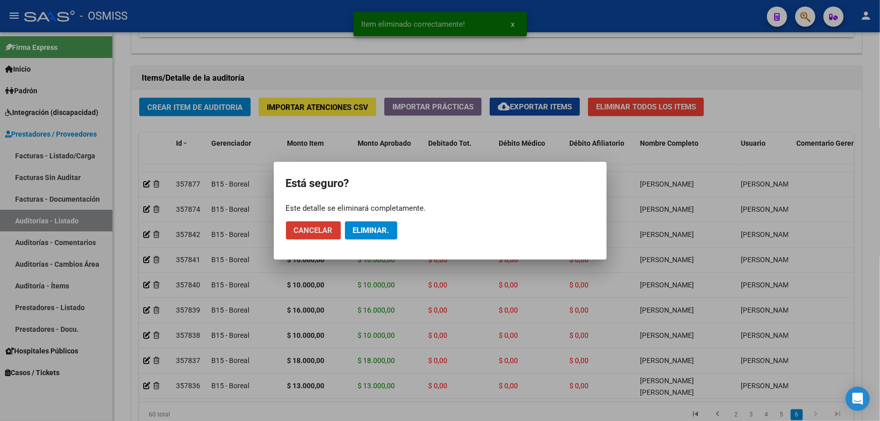
click at [371, 229] on span "Eliminar." at bounding box center [371, 230] width 36 height 9
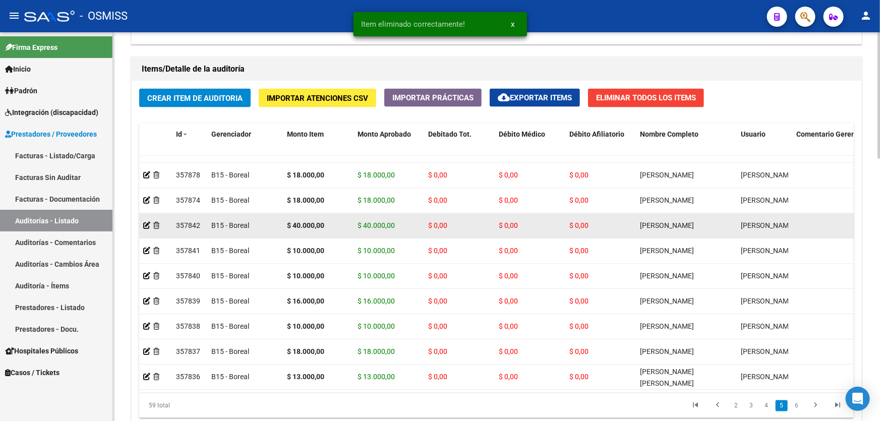
scroll to position [1259, 0]
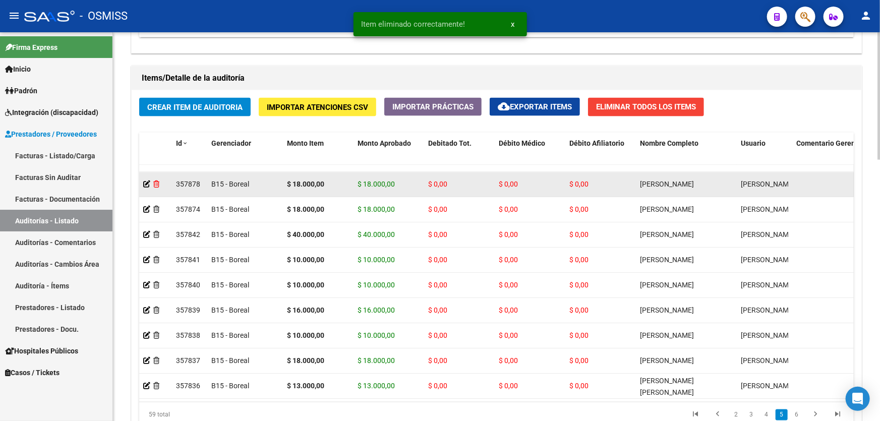
click at [156, 181] on icon at bounding box center [156, 184] width 6 height 7
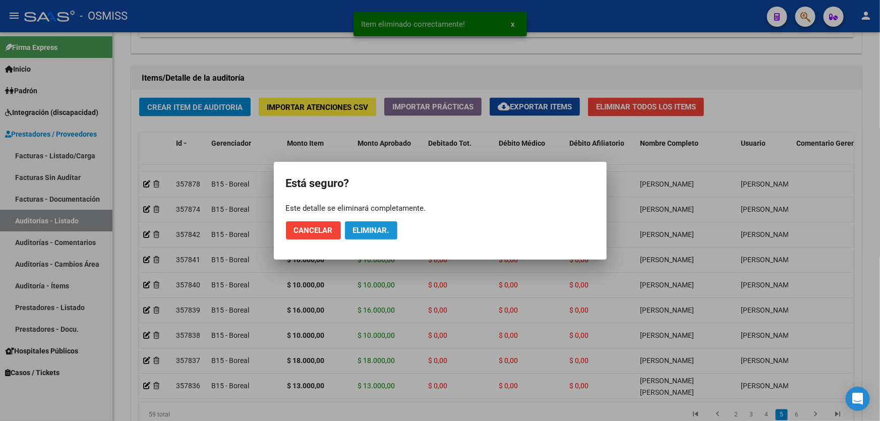
click at [363, 226] on span "Eliminar." at bounding box center [371, 230] width 36 height 9
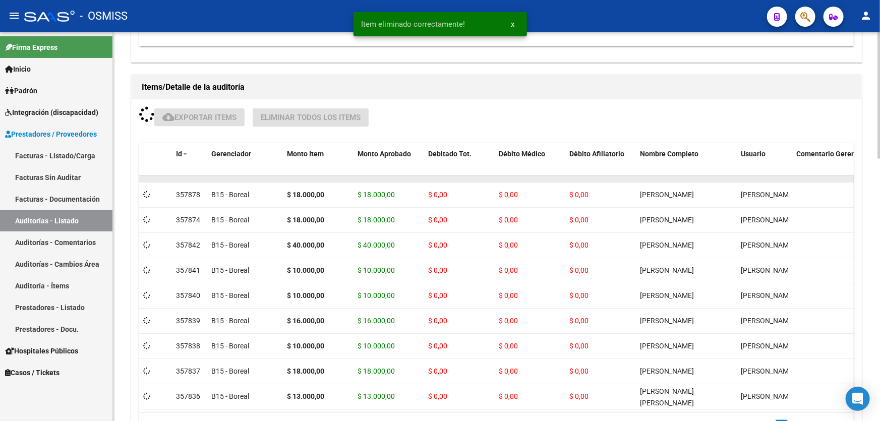
scroll to position [1234, 0]
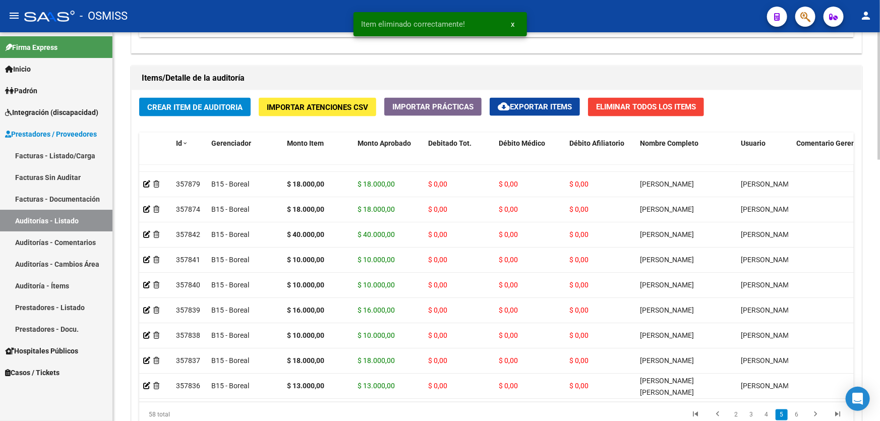
click at [613, 116] on div "Crear Item de Auditoria Importar Atenciones CSV Importar Prácticas cloud_downlo…" at bounding box center [496, 266] width 729 height 353
click at [616, 107] on span "Eliminar Todos los Items" at bounding box center [646, 106] width 100 height 9
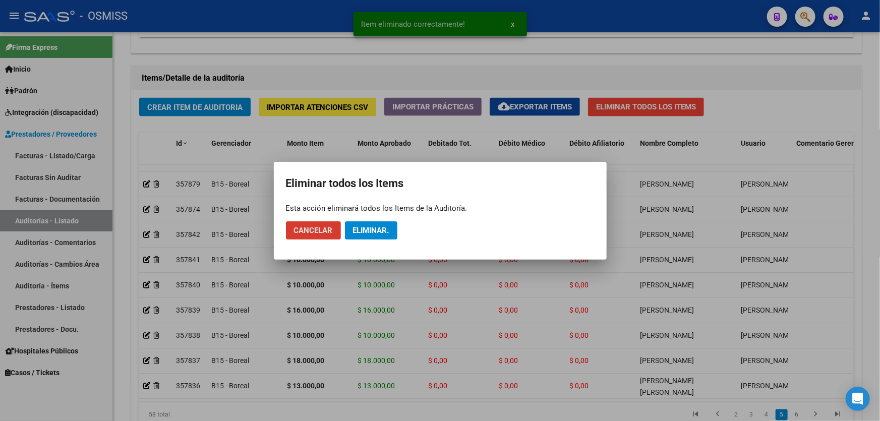
click at [377, 224] on button "Eliminar." at bounding box center [371, 230] width 52 height 18
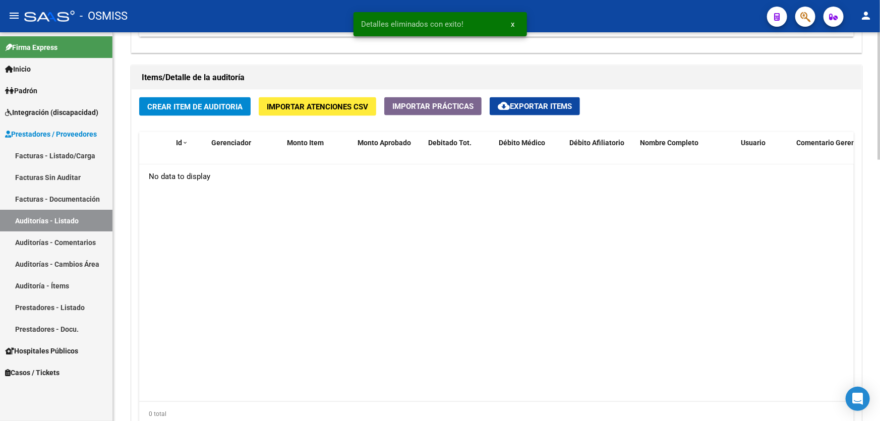
scroll to position [0, 0]
click at [242, 235] on datatable-body "No data to display" at bounding box center [496, 283] width 714 height 237
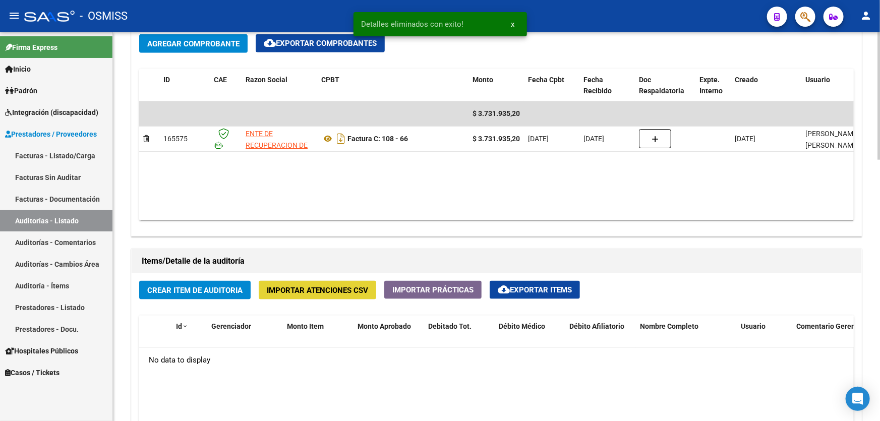
click at [347, 286] on span "Importar Atenciones CSV" at bounding box center [317, 290] width 101 height 9
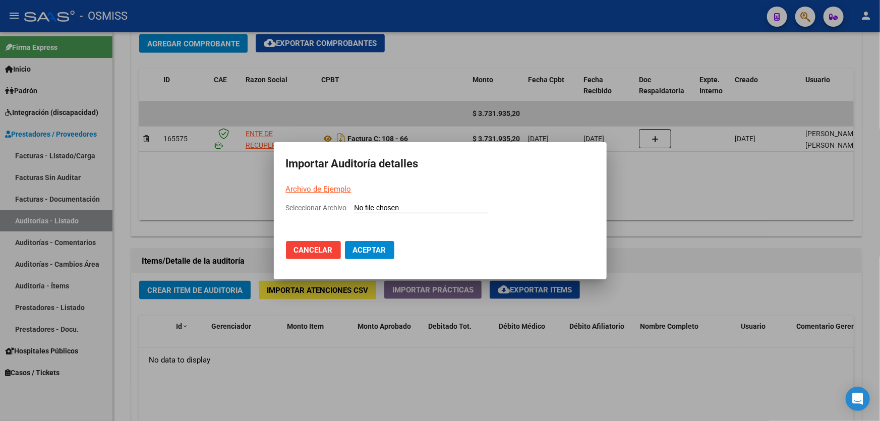
click at [325, 191] on link "Archivo de Ejemplo" at bounding box center [319, 188] width 66 height 9
click at [668, 408] on div at bounding box center [440, 210] width 880 height 421
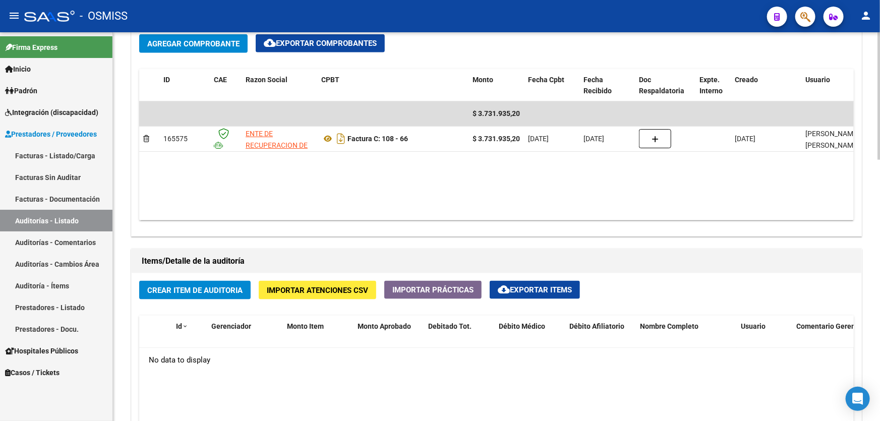
click at [347, 287] on span "Importar Atenciones CSV" at bounding box center [317, 290] width 101 height 9
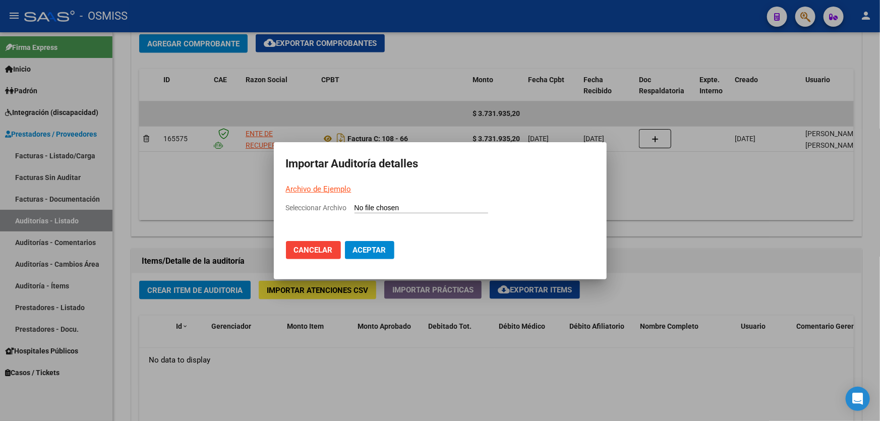
click at [376, 206] on input "Seleccionar Archivo" at bounding box center [421, 209] width 134 height 10
type input "C:\fakepath\Copia de PARA IMPORTAR.csv"
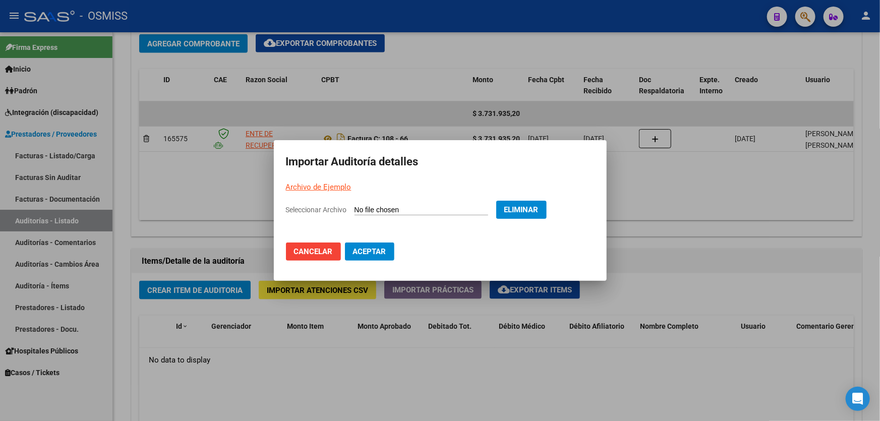
click at [384, 253] on span "Aceptar" at bounding box center [369, 251] width 33 height 9
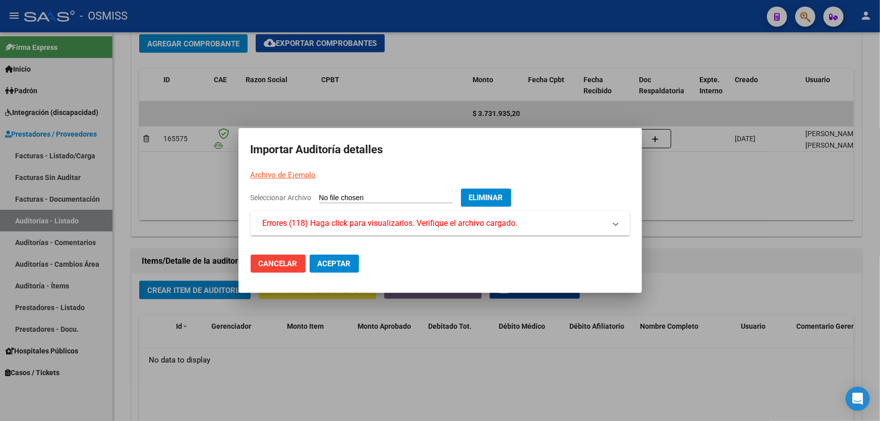
click at [678, 256] on div at bounding box center [440, 210] width 880 height 421
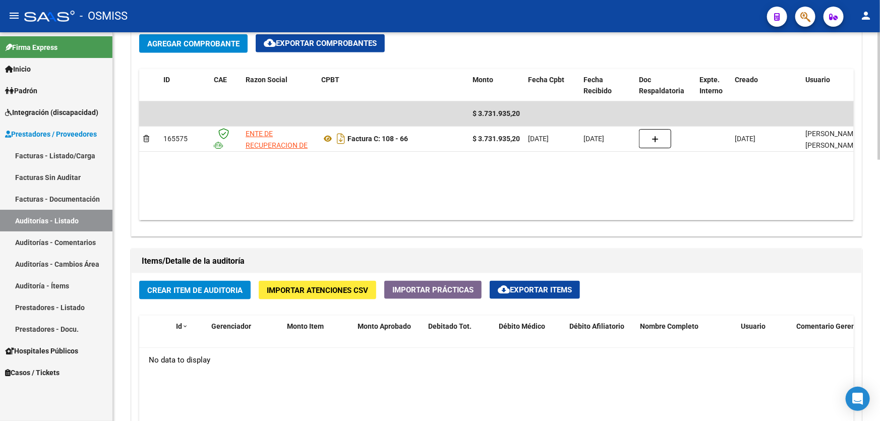
click at [328, 294] on button "Importar Atenciones CSV" at bounding box center [317, 290] width 117 height 19
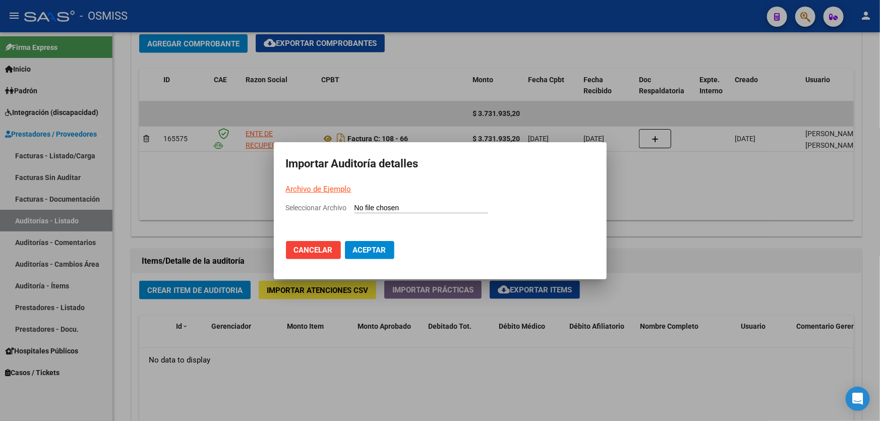
click at [320, 206] on span "Seleccionar Archivo" at bounding box center [316, 208] width 61 height 8
click at [354, 206] on input "Seleccionar Archivo" at bounding box center [421, 209] width 134 height 10
type input "C:\fakepath\Copia de PARA IMPORTAR.csv"
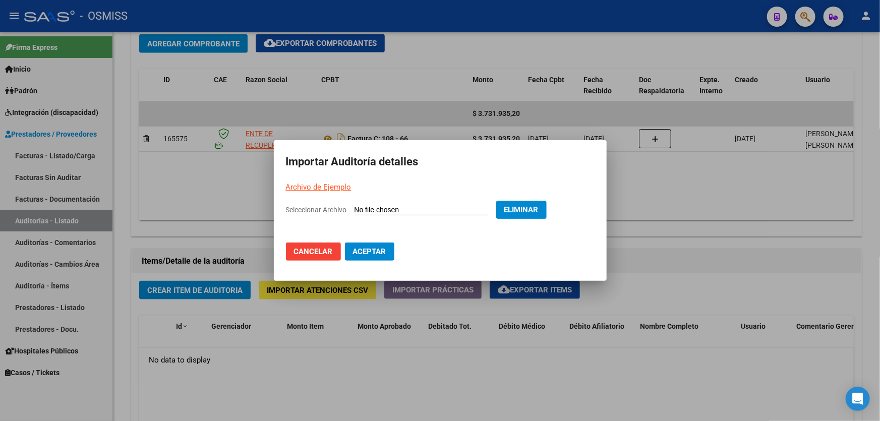
click at [363, 261] on mat-dialog-actions "Cancelar Aceptar" at bounding box center [440, 251] width 308 height 34
click at [362, 257] on button "Aceptar" at bounding box center [369, 251] width 49 height 18
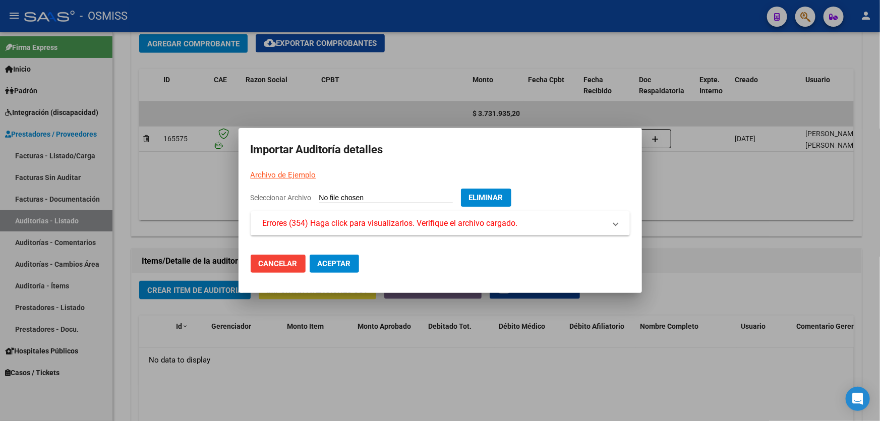
click at [668, 251] on div at bounding box center [440, 210] width 880 height 421
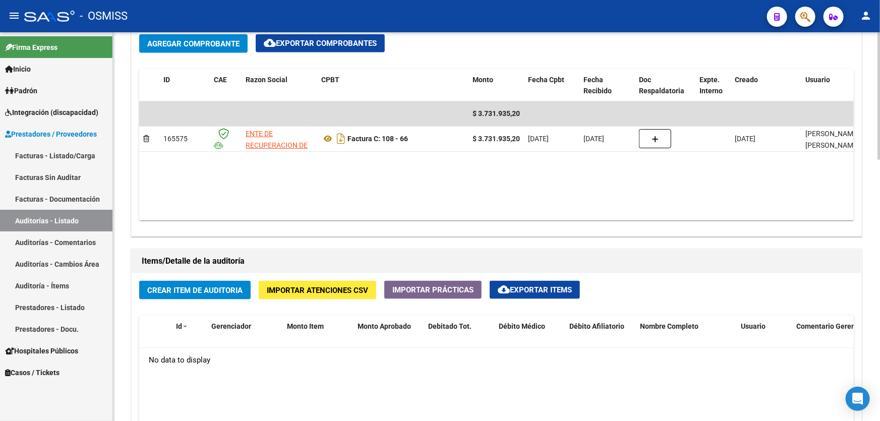
click at [340, 286] on span "Importar Atenciones CSV" at bounding box center [317, 290] width 101 height 9
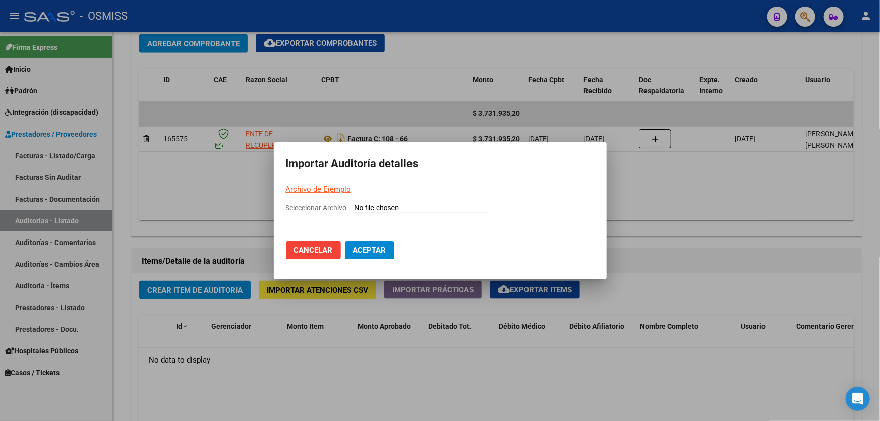
click at [326, 185] on link "Archivo de Ejemplo" at bounding box center [319, 188] width 66 height 9
click at [368, 206] on input "Seleccionar Archivo" at bounding box center [421, 209] width 134 height 10
type input "C:\fakepath\Copia de PARA IMPORTAR.csv"
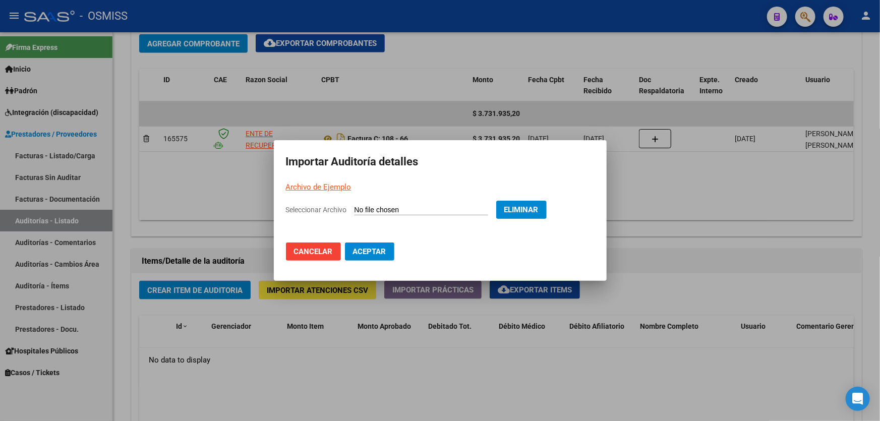
click at [385, 243] on button "Aceptar" at bounding box center [369, 251] width 49 height 18
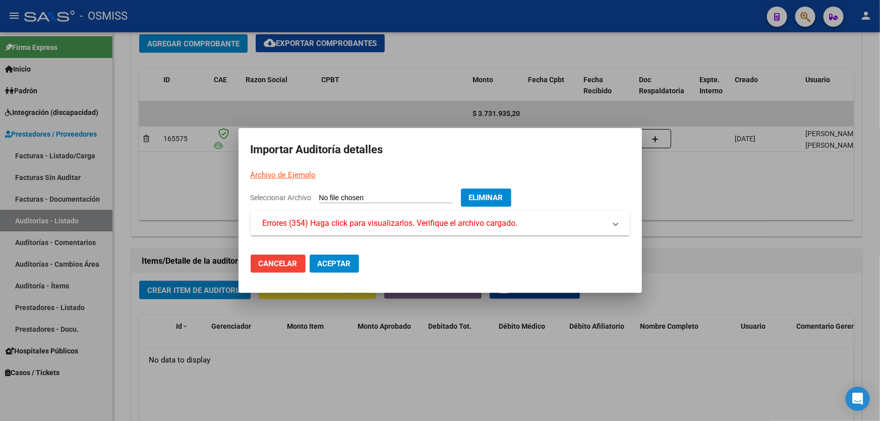
click at [289, 219] on span "Errores (354) Haga click para visualizarlos. Verifique el archivo cargado." at bounding box center [390, 223] width 255 height 12
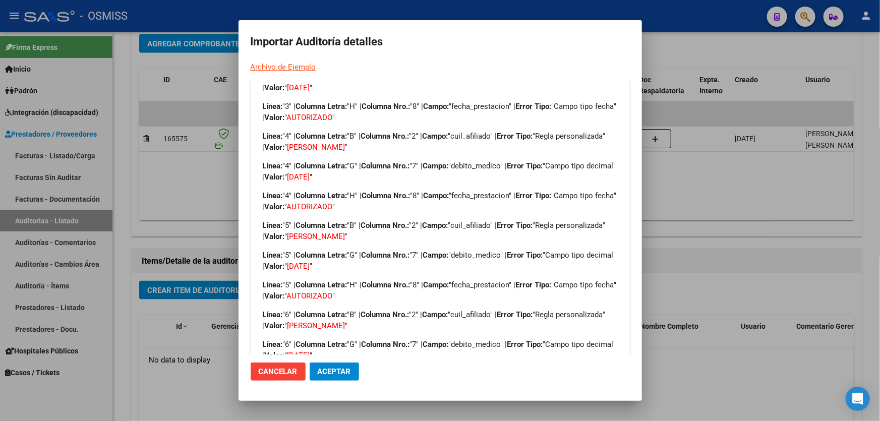
scroll to position [229, 0]
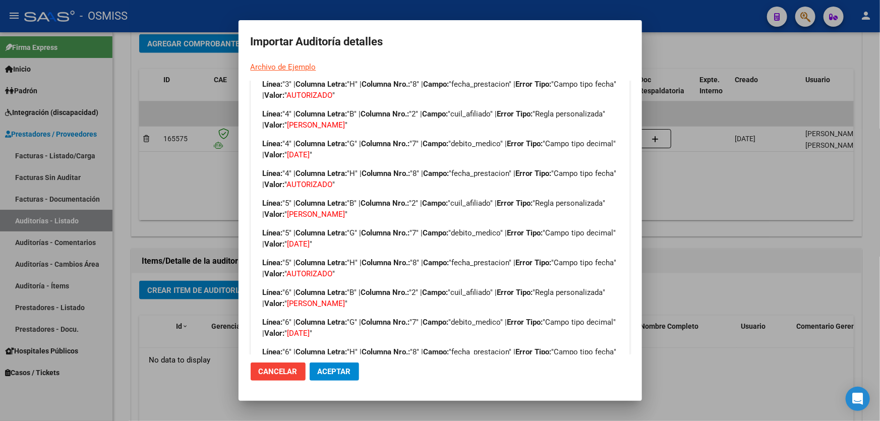
drag, startPoint x: 343, startPoint y: 123, endPoint x: 394, endPoint y: 127, distance: 51.1
click at [345, 127] on span "[PERSON_NAME]" at bounding box center [316, 124] width 58 height 9
click at [408, 201] on strong "Columna Nro.:" at bounding box center [385, 203] width 48 height 9
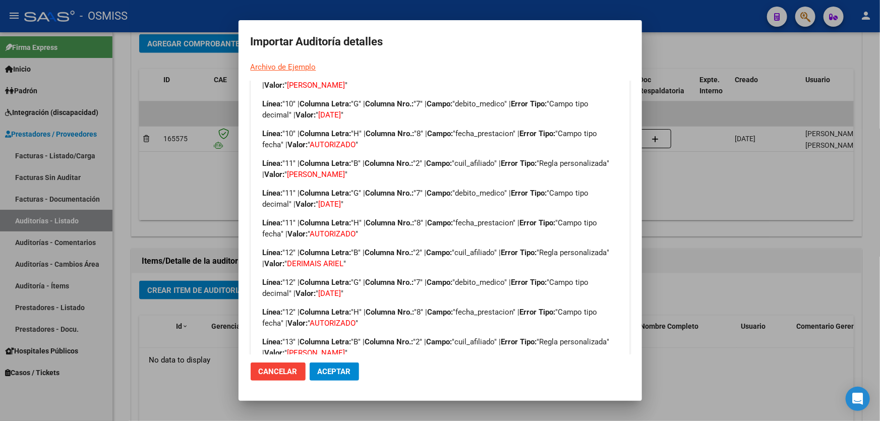
scroll to position [870, 0]
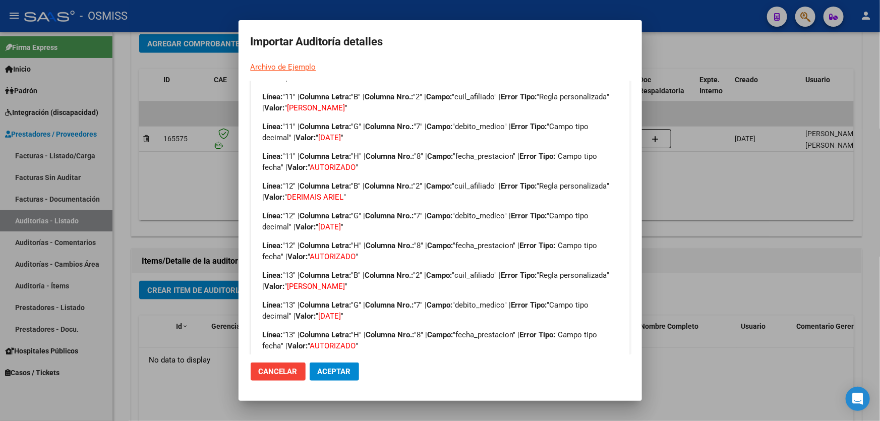
click at [641, 301] on div at bounding box center [440, 210] width 880 height 421
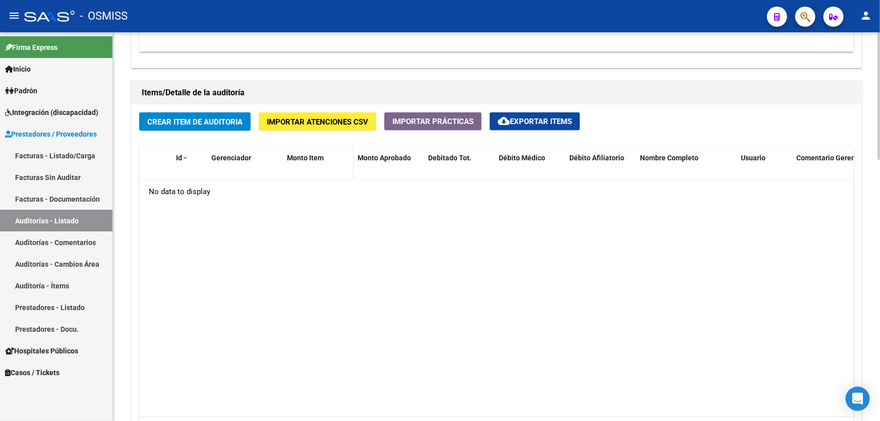
scroll to position [610, 0]
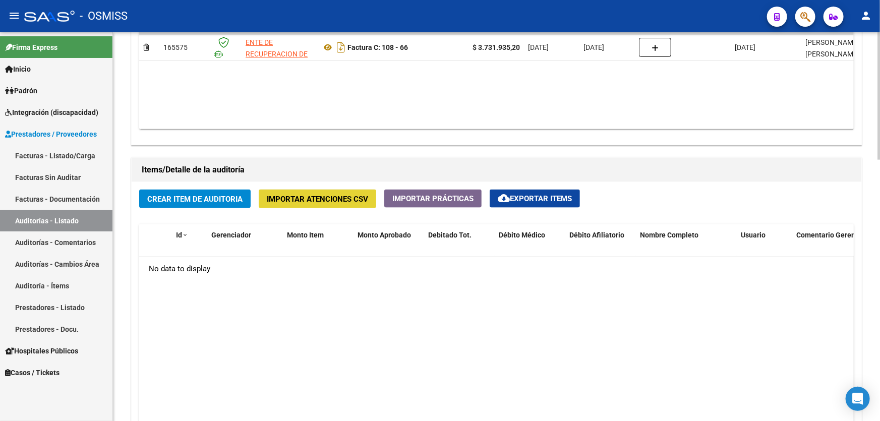
click at [334, 195] on span "Importar Atenciones CSV" at bounding box center [317, 199] width 101 height 9
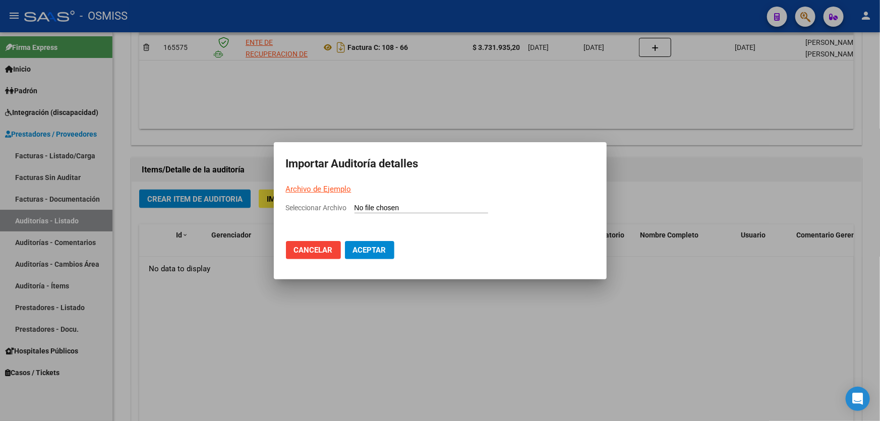
click at [371, 202] on mat-dialog-container "Importar Auditoría detalles Archivo de Ejemplo Seleccionar Archivo Cancelar Ace…" at bounding box center [440, 210] width 333 height 137
click at [370, 209] on input "Seleccionar Archivo" at bounding box center [421, 209] width 134 height 10
type input "C:\fakepath\Copia de PARA IMPORTAR.csv"
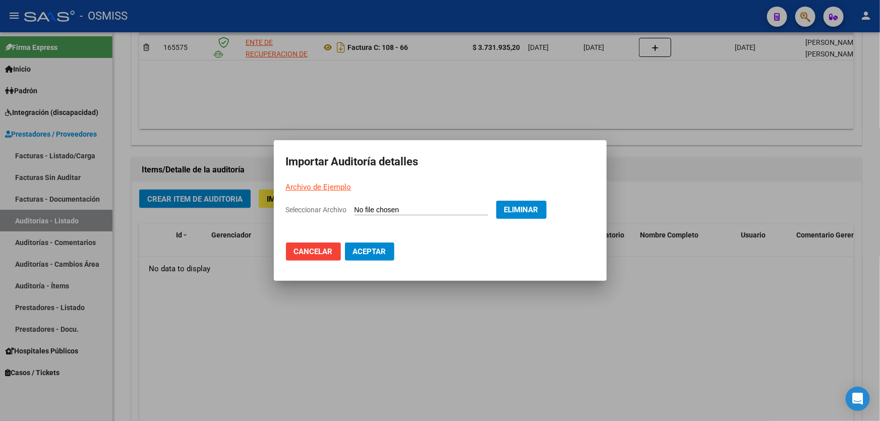
click at [370, 257] on button "Aceptar" at bounding box center [369, 251] width 49 height 18
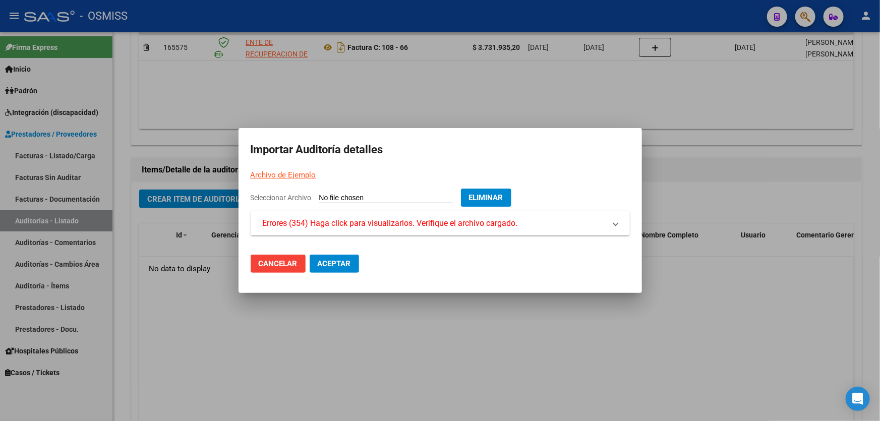
click at [560, 345] on div at bounding box center [440, 210] width 880 height 421
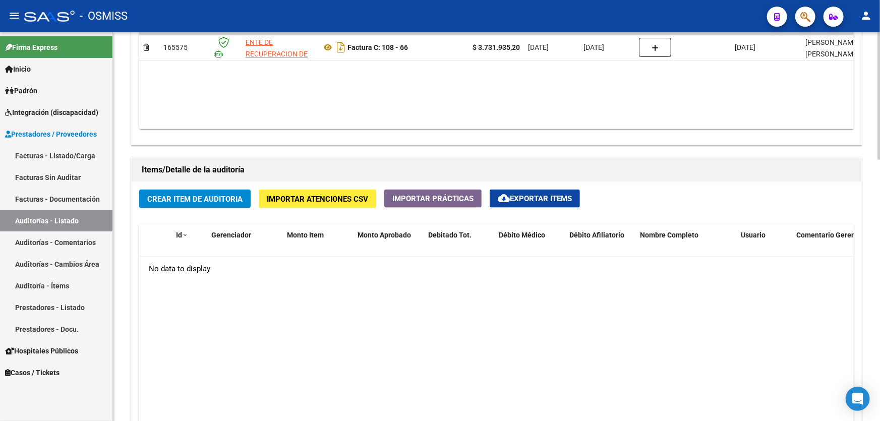
click at [336, 200] on span "Importar Atenciones CSV" at bounding box center [317, 199] width 101 height 9
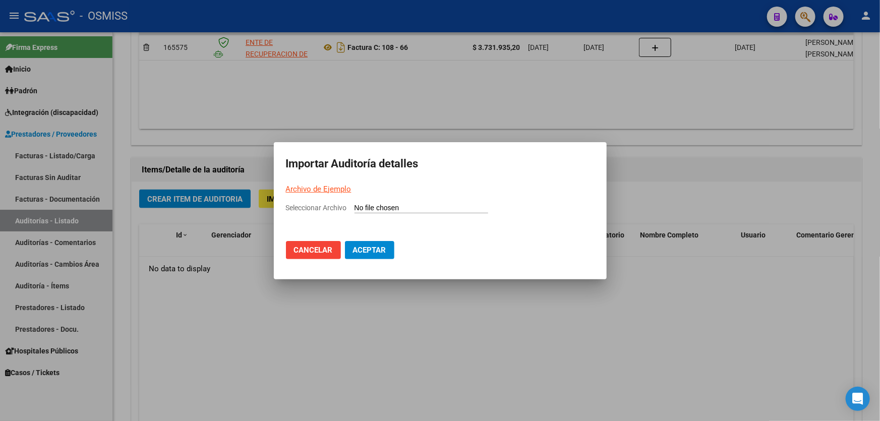
click at [374, 208] on input "Seleccionar Archivo" at bounding box center [421, 209] width 134 height 10
type input "C:\fakepath\Copia de PARA IMPORTAR.csv"
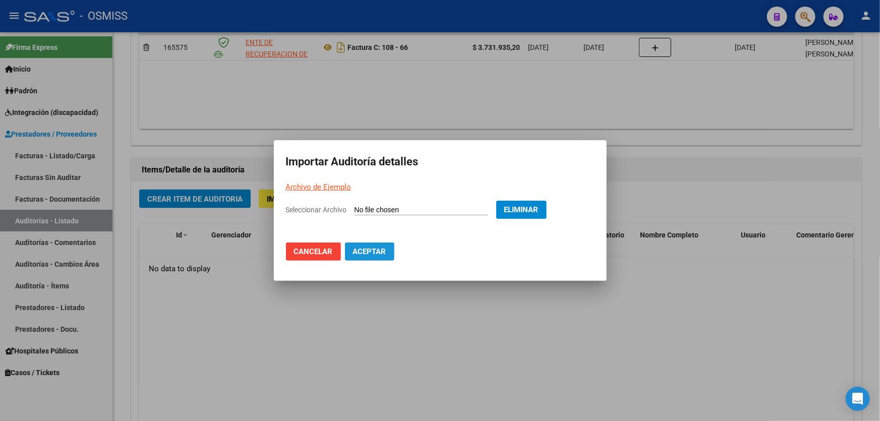
click at [373, 247] on span "Aceptar" at bounding box center [369, 251] width 33 height 9
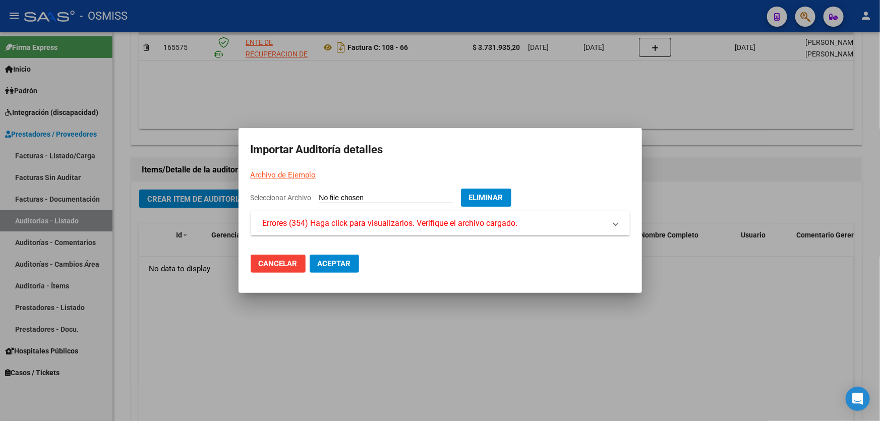
click at [442, 347] on div at bounding box center [440, 210] width 880 height 421
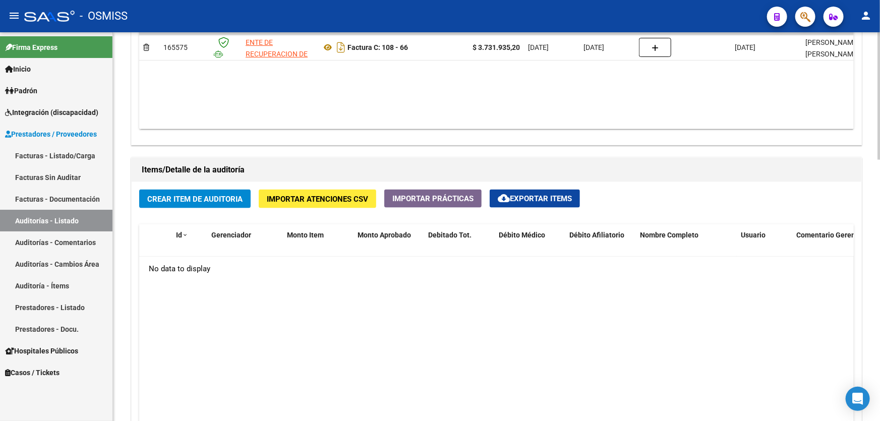
click at [834, 349] on datatable-body "No data to display" at bounding box center [496, 375] width 714 height 237
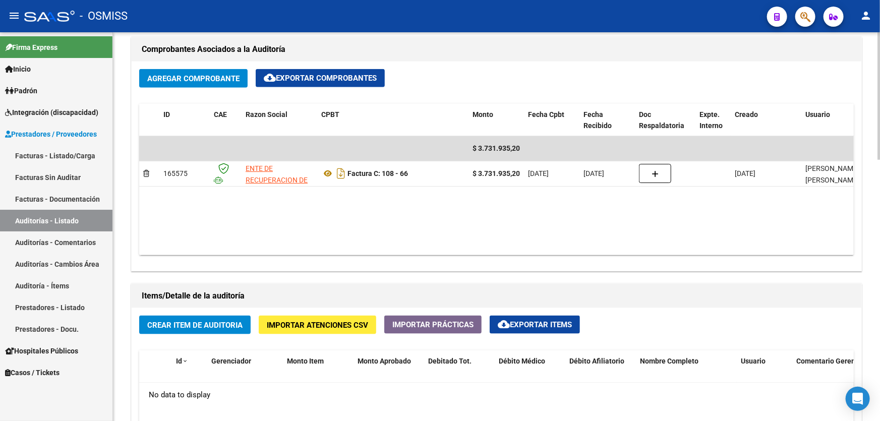
scroll to position [473, 0]
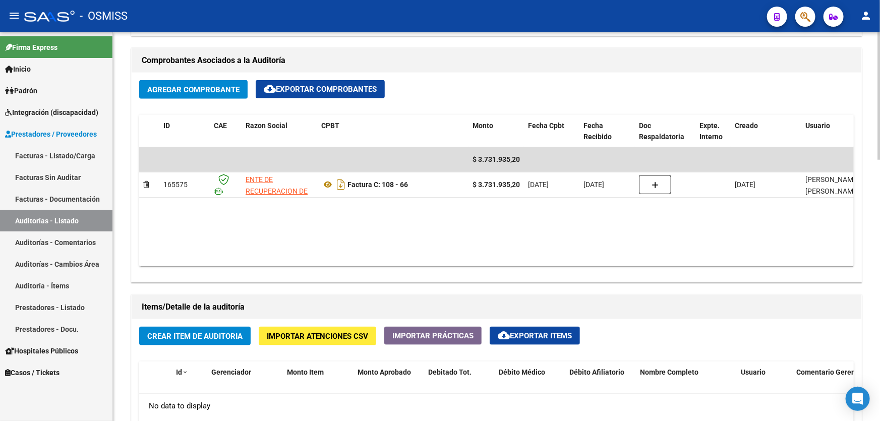
click at [323, 334] on span "Importar Atenciones CSV" at bounding box center [317, 336] width 101 height 9
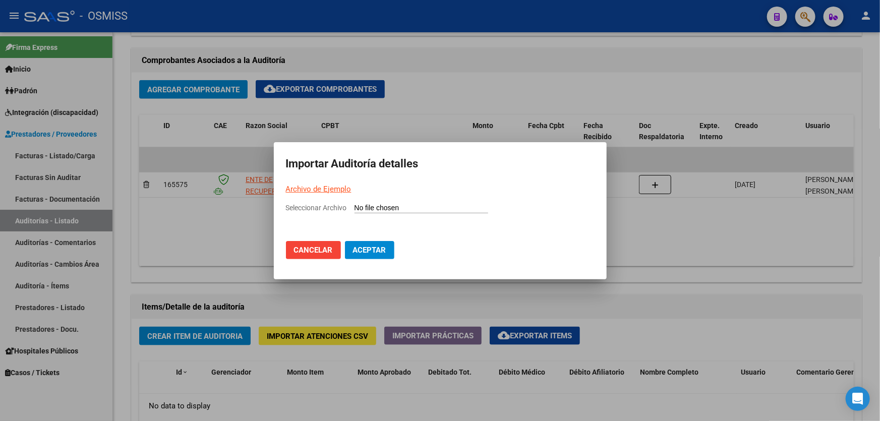
click at [387, 198] on mat-dialog-container "Importar Auditoría detalles Archivo de Ejemplo Seleccionar Archivo Cancelar Ace…" at bounding box center [440, 210] width 333 height 137
click at [388, 203] on app-file-uploader "Seleccionar Archivo" at bounding box center [391, 207] width 210 height 9
click at [389, 208] on input "Seleccionar Archivo" at bounding box center [421, 209] width 134 height 10
type input "C:\fakepath\Copia de PARA IMPORTAR 1.csv"
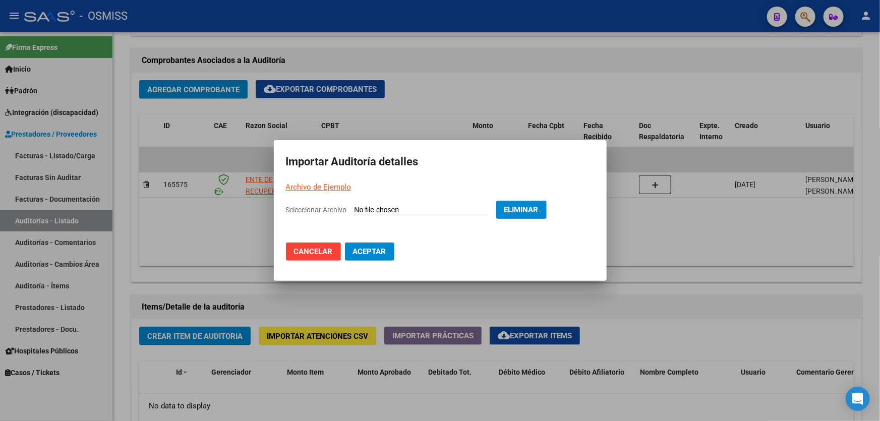
click at [368, 254] on span "Aceptar" at bounding box center [369, 251] width 33 height 9
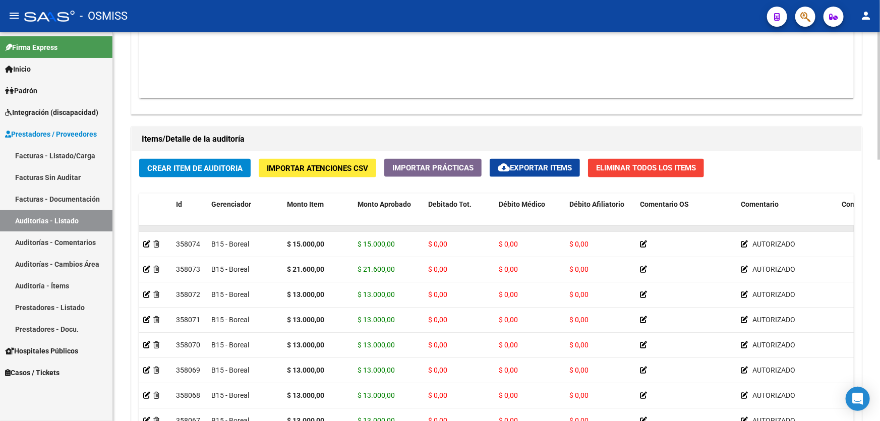
scroll to position [1603, 0]
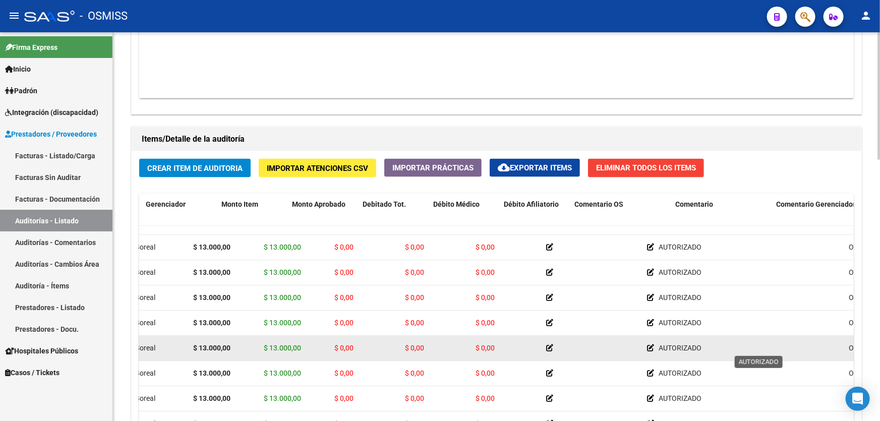
drag, startPoint x: 700, startPoint y: 347, endPoint x: 717, endPoint y: 345, distance: 17.8
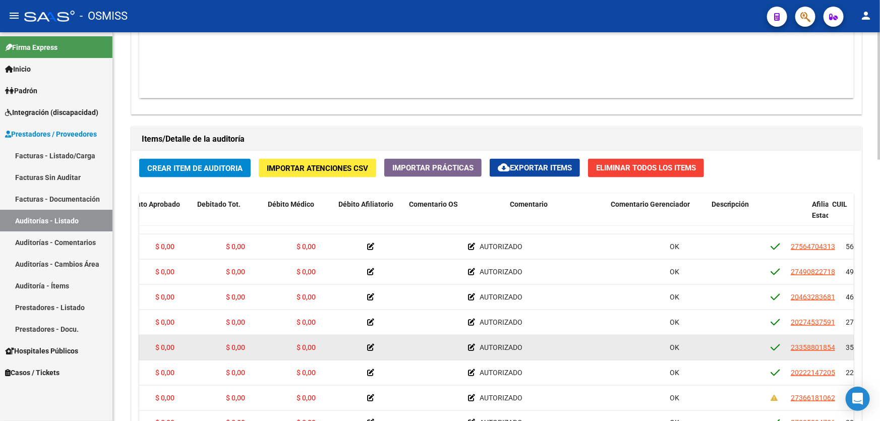
drag, startPoint x: 705, startPoint y: 358, endPoint x: 721, endPoint y: 359, distance: 16.7
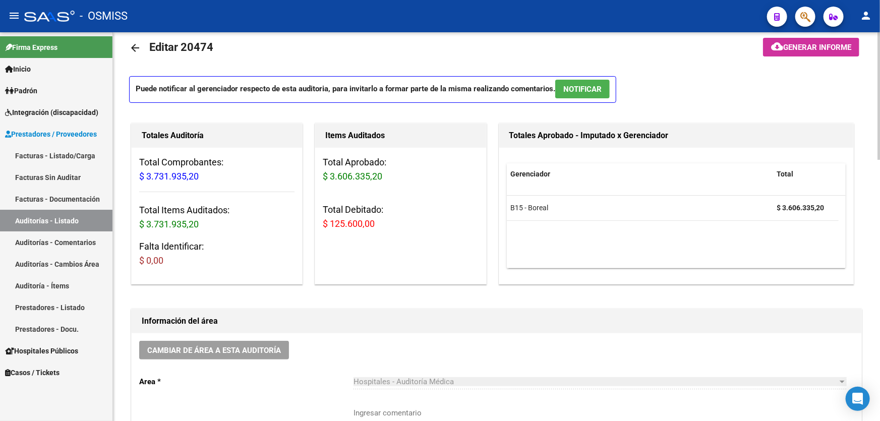
scroll to position [37, 0]
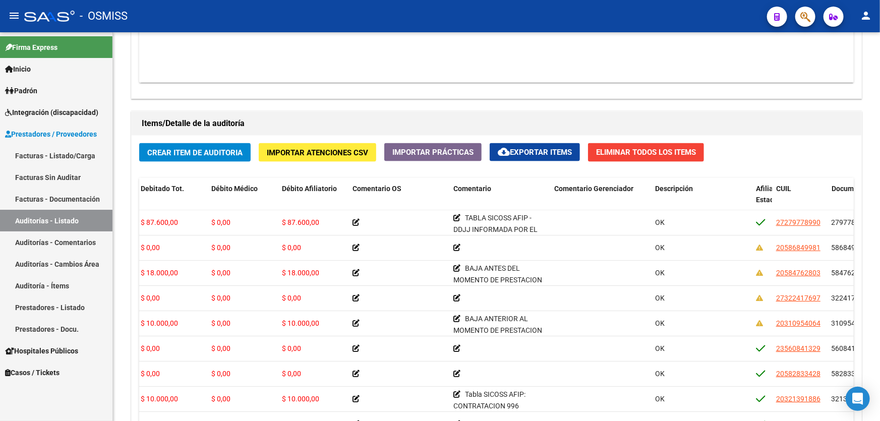
scroll to position [656, 0]
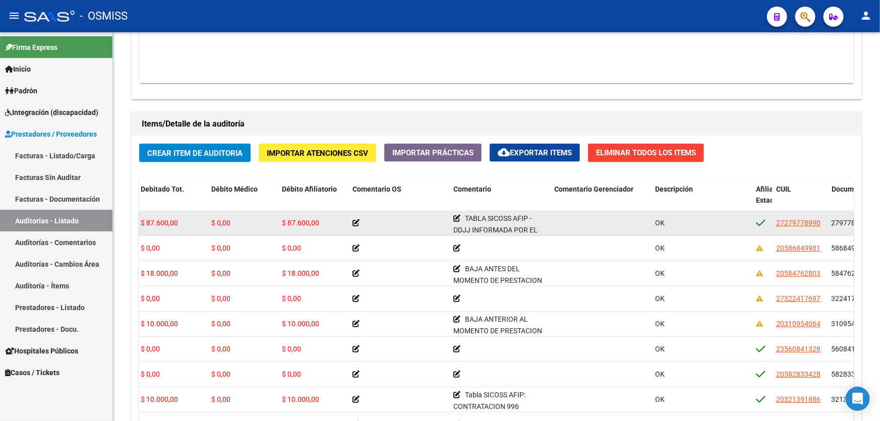
drag, startPoint x: 447, startPoint y: 219, endPoint x: 369, endPoint y: 221, distance: 77.6
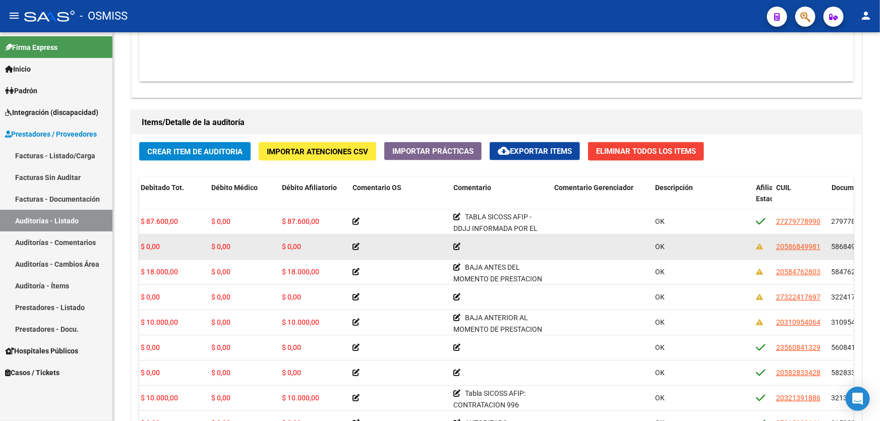
drag, startPoint x: 358, startPoint y: 225, endPoint x: 263, endPoint y: 231, distance: 95.0
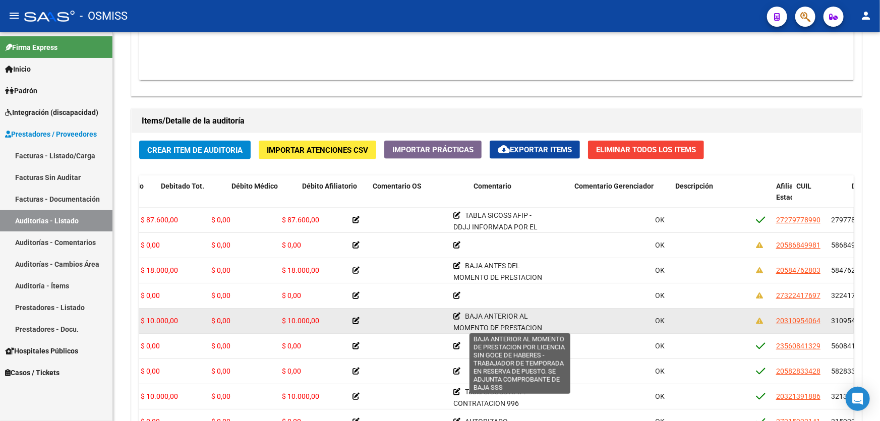
scroll to position [0, 0]
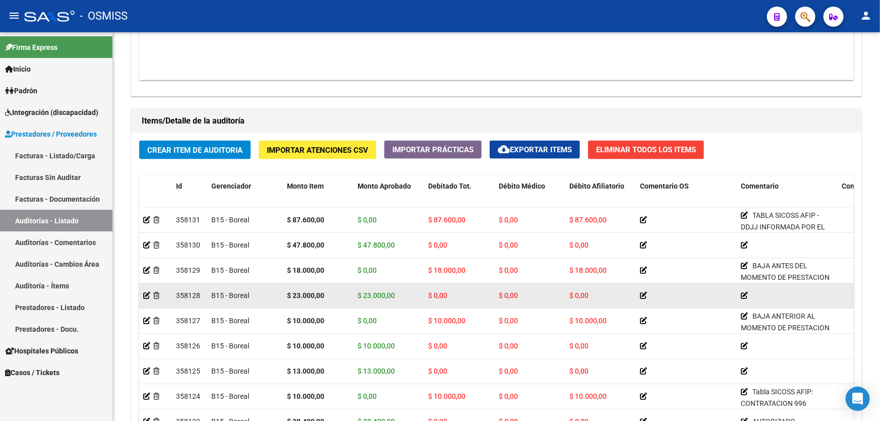
drag, startPoint x: 475, startPoint y: 323, endPoint x: 371, endPoint y: 286, distance: 110.8
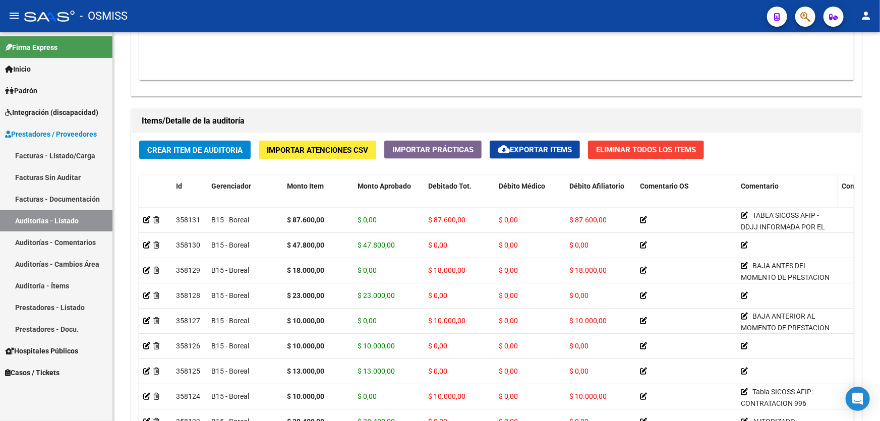
click at [766, 183] on span "Comentario" at bounding box center [759, 186] width 38 height 8
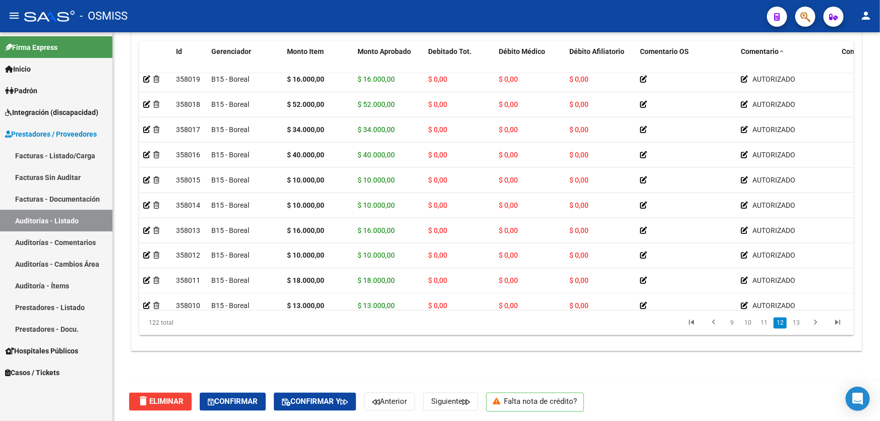
scroll to position [2847, 0]
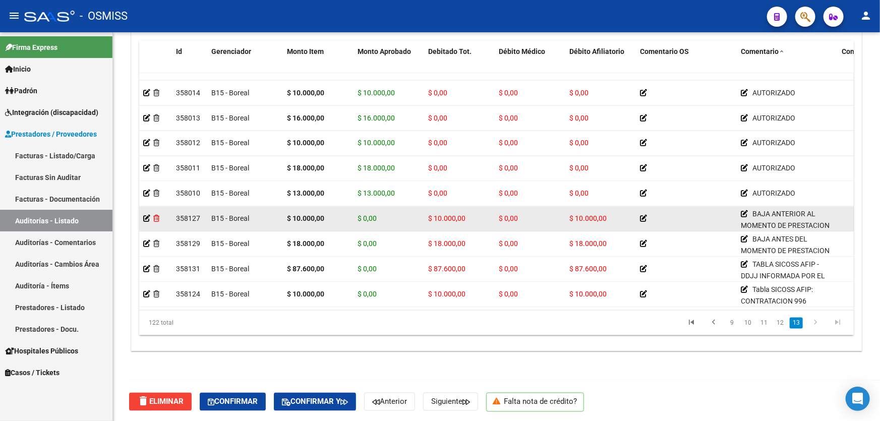
click at [155, 215] on icon at bounding box center [156, 218] width 6 height 7
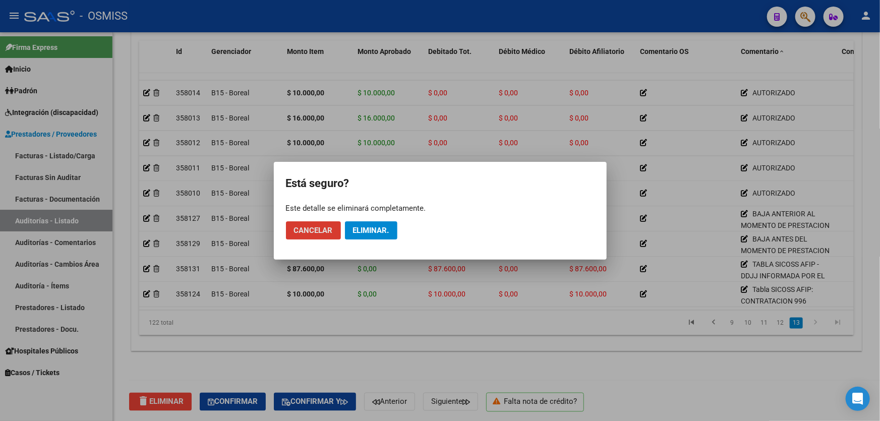
click at [391, 226] on button "Eliminar." at bounding box center [371, 230] width 52 height 18
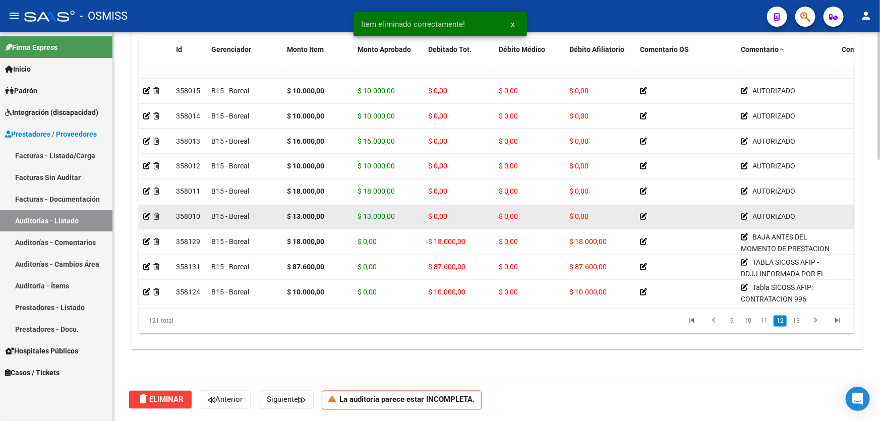
scroll to position [2822, 0]
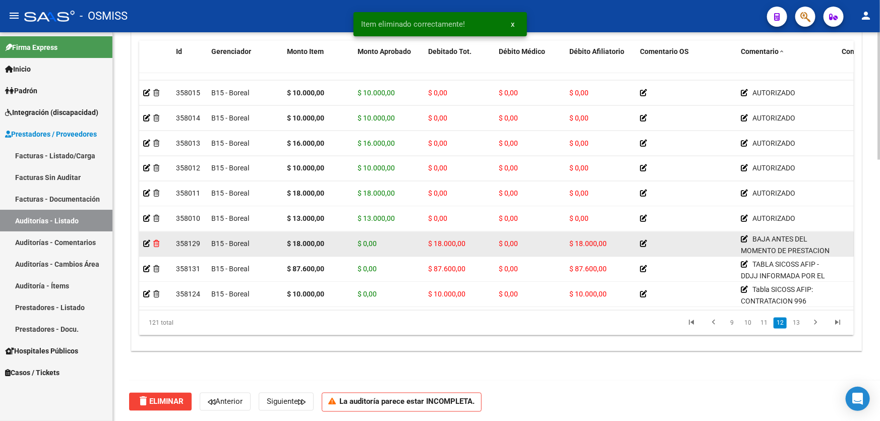
click at [156, 240] on icon at bounding box center [156, 243] width 6 height 7
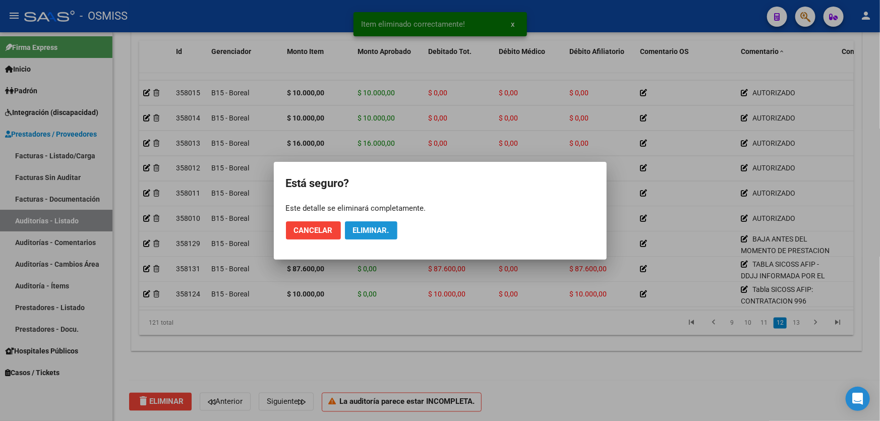
click at [374, 229] on span "Eliminar." at bounding box center [371, 230] width 36 height 9
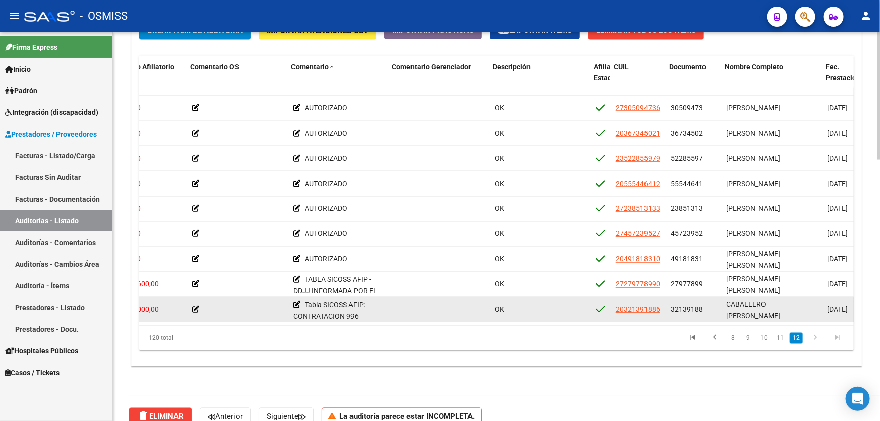
scroll to position [2796, 403]
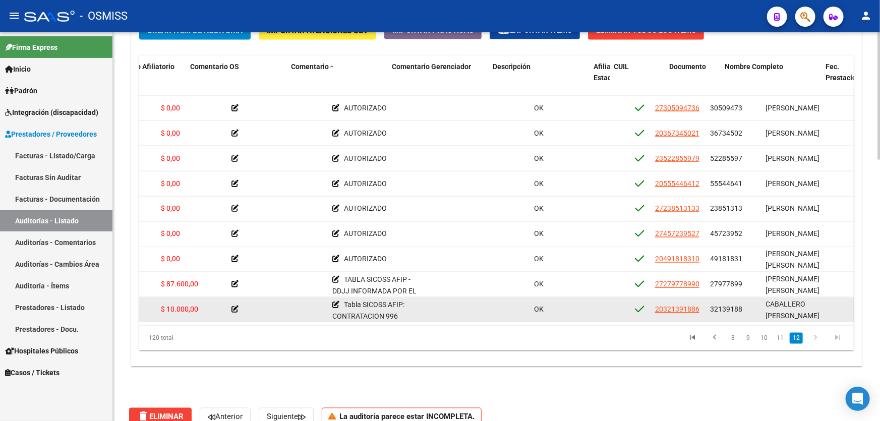
drag, startPoint x: 476, startPoint y: 299, endPoint x: 452, endPoint y: 300, distance: 24.7
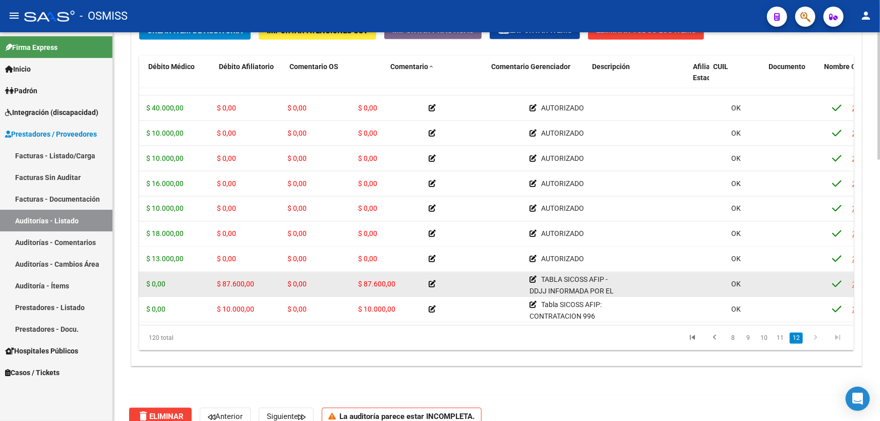
drag, startPoint x: 300, startPoint y: 271, endPoint x: 283, endPoint y: 269, distance: 17.8
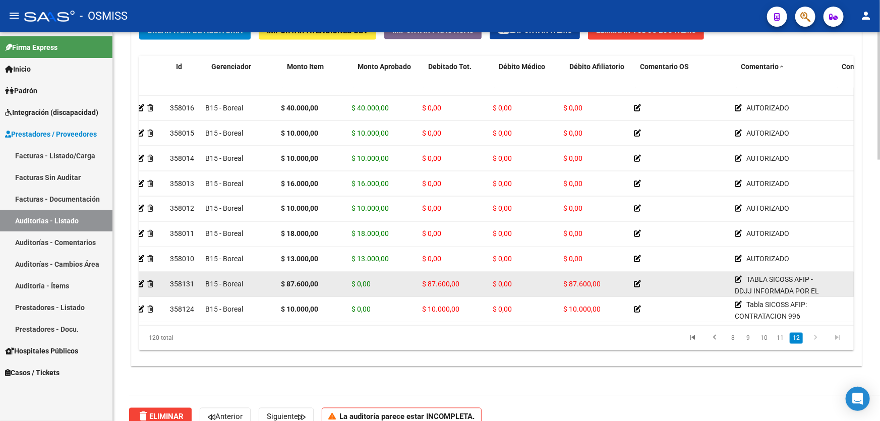
scroll to position [2796, 0]
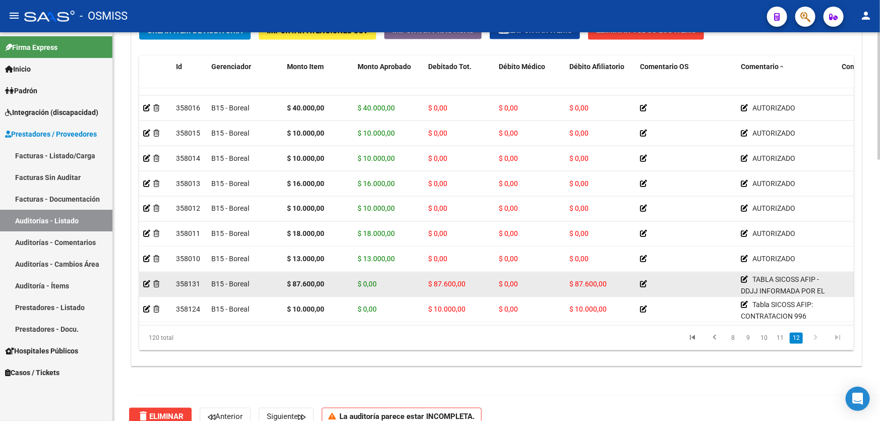
drag, startPoint x: 406, startPoint y: 281, endPoint x: 356, endPoint y: 277, distance: 49.6
click at [156, 281] on icon at bounding box center [156, 284] width 6 height 7
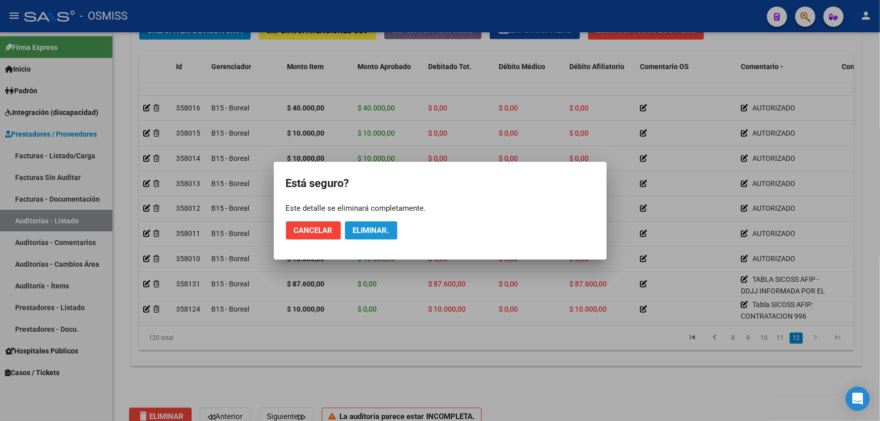
click at [372, 227] on span "Eliminar." at bounding box center [371, 230] width 36 height 9
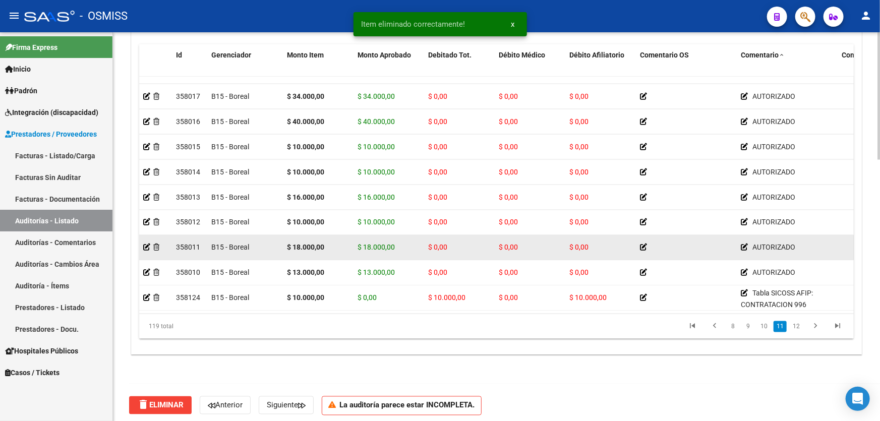
scroll to position [771, 0]
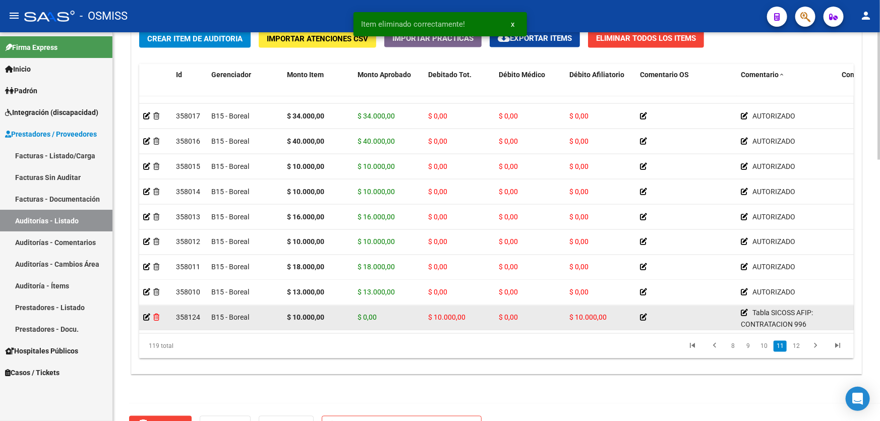
click at [159, 314] on icon at bounding box center [156, 317] width 6 height 7
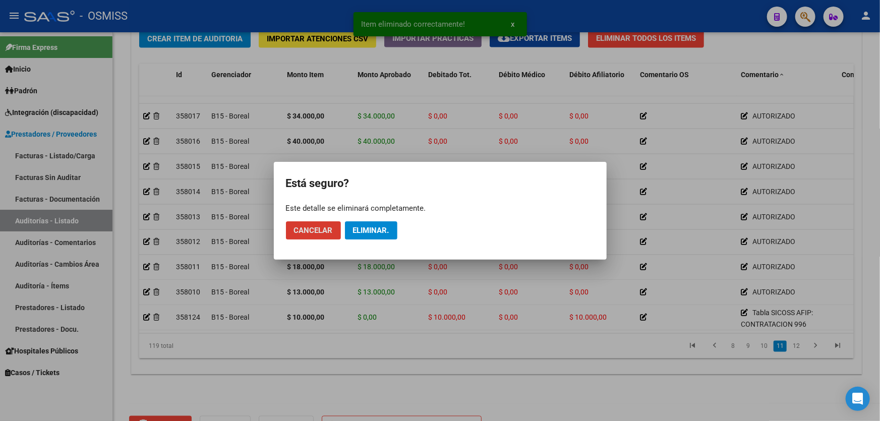
click at [372, 226] on span "Eliminar." at bounding box center [371, 230] width 36 height 9
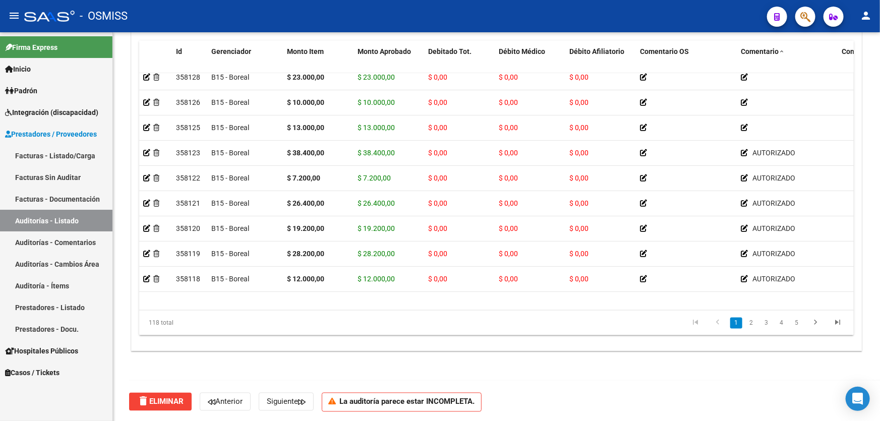
scroll to position [0, 0]
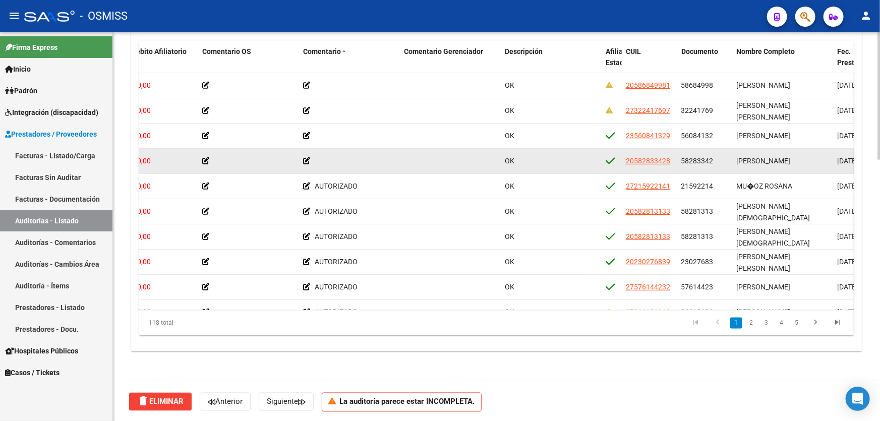
drag, startPoint x: 492, startPoint y: 163, endPoint x: 553, endPoint y: 158, distance: 60.7
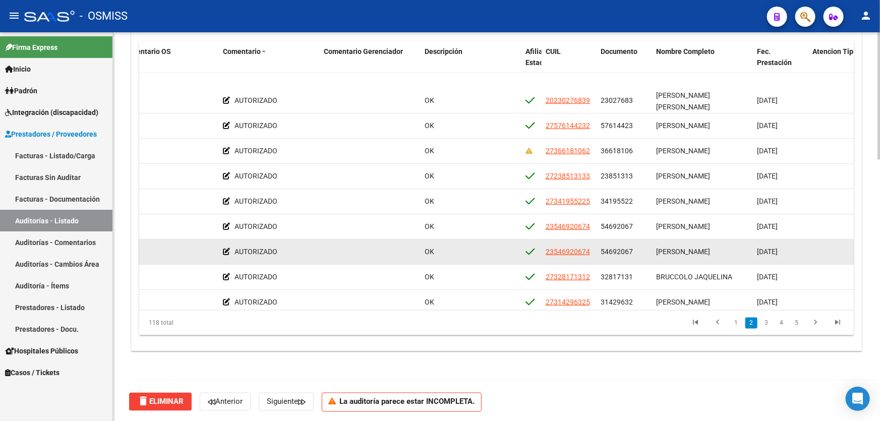
scroll to position [183, 518]
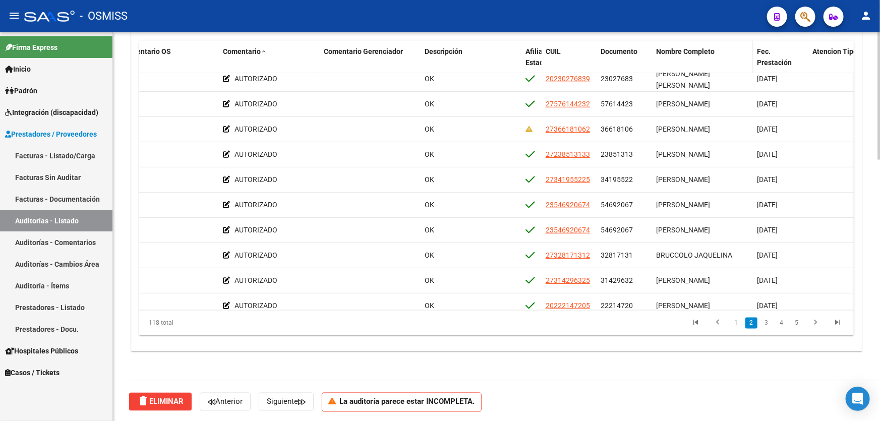
click at [676, 49] on span "Nombre Completo" at bounding box center [685, 51] width 58 height 8
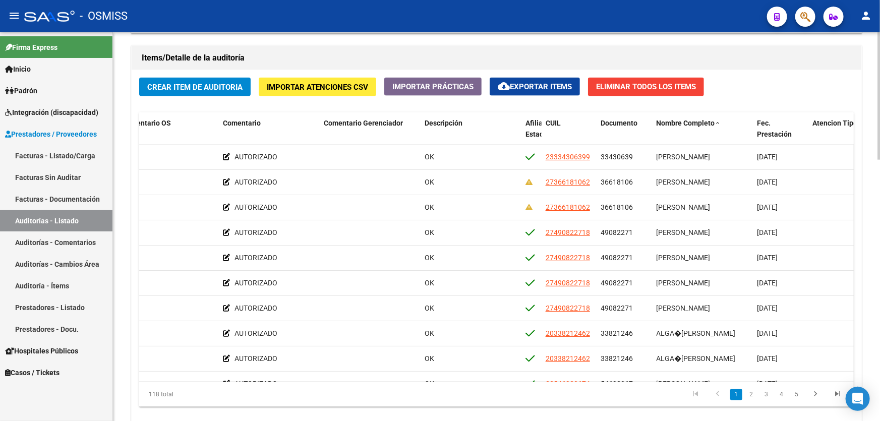
scroll to position [733, 0]
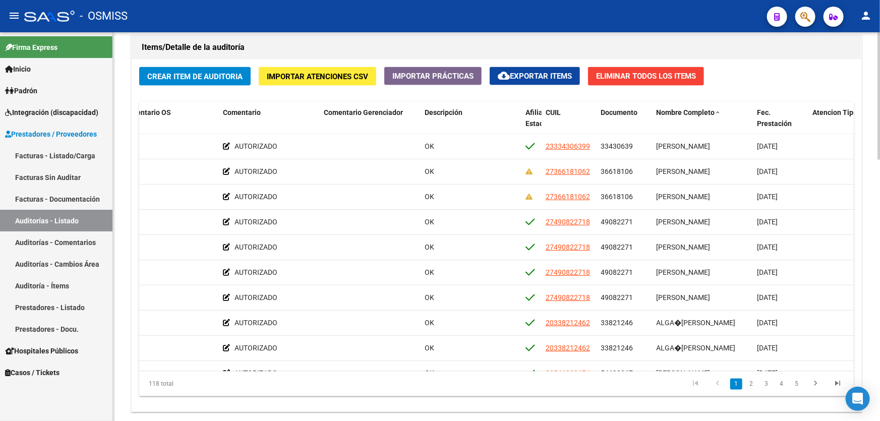
click at [679, 73] on span "Eliminar Todos los Items" at bounding box center [646, 76] width 100 height 9
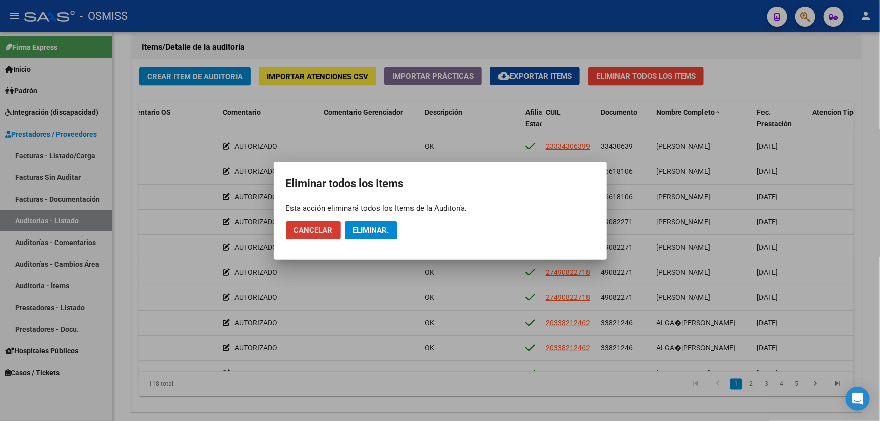
click at [378, 224] on button "Eliminar." at bounding box center [371, 230] width 52 height 18
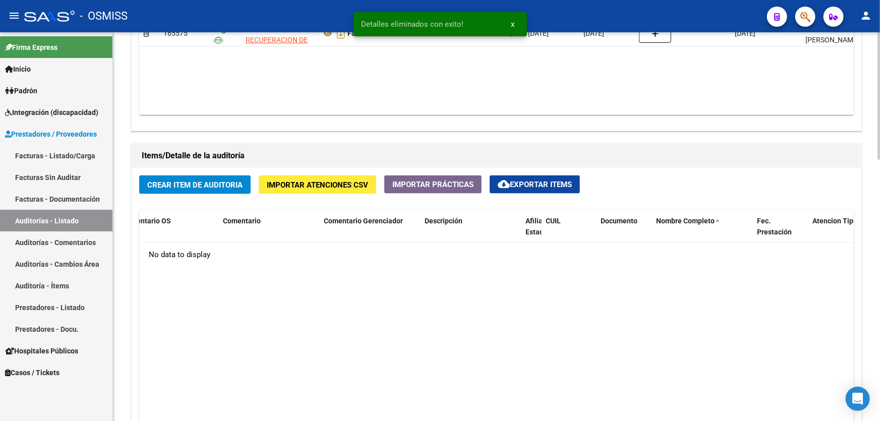
scroll to position [504, 0]
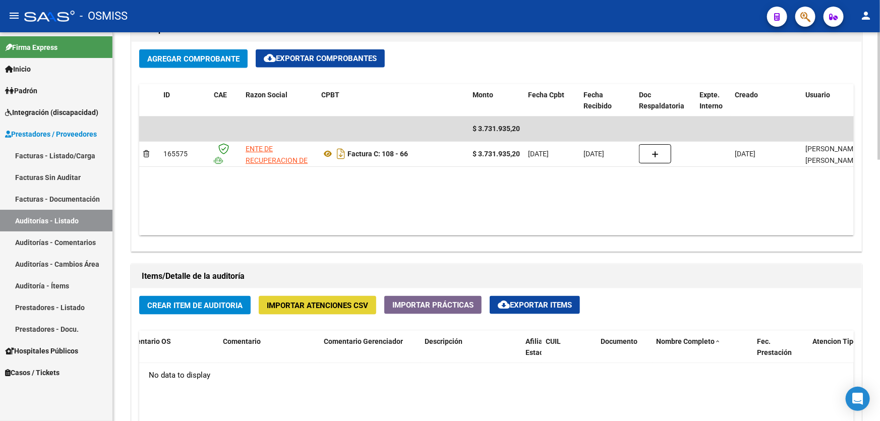
click at [322, 307] on span "Importar Atenciones CSV" at bounding box center [317, 305] width 101 height 9
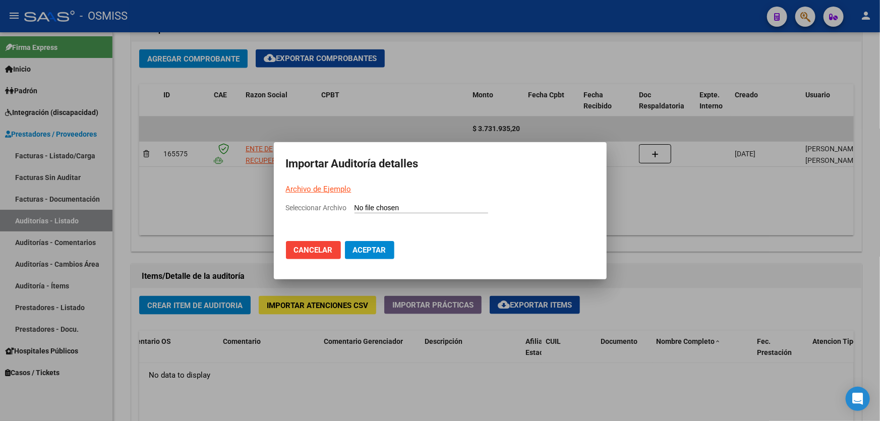
click at [363, 209] on input "Seleccionar Archivo" at bounding box center [421, 209] width 134 height 10
type input "C:\fakepath\Copia de PARA IMPORTAR 2.csv"
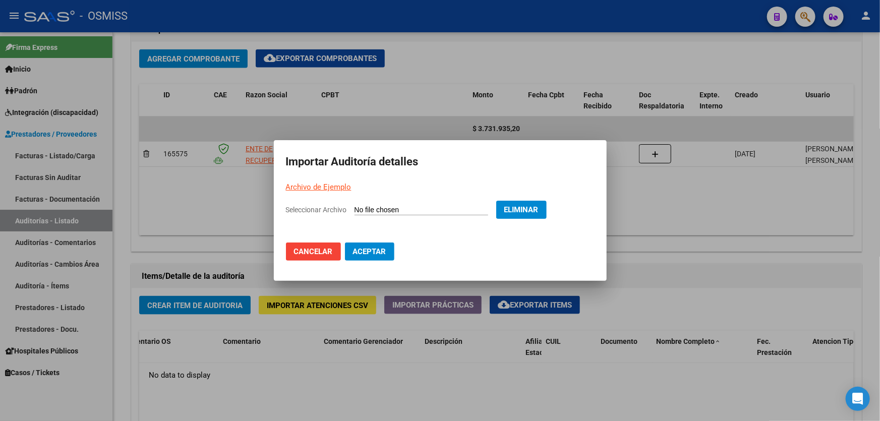
click at [359, 245] on button "Aceptar" at bounding box center [369, 251] width 49 height 18
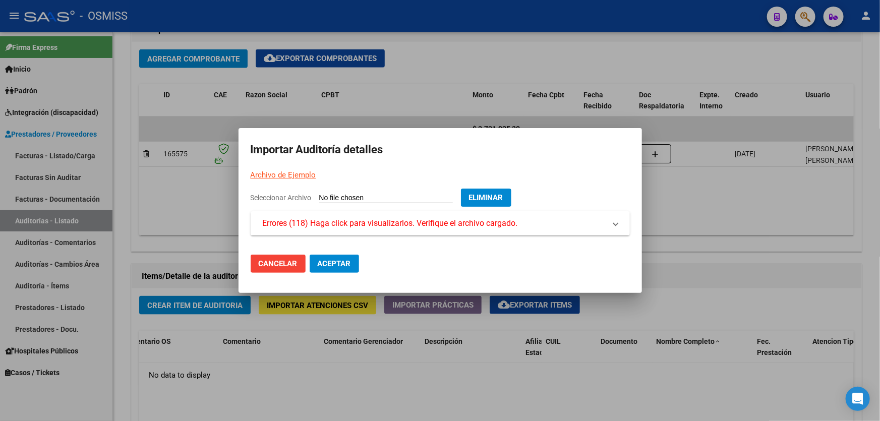
click at [805, 223] on div at bounding box center [440, 210] width 880 height 421
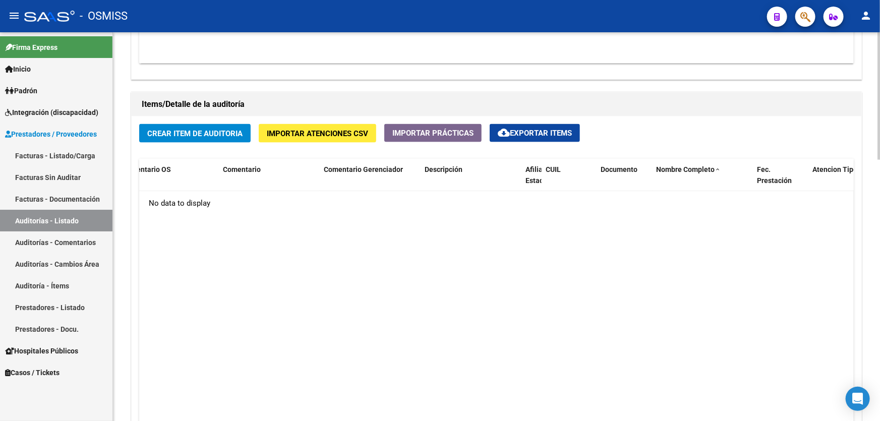
scroll to position [686, 0]
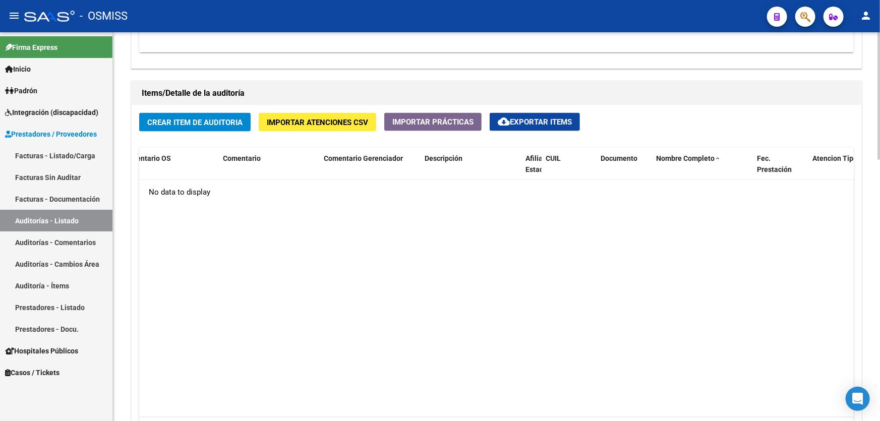
click at [227, 119] on span "Crear Item de Auditoria" at bounding box center [194, 122] width 95 height 9
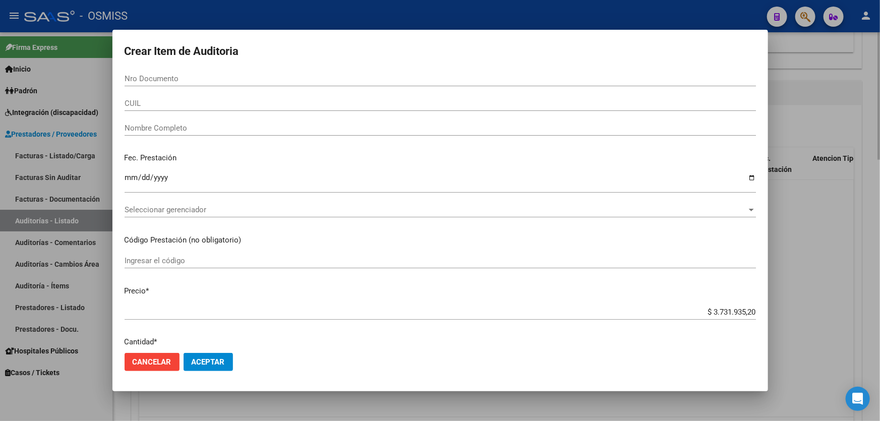
drag, startPoint x: 835, startPoint y: 326, endPoint x: 821, endPoint y: 321, distance: 15.0
click at [833, 326] on div at bounding box center [440, 210] width 880 height 421
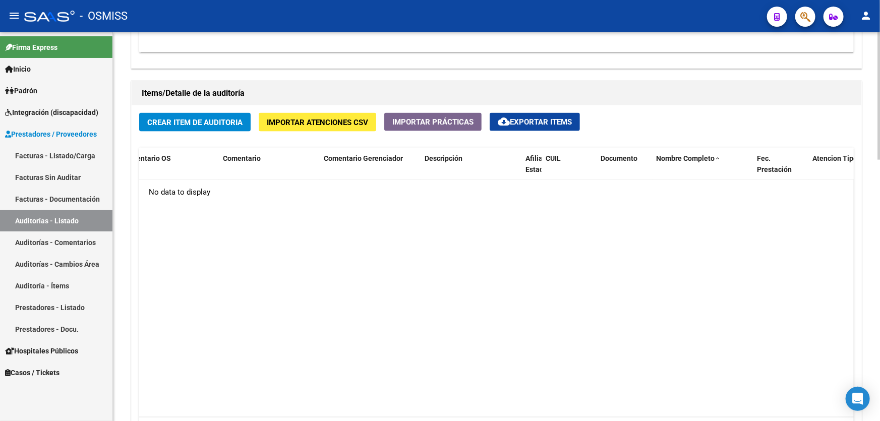
click at [340, 108] on div "Crear Item de Auditoria Importar Atenciones CSV Importar Prácticas cloud_downlo…" at bounding box center [496, 281] width 729 height 353
click at [334, 120] on span "Importar Atenciones CSV" at bounding box center [317, 122] width 101 height 9
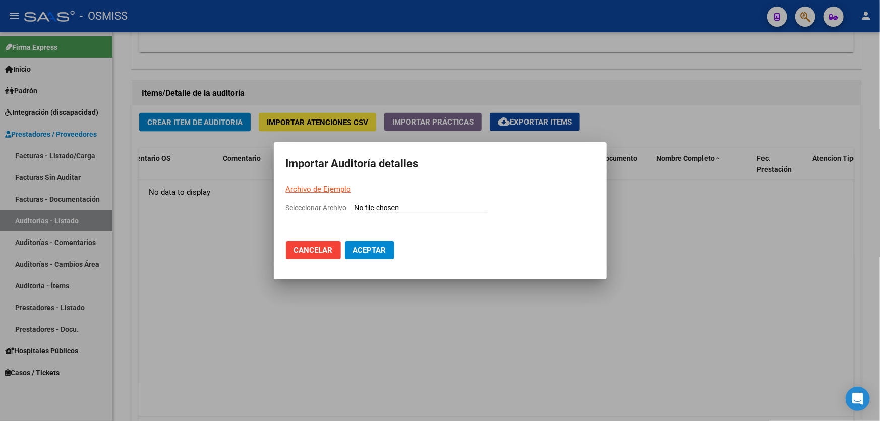
click at [361, 205] on input "Seleccionar Archivo" at bounding box center [421, 209] width 134 height 10
type input "C:\fakepath\Copia de PARA IMPORTAR 1.csv"
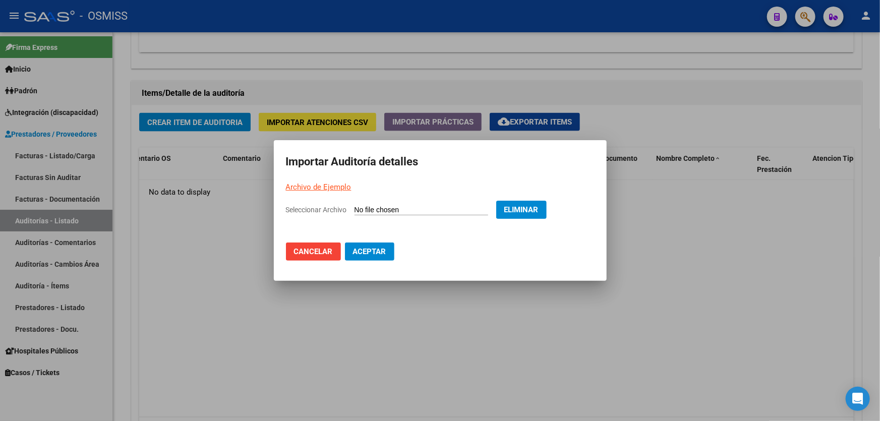
click at [386, 255] on button "Aceptar" at bounding box center [369, 251] width 49 height 18
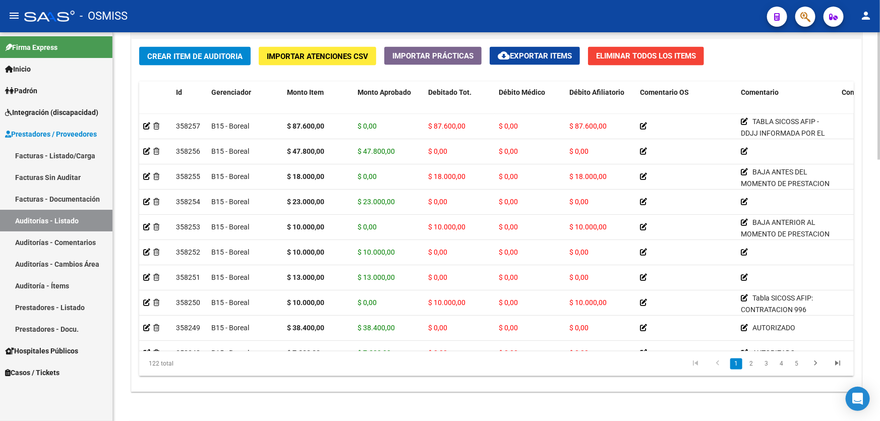
scroll to position [779, 0]
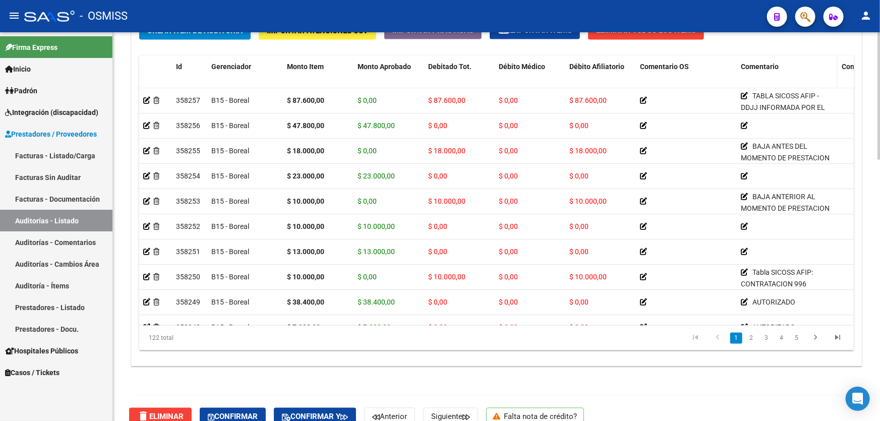
click at [755, 63] on span "Comentario" at bounding box center [759, 67] width 38 height 8
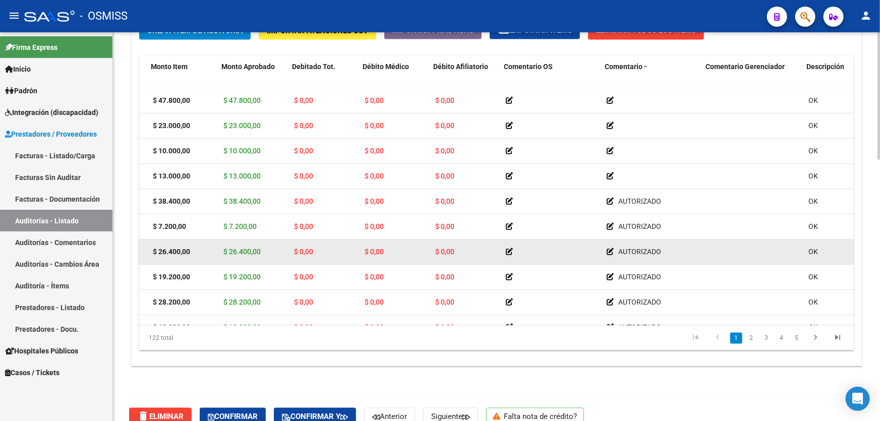
drag, startPoint x: 690, startPoint y: 246, endPoint x: 709, endPoint y: 244, distance: 19.3
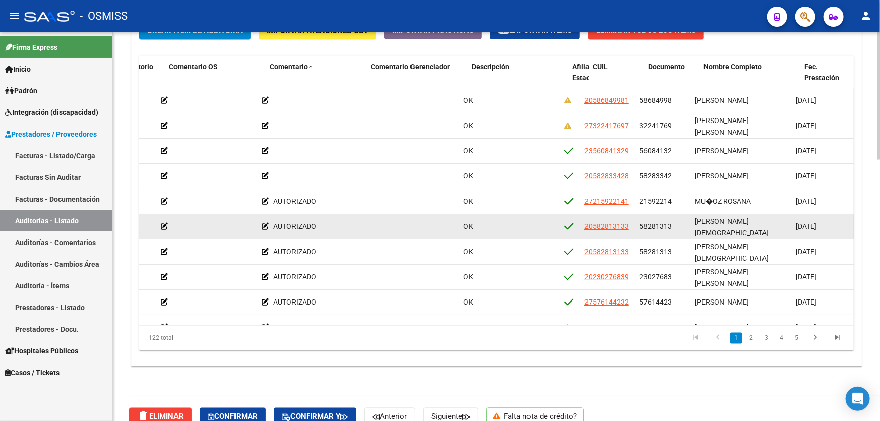
drag, startPoint x: 597, startPoint y: 215, endPoint x: 622, endPoint y: 213, distance: 25.3
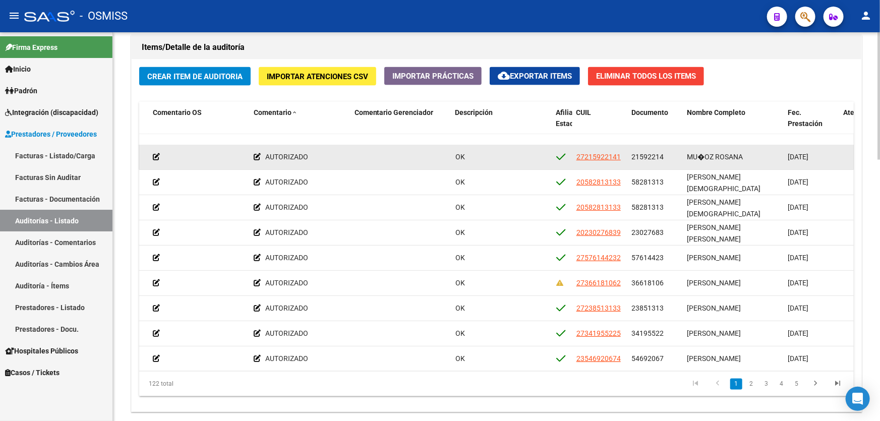
scroll to position [45, 487]
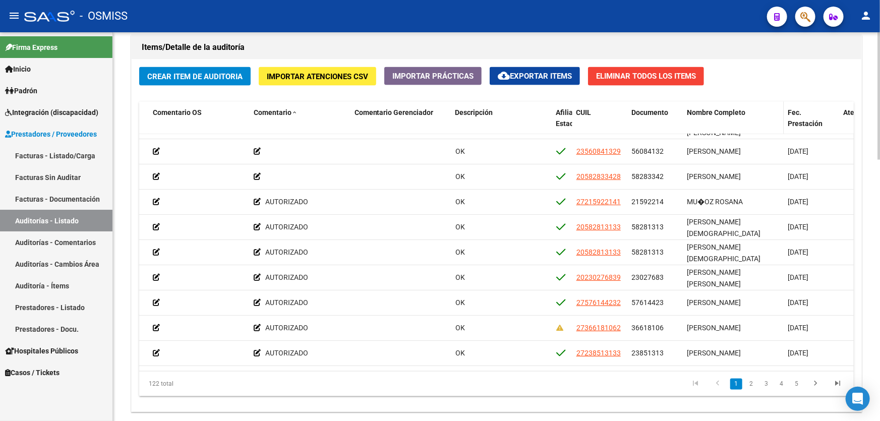
click at [706, 114] on span "Nombre Completo" at bounding box center [716, 112] width 58 height 8
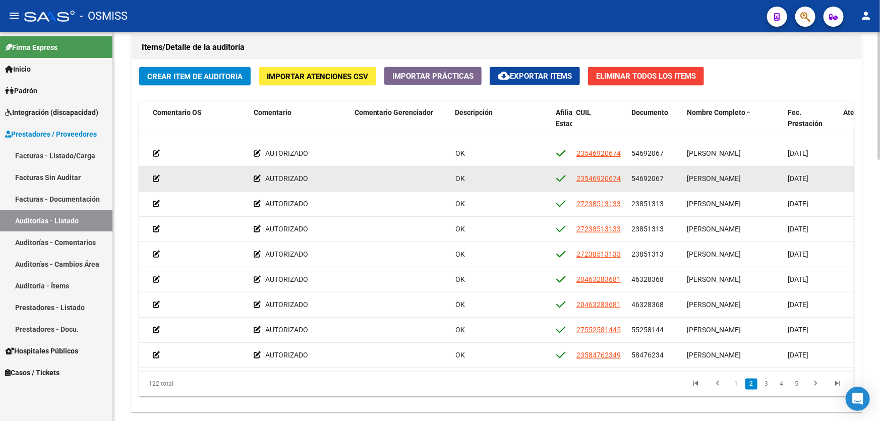
scroll to position [229, 487]
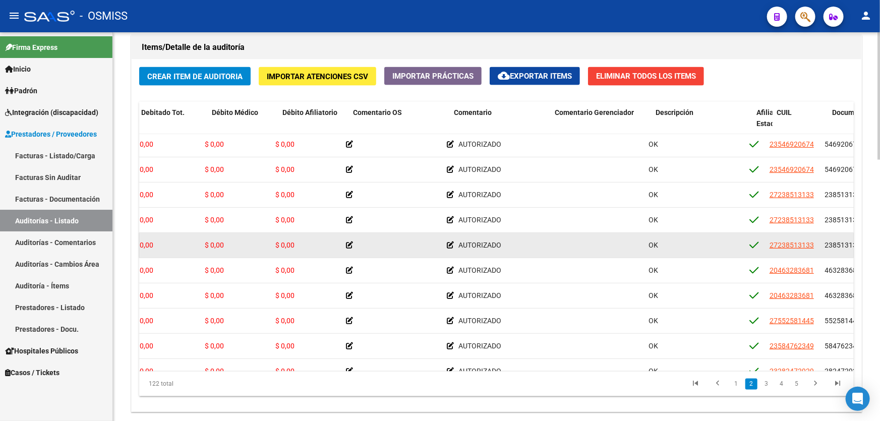
drag, startPoint x: 592, startPoint y: 242, endPoint x: 545, endPoint y: 244, distance: 47.4
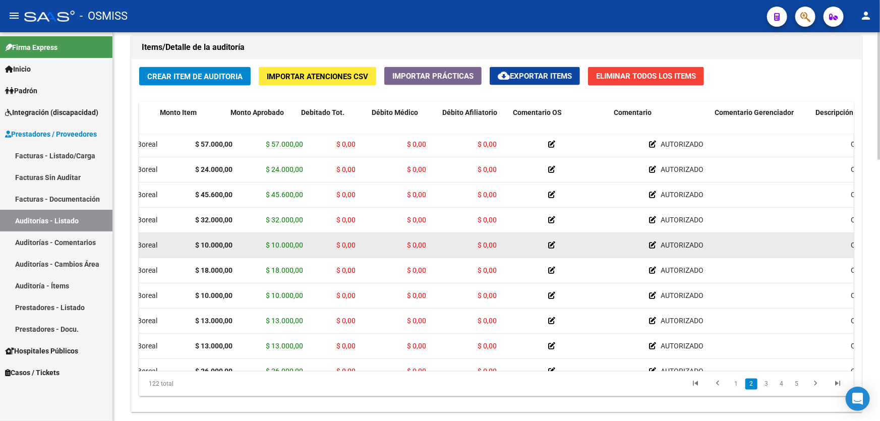
scroll to position [229, 0]
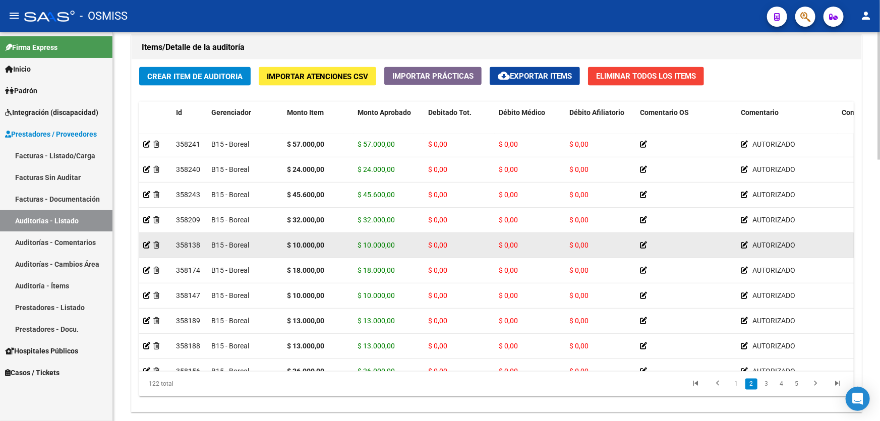
drag, startPoint x: 545, startPoint y: 244, endPoint x: 472, endPoint y: 246, distance: 73.1
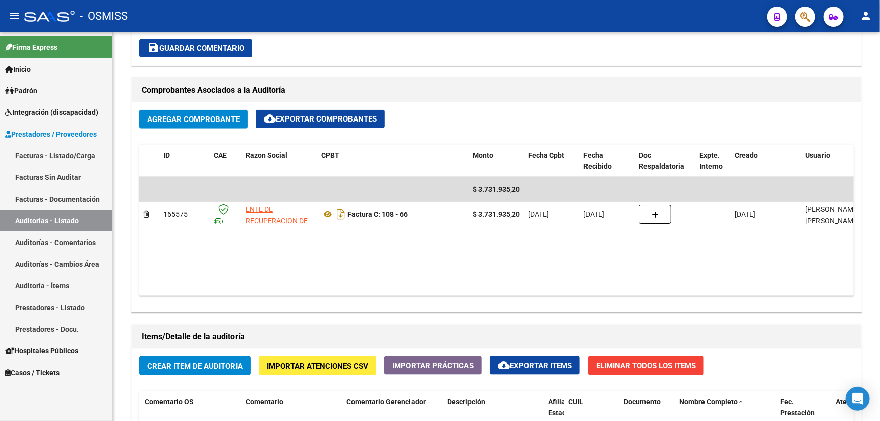
scroll to position [595, 0]
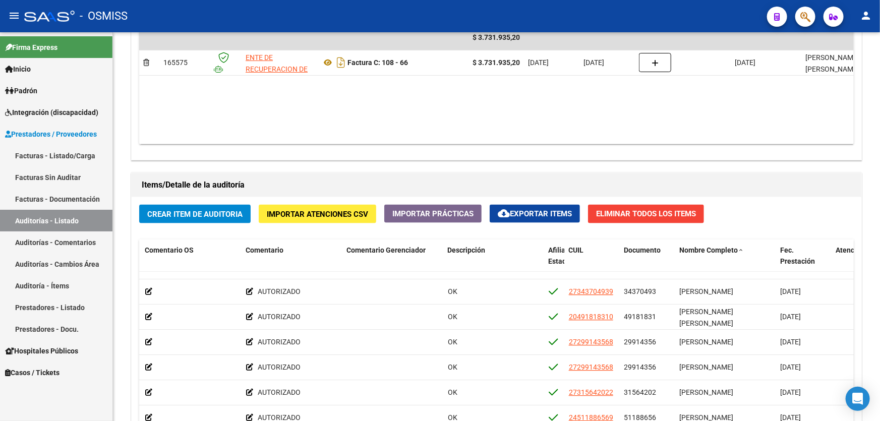
click at [668, 209] on span "Eliminar Todos los Items" at bounding box center [646, 213] width 100 height 9
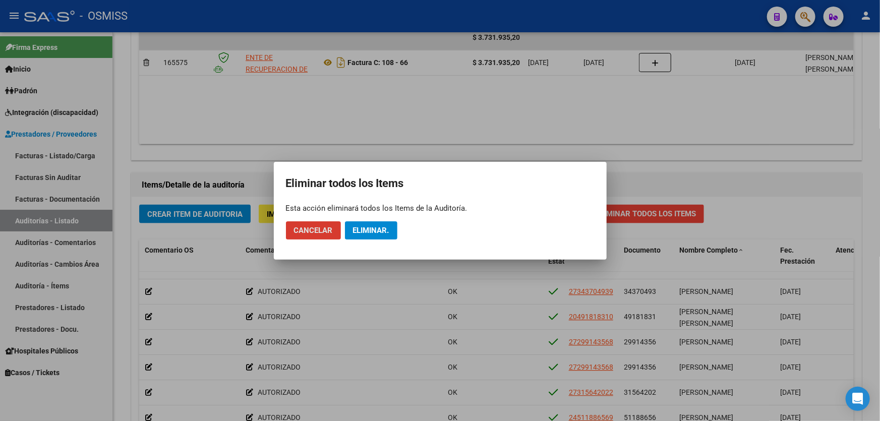
click at [384, 231] on span "Eliminar." at bounding box center [371, 230] width 36 height 9
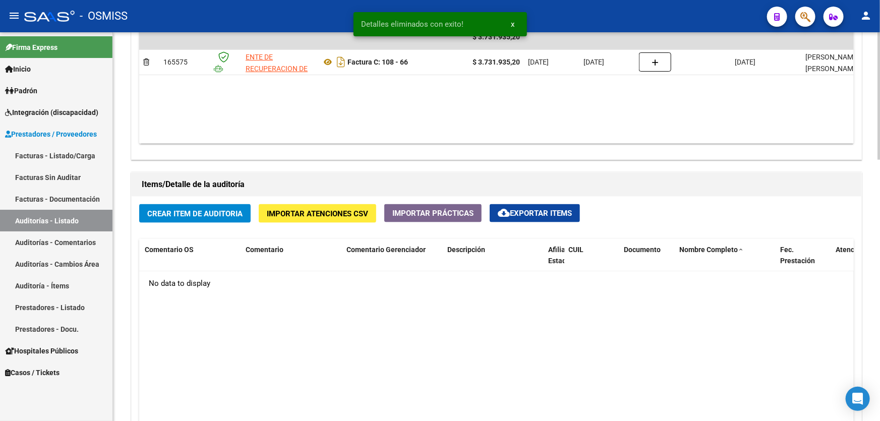
scroll to position [595, 0]
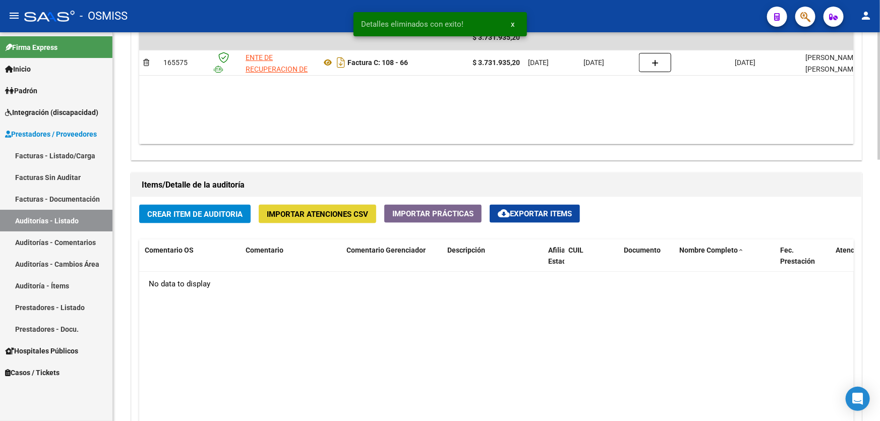
click at [308, 213] on span "Importar Atenciones CSV" at bounding box center [317, 214] width 101 height 9
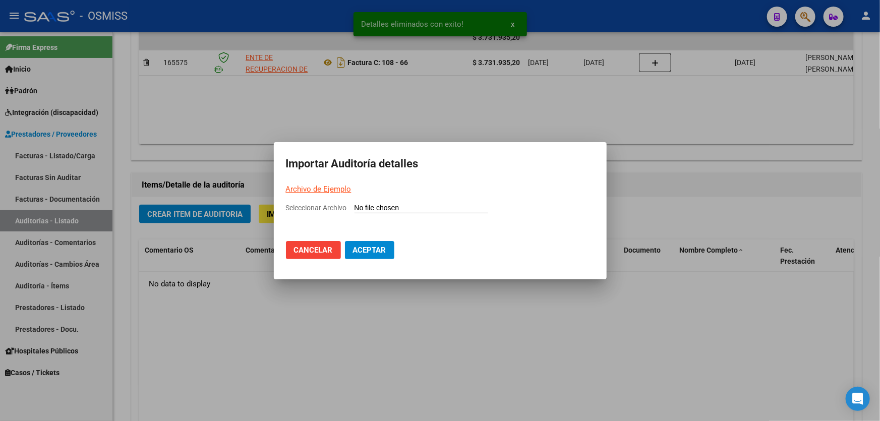
click at [387, 207] on input "Seleccionar Archivo" at bounding box center [421, 209] width 134 height 10
type input "C:\fakepath\Copia de PARA IMPORTAR 1.csv"
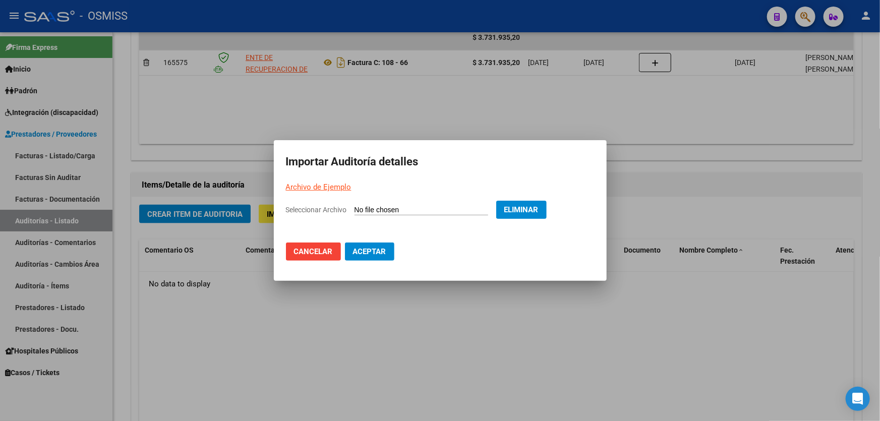
click at [354, 253] on span "Aceptar" at bounding box center [369, 251] width 33 height 9
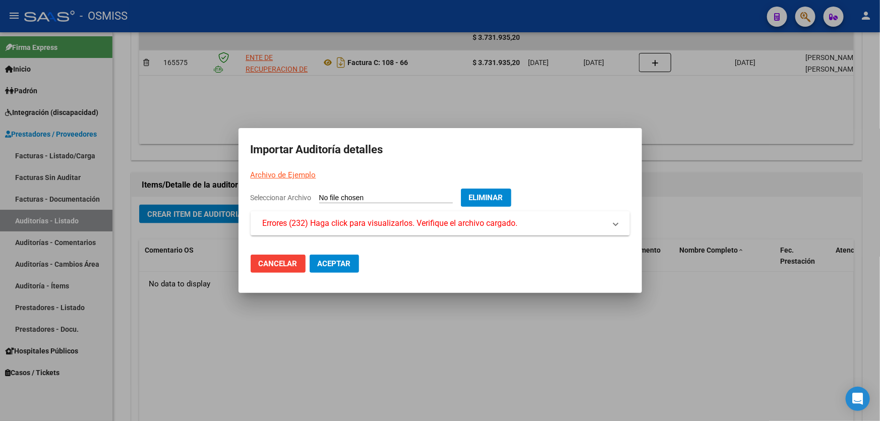
click at [664, 316] on div at bounding box center [440, 210] width 880 height 421
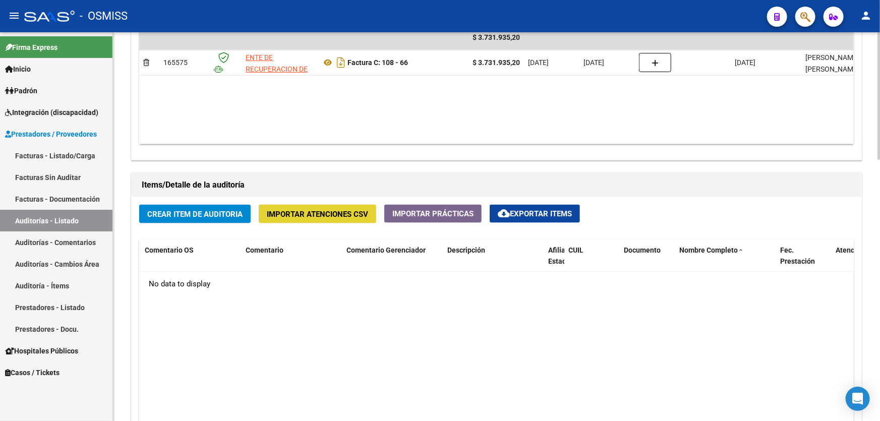
click at [338, 211] on span "Importar Atenciones CSV" at bounding box center [317, 214] width 101 height 9
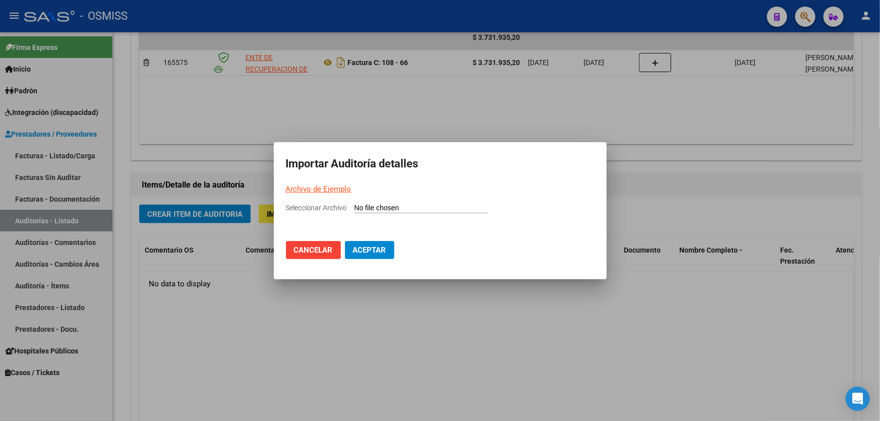
click at [365, 203] on app-file-uploader "Seleccionar Archivo" at bounding box center [391, 207] width 210 height 9
click at [366, 207] on input "Seleccionar Archivo" at bounding box center [421, 209] width 134 height 10
type input "C:\fakepath\Copia de PARA IMPORTAR 1.csv"
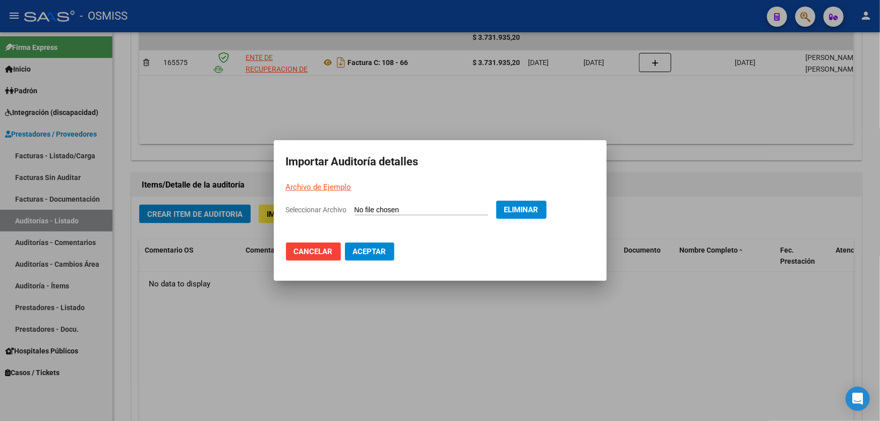
click at [365, 249] on span "Aceptar" at bounding box center [369, 251] width 33 height 9
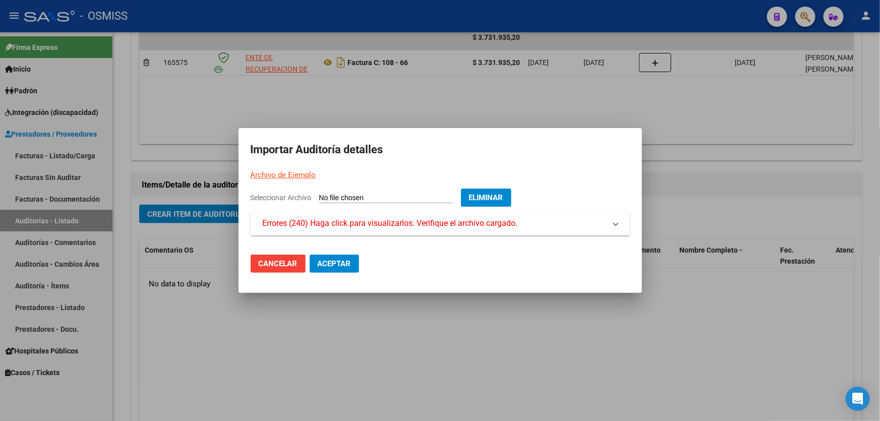
click at [425, 365] on div at bounding box center [440, 210] width 880 height 421
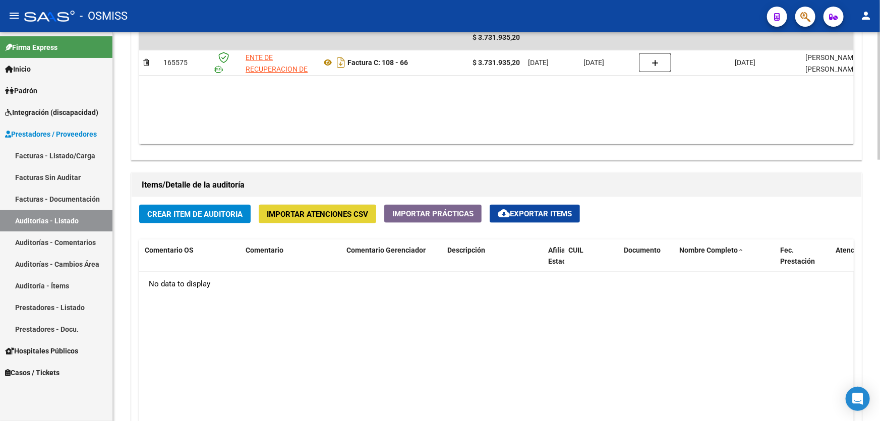
click at [328, 215] on span "Importar Atenciones CSV" at bounding box center [317, 214] width 101 height 9
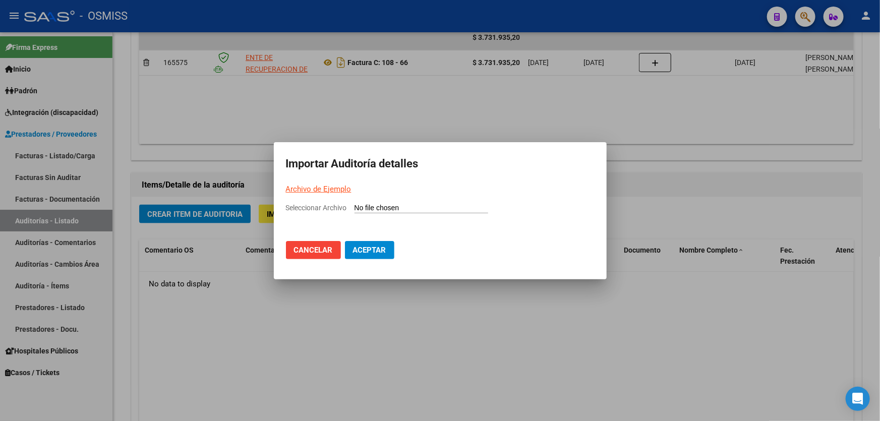
click at [379, 195] on mat-dialog-container "Importar Auditoría detalles Archivo de Ejemplo Seleccionar Archivo Cancelar Ace…" at bounding box center [440, 210] width 333 height 137
click at [378, 207] on input "Seleccionar Archivo" at bounding box center [421, 209] width 134 height 10
type input "C:\fakepath\Copia de PARA IMPORTAR 1.csv"
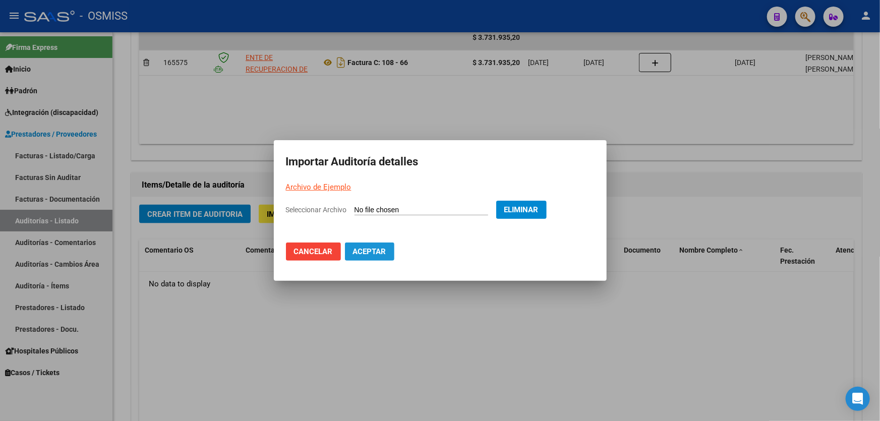
click at [370, 249] on span "Aceptar" at bounding box center [369, 251] width 33 height 9
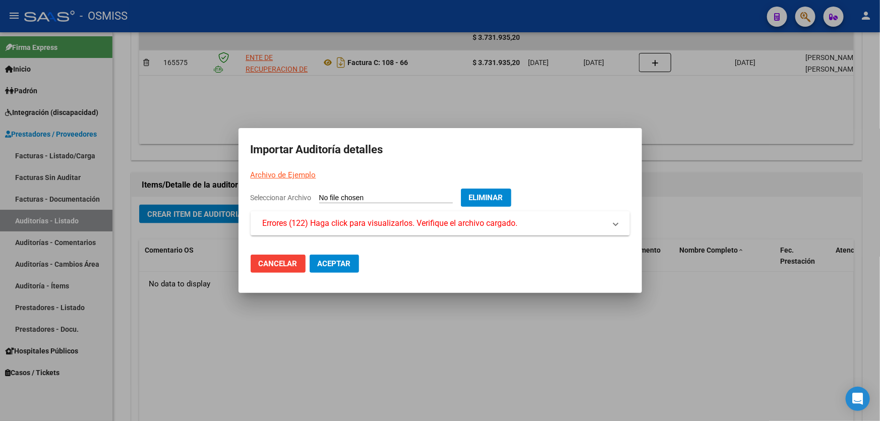
click at [717, 328] on div at bounding box center [440, 210] width 880 height 421
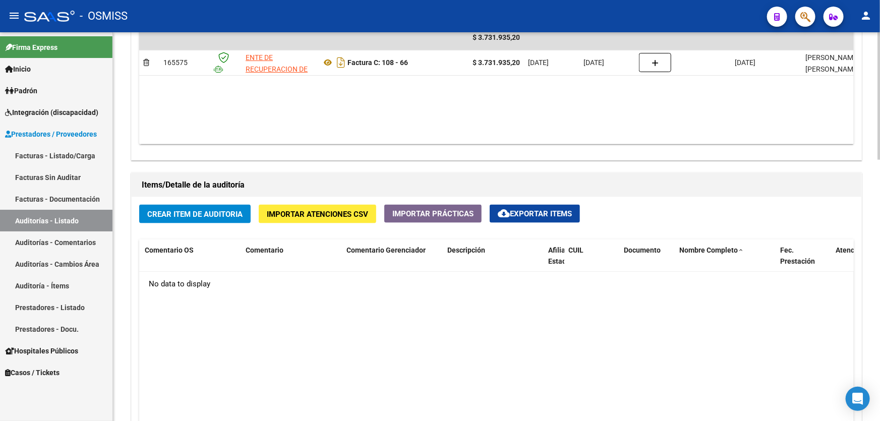
click at [308, 212] on span "Importar Atenciones CSV" at bounding box center [317, 214] width 101 height 9
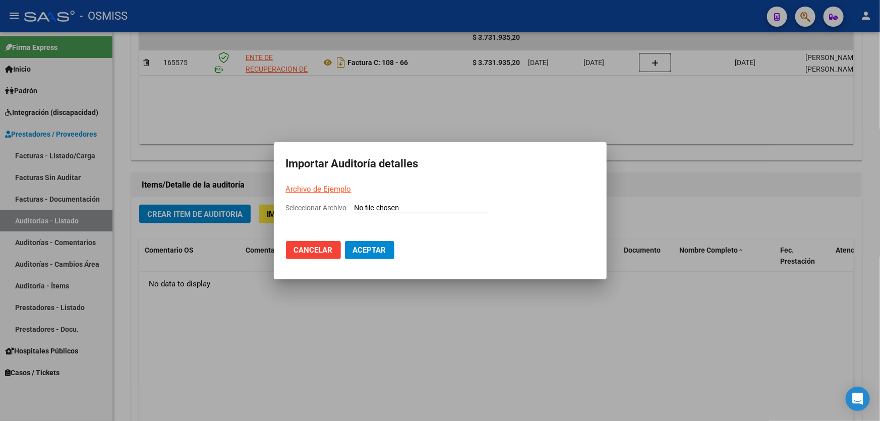
click at [418, 211] on input "Seleccionar Archivo" at bounding box center [421, 209] width 134 height 10
type input "C:\fakepath\Copia de PARA IMPORTAR 1.csv"
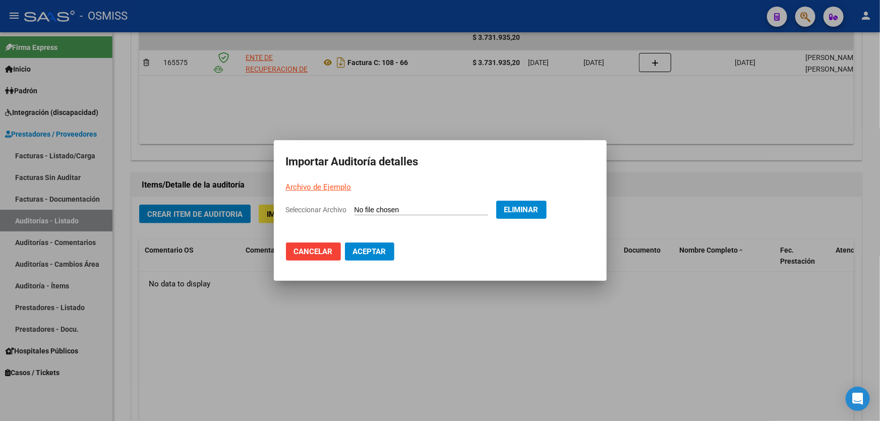
click at [376, 253] on span "Aceptar" at bounding box center [369, 251] width 33 height 9
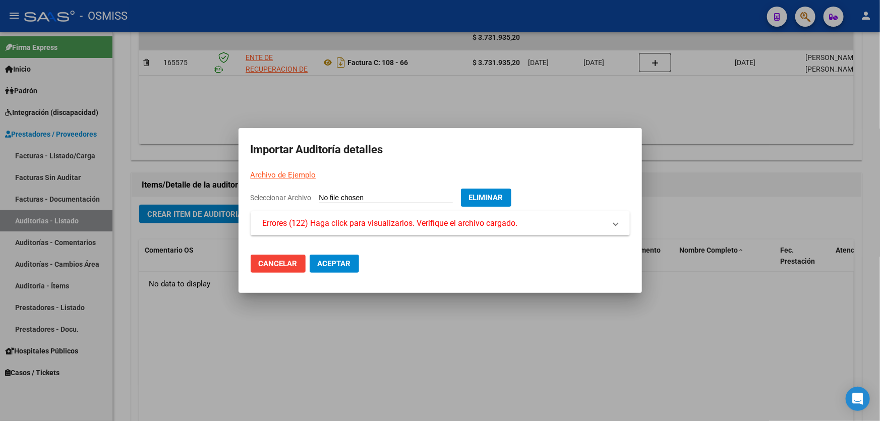
click at [370, 369] on div at bounding box center [440, 210] width 880 height 421
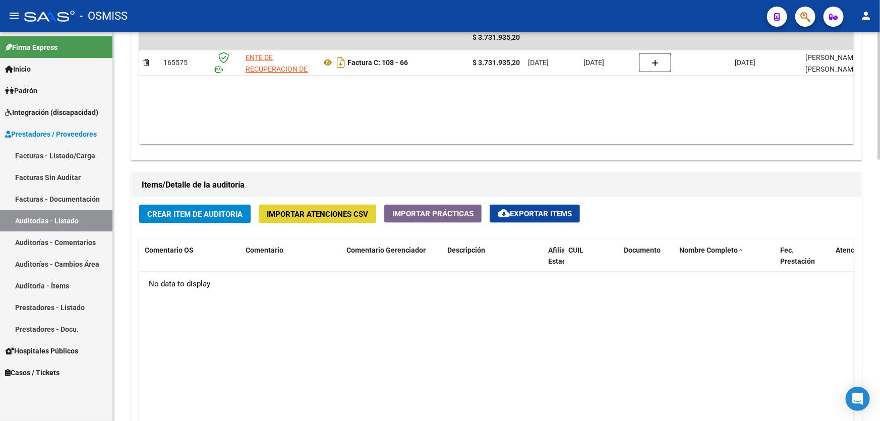
click at [291, 210] on span "Importar Atenciones CSV" at bounding box center [317, 214] width 101 height 9
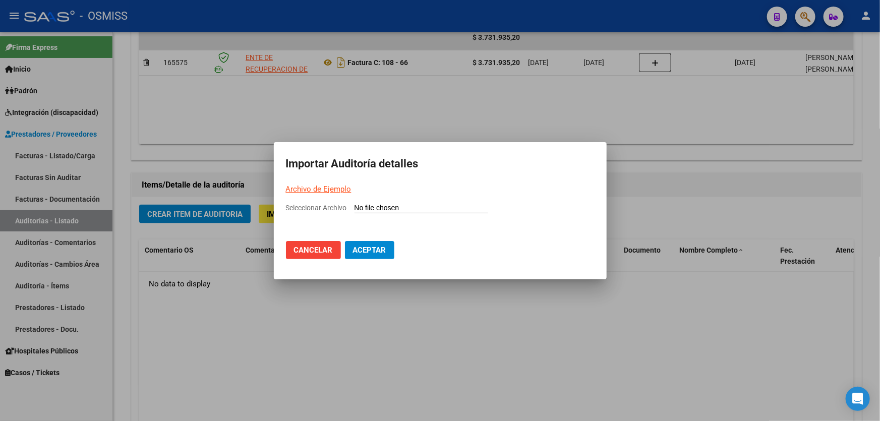
click at [368, 204] on input "Seleccionar Archivo" at bounding box center [421, 209] width 134 height 10
type input "C:\fakepath\Copia de PARA IMPORTAR 1.csv"
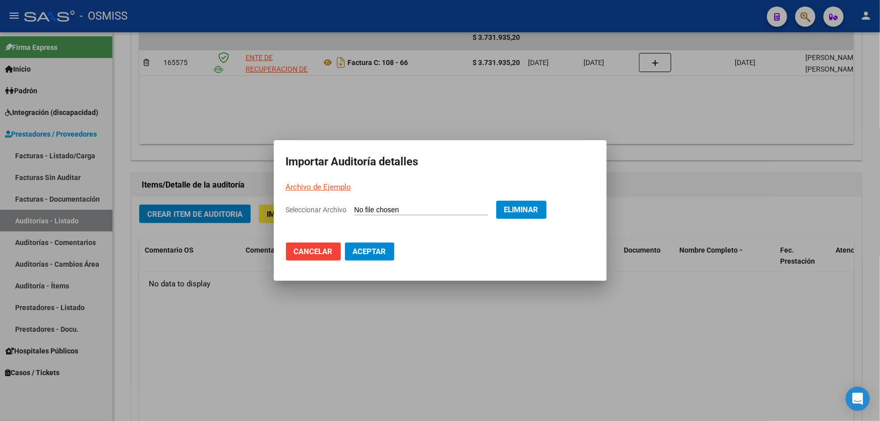
click at [377, 250] on span "Aceptar" at bounding box center [369, 251] width 33 height 9
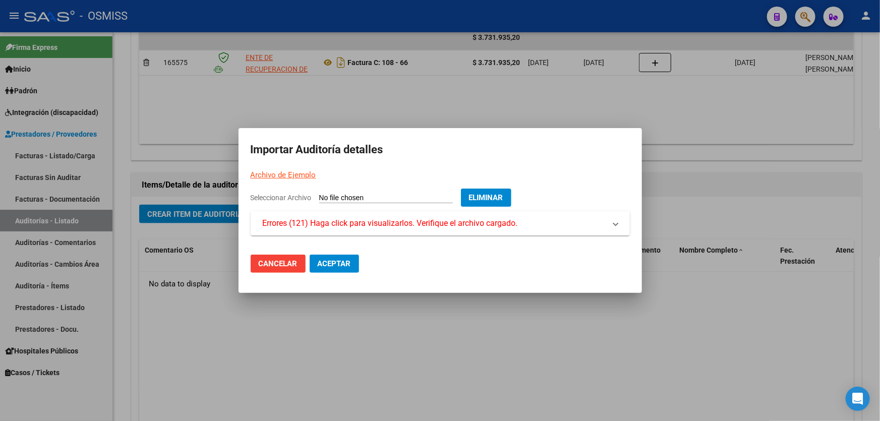
click at [590, 355] on div at bounding box center [440, 210] width 880 height 421
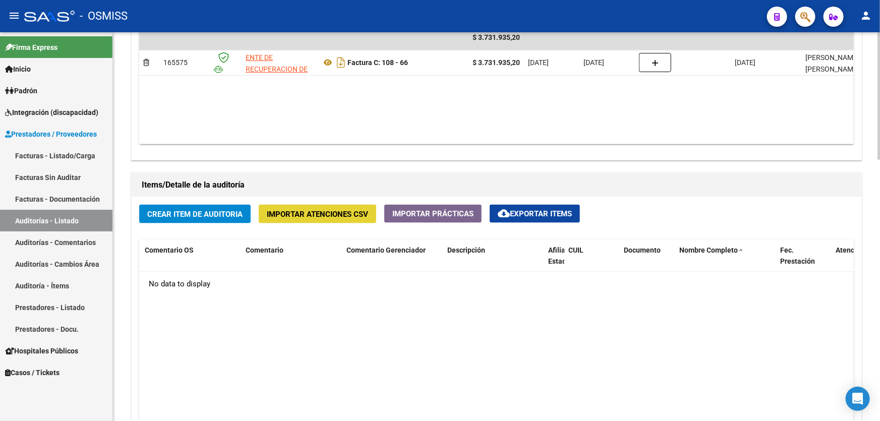
click at [283, 211] on span "Importar Atenciones CSV" at bounding box center [317, 214] width 101 height 9
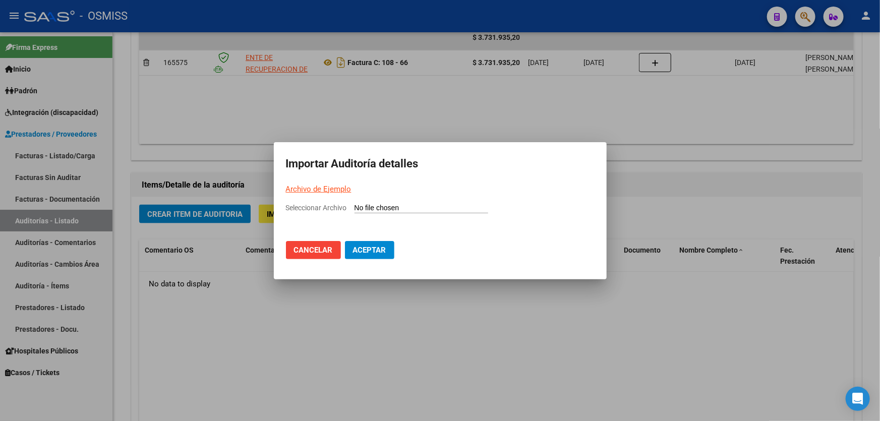
click at [387, 207] on input "Seleccionar Archivo" at bounding box center [421, 209] width 134 height 10
type input "C:\fakepath\Copia de PARA IMPORTAR 1.csv"
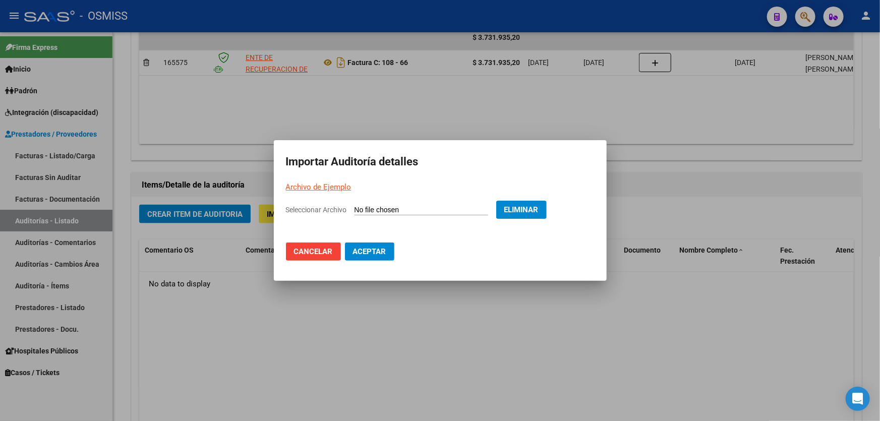
click at [383, 247] on span "Aceptar" at bounding box center [369, 251] width 33 height 9
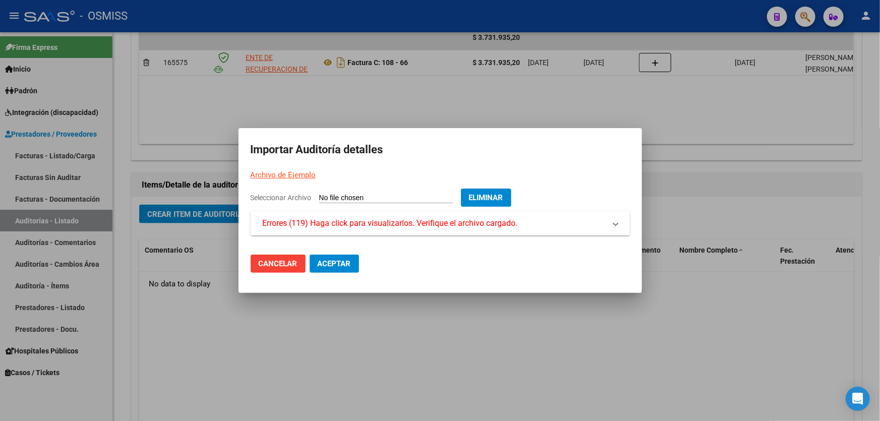
click at [410, 395] on div at bounding box center [440, 210] width 880 height 421
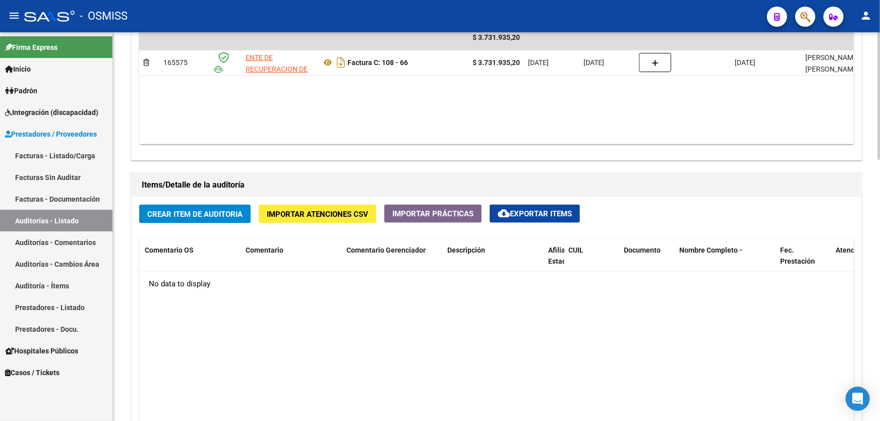
click at [333, 210] on span "Importar Atenciones CSV" at bounding box center [317, 214] width 101 height 9
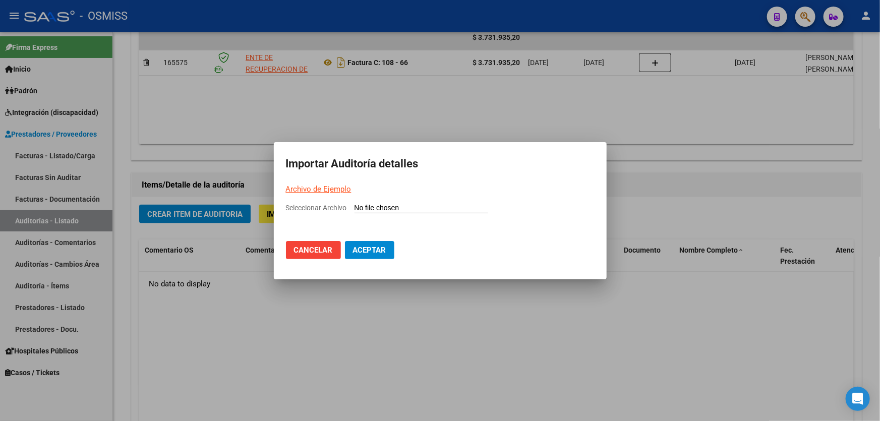
click at [362, 205] on input "Seleccionar Archivo" at bounding box center [421, 209] width 134 height 10
type input "C:\fakepath\Copia de PARA IMPORTAR 1.csv"
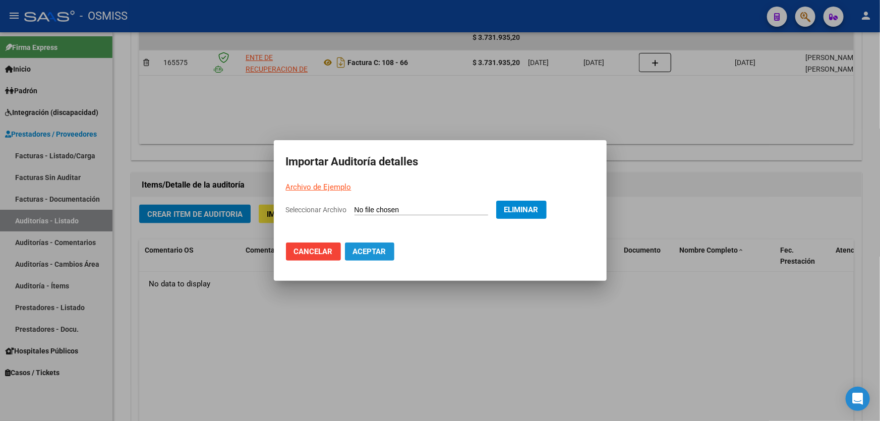
click at [351, 252] on button "Aceptar" at bounding box center [369, 251] width 49 height 18
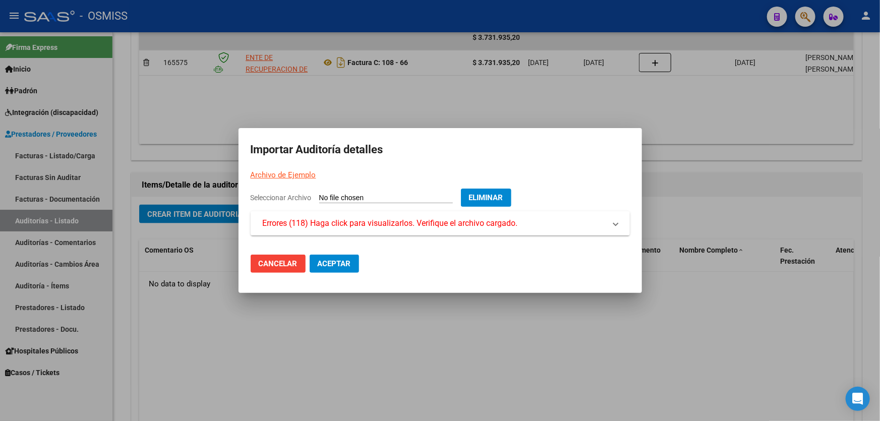
click at [349, 354] on div at bounding box center [440, 210] width 880 height 421
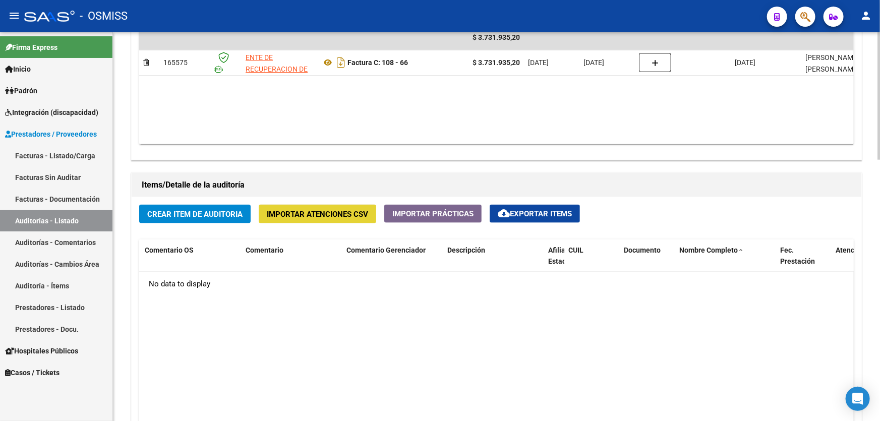
click at [299, 215] on span "Importar Atenciones CSV" at bounding box center [317, 214] width 101 height 9
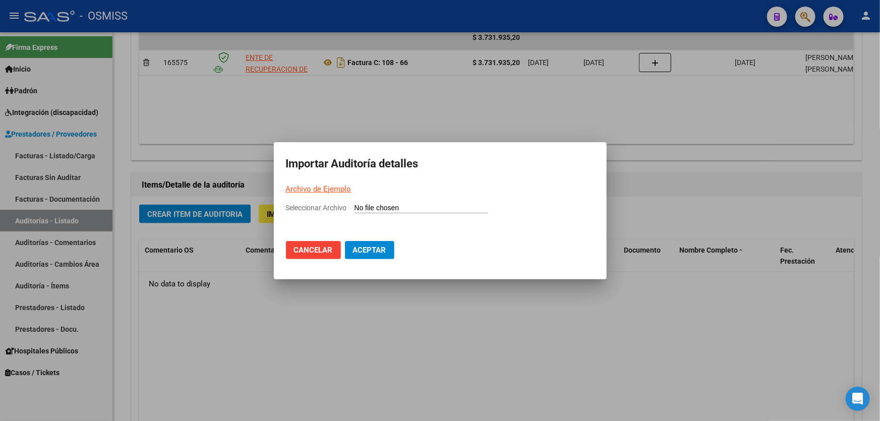
click at [396, 203] on app-file-uploader "Seleccionar Archivo" at bounding box center [391, 207] width 210 height 9
click at [406, 211] on input "Seleccionar Archivo" at bounding box center [421, 209] width 134 height 10
type input "C:\fakepath\Copia de PARA IMPORTAR 1.csv"
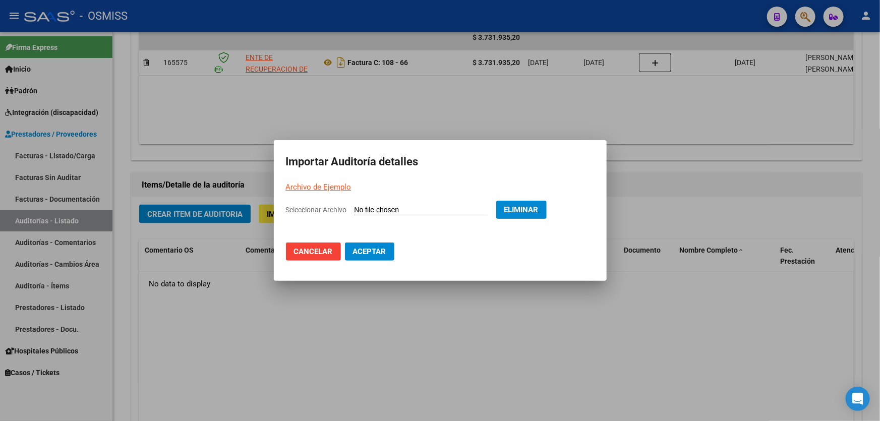
click at [377, 248] on span "Aceptar" at bounding box center [369, 251] width 33 height 9
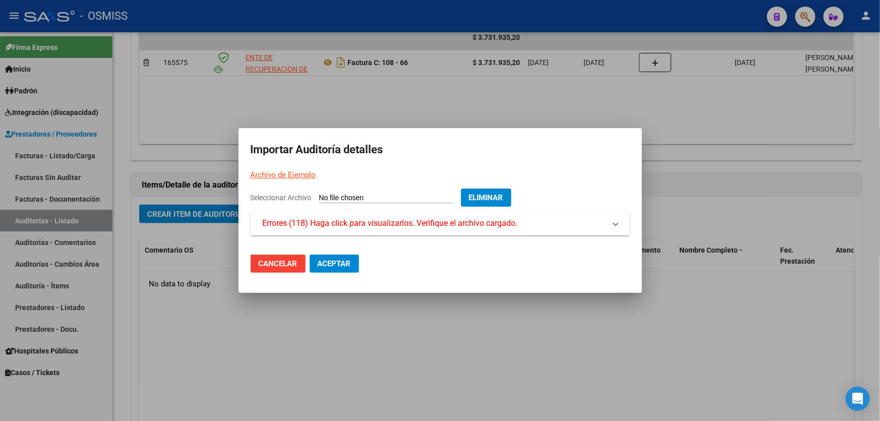
click at [342, 345] on div at bounding box center [440, 210] width 880 height 421
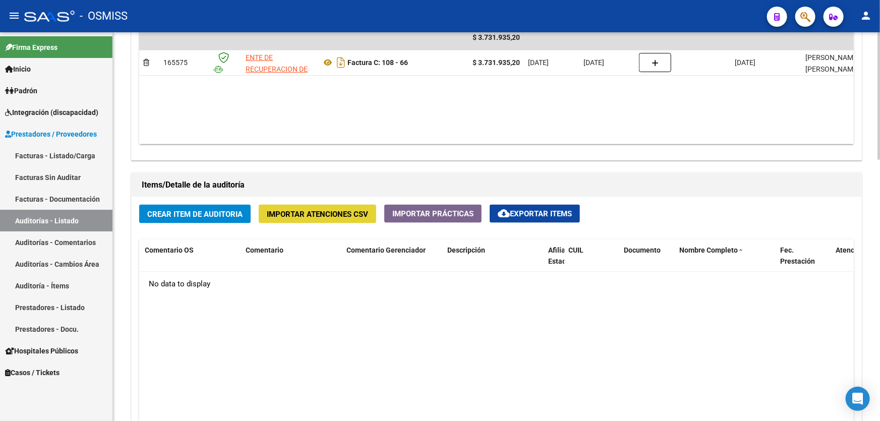
click at [339, 216] on button "Importar Atenciones CSV" at bounding box center [317, 214] width 117 height 19
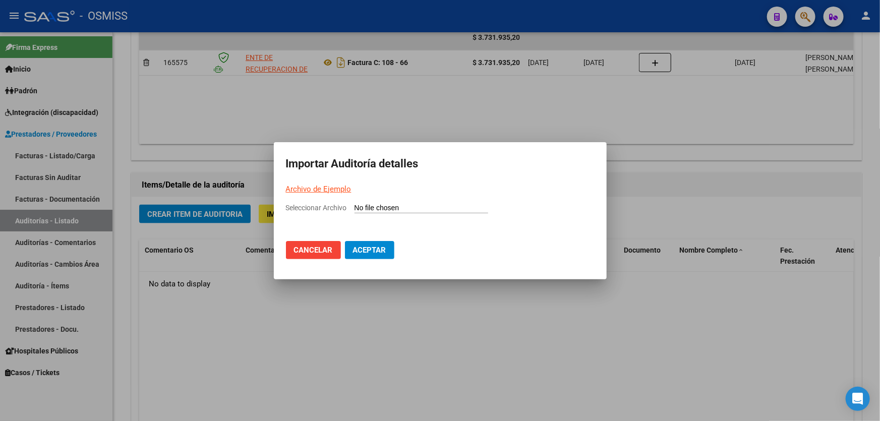
click at [389, 202] on div "Seleccionar Archivo" at bounding box center [440, 211] width 308 height 19
click at [389, 209] on input "Seleccionar Archivo" at bounding box center [421, 209] width 134 height 10
type input "C:\fakepath\Copia de PARA IMPORTAR 1.csv"
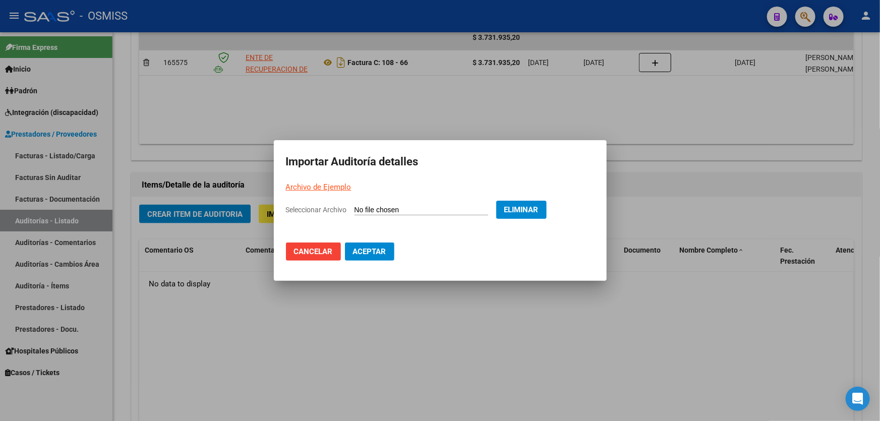
click at [345, 257] on button "Aceptar" at bounding box center [369, 251] width 49 height 18
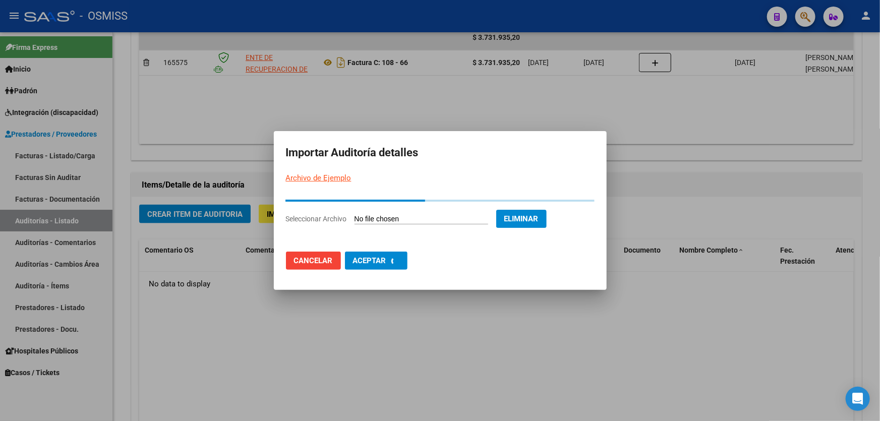
scroll to position [0, 0]
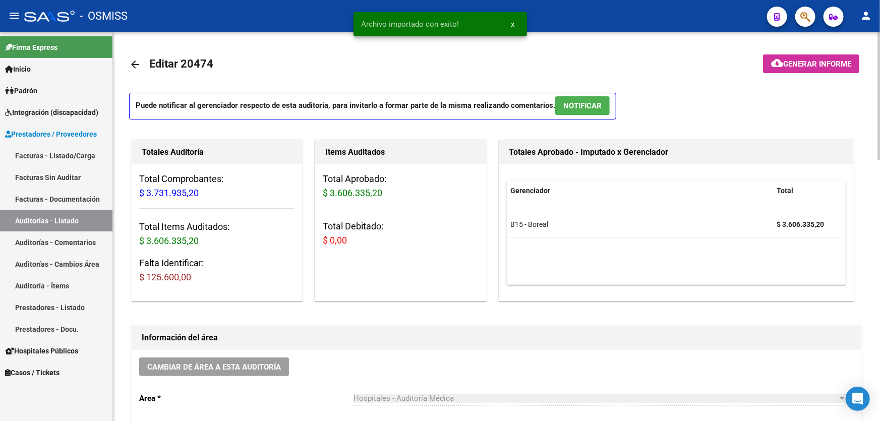
click at [306, 326] on div "Información del área" at bounding box center [496, 338] width 729 height 24
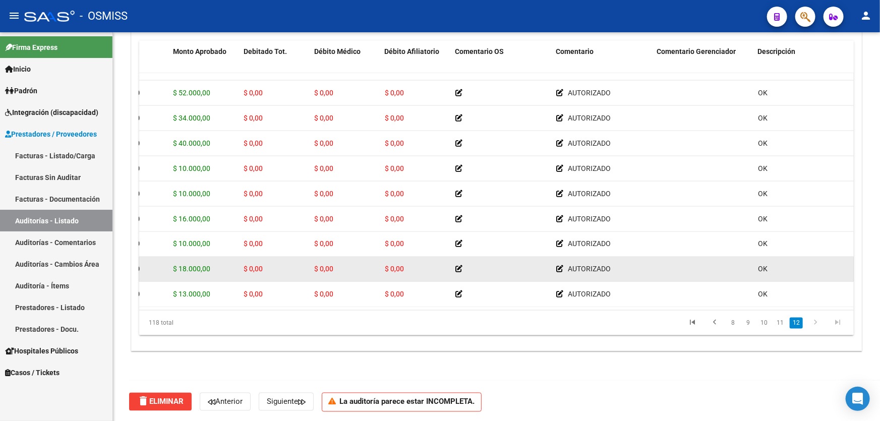
scroll to position [2746, 0]
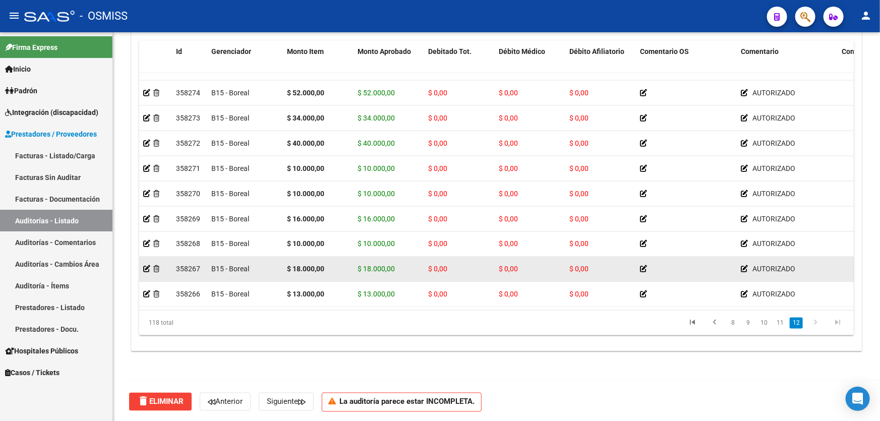
drag, startPoint x: 585, startPoint y: 276, endPoint x: 452, endPoint y: 273, distance: 133.1
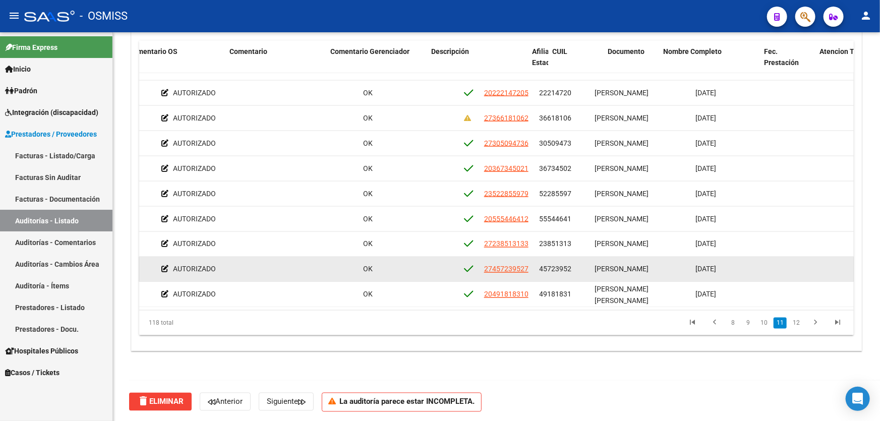
drag, startPoint x: 543, startPoint y: 262, endPoint x: 597, endPoint y: 257, distance: 54.2
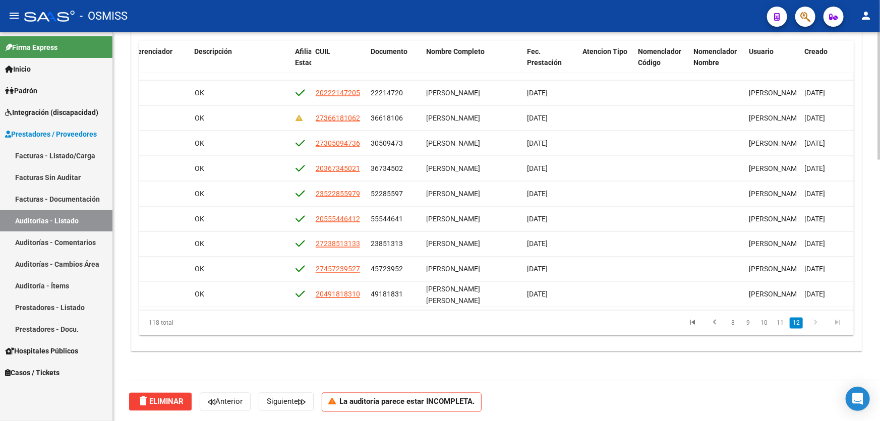
scroll to position [610, 0]
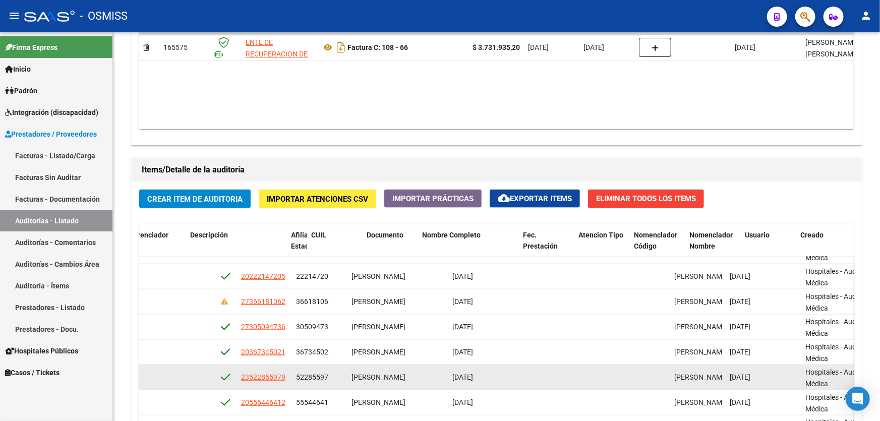
drag, startPoint x: 437, startPoint y: 363, endPoint x: 457, endPoint y: 361, distance: 19.8
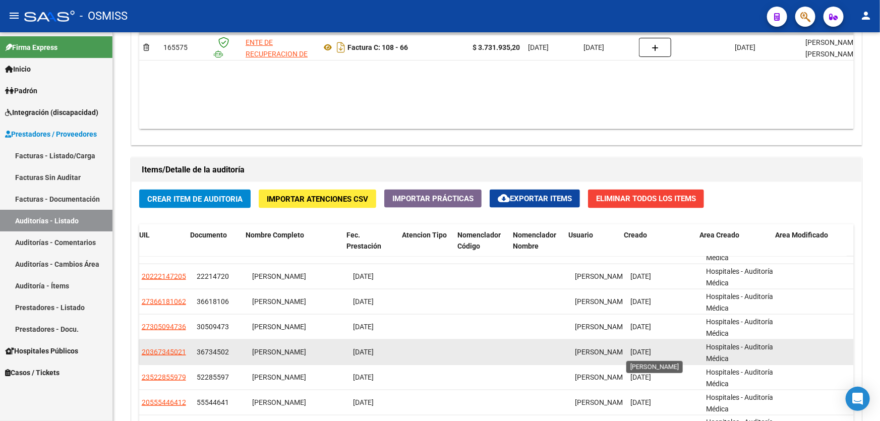
scroll to position [2738, 928]
drag, startPoint x: 603, startPoint y: 359, endPoint x: 650, endPoint y: 349, distance: 47.8
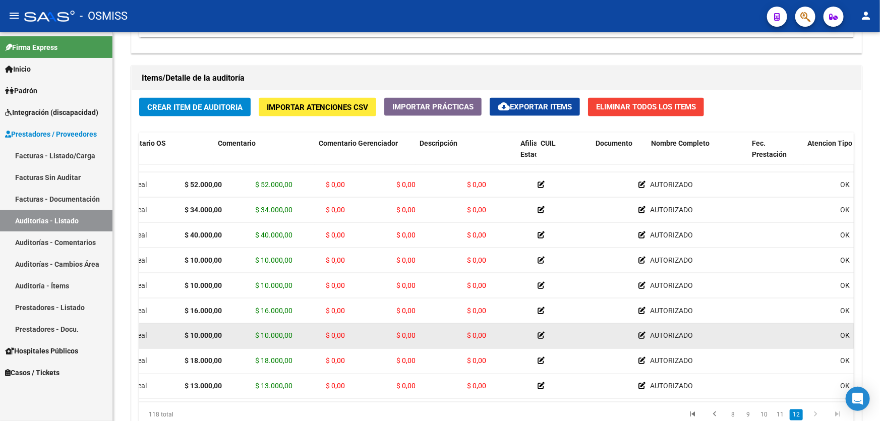
scroll to position [2746, 0]
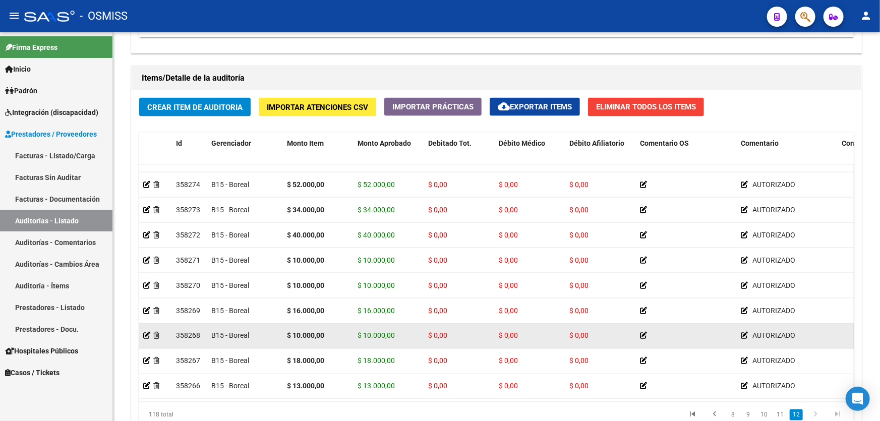
drag, startPoint x: 667, startPoint y: 324, endPoint x: 474, endPoint y: 319, distance: 192.6
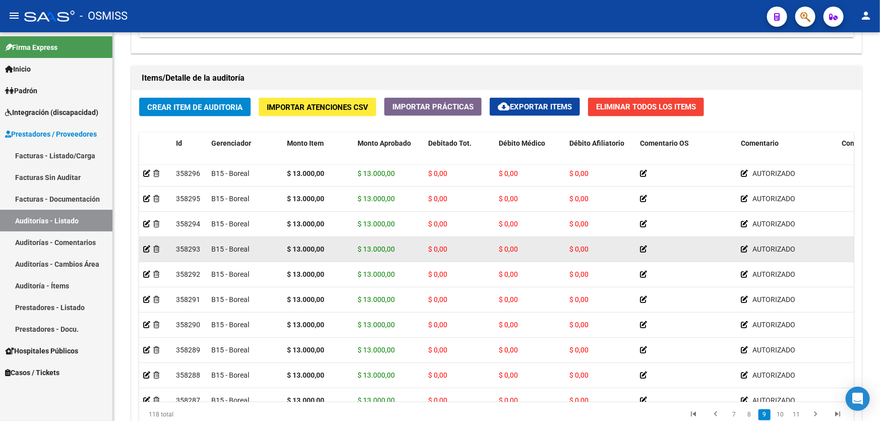
scroll to position [2172, 0]
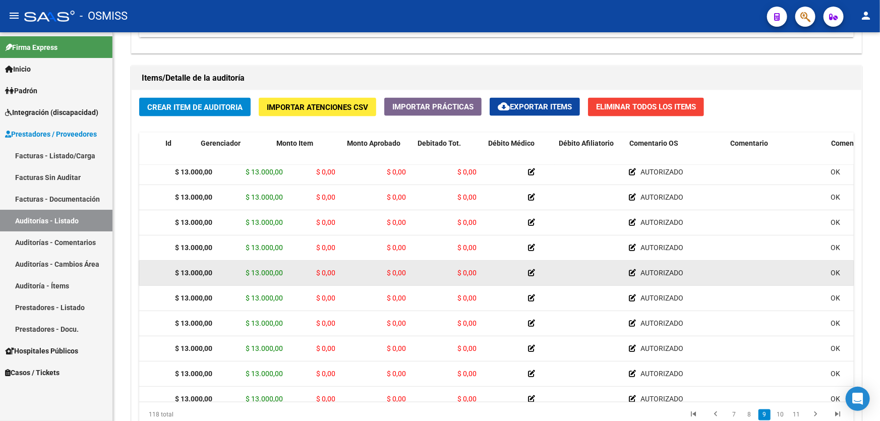
drag, startPoint x: 688, startPoint y: 268, endPoint x: 703, endPoint y: 266, distance: 14.7
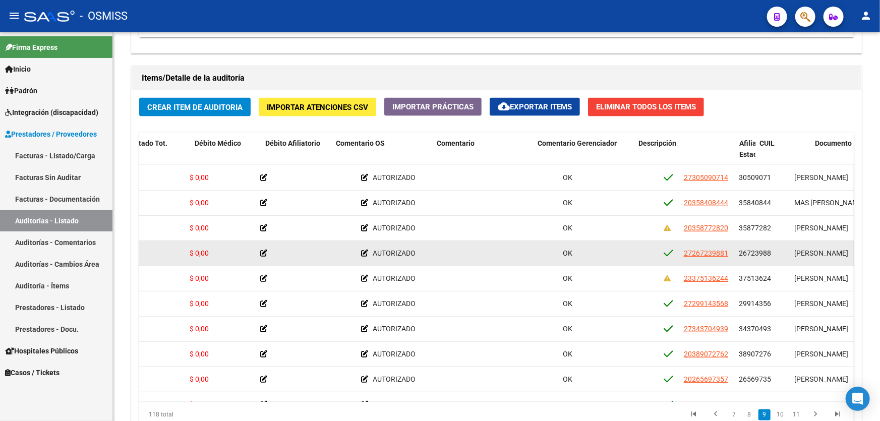
drag, startPoint x: 703, startPoint y: 266, endPoint x: 766, endPoint y: 254, distance: 64.7
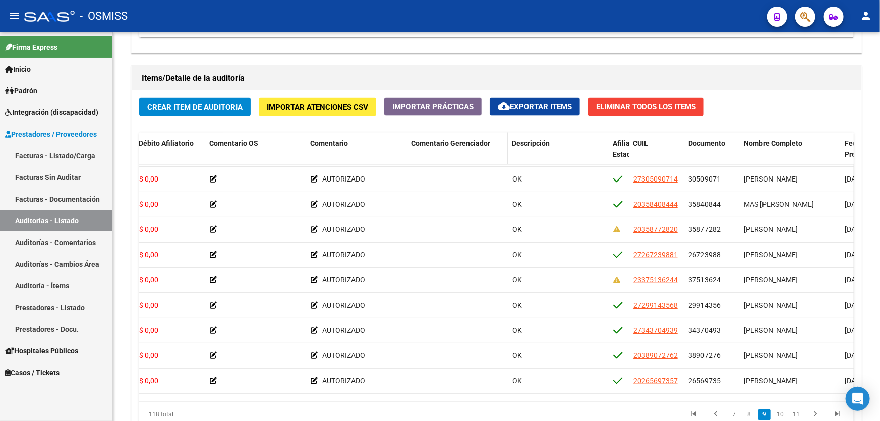
drag, startPoint x: 765, startPoint y: 141, endPoint x: 416, endPoint y: 157, distance: 349.2
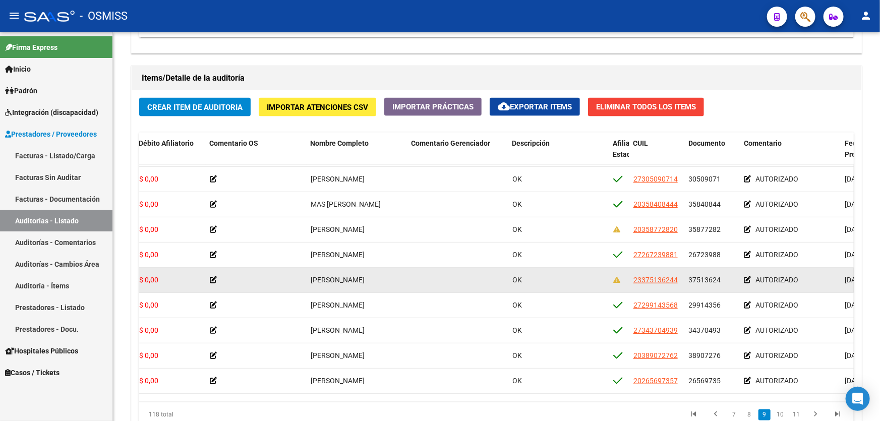
scroll to position [2165, 0]
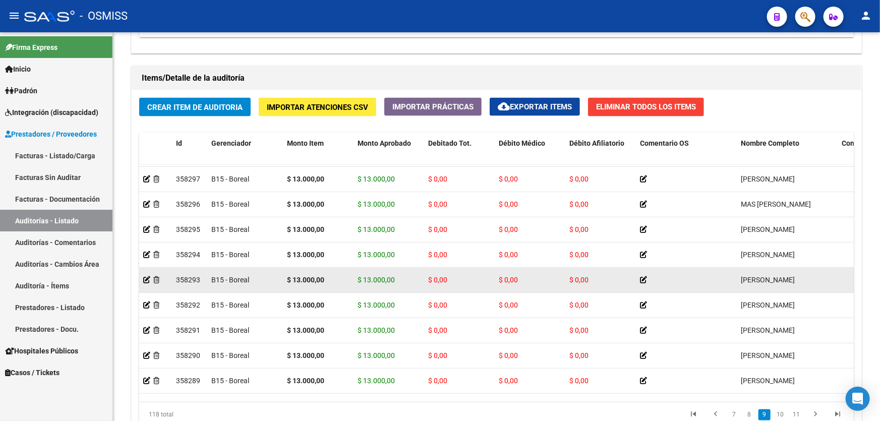
drag, startPoint x: 426, startPoint y: 282, endPoint x: 266, endPoint y: 280, distance: 160.3
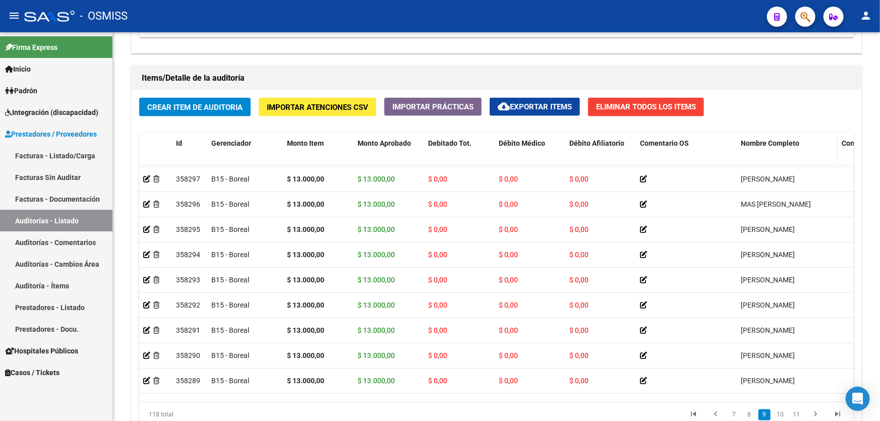
click at [751, 139] on span "Nombre Completo" at bounding box center [769, 143] width 58 height 8
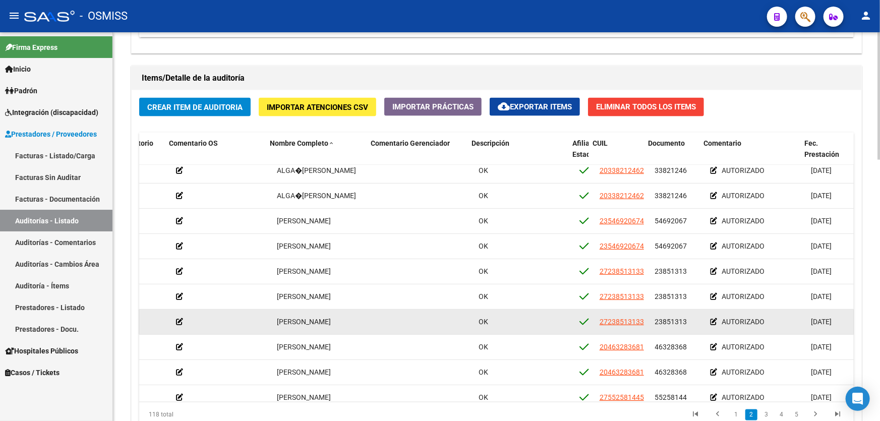
scroll to position [183, 527]
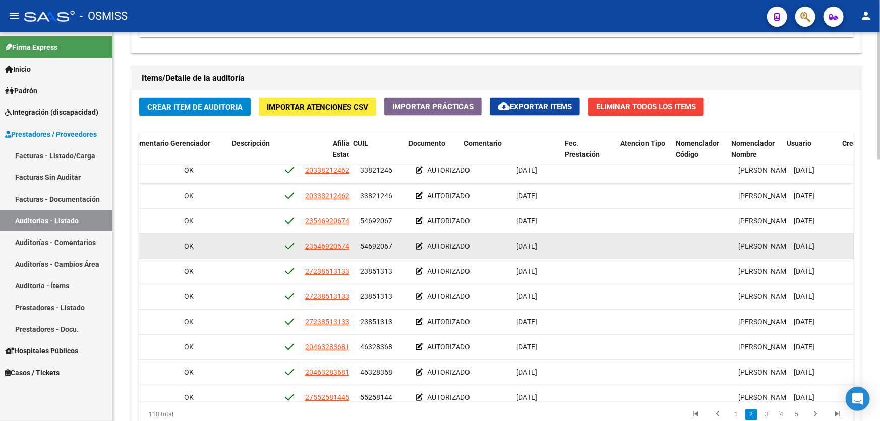
drag, startPoint x: 655, startPoint y: 259, endPoint x: 691, endPoint y: 254, distance: 35.6
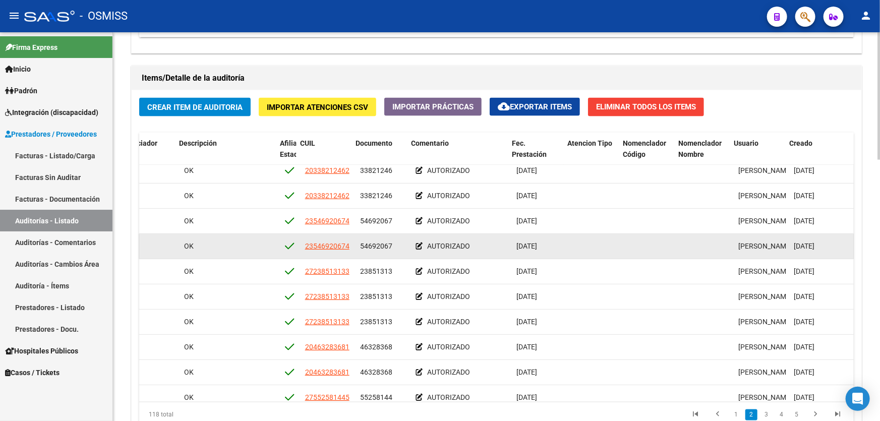
scroll to position [183, 763]
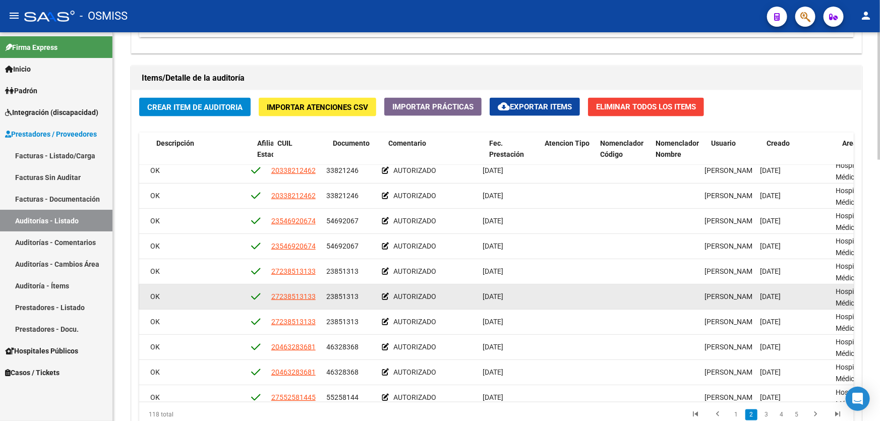
drag, startPoint x: 656, startPoint y: 297, endPoint x: 670, endPoint y: 296, distance: 14.7
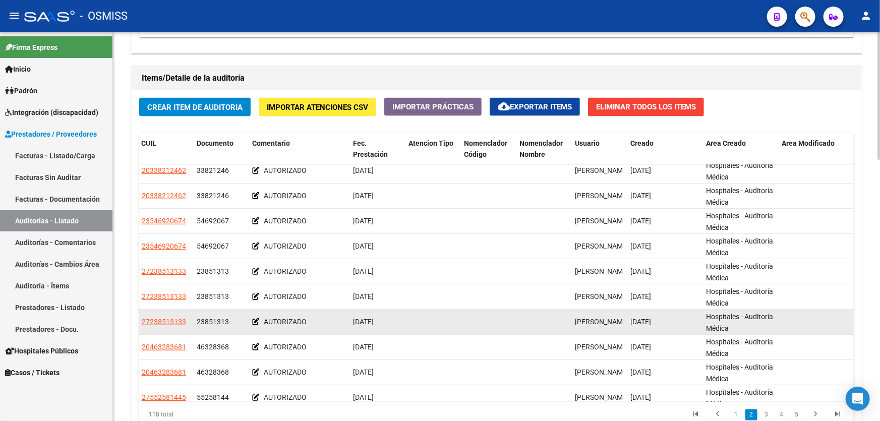
drag, startPoint x: 707, startPoint y: 310, endPoint x: 759, endPoint y: 307, distance: 52.0
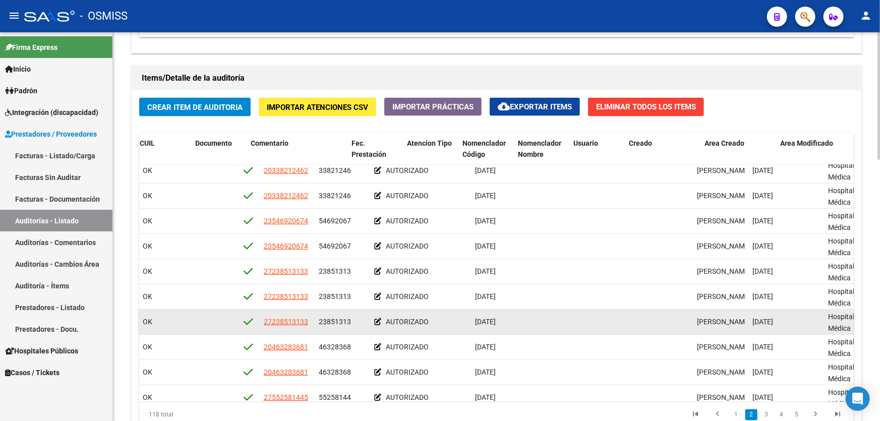
drag, startPoint x: 680, startPoint y: 313, endPoint x: 664, endPoint y: 312, distance: 16.1
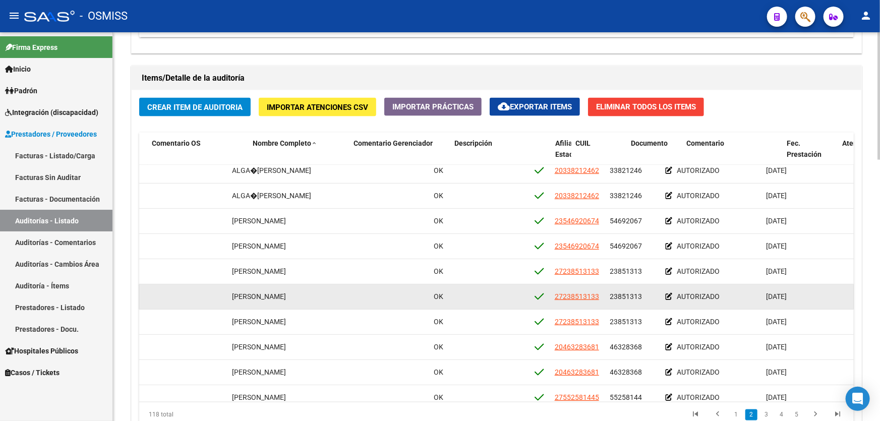
scroll to position [183, 217]
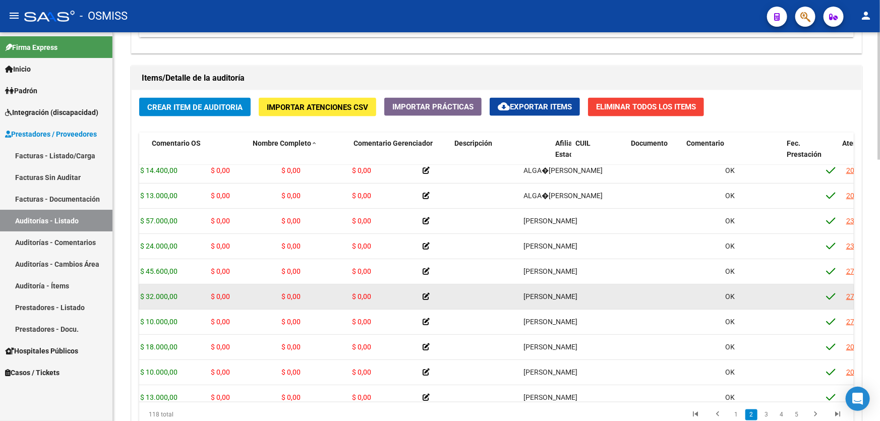
drag, startPoint x: 693, startPoint y: 307, endPoint x: 614, endPoint y: 306, distance: 79.1
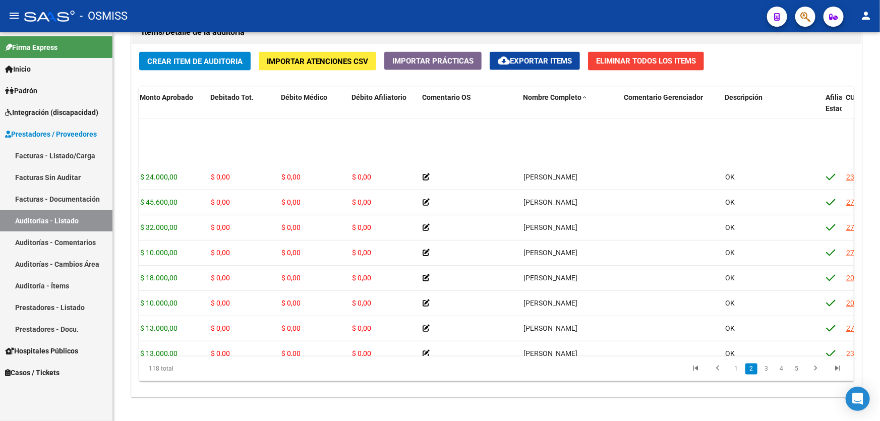
scroll to position [275, 217]
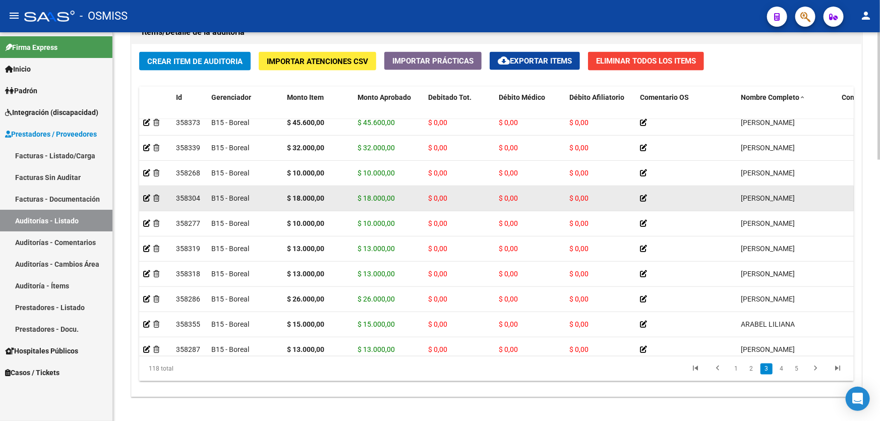
drag, startPoint x: 621, startPoint y: 189, endPoint x: 396, endPoint y: 207, distance: 226.5
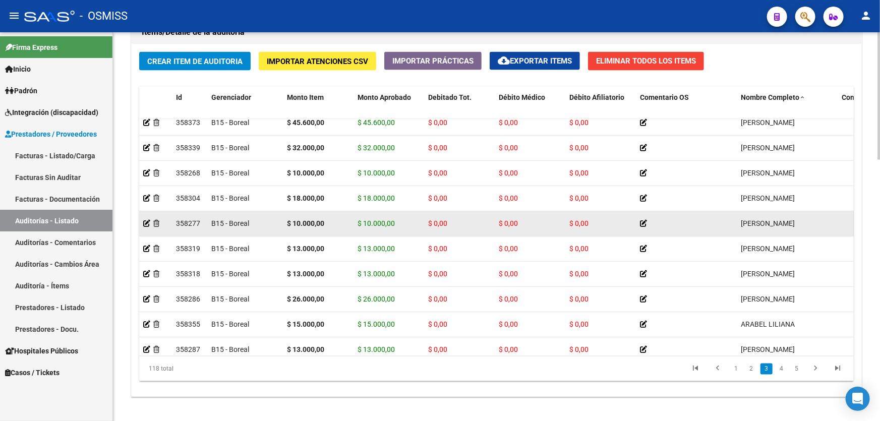
scroll to position [290, 0]
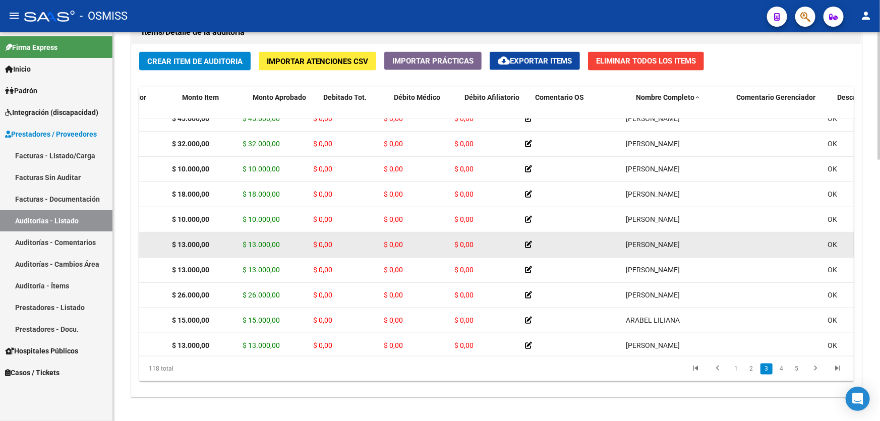
drag, startPoint x: 560, startPoint y: 257, endPoint x: 586, endPoint y: 255, distance: 25.3
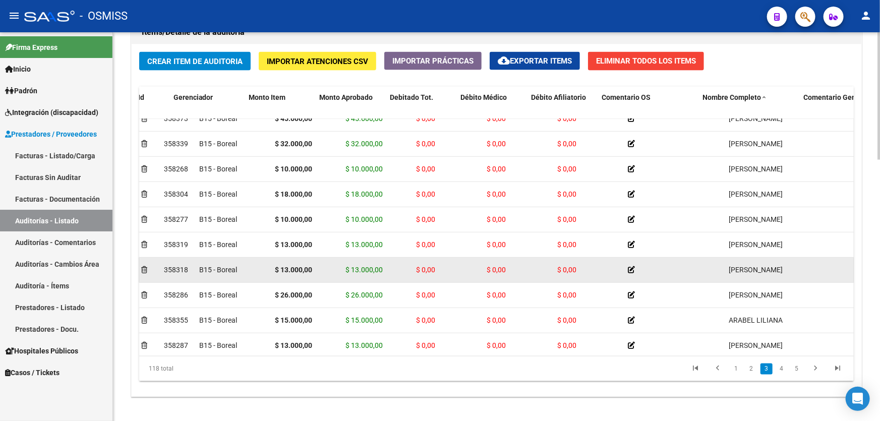
drag, startPoint x: 581, startPoint y: 255, endPoint x: 550, endPoint y: 257, distance: 30.8
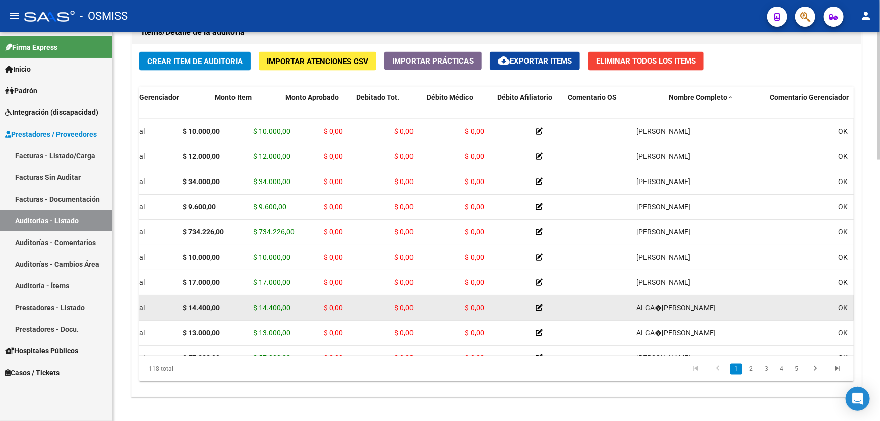
scroll to position [0, 181]
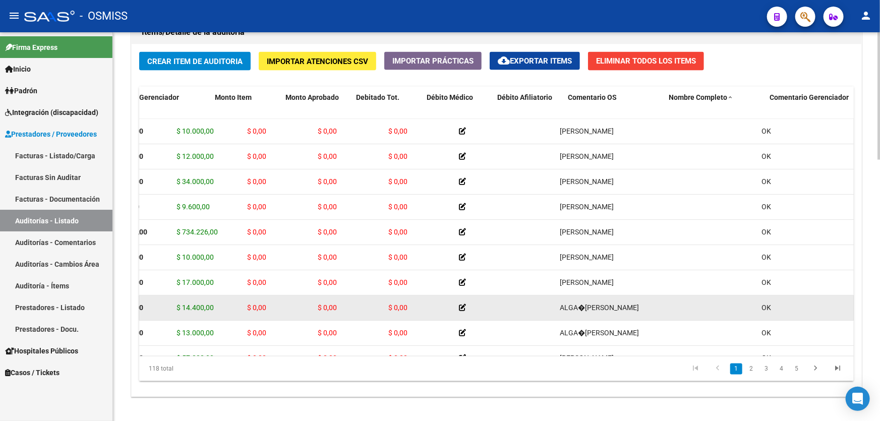
drag, startPoint x: 507, startPoint y: 318, endPoint x: 565, endPoint y: 313, distance: 58.2
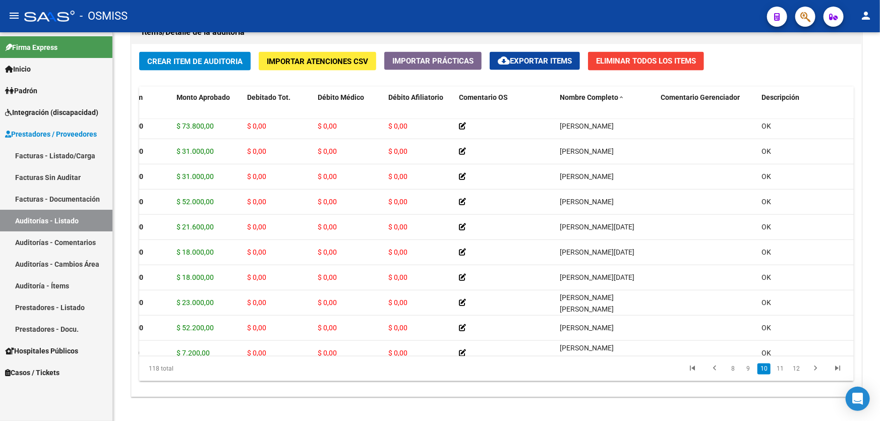
scroll to position [2334, 181]
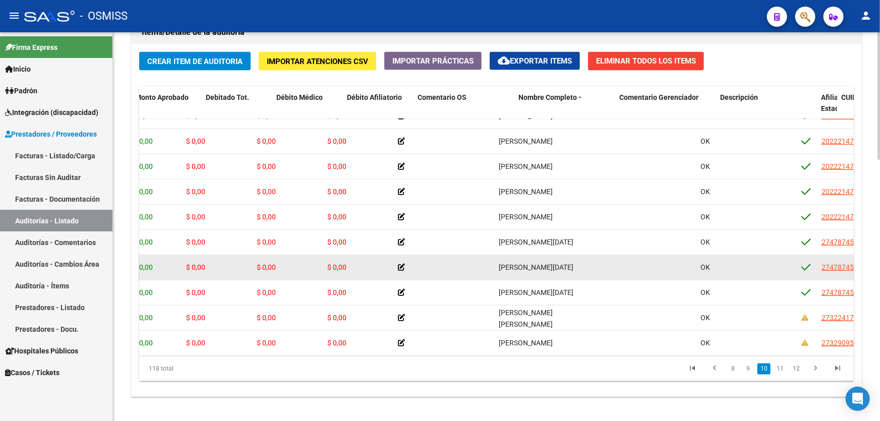
drag, startPoint x: 473, startPoint y: 270, endPoint x: 520, endPoint y: 271, distance: 46.4
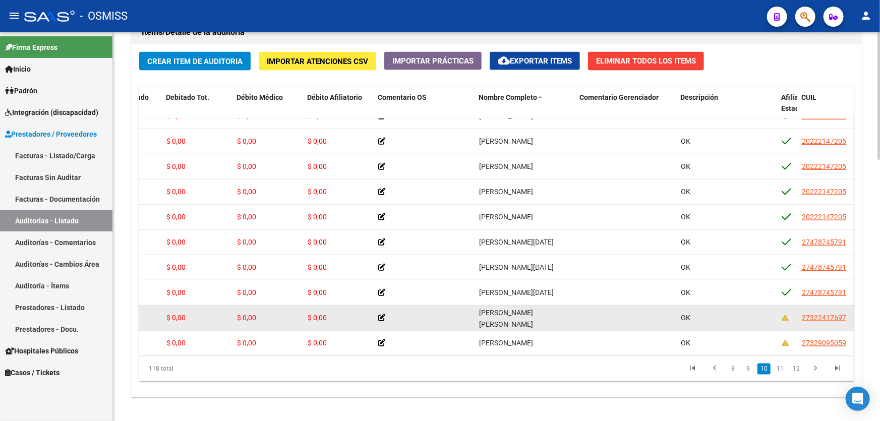
scroll to position [2334, 286]
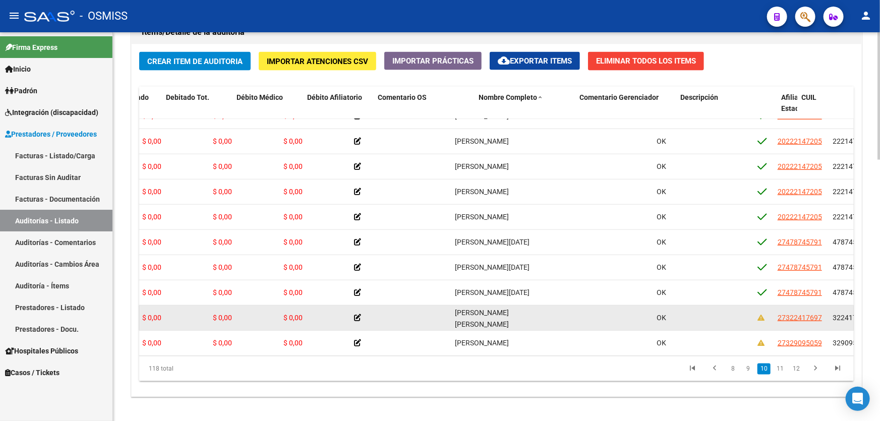
drag, startPoint x: 483, startPoint y: 309, endPoint x: 514, endPoint y: 305, distance: 30.5
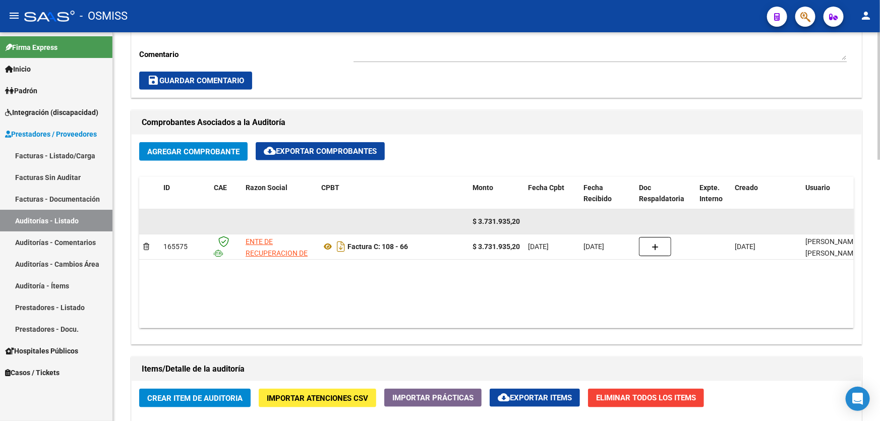
scroll to position [412, 0]
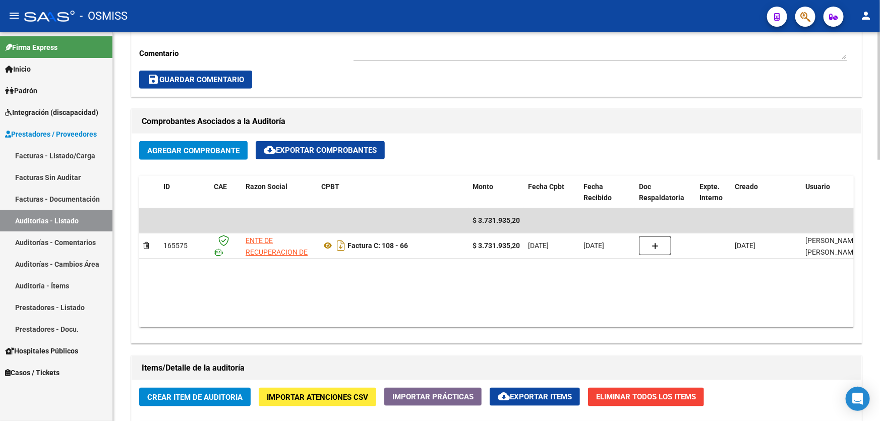
click at [665, 394] on span "Eliminar Todos los Items" at bounding box center [646, 396] width 100 height 9
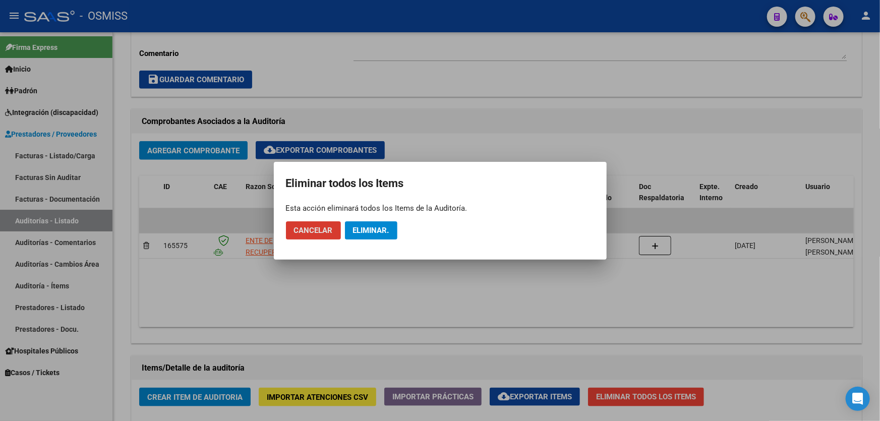
click at [327, 223] on button "Cancelar" at bounding box center [313, 230] width 55 height 18
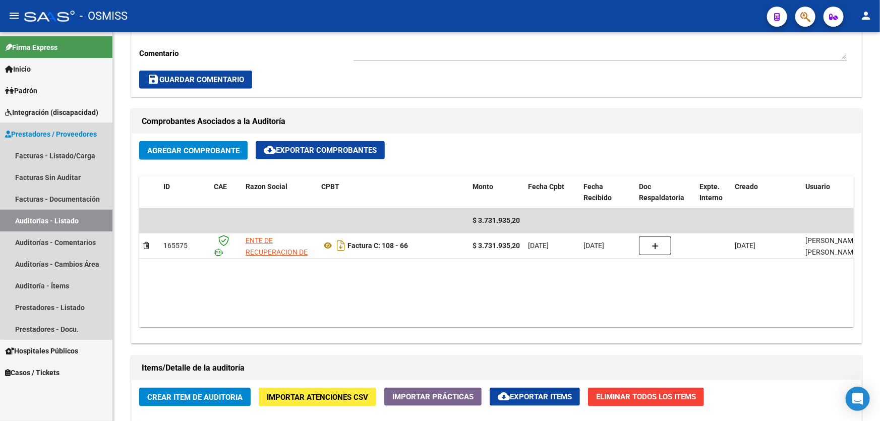
click at [86, 220] on link "Auditorías - Listado" at bounding box center [56, 221] width 112 height 22
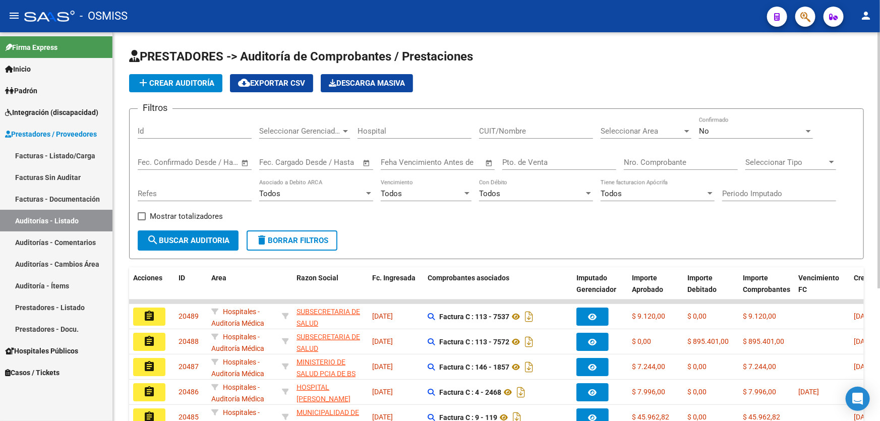
click at [635, 155] on div "Nro. Comprobante" at bounding box center [680, 159] width 114 height 22
type input "108"
drag, startPoint x: 648, startPoint y: 157, endPoint x: 600, endPoint y: 164, distance: 48.3
click at [600, 164] on div "Filtros Id Seleccionar Gerenciador Seleccionar Gerenciador Hospital CUIT/Nombre…" at bounding box center [496, 173] width 717 height 113
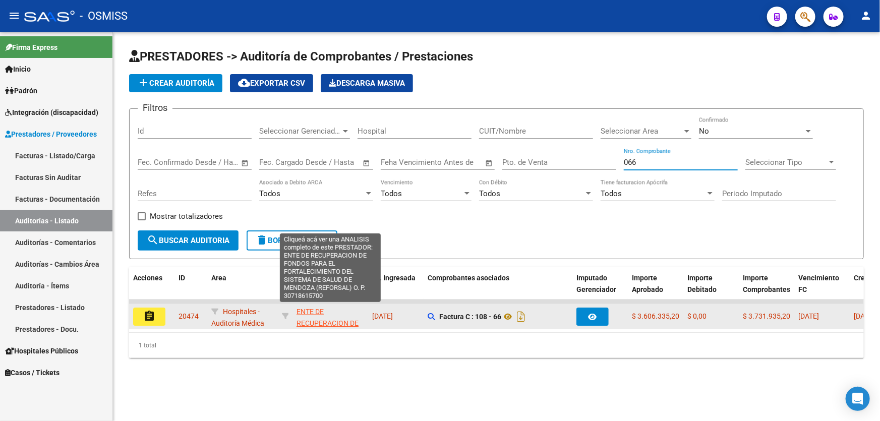
type input "066"
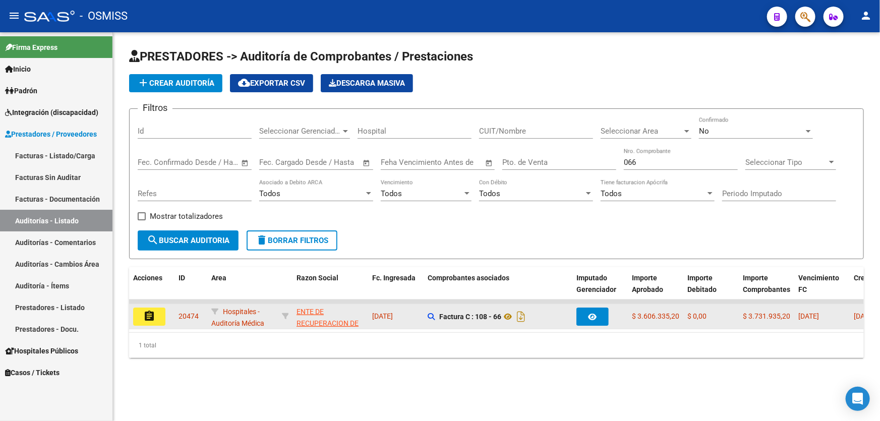
drag, startPoint x: 306, startPoint y: 313, endPoint x: 369, endPoint y: 312, distance: 62.5
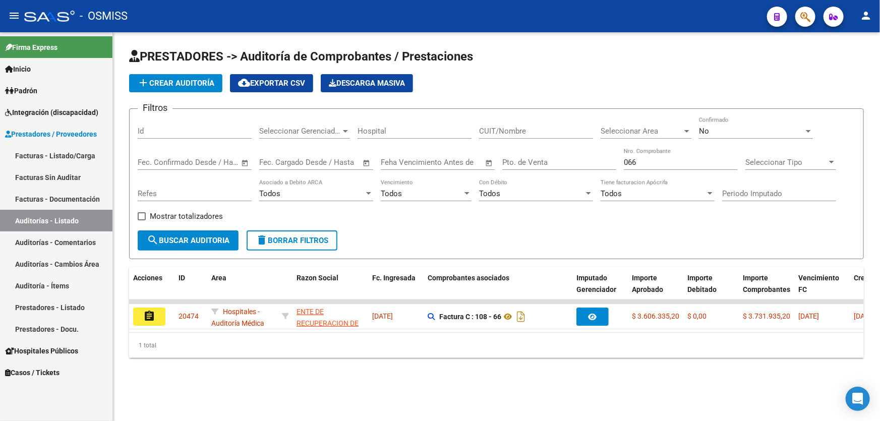
drag, startPoint x: 574, startPoint y: 354, endPoint x: 599, endPoint y: 348, distance: 26.0
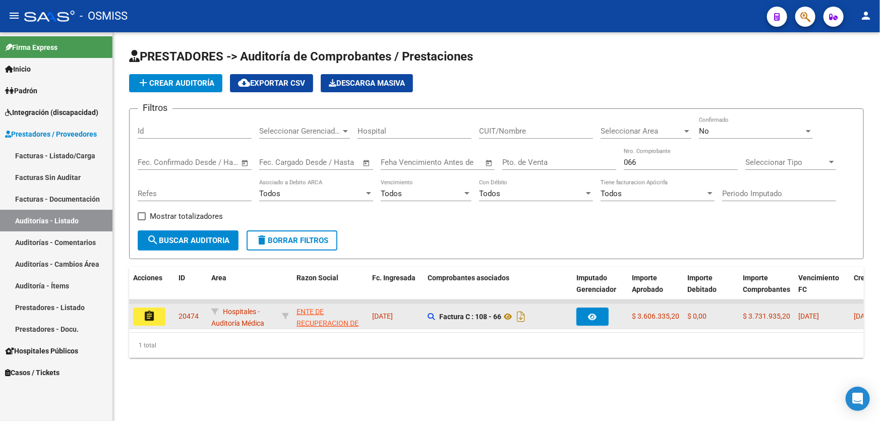
drag, startPoint x: 604, startPoint y: 323, endPoint x: 661, endPoint y: 310, distance: 58.2
drag, startPoint x: 704, startPoint y: 302, endPoint x: 781, endPoint y: 322, distance: 79.2
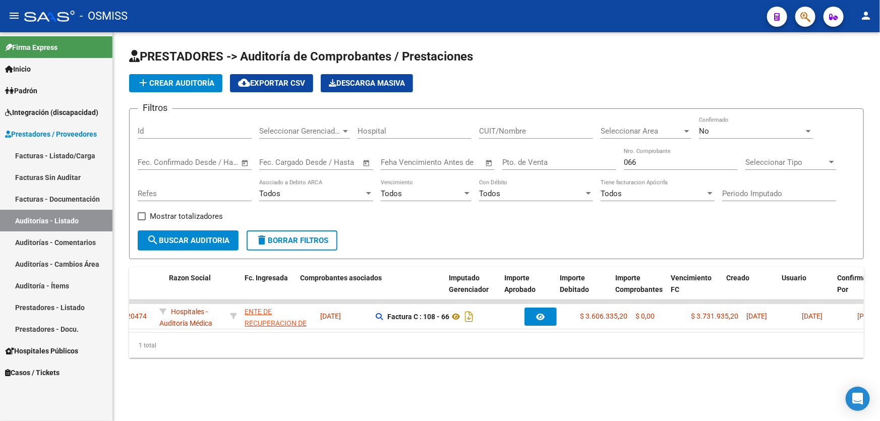
scroll to position [0, 252]
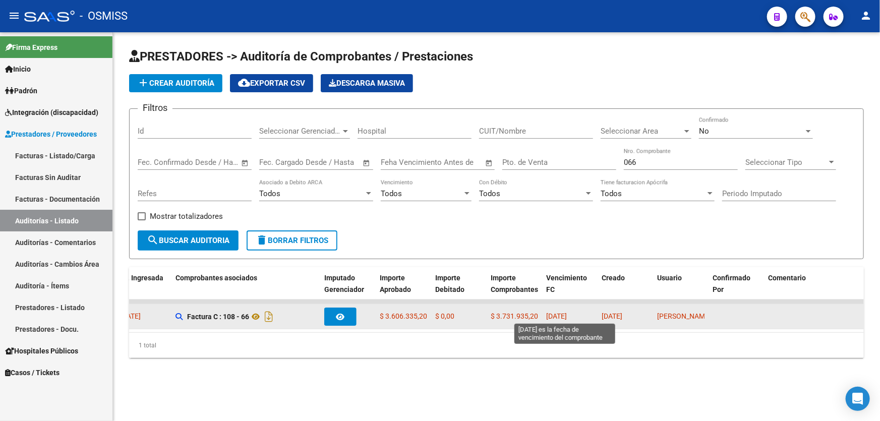
drag, startPoint x: 729, startPoint y: 322, endPoint x: 464, endPoint y: 318, distance: 265.7
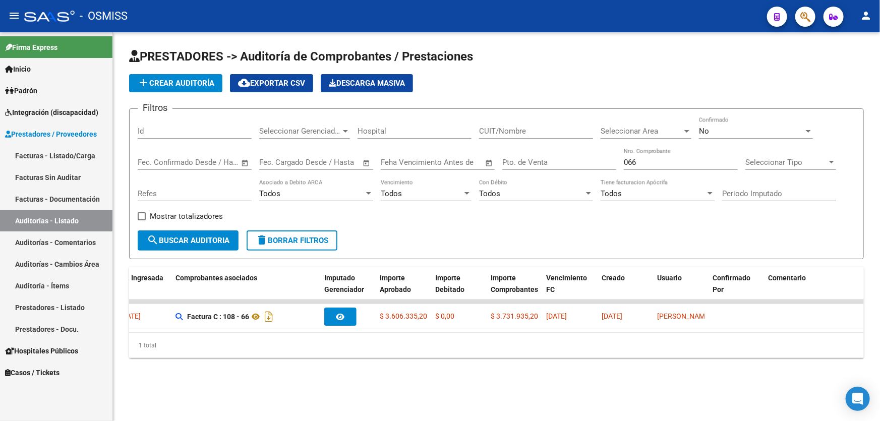
drag, startPoint x: 431, startPoint y: 326, endPoint x: 180, endPoint y: 344, distance: 252.2
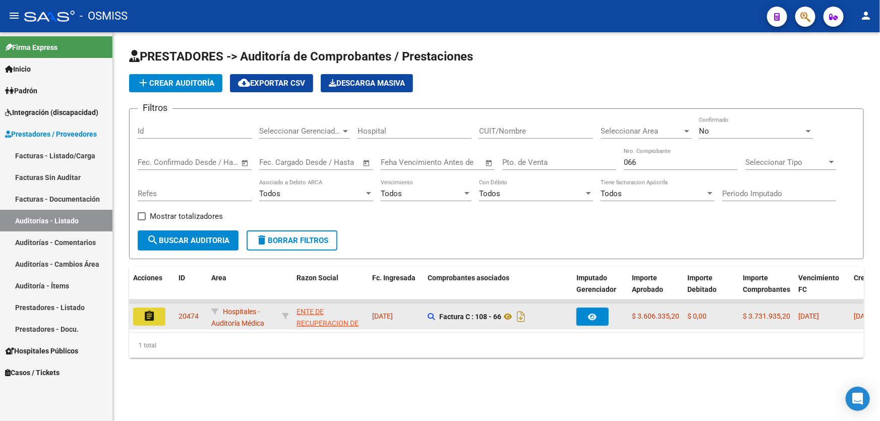
click at [136, 316] on button "assignment" at bounding box center [149, 316] width 32 height 18
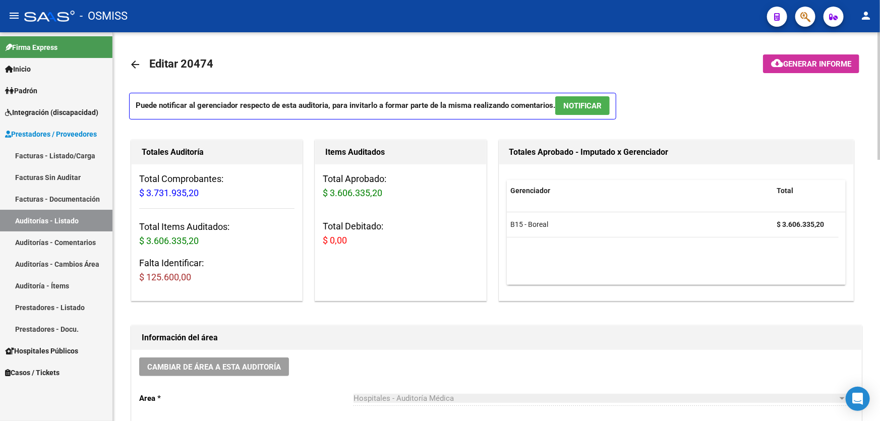
click at [328, 59] on mat-toolbar-row "arrow_back Editar 20474" at bounding box center [415, 64] width 573 height 32
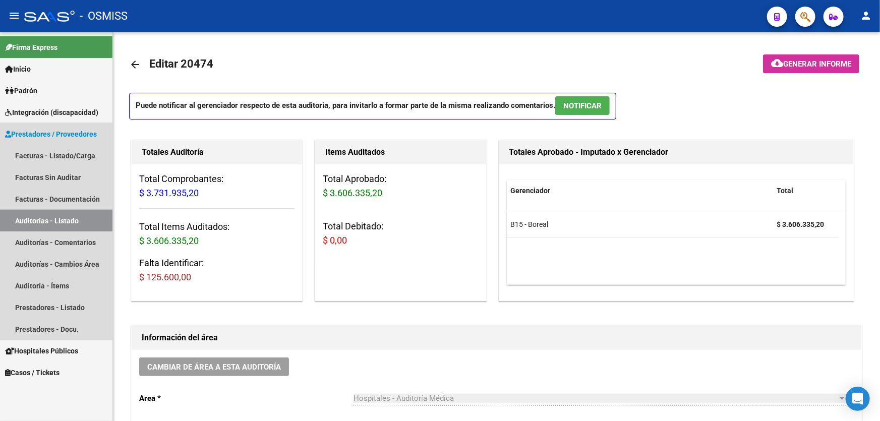
click at [72, 216] on link "Auditorías - Listado" at bounding box center [56, 221] width 112 height 22
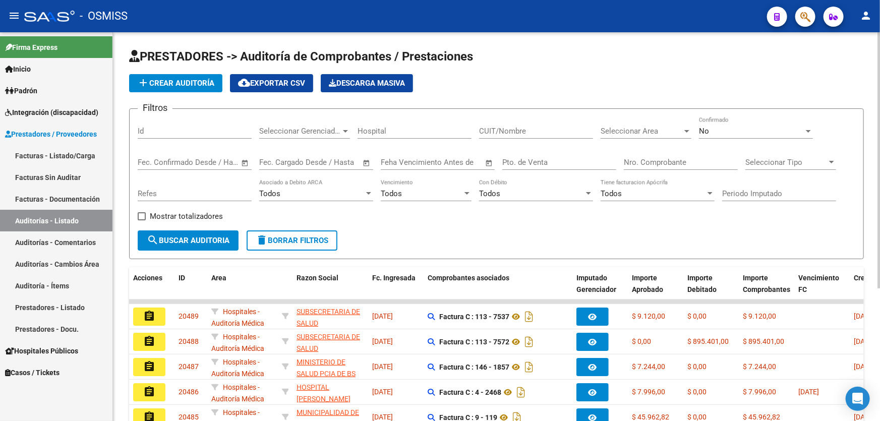
click at [185, 86] on span "add Crear Auditoría" at bounding box center [175, 83] width 77 height 9
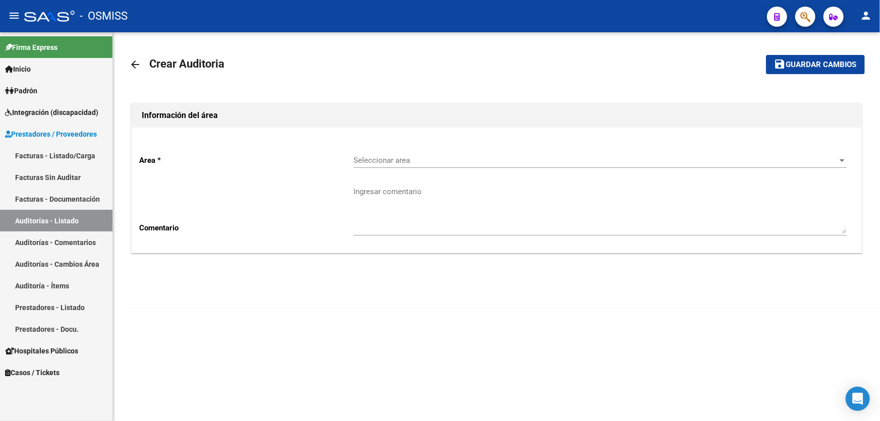
click at [475, 156] on span "Seleccionar area" at bounding box center [595, 160] width 484 height 9
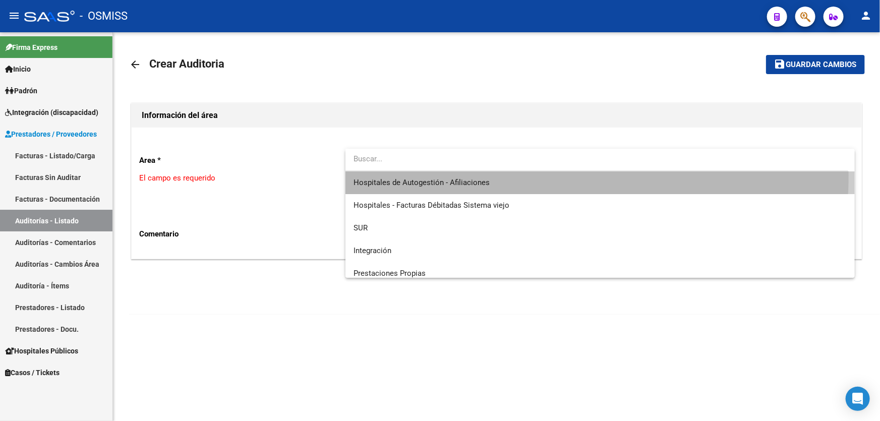
click at [476, 175] on span "Hospitales de Autogestión - Afiliaciones" at bounding box center [599, 182] width 493 height 23
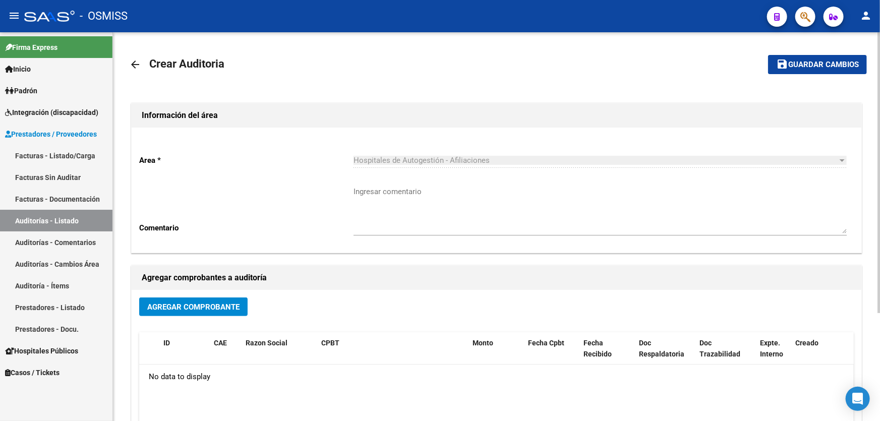
click at [225, 314] on button "Agregar Comprobante" at bounding box center [193, 306] width 108 height 19
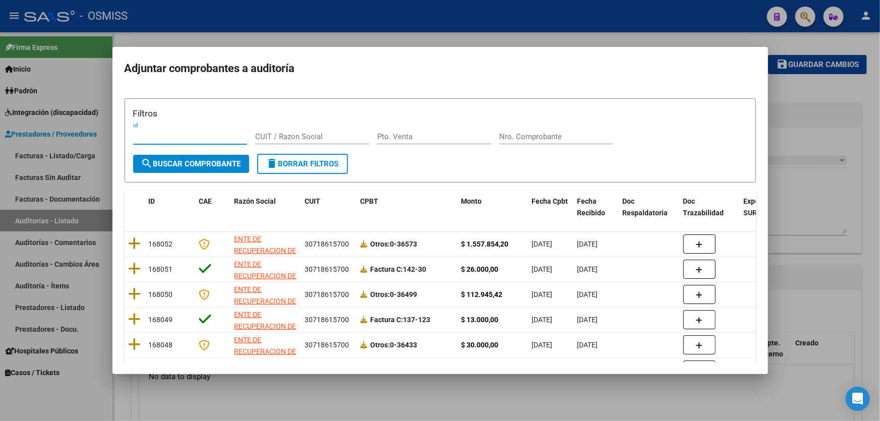
click at [515, 133] on input "Nro. Comprobante" at bounding box center [556, 136] width 114 height 9
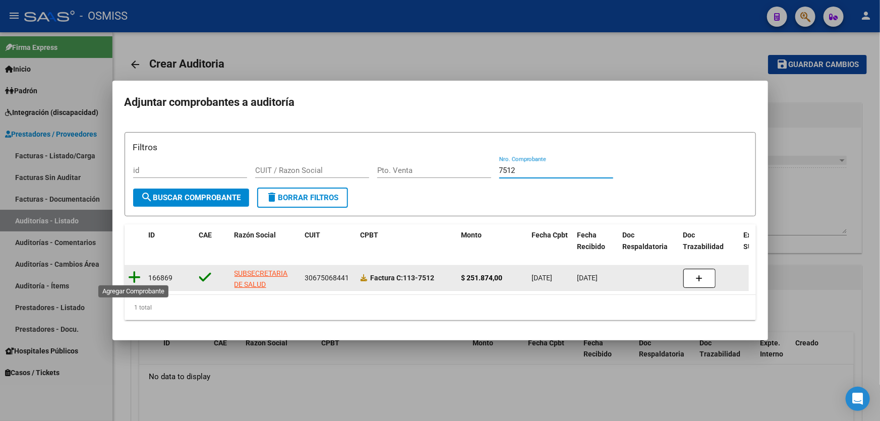
type input "7512"
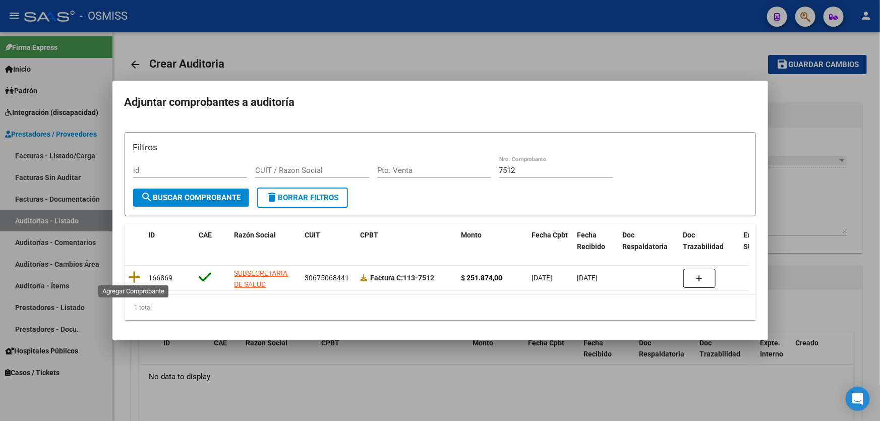
drag, startPoint x: 138, startPoint y: 269, endPoint x: 315, endPoint y: 172, distance: 201.9
click at [138, 270] on icon at bounding box center [135, 277] width 13 height 14
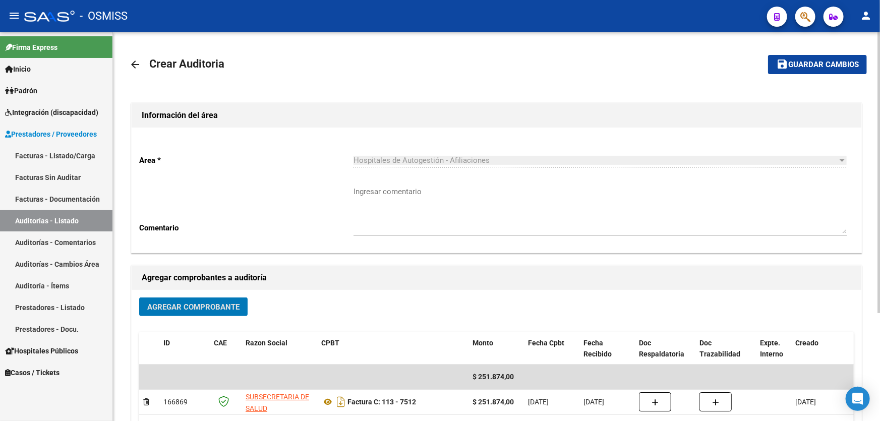
click at [863, 61] on button "save Guardar cambios" at bounding box center [817, 64] width 99 height 19
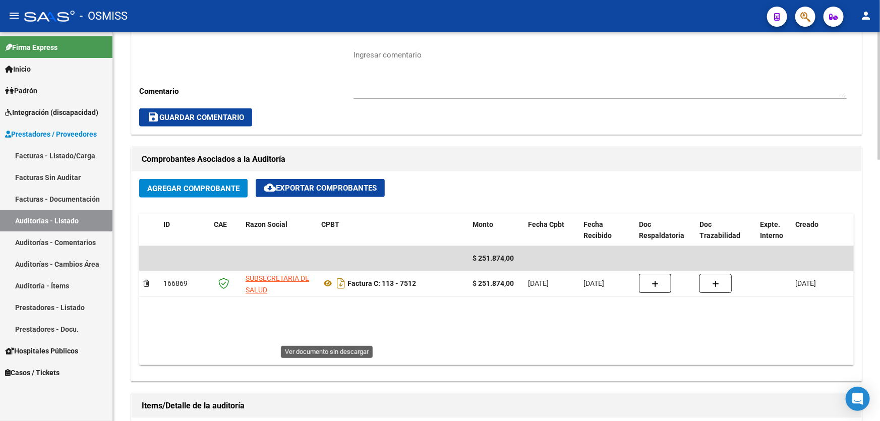
scroll to position [504, 0]
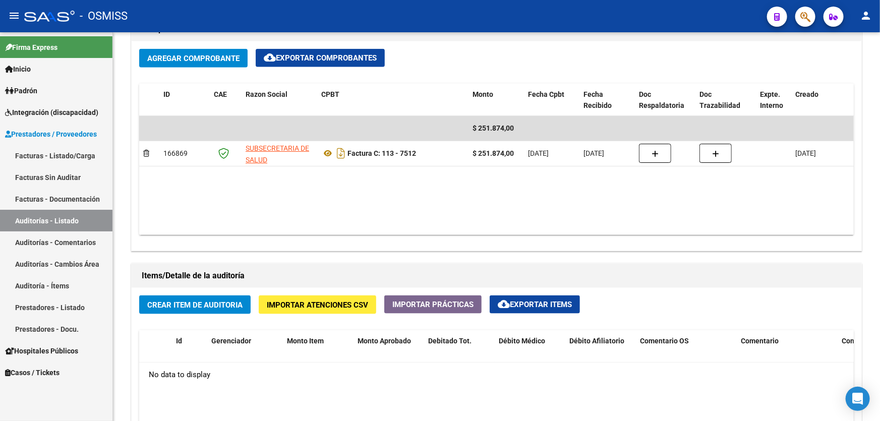
drag, startPoint x: 455, startPoint y: 53, endPoint x: 493, endPoint y: 9, distance: 58.9
click at [455, 53] on div "Agregar Comprobante cloud_download Exportar Comprobantes" at bounding box center [496, 62] width 714 height 27
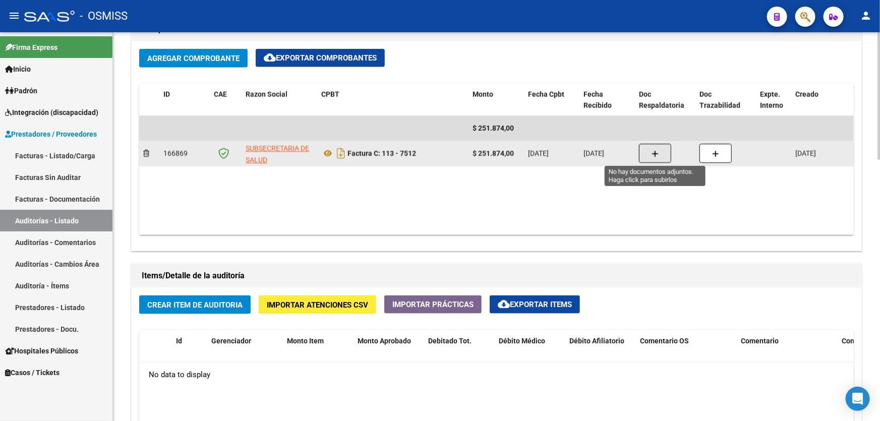
click at [649, 156] on button "button" at bounding box center [655, 153] width 32 height 19
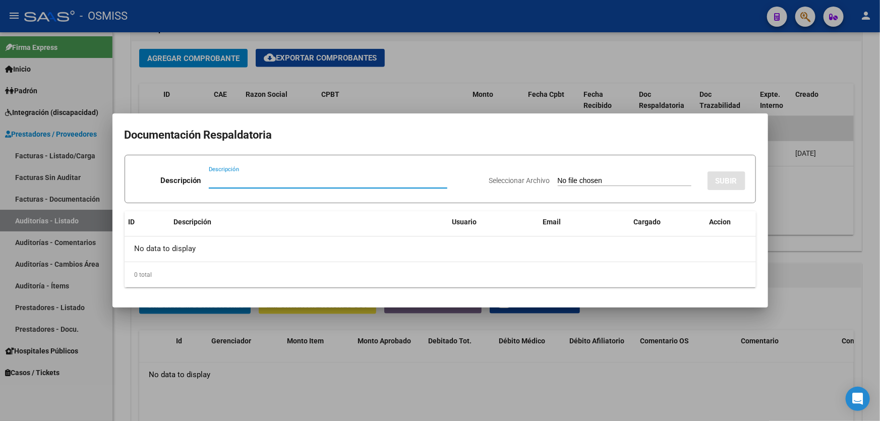
click at [453, 71] on div at bounding box center [440, 210] width 880 height 421
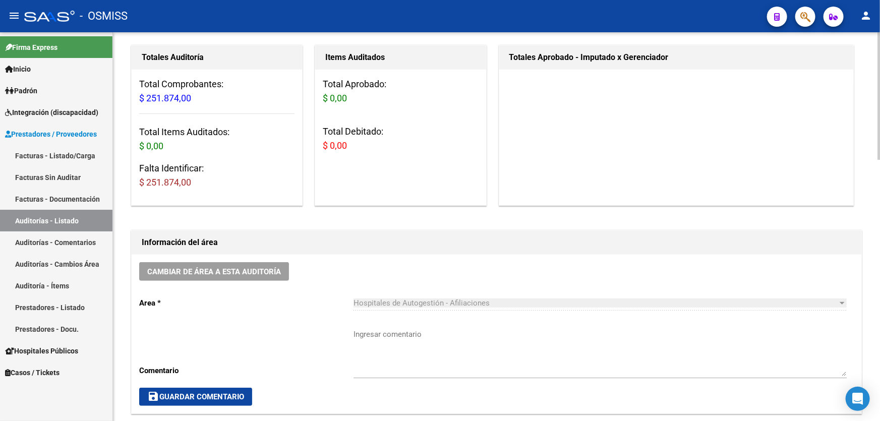
scroll to position [91, 0]
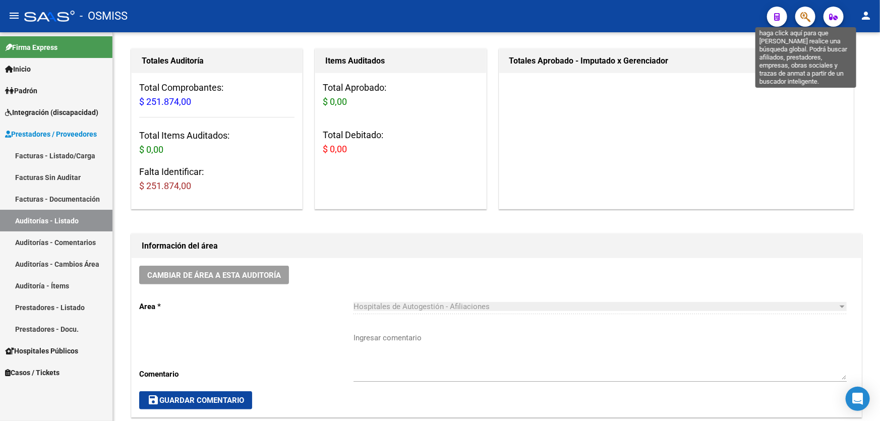
click at [808, 19] on icon "button" at bounding box center [805, 17] width 10 height 12
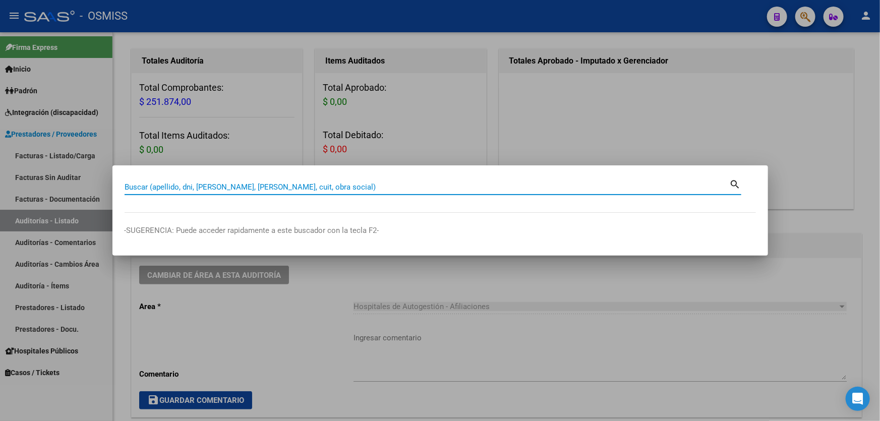
click at [308, 186] on input "Buscar (apellido, dni, [PERSON_NAME], [PERSON_NAME], cuit, obra social)" at bounding box center [426, 186] width 605 height 9
click at [335, 295] on div at bounding box center [440, 210] width 880 height 421
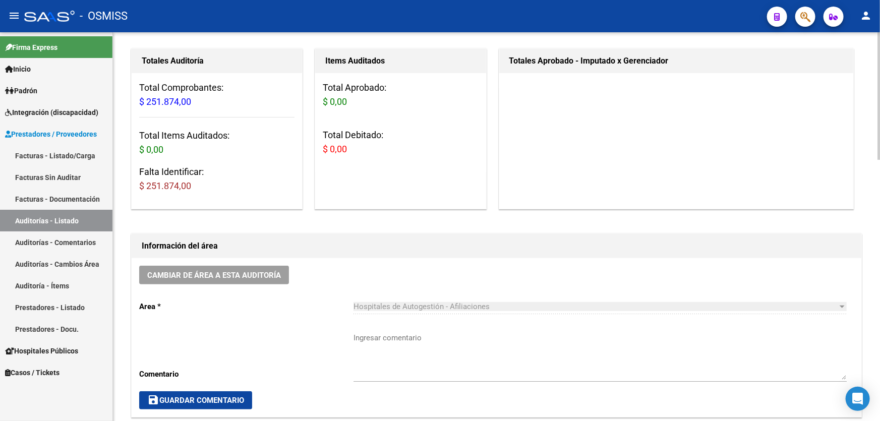
click at [327, 335] on div "Cambiar de área a esta auditoría Area * Hospitales de Autogestión - Afiliacione…" at bounding box center [496, 337] width 729 height 159
click at [799, 22] on button "button" at bounding box center [805, 17] width 20 height 20
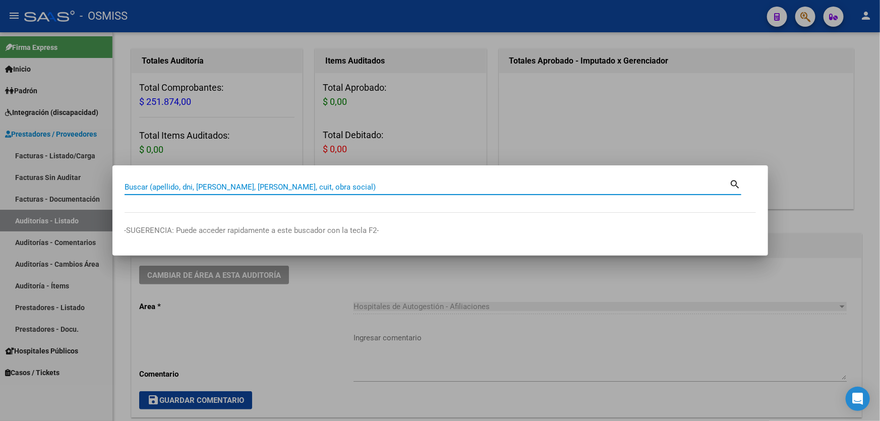
click at [290, 177] on div "Buscar (apellido, dni, [PERSON_NAME], nro traspaso, cuit, obra social) search" at bounding box center [432, 185] width 616 height 17
click at [353, 329] on div at bounding box center [440, 210] width 880 height 421
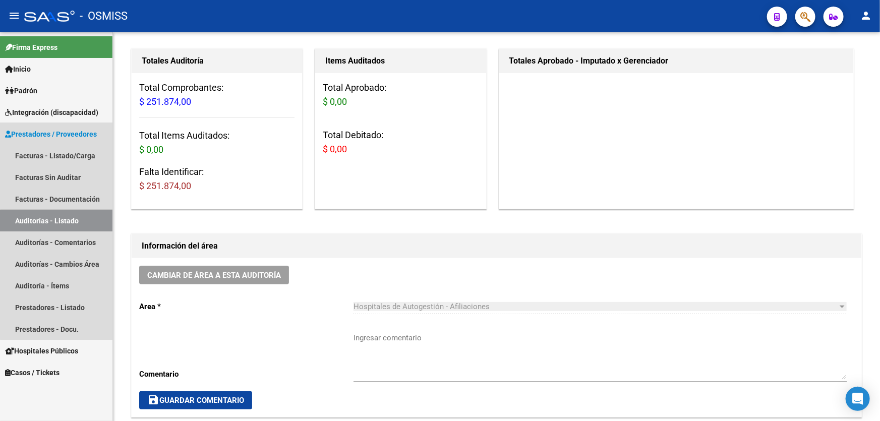
click at [63, 223] on link "Auditorías - Listado" at bounding box center [56, 221] width 112 height 22
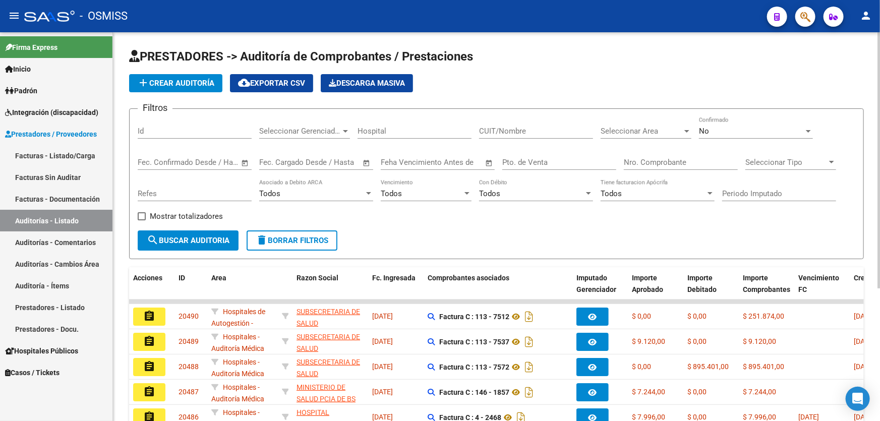
drag, startPoint x: 672, startPoint y: 149, endPoint x: 670, endPoint y: 158, distance: 9.8
click at [672, 155] on div "Nro. Comprobante" at bounding box center [680, 159] width 114 height 22
click at [670, 159] on input "Nro. Comprobante" at bounding box center [680, 162] width 114 height 9
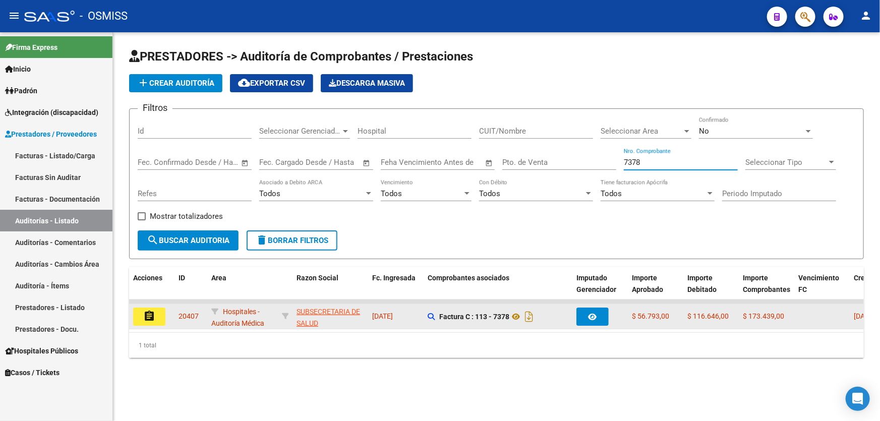
type input "7378"
click at [150, 310] on mat-icon "assignment" at bounding box center [149, 316] width 12 height 12
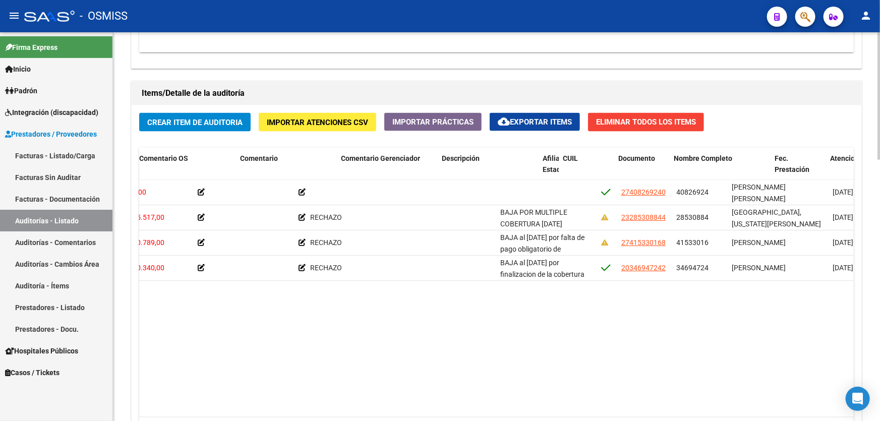
scroll to position [0, 558]
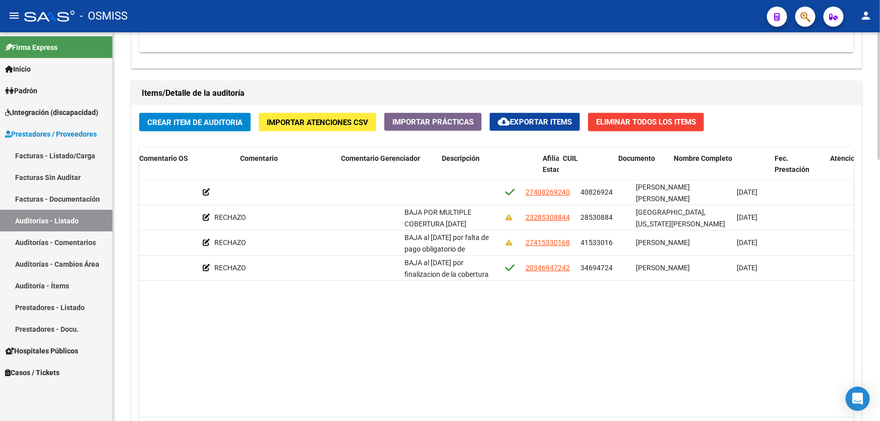
drag, startPoint x: 429, startPoint y: 305, endPoint x: 473, endPoint y: 307, distance: 43.4
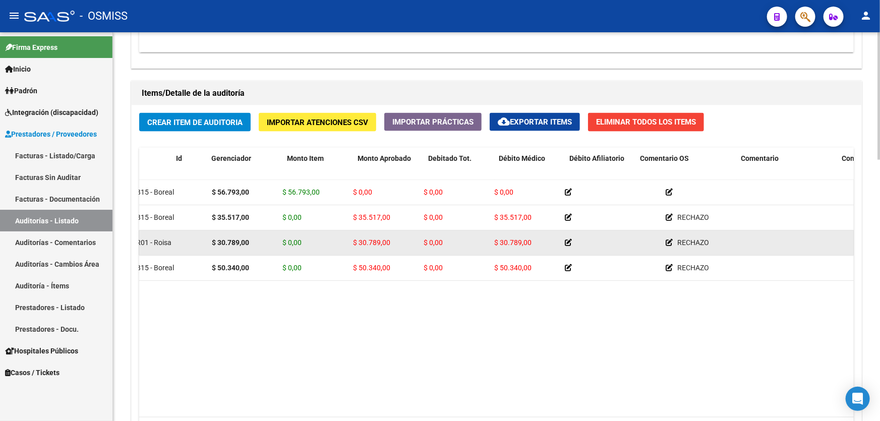
scroll to position [0, 0]
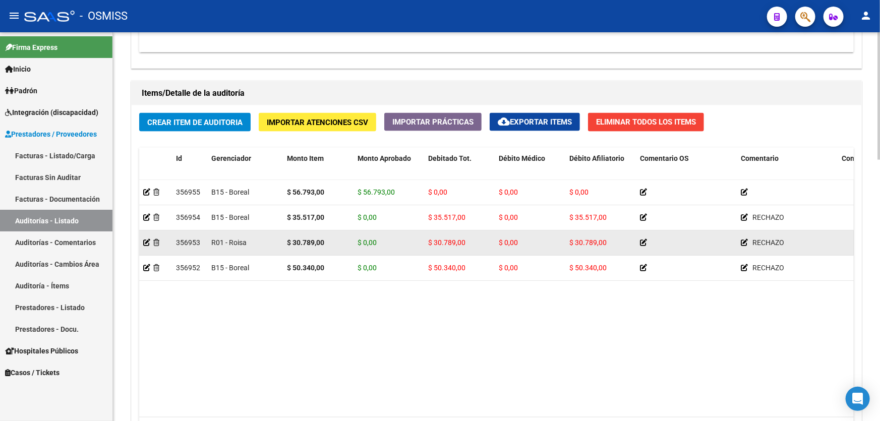
drag, startPoint x: 401, startPoint y: 259, endPoint x: 257, endPoint y: 245, distance: 144.8
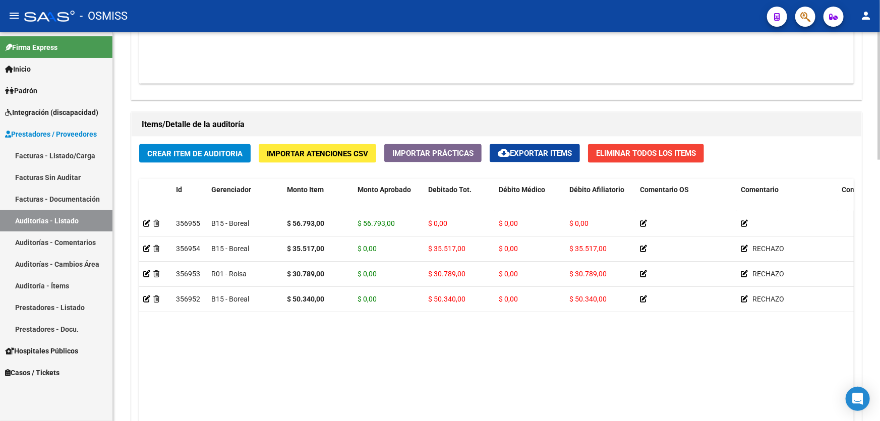
scroll to position [595, 0]
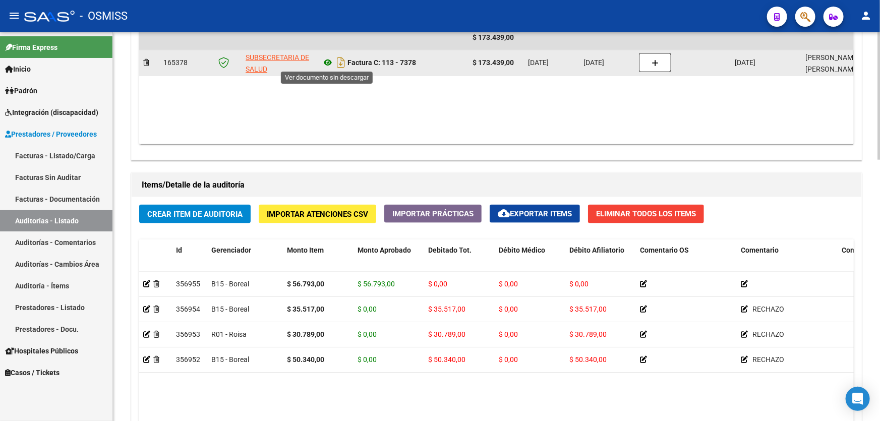
click at [328, 60] on icon at bounding box center [327, 62] width 13 height 12
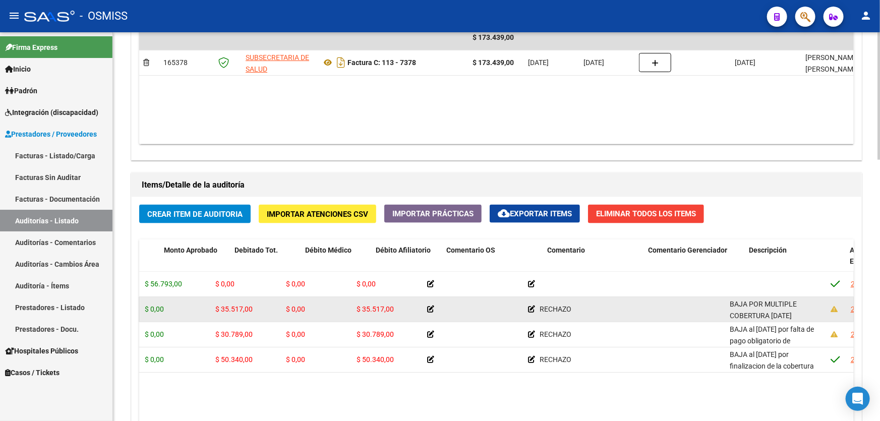
drag, startPoint x: 504, startPoint y: 315, endPoint x: 581, endPoint y: 318, distance: 76.7
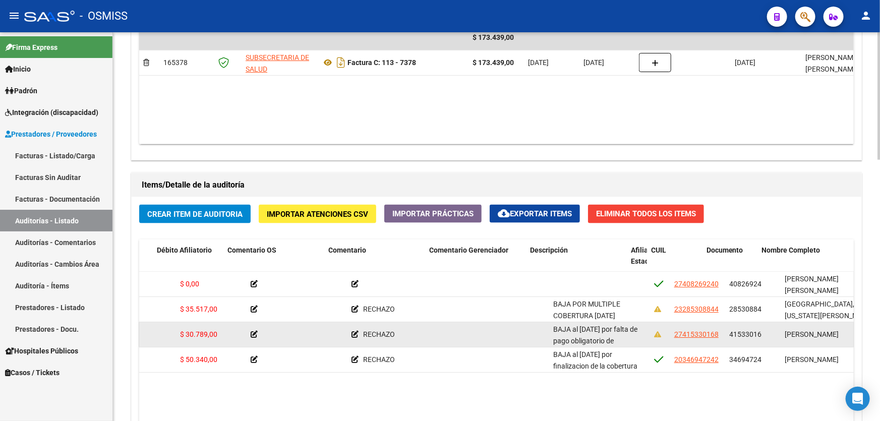
scroll to position [0, 454]
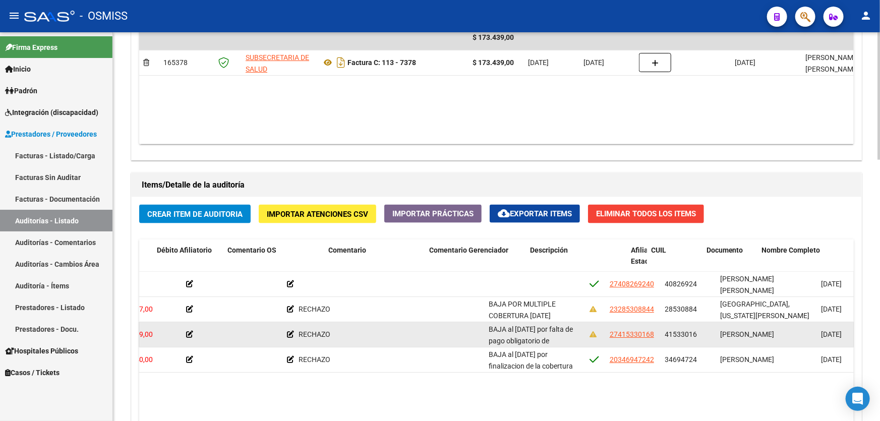
drag, startPoint x: 556, startPoint y: 336, endPoint x: 596, endPoint y: 335, distance: 39.8
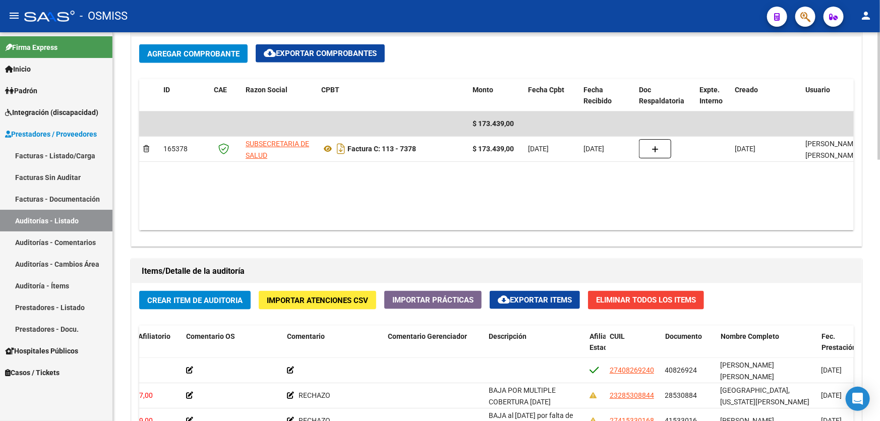
scroll to position [504, 0]
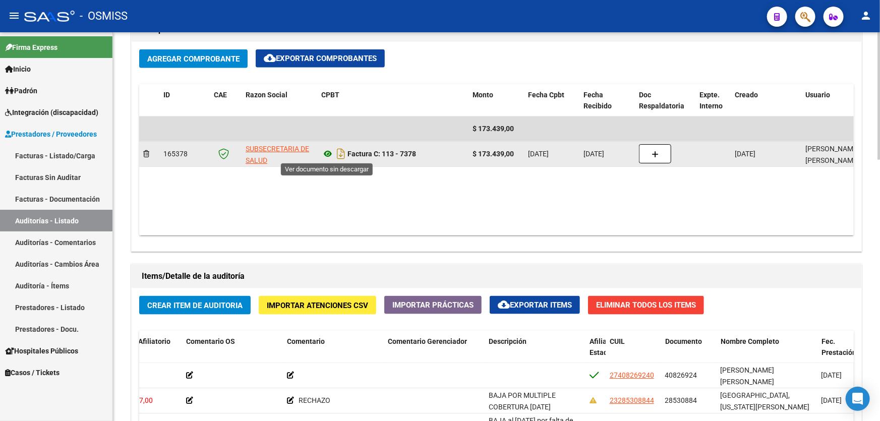
click at [327, 154] on icon at bounding box center [327, 154] width 13 height 12
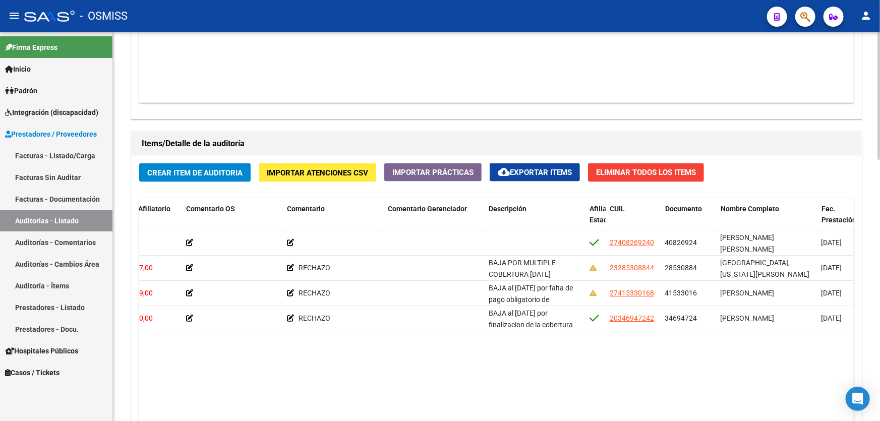
scroll to position [641, 0]
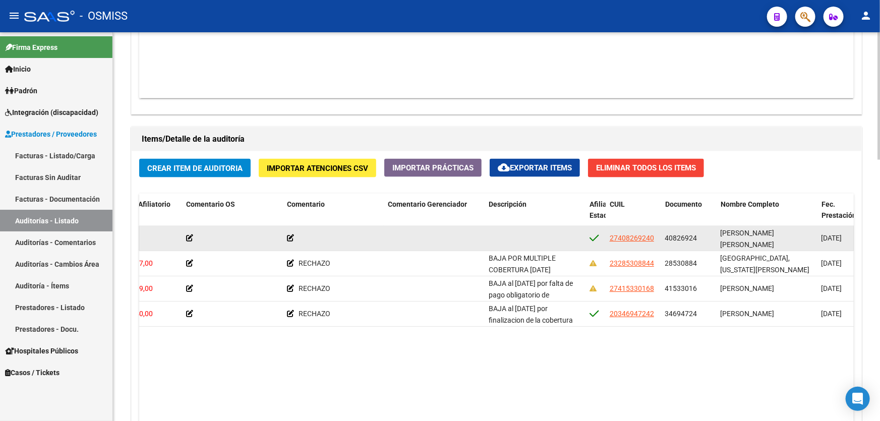
drag, startPoint x: 489, startPoint y: 241, endPoint x: 391, endPoint y: 236, distance: 98.4
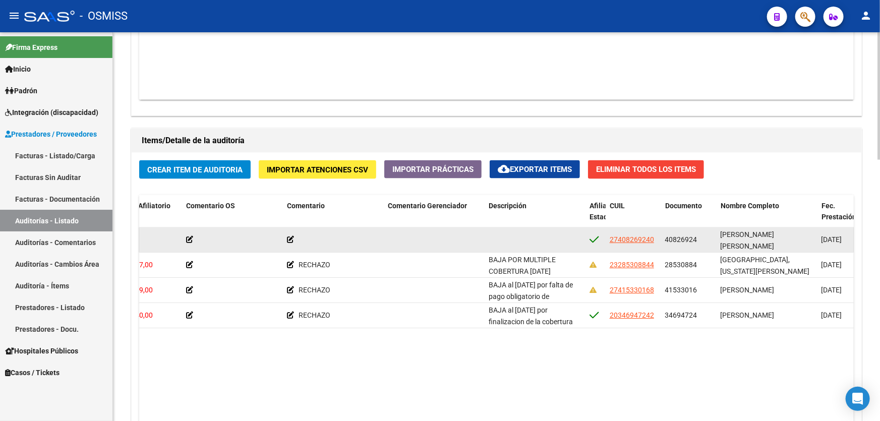
drag, startPoint x: 425, startPoint y: 240, endPoint x: 320, endPoint y: 231, distance: 105.7
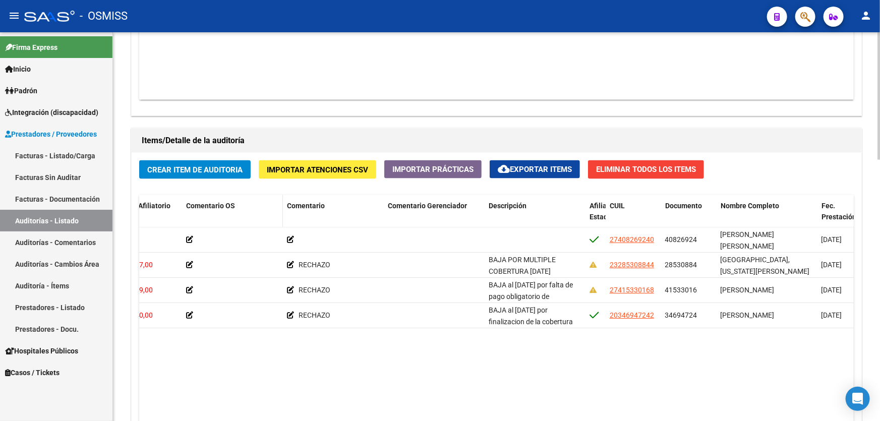
scroll to position [635, 0]
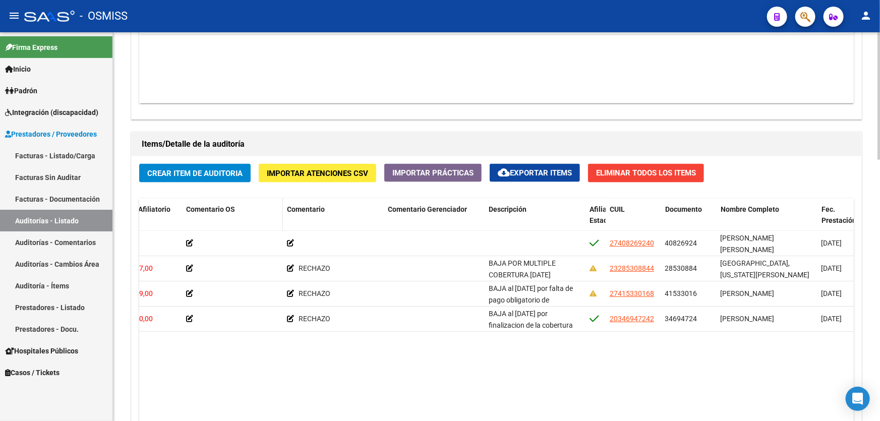
drag, startPoint x: 312, startPoint y: 235, endPoint x: 258, endPoint y: 221, distance: 55.7
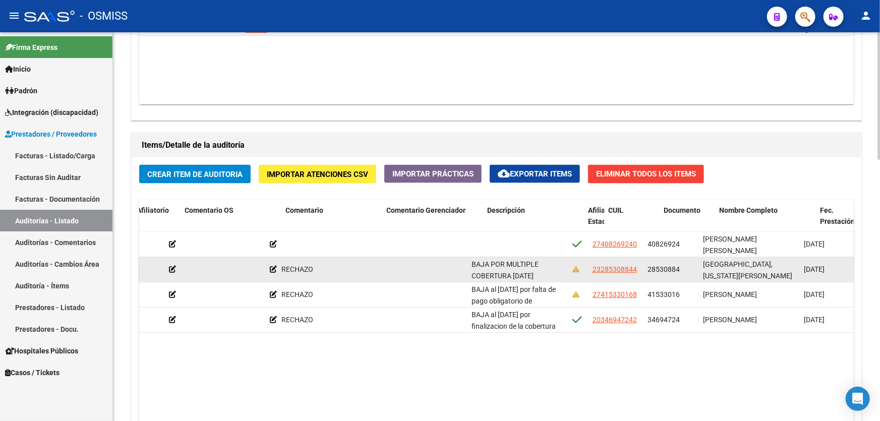
drag, startPoint x: 534, startPoint y: 277, endPoint x: 588, endPoint y: 279, distance: 54.0
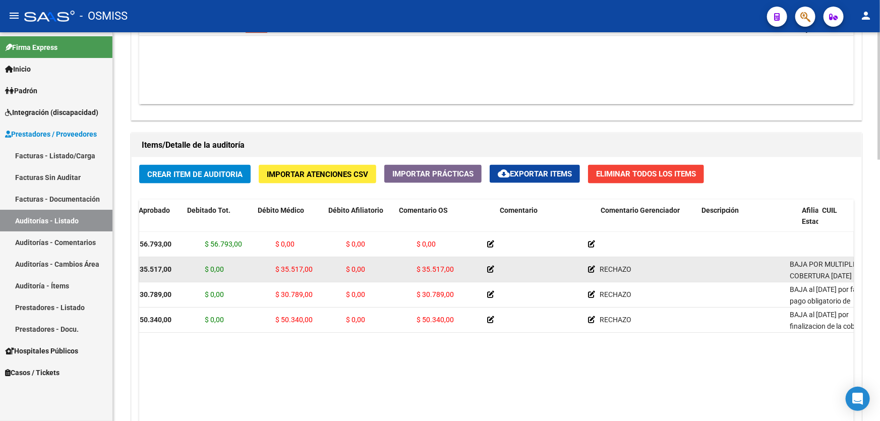
scroll to position [0, 0]
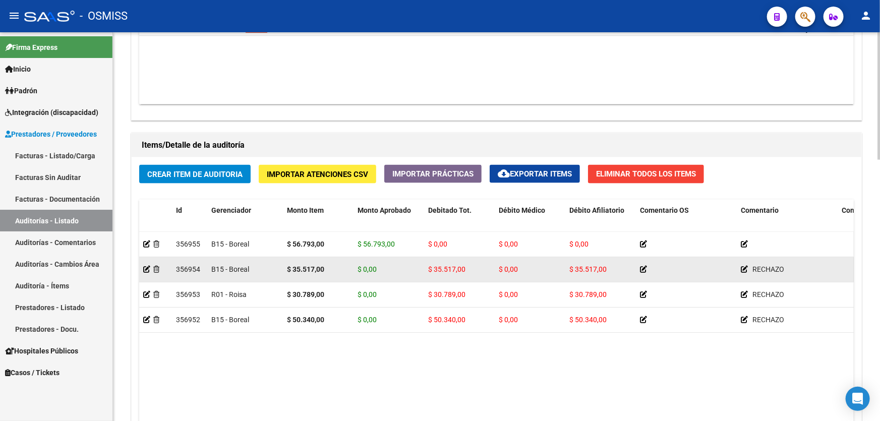
drag, startPoint x: 591, startPoint y: 275, endPoint x: 428, endPoint y: 265, distance: 163.1
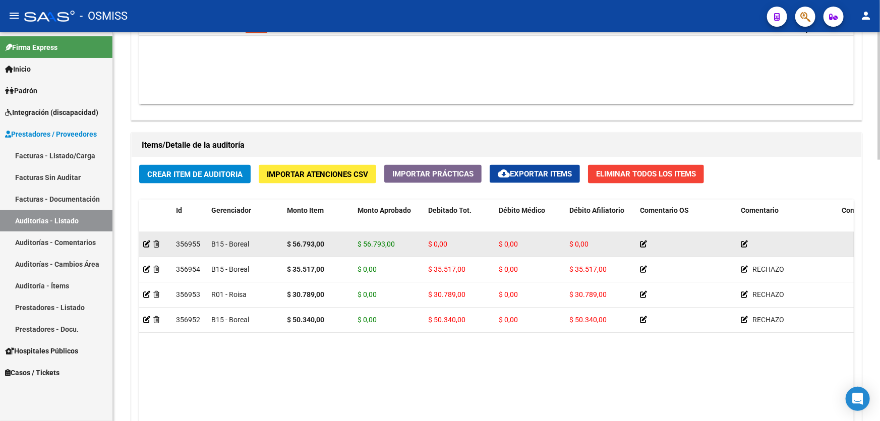
drag, startPoint x: 289, startPoint y: 246, endPoint x: 347, endPoint y: 245, distance: 57.5
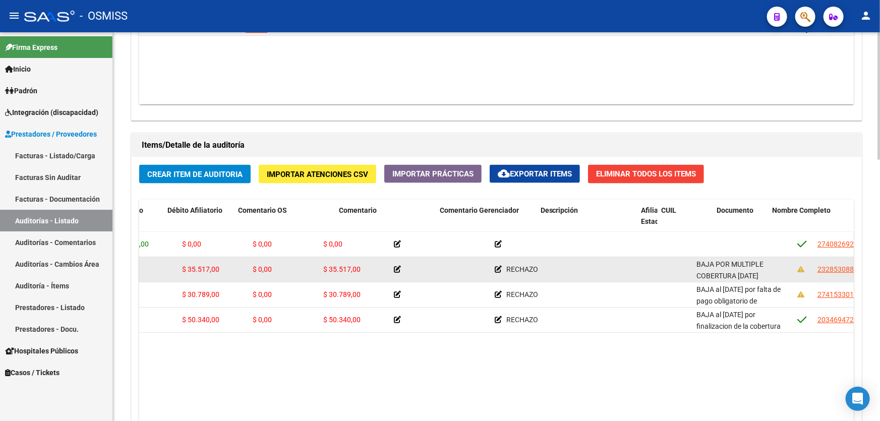
drag, startPoint x: 482, startPoint y: 275, endPoint x: 629, endPoint y: 276, distance: 146.2
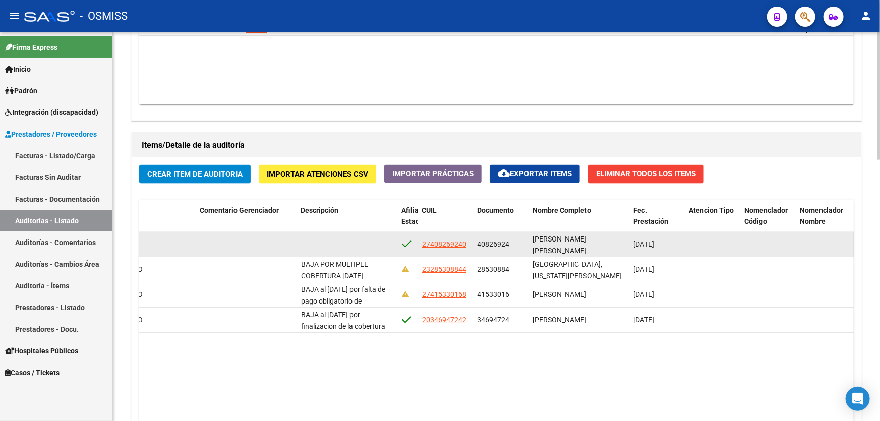
drag, startPoint x: 477, startPoint y: 241, endPoint x: 515, endPoint y: 242, distance: 37.8
click at [515, 242] on div "40826924" at bounding box center [500, 244] width 47 height 12
copy span "40826924"
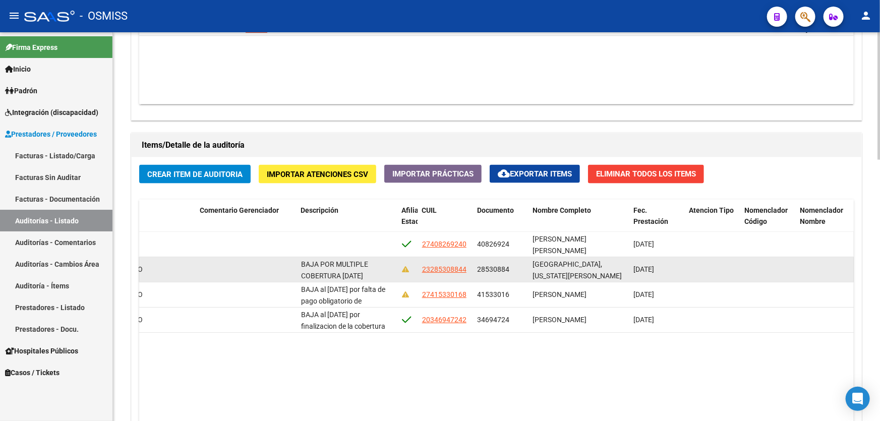
drag, startPoint x: 478, startPoint y: 269, endPoint x: 508, endPoint y: 267, distance: 29.8
click at [508, 267] on span "28530884" at bounding box center [493, 269] width 32 height 8
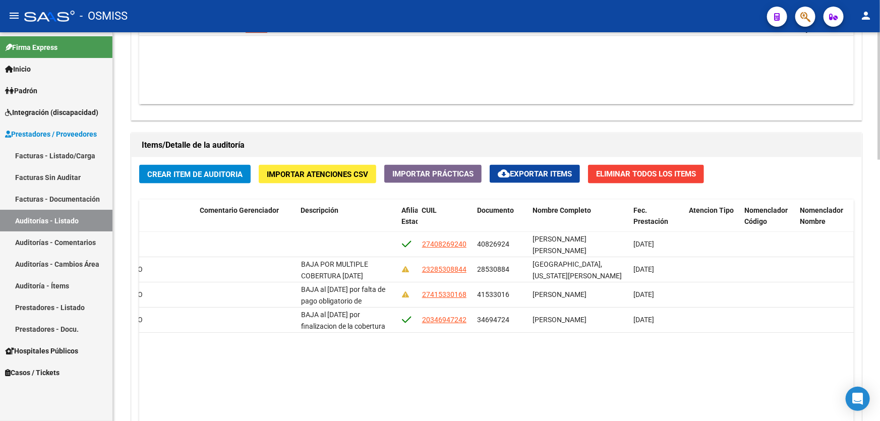
copy span "28530884"
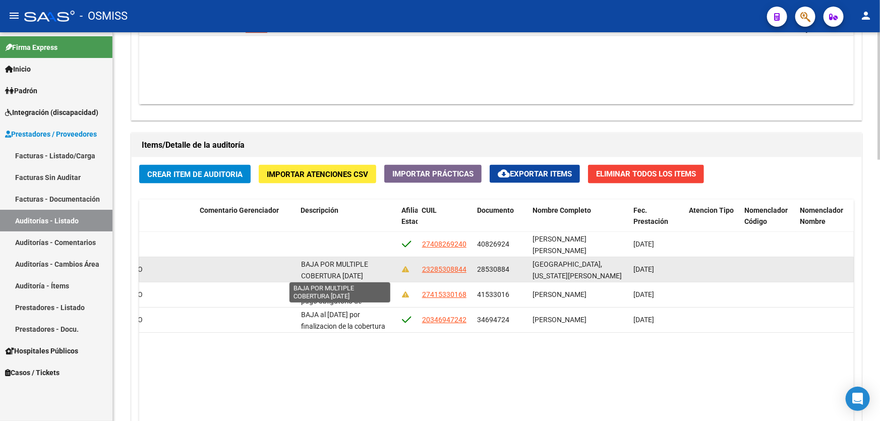
scroll to position [2, 0]
drag, startPoint x: 300, startPoint y: 262, endPoint x: 382, endPoint y: 269, distance: 81.5
click at [382, 269] on div "BAJA POR MULTIPLE COBERTURA [DATE]" at bounding box center [347, 269] width 93 height 21
click at [368, 272] on span "BAJA POR MULTIPLE COBERTURA [DATE]" at bounding box center [334, 269] width 67 height 20
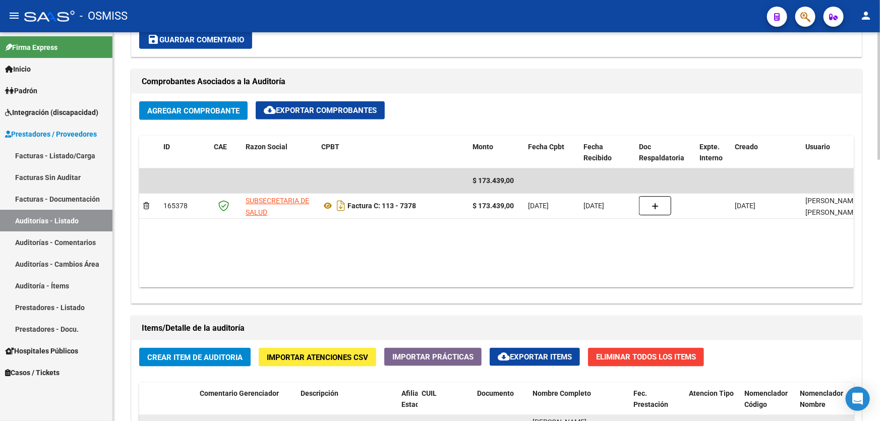
scroll to position [635, 0]
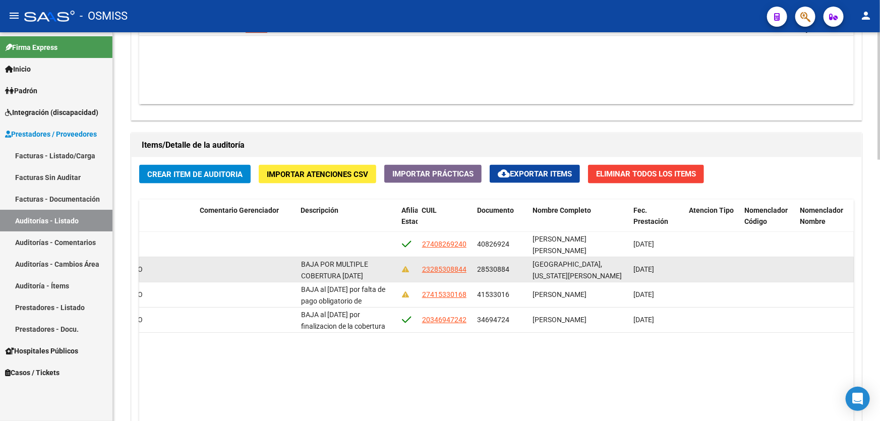
click at [291, 269] on div at bounding box center [246, 270] width 93 height 12
drag, startPoint x: 300, startPoint y: 262, endPoint x: 384, endPoint y: 277, distance: 84.9
click at [384, 277] on div "BAJA POR MULTIPLE COBERTURA [DATE]" at bounding box center [347, 269] width 93 height 21
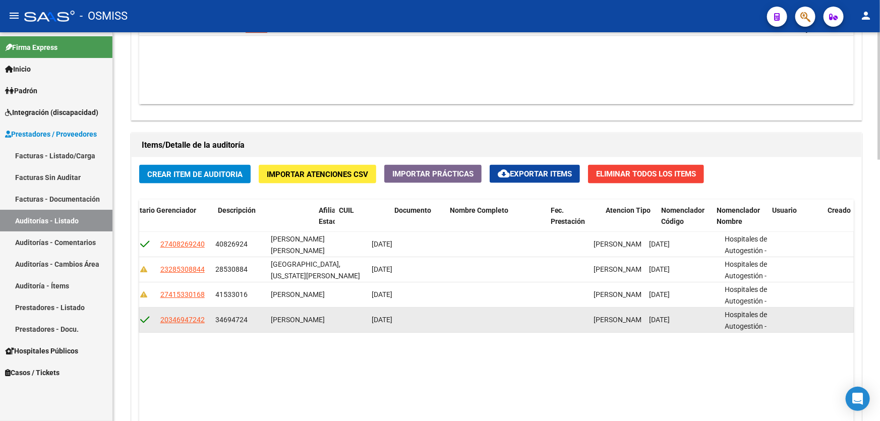
drag, startPoint x: 428, startPoint y: 312, endPoint x: 466, endPoint y: 310, distance: 37.8
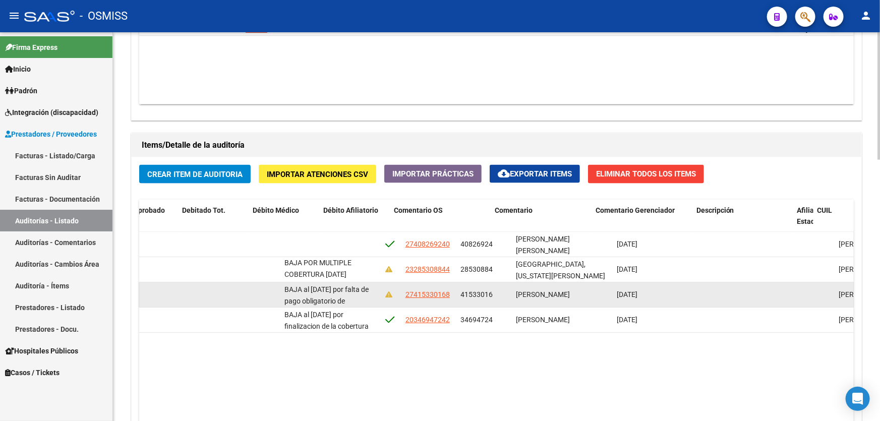
scroll to position [0, 0]
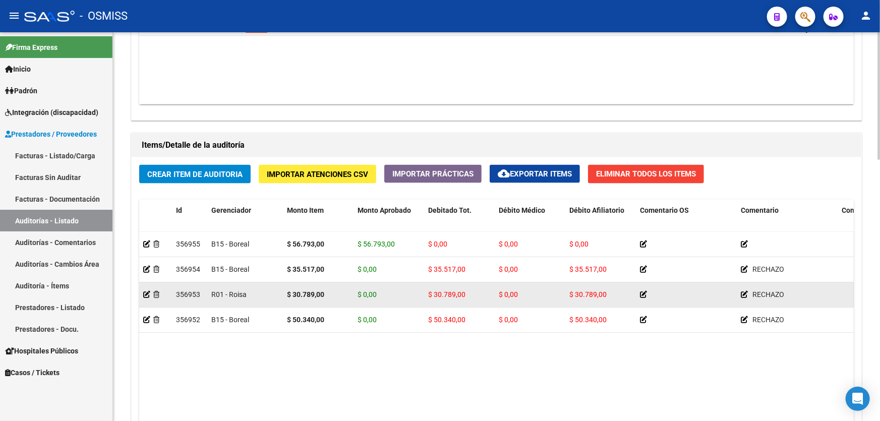
drag, startPoint x: 479, startPoint y: 306, endPoint x: 341, endPoint y: 301, distance: 138.2
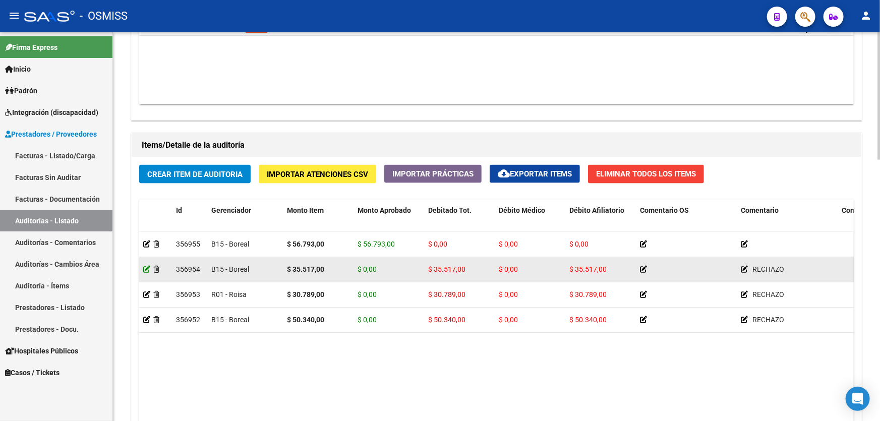
click at [148, 268] on icon at bounding box center [146, 269] width 7 height 7
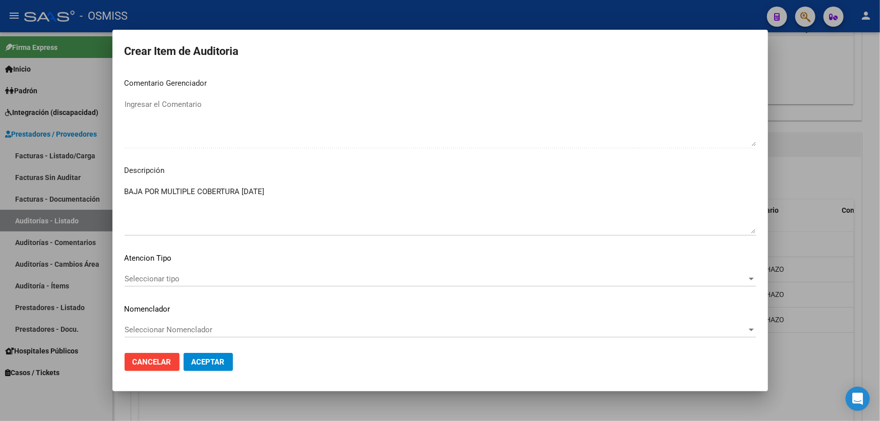
scroll to position [690, 0]
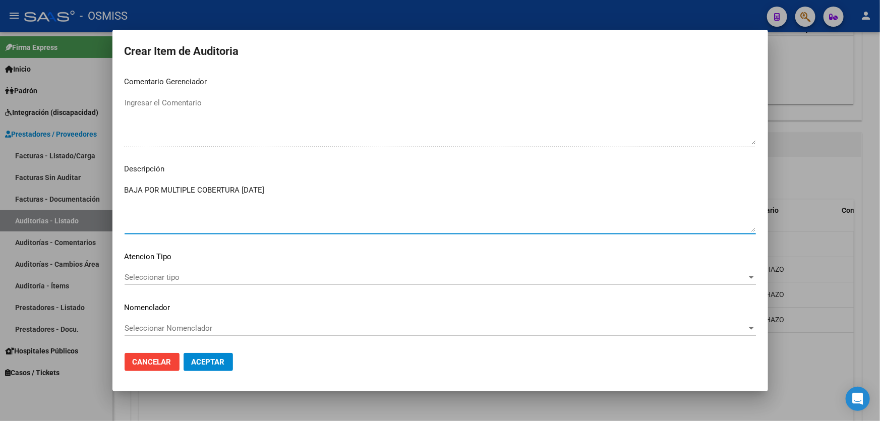
drag, startPoint x: 124, startPoint y: 192, endPoint x: 287, endPoint y: 193, distance: 162.3
click at [287, 193] on textarea "BAJA POR MULTIPLE COBERTURA [DATE]" at bounding box center [439, 207] width 631 height 47
click at [786, 149] on div at bounding box center [440, 210] width 880 height 421
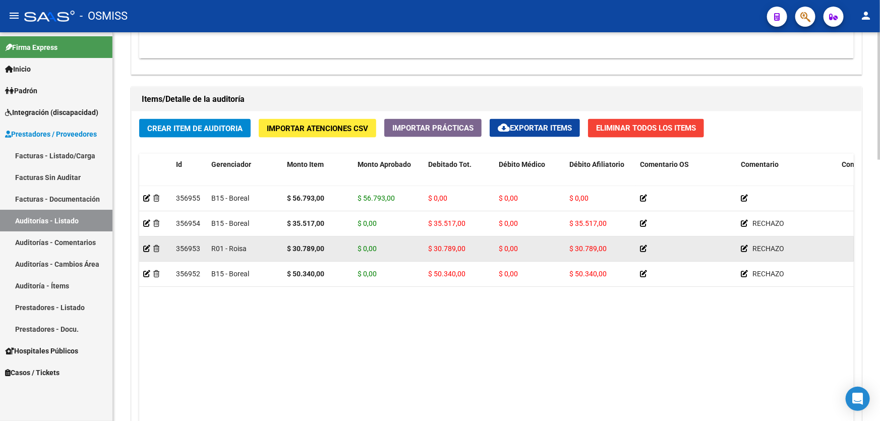
scroll to position [727, 0]
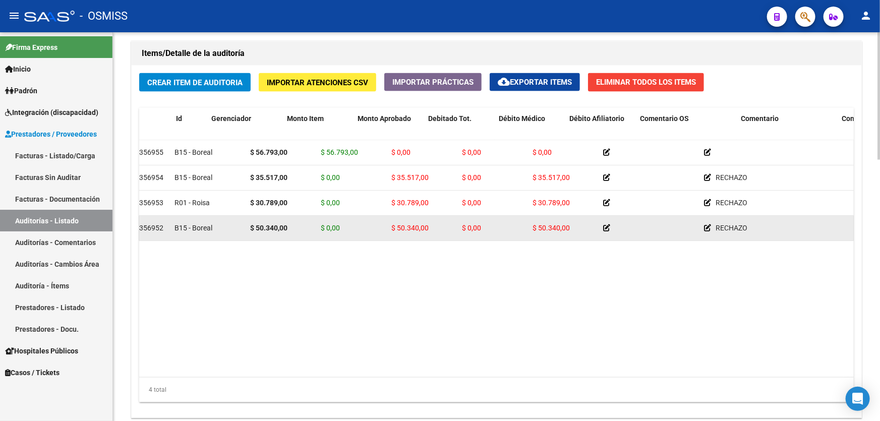
drag, startPoint x: 396, startPoint y: 218, endPoint x: 443, endPoint y: 214, distance: 47.0
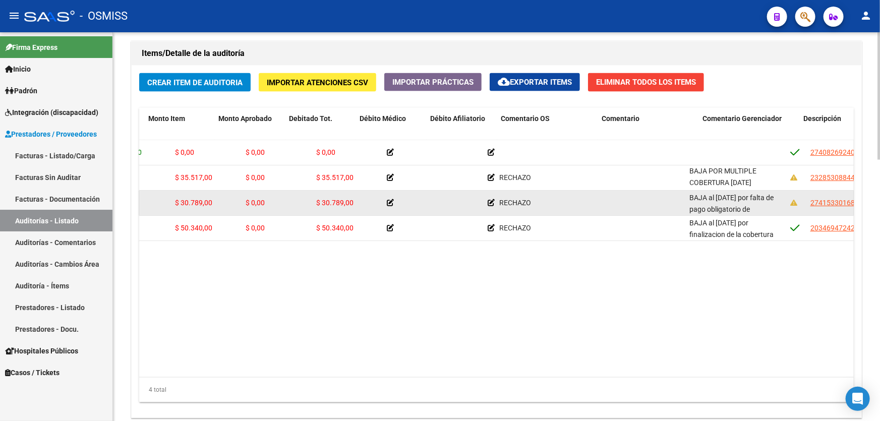
drag, startPoint x: 474, startPoint y: 214, endPoint x: 590, endPoint y: 212, distance: 115.5
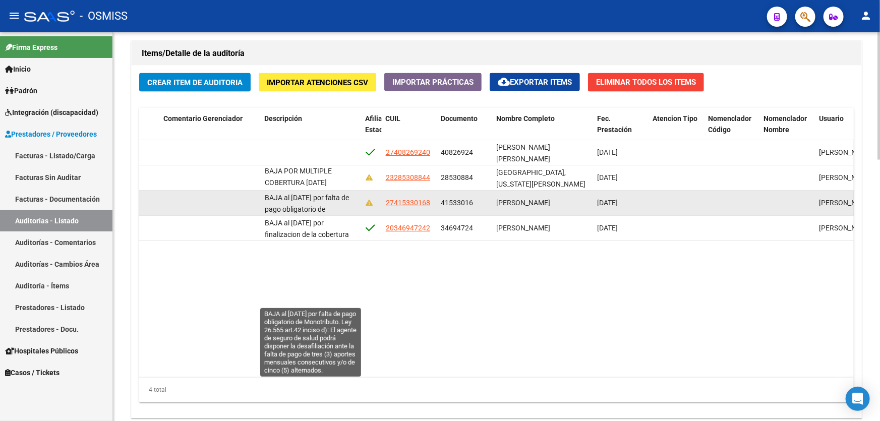
click at [265, 195] on span "BAJA al [DATE] por falta de pago obligatorio de Monotributo. Ley 26.565 art.42 …" at bounding box center [310, 249] width 91 height 111
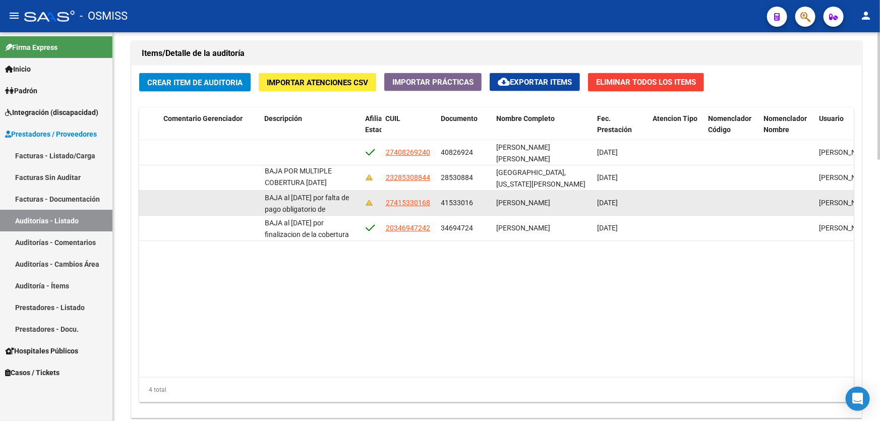
drag, startPoint x: 442, startPoint y: 198, endPoint x: 472, endPoint y: 198, distance: 30.2
click at [472, 199] on span "41533016" at bounding box center [457, 203] width 32 height 8
copy span "41533016"
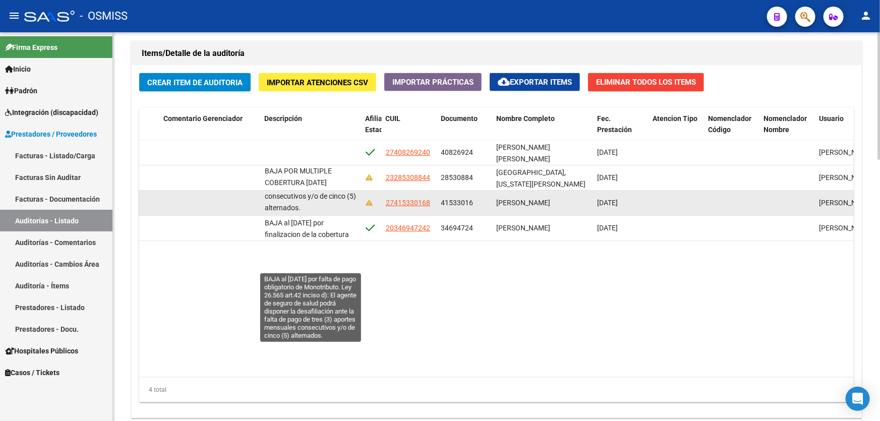
drag, startPoint x: 264, startPoint y: 195, endPoint x: 319, endPoint y: 211, distance: 56.8
click at [319, 211] on div "BAJA al [DATE] por falta de pago obligatorio de Monotributo. Ley 26.565 art.42 …" at bounding box center [311, 202] width 93 height 21
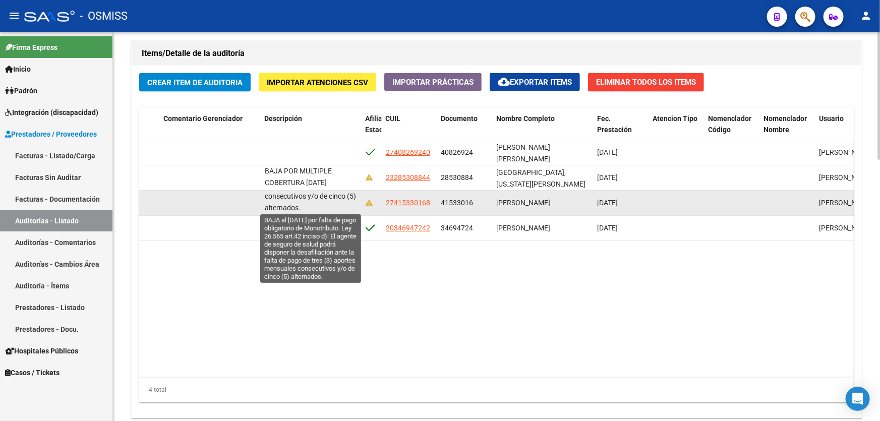
copy span "BAJA al [DATE] por falta de pago obligatorio de Monotributo. Ley 26.565 art.42 …"
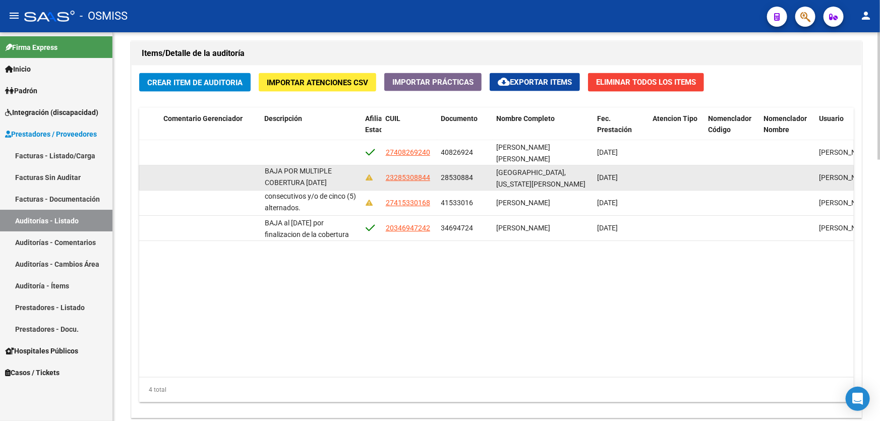
drag, startPoint x: 441, startPoint y: 174, endPoint x: 472, endPoint y: 173, distance: 30.8
click at [472, 173] on span "28530884" at bounding box center [457, 177] width 32 height 8
copy span "28530884"
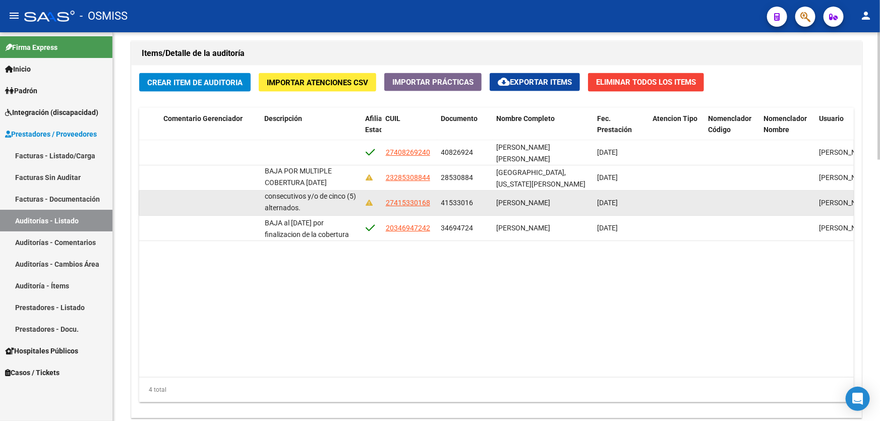
drag, startPoint x: 440, startPoint y: 198, endPoint x: 491, endPoint y: 199, distance: 51.4
click at [491, 199] on div "356953 R01 - Roisa $ 30.789,00 $ 0,00 $ 30.789,00 $ 0,00 $ 30.789,00 RECHAZO BA…" at bounding box center [280, 203] width 1636 height 25
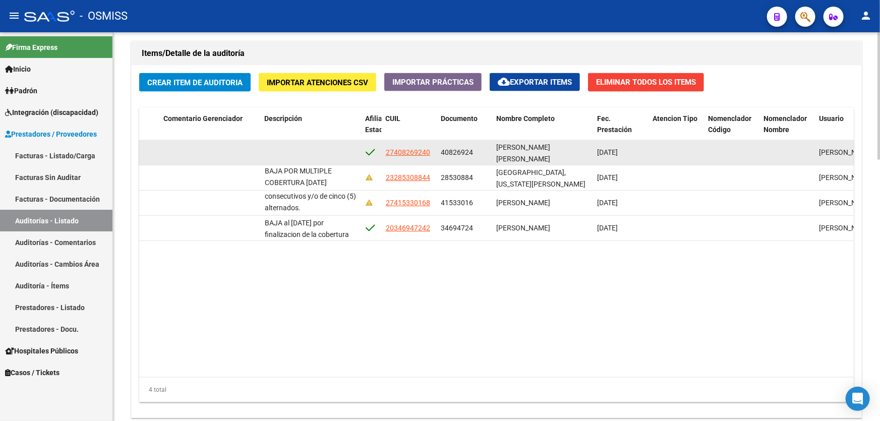
copy span "41533016"
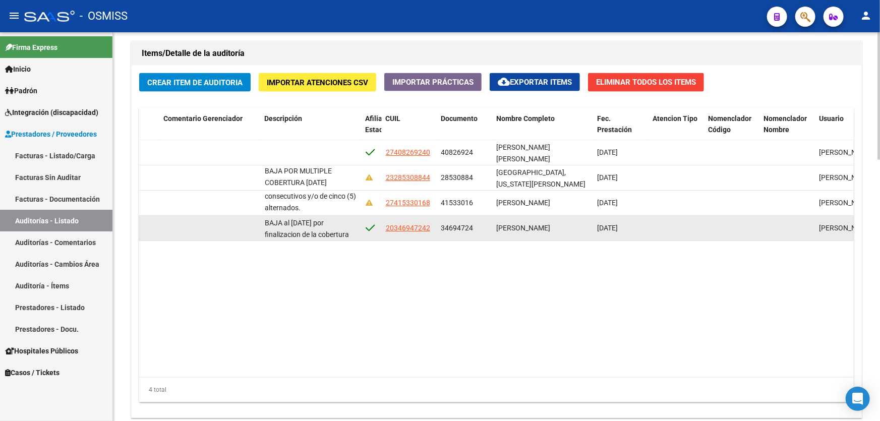
drag, startPoint x: 441, startPoint y: 225, endPoint x: 475, endPoint y: 224, distance: 34.3
click at [475, 224] on div "34694724" at bounding box center [464, 228] width 47 height 12
copy span "34694724"
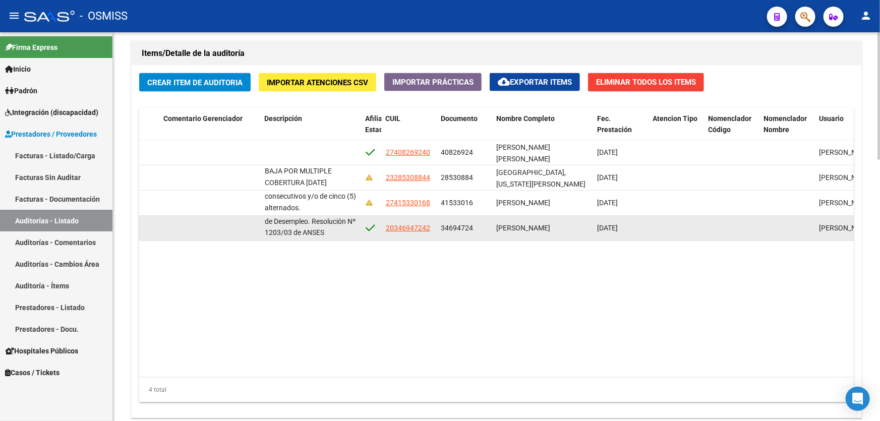
drag, startPoint x: 265, startPoint y: 221, endPoint x: 335, endPoint y: 234, distance: 71.4
click at [335, 234] on div "BAJA al [DATE] por finalizacion de la cobertura de Desempleo. Resolución Nº 120…" at bounding box center [311, 227] width 93 height 21
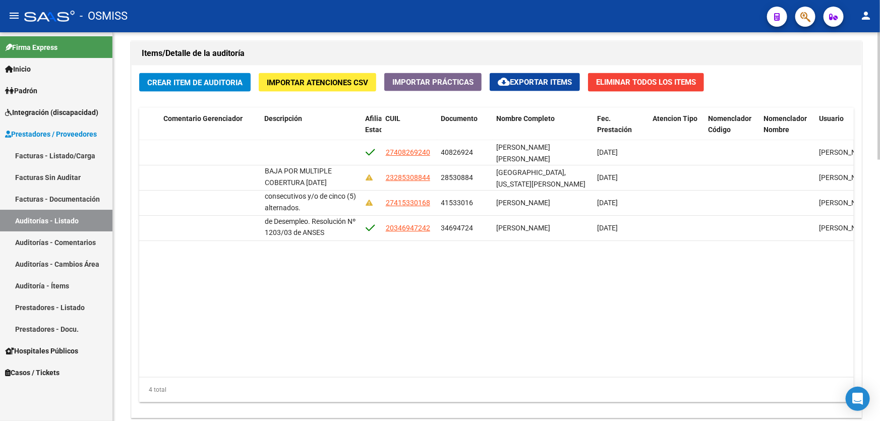
copy span "BAJA al [DATE] por finalizacion de la cobertura de Desempleo. Resolución Nº 120…"
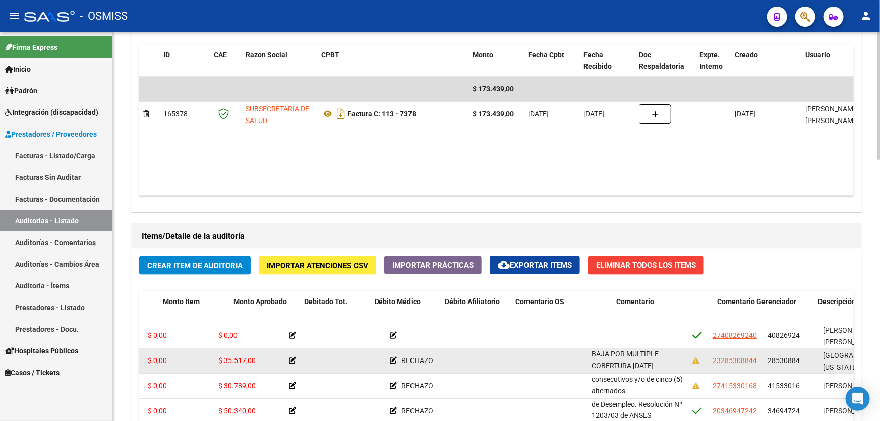
scroll to position [0, 0]
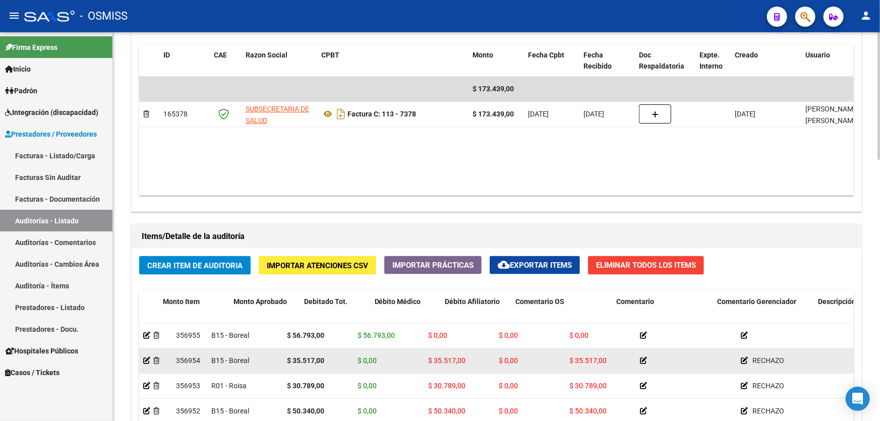
drag, startPoint x: 466, startPoint y: 371, endPoint x: 415, endPoint y: 371, distance: 50.4
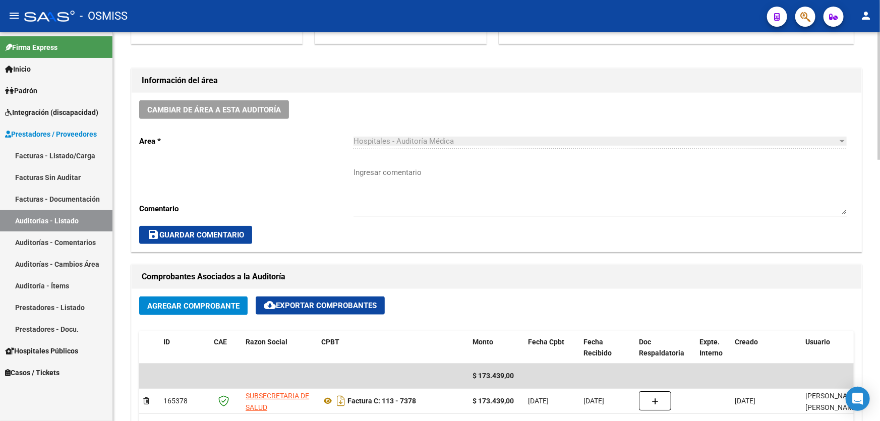
scroll to position [177, 0]
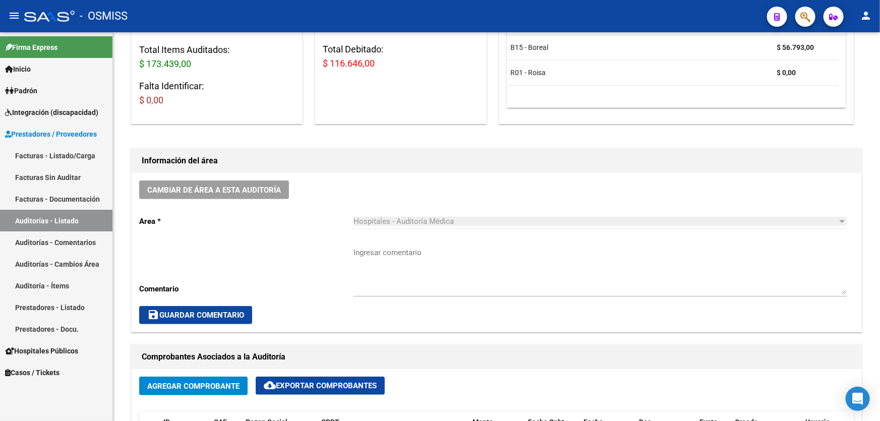
click at [71, 212] on link "Auditorías - Listado" at bounding box center [56, 221] width 112 height 22
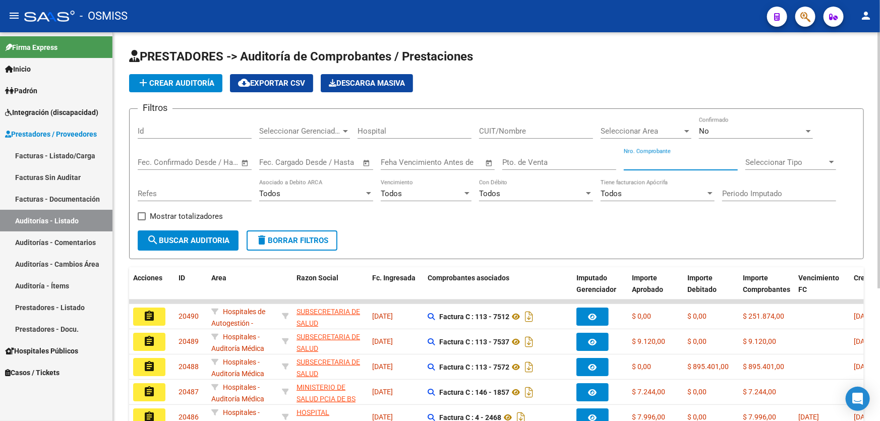
click at [659, 164] on input "Nro. Comprobante" at bounding box center [680, 162] width 114 height 9
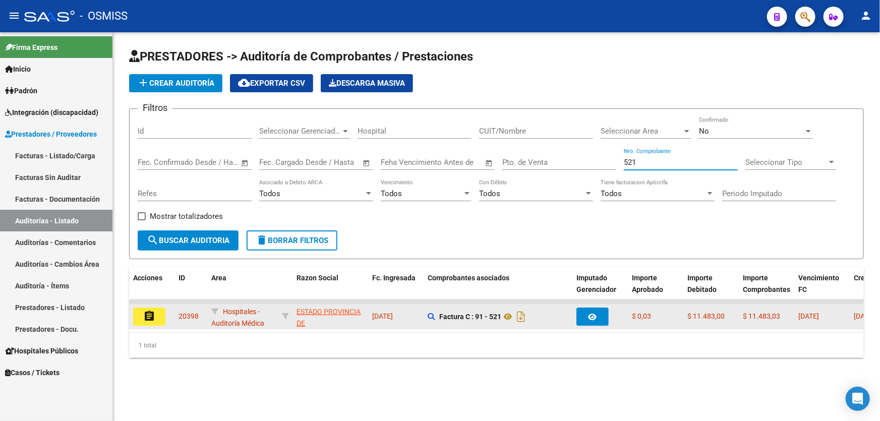
type input "521"
click at [141, 317] on button "assignment" at bounding box center [149, 316] width 32 height 18
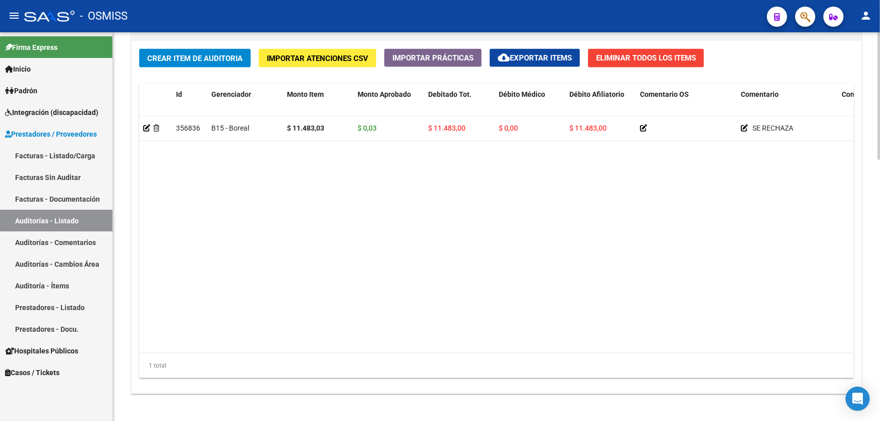
scroll to position [765, 0]
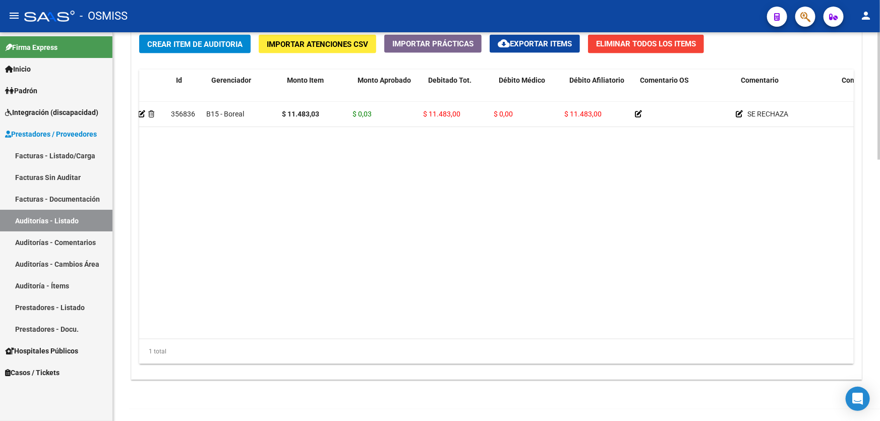
drag, startPoint x: 509, startPoint y: 217, endPoint x: 522, endPoint y: 216, distance: 13.6
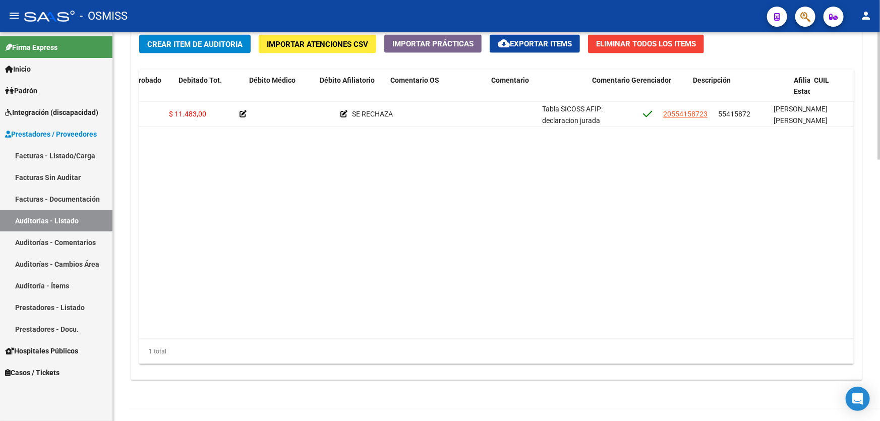
drag, startPoint x: 458, startPoint y: 221, endPoint x: 519, endPoint y: 216, distance: 61.2
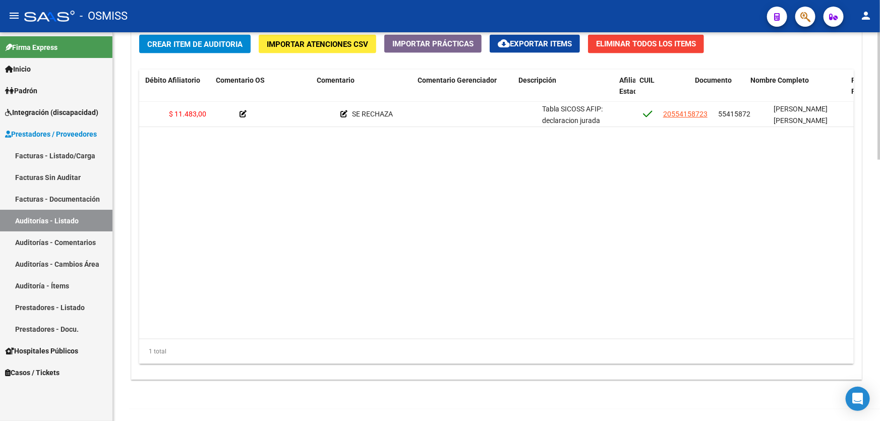
scroll to position [0, 423]
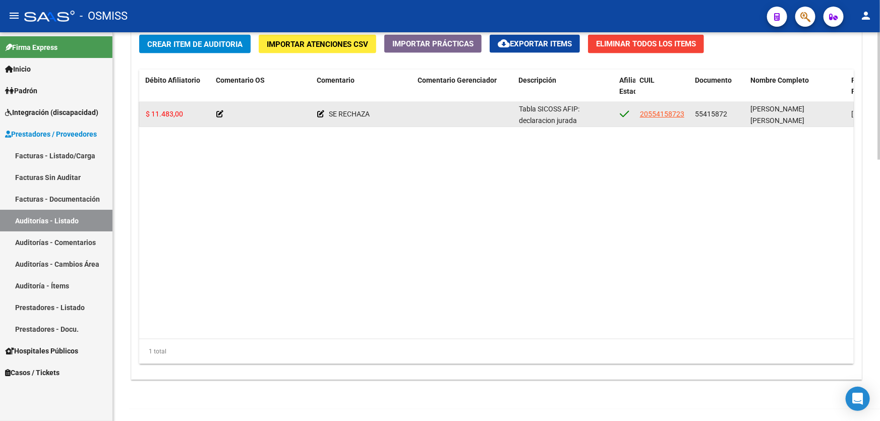
drag, startPoint x: 693, startPoint y: 111, endPoint x: 730, endPoint y: 109, distance: 37.4
click at [730, 109] on datatable-body-cell "55415872" at bounding box center [718, 114] width 55 height 25
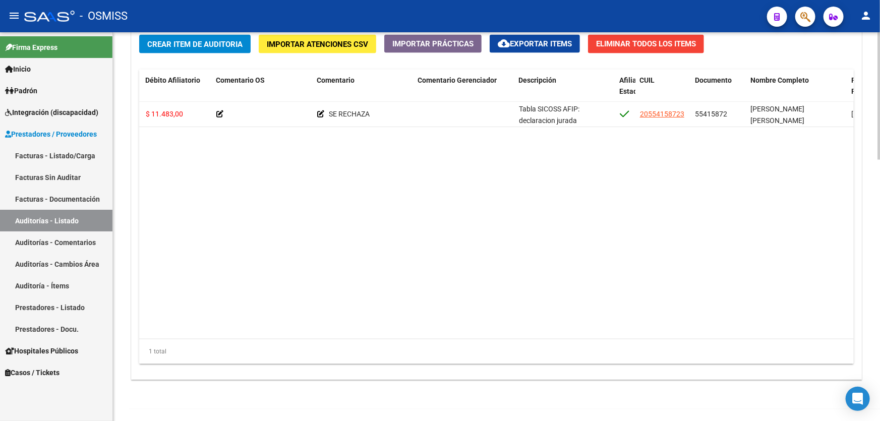
copy span "55415872"
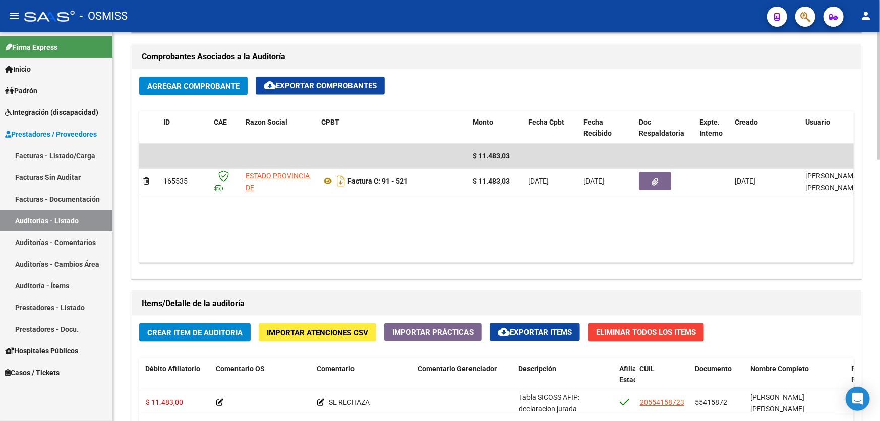
scroll to position [353, 0]
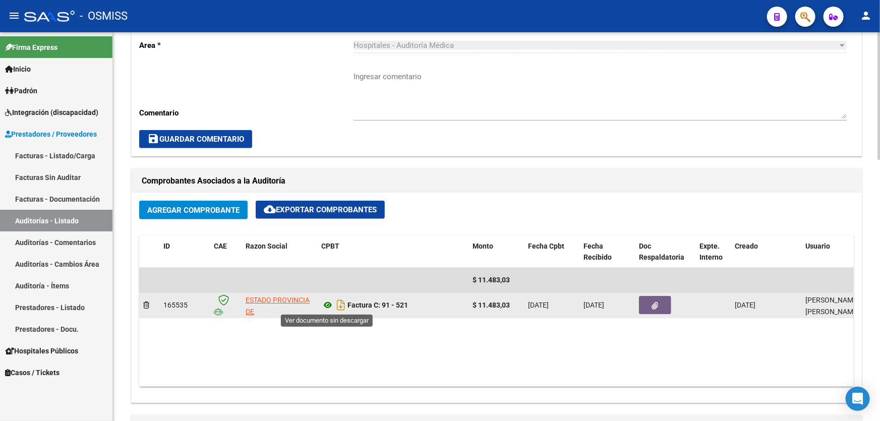
click at [328, 304] on icon at bounding box center [327, 305] width 13 height 12
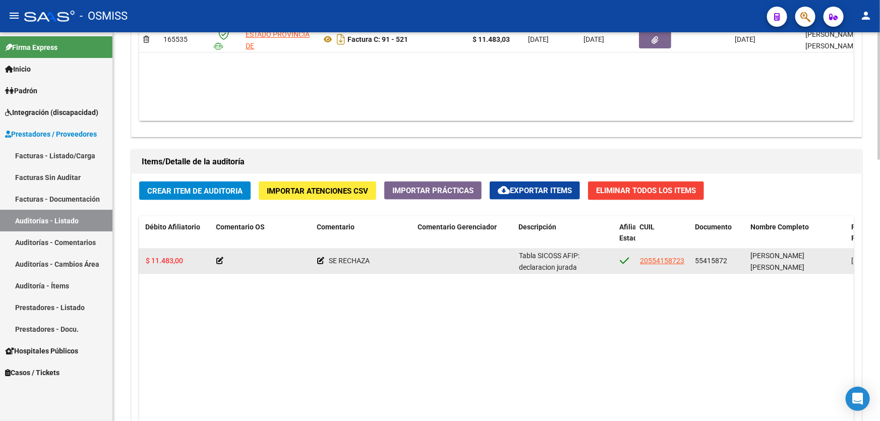
scroll to position [628, 0]
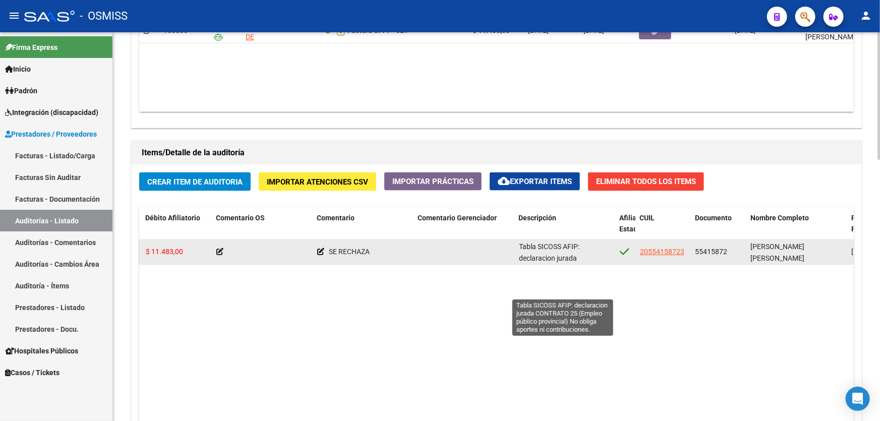
drag, startPoint x: 493, startPoint y: 256, endPoint x: 559, endPoint y: 254, distance: 66.0
drag, startPoint x: 685, startPoint y: 256, endPoint x: 703, endPoint y: 256, distance: 17.6
drag, startPoint x: 790, startPoint y: 249, endPoint x: 763, endPoint y: 252, distance: 27.4
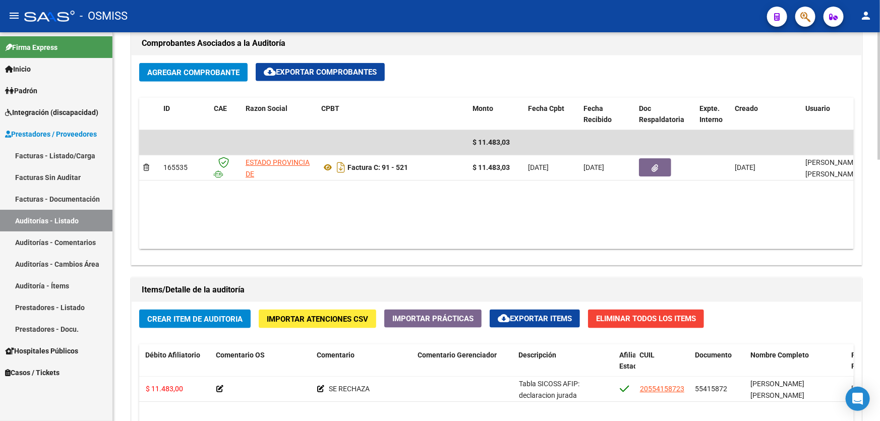
scroll to position [490, 0]
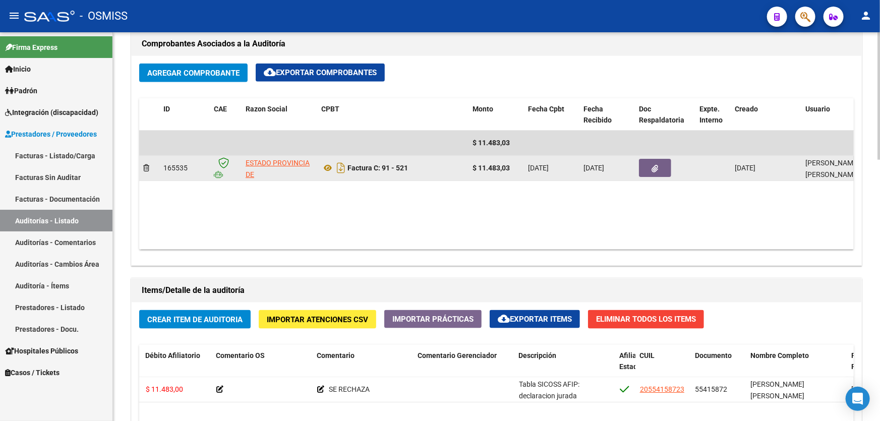
click at [656, 169] on icon "button" at bounding box center [655, 169] width 7 height 8
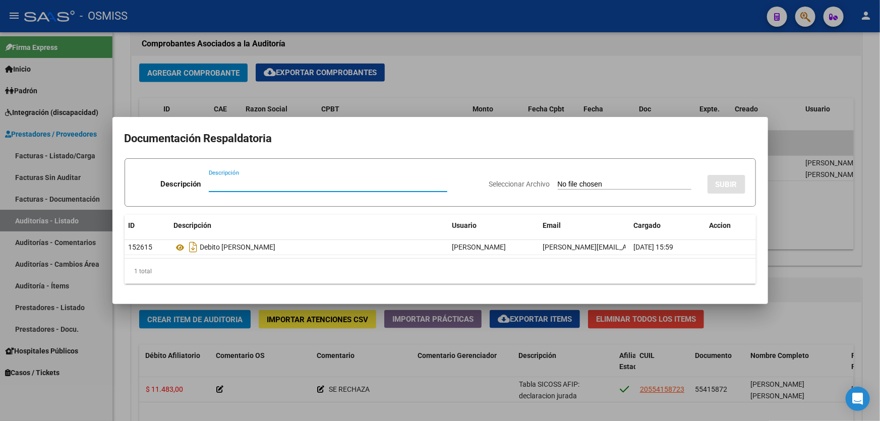
click at [866, 229] on div at bounding box center [440, 210] width 880 height 421
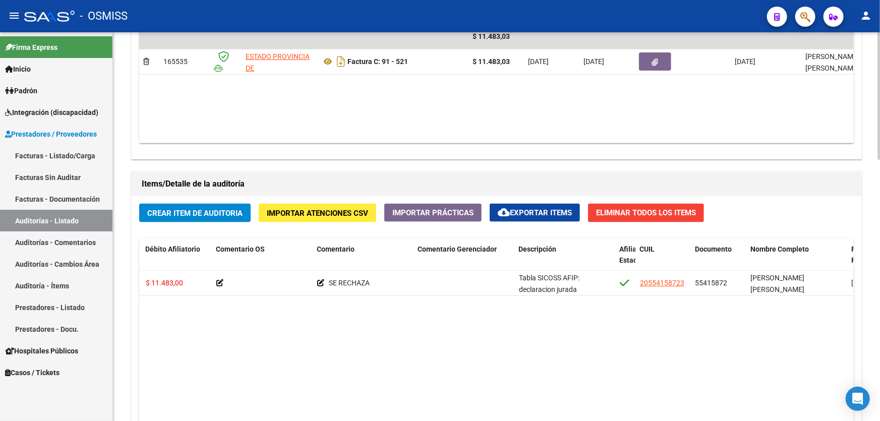
scroll to position [628, 0]
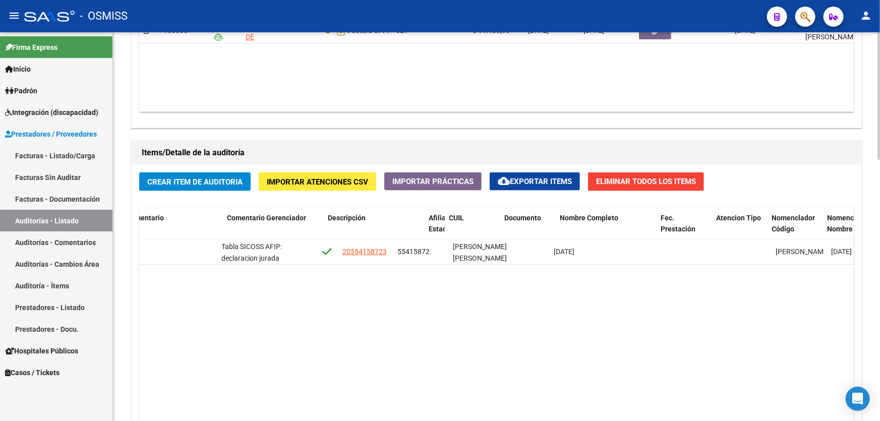
drag, startPoint x: 672, startPoint y: 302, endPoint x: 758, endPoint y: 291, distance: 86.4
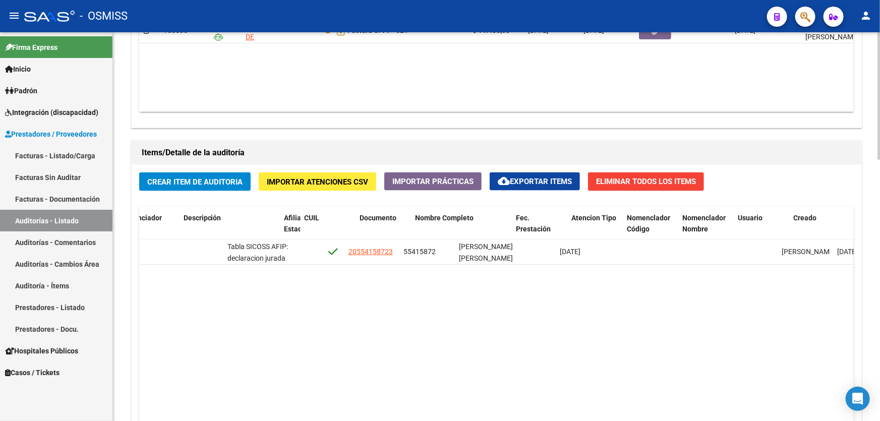
scroll to position [0, 266]
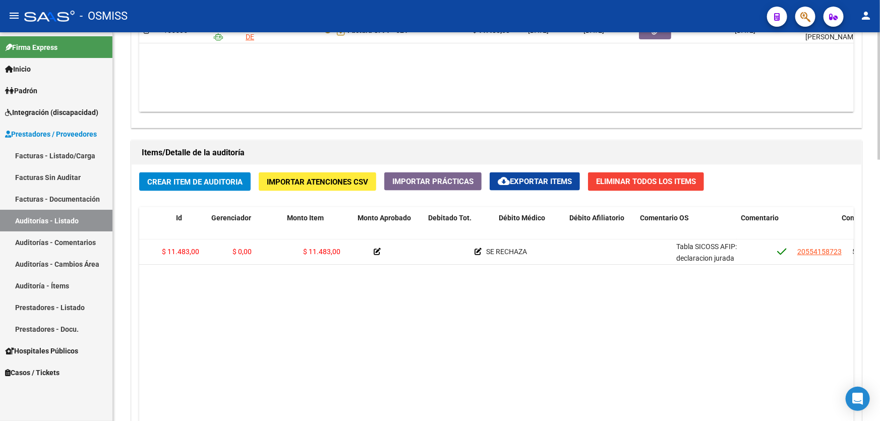
drag, startPoint x: 680, startPoint y: 293, endPoint x: 615, endPoint y: 288, distance: 65.7
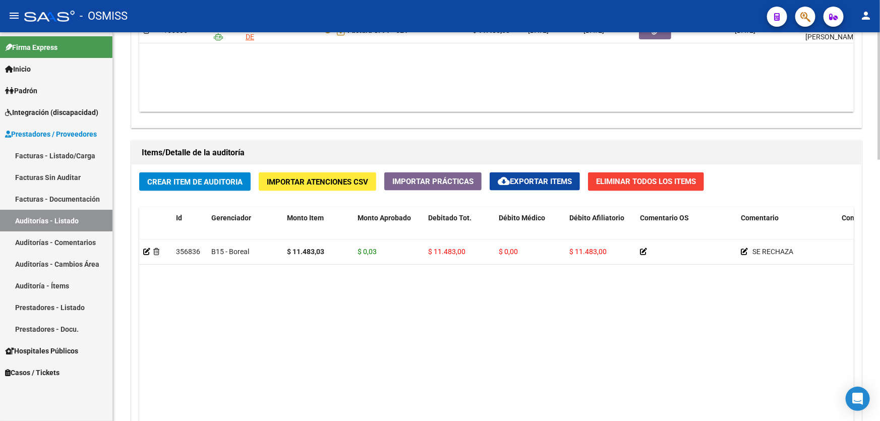
drag, startPoint x: 620, startPoint y: 282, endPoint x: 552, endPoint y: 280, distance: 68.1
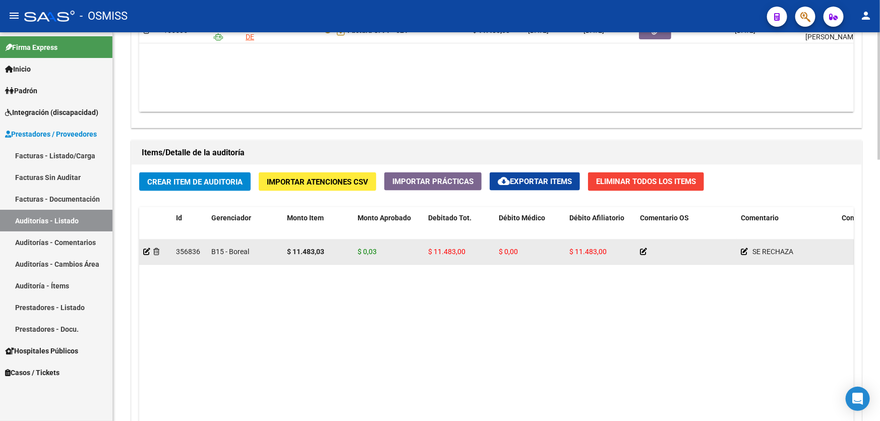
drag, startPoint x: 544, startPoint y: 257, endPoint x: 591, endPoint y: 256, distance: 46.9
drag, startPoint x: 659, startPoint y: 253, endPoint x: 759, endPoint y: 253, distance: 99.8
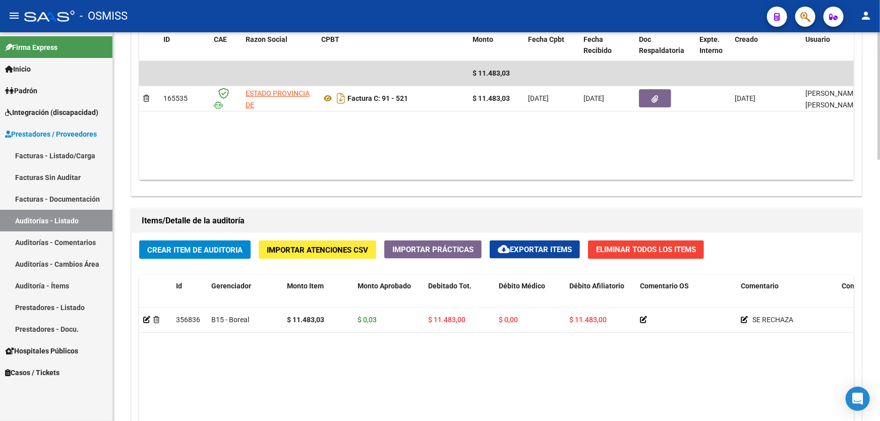
scroll to position [490, 0]
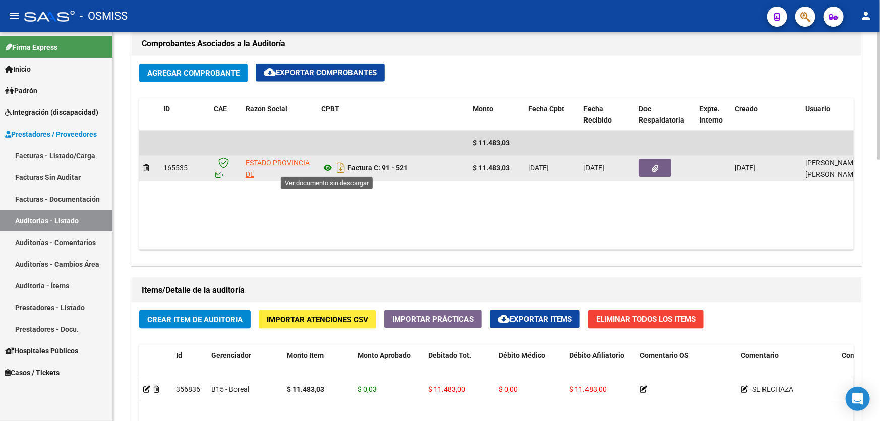
click at [327, 168] on icon at bounding box center [327, 168] width 13 height 12
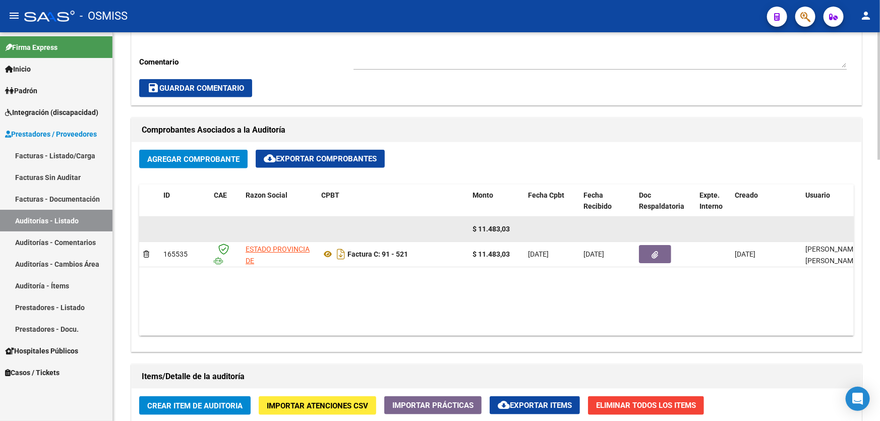
scroll to position [582, 0]
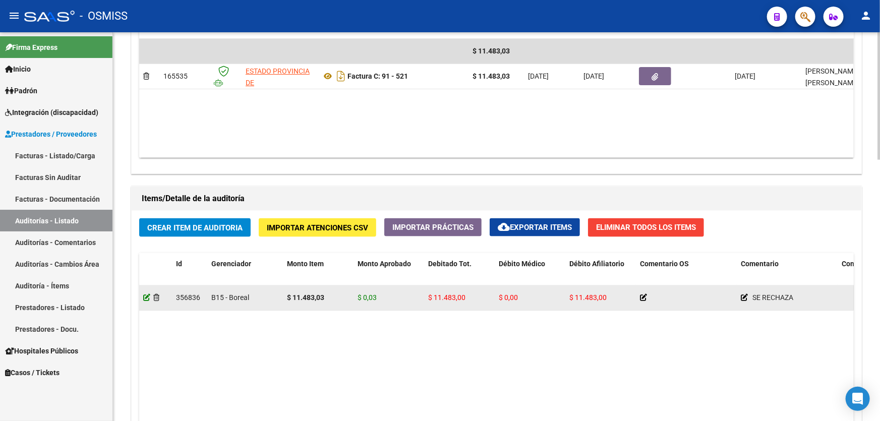
click at [147, 296] on icon at bounding box center [146, 297] width 7 height 7
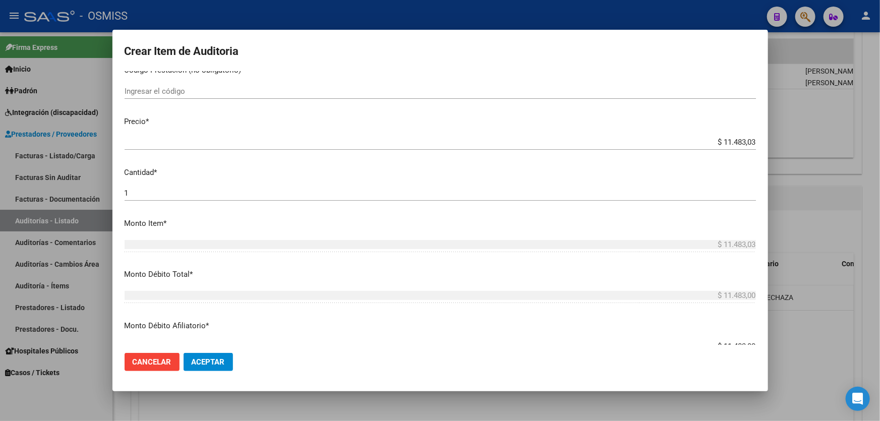
scroll to position [275, 0]
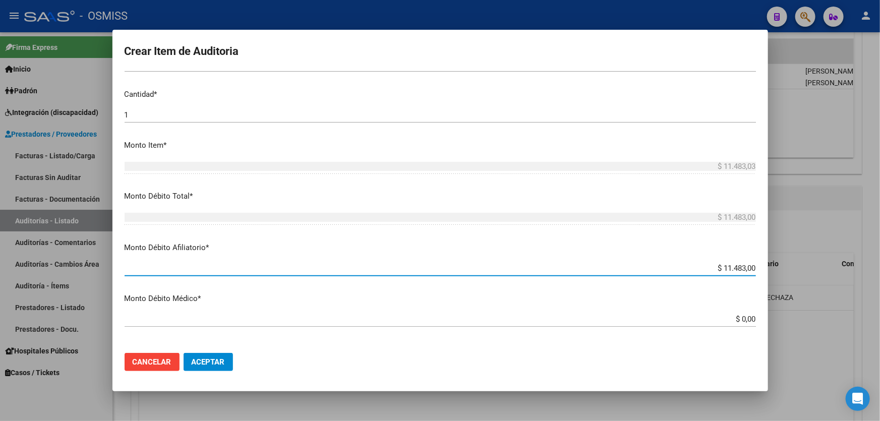
drag, startPoint x: 741, startPoint y: 267, endPoint x: 766, endPoint y: 267, distance: 25.2
click at [766, 267] on mat-dialog-content "55415872 Nro Documento 20554158723 CUIL Afiliado Activo [PERSON_NAME] [PERSON_N…" at bounding box center [439, 208] width 655 height 274
type input "$ 1.148,30"
type input "$ 11.483,03"
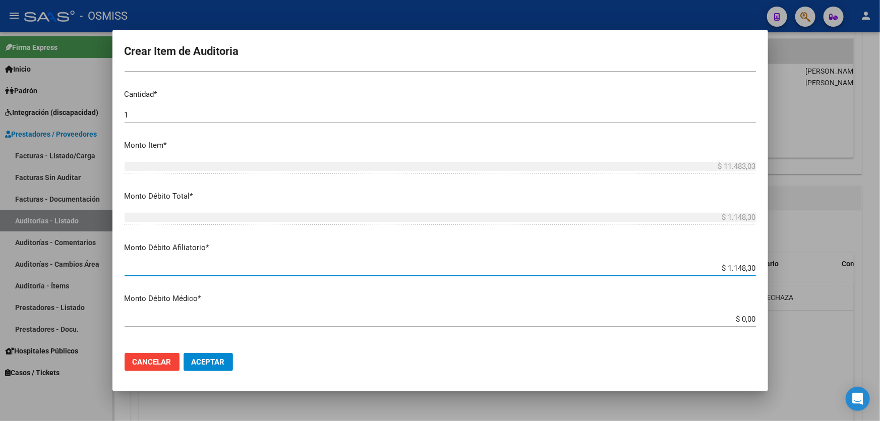
type input "$ 11.483,03"
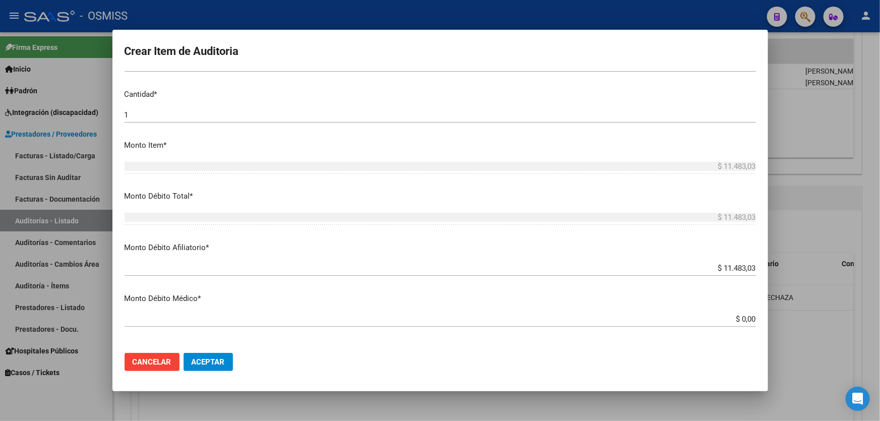
click at [217, 372] on mat-dialog-actions "Cancelar Aceptar" at bounding box center [439, 362] width 631 height 34
click at [217, 361] on span "Aceptar" at bounding box center [208, 361] width 33 height 9
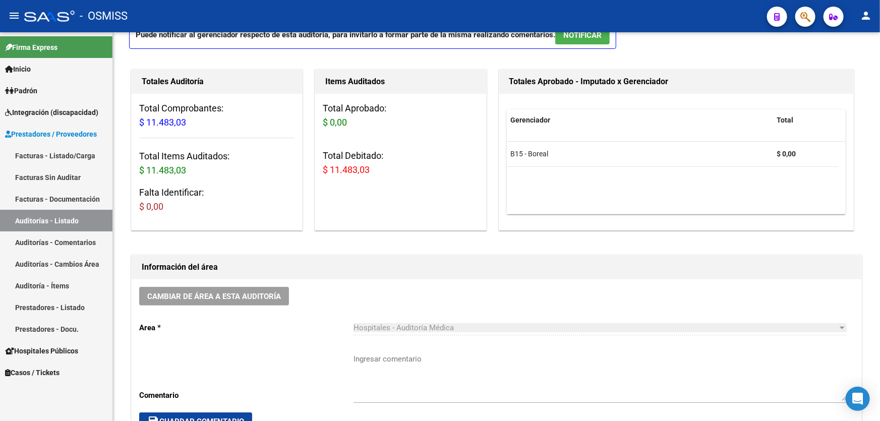
scroll to position [15, 0]
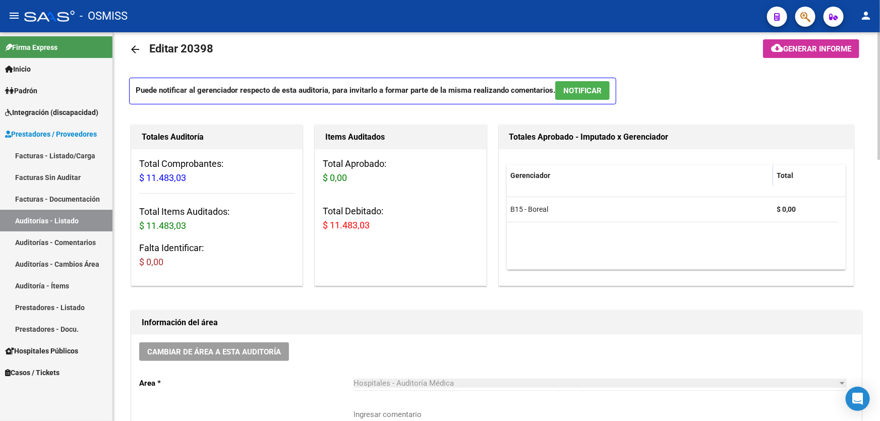
click at [809, 47] on span "Generar informe" at bounding box center [817, 48] width 68 height 9
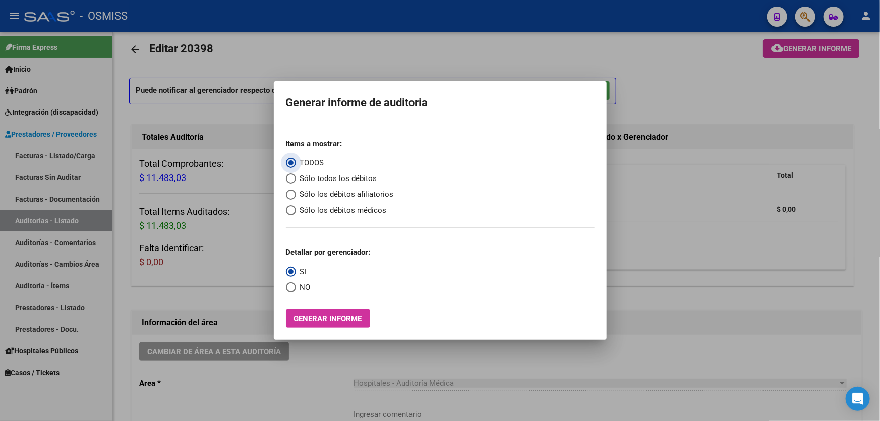
click at [338, 192] on span "Sólo los débitos afiliatorios" at bounding box center [345, 195] width 98 height 12
click at [296, 192] on input "Sólo los débitos afiliatorios" at bounding box center [291, 195] width 10 height 10
radio input "true"
click at [293, 293] on label "NO" at bounding box center [298, 288] width 25 height 12
click at [293, 292] on input "NO" at bounding box center [291, 287] width 10 height 10
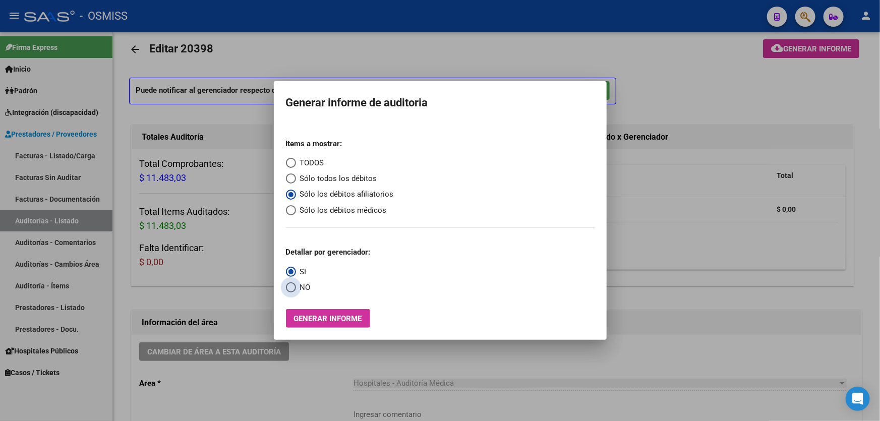
radio input "true"
click at [305, 319] on span "Generar informe" at bounding box center [328, 318] width 68 height 9
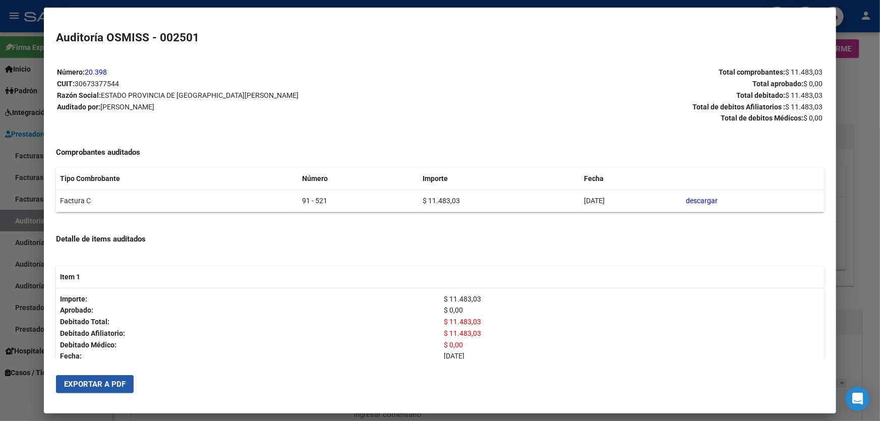
click at [103, 385] on span "Exportar a PDF" at bounding box center [94, 384] width 61 height 9
click at [841, 199] on div at bounding box center [440, 210] width 880 height 421
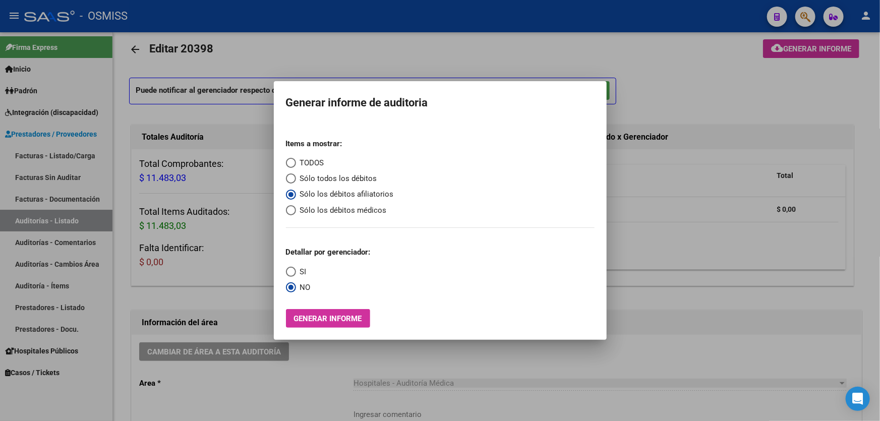
click at [418, 342] on div at bounding box center [440, 210] width 880 height 421
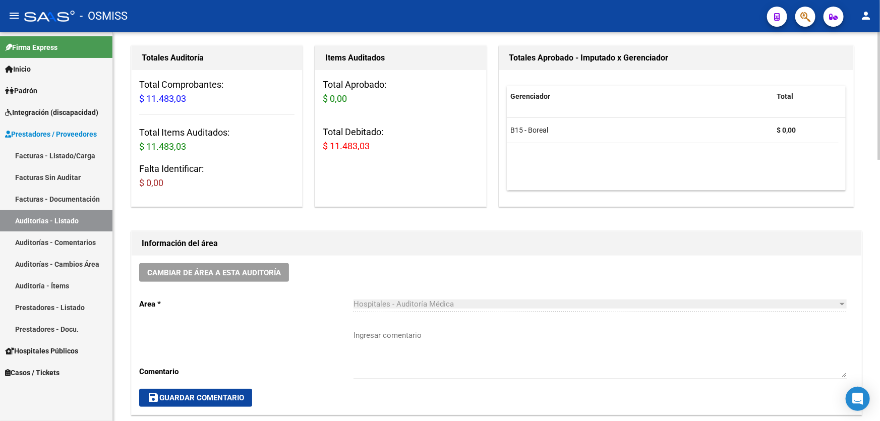
scroll to position [153, 0]
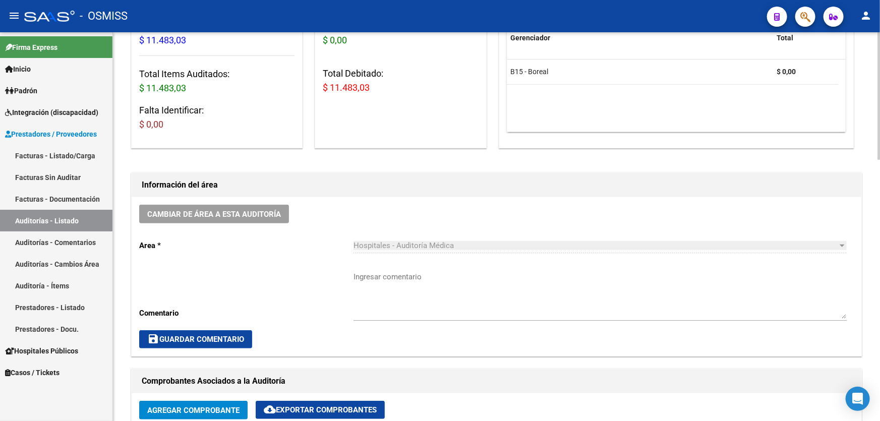
click at [443, 256] on div "Hospitales - Auditoría Médica Seleccionar area" at bounding box center [599, 246] width 493 height 31
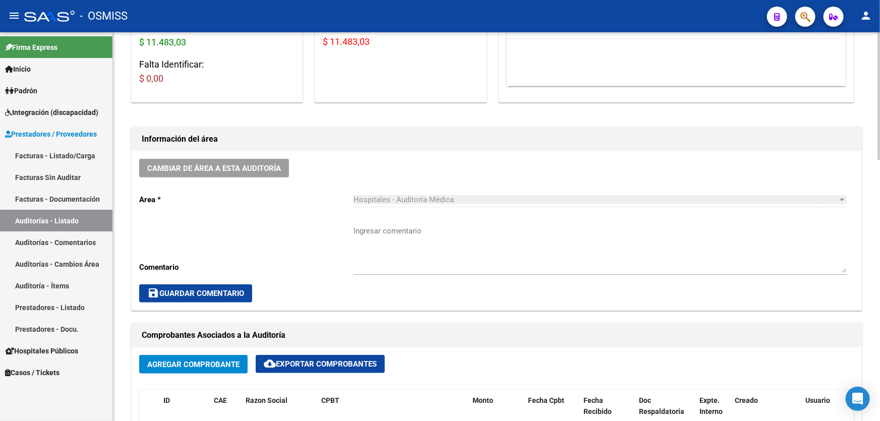
scroll to position [15, 0]
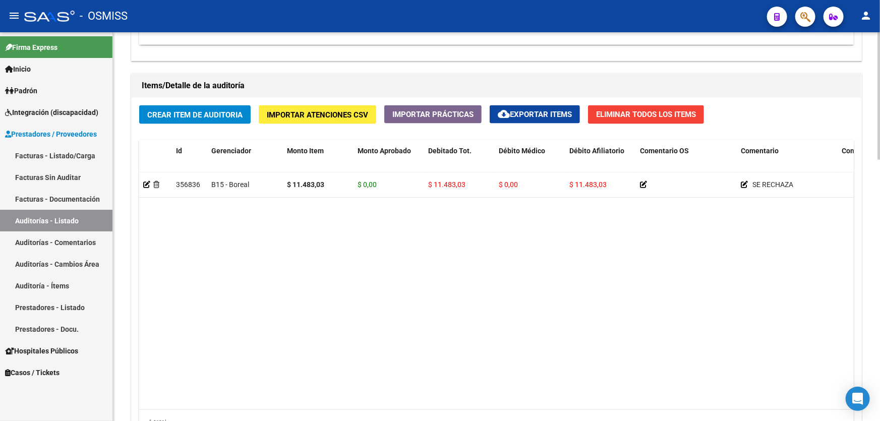
scroll to position [703, 0]
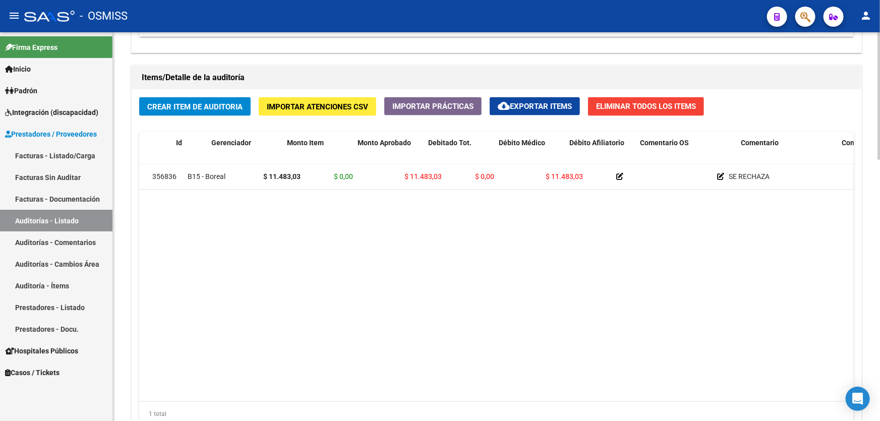
drag, startPoint x: 401, startPoint y: 288, endPoint x: 443, endPoint y: 293, distance: 42.6
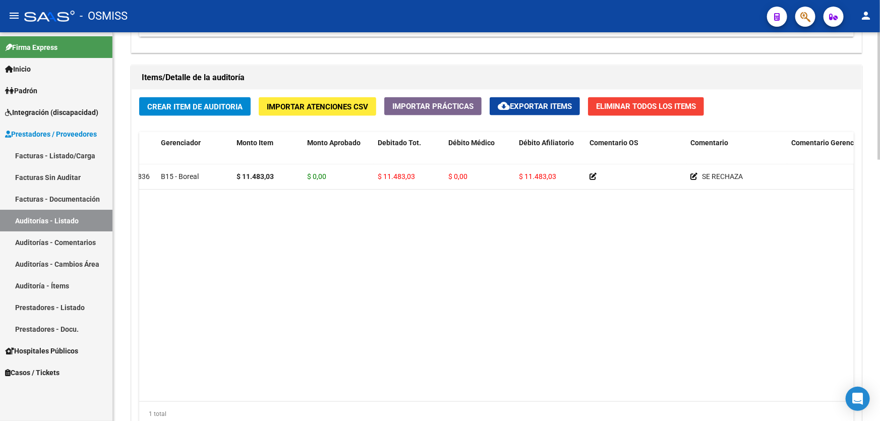
scroll to position [0, 0]
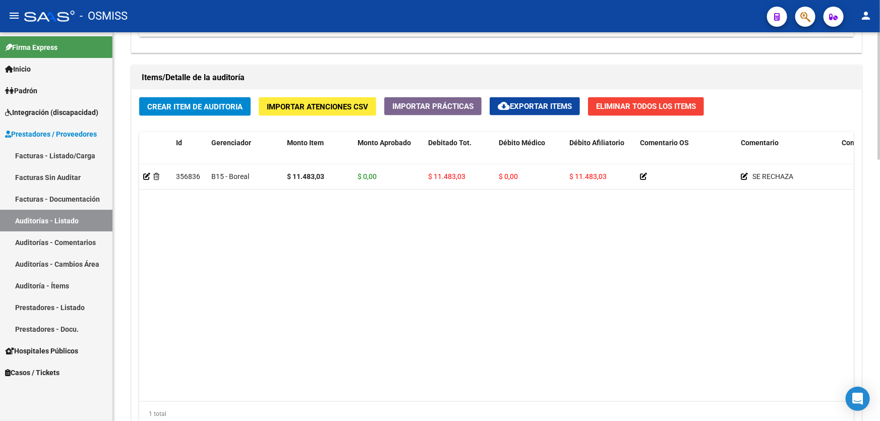
drag, startPoint x: 579, startPoint y: 287, endPoint x: 361, endPoint y: 275, distance: 218.1
click at [511, 261] on datatable-body "356836 B15 - Boreal $ 11.483,03 $ 0,00 $ 11.483,03 $ 0,00 $ 11.483,03 SE RECHAZ…" at bounding box center [496, 282] width 714 height 237
click at [64, 218] on link "Auditorías - Listado" at bounding box center [56, 221] width 112 height 22
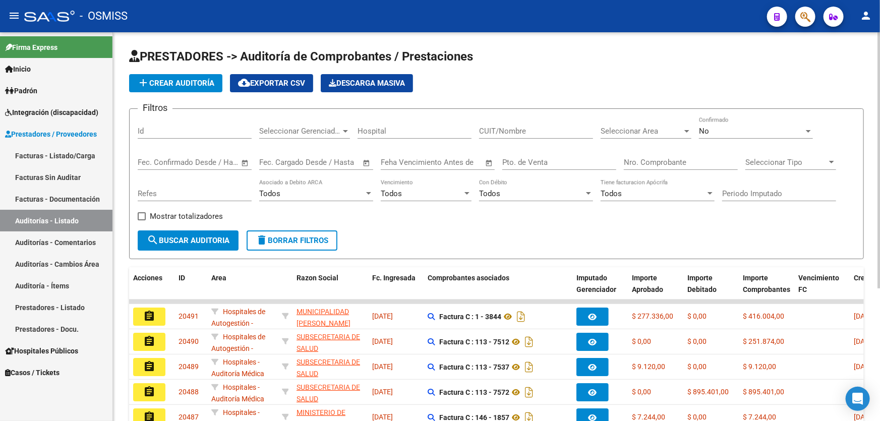
click at [189, 76] on button "add Crear Auditoría" at bounding box center [175, 83] width 93 height 18
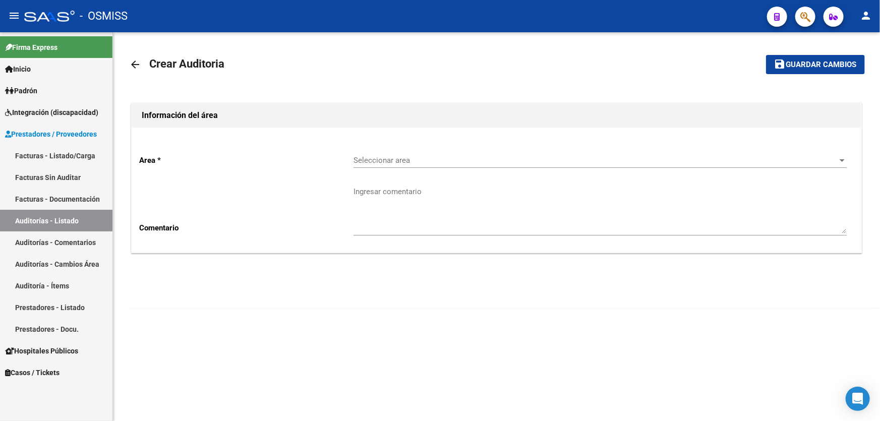
click at [490, 156] on span "Seleccionar area" at bounding box center [595, 160] width 484 height 9
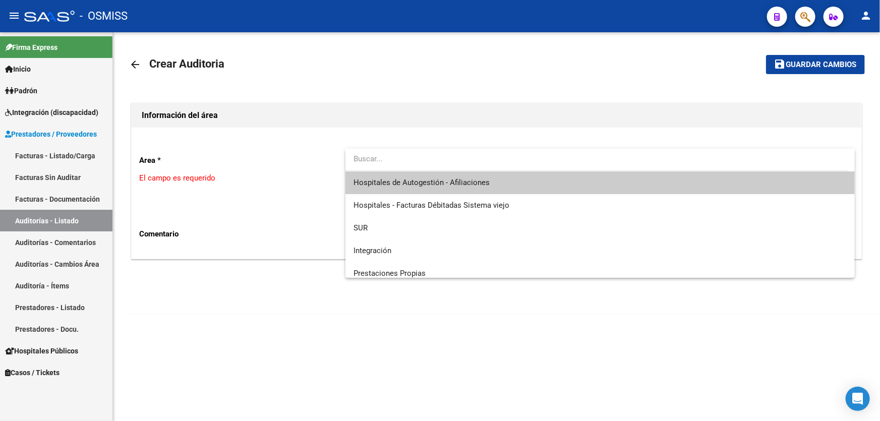
click at [491, 189] on span "Hospitales de Autogestión - Afiliaciones" at bounding box center [599, 182] width 493 height 23
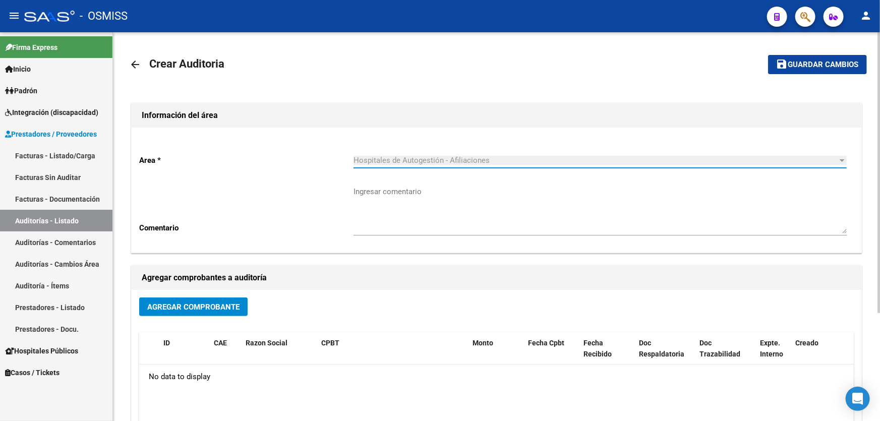
click at [200, 302] on span "Agregar Comprobante" at bounding box center [193, 306] width 92 height 9
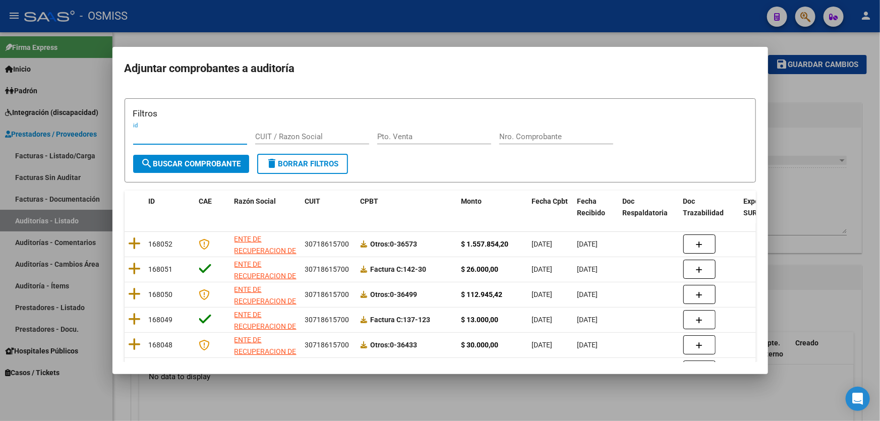
click at [529, 129] on div "Nro. Comprobante" at bounding box center [556, 136] width 114 height 15
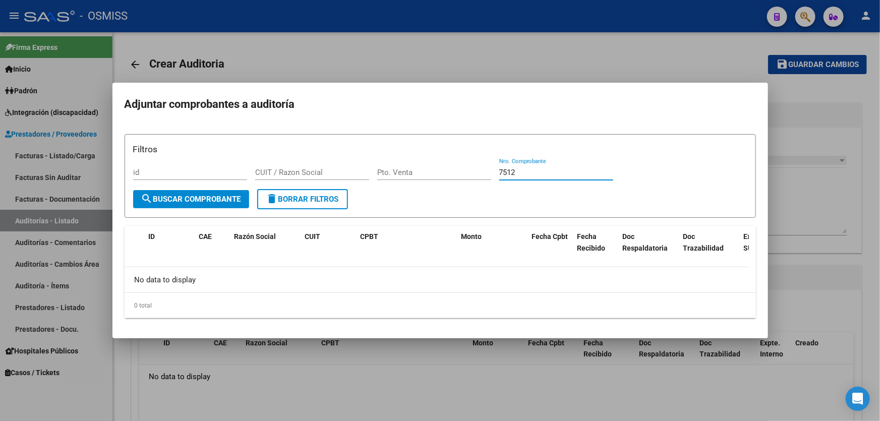
type input "7512"
click at [293, 373] on div at bounding box center [440, 210] width 880 height 421
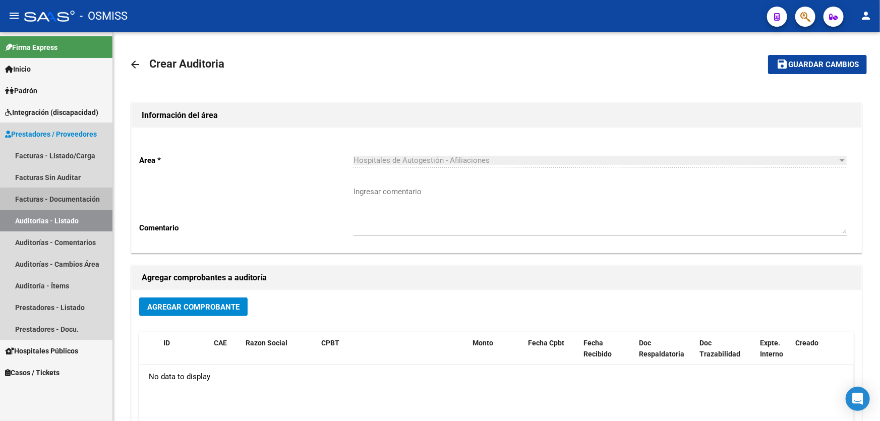
click at [66, 209] on link "Facturas - Documentación" at bounding box center [56, 199] width 112 height 22
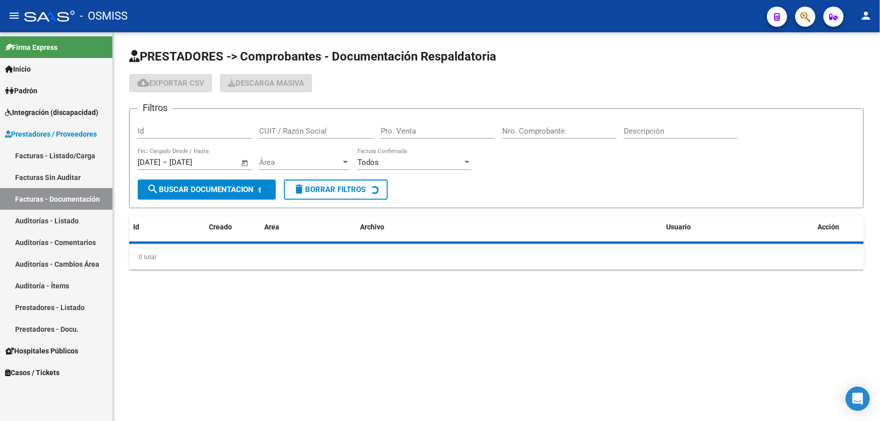
click at [69, 217] on link "Auditorías - Listado" at bounding box center [56, 221] width 112 height 22
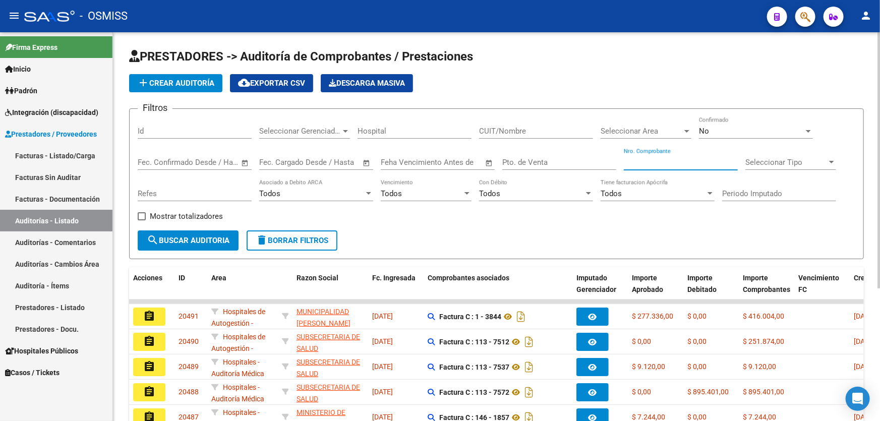
click at [650, 162] on input "Nro. Comprobante" at bounding box center [680, 162] width 114 height 9
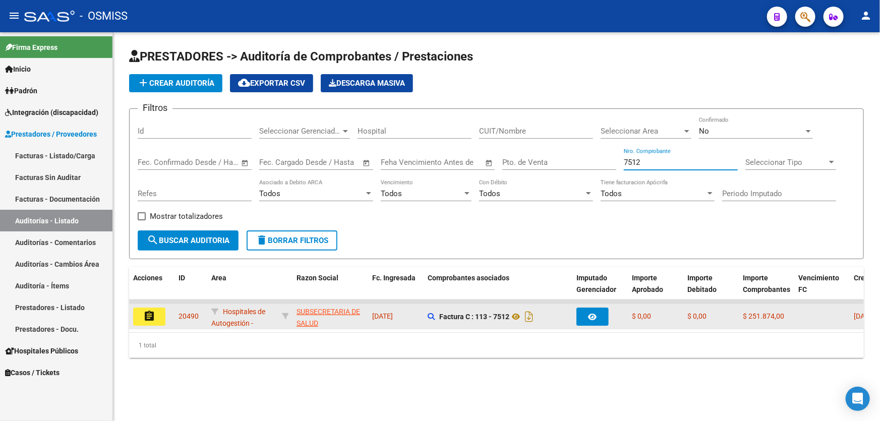
type input "7512"
click at [139, 317] on button "assignment" at bounding box center [149, 316] width 32 height 18
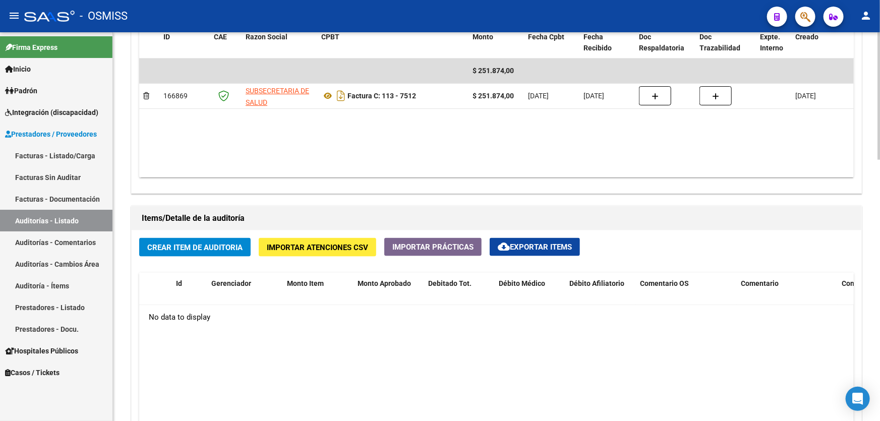
scroll to position [595, 0]
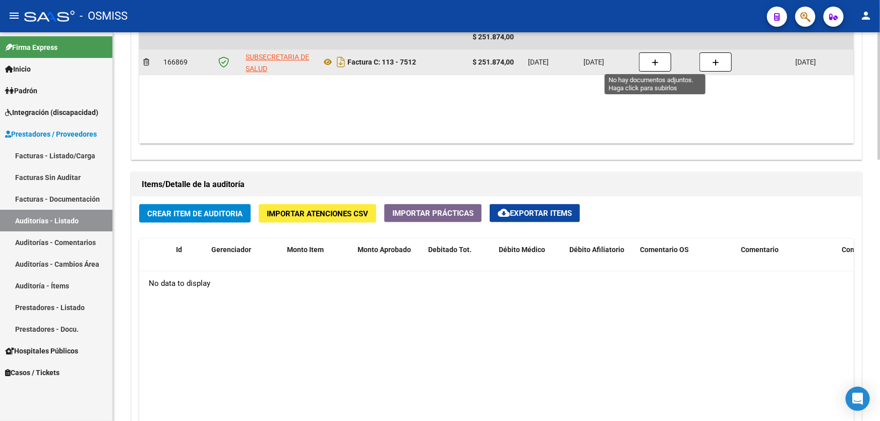
click at [644, 61] on button "button" at bounding box center [655, 61] width 32 height 19
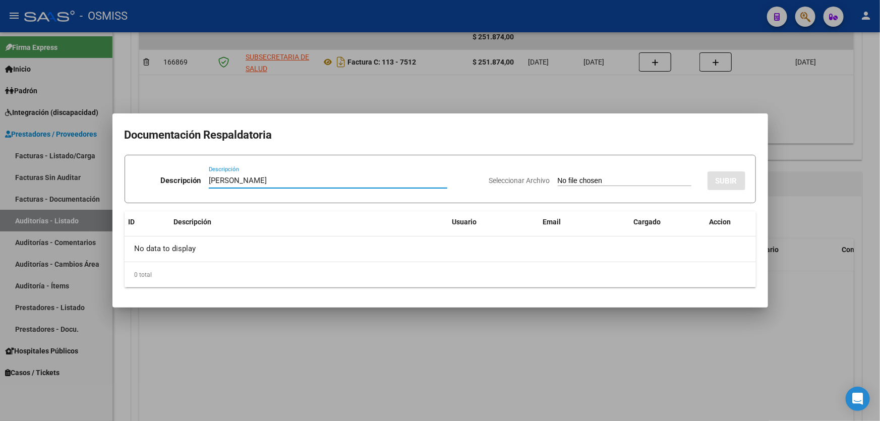
type input "[PERSON_NAME]"
click at [576, 181] on input "Seleccionar Archivo" at bounding box center [624, 181] width 134 height 10
type input "C:\fakepath\[PERSON_NAME].pdf"
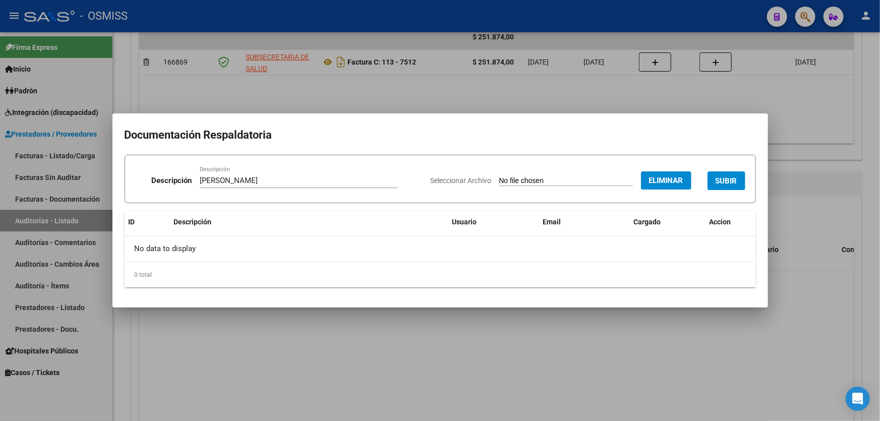
click at [736, 173] on button "SUBIR" at bounding box center [726, 180] width 38 height 19
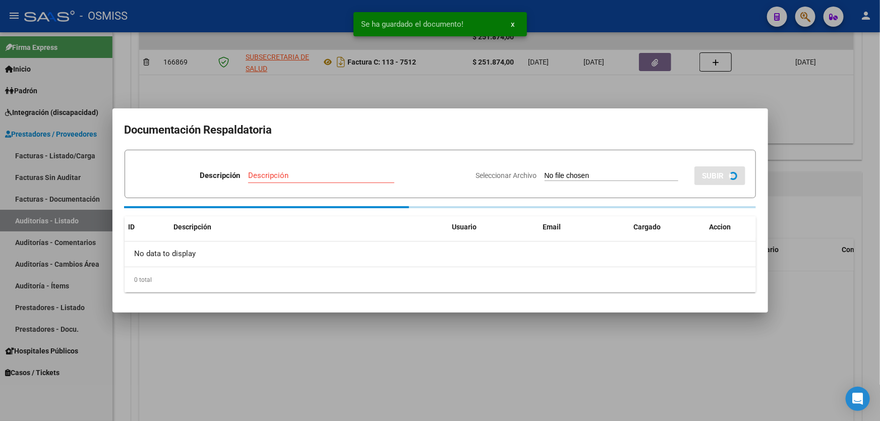
click at [793, 295] on div at bounding box center [440, 210] width 880 height 421
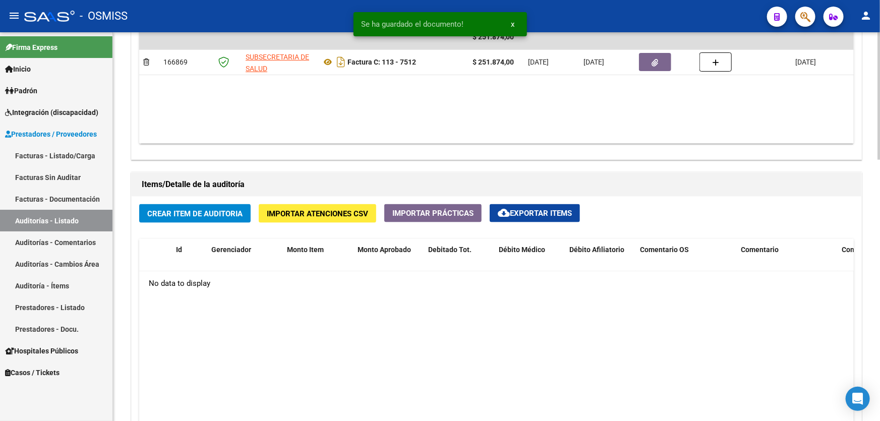
click at [231, 212] on span "Crear Item de Auditoria" at bounding box center [194, 213] width 95 height 9
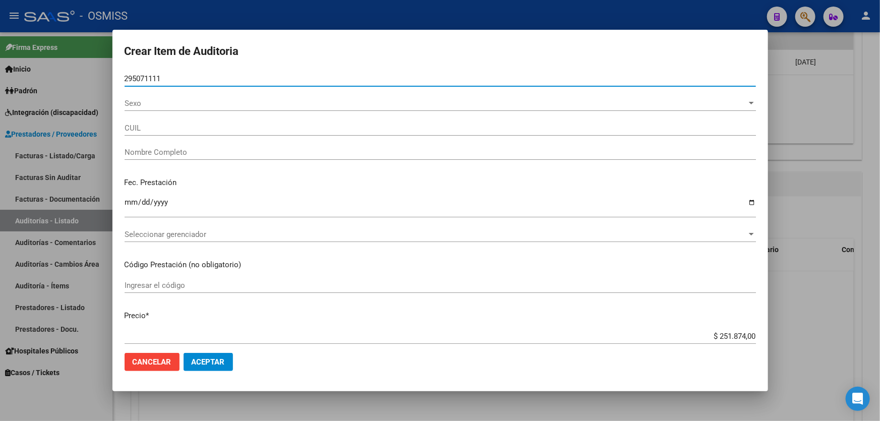
type input "29507111"
type input "20295071118"
type input "[PERSON_NAME]"
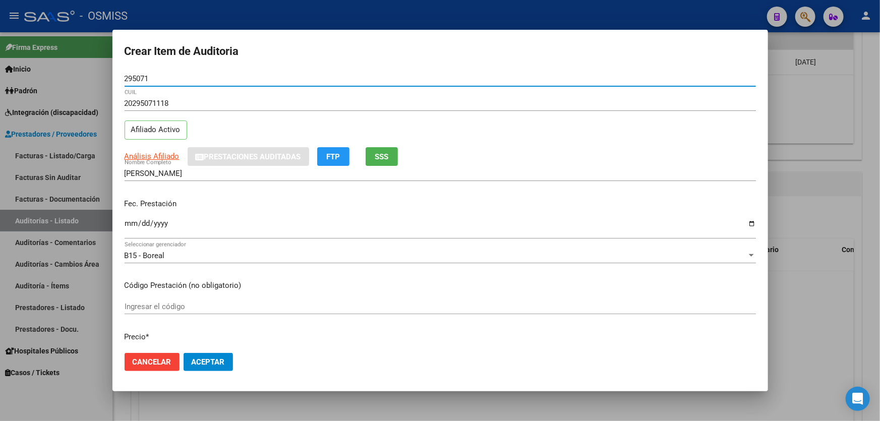
type input "295071"
click at [136, 225] on input "Ingresar la fecha" at bounding box center [439, 227] width 631 height 16
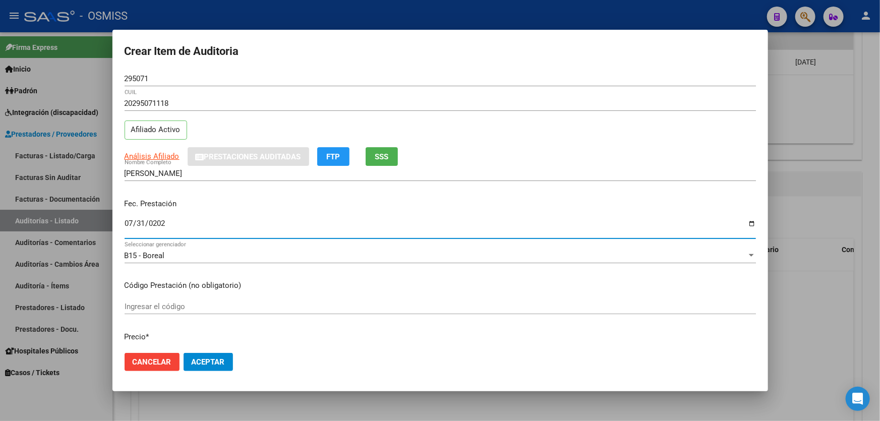
type input "[DATE]"
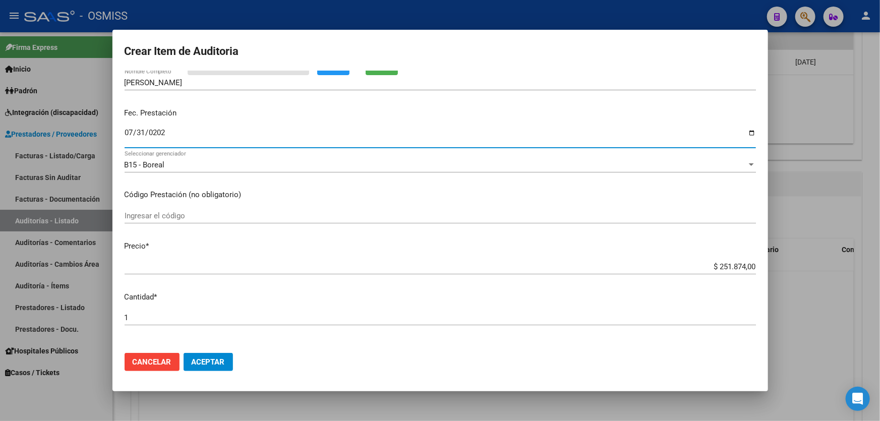
scroll to position [91, 0]
drag, startPoint x: 685, startPoint y: 267, endPoint x: 879, endPoint y: 216, distance: 200.6
click at [879, 235] on div "Crear Item de Auditoria 295071 Nro Documento 20295071118 CUIL Afiliado Activo A…" at bounding box center [440, 210] width 880 height 421
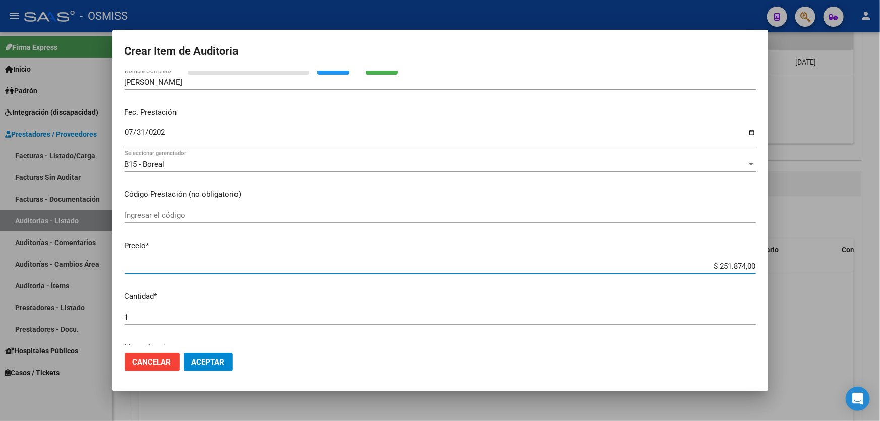
type input "$ 0,01"
type input "$ 0,11"
type input "$ 1,19"
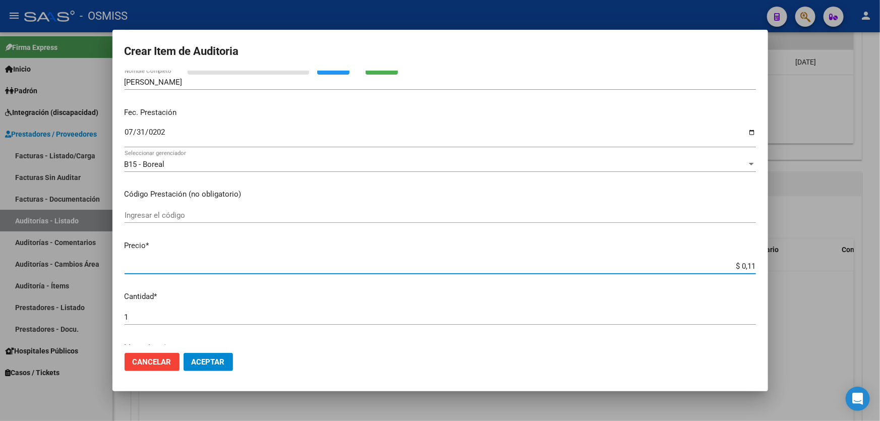
type input "$ 1,19"
type input "$ 11,99"
type input "$ 119,94"
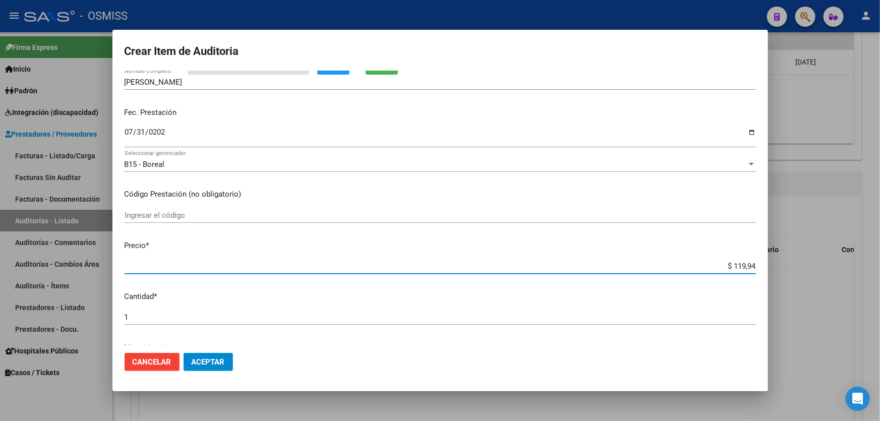
type input "$ 1.199,40"
type input "$ 11.994,00"
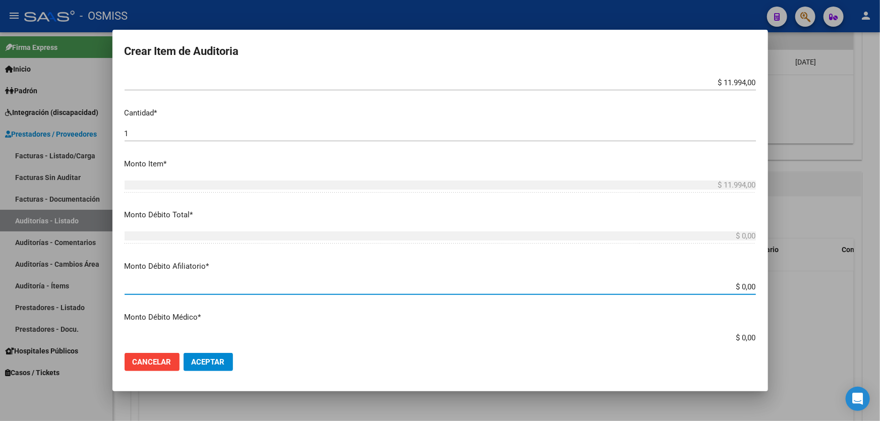
drag, startPoint x: 691, startPoint y: 286, endPoint x: 879, endPoint y: 288, distance: 188.5
click at [879, 288] on div "Crear Item de Auditoria 295071 Nro Documento 20295071118 CUIL Afiliado Activo A…" at bounding box center [440, 210] width 880 height 421
type input "$ 0,01"
type input "$ 0,11"
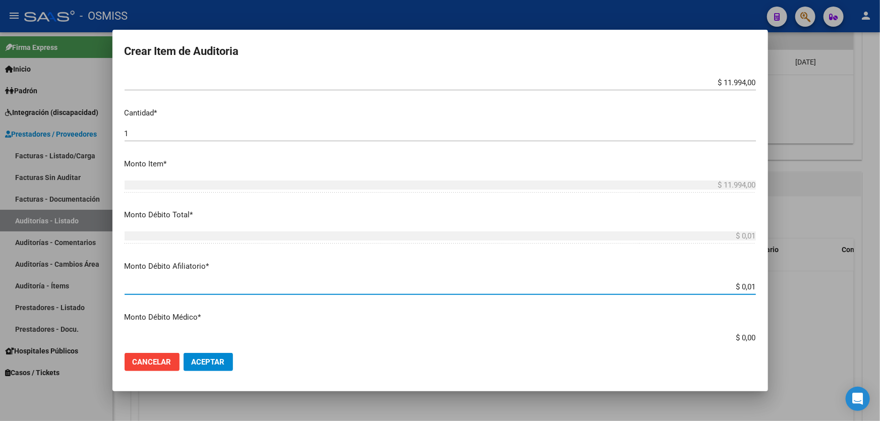
type input "$ 0,11"
type input "$ 1,19"
type input "$ 11,99"
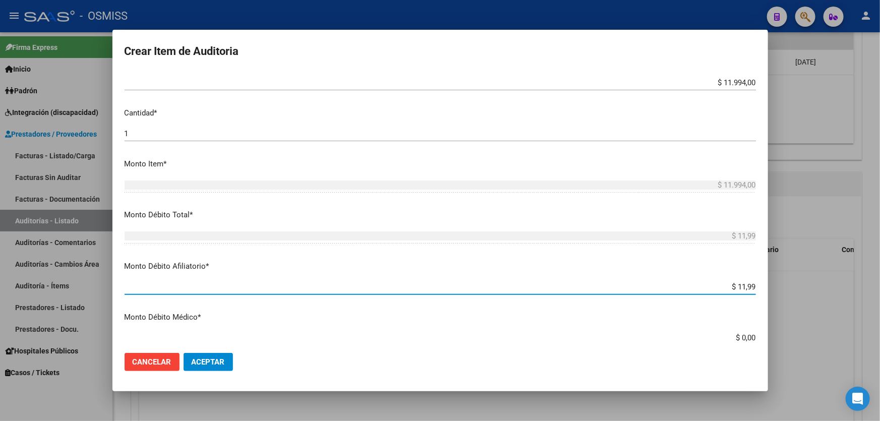
type input "$ 119,94"
type input "$ 1.199,40"
type input "$ 11.994,00"
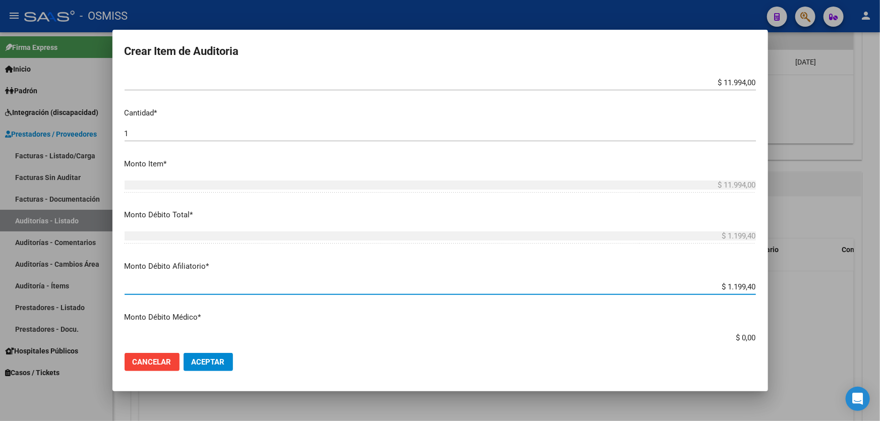
type input "$ 11.994,00"
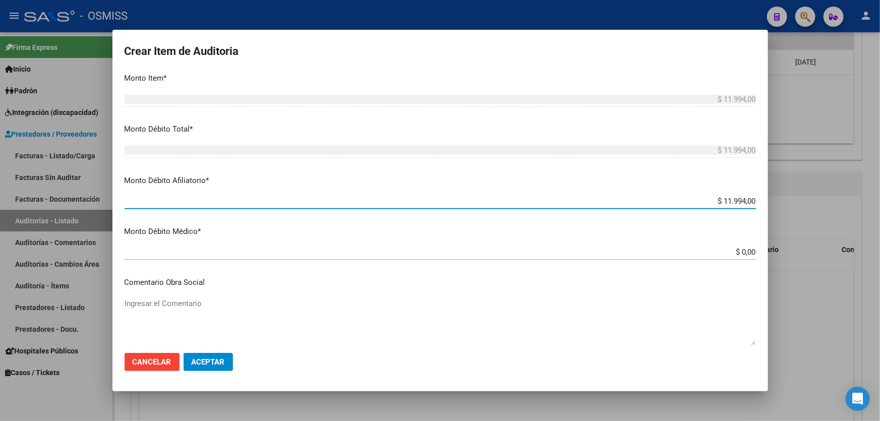
scroll to position [458, 0]
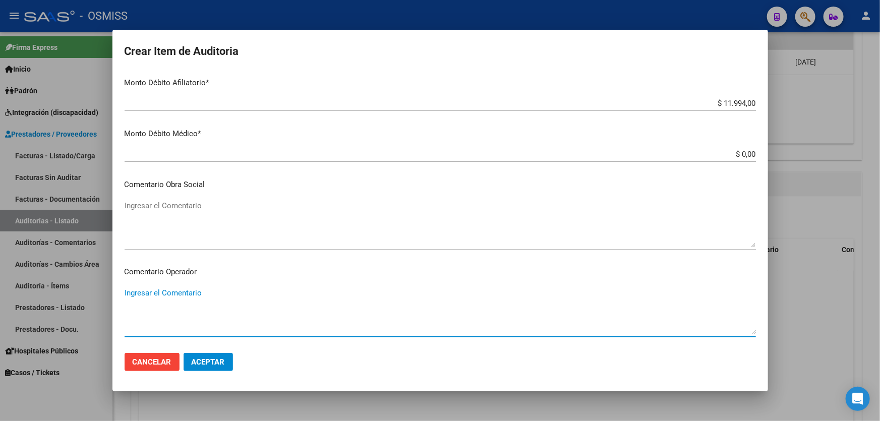
click at [202, 293] on textarea "Ingresar el Comentario" at bounding box center [439, 310] width 631 height 47
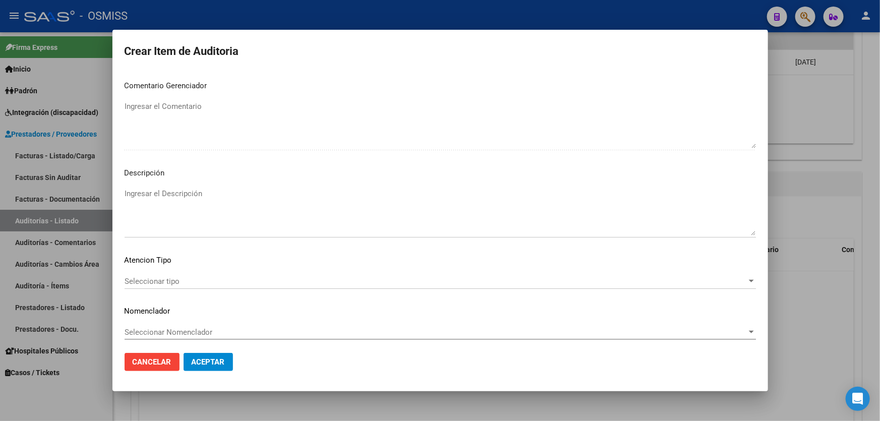
scroll to position [735, 0]
type textarea "SE RECHAZA"
click at [156, 182] on div "Ingresar el Descripción" at bounding box center [439, 207] width 631 height 51
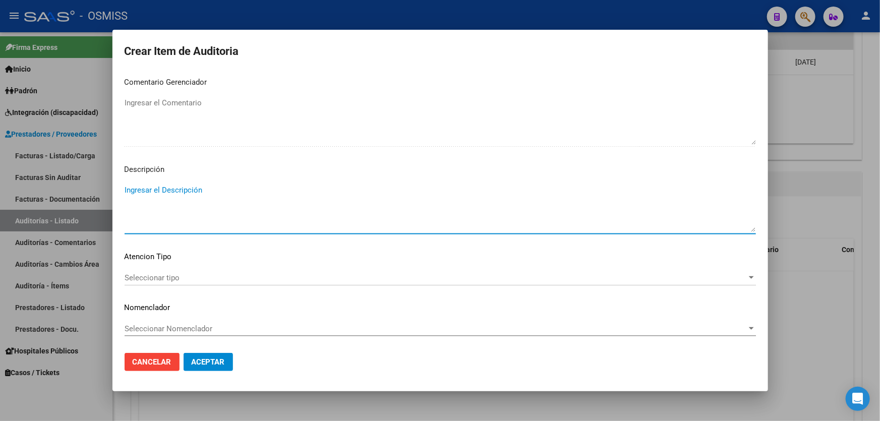
click at [162, 194] on textarea "Ingresar el Descripción" at bounding box center [439, 207] width 631 height 47
paste textarea "Tabla SICOSS AFIP: Situacion de revista 13/14 (Licencia sin goce [PERSON_NAME] …"
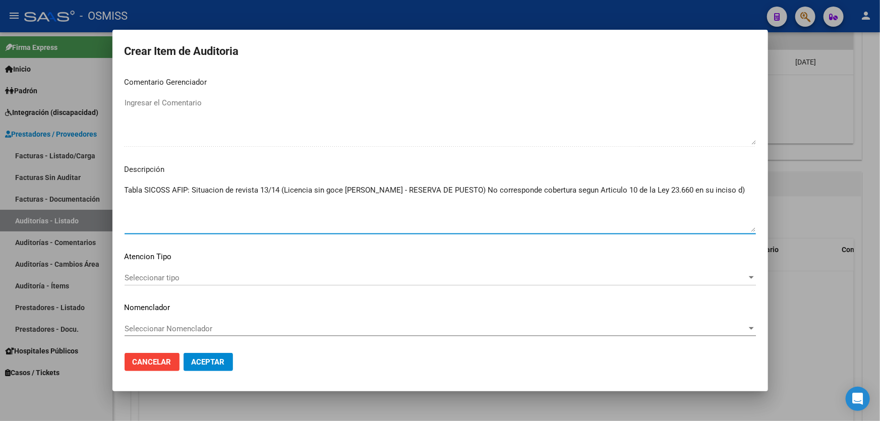
type textarea "Tabla SICOSS AFIP: Situacion de revista 13/14 (Licencia sin goce [PERSON_NAME] …"
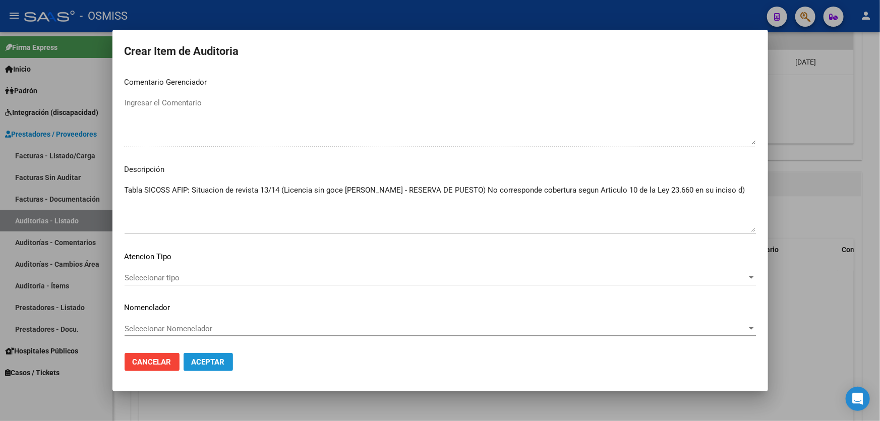
click at [197, 363] on span "Aceptar" at bounding box center [208, 361] width 33 height 9
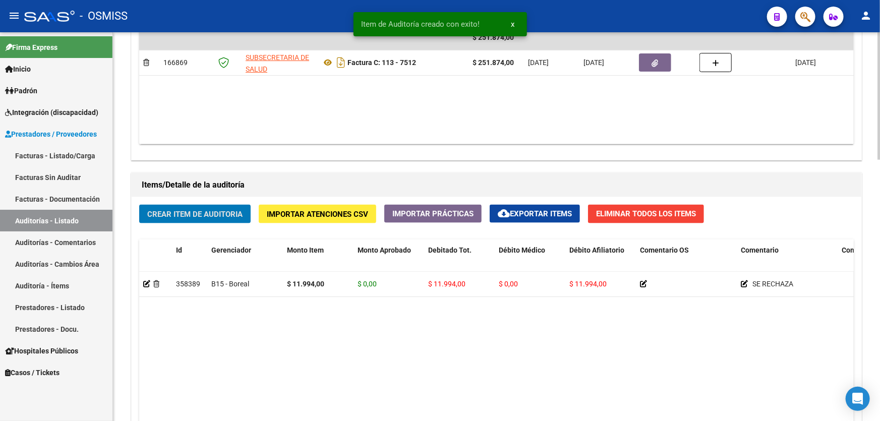
scroll to position [596, 0]
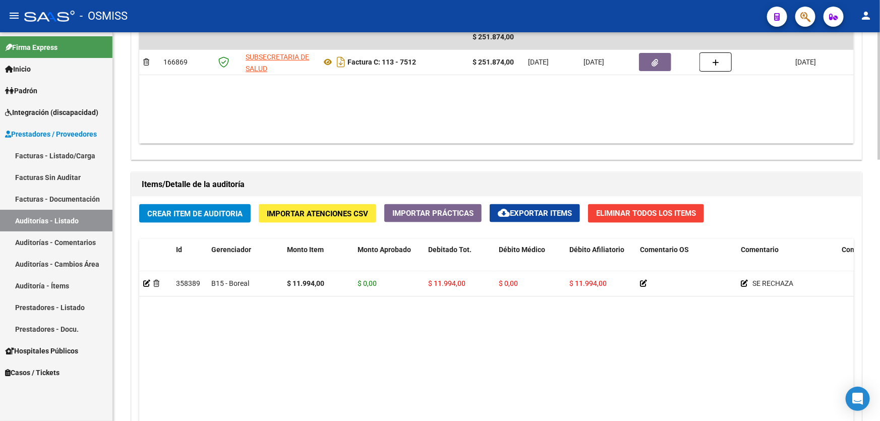
click at [573, 346] on datatable-body "358389 B15 - Boreal $ 11.994,00 $ 0,00 $ 11.994,00 $ 0,00 $ 11.994,00 SE RECHAZ…" at bounding box center [496, 389] width 714 height 237
click at [261, 351] on datatable-body "358389 B15 - Boreal $ 11.994,00 $ 0,00 $ 11.994,00 $ 0,00 $ 11.994,00 SE RECHAZ…" at bounding box center [496, 389] width 714 height 237
drag, startPoint x: 226, startPoint y: 306, endPoint x: 205, endPoint y: 190, distance: 118.4
click at [226, 306] on datatable-body "358389 B15 - Boreal $ 11.994,00 $ 0,00 $ 11.994,00 $ 0,00 $ 11.994,00 SE RECHAZ…" at bounding box center [496, 389] width 714 height 237
click at [209, 216] on button "Crear Item de Auditoria" at bounding box center [194, 213] width 111 height 19
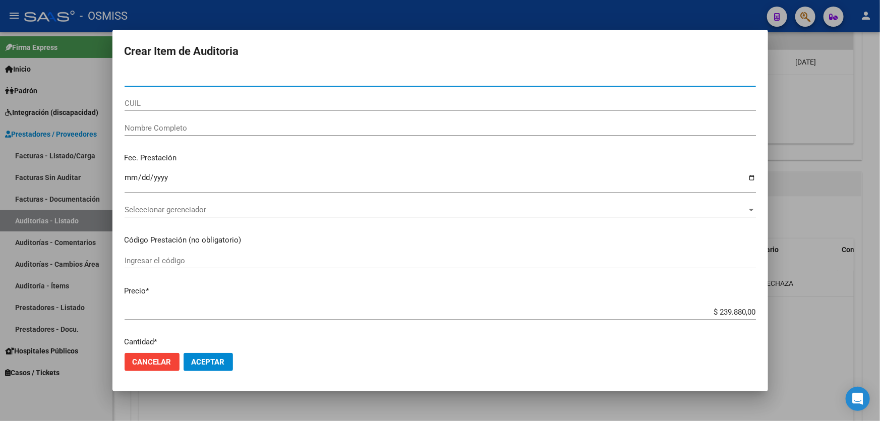
paste input "56357429"
type input "56357429"
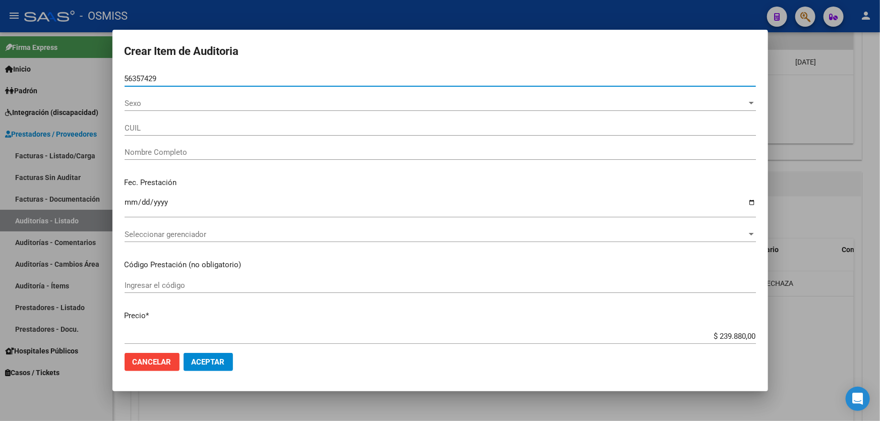
type input "20563574292"
type input "[PERSON_NAME]"
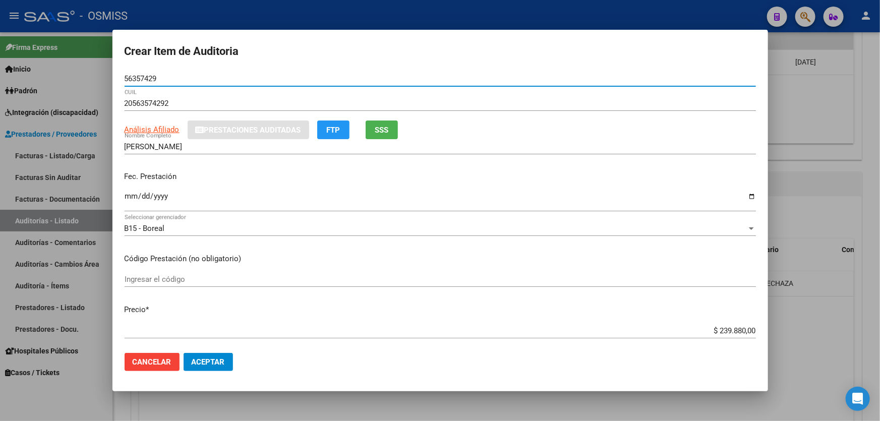
type input "56357429"
click at [131, 210] on div "Fec. Prestación Ingresar la fecha" at bounding box center [439, 191] width 631 height 57
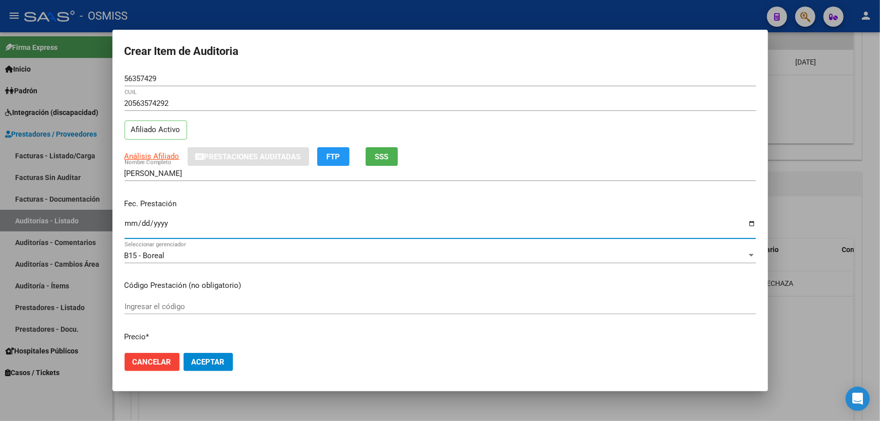
click at [131, 228] on input "Ingresar la fecha" at bounding box center [439, 227] width 631 height 16
type input "[DATE]"
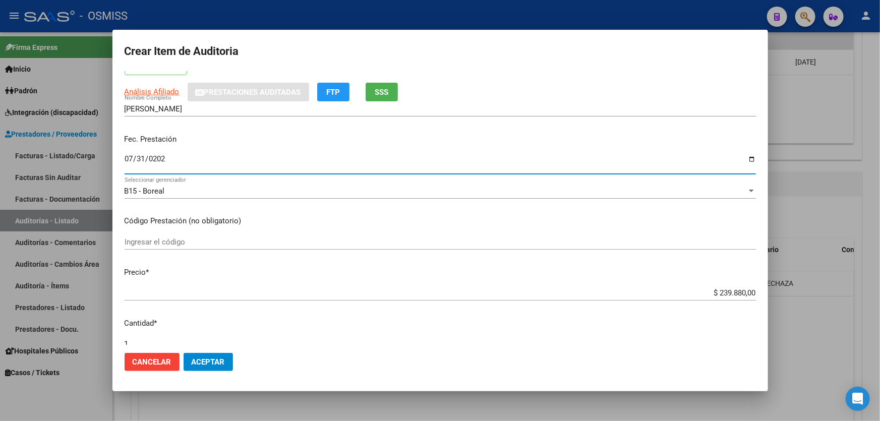
scroll to position [183, 0]
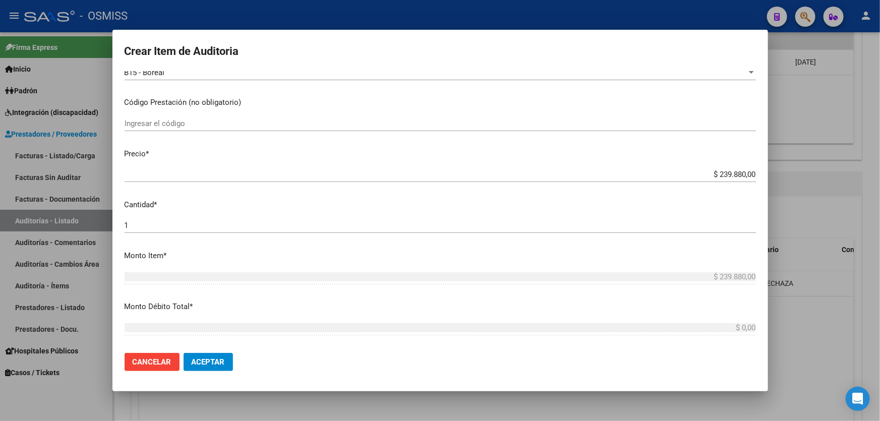
drag, startPoint x: 673, startPoint y: 176, endPoint x: 879, endPoint y: 136, distance: 209.5
click at [877, 141] on div "Crear Item de Auditoria 56357429 Nro Documento 20563574292 CUIL Afiliado Activo…" at bounding box center [440, 210] width 880 height 421
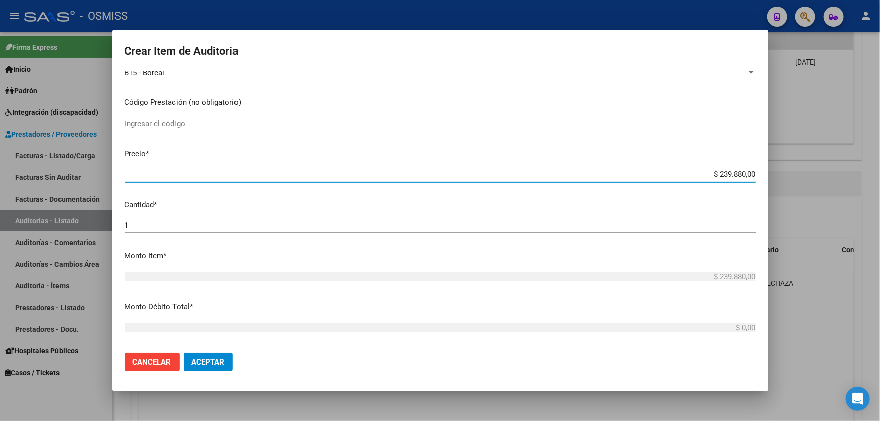
type input "$ 0,01"
type input "$ 0,11"
type input "$ 1,19"
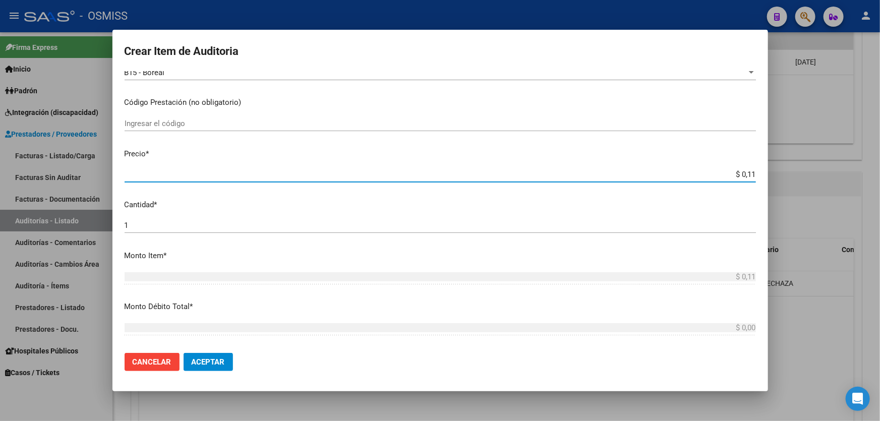
type input "$ 1,19"
type input "$ 11,99"
type input "$ 119,94"
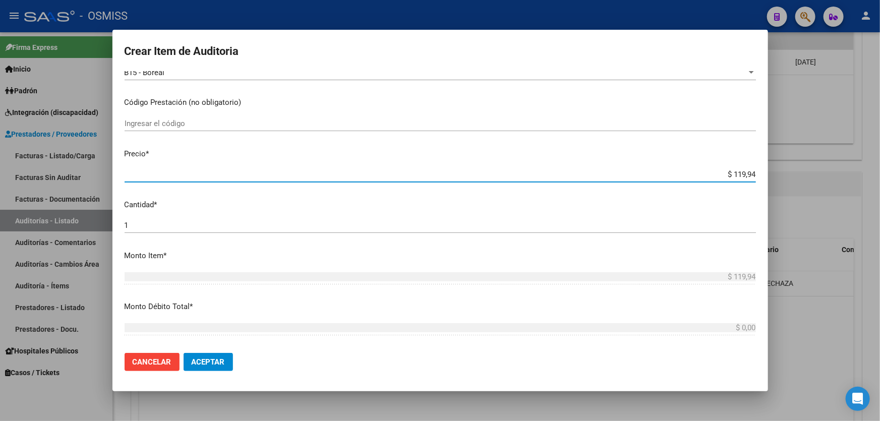
type input "$ 1.199,40"
type input "$ 11.994,00"
click at [223, 372] on mat-dialog-actions "Cancelar Aceptar" at bounding box center [439, 362] width 631 height 34
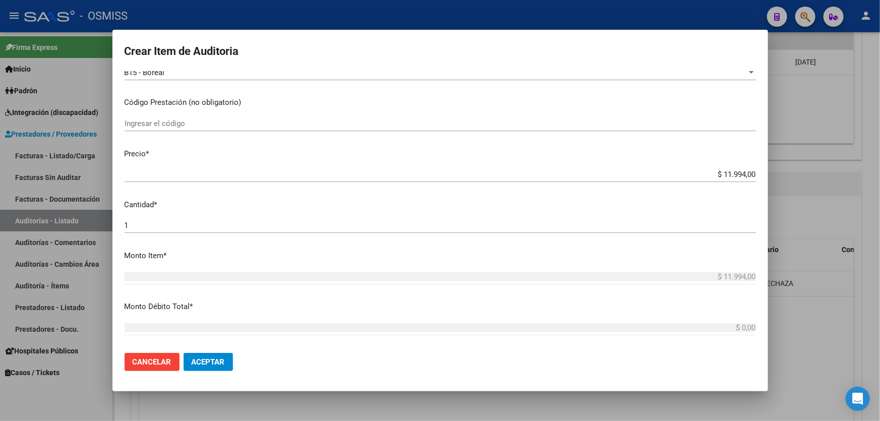
click at [220, 365] on span "Aceptar" at bounding box center [208, 361] width 33 height 9
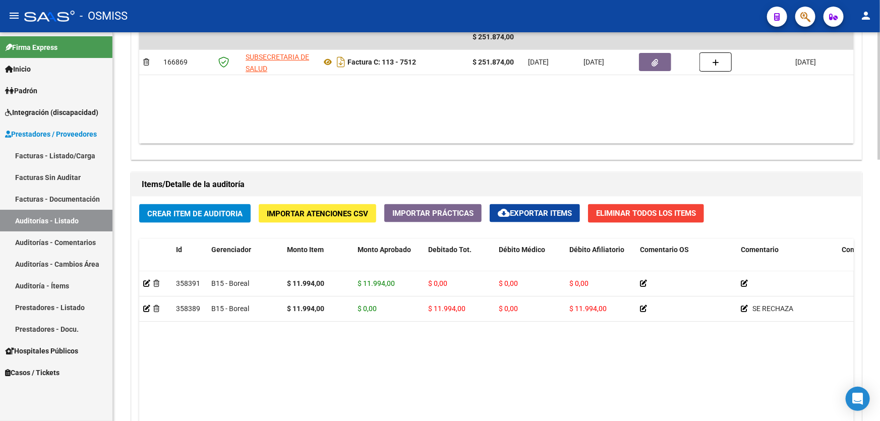
drag, startPoint x: 499, startPoint y: 130, endPoint x: 603, endPoint y: 10, distance: 158.7
click at [499, 130] on datatable-body "$ 251.874,00 166869 SUBSECRETARIA DE SALUD Factura C: 113 - 7512 $ 251.874,00 […" at bounding box center [496, 84] width 714 height 119
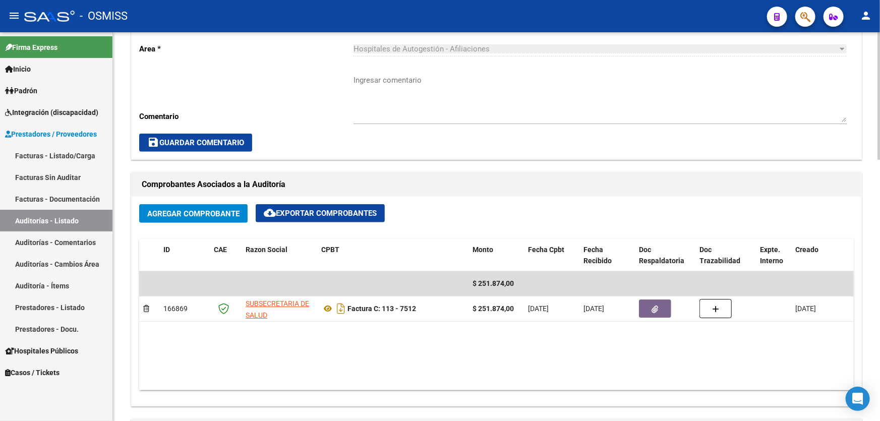
scroll to position [229, 0]
